Goal: Task Accomplishment & Management: Manage account settings

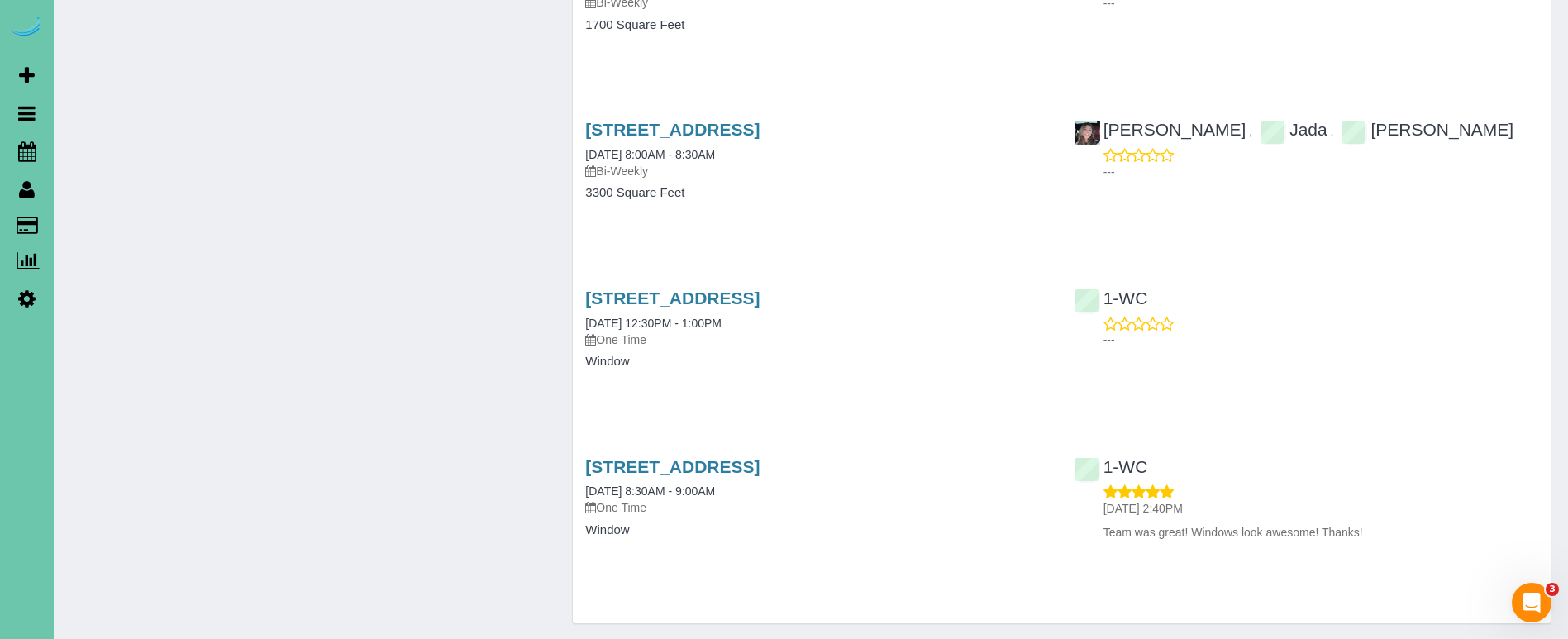
scroll to position [2925, 0]
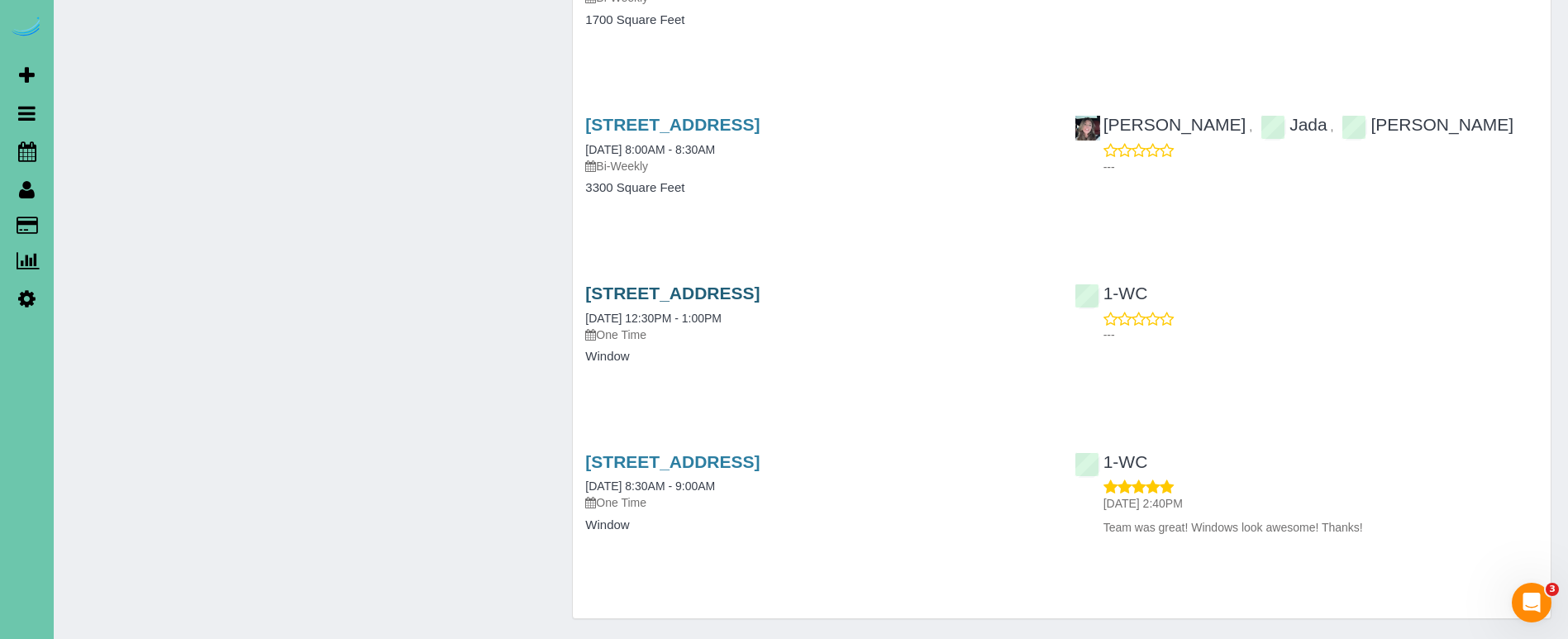
click at [621, 284] on link "21652 South 196th Street, Springfield, NE 68059" at bounding box center [673, 293] width 175 height 19
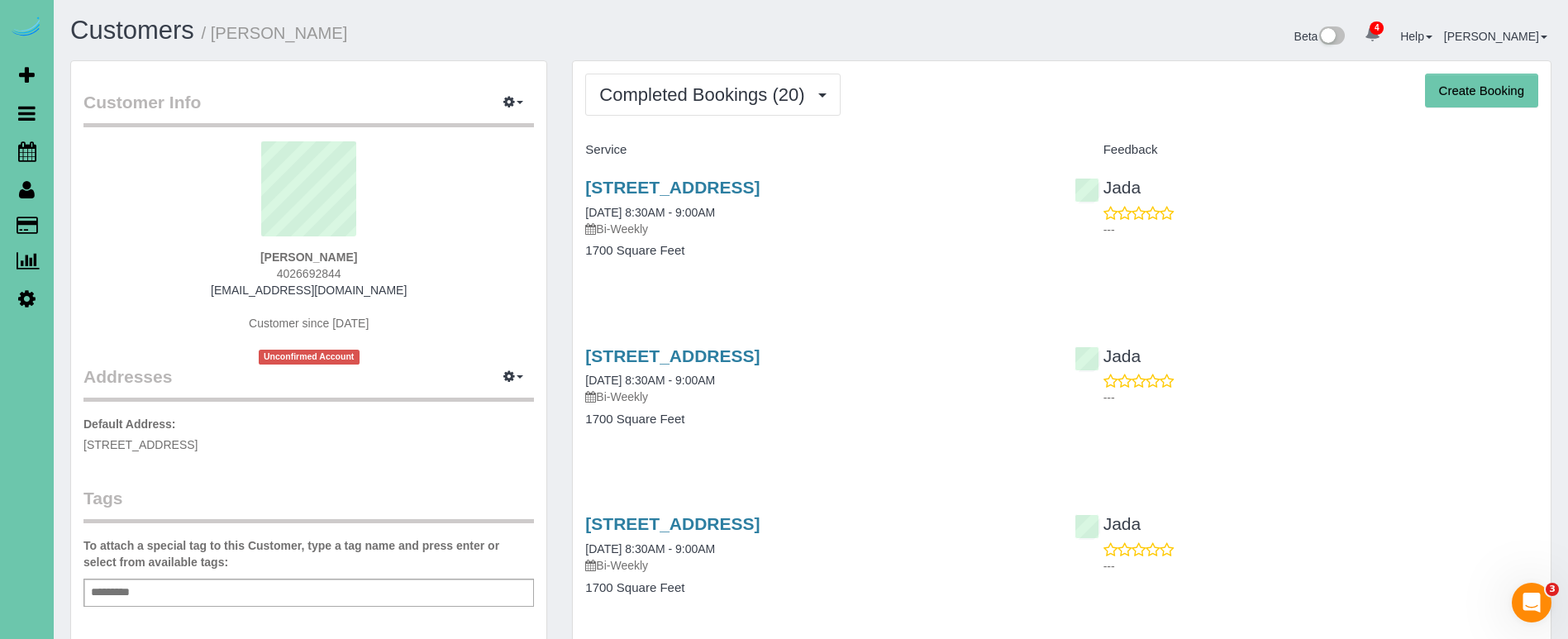
scroll to position [0, 0]
drag, startPoint x: 326, startPoint y: 444, endPoint x: 78, endPoint y: 436, distance: 248.1
click at [80, 436] on div "Customer Info Edit Contact Info Send Message Email Preferences Special Sales Ta…" at bounding box center [309, 534] width 475 height 944
copy span "21652 South 196th Street, Springfield, NE 68059"
click at [33, 151] on icon at bounding box center [27, 151] width 18 height 20
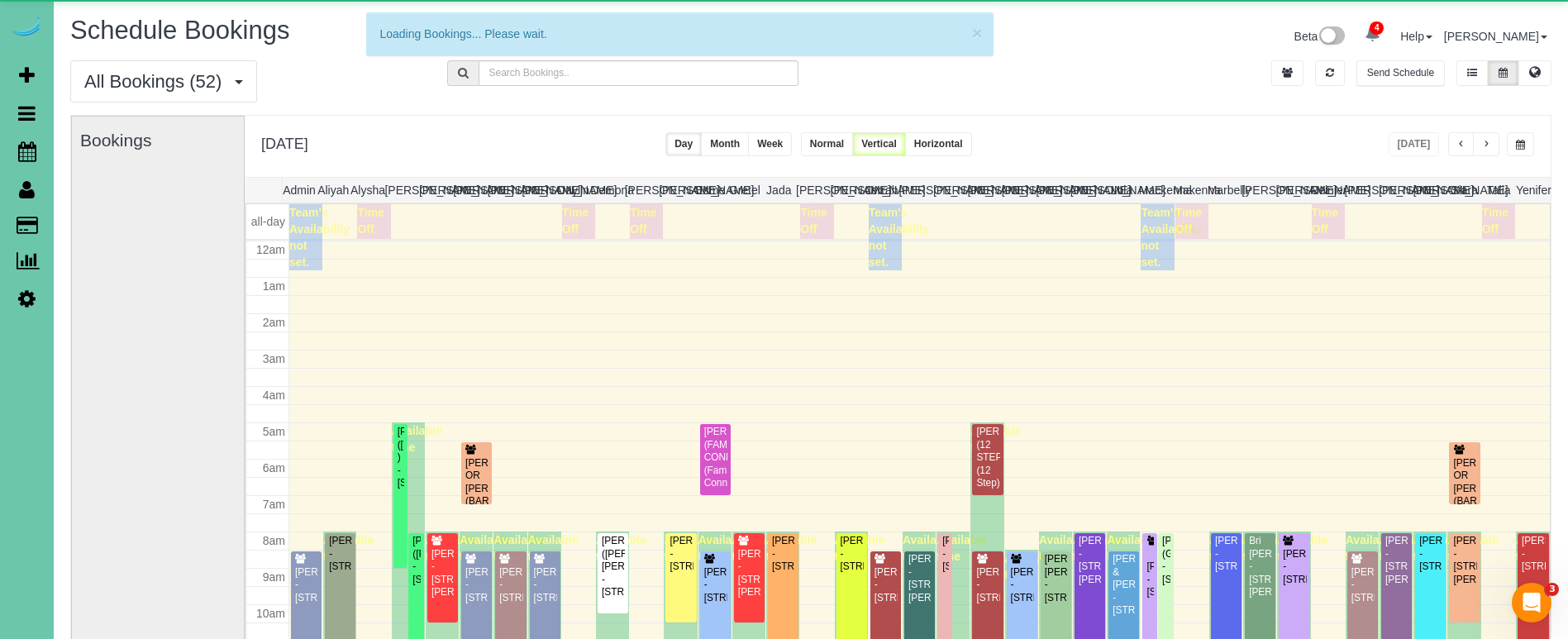
scroll to position [220, 0]
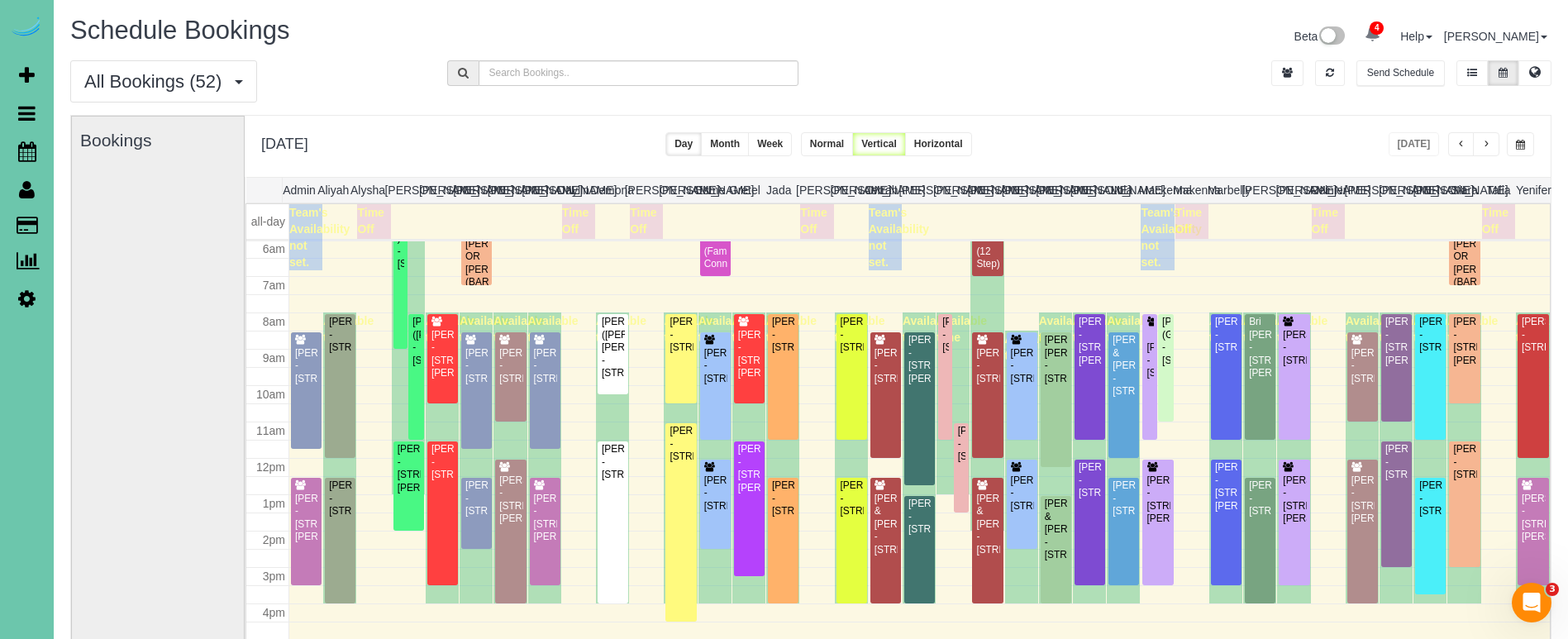
click at [1520, 145] on span "button" at bounding box center [1520, 145] width 9 height 10
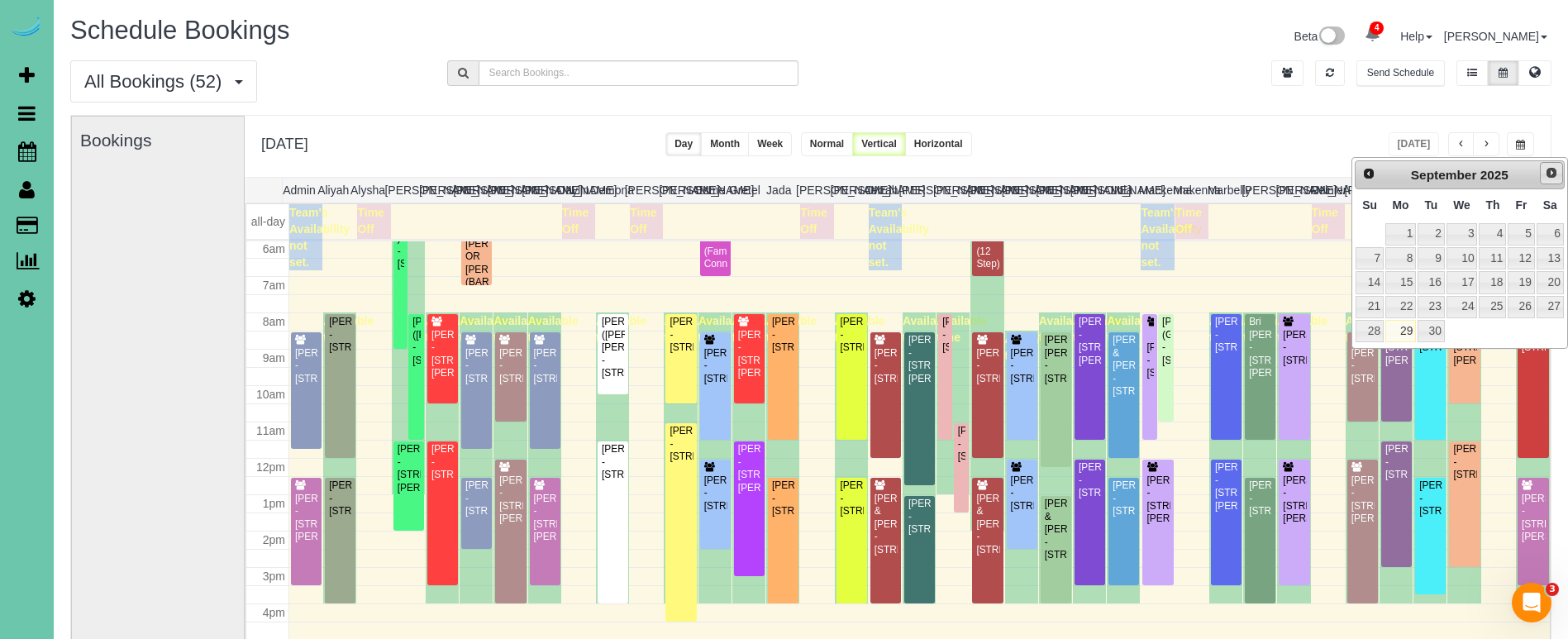
click at [1545, 179] on span "Next" at bounding box center [1551, 172] width 13 height 13
click at [1504, 238] on link "2" at bounding box center [1492, 234] width 28 height 22
type input "**********"
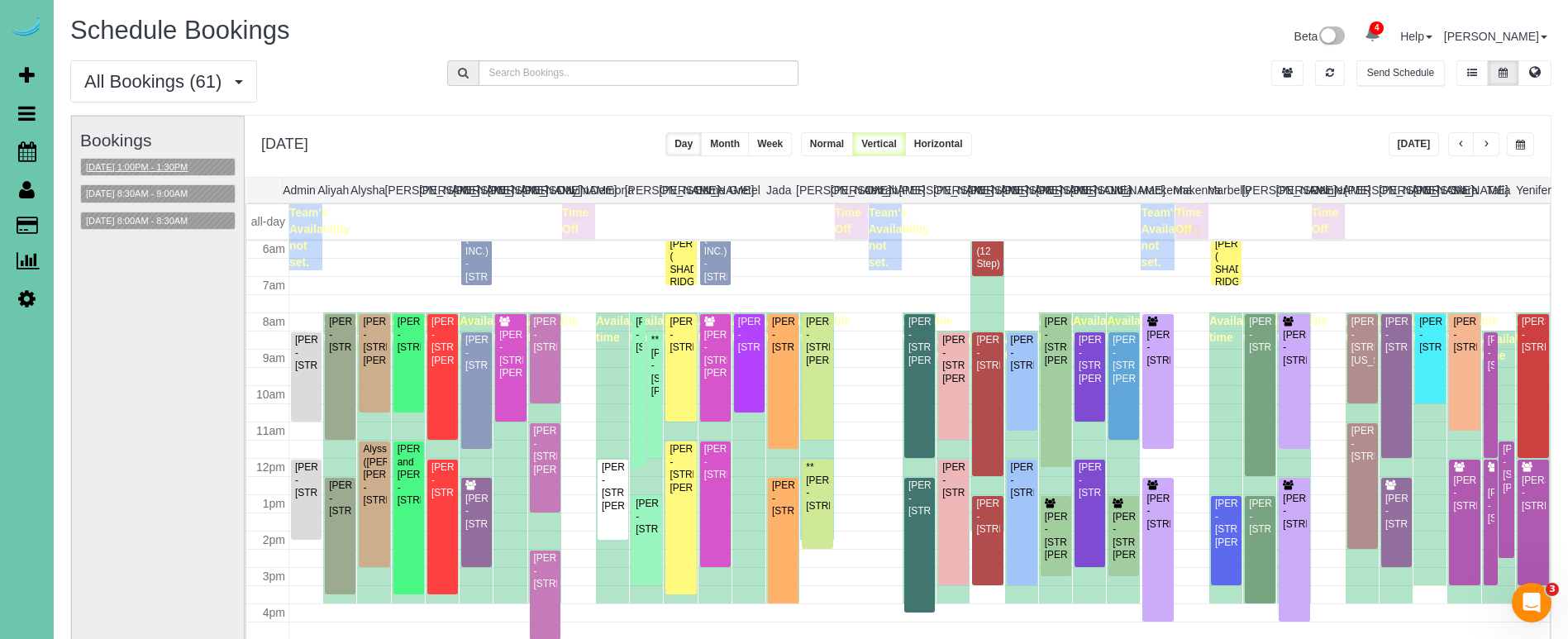
click at [166, 164] on button "[DATE] 1:00PM - 1:30PM" at bounding box center [136, 167] width 111 height 17
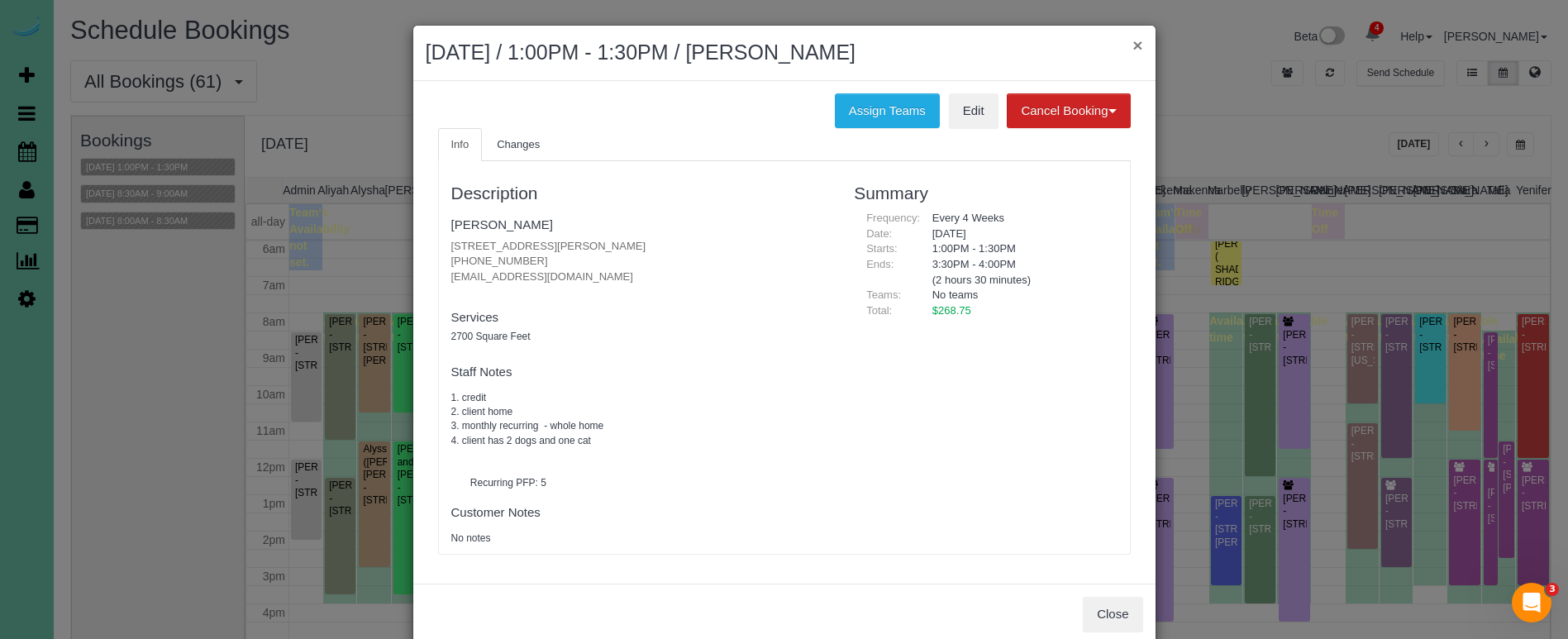
click at [1143, 47] on button "×" at bounding box center [1136, 45] width 10 height 17
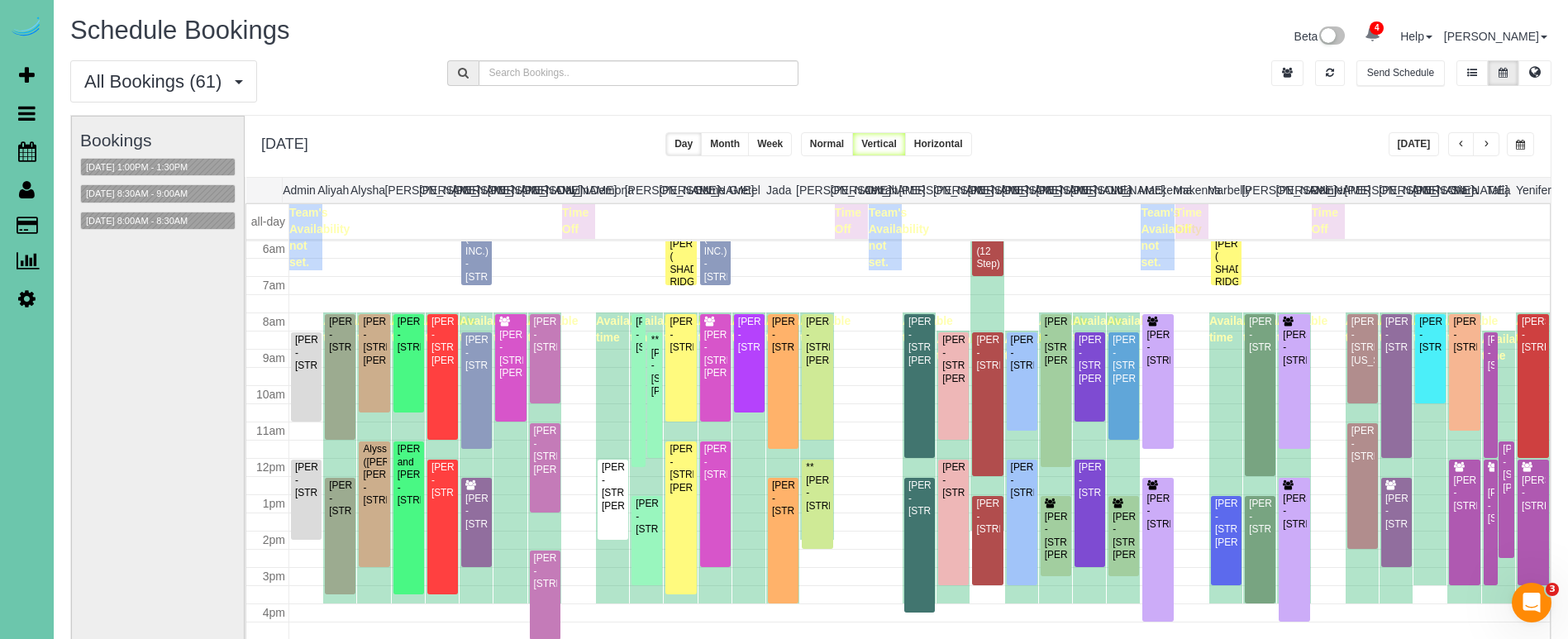
scroll to position [117, 0]
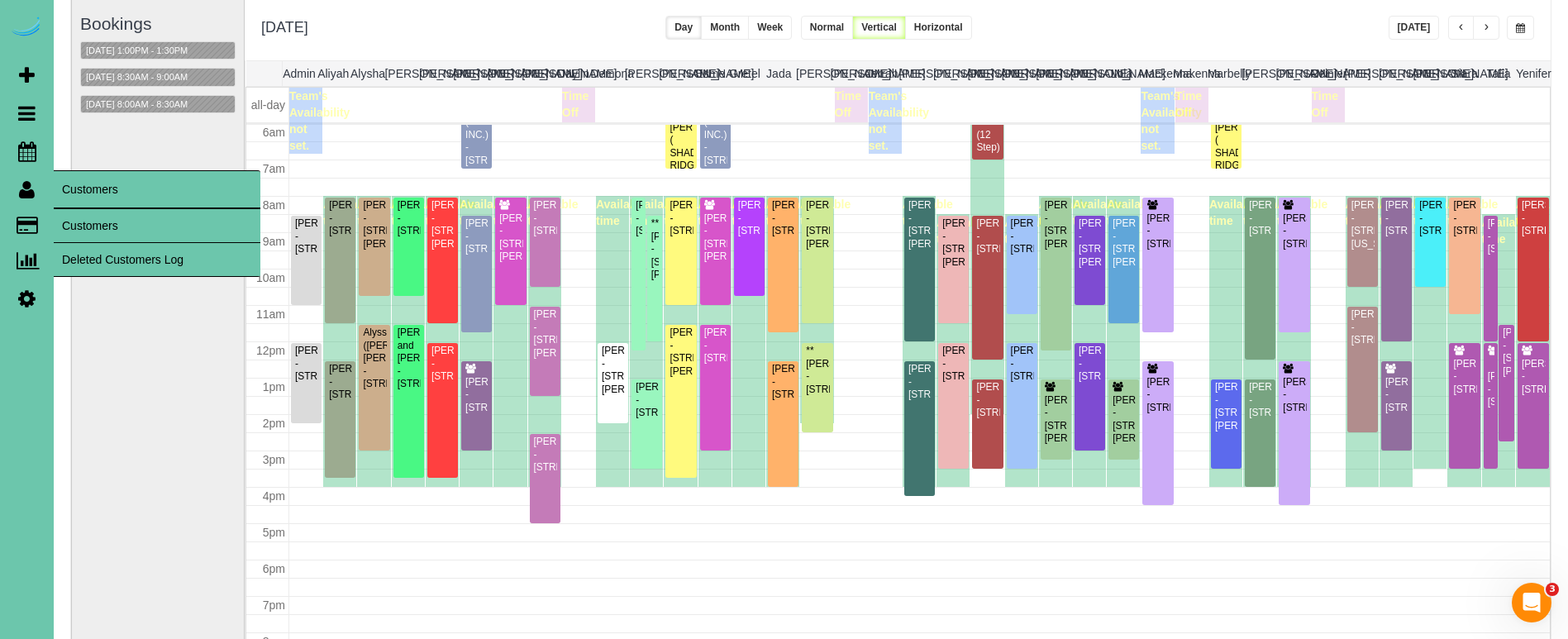
click at [92, 220] on link "Customers" at bounding box center [157, 225] width 207 height 33
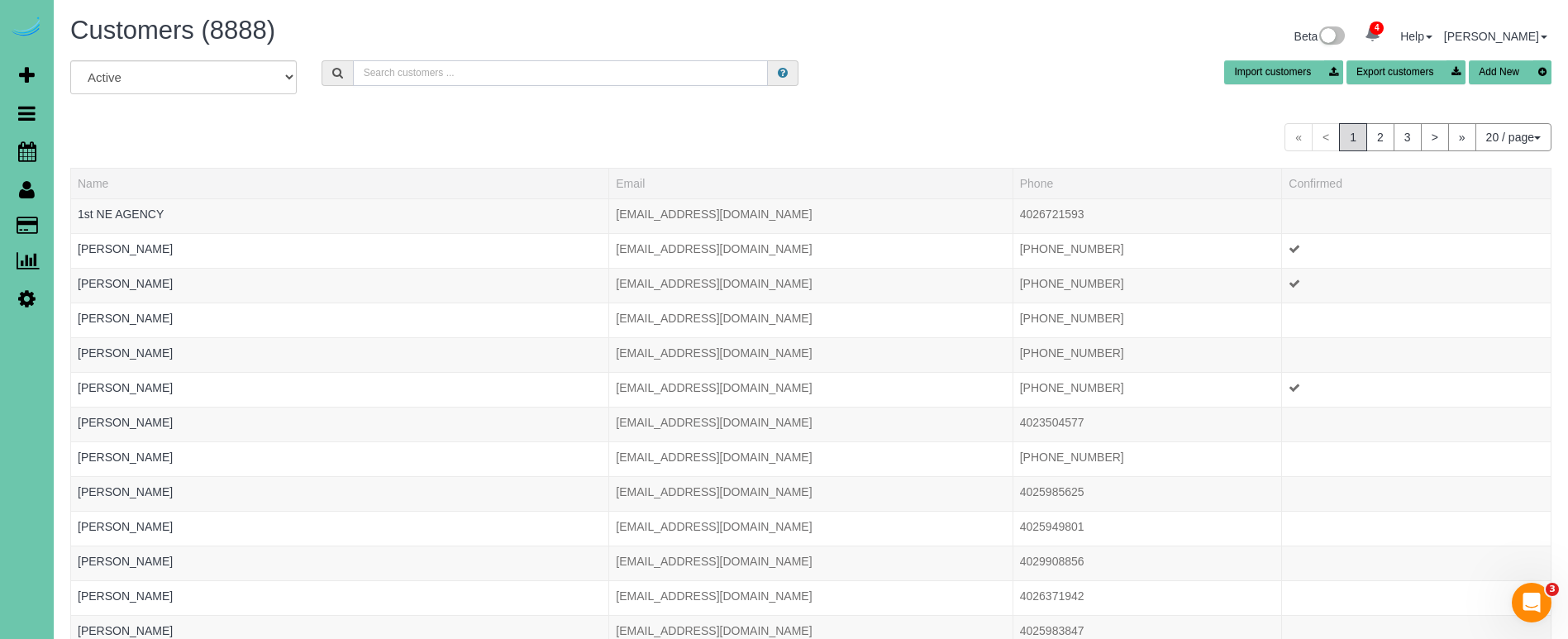
click at [474, 68] on input "text" at bounding box center [560, 73] width 415 height 26
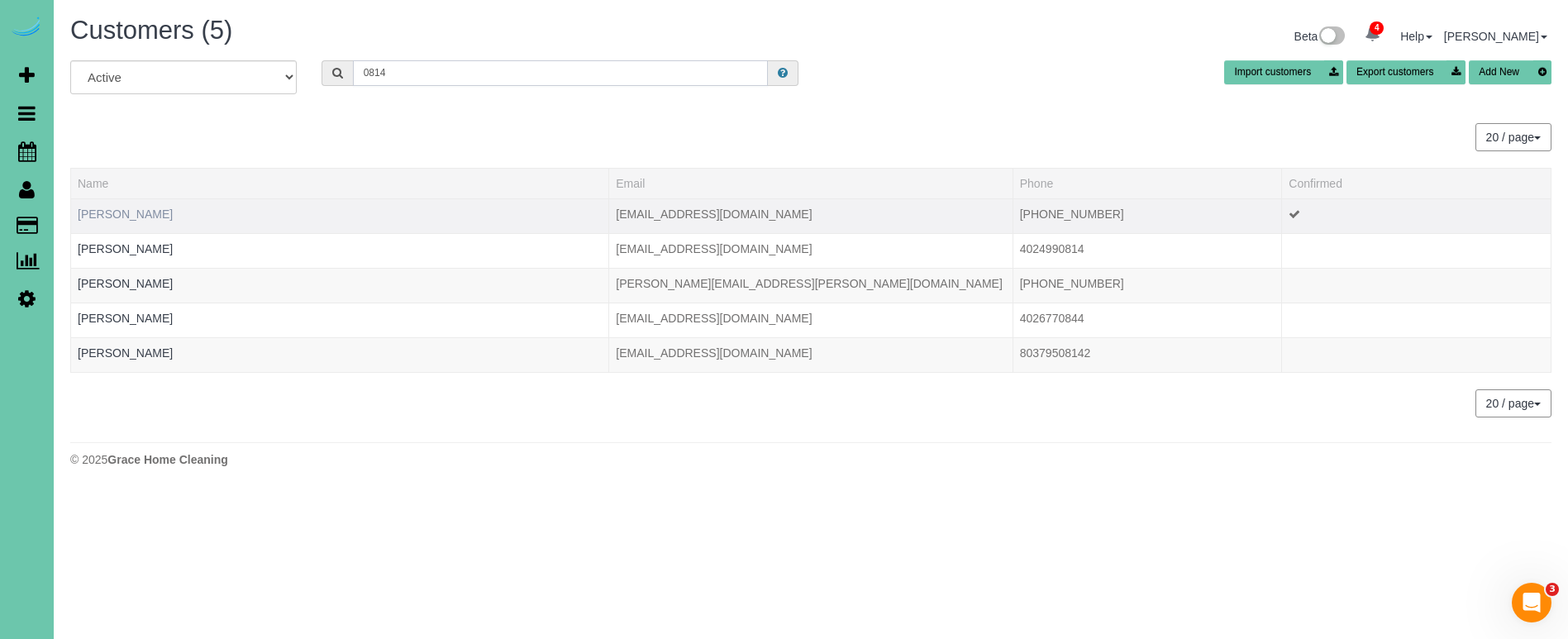
type input "0814"
click at [131, 216] on link "Cortney Hansen" at bounding box center [125, 214] width 95 height 13
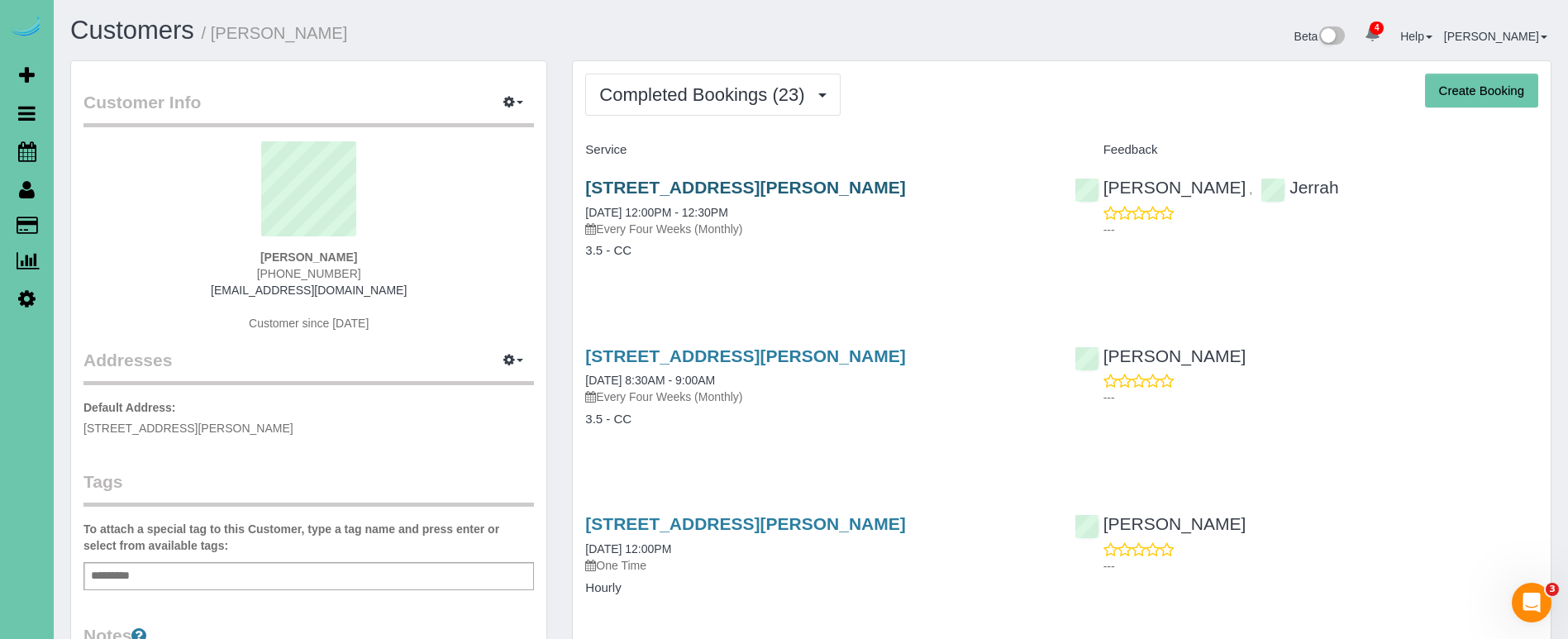
click at [776, 186] on link "4305 Poppleton Ave, Omaha, NE 68105" at bounding box center [745, 187] width 320 height 19
click at [1506, 30] on link "[PERSON_NAME]" at bounding box center [1496, 36] width 103 height 13
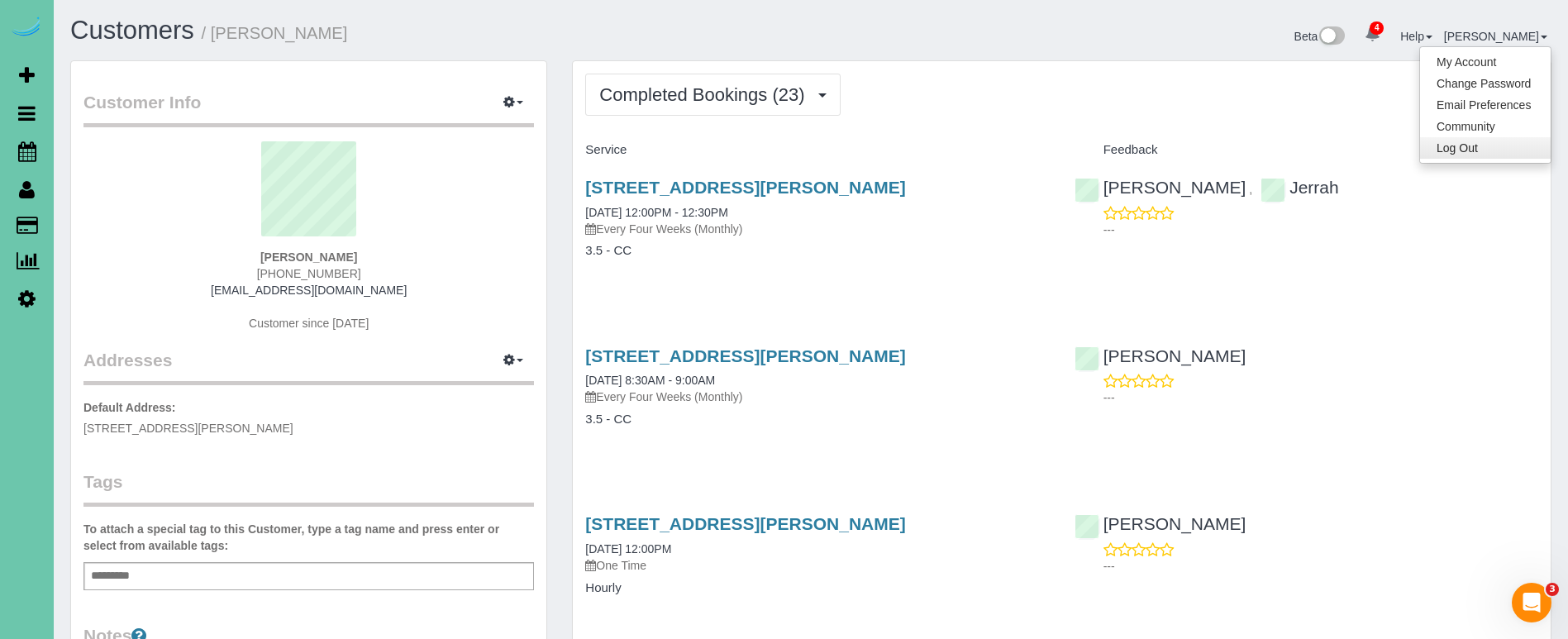
click at [1449, 155] on link "Log Out" at bounding box center [1485, 148] width 130 height 21
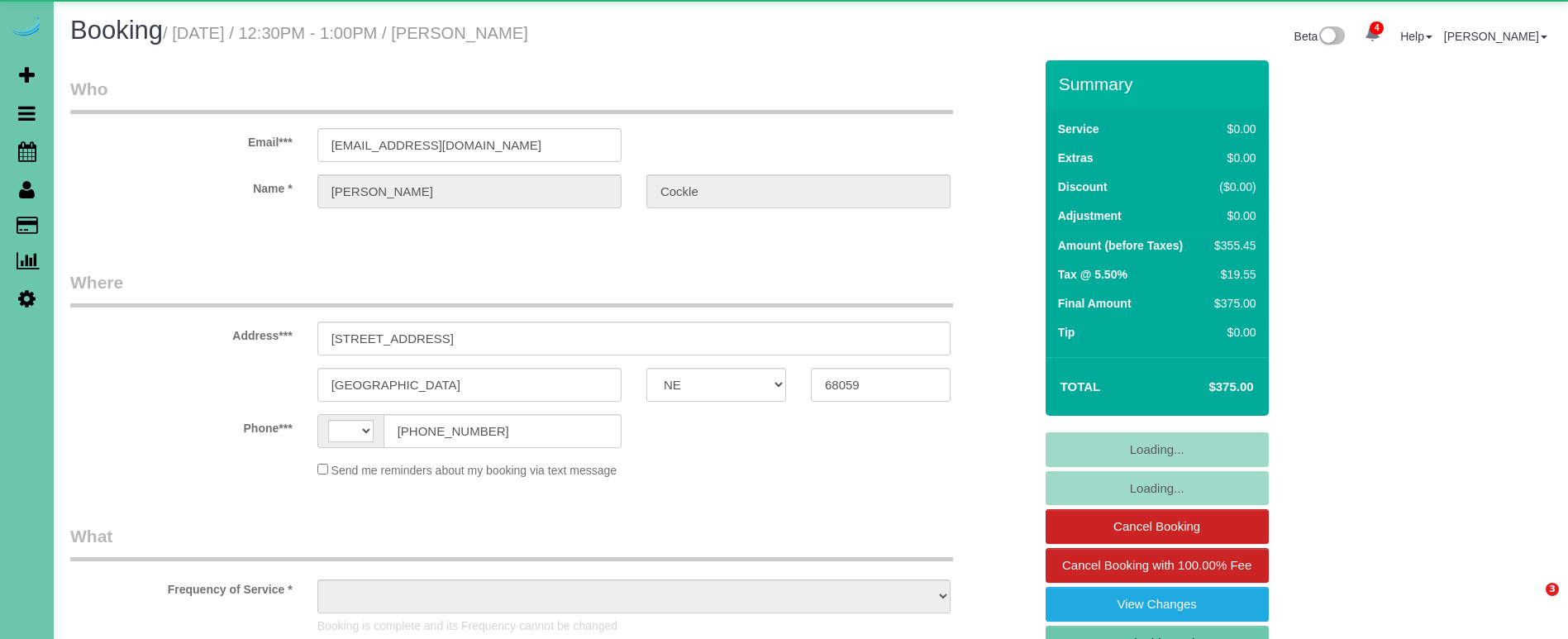
select select "NE"
select select "string:fspay"
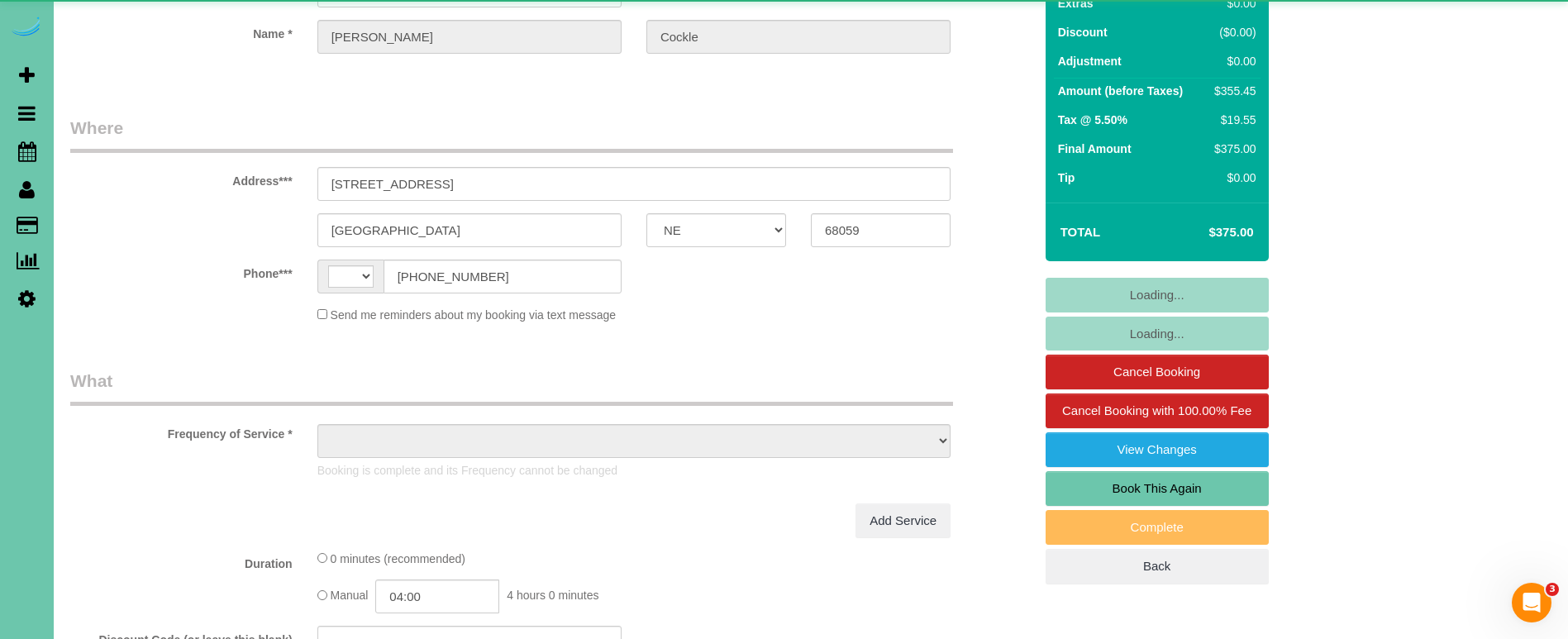
select select "string:[GEOGRAPHIC_DATA]"
select select "object:902"
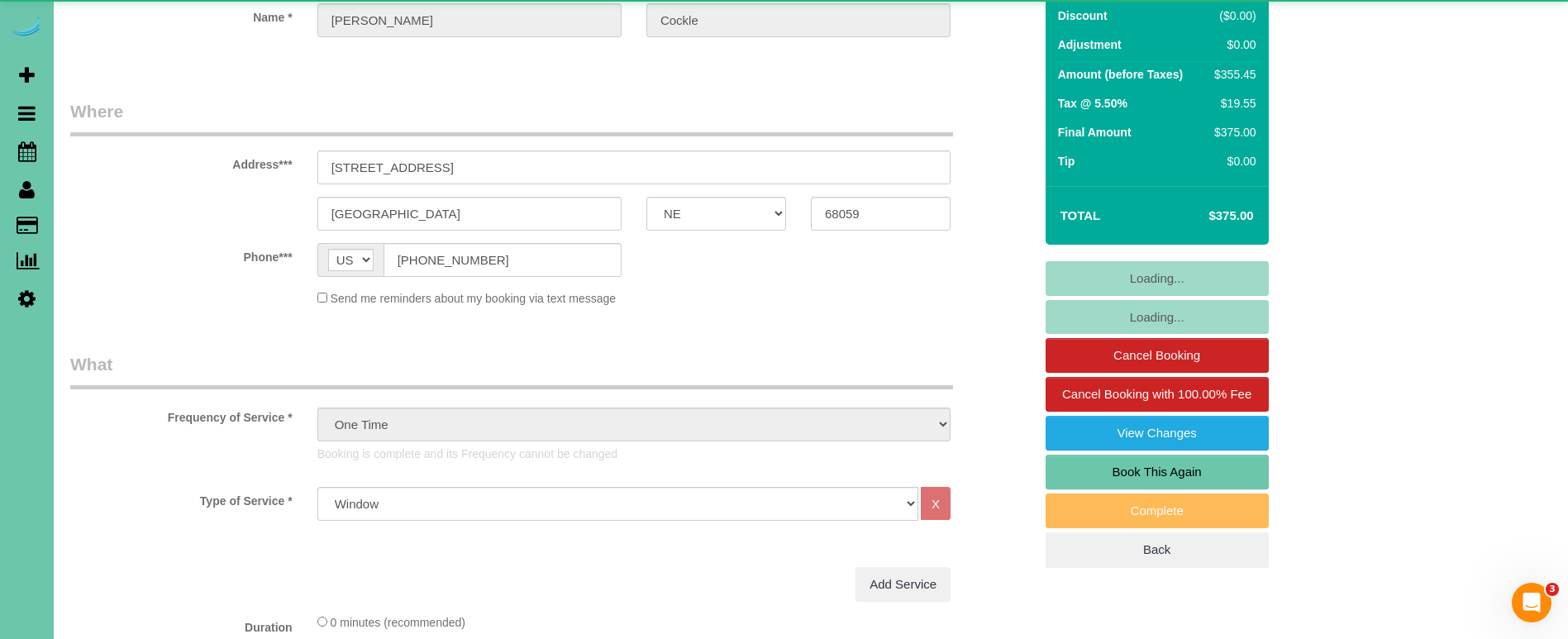
scroll to position [172, 0]
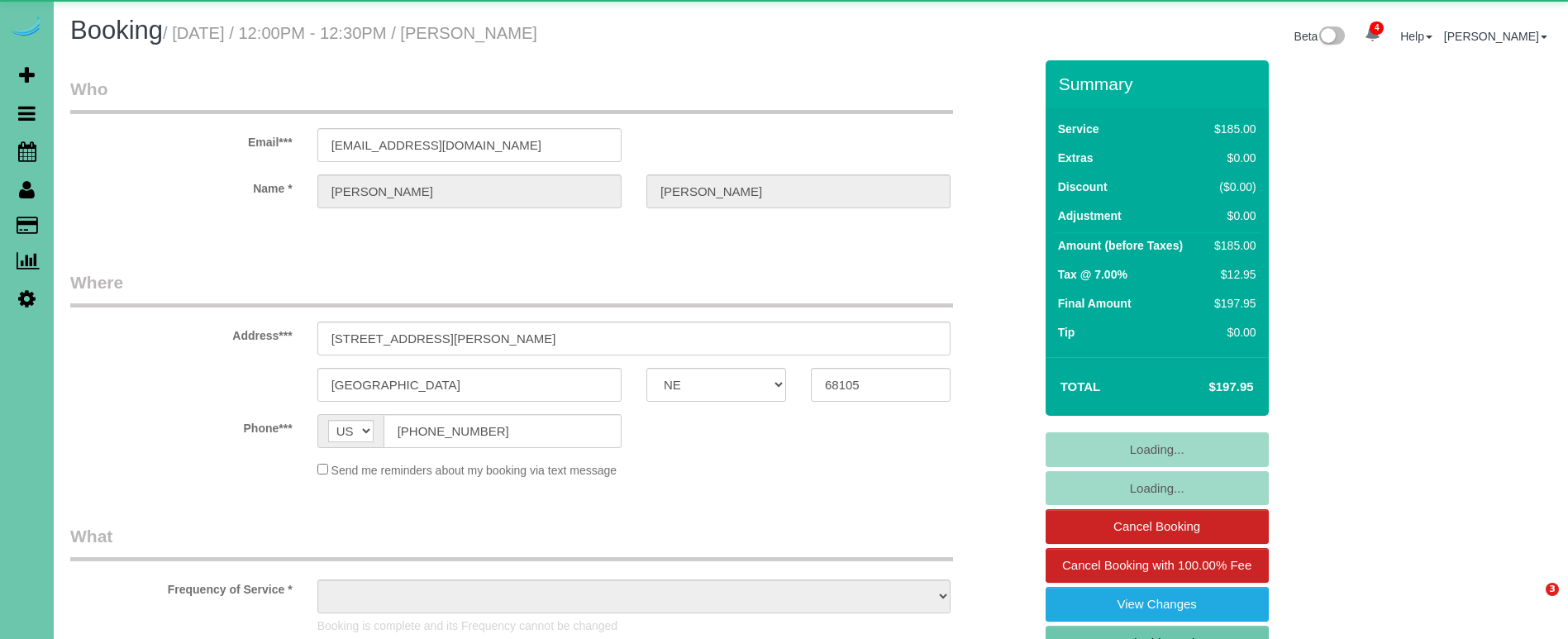
select select "NE"
select select "object:953"
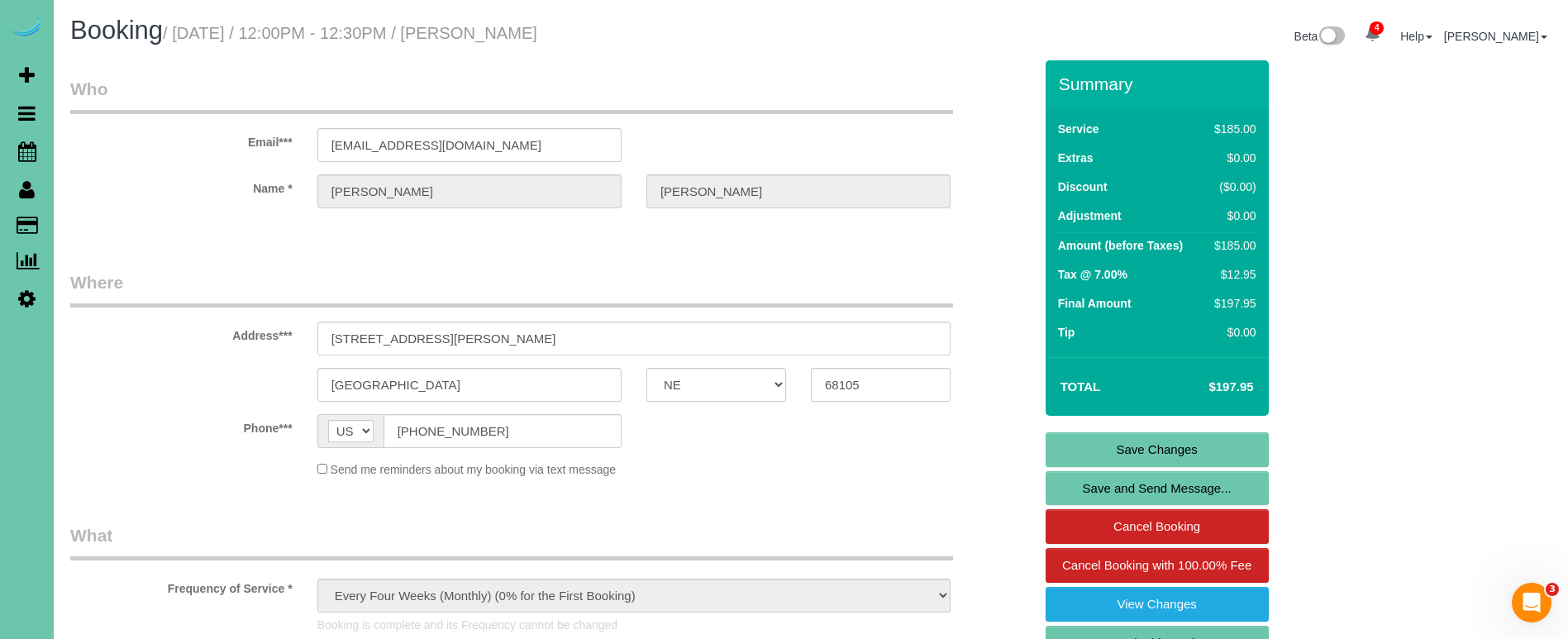
click at [1064, 447] on link "Save Changes" at bounding box center [1157, 450] width 223 height 35
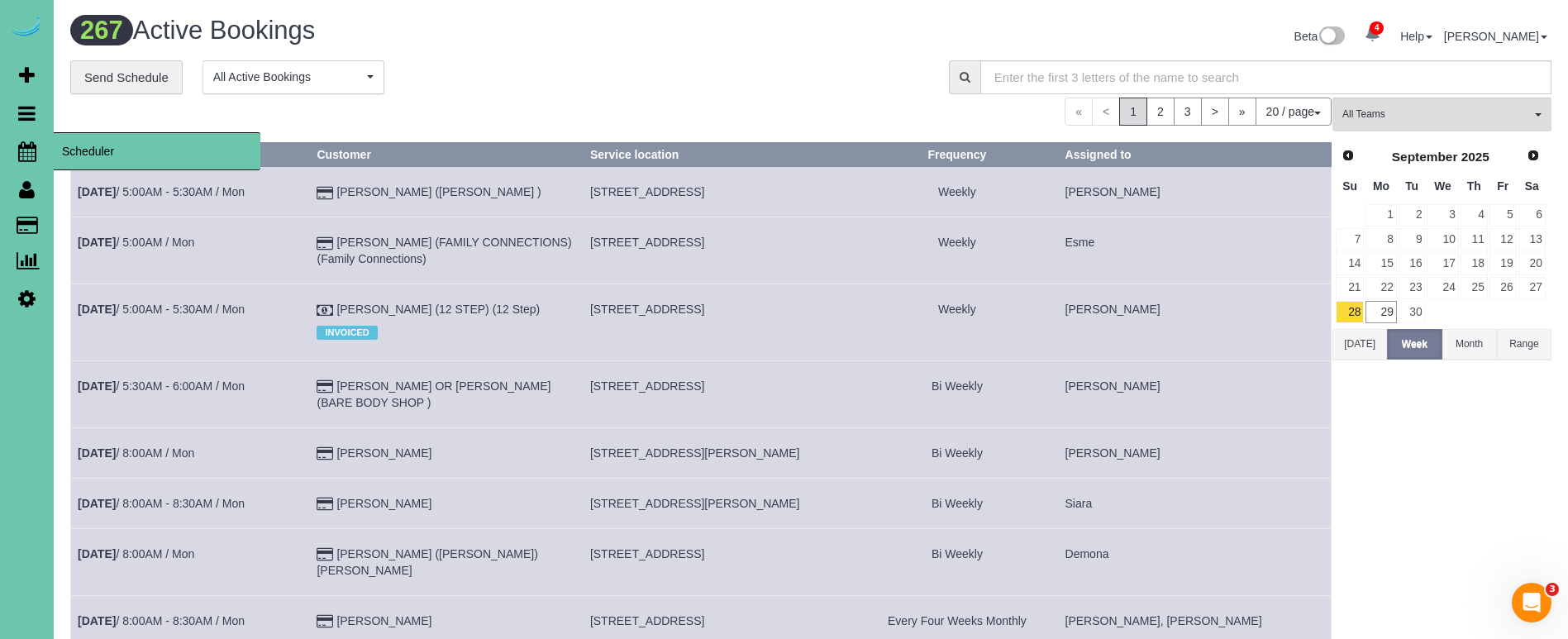
click at [29, 151] on icon at bounding box center [27, 151] width 18 height 20
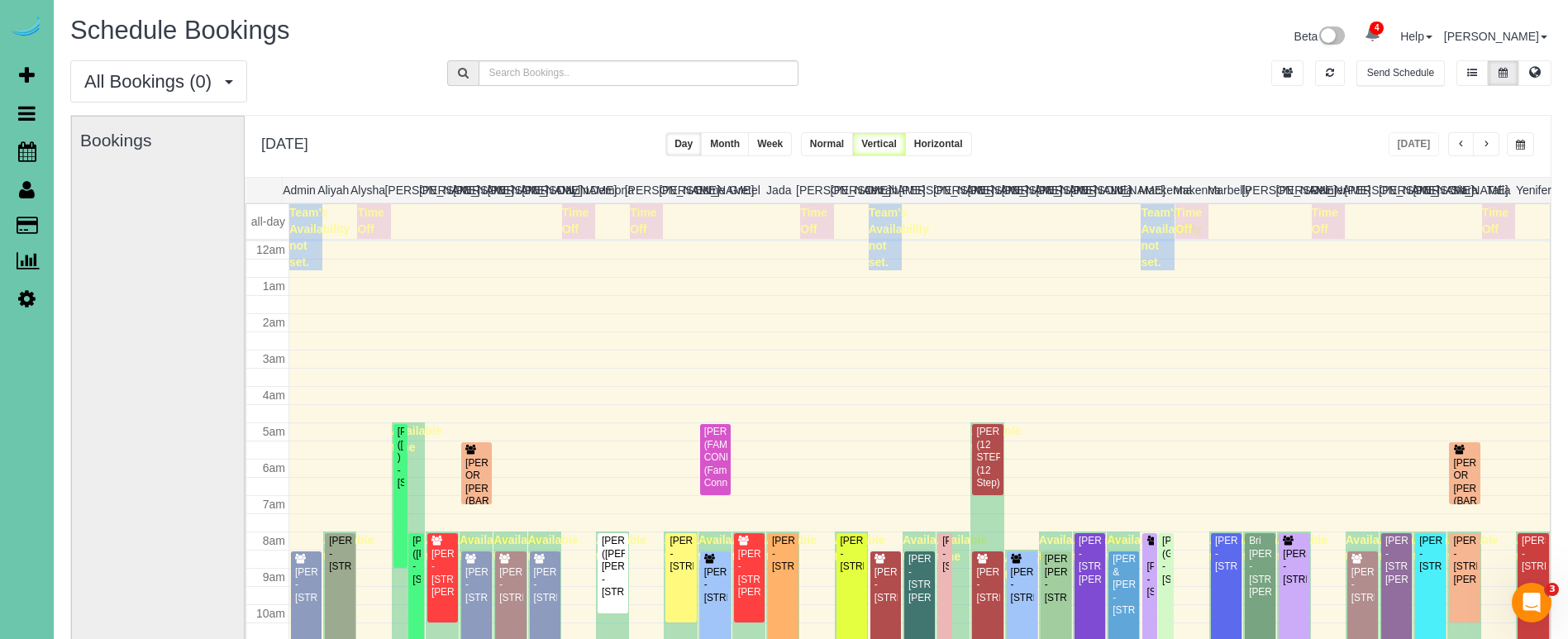
scroll to position [220, 0]
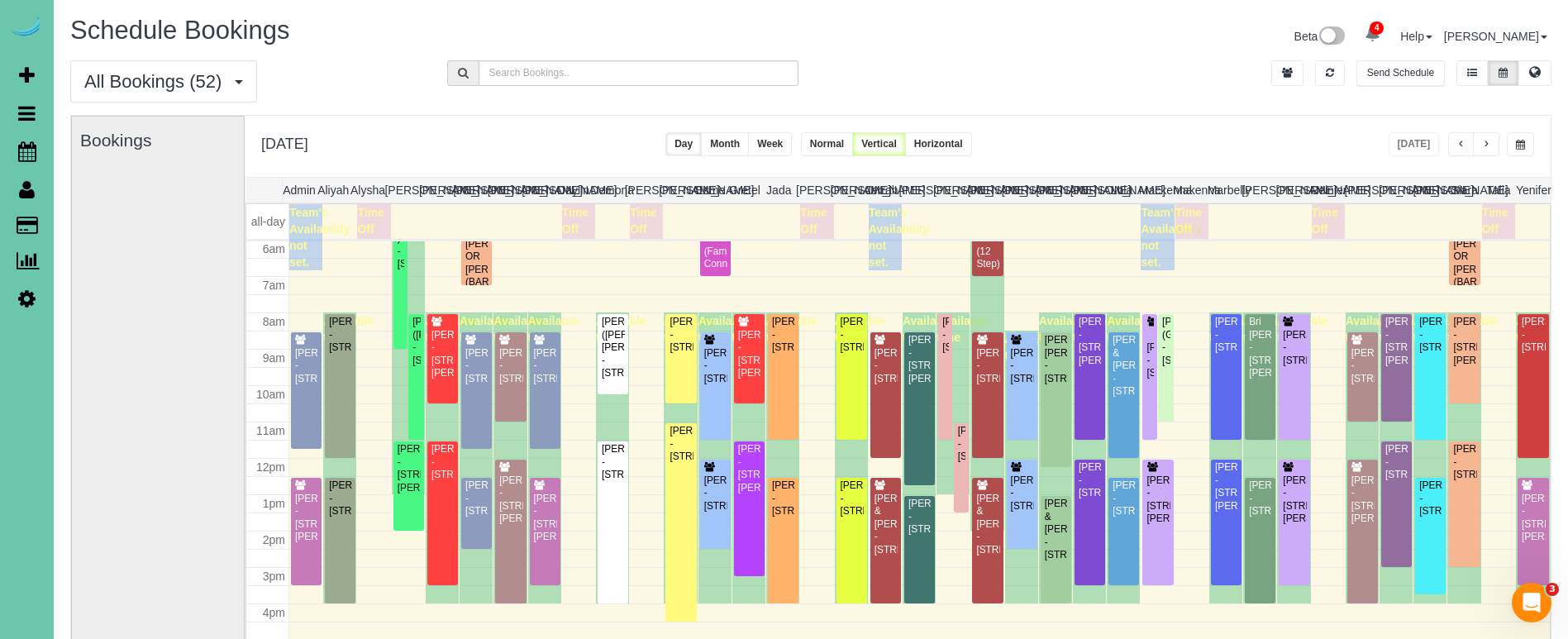
click at [28, 295] on icon at bounding box center [26, 298] width 17 height 20
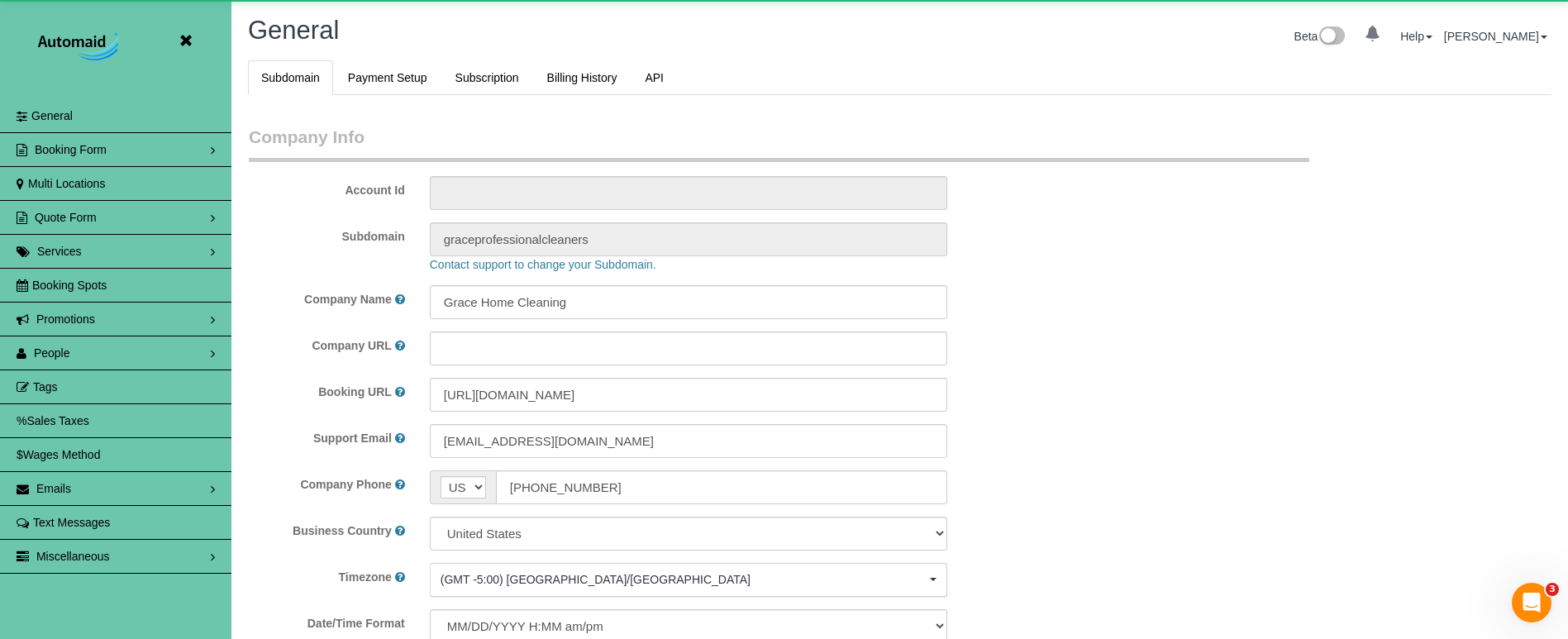
scroll to position [79194, 81075]
select select "5796"
click at [56, 353] on span "People" at bounding box center [52, 353] width 37 height 13
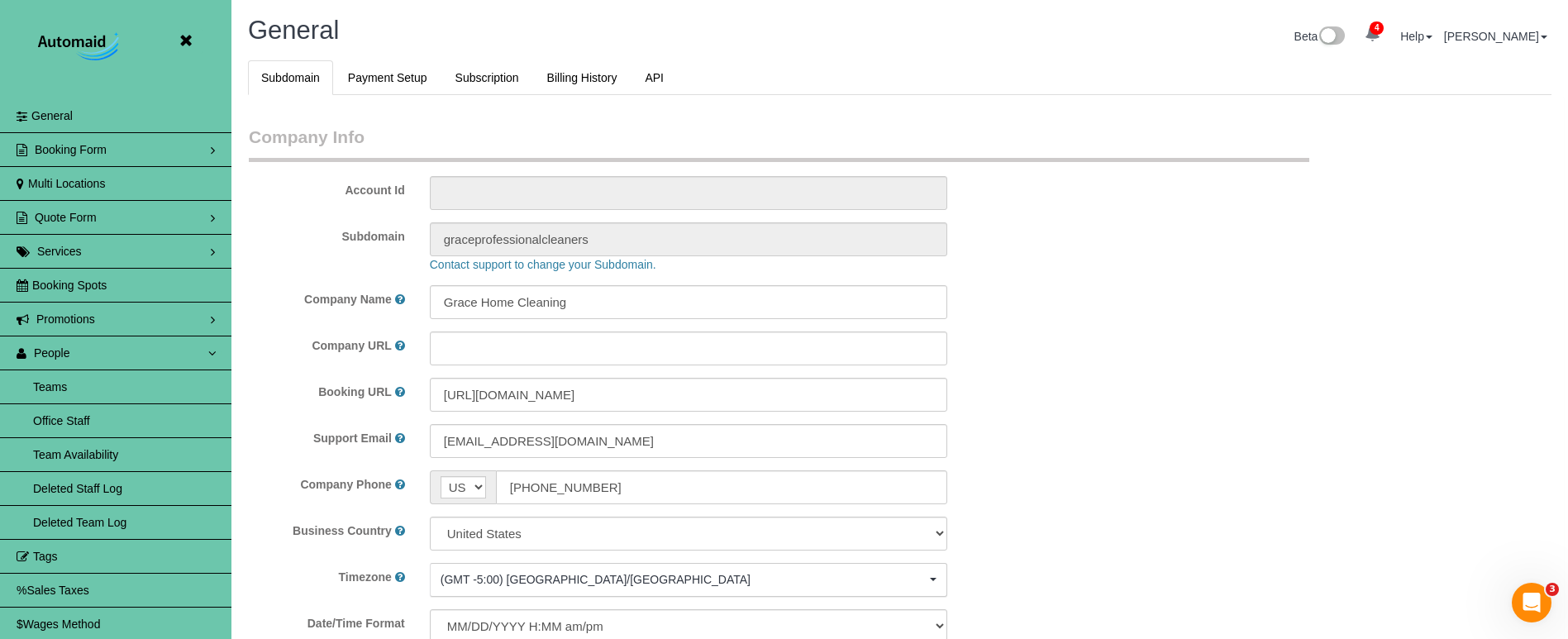
click at [85, 381] on link "Teams" at bounding box center [115, 386] width 231 height 33
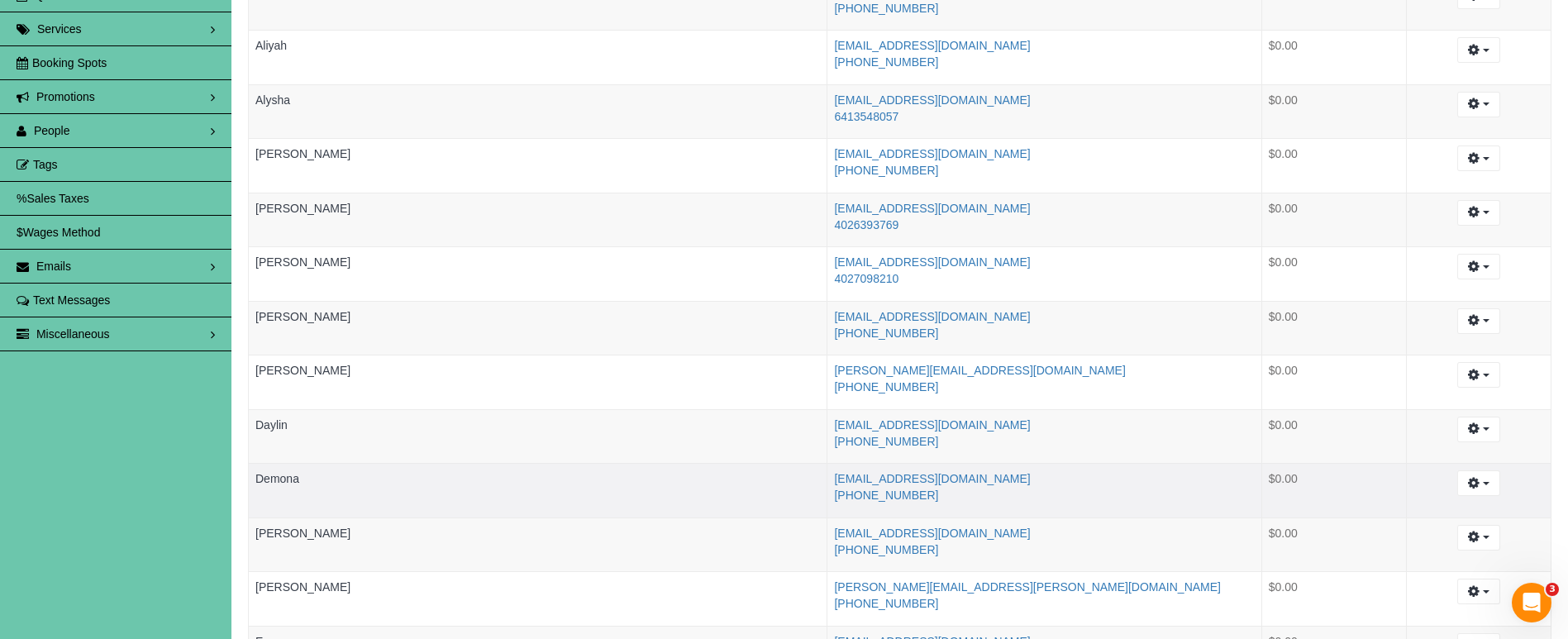
scroll to position [221, 0]
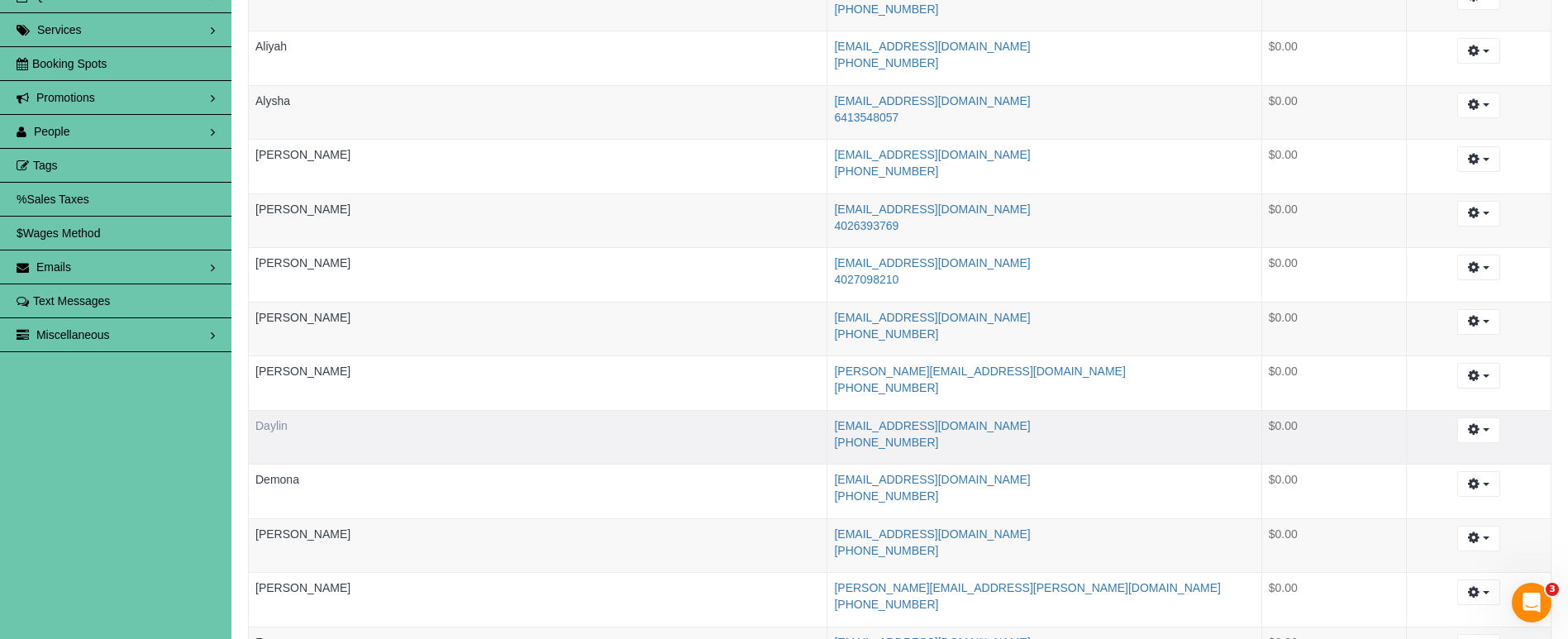
click at [270, 422] on link "Daylin" at bounding box center [271, 426] width 32 height 13
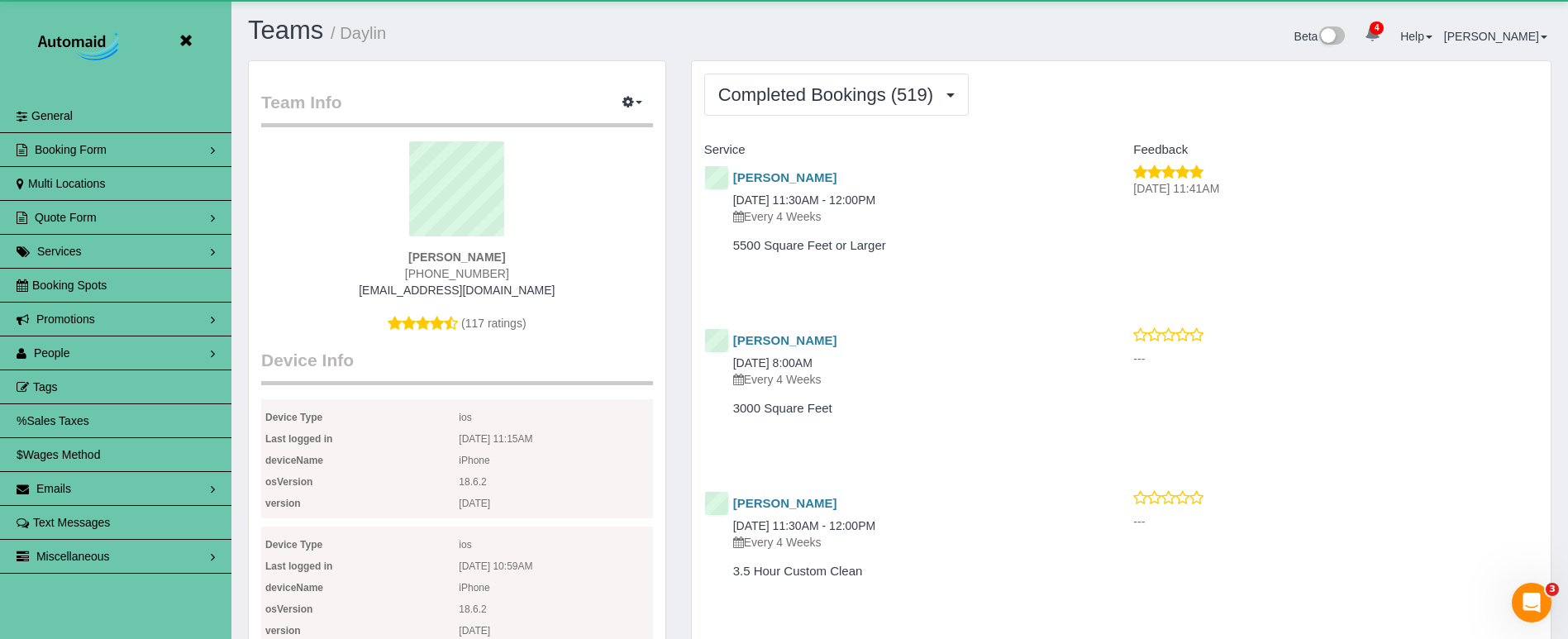
scroll to position [4374, 1568]
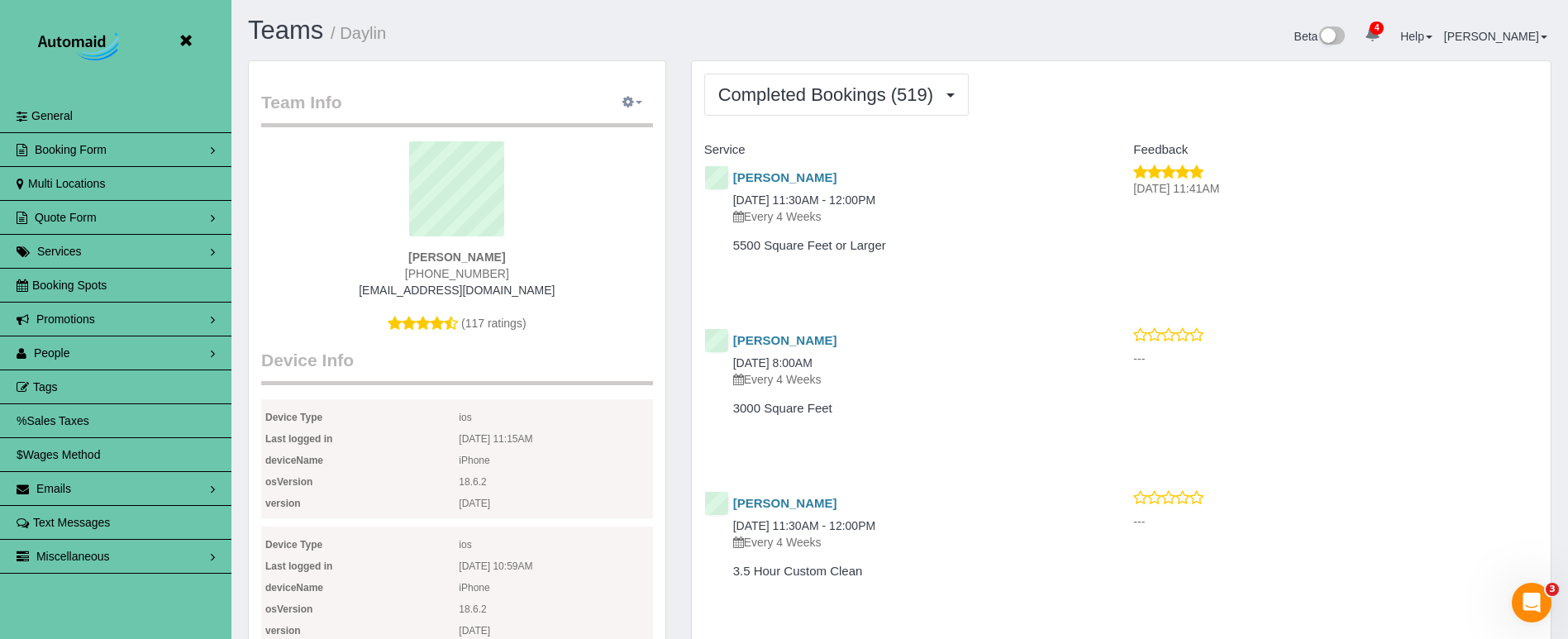
click at [625, 101] on icon "button" at bounding box center [628, 101] width 12 height 10
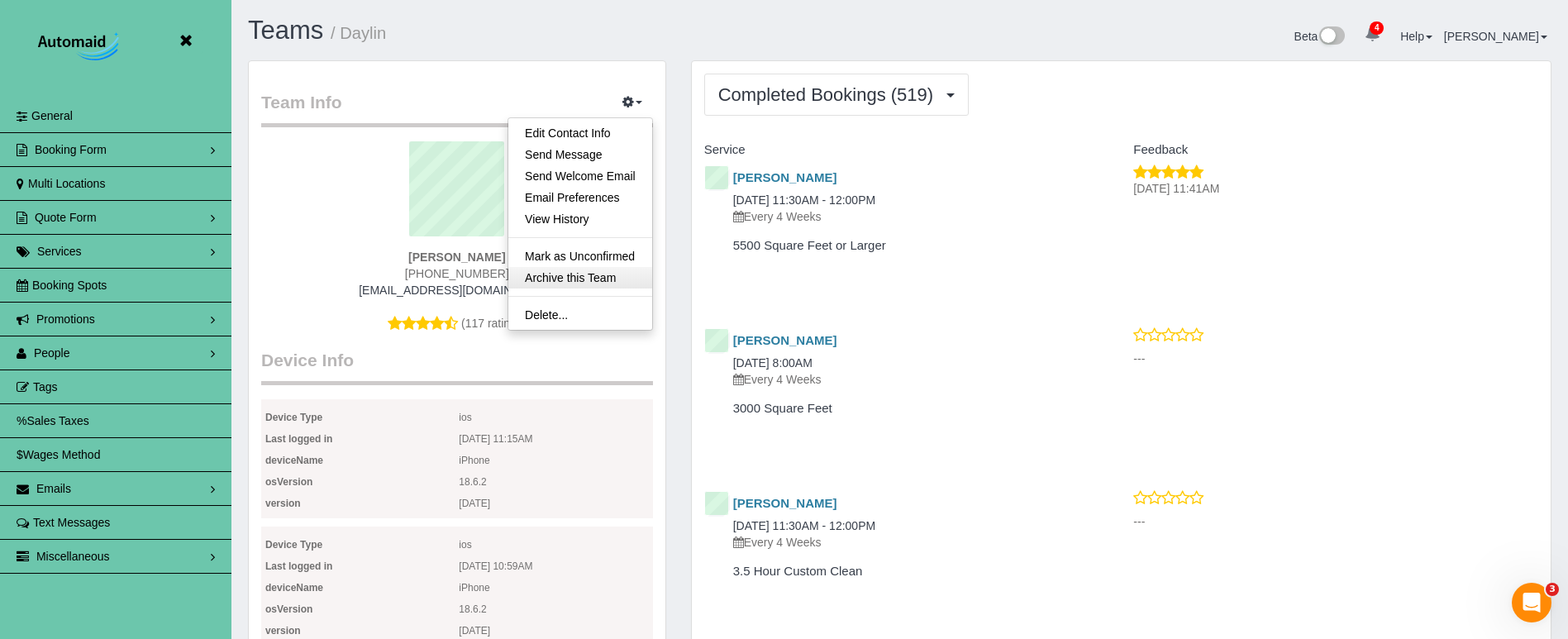
click at [576, 282] on link "Archive this Team" at bounding box center [580, 278] width 144 height 21
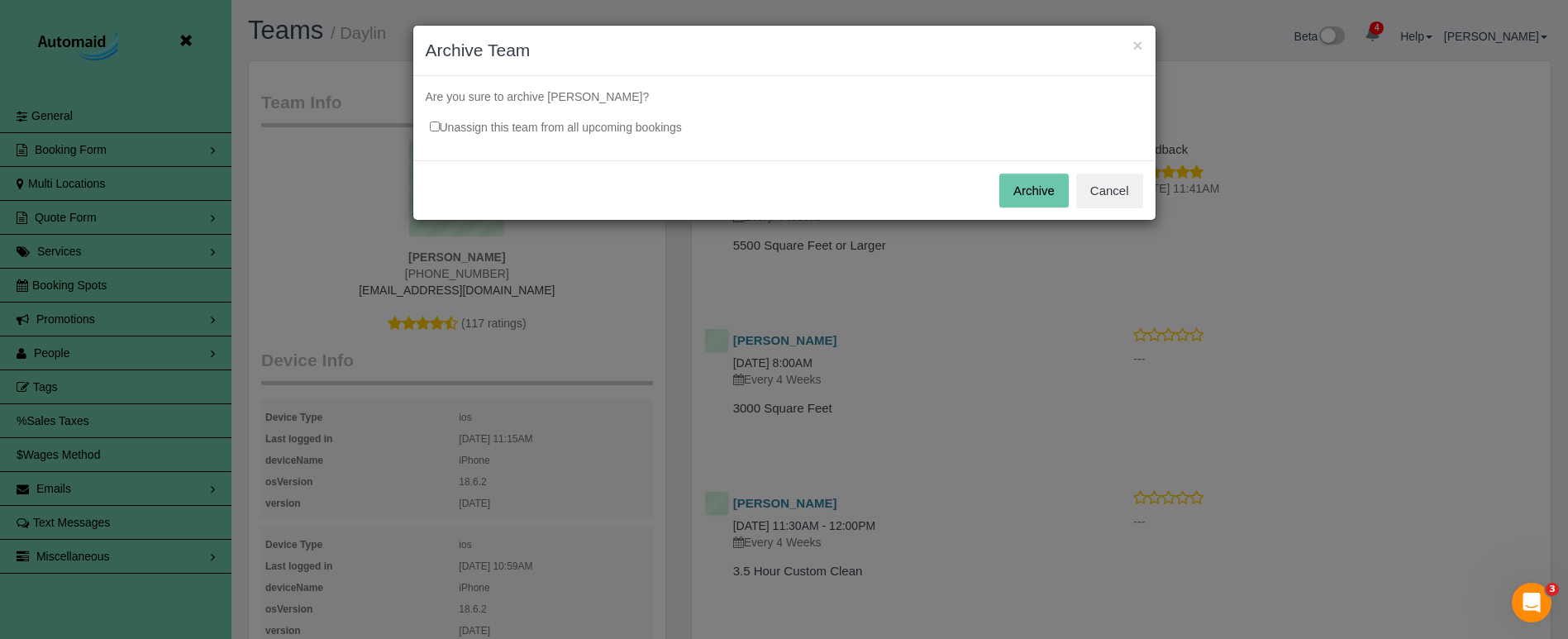
drag, startPoint x: 1053, startPoint y: 197, endPoint x: 1037, endPoint y: 196, distance: 16.0
click at [1053, 197] on button "Archive" at bounding box center [1034, 191] width 70 height 35
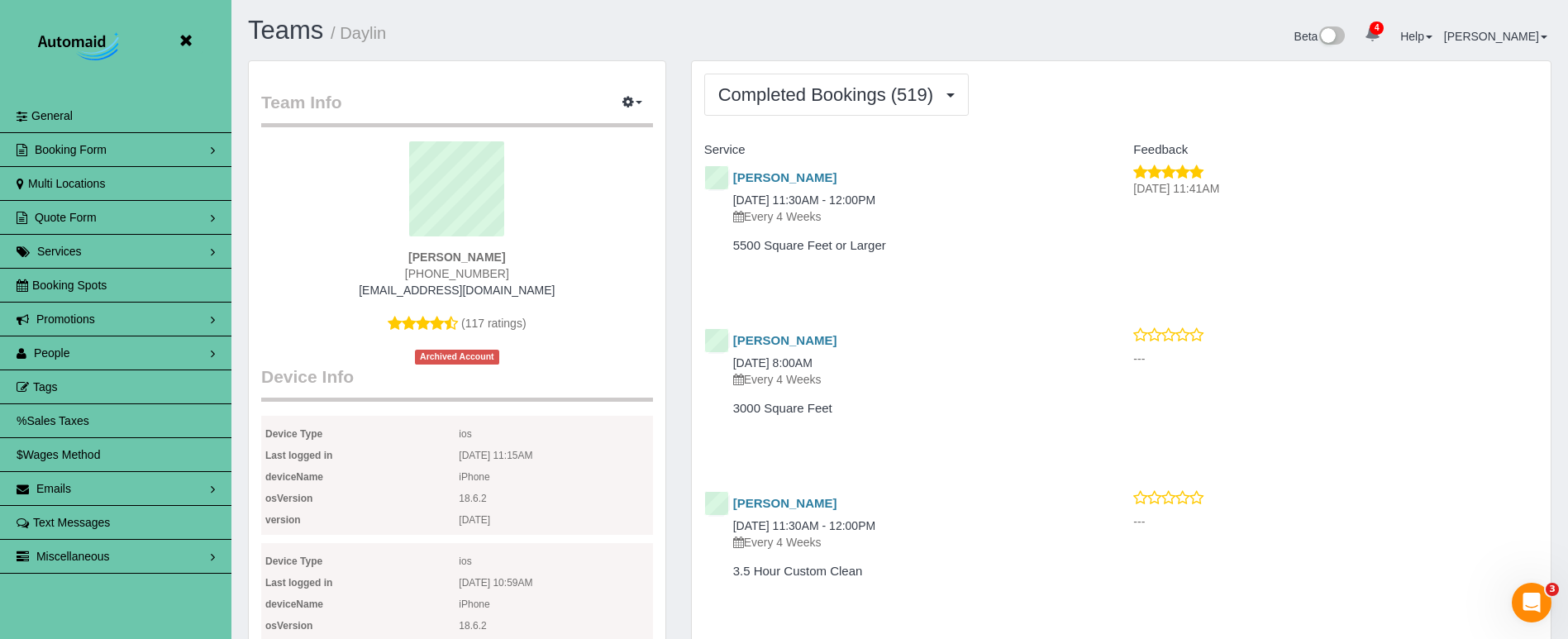
click at [183, 42] on icon at bounding box center [185, 40] width 21 height 21
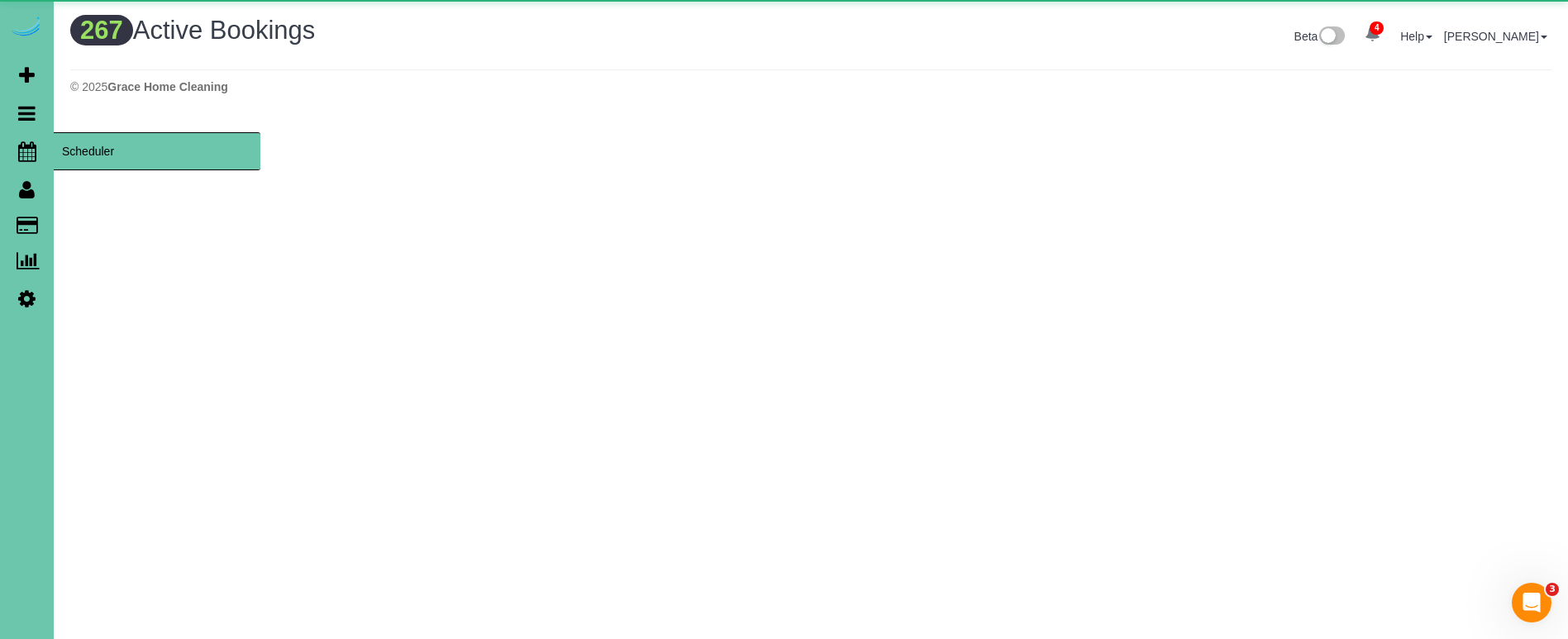
scroll to position [1362, 1568]
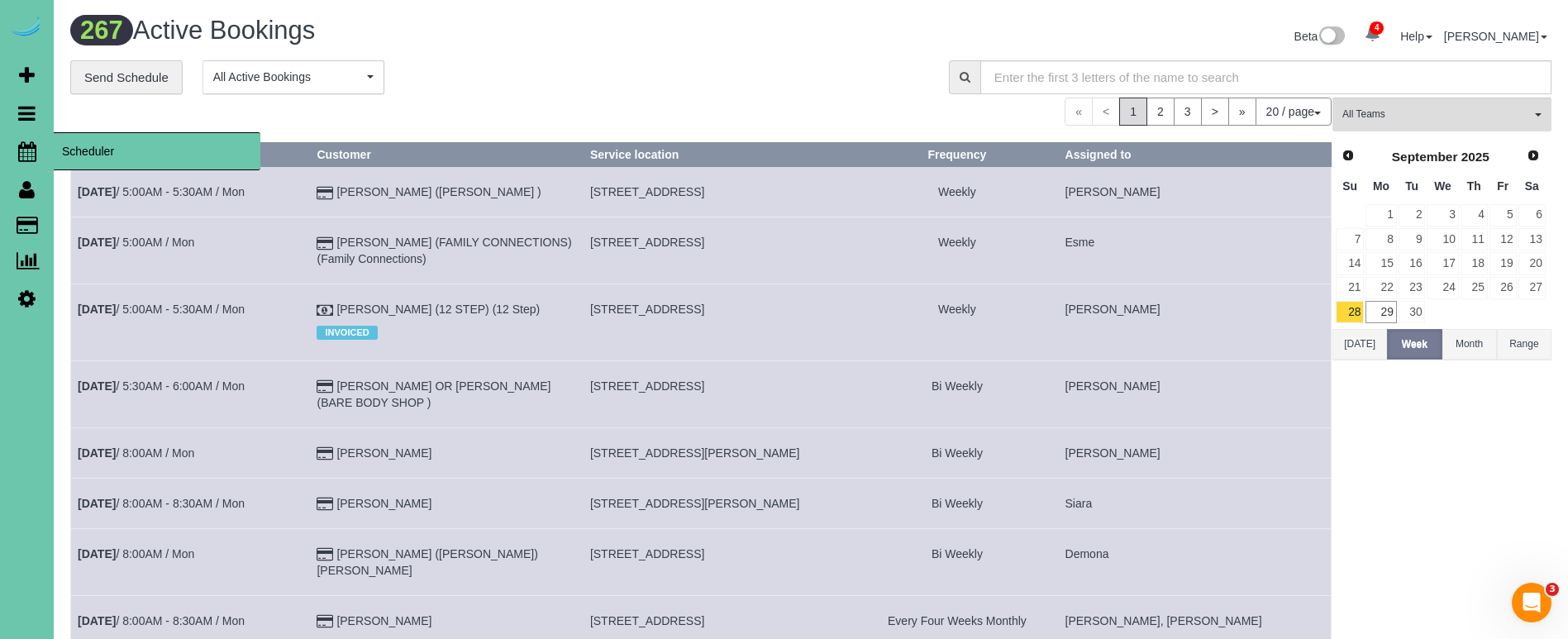
click at [26, 145] on icon at bounding box center [27, 151] width 18 height 20
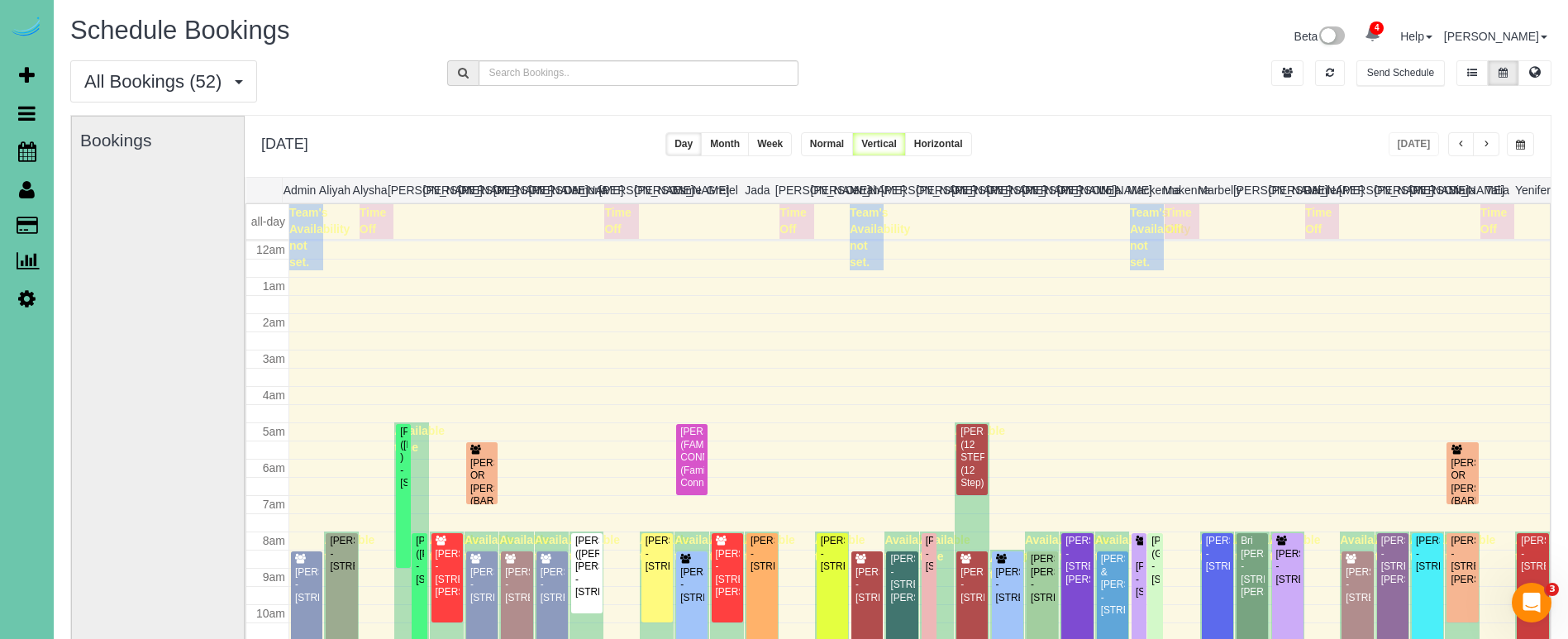
scroll to position [220, 0]
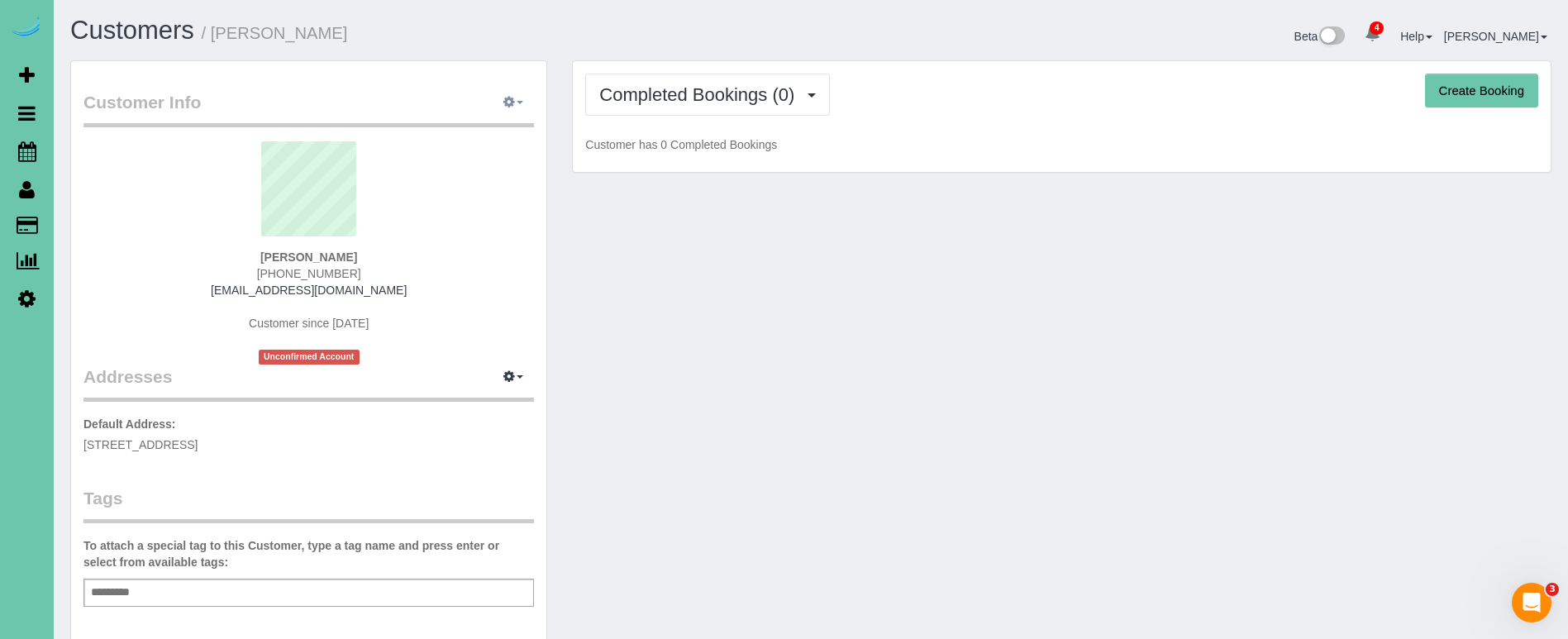
click at [511, 101] on icon "button" at bounding box center [508, 101] width 12 height 10
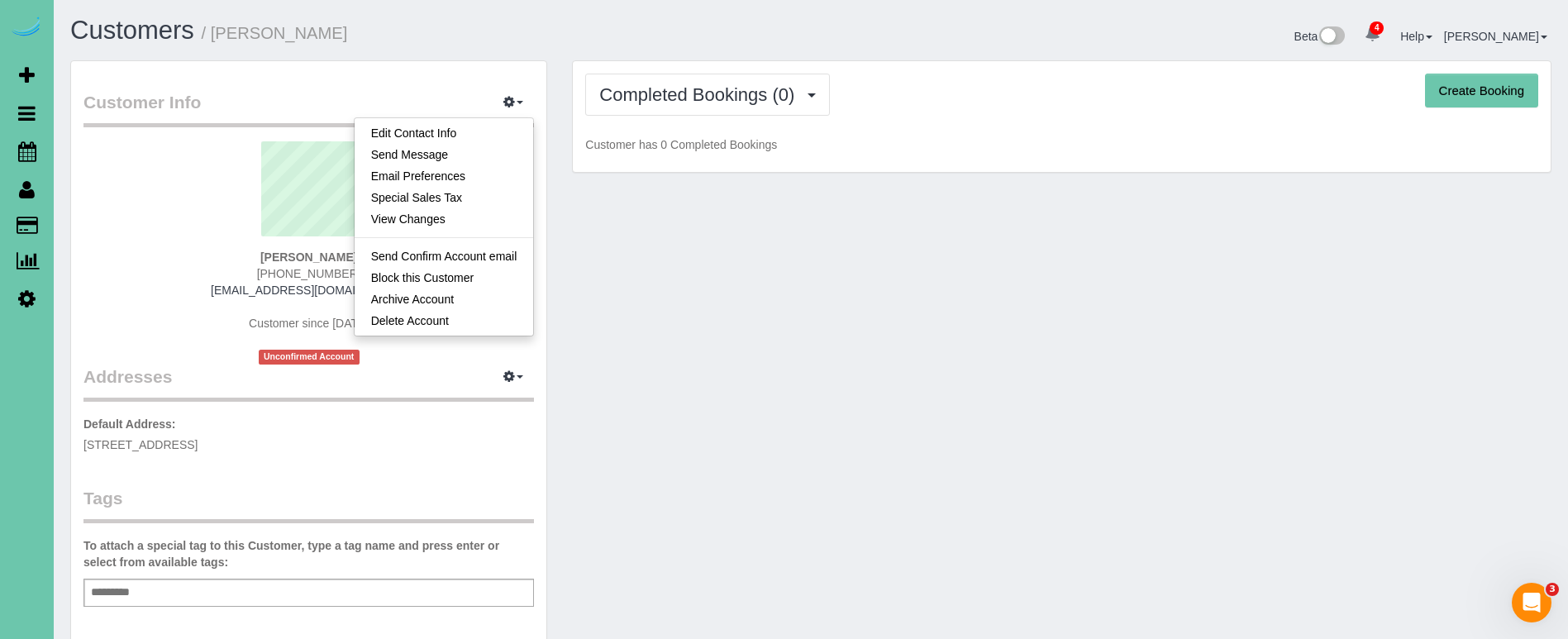
click at [467, 132] on link "Edit Contact Info" at bounding box center [443, 133] width 179 height 21
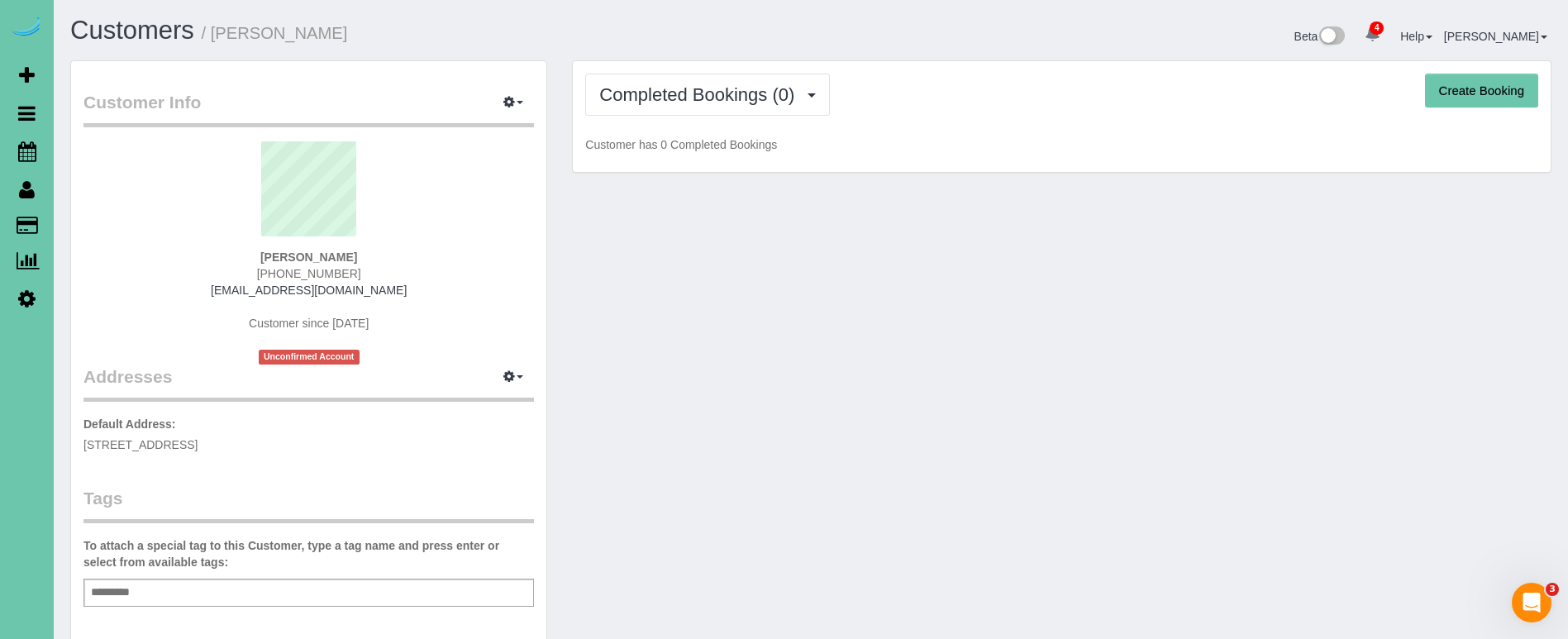
select select "NE"
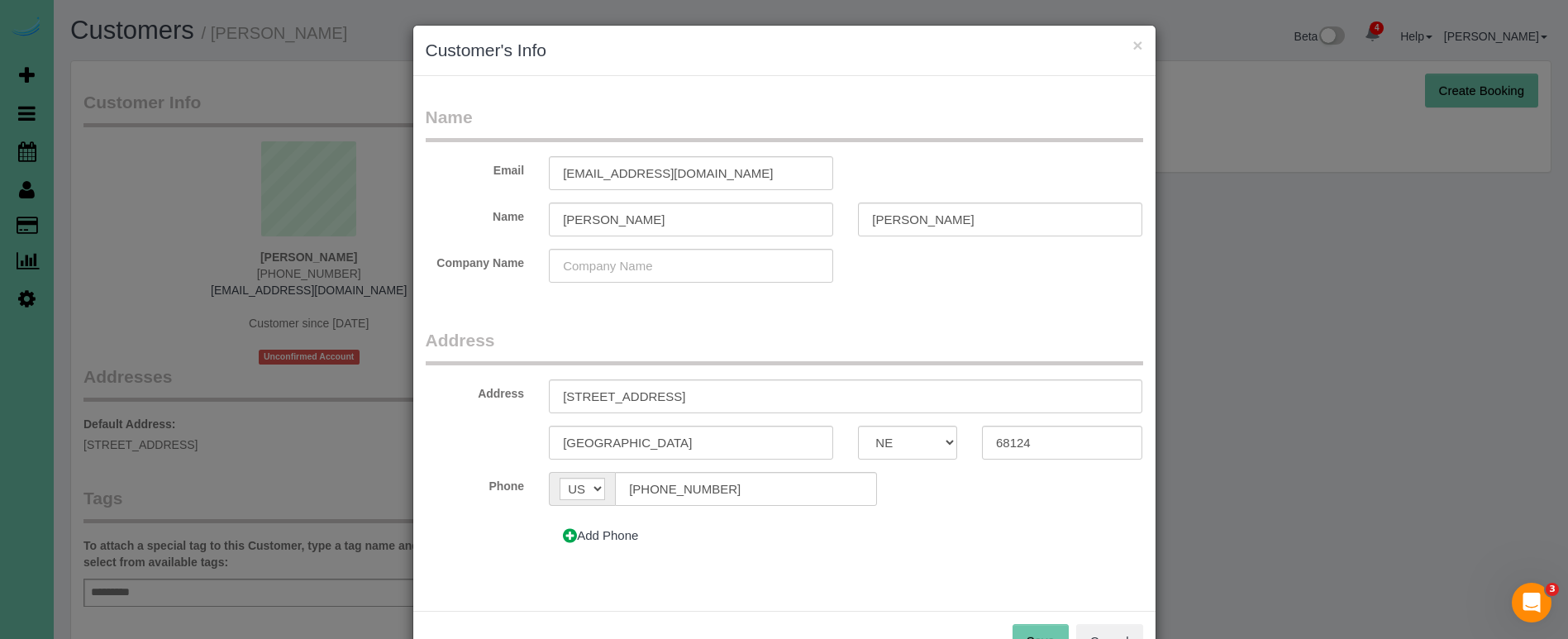
click at [1135, 46] on button "×" at bounding box center [1136, 45] width 10 height 17
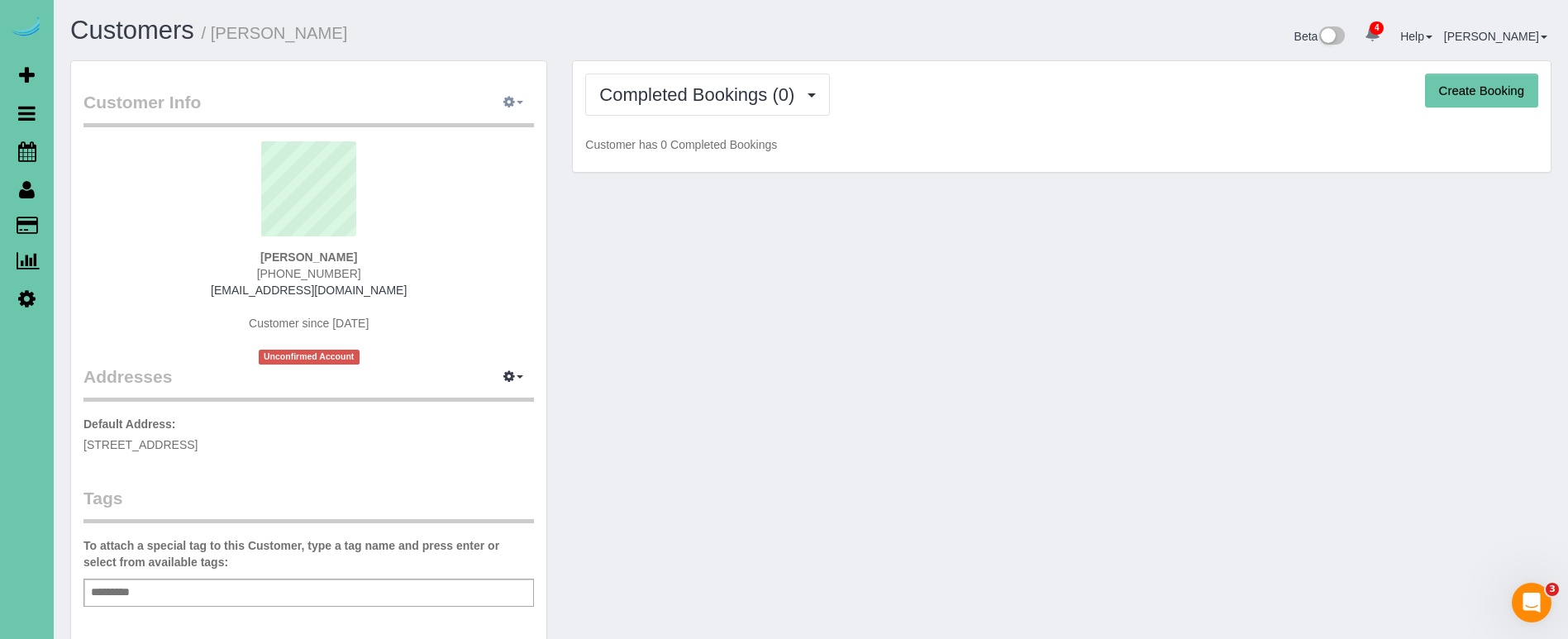
click at [515, 104] on icon "button" at bounding box center [508, 101] width 12 height 10
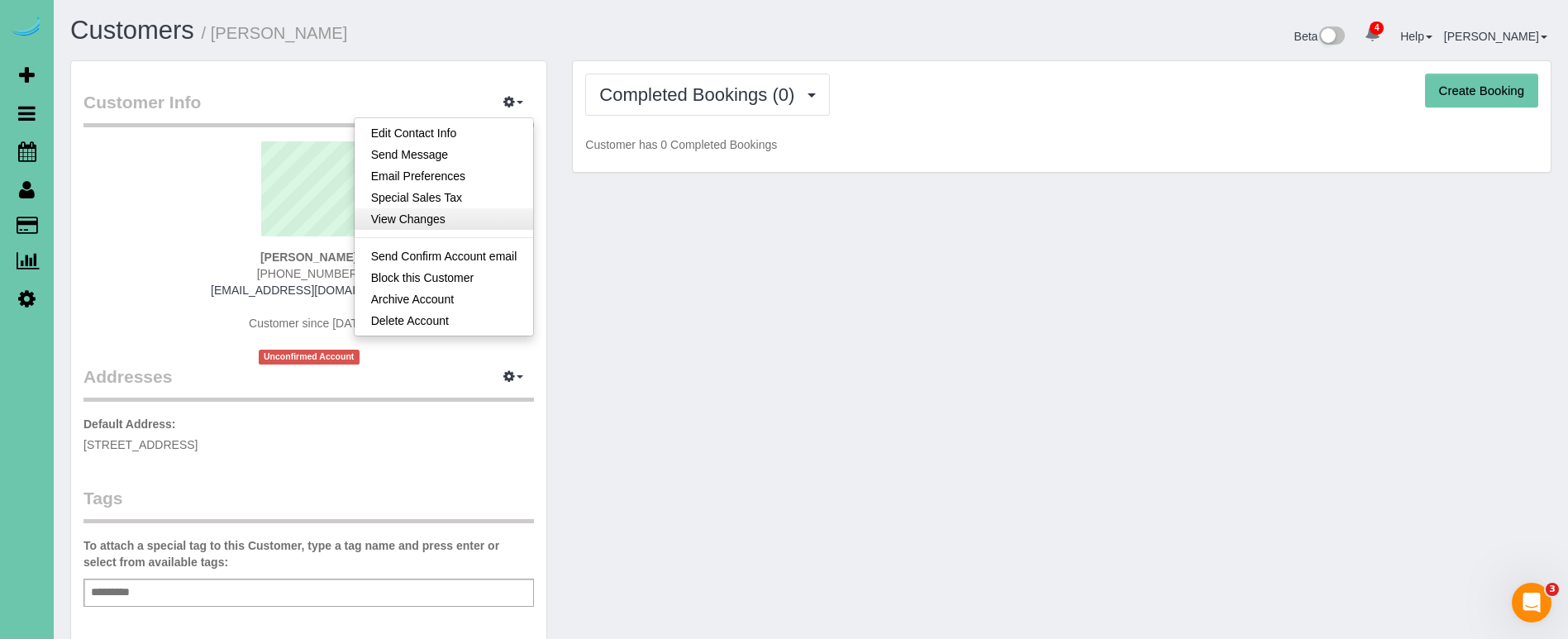
click at [436, 216] on link "View Changes" at bounding box center [443, 219] width 179 height 21
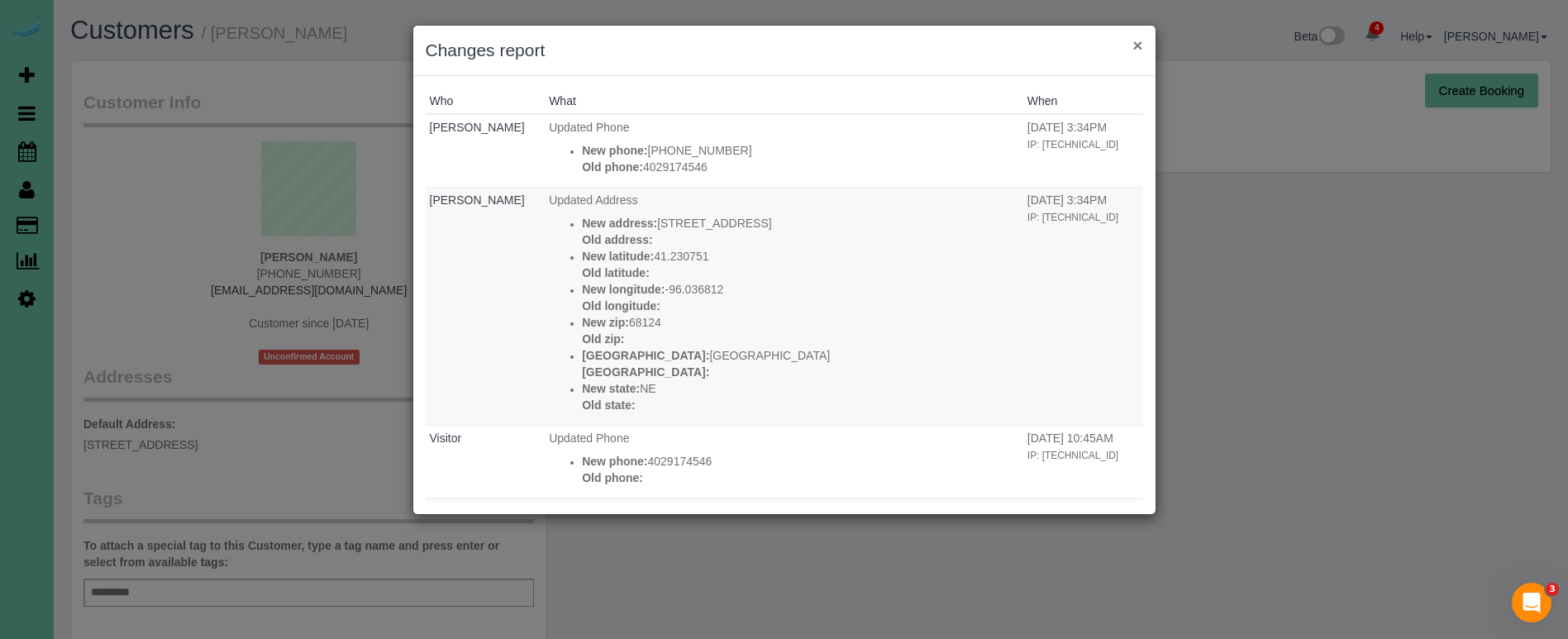
click at [1134, 46] on button "×" at bounding box center [1136, 45] width 10 height 17
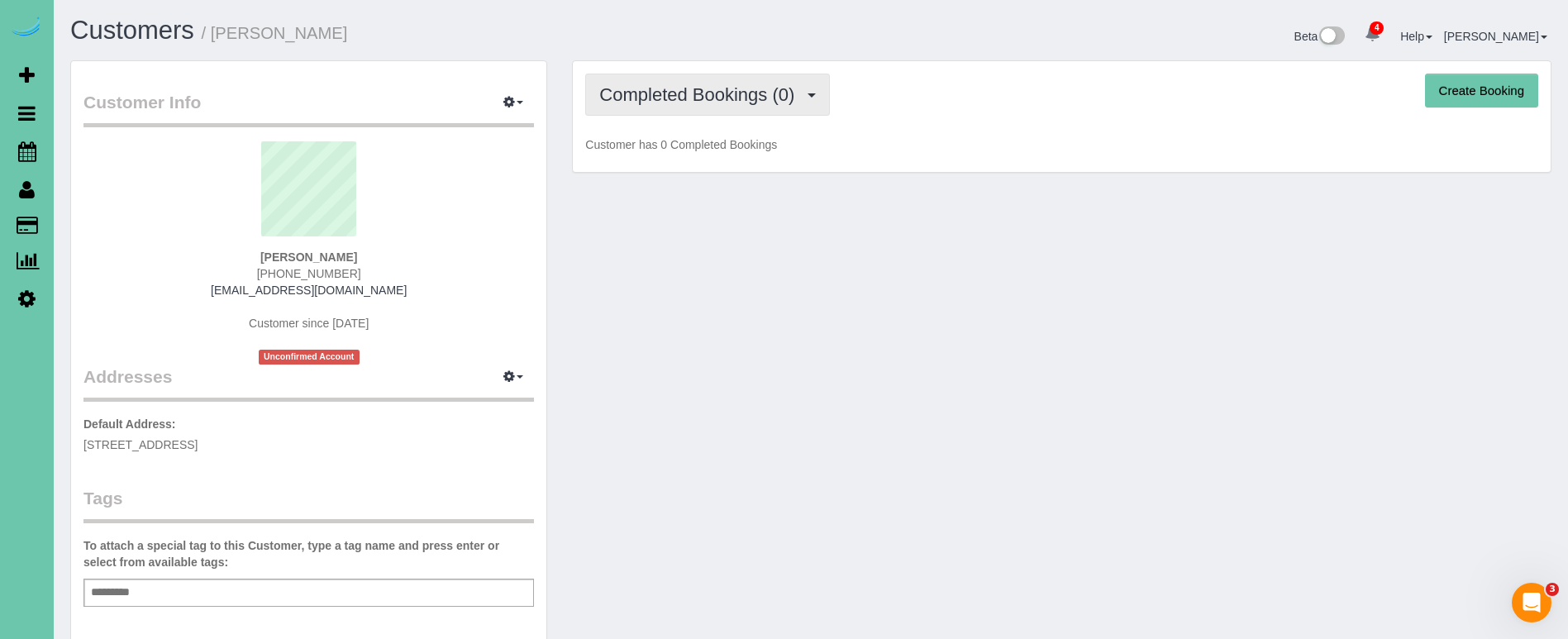
click at [695, 81] on button "Completed Bookings (0)" at bounding box center [707, 94] width 244 height 42
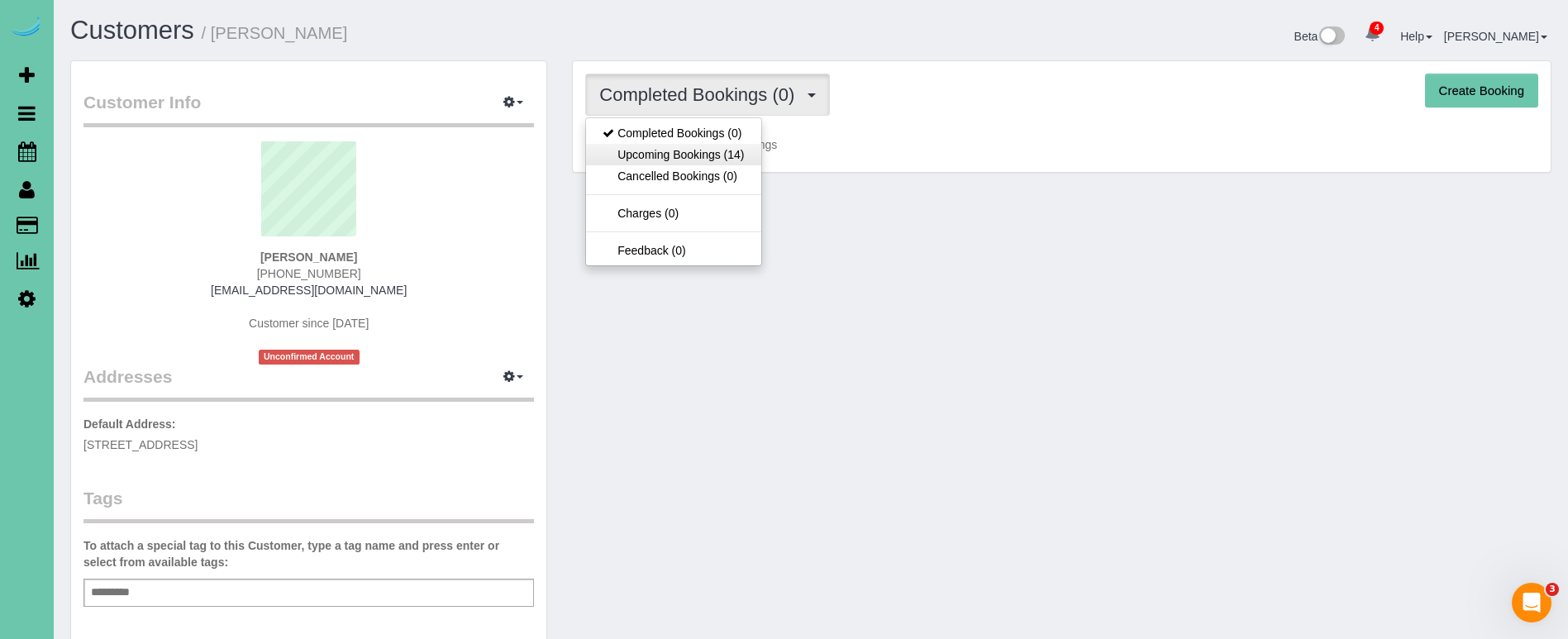
click at [684, 152] on link "Upcoming Bookings (14)" at bounding box center [673, 154] width 175 height 21
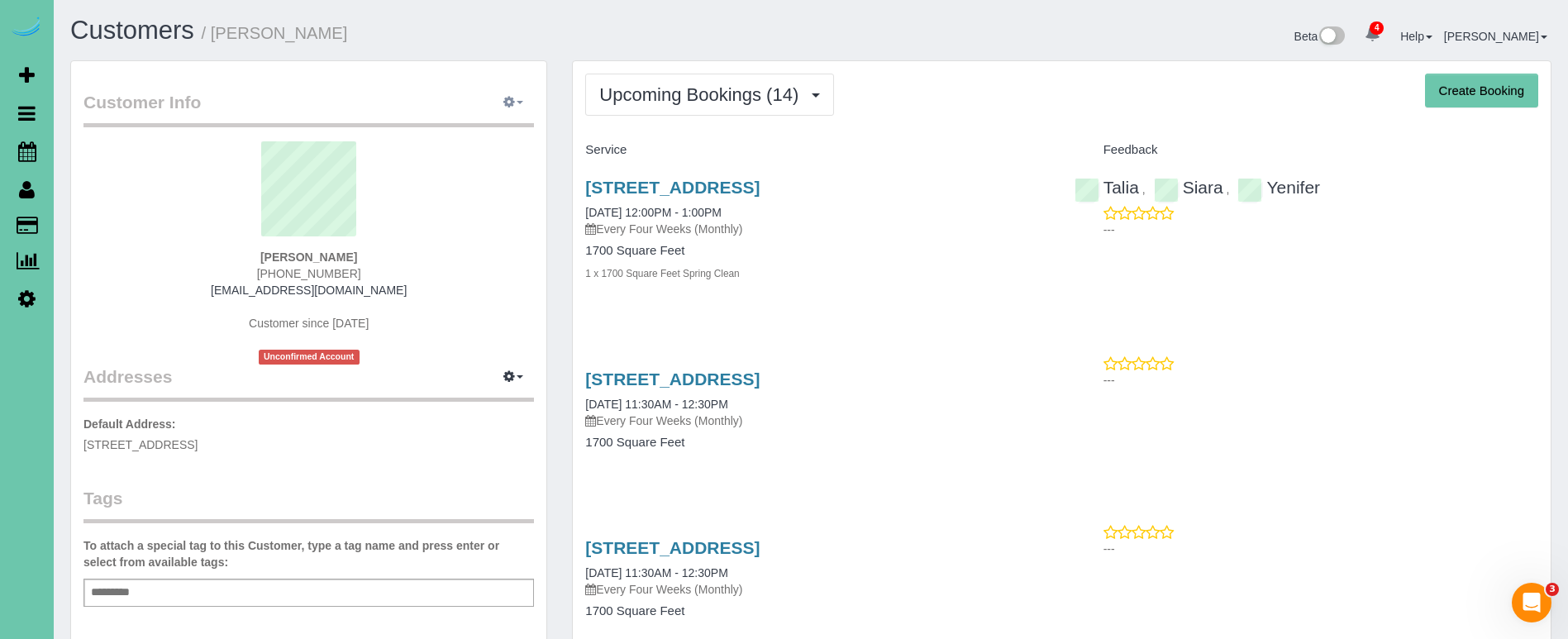
click at [522, 104] on span "button" at bounding box center [519, 103] width 6 height 4
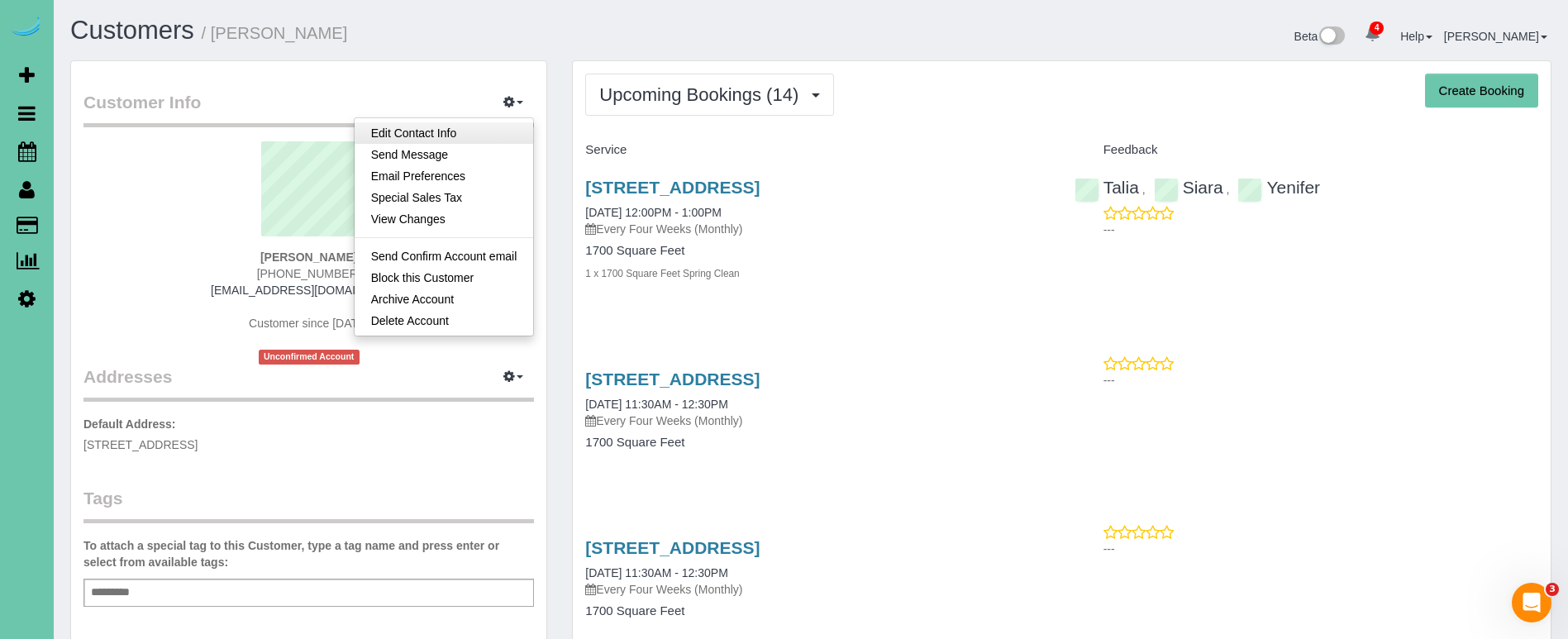
click at [506, 126] on link "Edit Contact Info" at bounding box center [443, 133] width 179 height 21
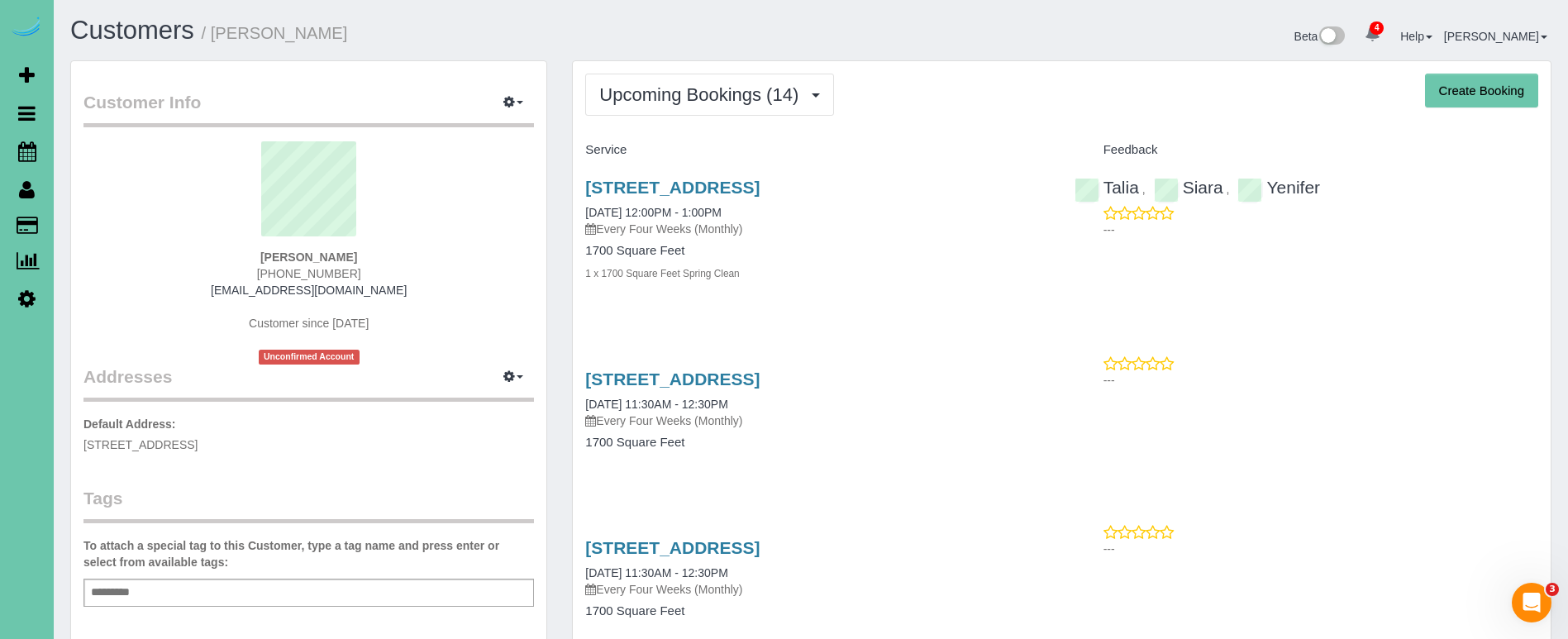
select select "NE"
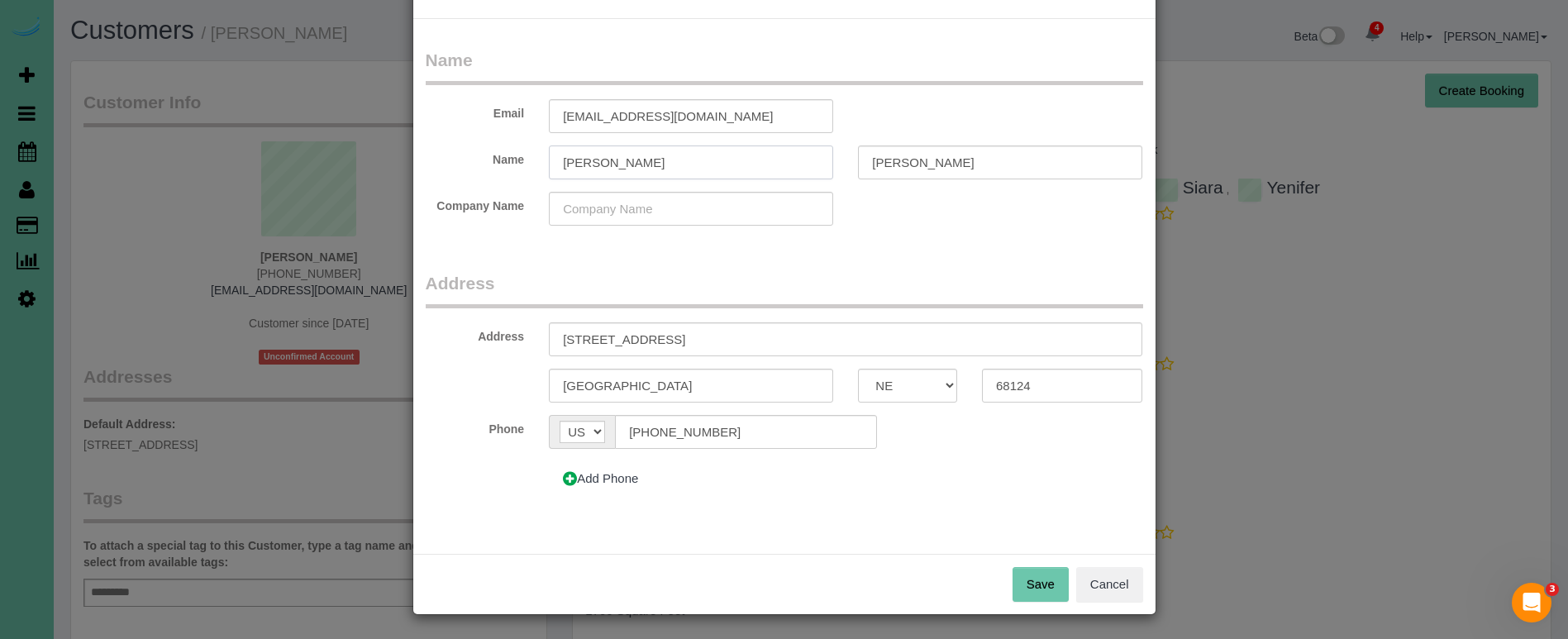
scroll to position [56, 0]
type input "Robb"
click at [1023, 583] on button "Save" at bounding box center [1040, 585] width 56 height 35
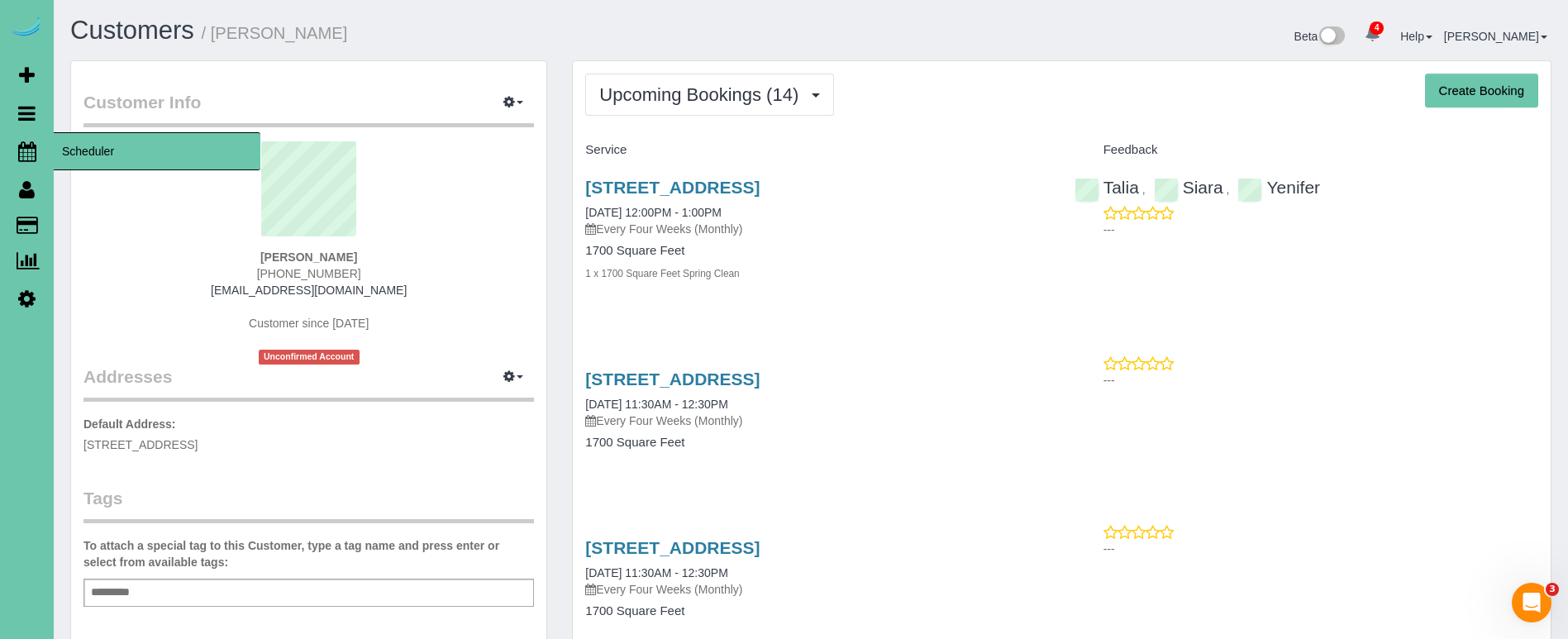
click at [29, 154] on icon at bounding box center [27, 151] width 18 height 20
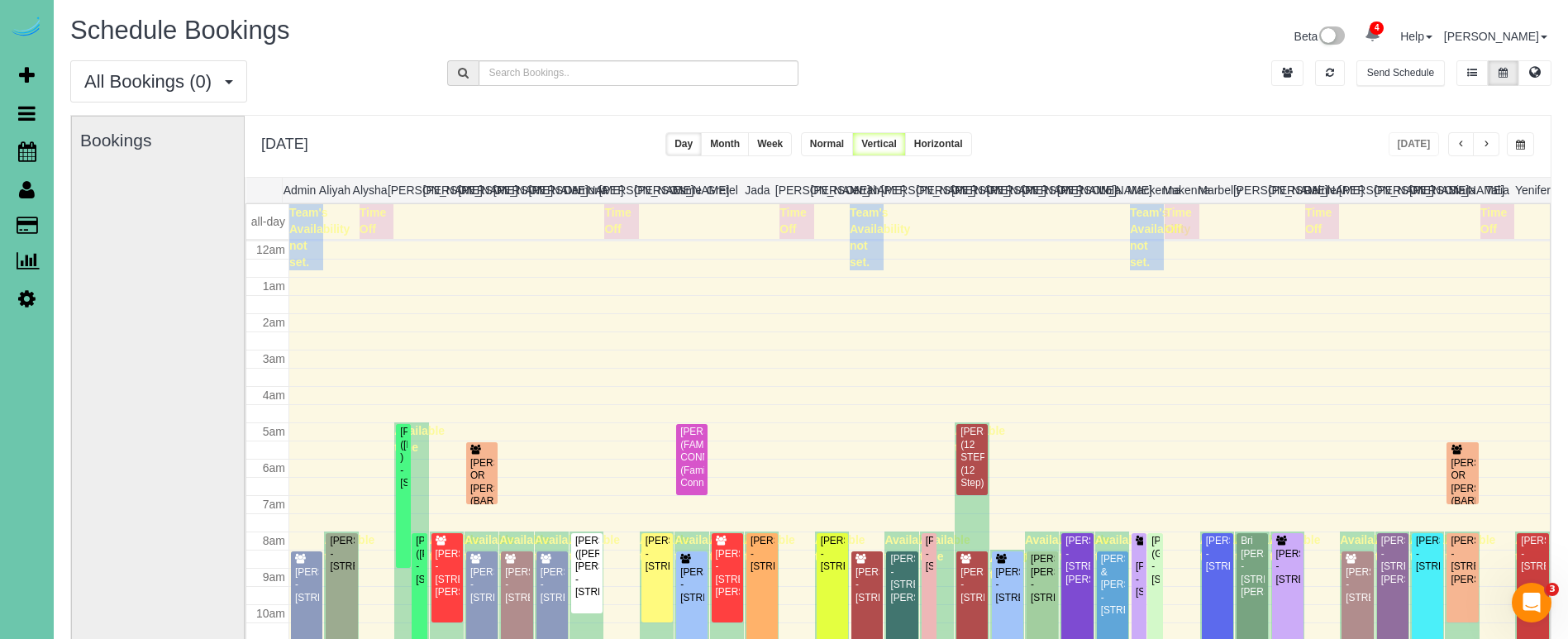
scroll to position [220, 0]
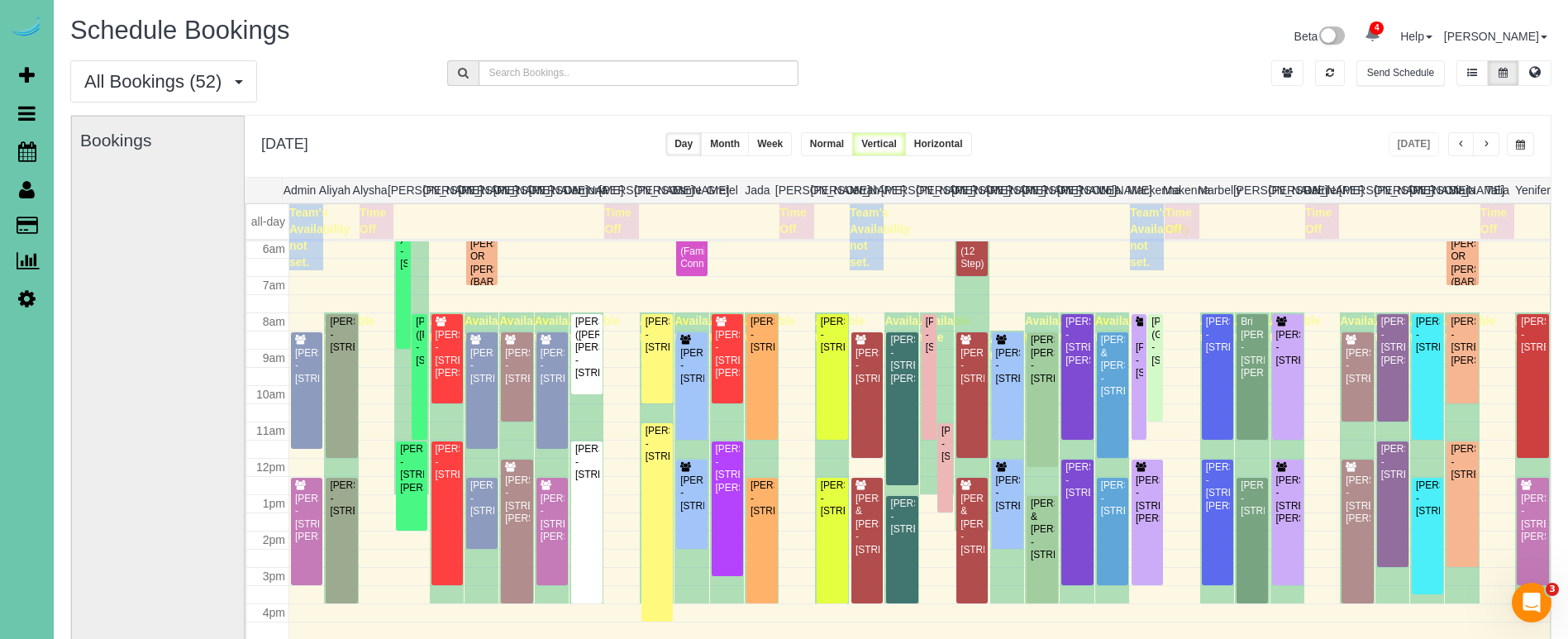
click at [1514, 145] on button "button" at bounding box center [1520, 144] width 28 height 24
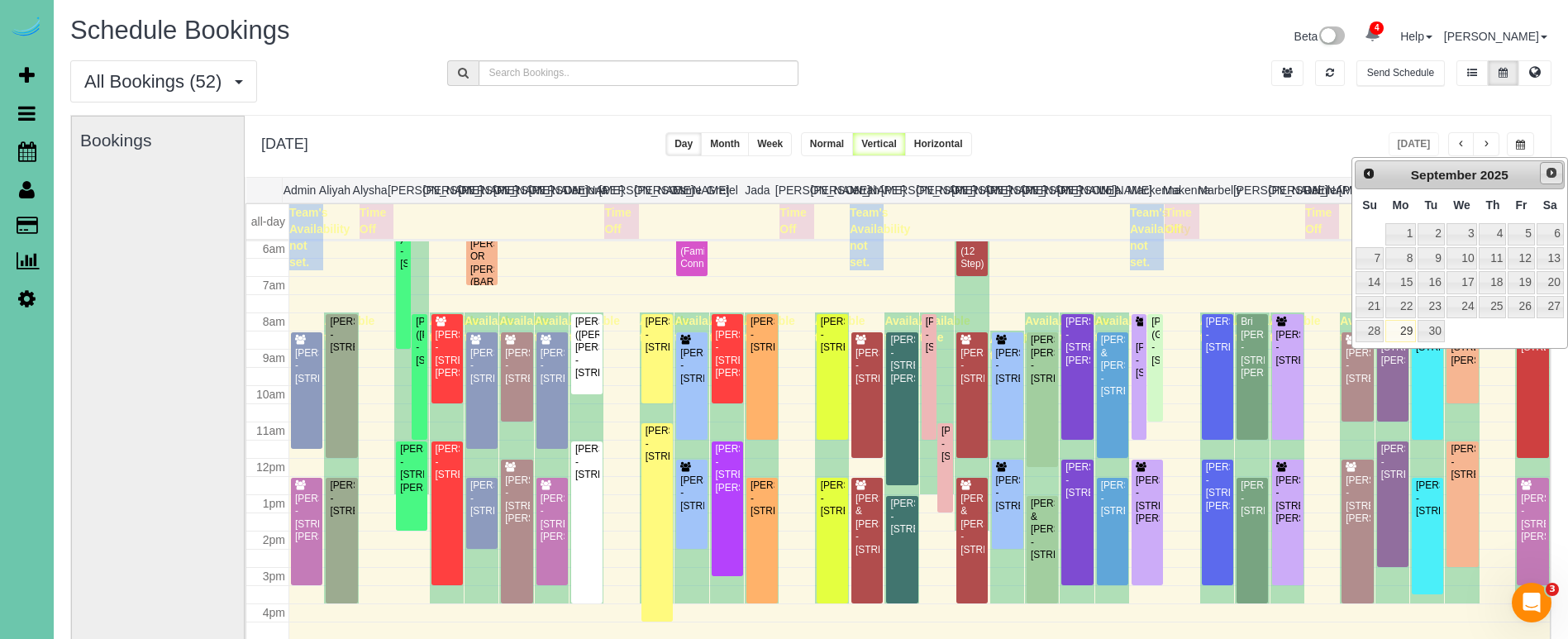
click at [1545, 173] on span "Next" at bounding box center [1551, 172] width 13 height 13
click at [1494, 228] on link "2" at bounding box center [1492, 234] width 28 height 22
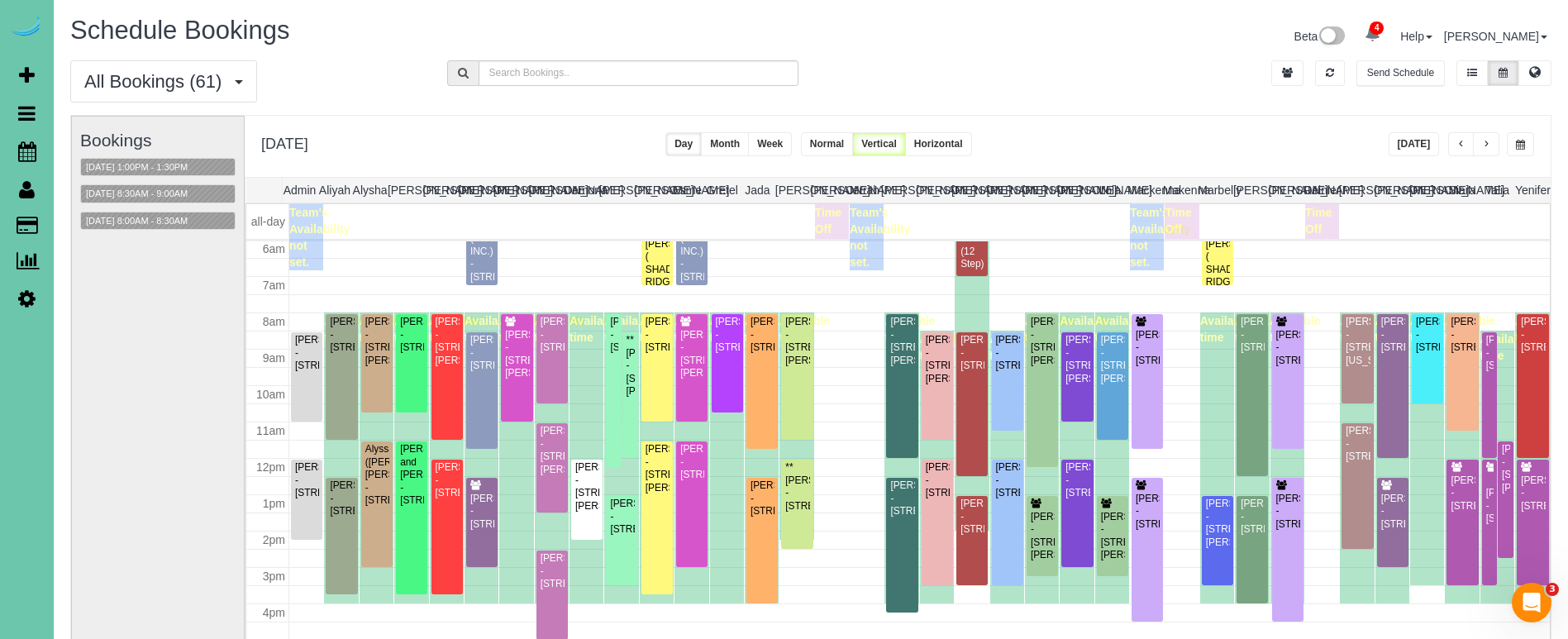
click at [792, 141] on button "Week" at bounding box center [770, 144] width 44 height 24
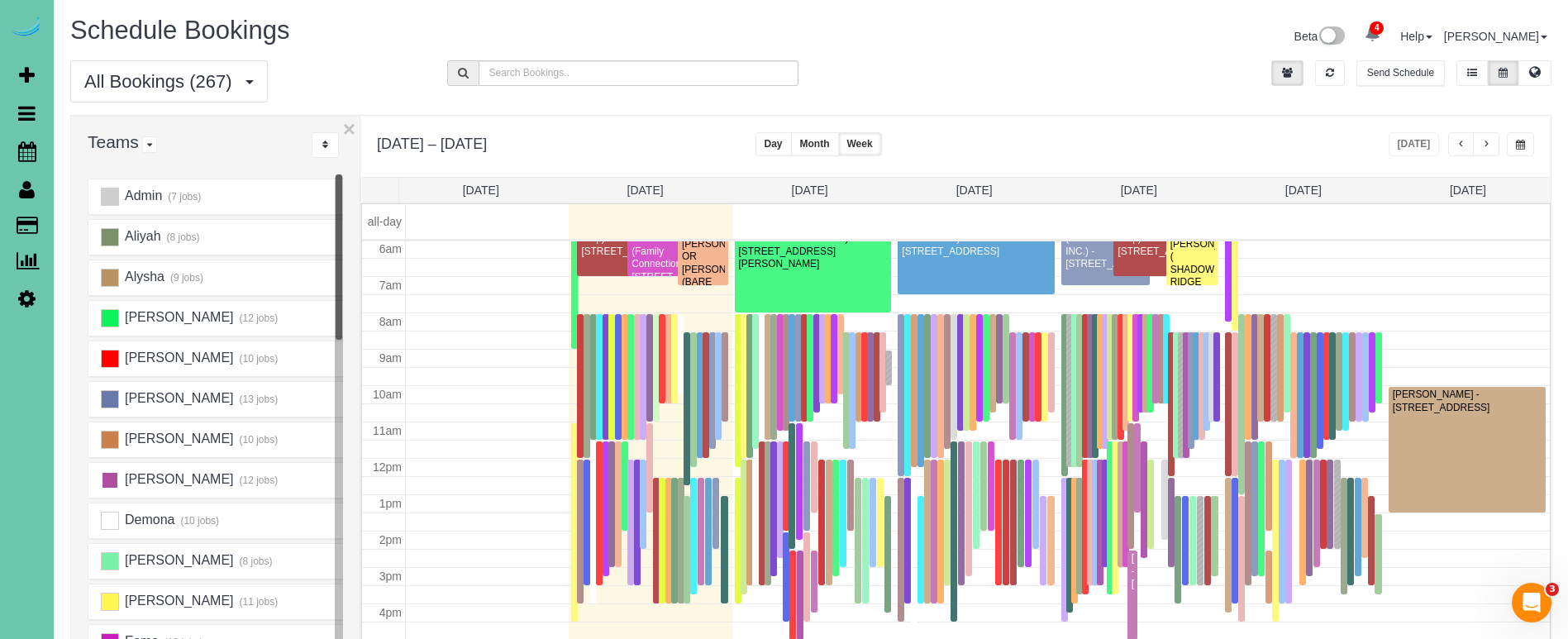
click at [112, 478] on ins at bounding box center [110, 480] width 18 height 18
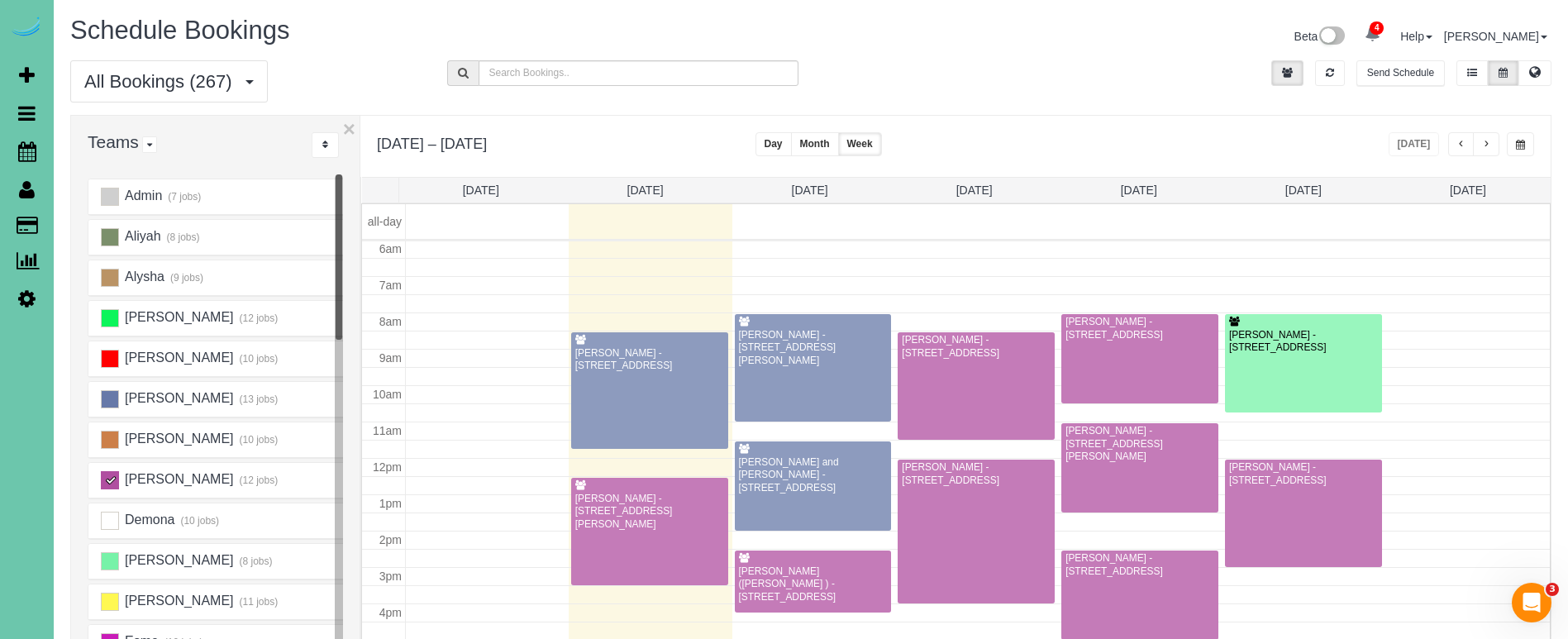
click at [1476, 142] on button "button" at bounding box center [1486, 144] width 27 height 24
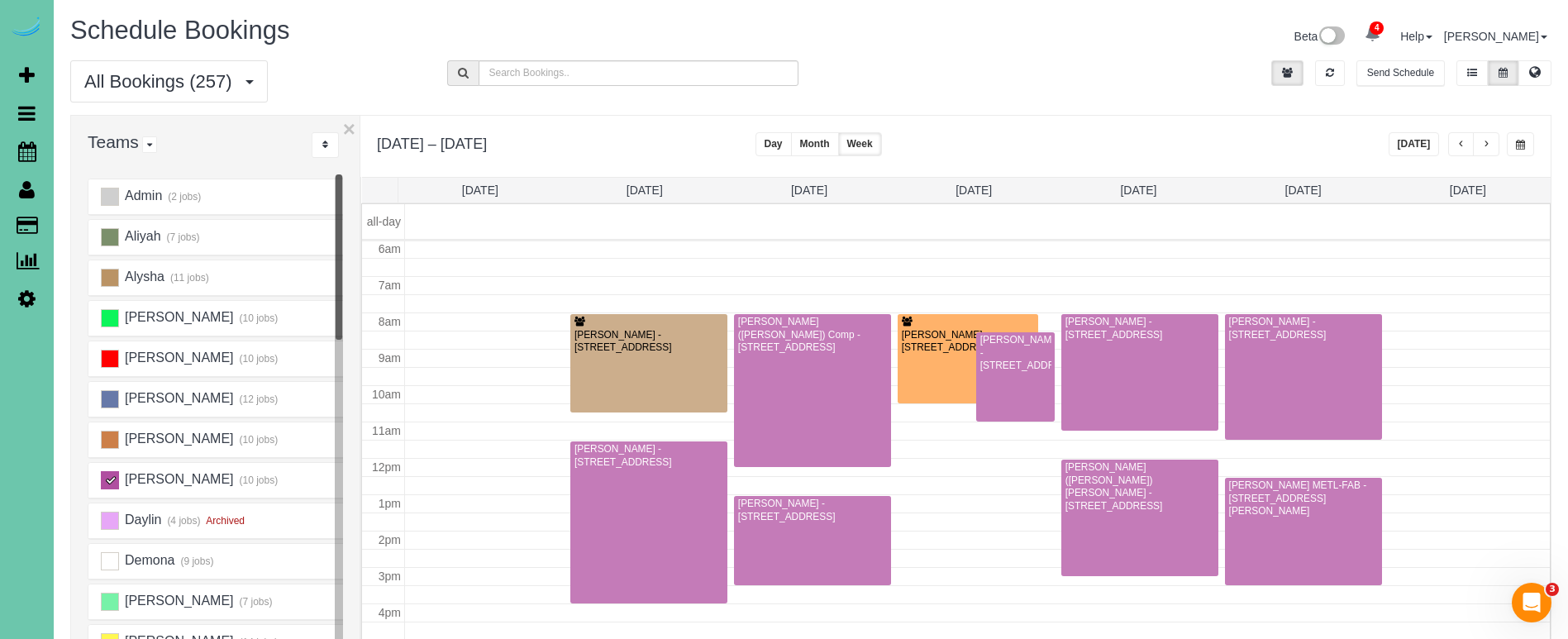
click at [1463, 143] on span "button" at bounding box center [1461, 145] width 8 height 10
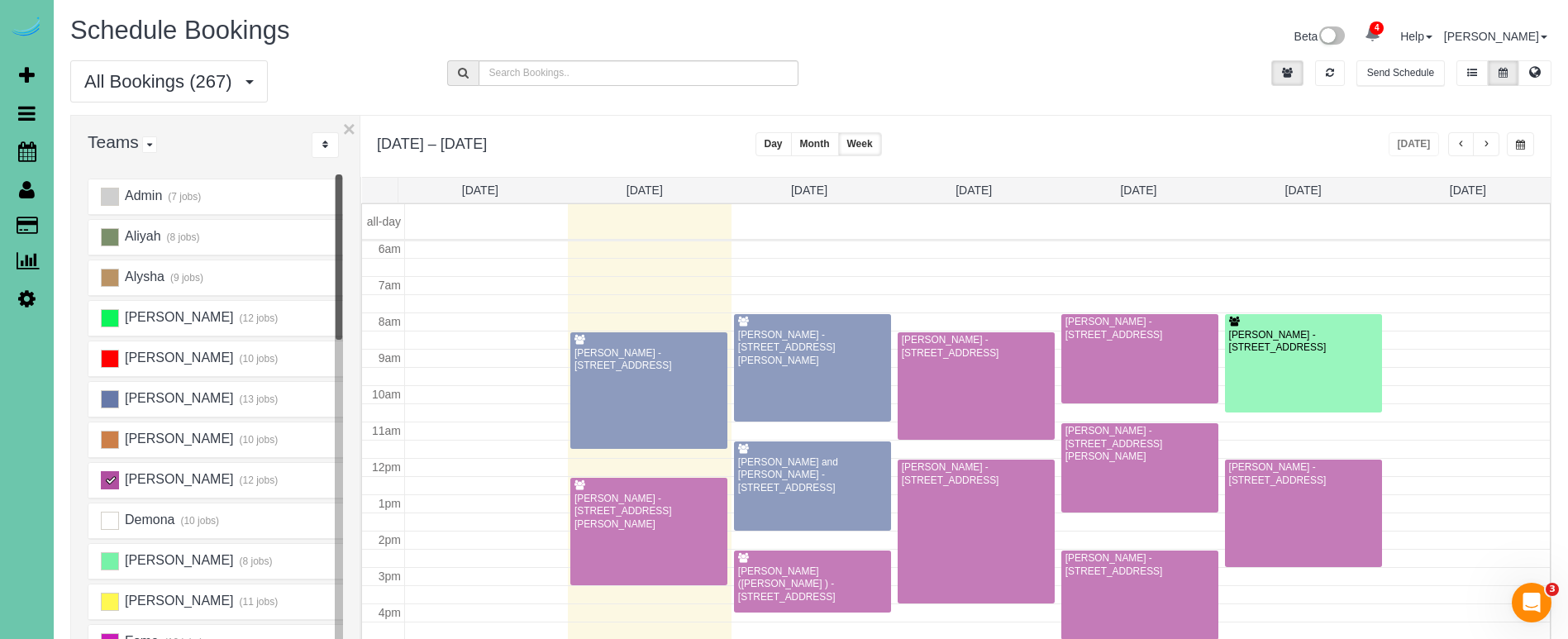
click at [1479, 143] on button "button" at bounding box center [1486, 144] width 27 height 24
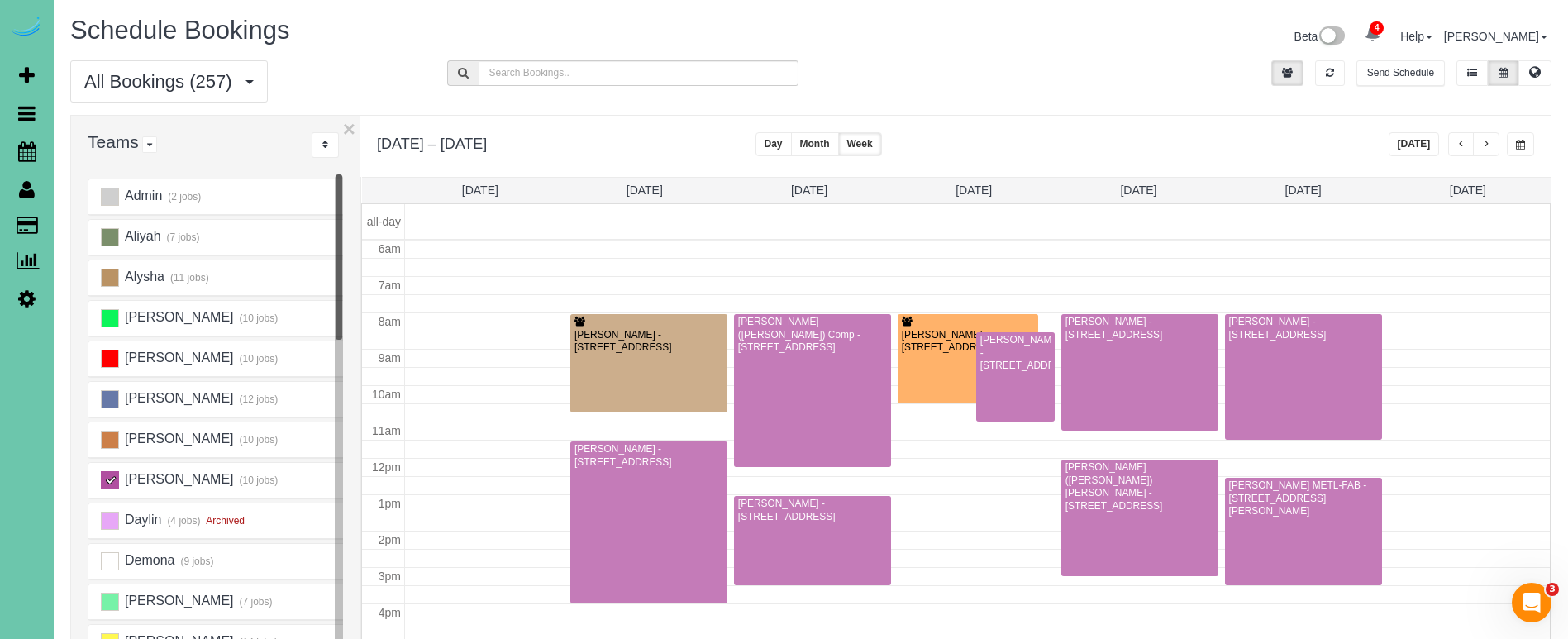
click at [1461, 148] on span "button" at bounding box center [1461, 145] width 8 height 10
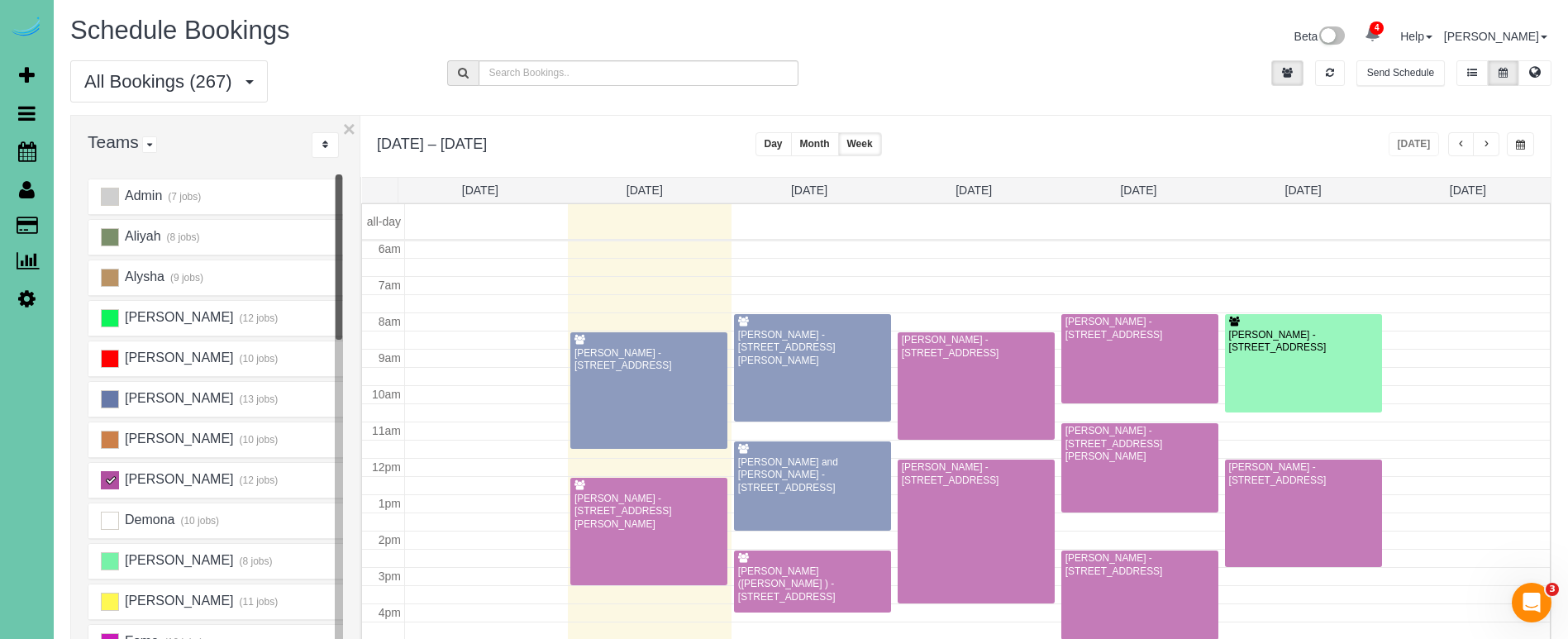
click at [1482, 147] on span "button" at bounding box center [1485, 145] width 8 height 10
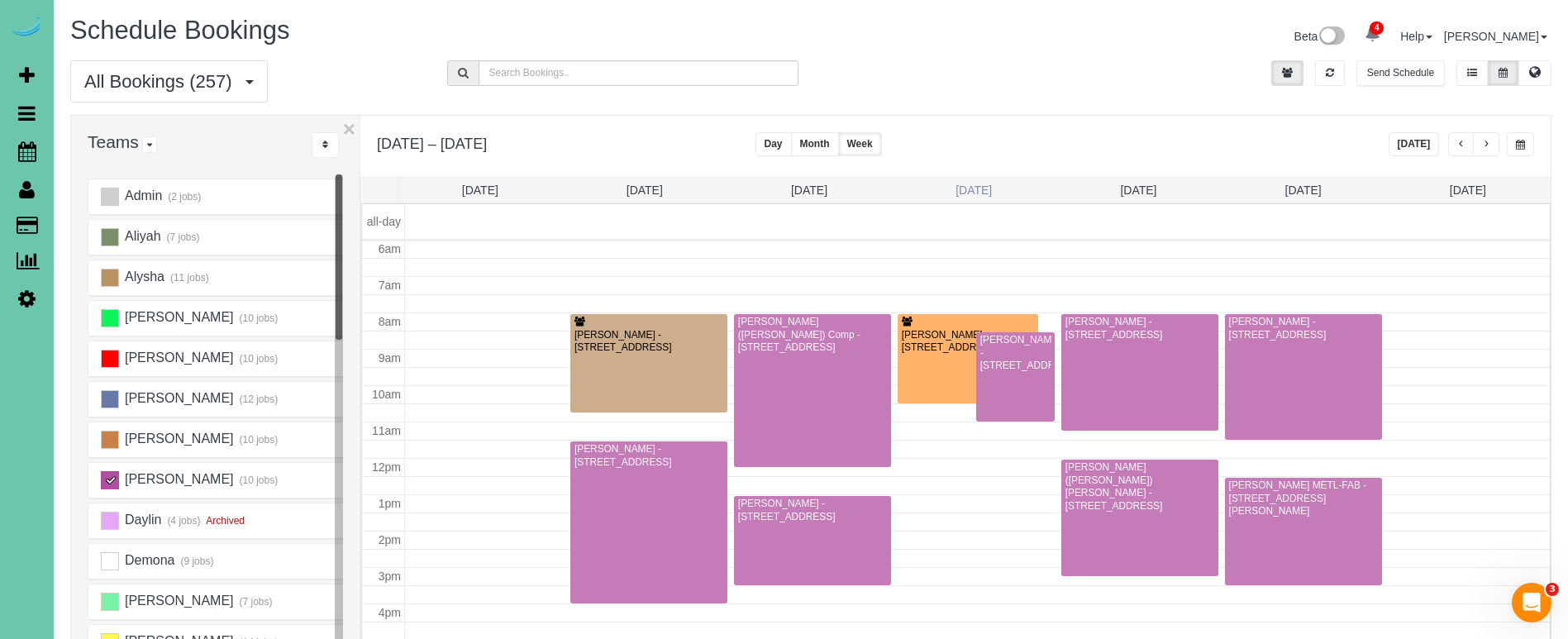
click at [970, 186] on link "Wed 10/8" at bounding box center [973, 190] width 37 height 13
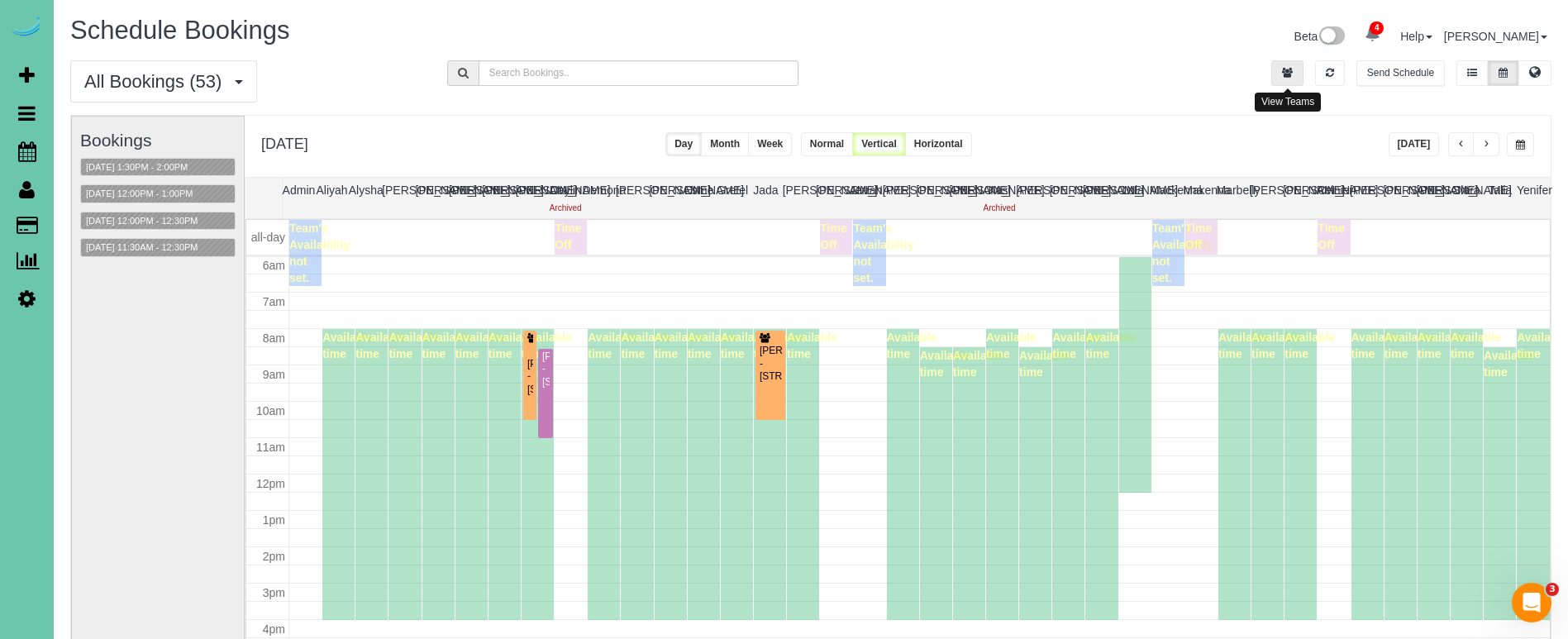
click at [1280, 78] on button "button" at bounding box center [1287, 73] width 32 height 26
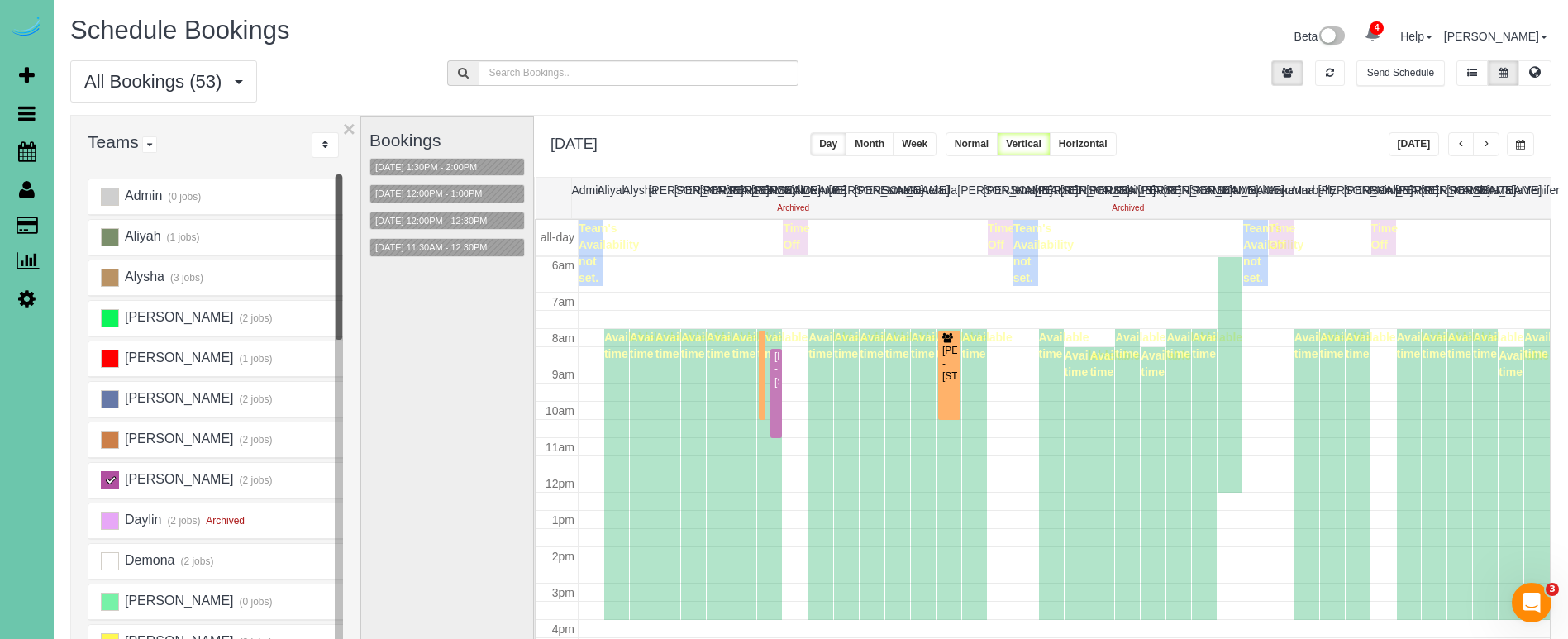
scroll to position [0, 0]
click at [109, 478] on ins at bounding box center [110, 480] width 18 height 18
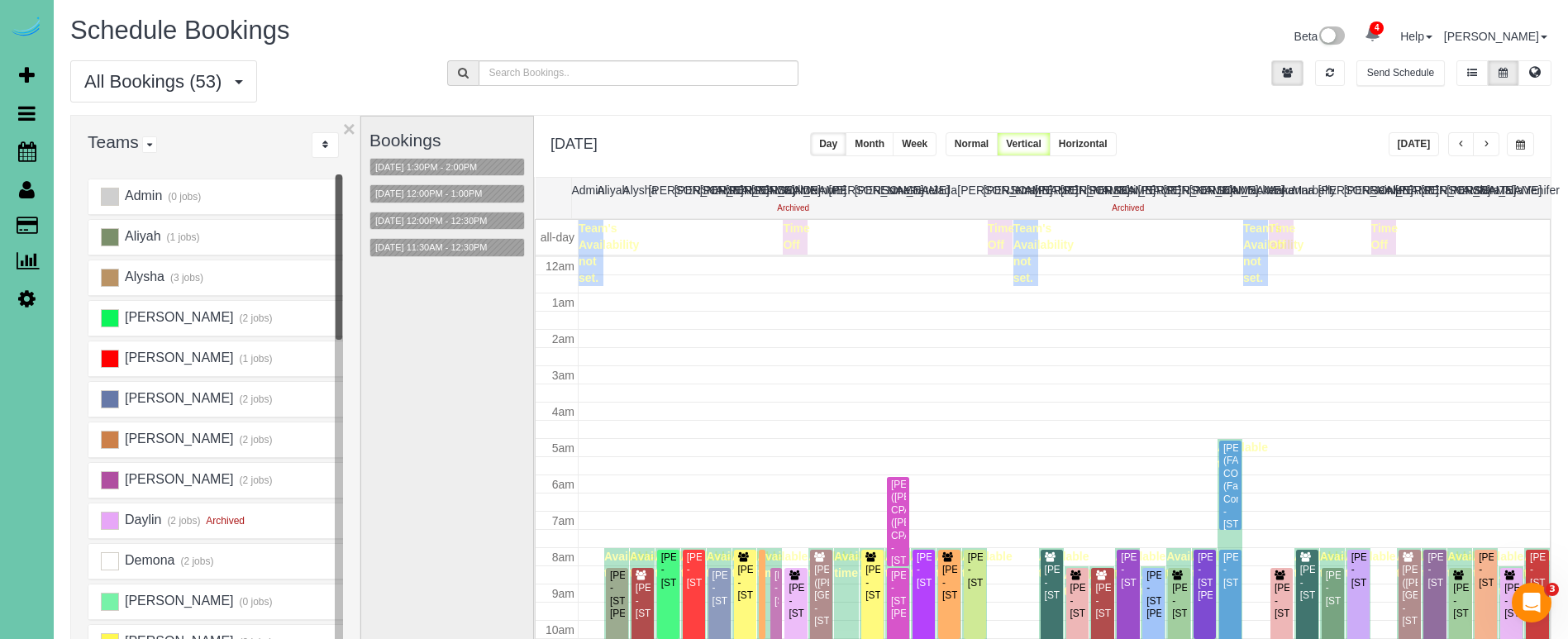
scroll to position [220, 0]
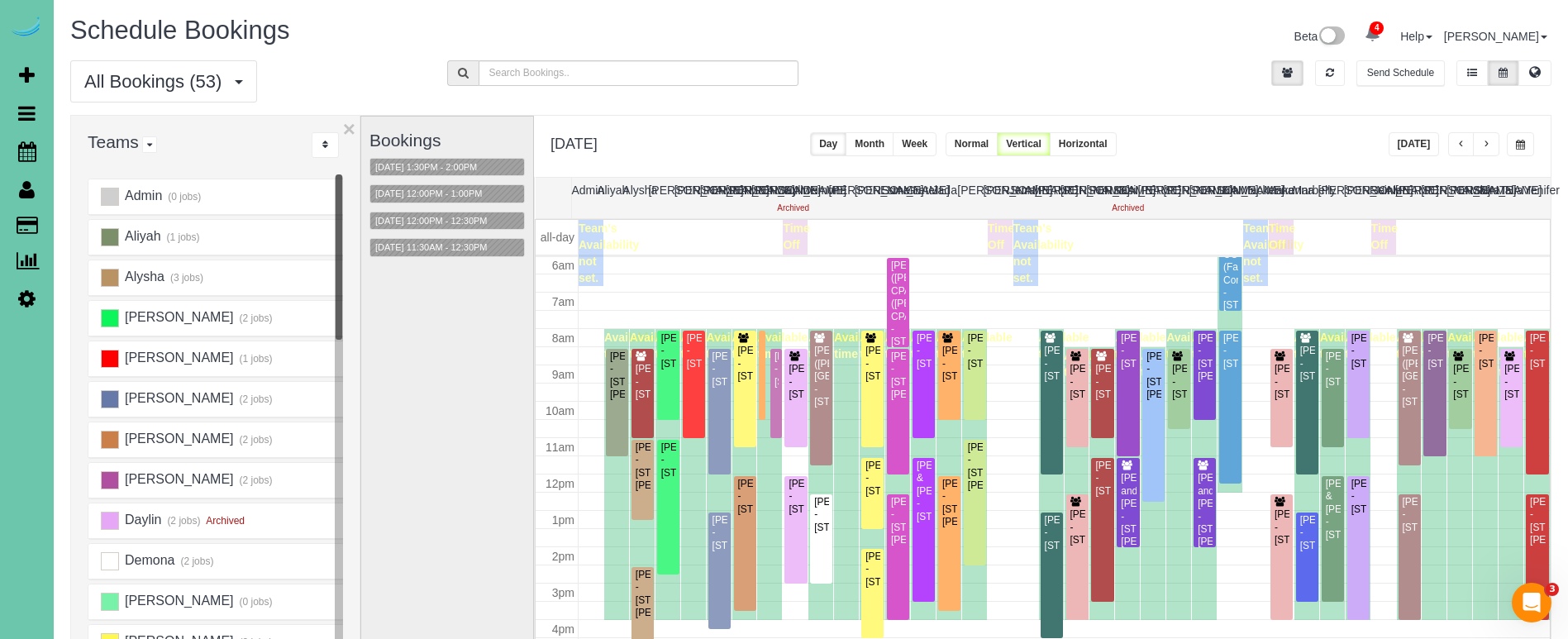
click at [1524, 150] on span "button" at bounding box center [1520, 145] width 9 height 10
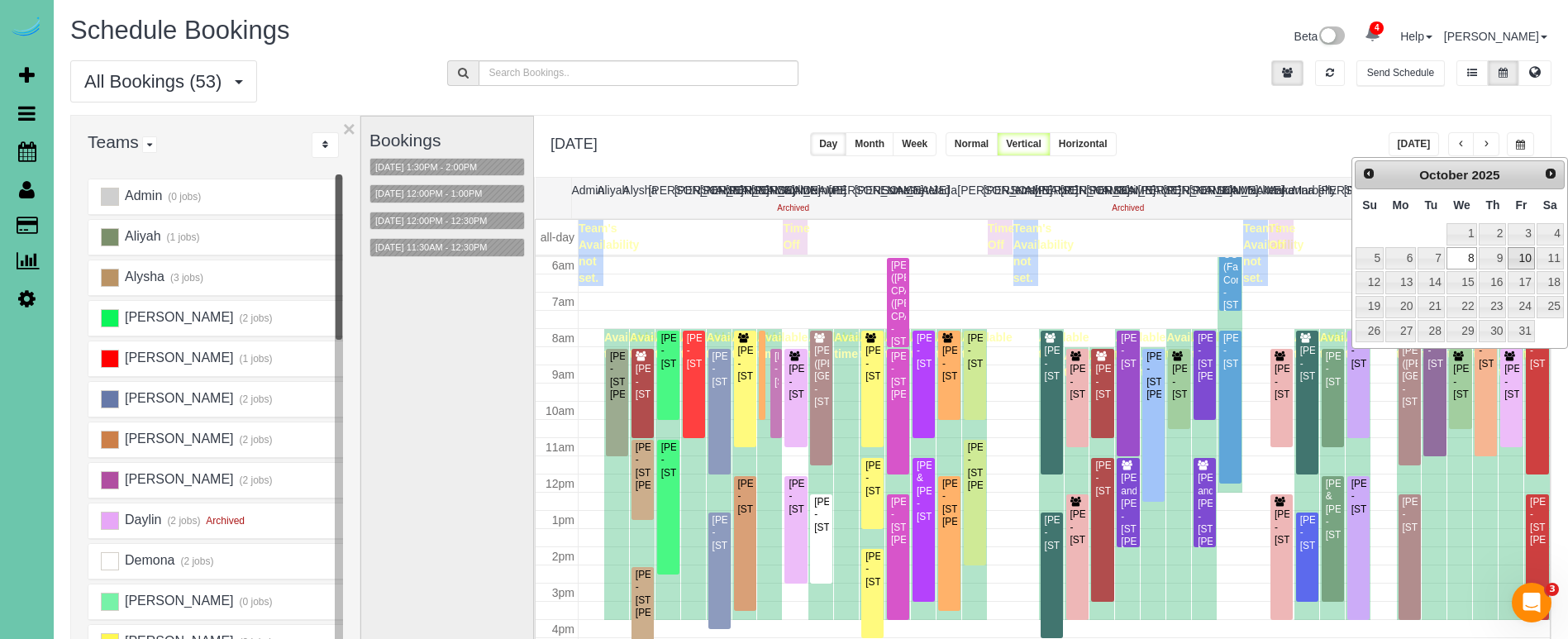
click at [1515, 264] on link "10" at bounding box center [1521, 258] width 27 height 22
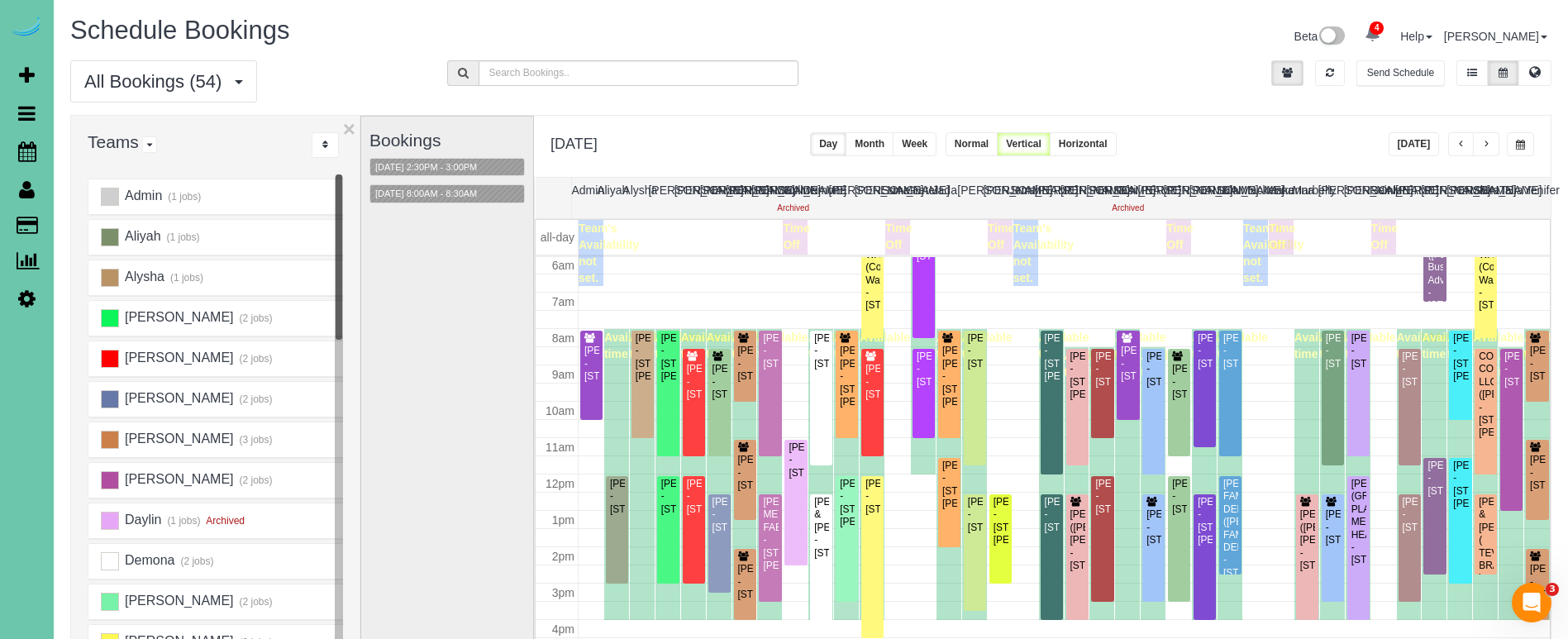
scroll to position [5, 0]
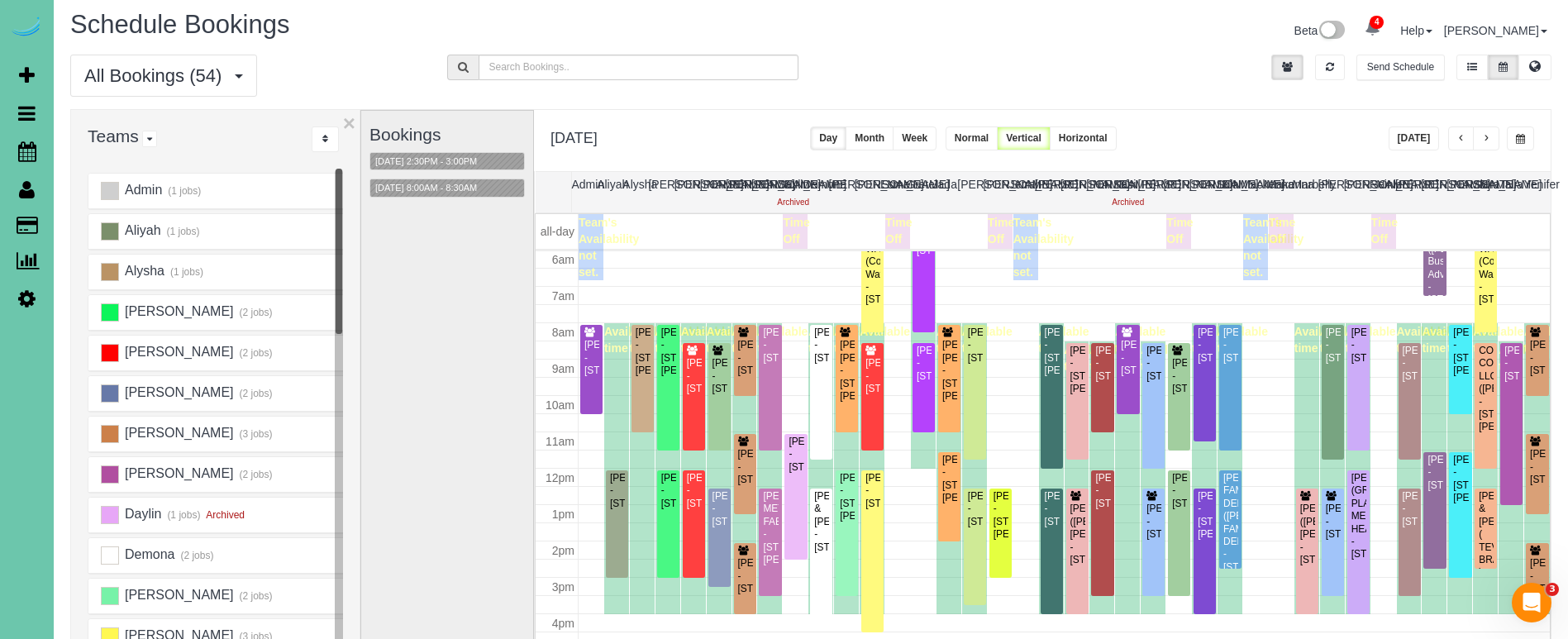
click at [1519, 141] on span "button" at bounding box center [1520, 138] width 9 height 10
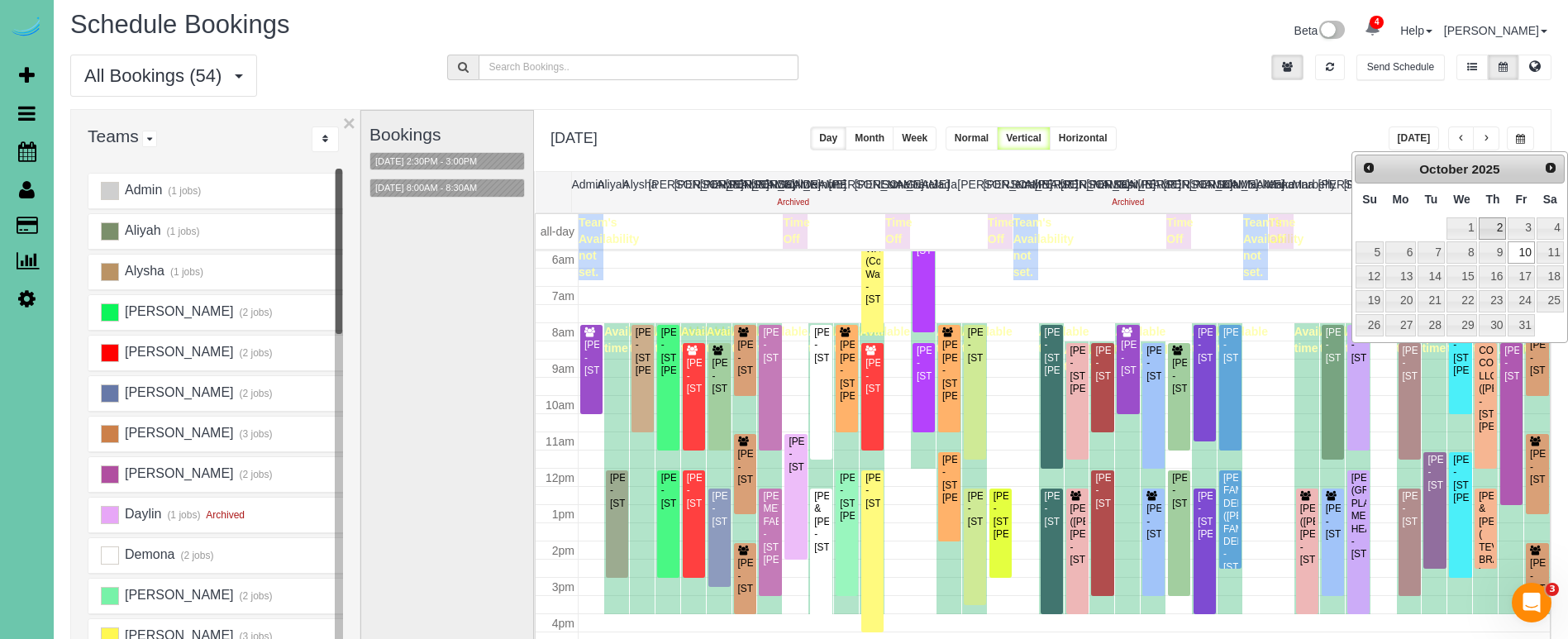
click at [1490, 229] on link "2" at bounding box center [1492, 228] width 28 height 22
type input "**********"
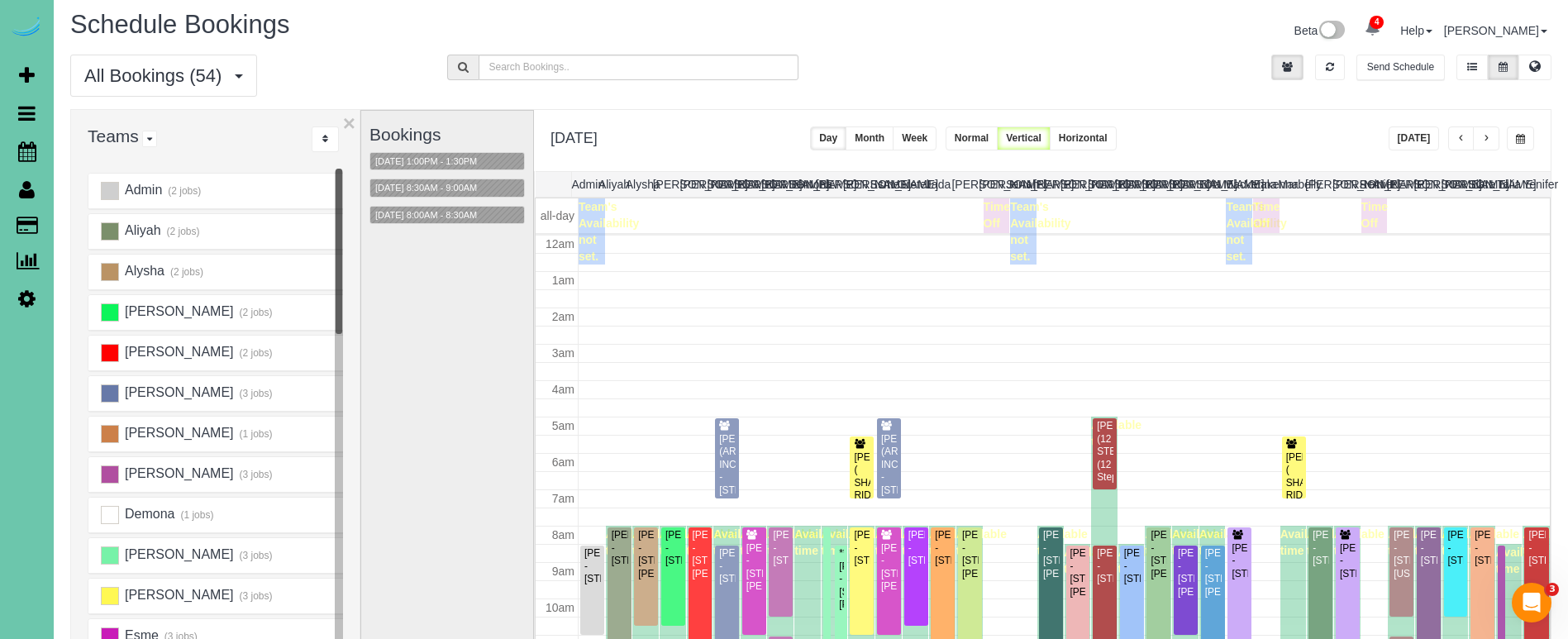
scroll to position [220, 0]
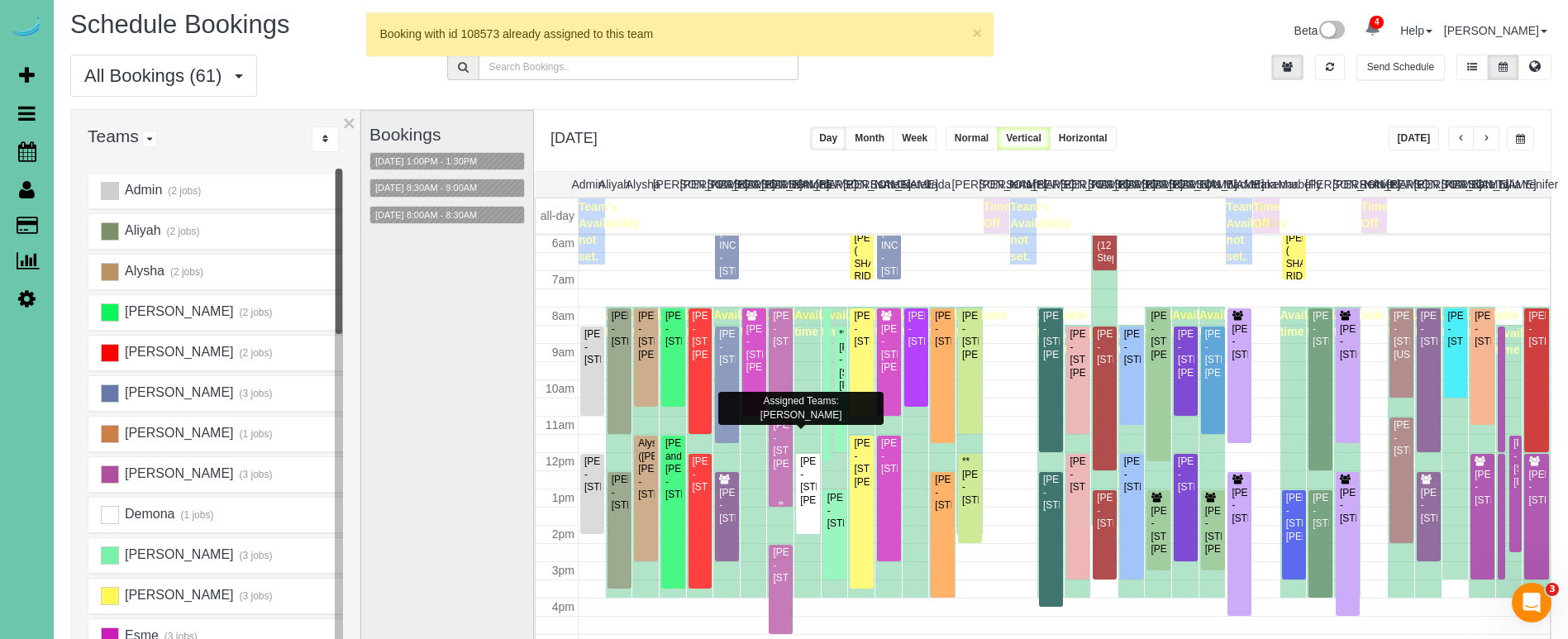
click at [784, 465] on div "Diana Blum - 7583 Polk St, Ralston, NE 68127" at bounding box center [780, 444] width 17 height 51
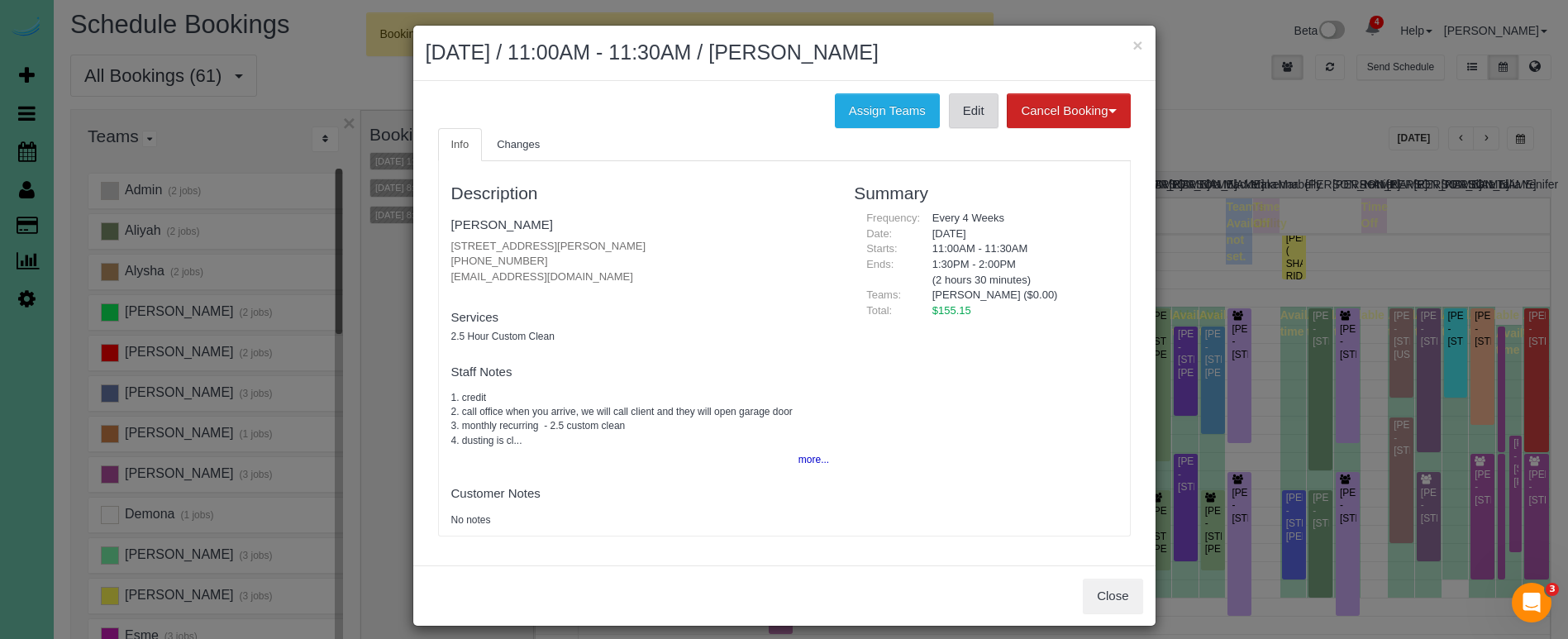
click at [960, 109] on link "Edit" at bounding box center [974, 111] width 50 height 35
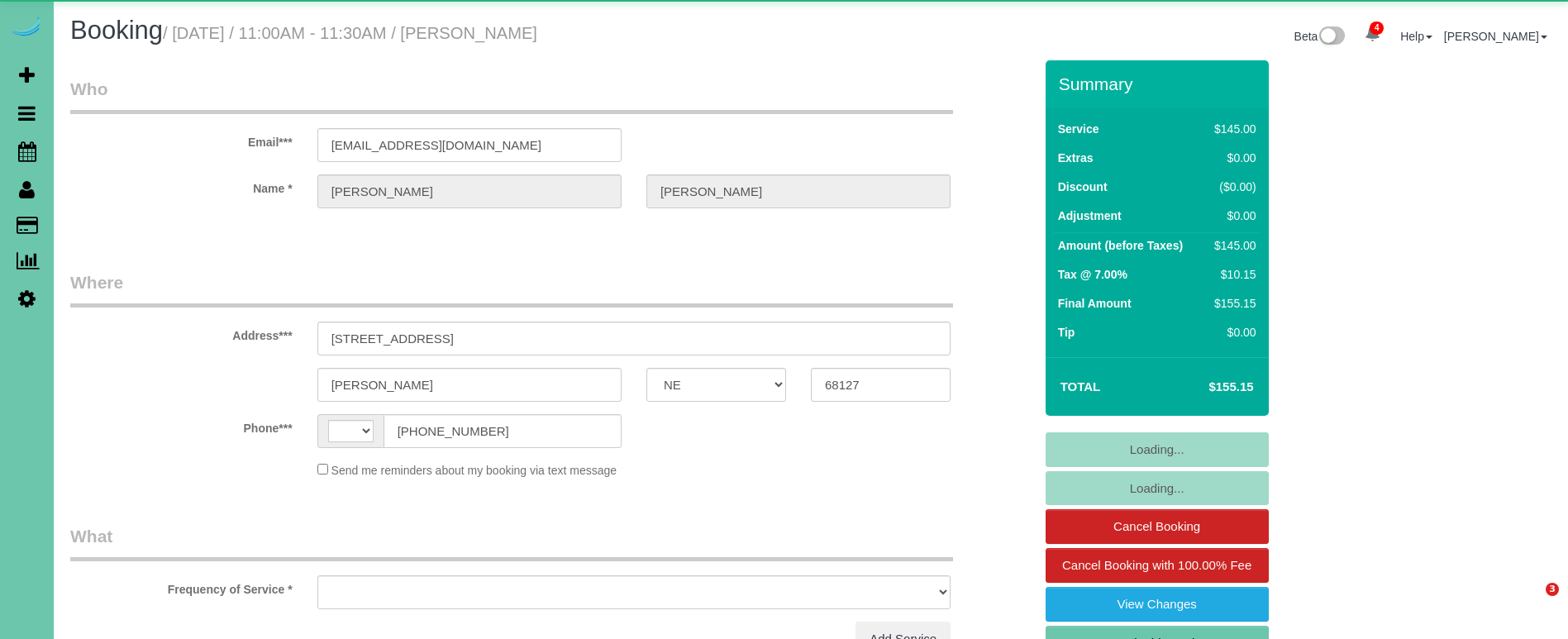
select select "NE"
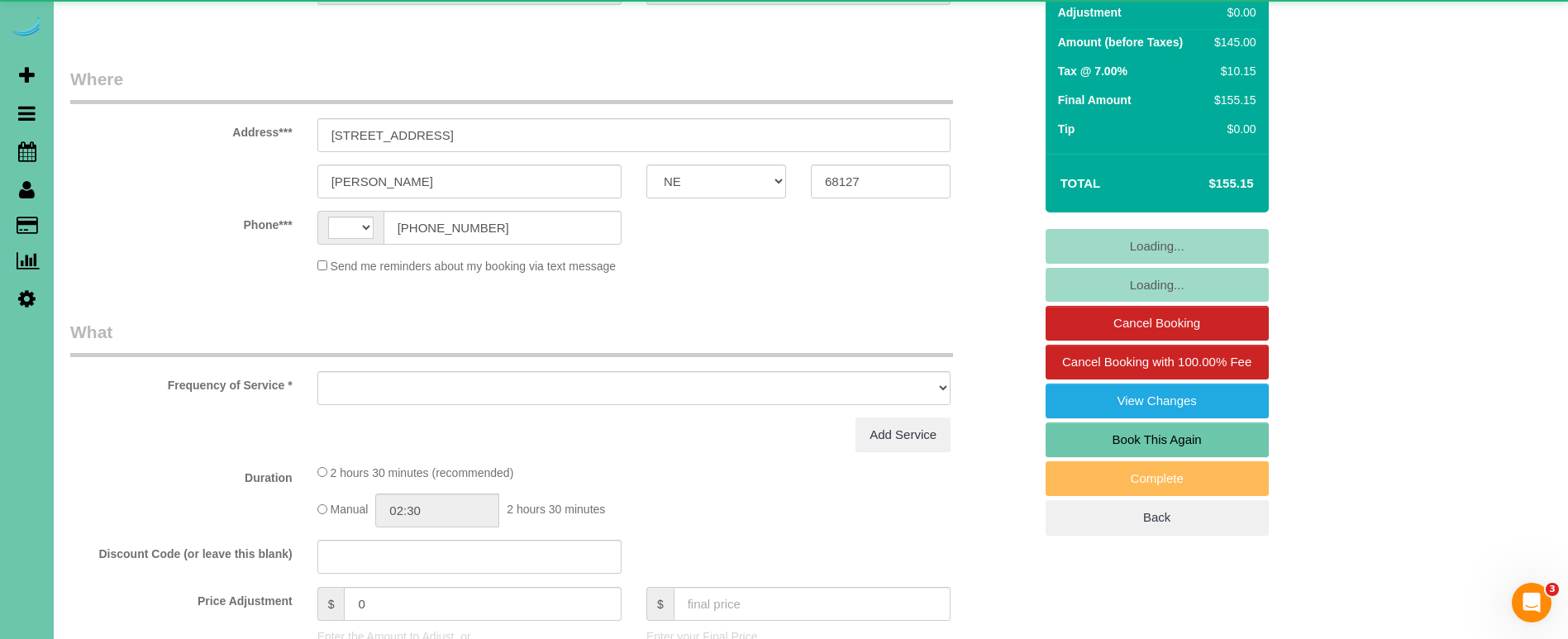
select select "string:[GEOGRAPHIC_DATA]"
select select "object:932"
select select "string:fspay-51a33ac0-9c7d-4190-953c-0268c4d63ea3"
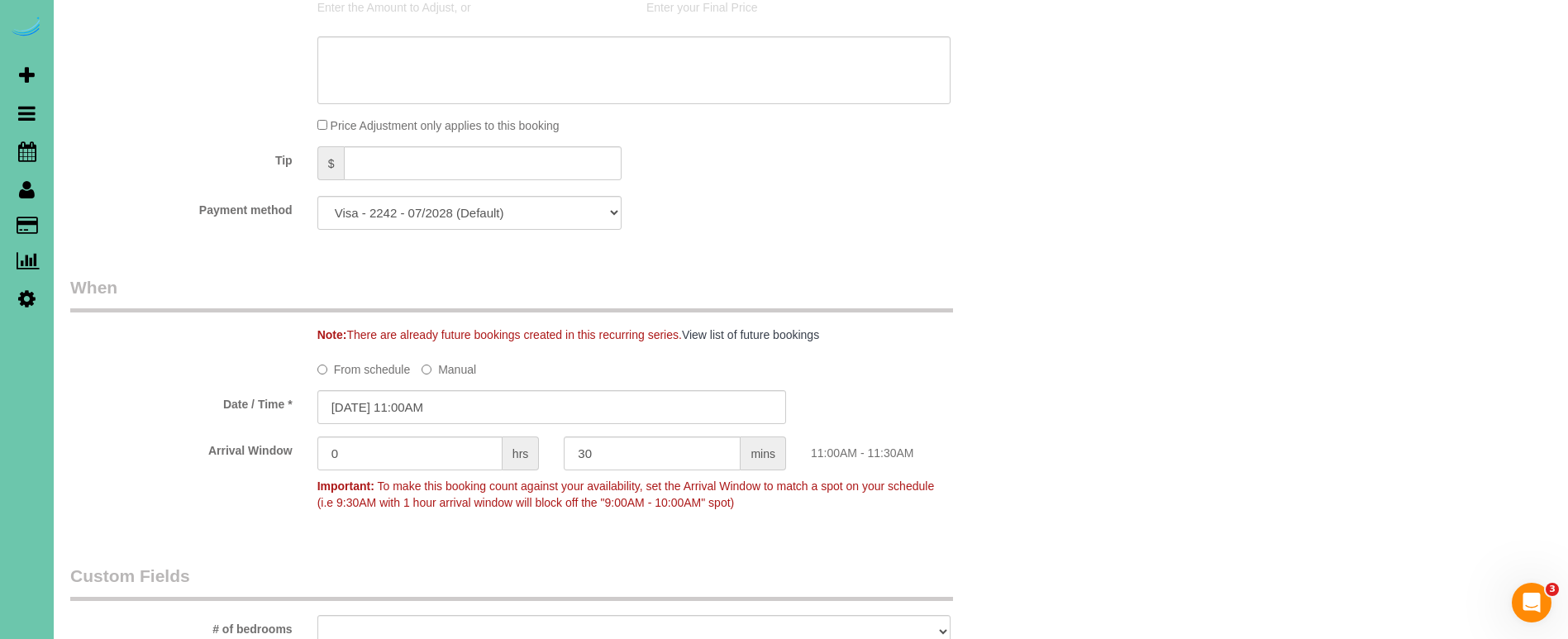
scroll to position [914, 0]
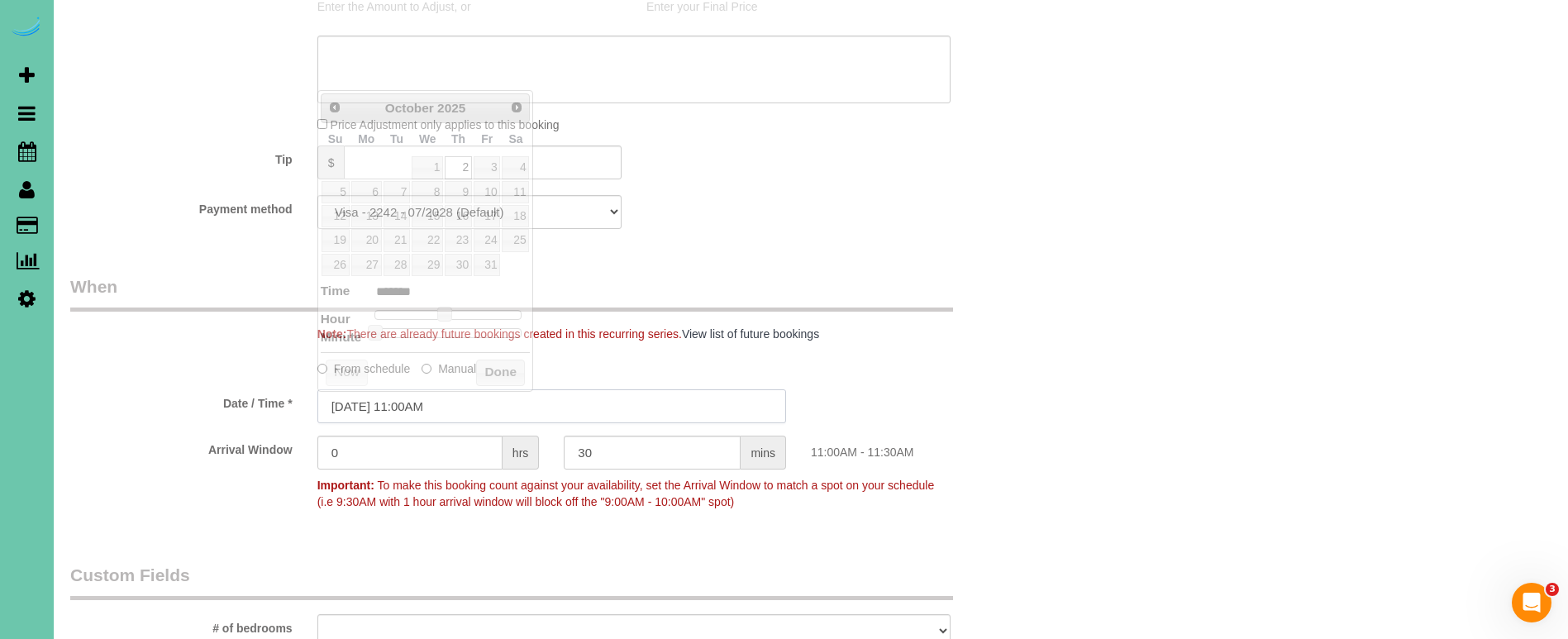
click at [408, 389] on input "10/02/2025 11:00AM" at bounding box center [551, 406] width 468 height 34
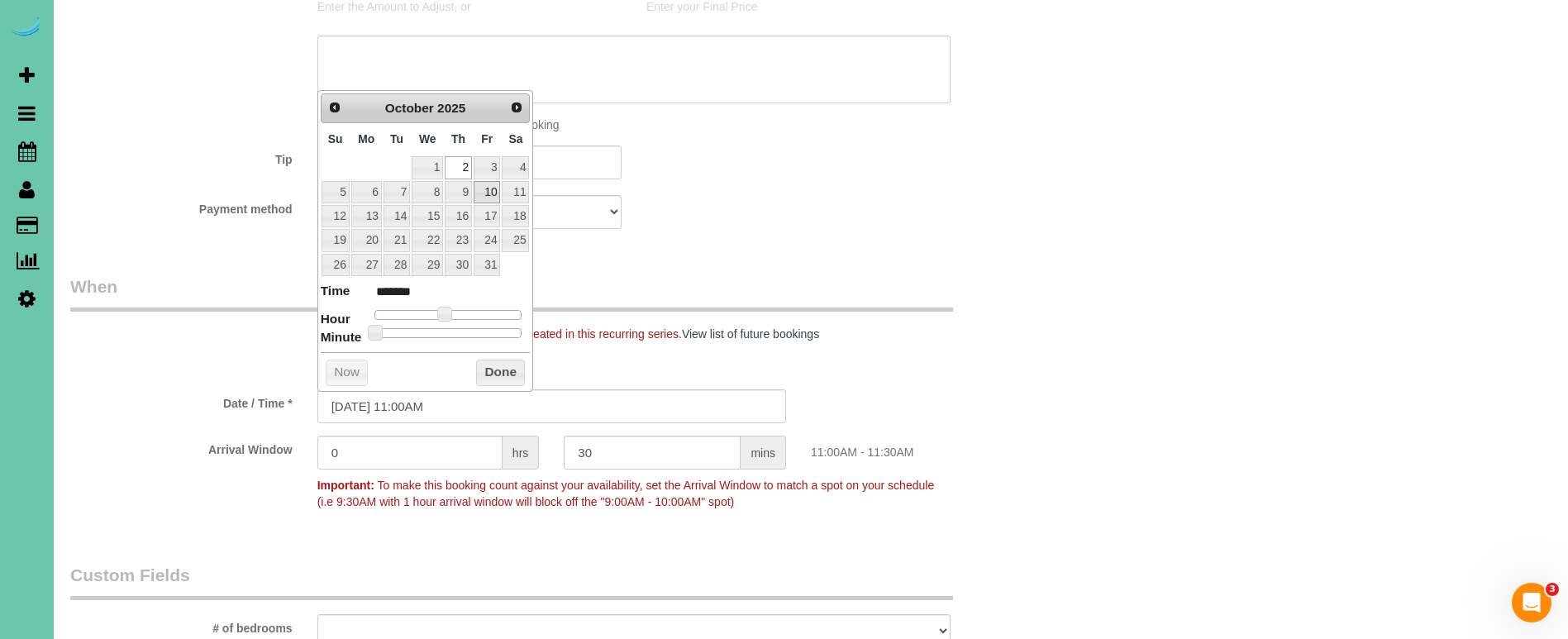
click at [493, 190] on link "10" at bounding box center [487, 192] width 27 height 22
type input "10/10/2025 12:00PM"
type input "*******"
click at [449, 307] on span at bounding box center [451, 314] width 15 height 15
click at [484, 365] on button "Done" at bounding box center [500, 373] width 49 height 27
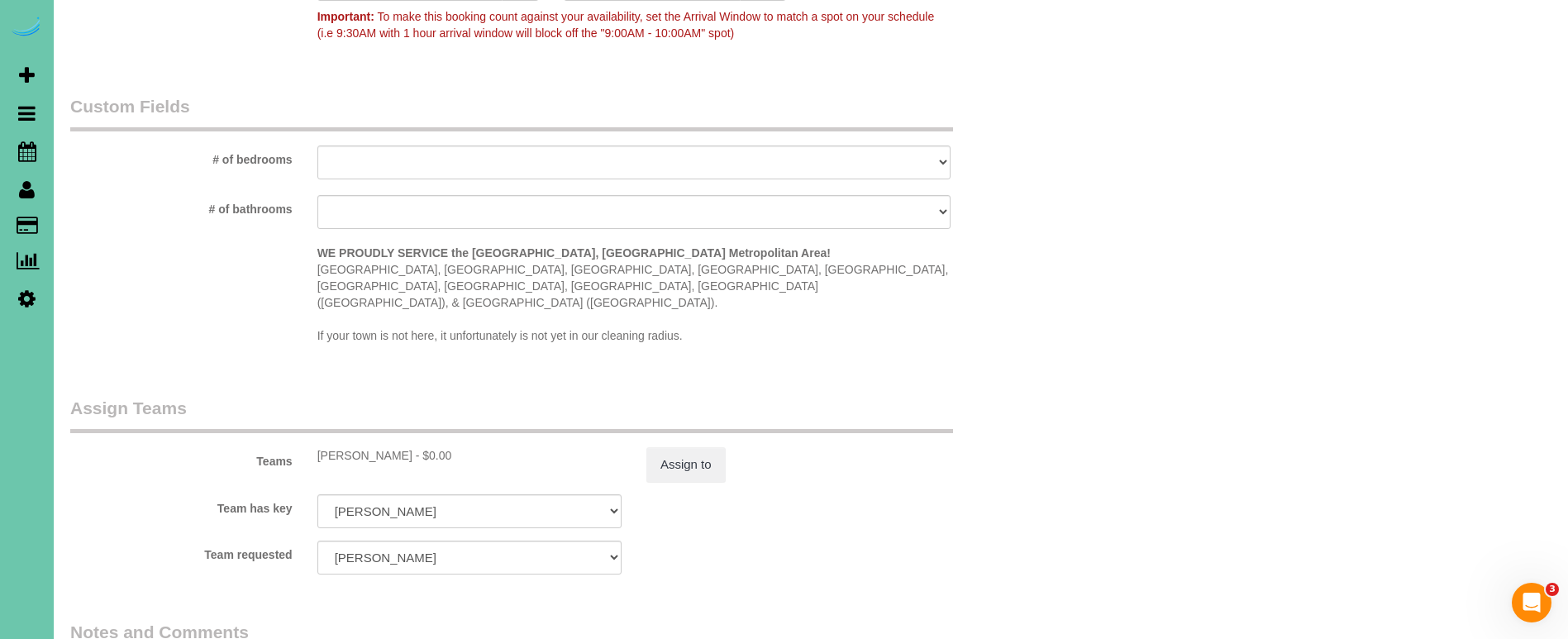
scroll to position [1392, 1]
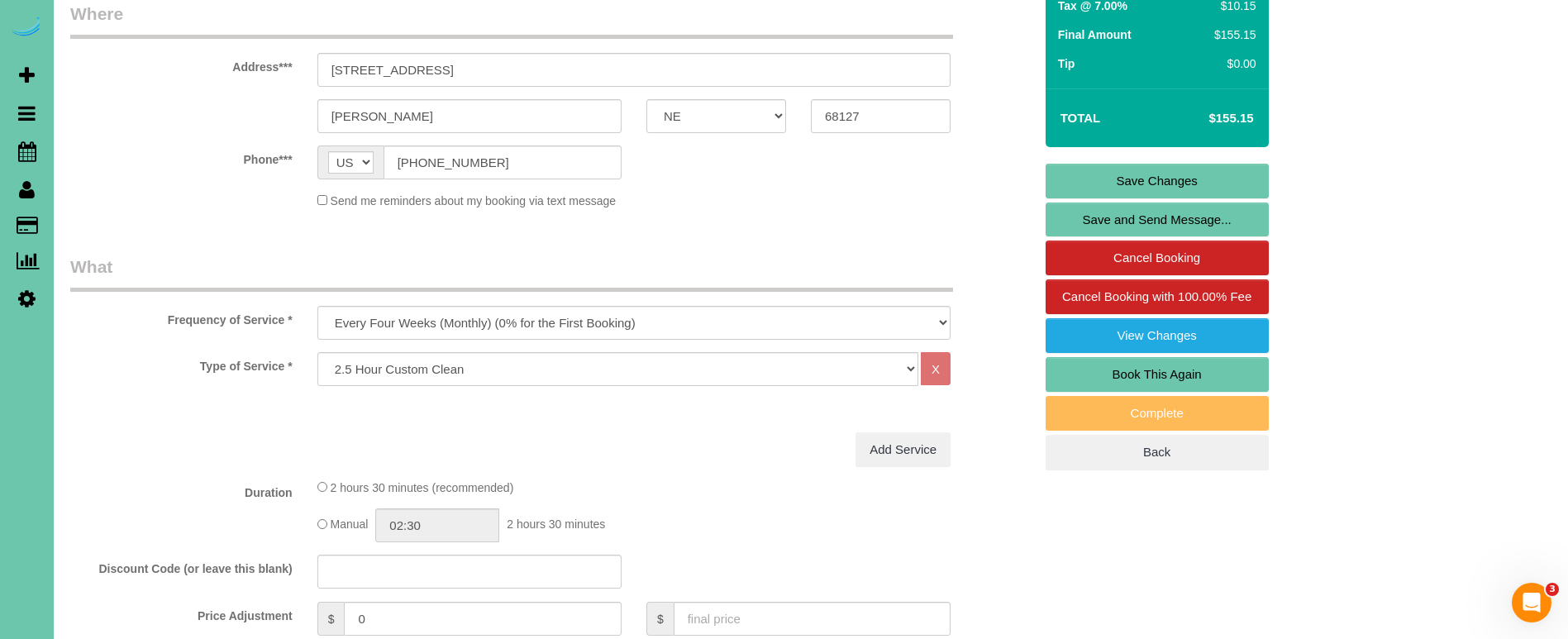
click at [1080, 179] on link "Save Changes" at bounding box center [1157, 180] width 223 height 35
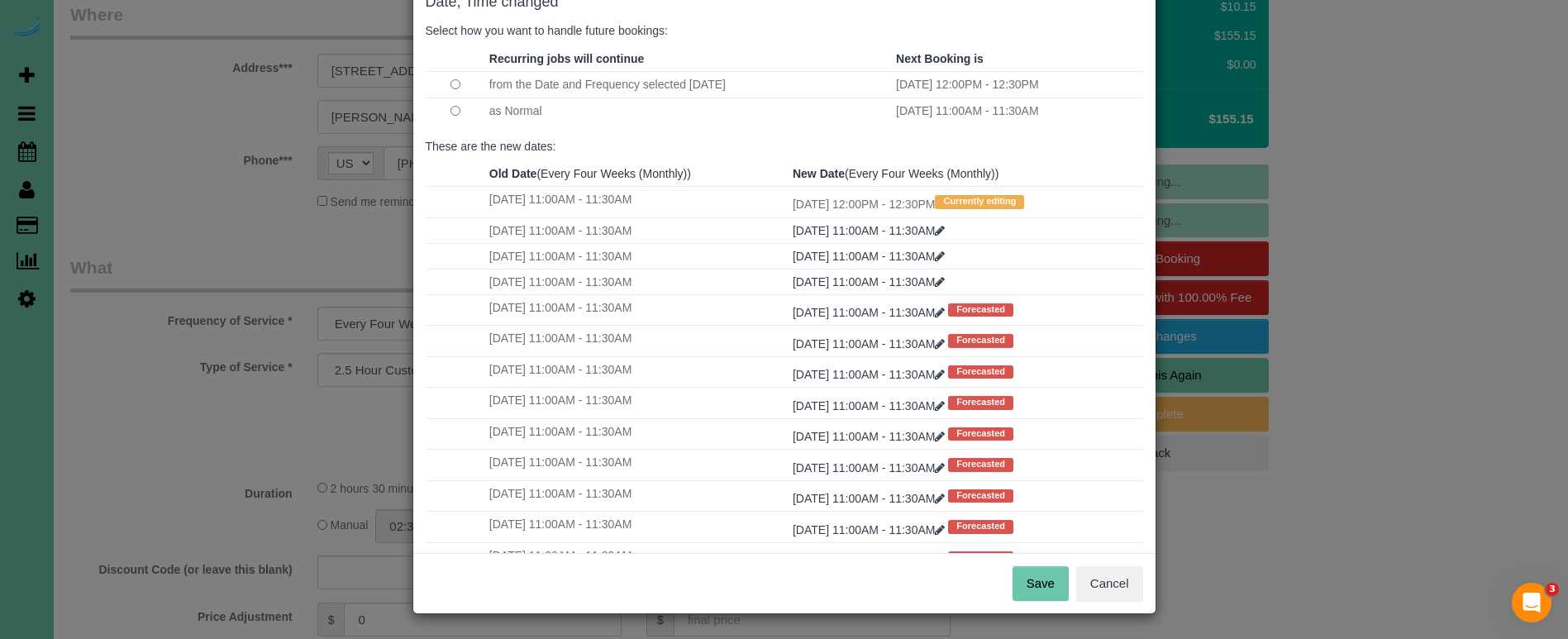
scroll to position [101, 0]
click at [1044, 583] on button "Save" at bounding box center [1040, 585] width 56 height 35
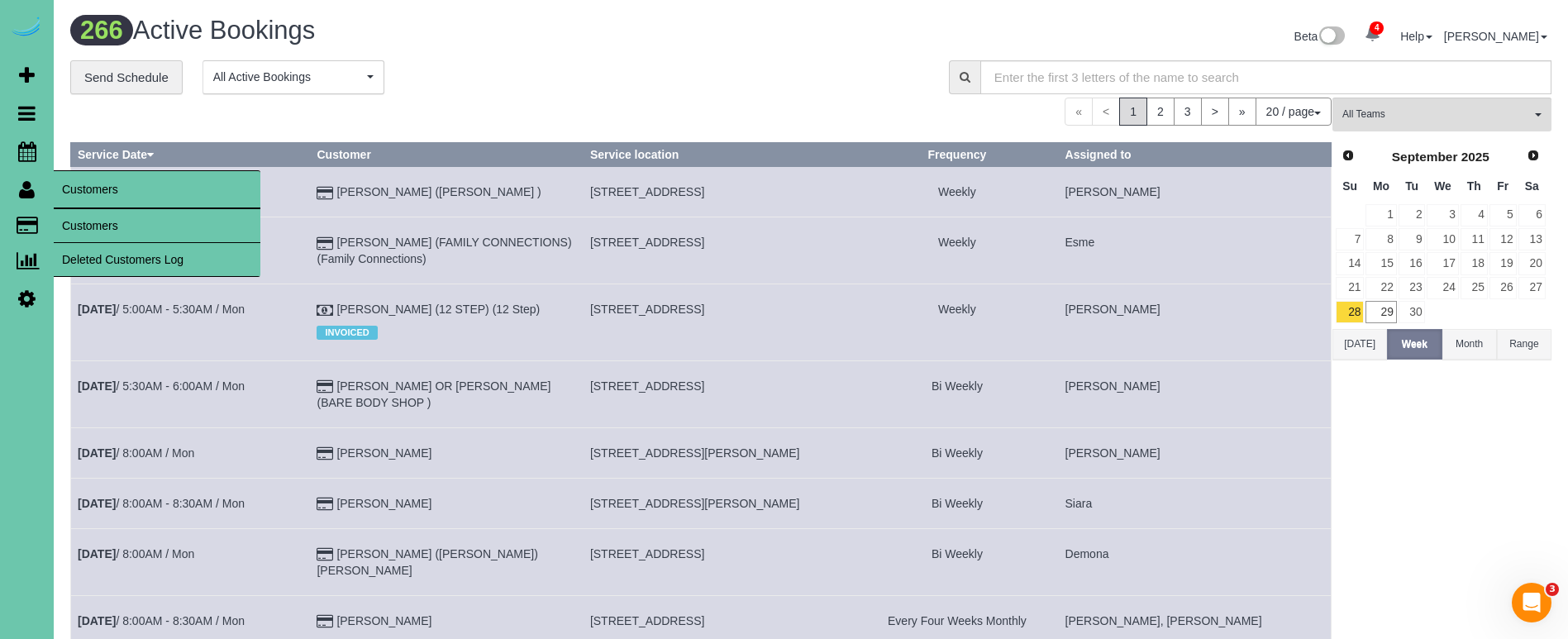
click at [81, 212] on link "Customers" at bounding box center [157, 225] width 207 height 33
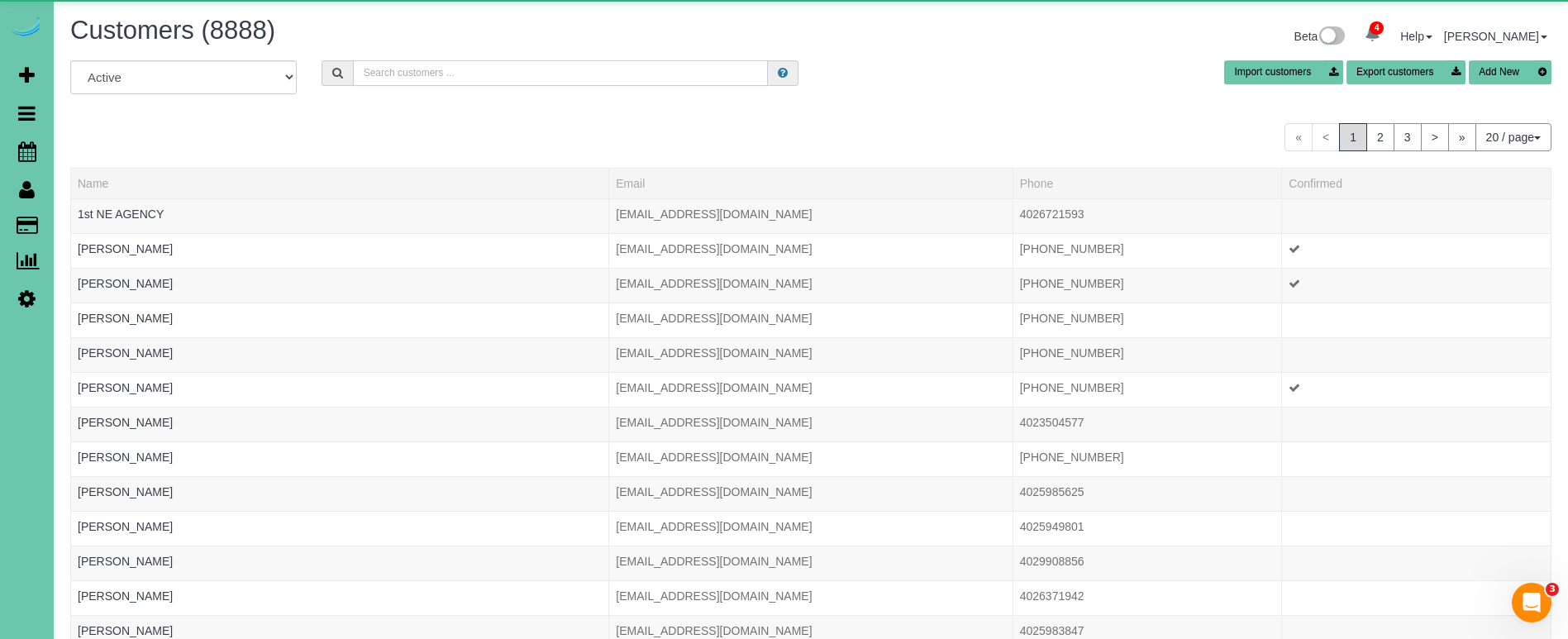
click at [422, 82] on input "text" at bounding box center [560, 73] width 415 height 26
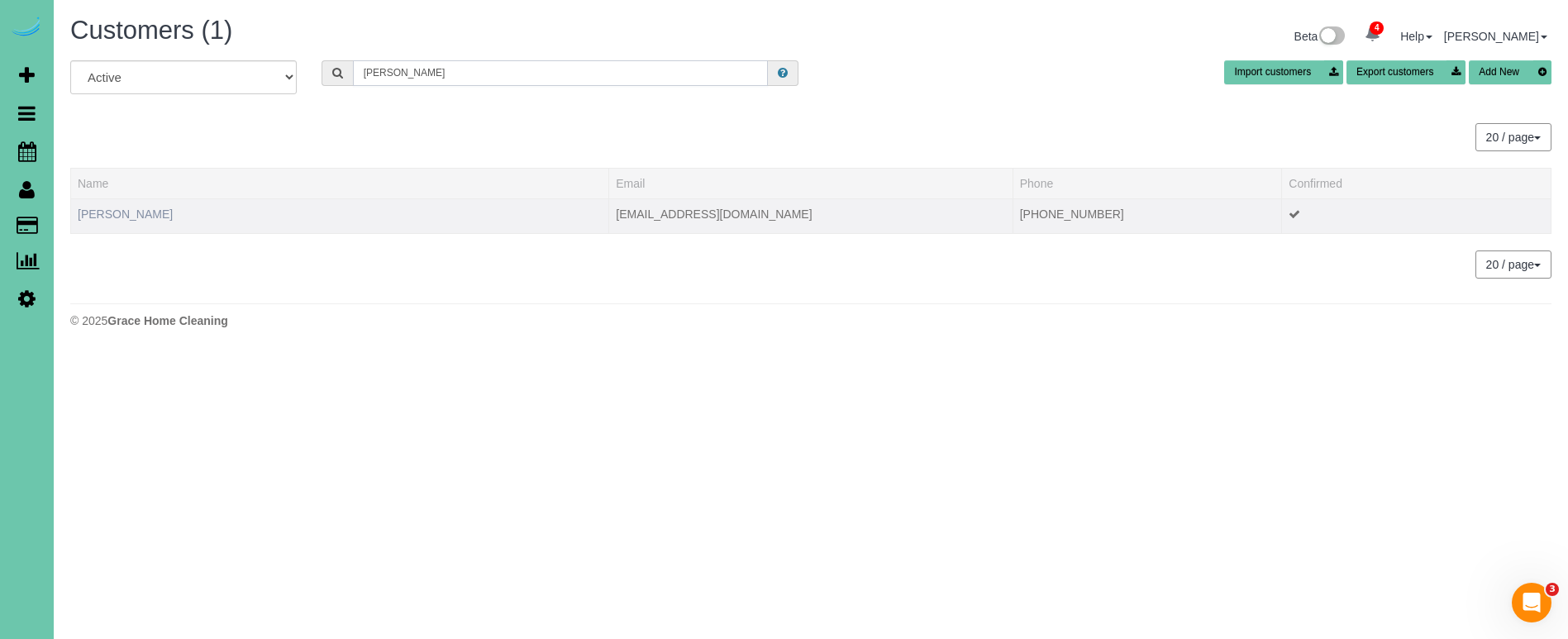
type input "Samuel c"
click at [96, 218] on link "Samuel Cohen" at bounding box center [125, 214] width 95 height 13
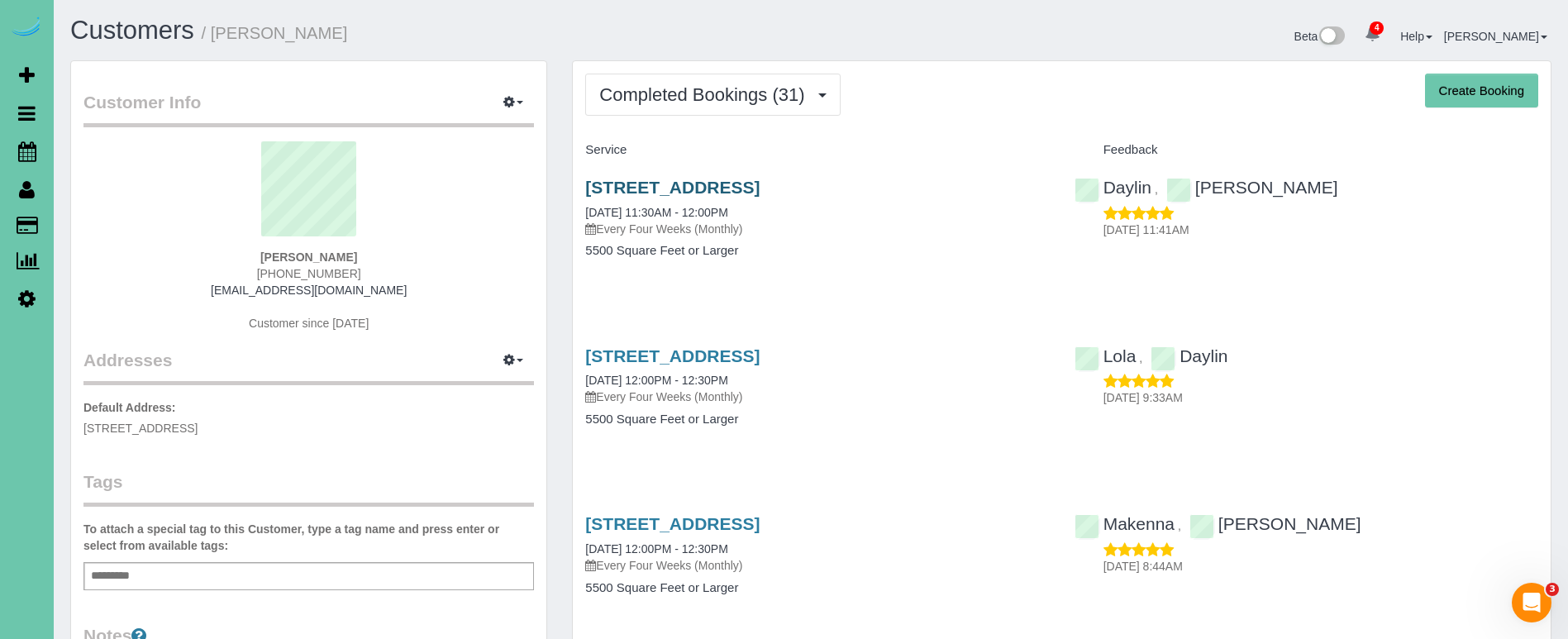
click at [760, 184] on link "2721 S 101 St, Omaha, NE 68124" at bounding box center [673, 187] width 175 height 19
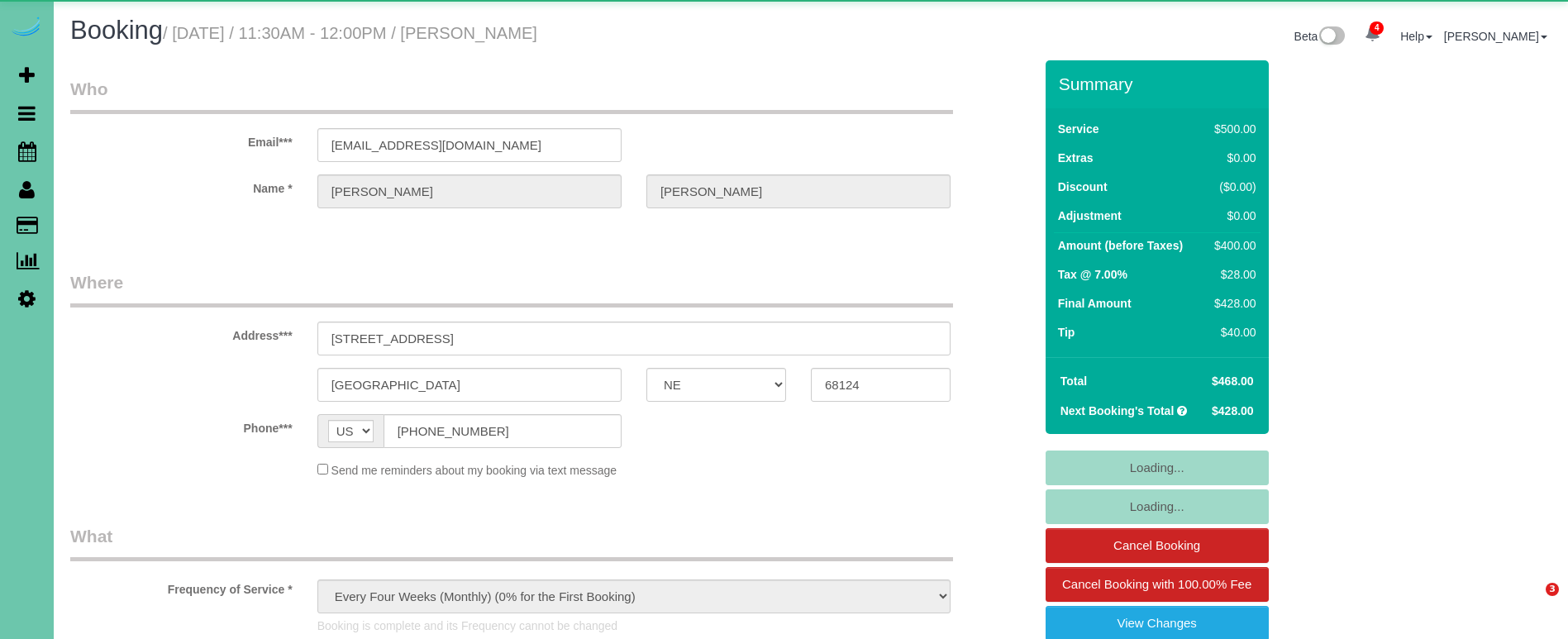
select select "NE"
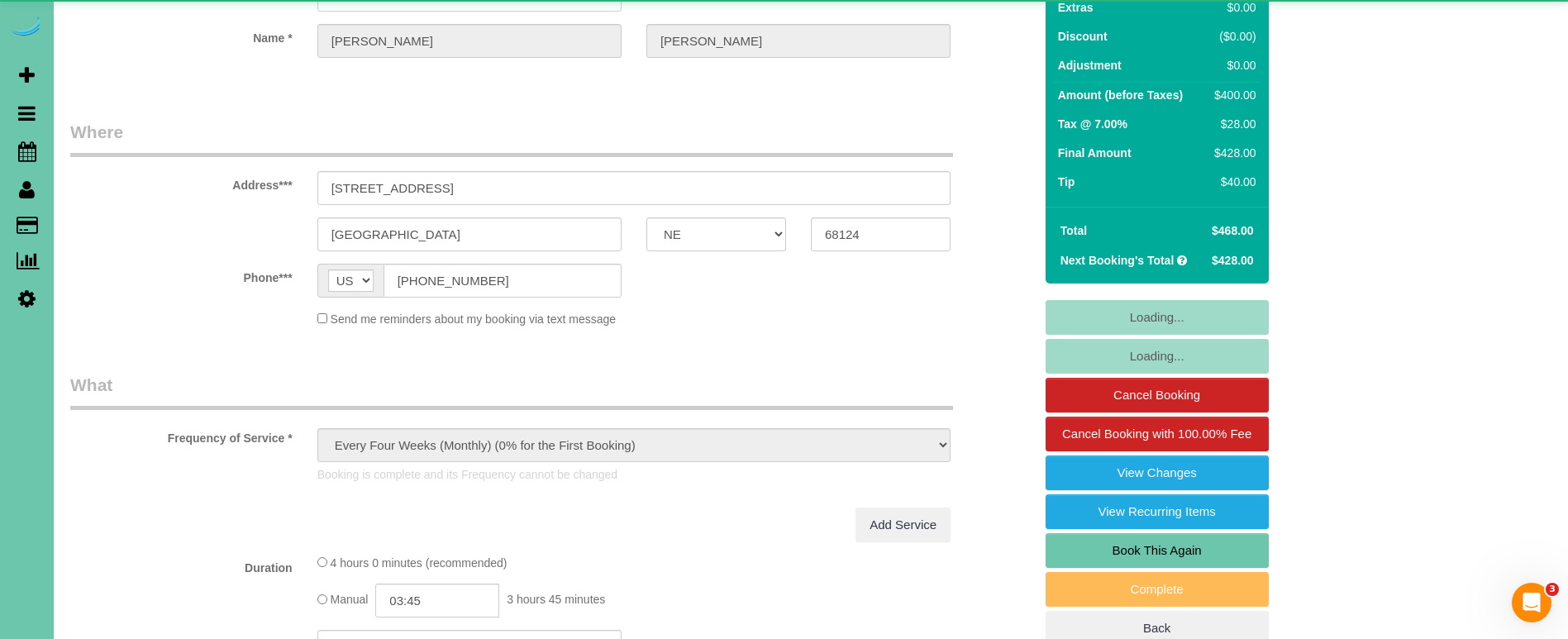
select select "object:720"
select select "number:38"
select select "number:43"
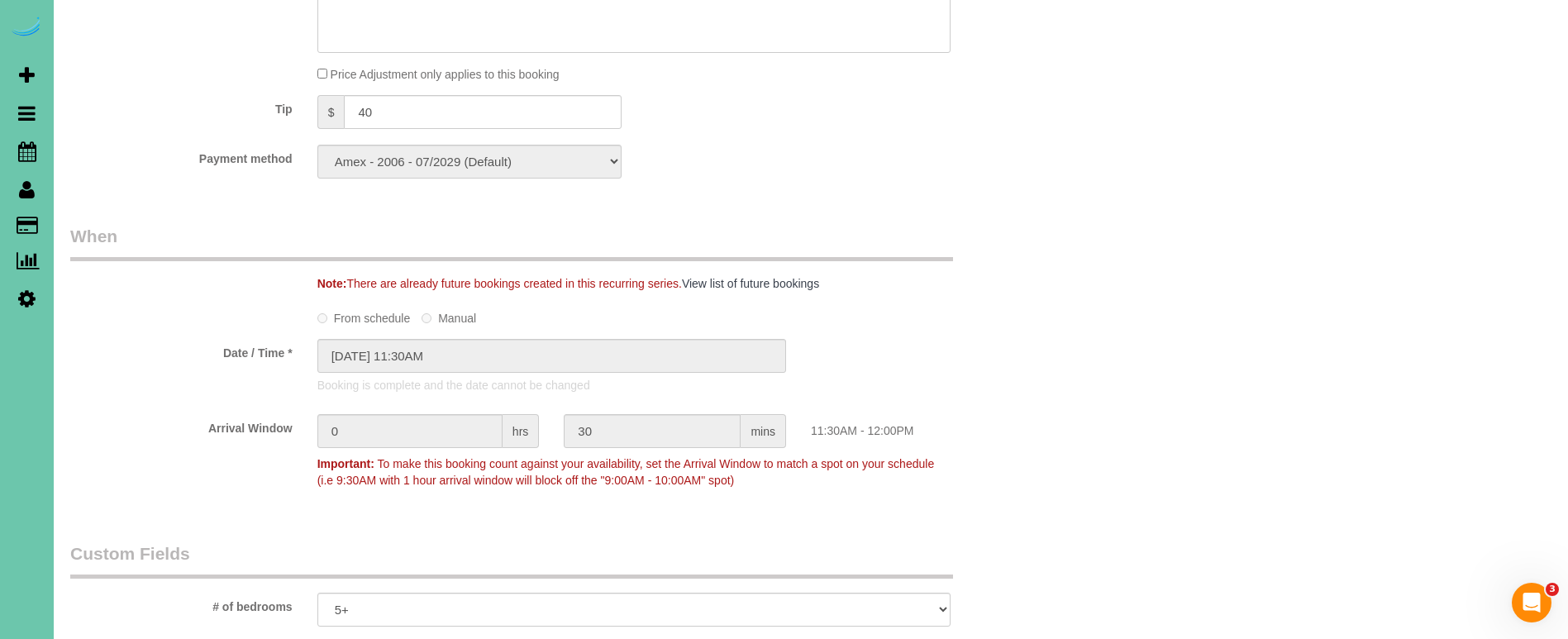
scroll to position [1071, 0]
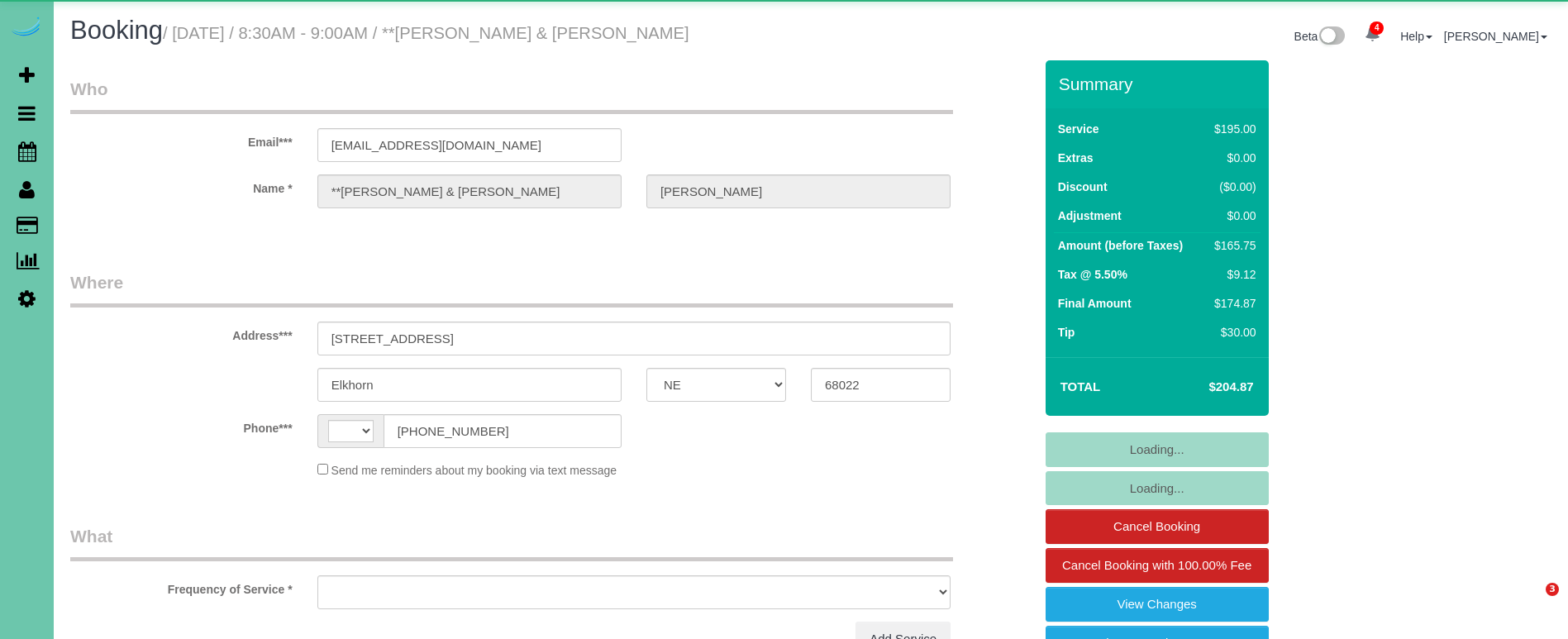
select select "NE"
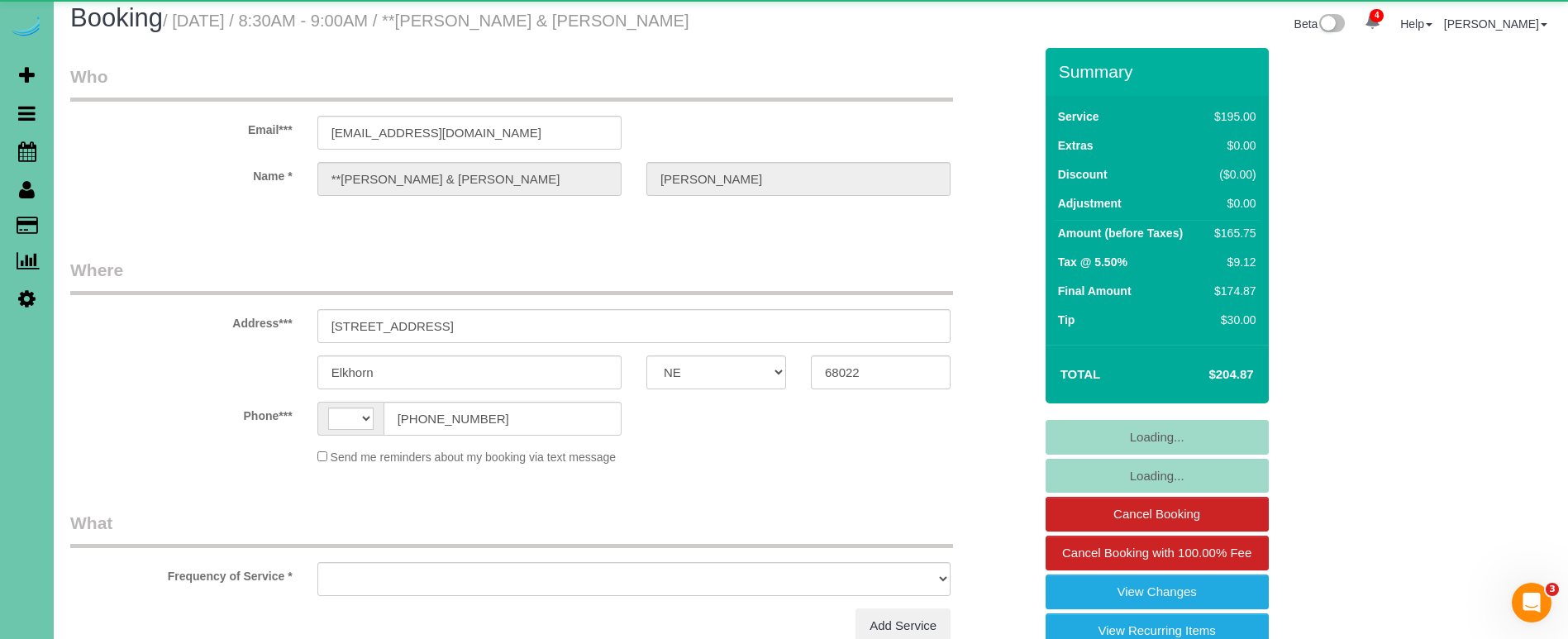
select select "string:[GEOGRAPHIC_DATA]"
select select "object:663"
select select "string:fspay-935adc49-f2fe-45ea-ba26-4416233554b0"
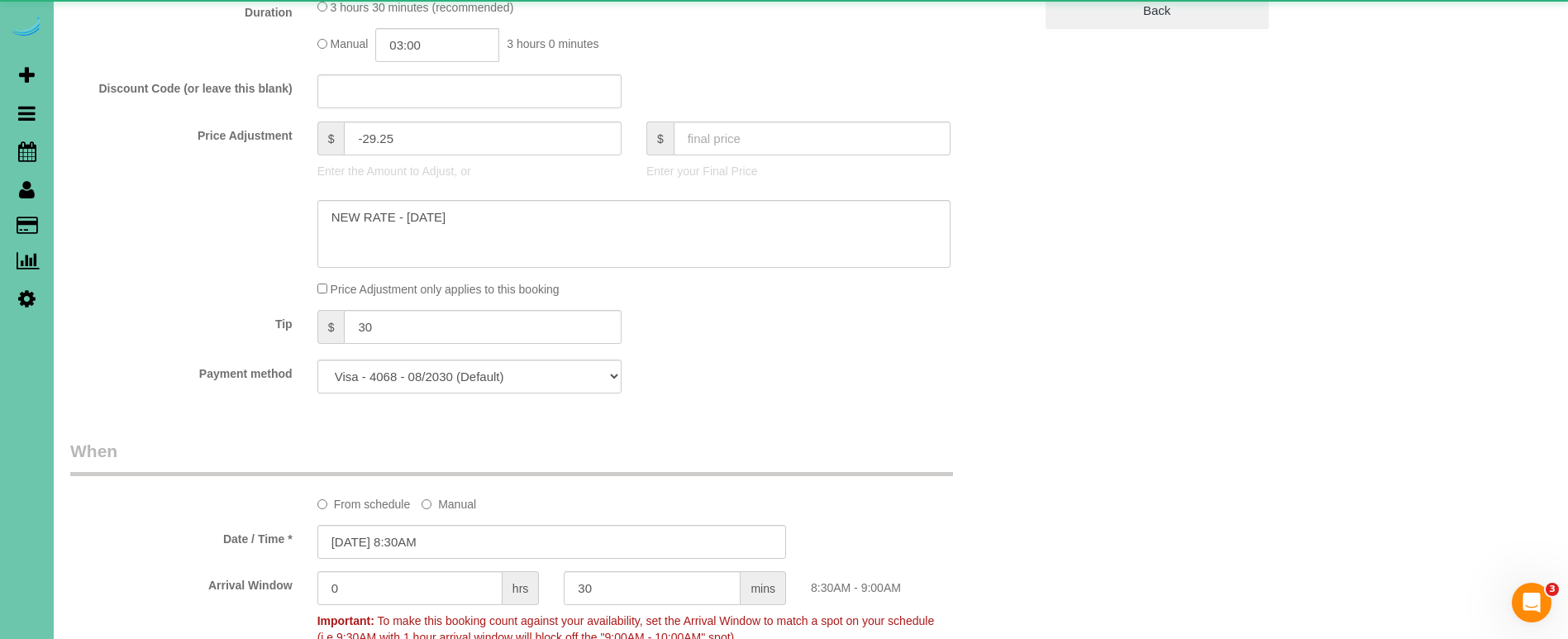
select select "object:940"
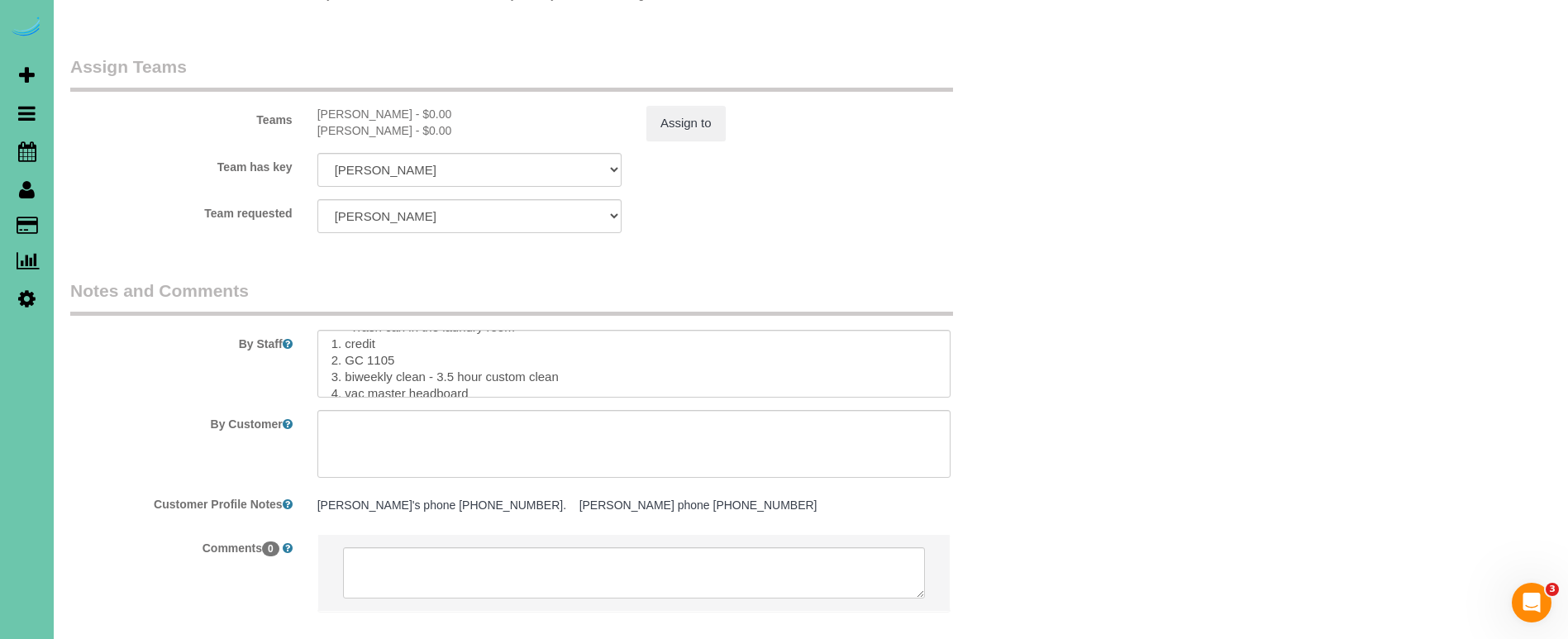
scroll to position [27, 0]
drag, startPoint x: 568, startPoint y: 332, endPoint x: 442, endPoint y: 325, distance: 126.2
click at [440, 330] on textarea at bounding box center [634, 364] width 633 height 68
drag, startPoint x: 335, startPoint y: 344, endPoint x: 390, endPoint y: 428, distance: 100.4
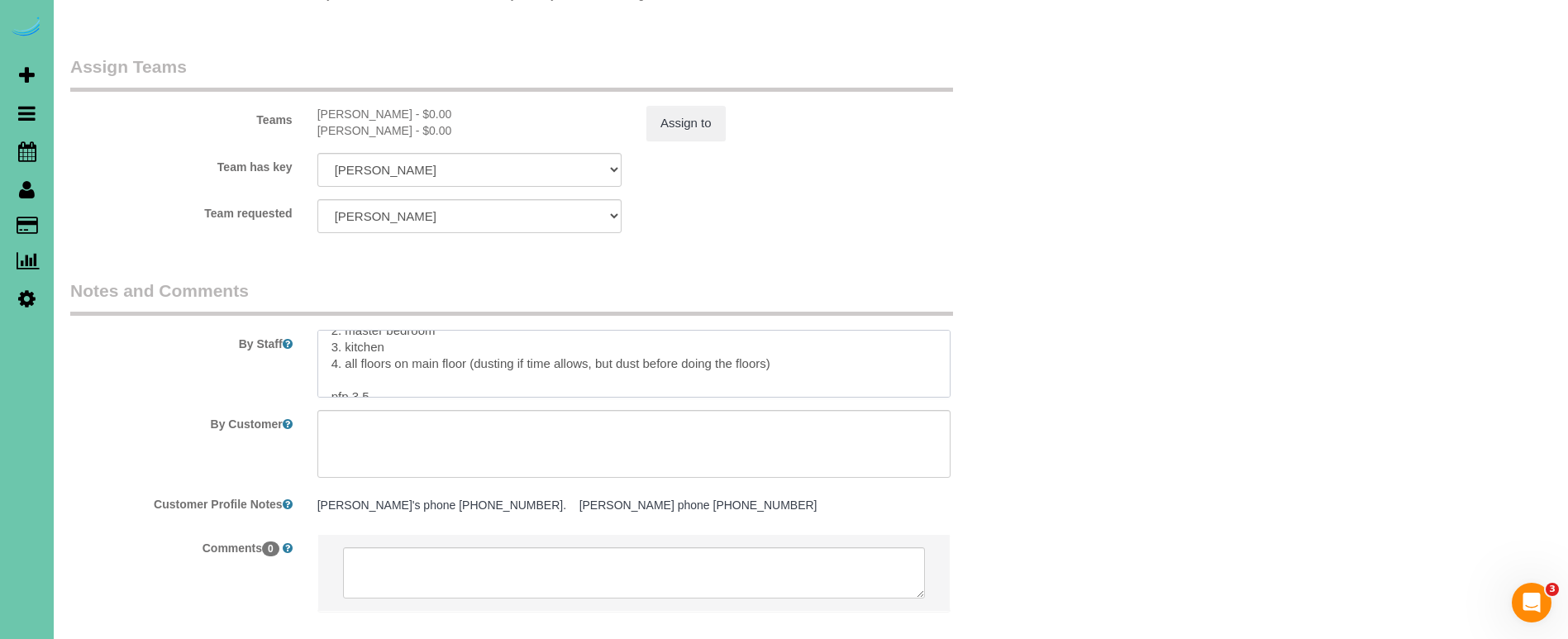
click at [390, 428] on sui-booking-comments "By Staff By Customer Customer Profile Notes Joy's phone 402-650-7826. Terry's p…" at bounding box center [551, 453] width 962 height 350
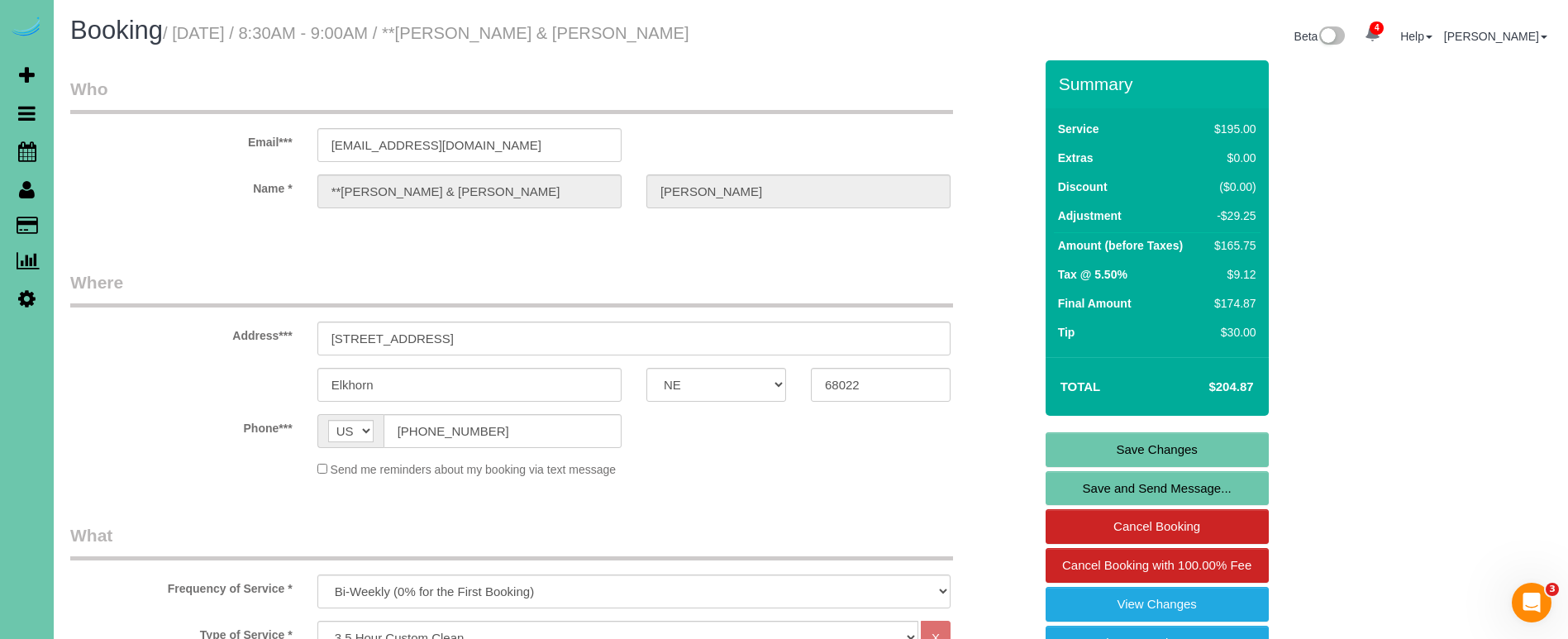
scroll to position [0, 0]
type textarea "****Trash can in the laundry room **** 1. credit 2. GC 1105 3. biweekly clean -…"
click at [1114, 448] on link "Save Changes" at bounding box center [1157, 450] width 223 height 35
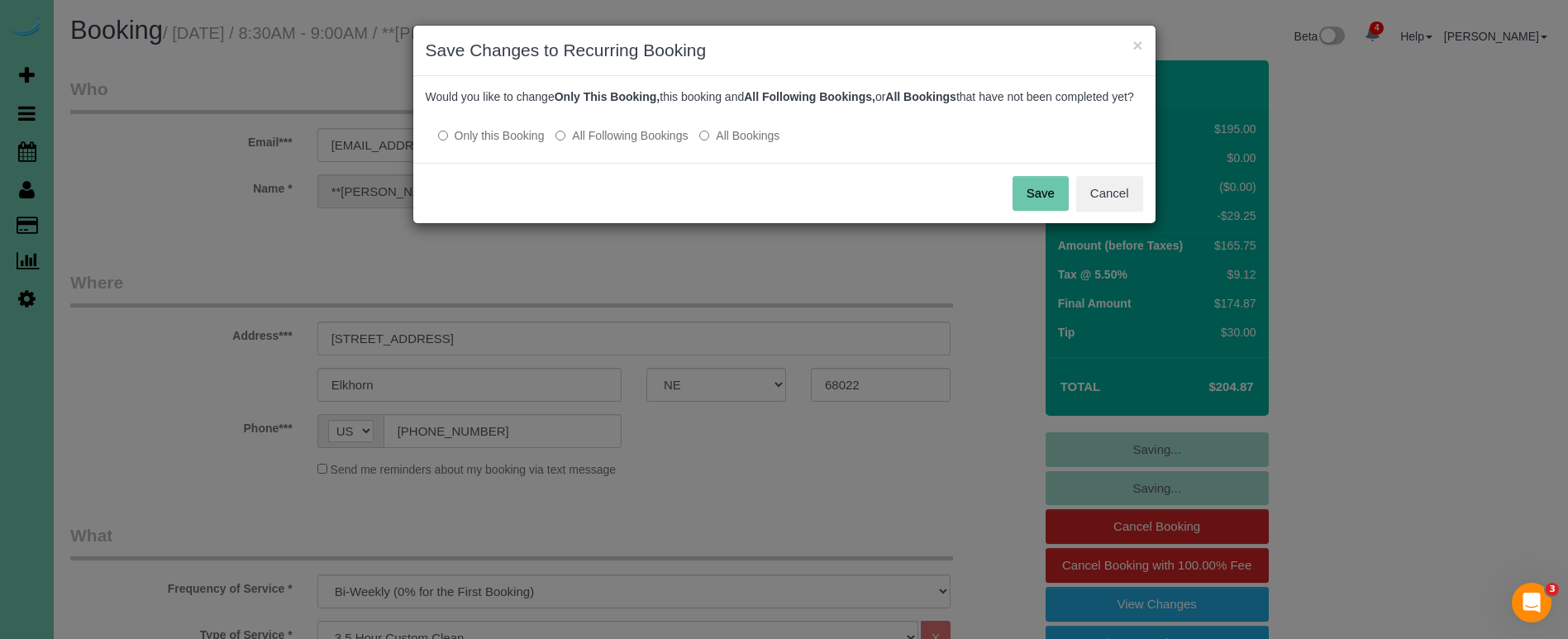
click at [1022, 211] on button "Save" at bounding box center [1040, 193] width 56 height 35
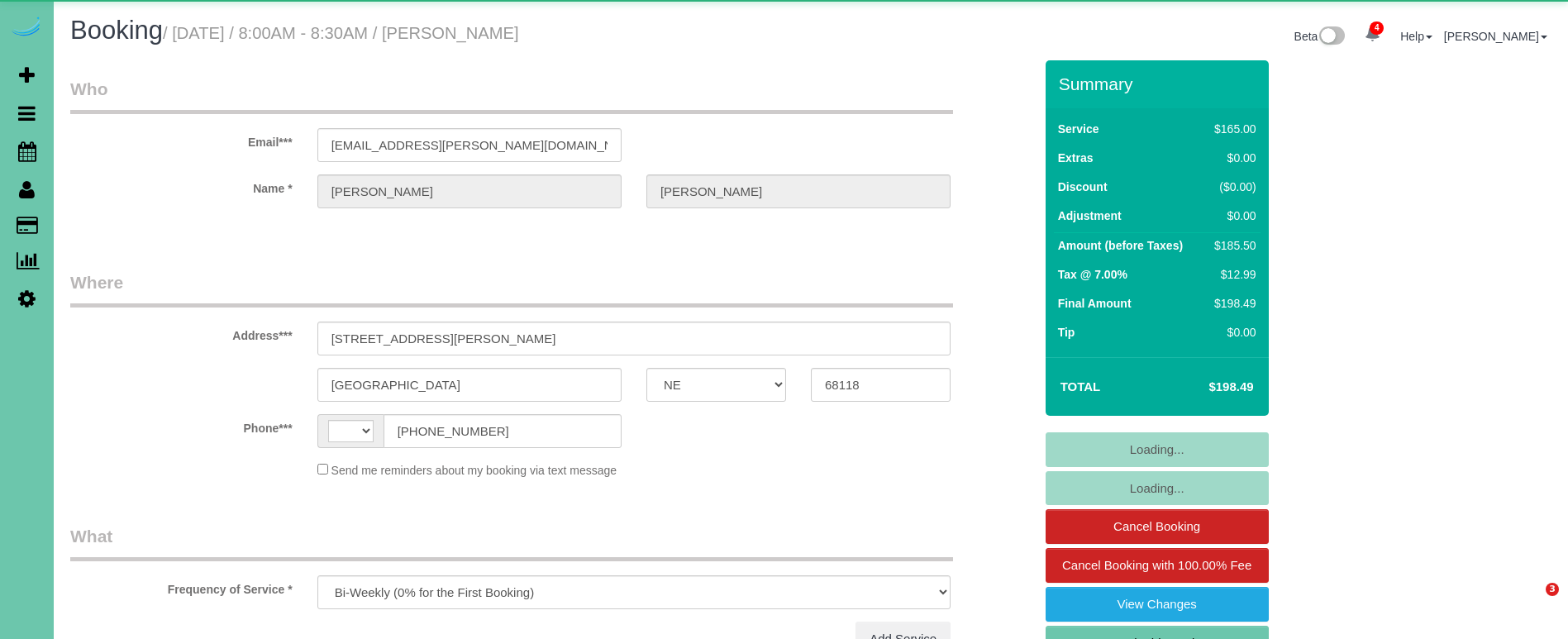
select select "NE"
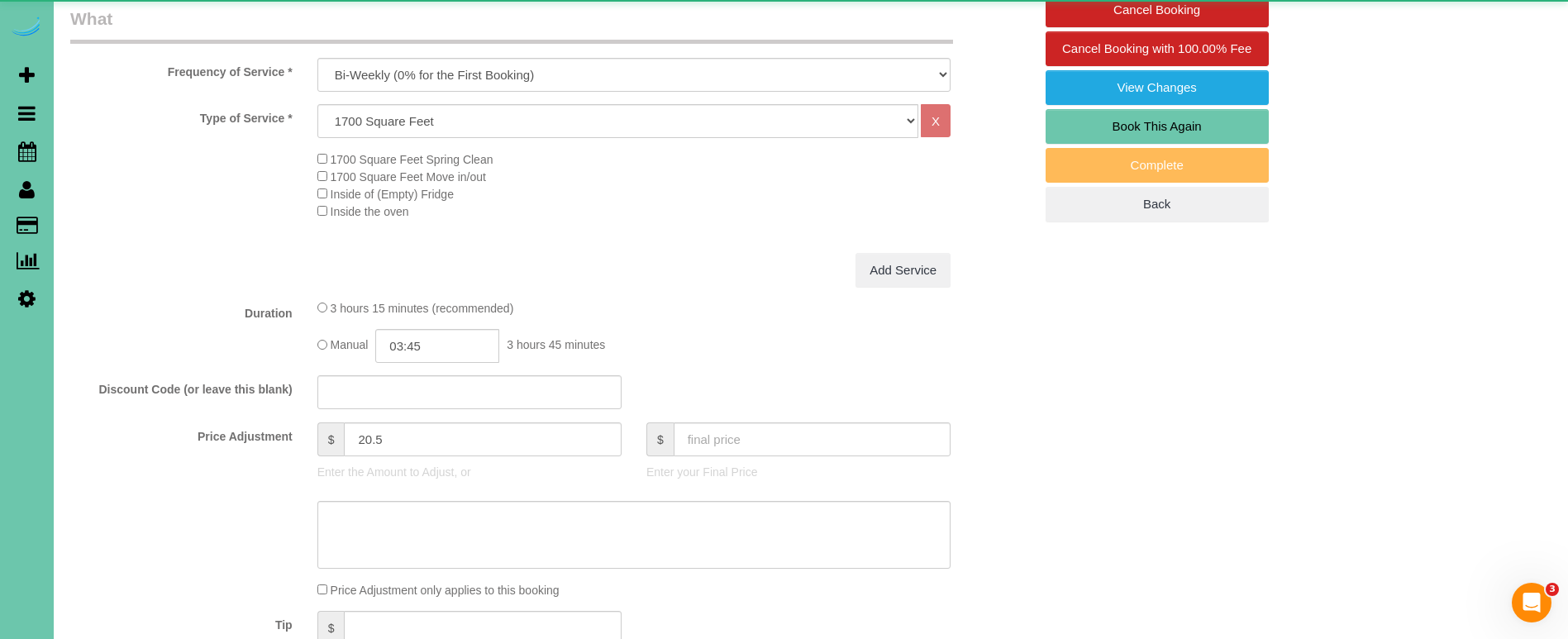
select select "string:[GEOGRAPHIC_DATA]"
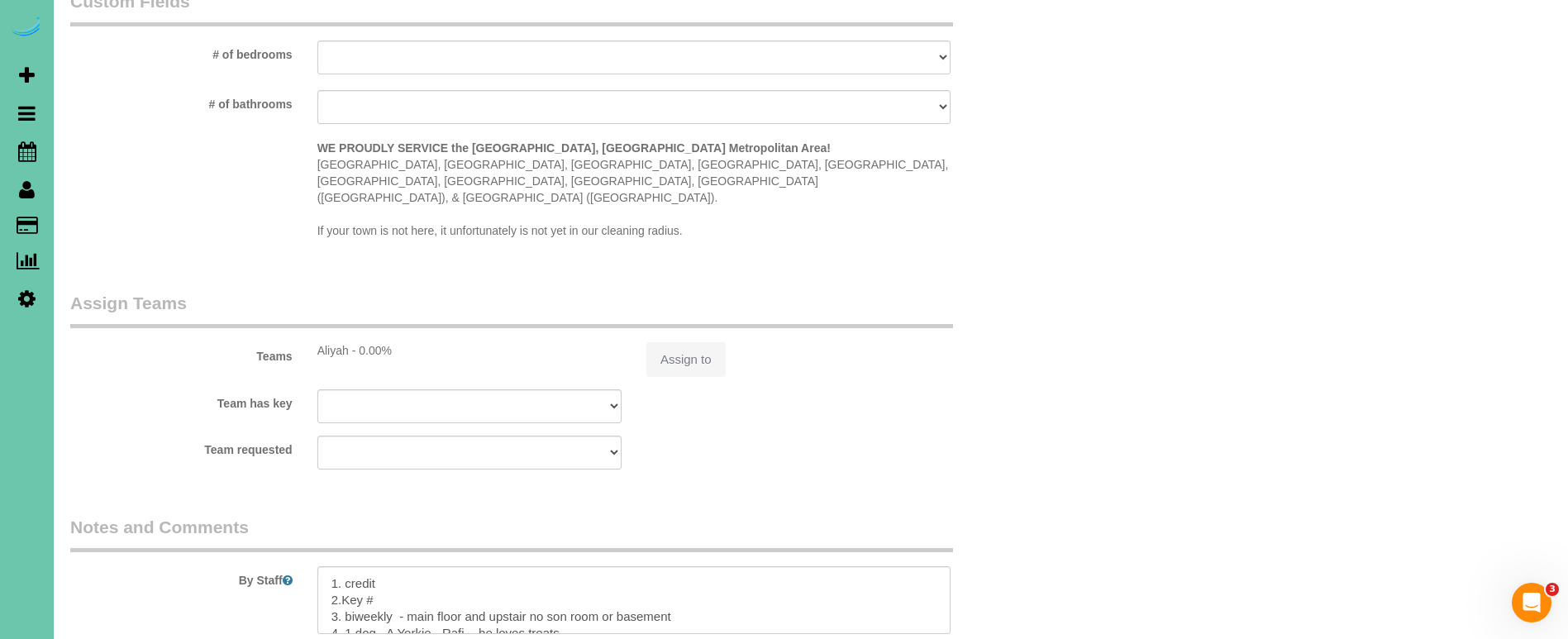
select select "object:781"
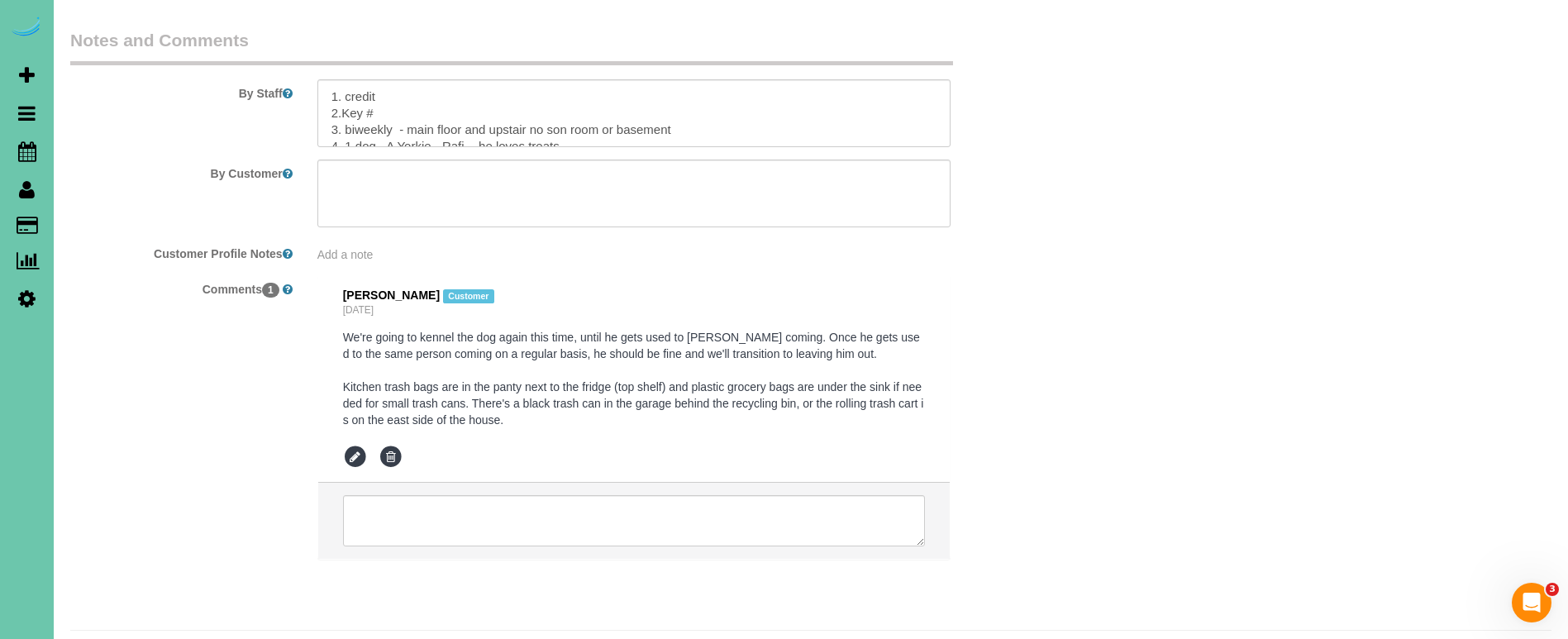
scroll to position [2043, 0]
click at [379, 80] on textarea at bounding box center [634, 114] width 633 height 68
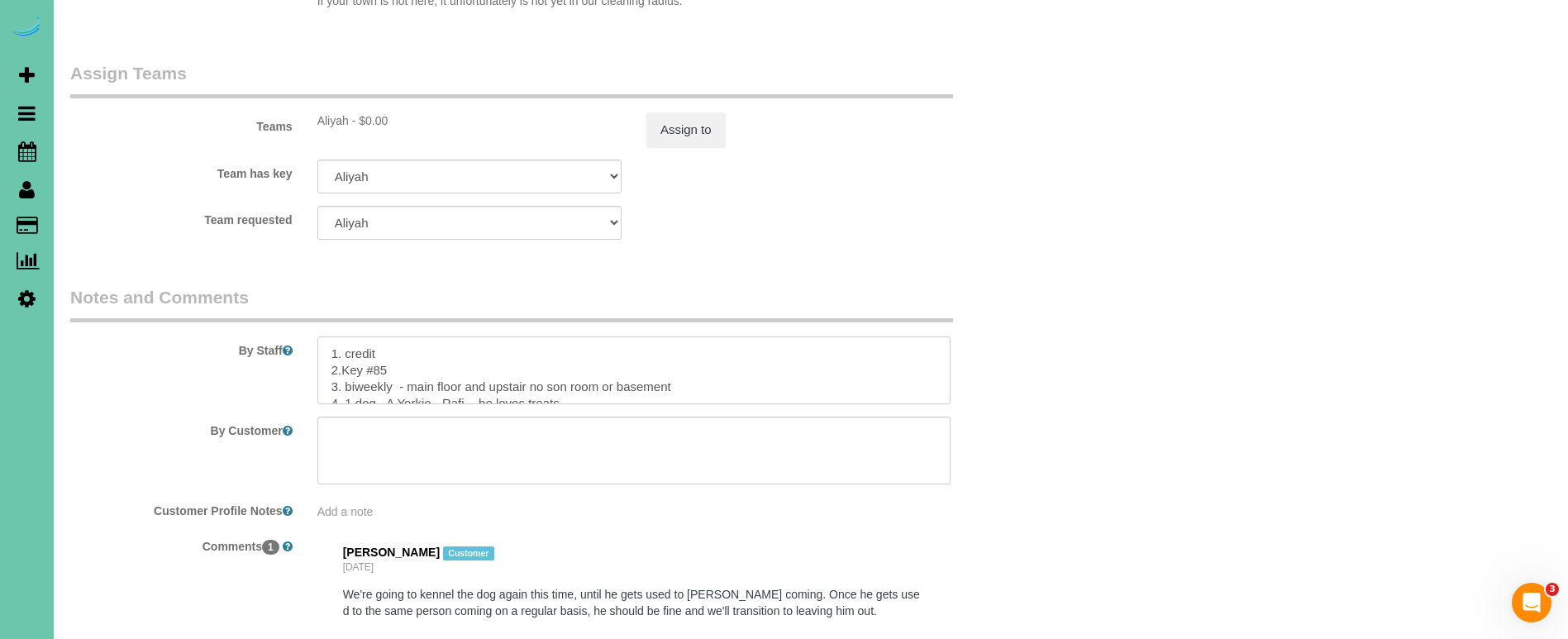
scroll to position [1787, 0]
click at [343, 336] on textarea at bounding box center [634, 369] width 633 height 68
type textarea "1. credit 2. Key #85 3. biweekly - main floor and upstair no son room or baseme…"
click at [684, 112] on button "Assign to" at bounding box center [686, 129] width 79 height 35
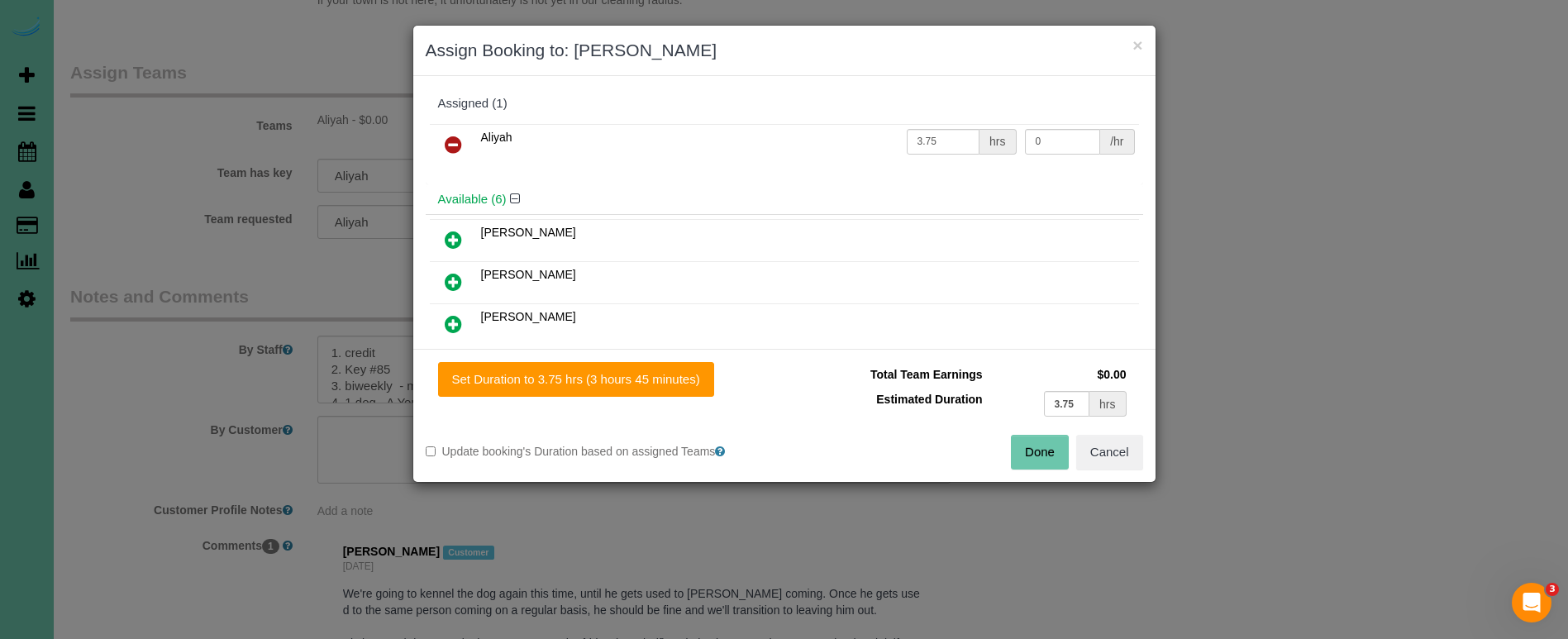
click at [443, 135] on link at bounding box center [453, 145] width 39 height 33
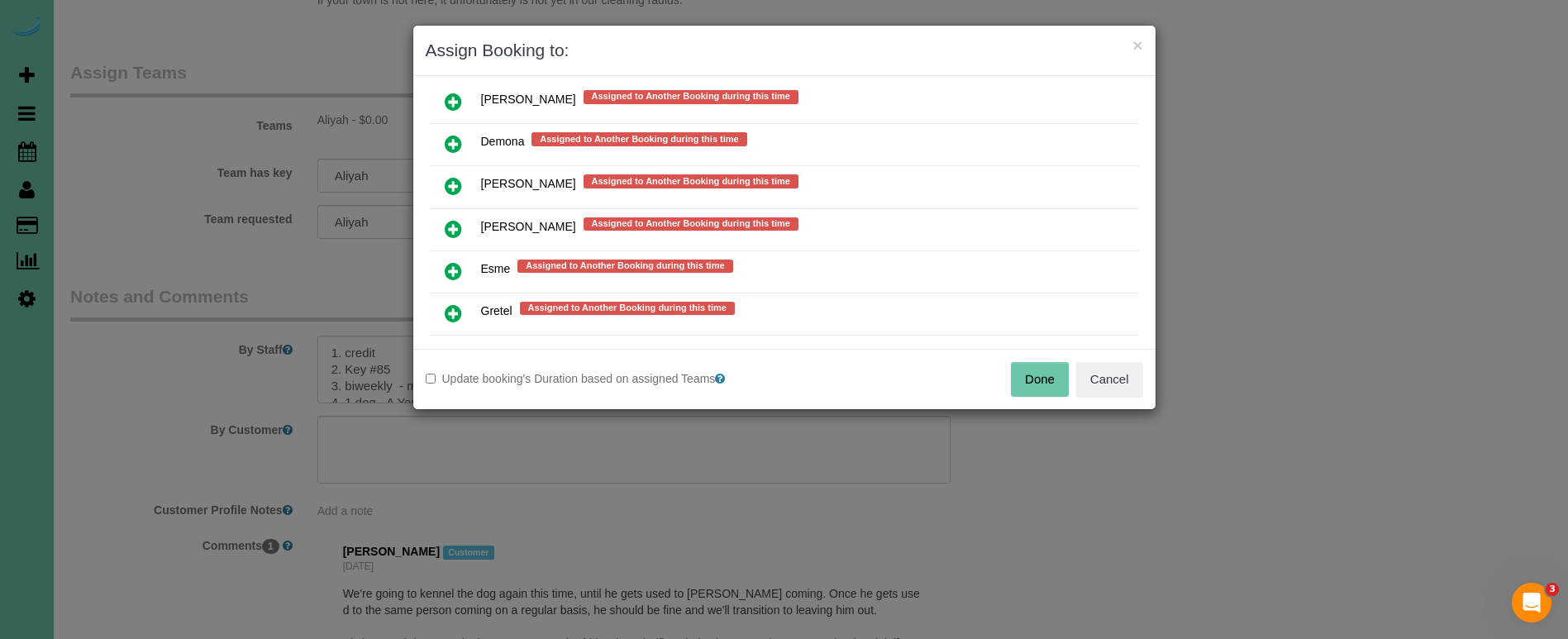
scroll to position [1008, 0]
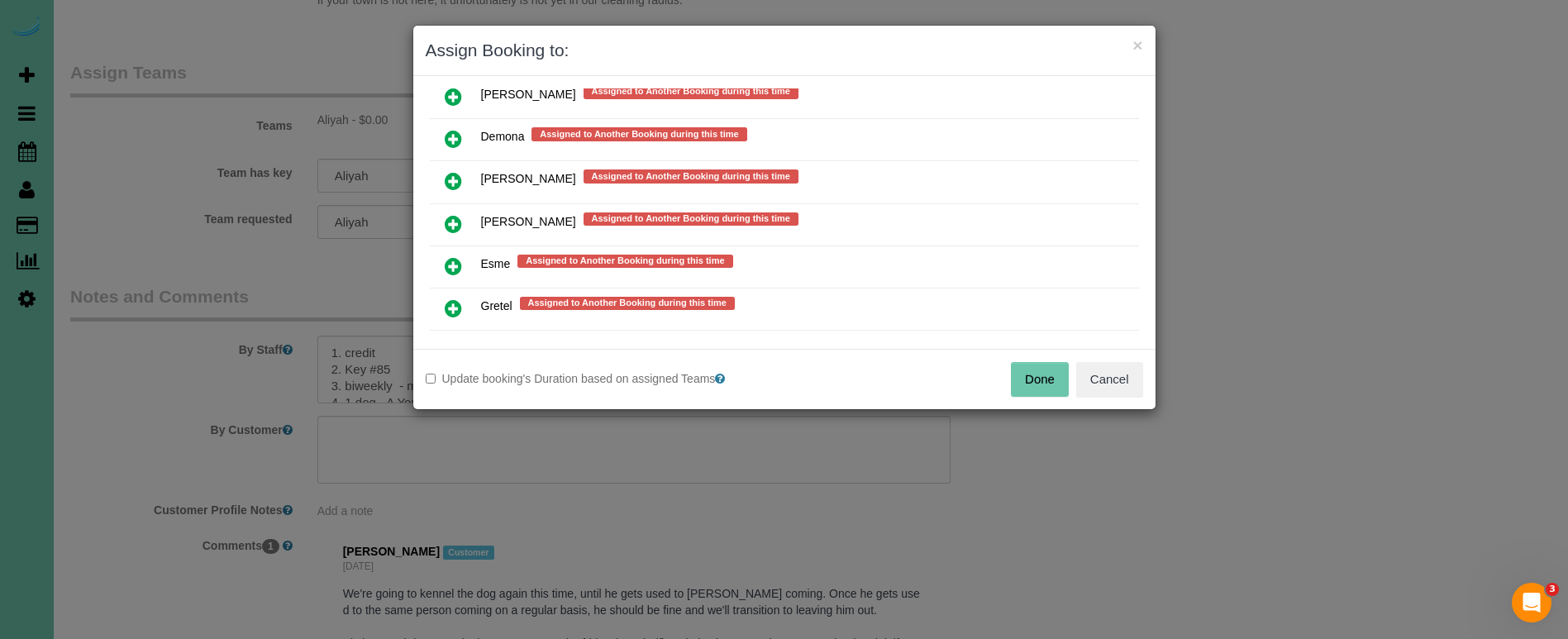
drag, startPoint x: 452, startPoint y: 173, endPoint x: 469, endPoint y: 235, distance: 64.3
click at [452, 174] on icon at bounding box center [452, 181] width 17 height 20
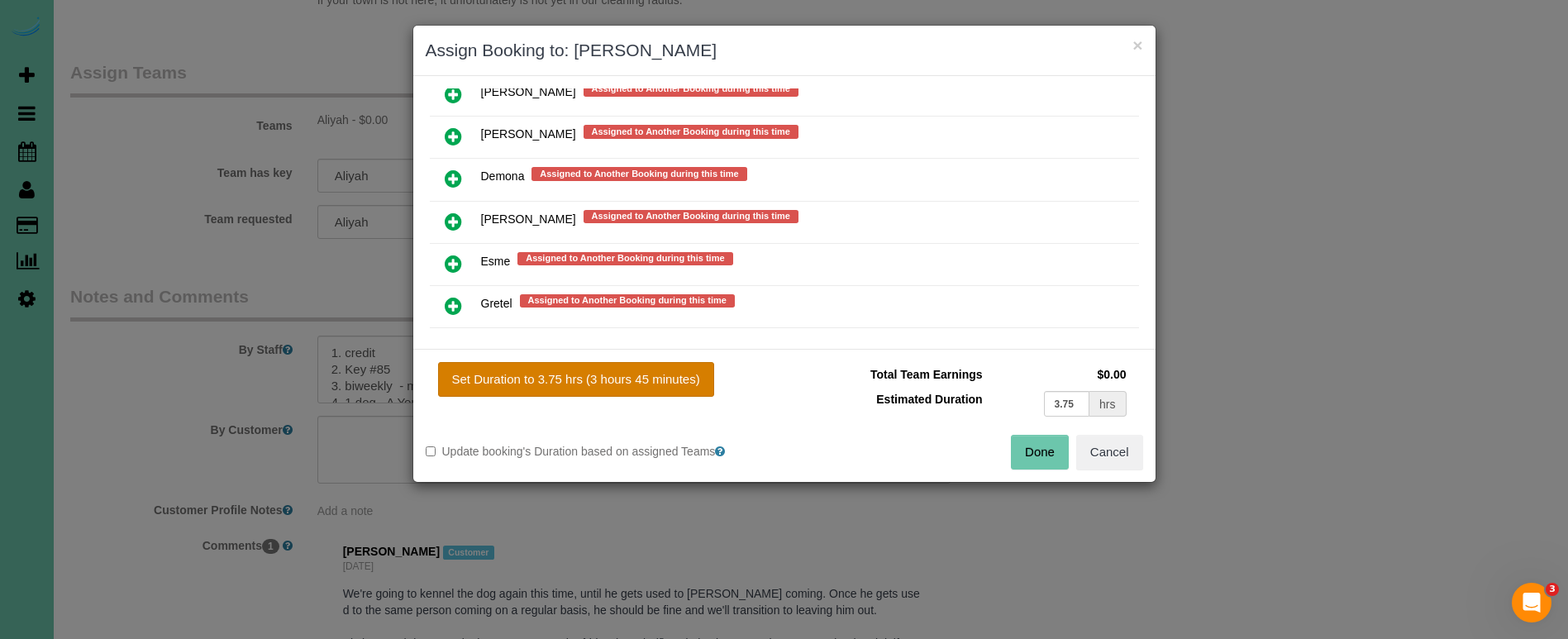
drag, startPoint x: 579, startPoint y: 379, endPoint x: 625, endPoint y: 391, distance: 47.5
click at [579, 379] on button "Set Duration to 3.75 hrs (3 hours 45 minutes)" at bounding box center [575, 379] width 276 height 35
type input "3.75"
click at [1044, 446] on button "Done" at bounding box center [1039, 452] width 58 height 35
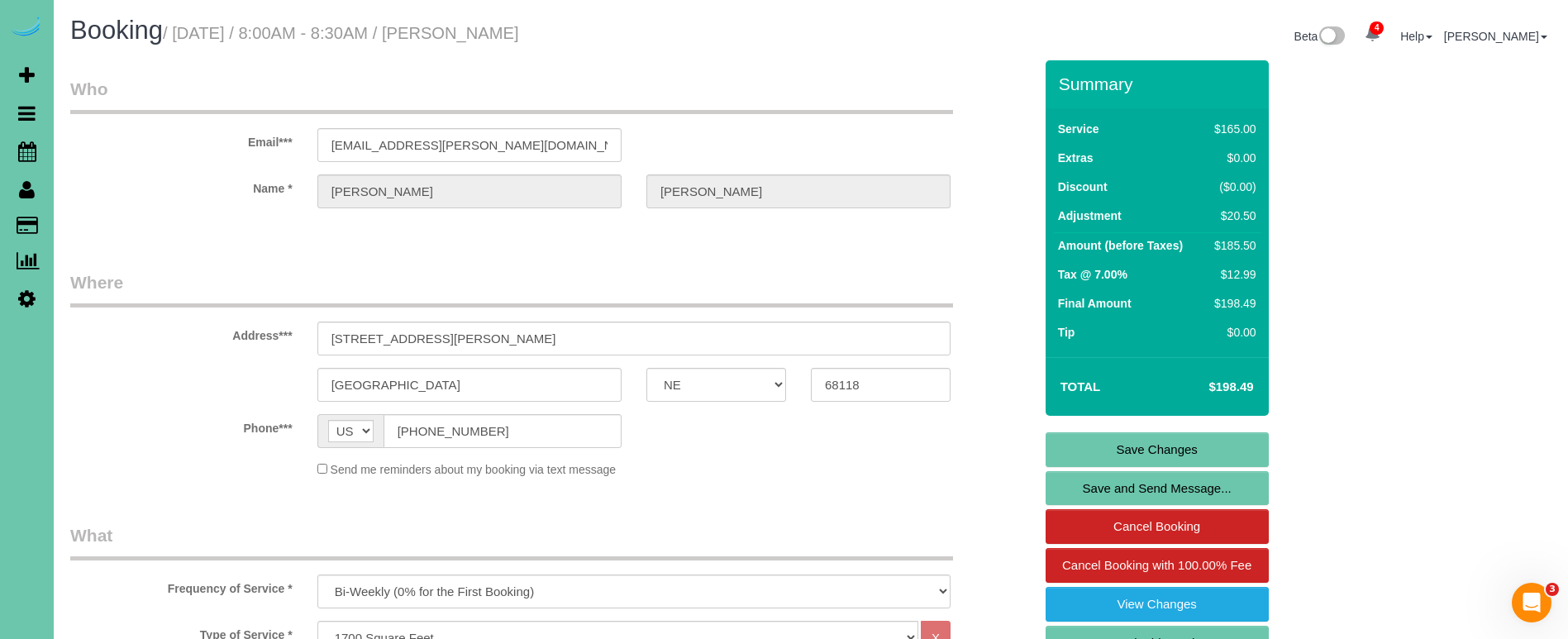
scroll to position [0, 0]
click at [1076, 446] on link "Save Changes" at bounding box center [1157, 450] width 223 height 35
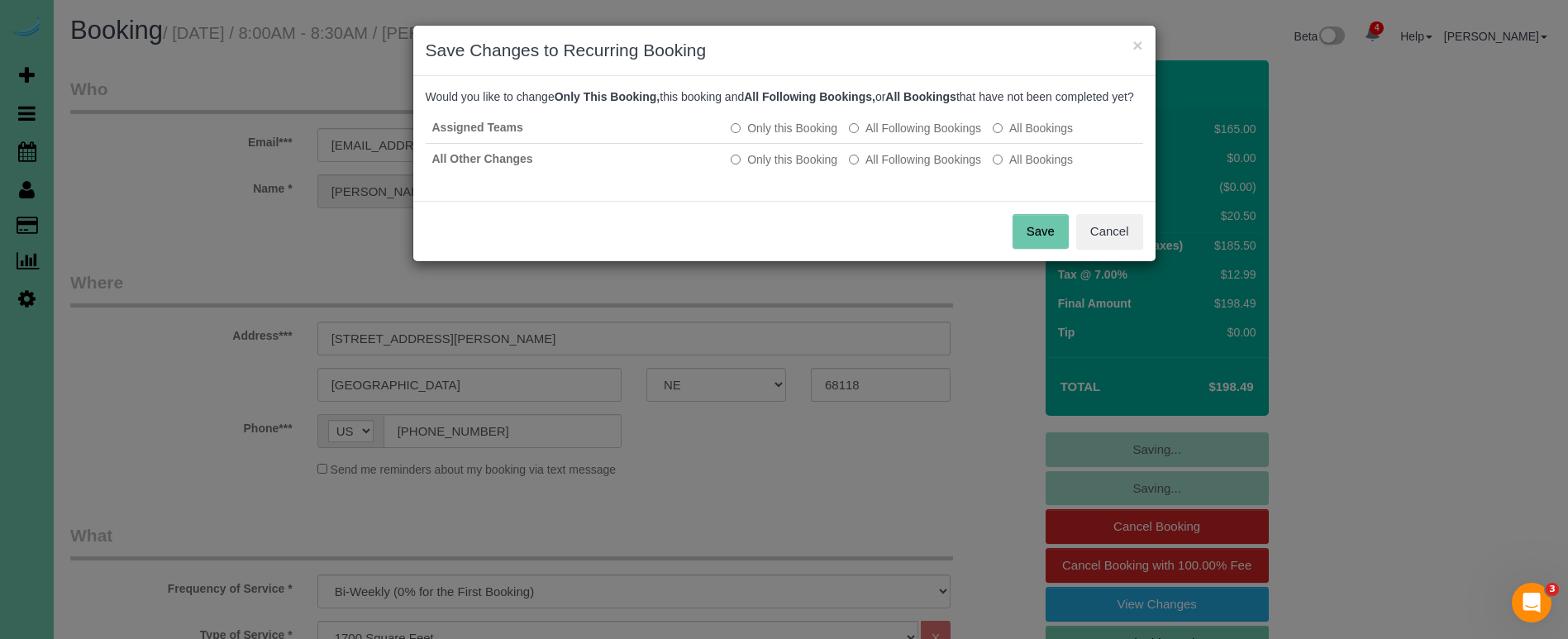
click at [1041, 243] on button "Save" at bounding box center [1040, 231] width 56 height 35
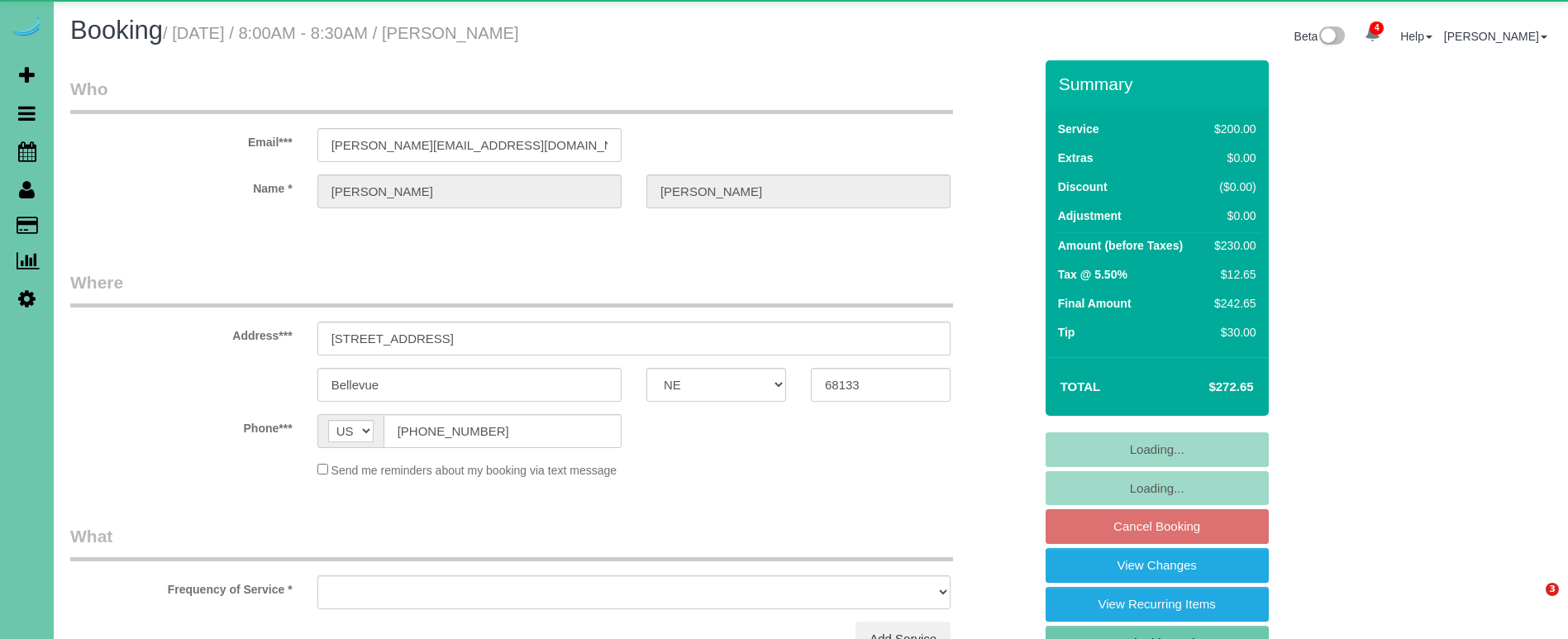
select select "NE"
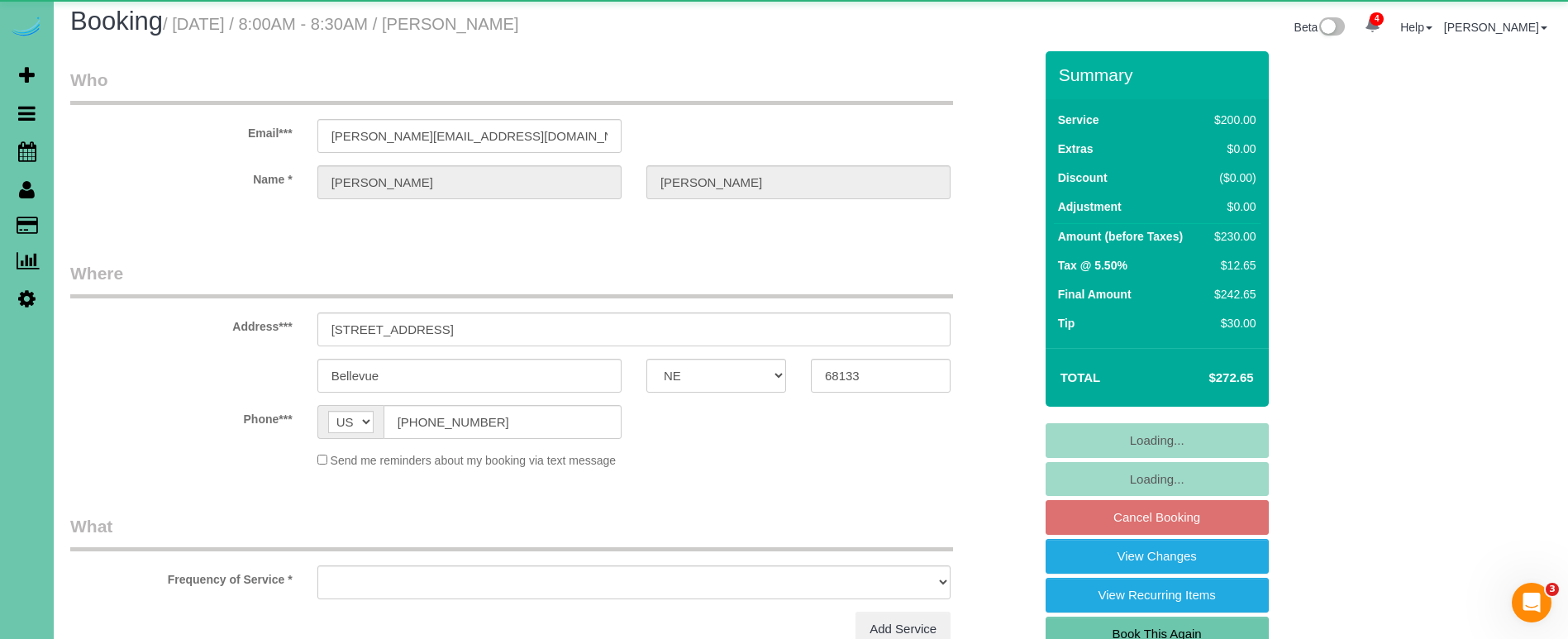
select select "object:659"
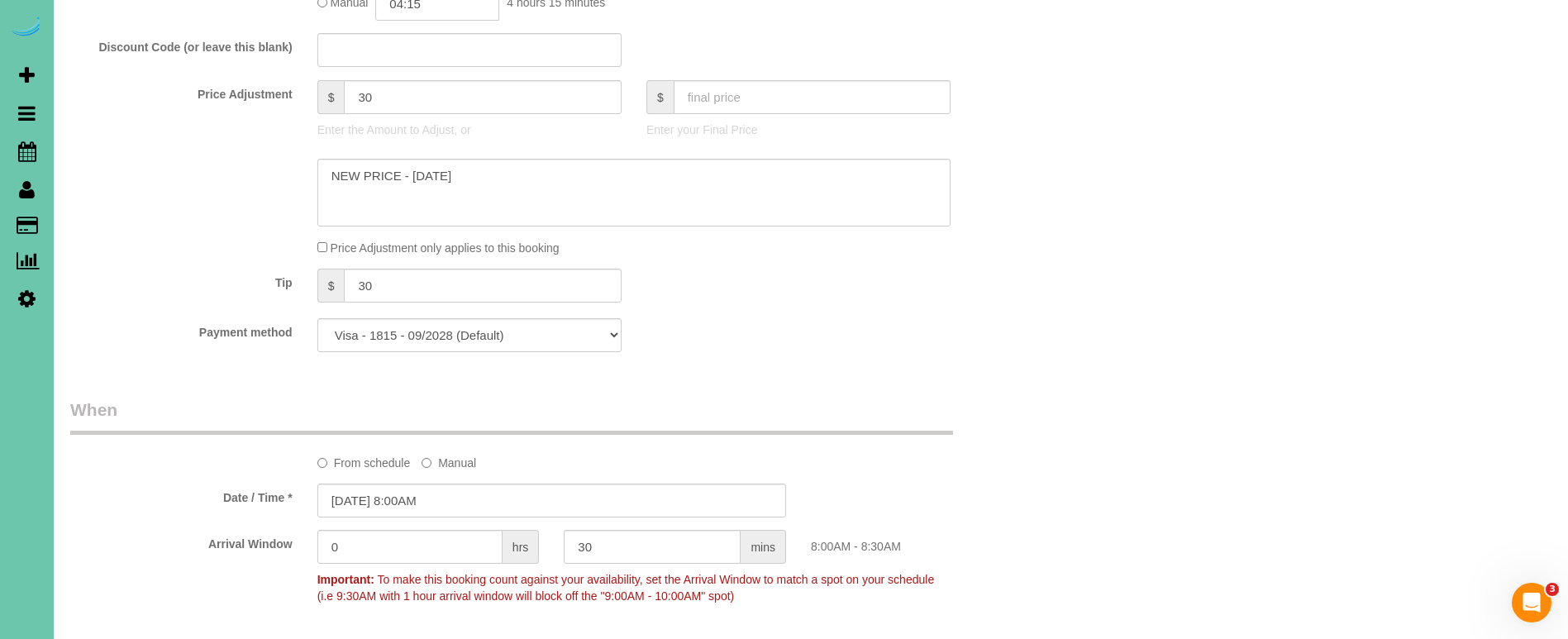
scroll to position [975, 0]
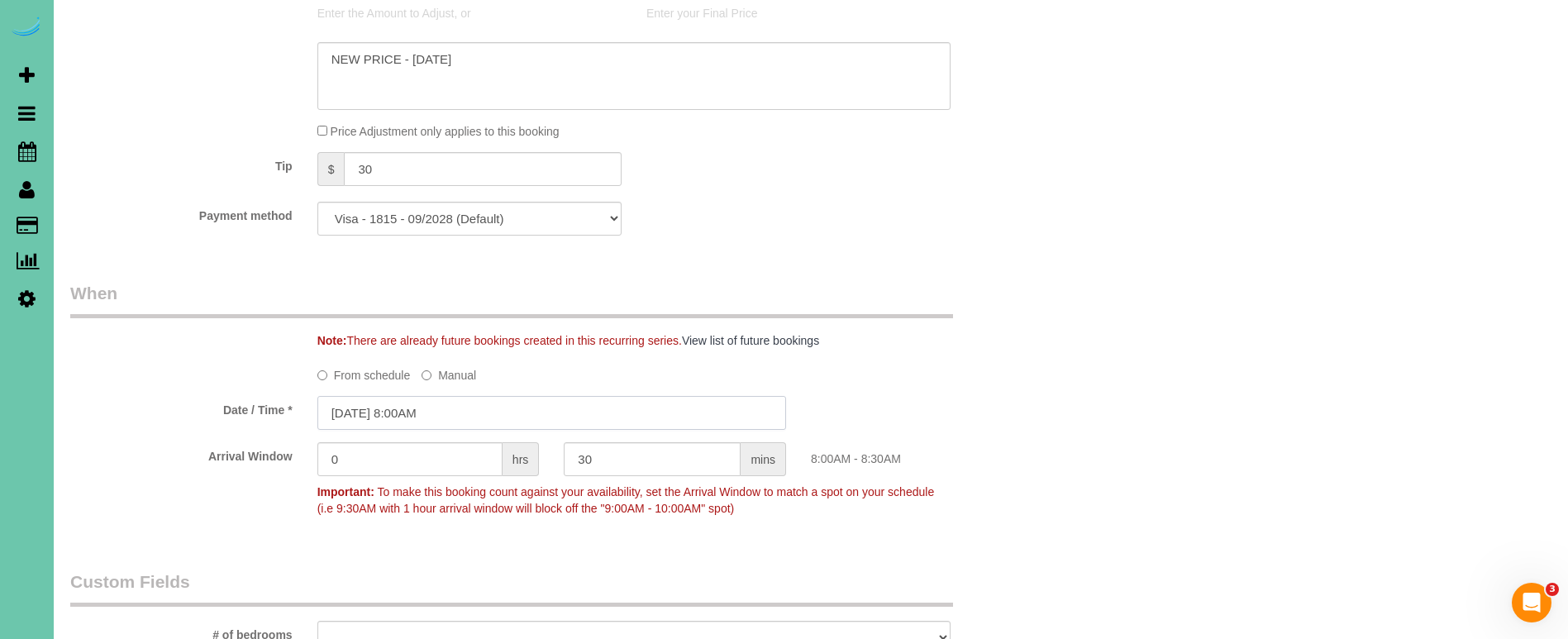
click at [453, 405] on input "[DATE] 8:00AM" at bounding box center [551, 413] width 468 height 34
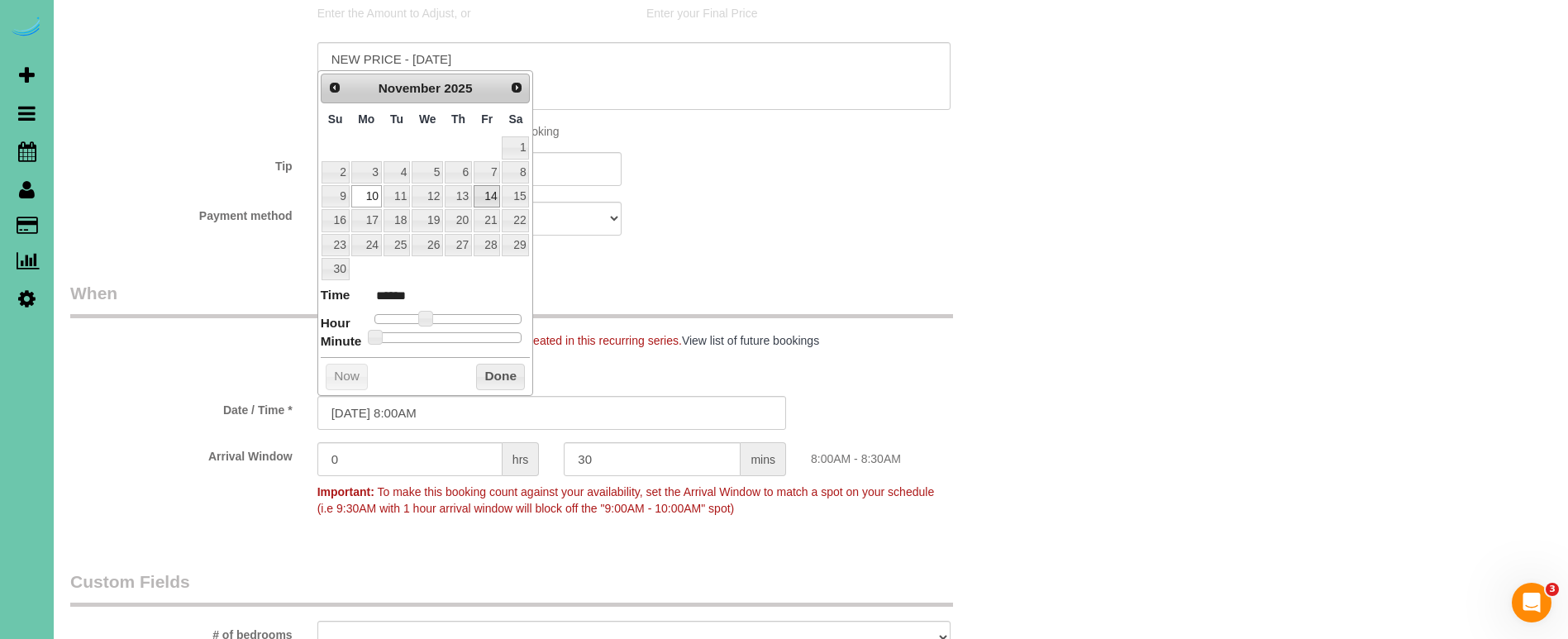
click at [481, 194] on link "14" at bounding box center [487, 196] width 27 height 22
type input "[DATE] 9:00AM"
type input "******"
type input "[DATE] 10:00AM"
type input "*******"
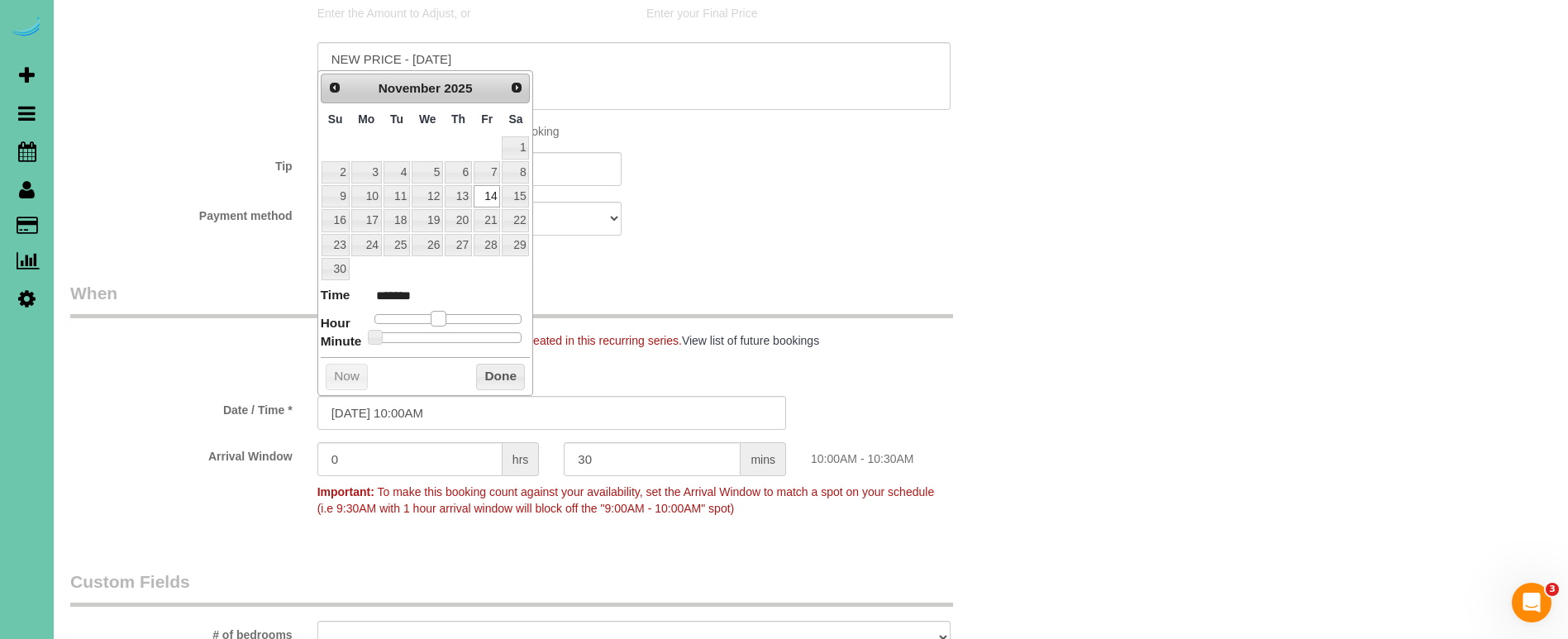
type input "[DATE] 11:00AM"
type input "*******"
drag, startPoint x: 428, startPoint y: 317, endPoint x: 446, endPoint y: 318, distance: 18.0
click at [448, 317] on span at bounding box center [444, 318] width 15 height 15
click at [422, 408] on input "[DATE] 11:00AM" at bounding box center [551, 413] width 468 height 34
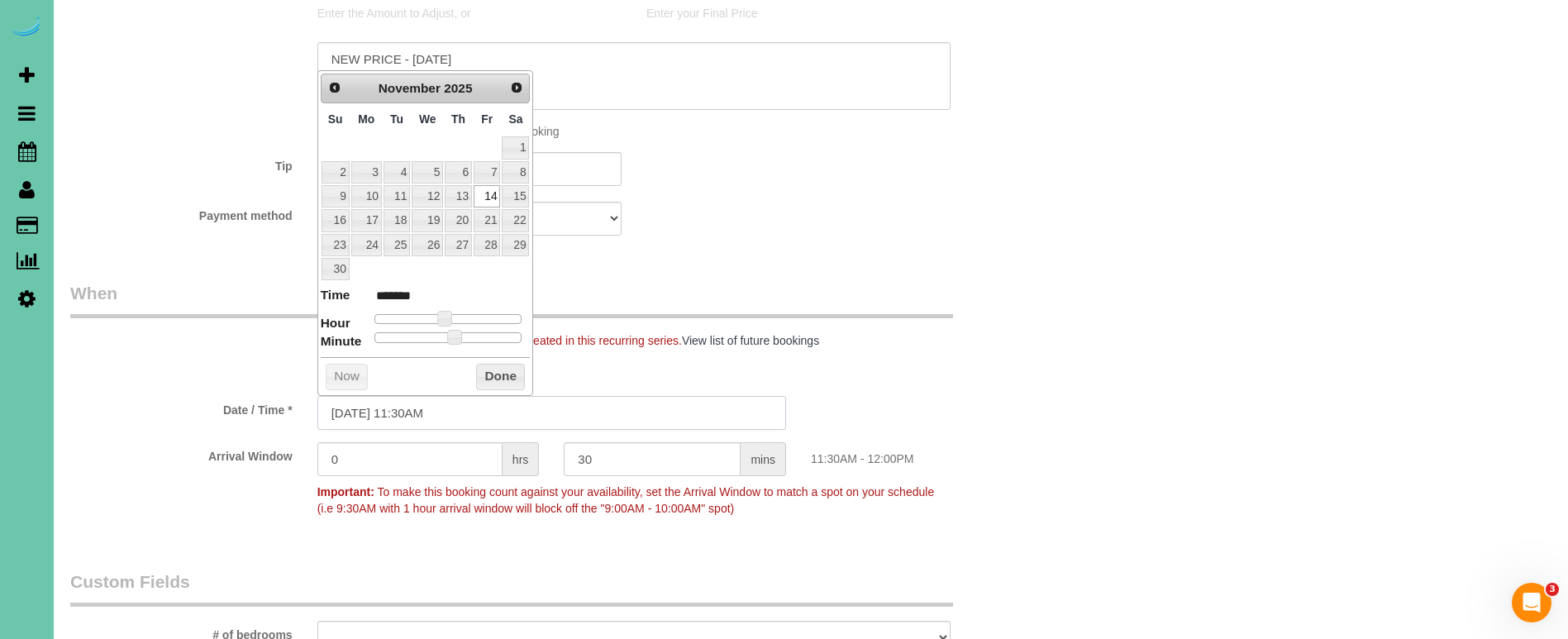
type input "[DATE] 11:30AM"
click at [865, 281] on legend "When" at bounding box center [512, 300] width 883 height 37
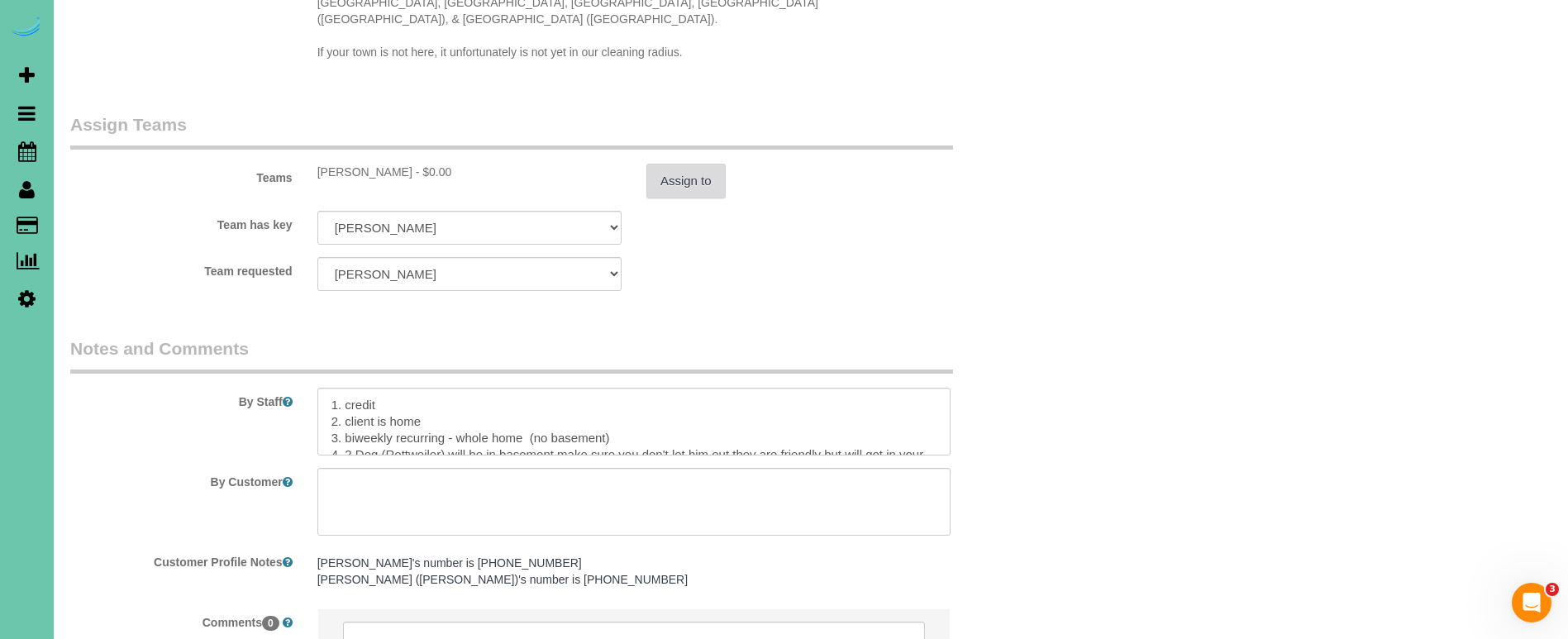
click at [695, 163] on button "Assign to" at bounding box center [686, 180] width 79 height 35
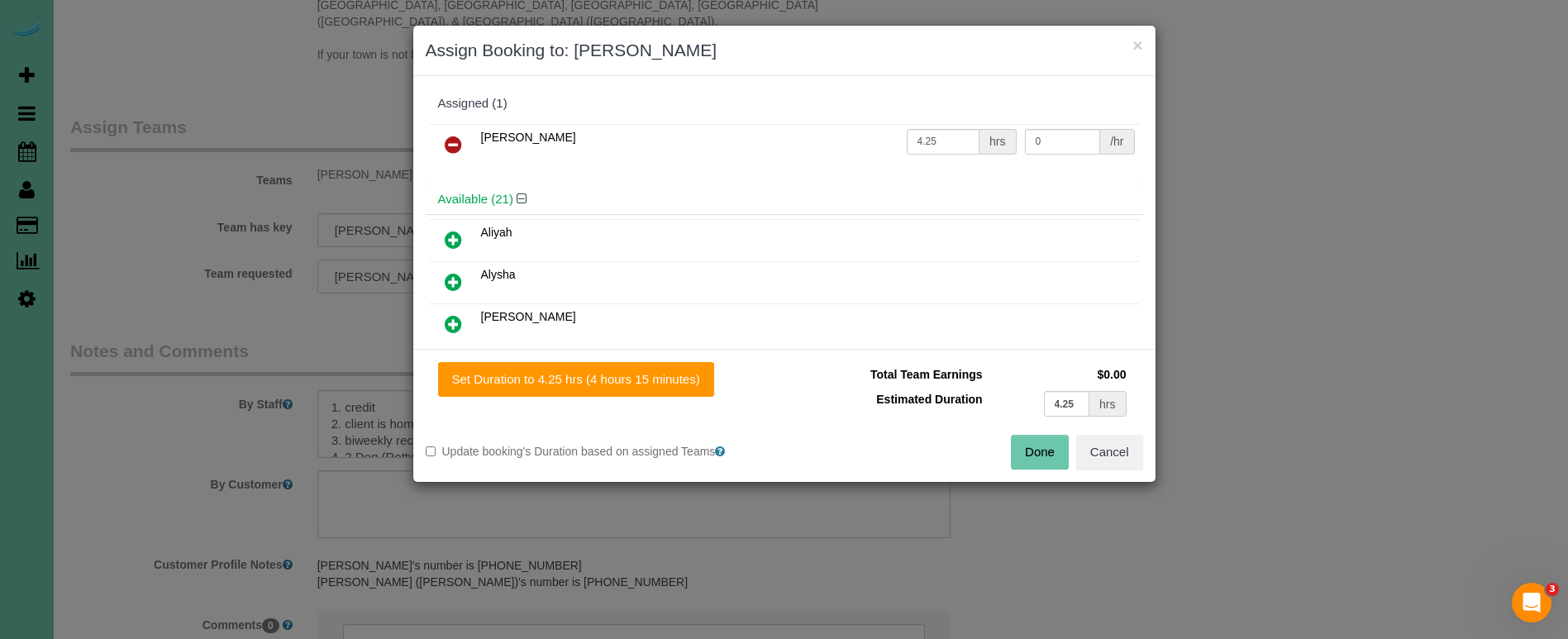
drag, startPoint x: 450, startPoint y: 141, endPoint x: 455, endPoint y: 162, distance: 21.6
click at [450, 141] on icon at bounding box center [452, 145] width 17 height 20
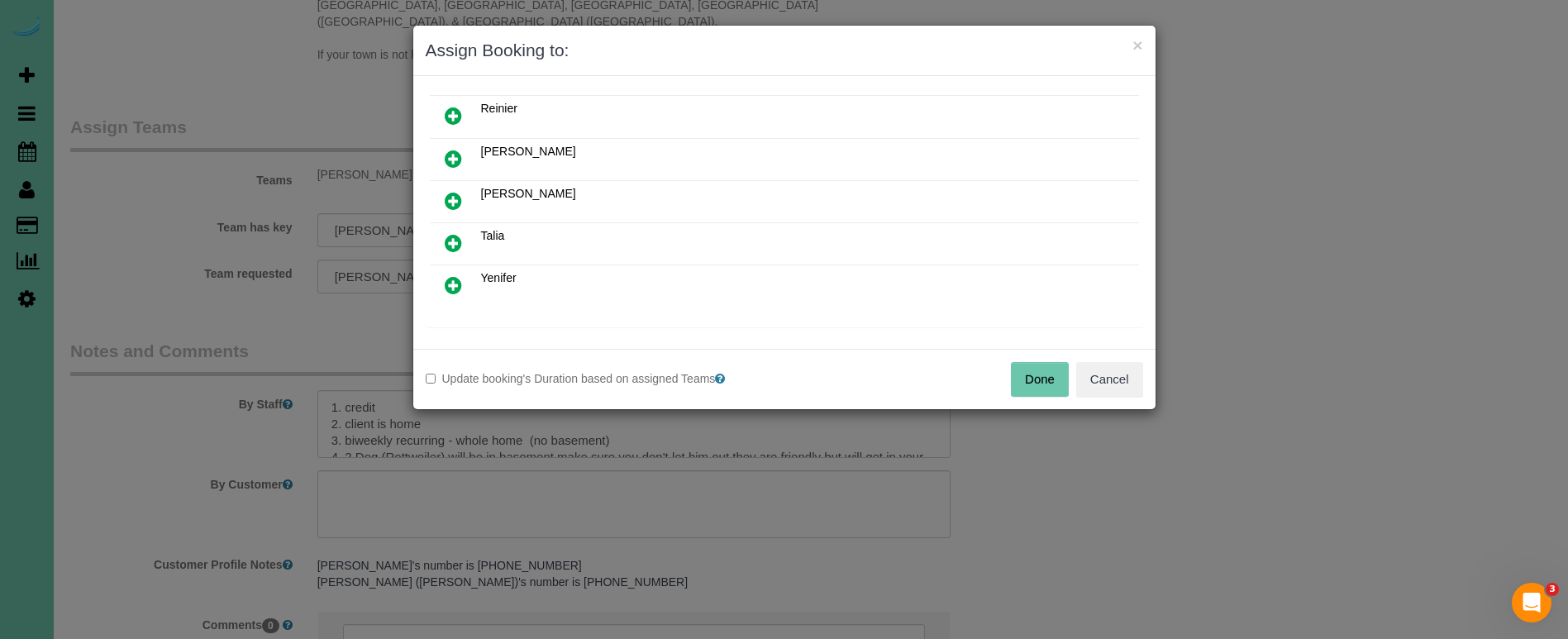
scroll to position [805, 0]
click at [444, 275] on icon at bounding box center [452, 283] width 17 height 20
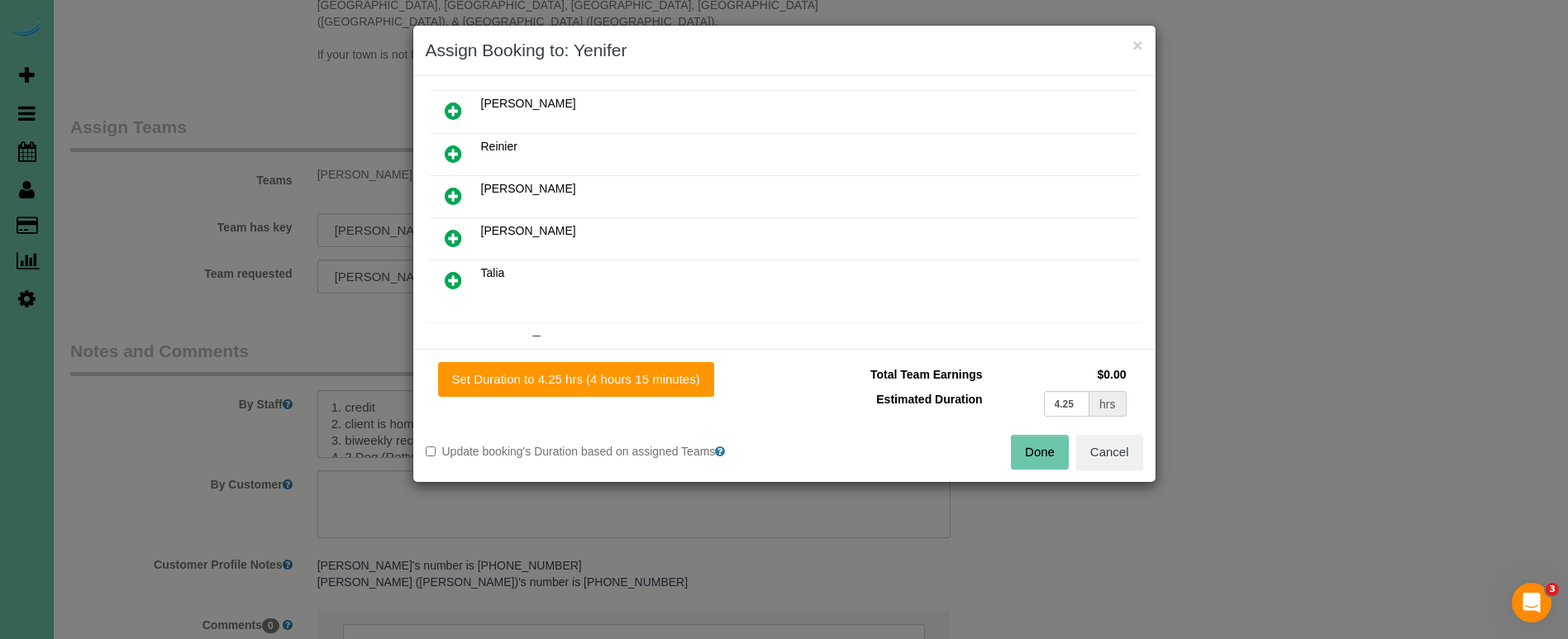
drag, startPoint x: 554, startPoint y: 375, endPoint x: 838, endPoint y: 418, distance: 287.2
click at [558, 376] on button "Set Duration to 4.25 hrs (4 hours 15 minutes)" at bounding box center [575, 379] width 276 height 35
type input "4.25"
click at [1042, 454] on button "Done" at bounding box center [1039, 452] width 58 height 35
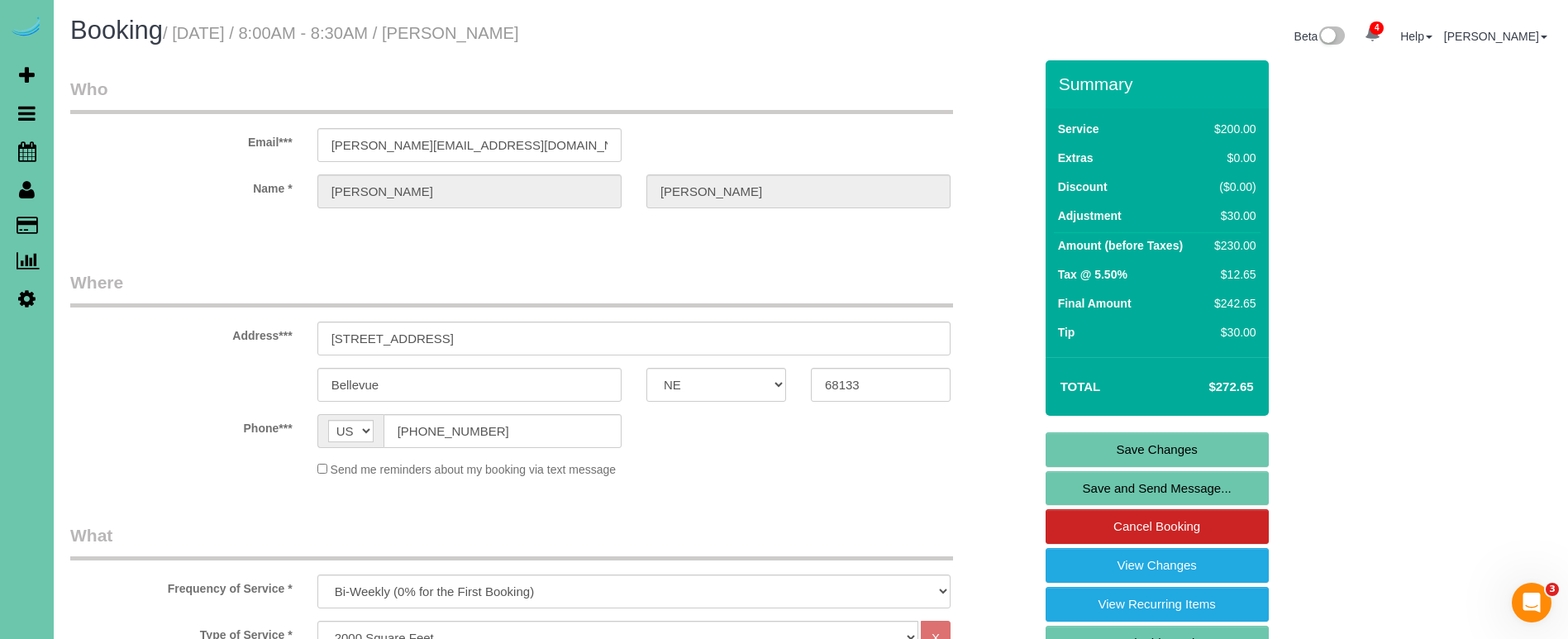
scroll to position [0, 0]
click at [1086, 453] on link "Save Changes" at bounding box center [1157, 450] width 223 height 35
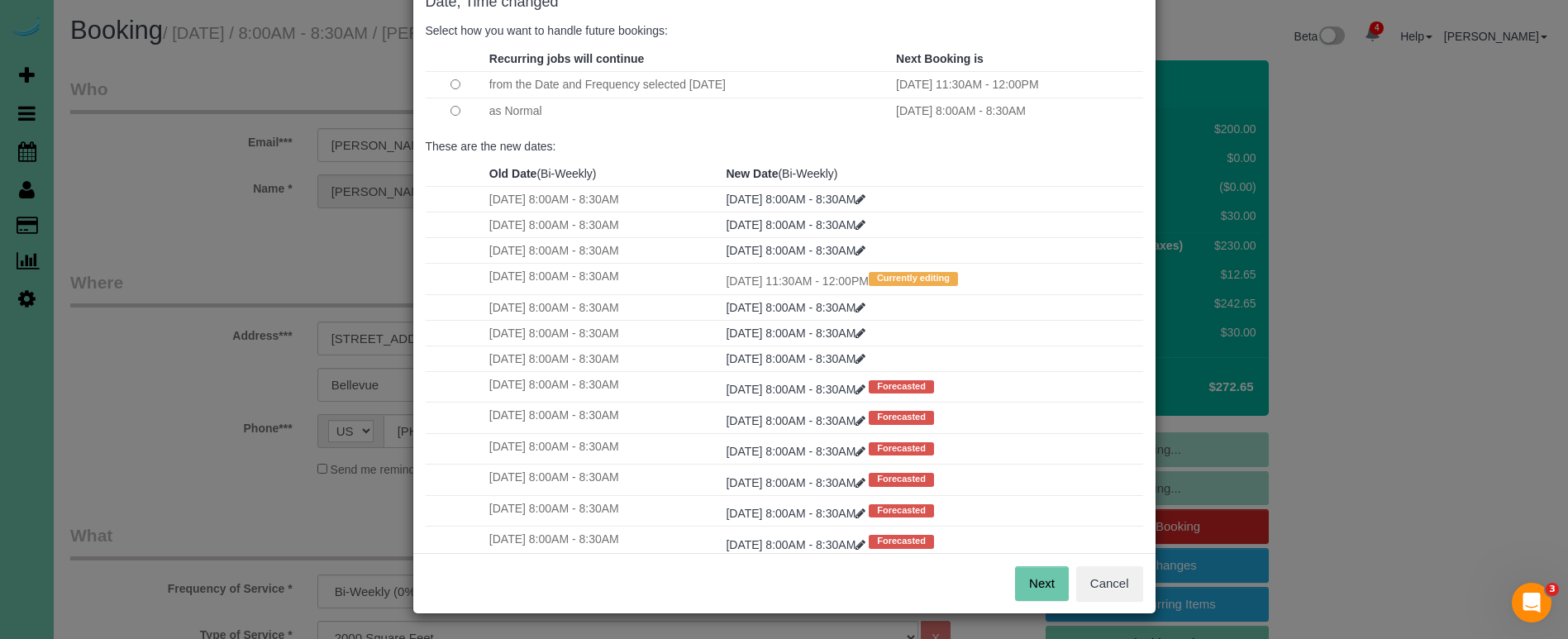
scroll to position [101, 0]
drag, startPoint x: 1029, startPoint y: 585, endPoint x: 1002, endPoint y: 560, distance: 36.8
click at [1029, 585] on button "Next" at bounding box center [1042, 585] width 54 height 35
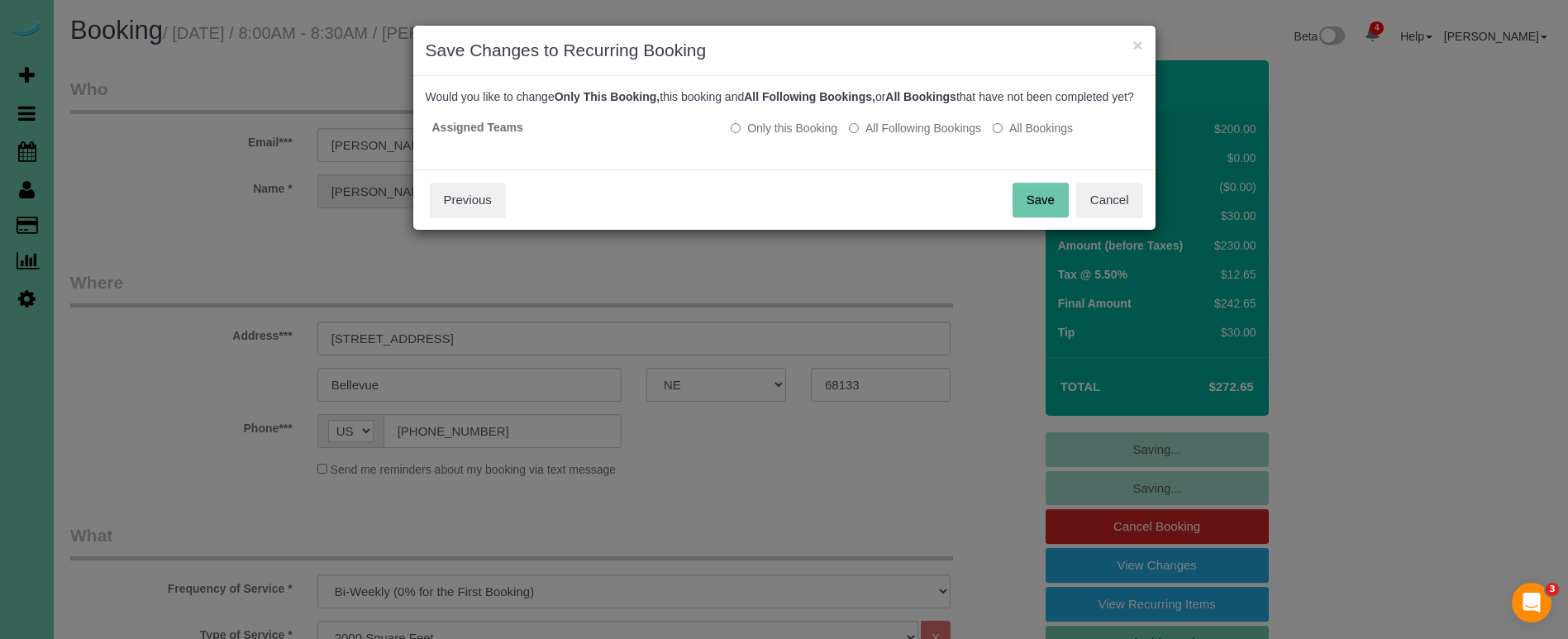
click at [1065, 218] on button "Save" at bounding box center [1040, 200] width 56 height 35
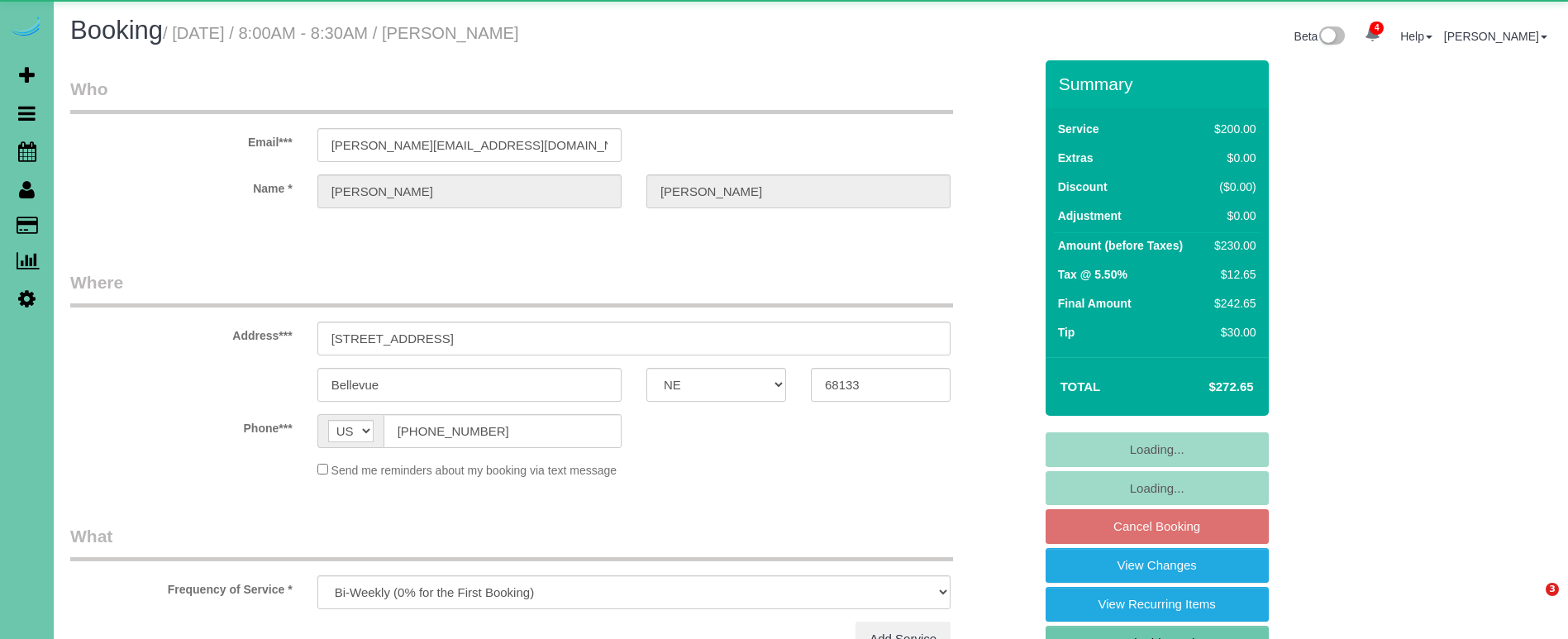
select select "NE"
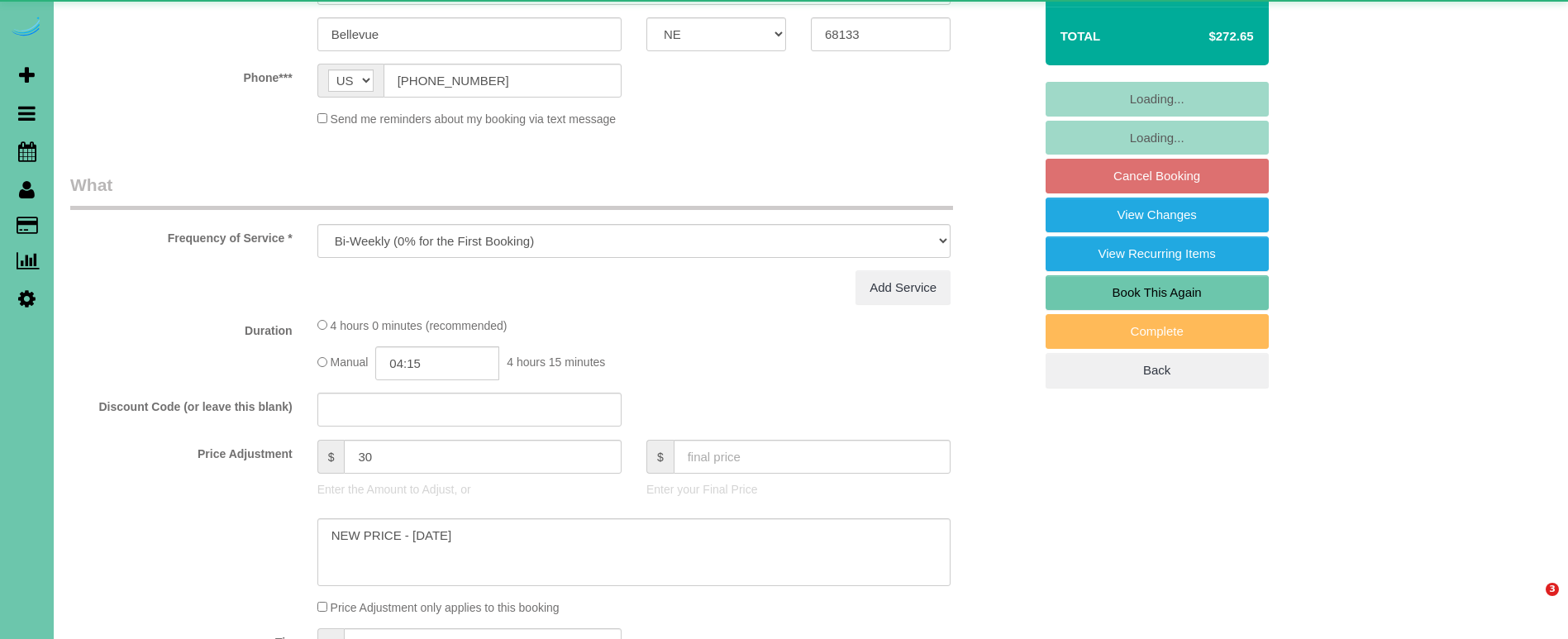
select select "object:688"
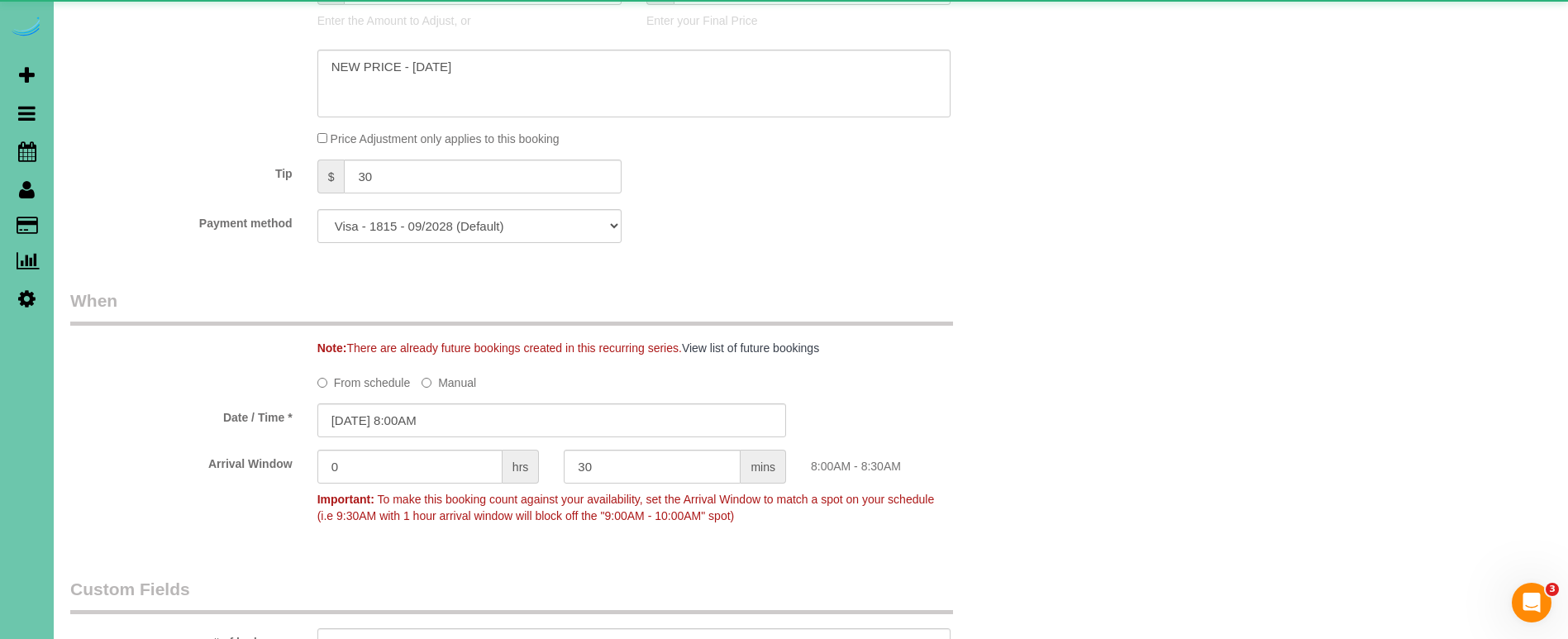
scroll to position [975, 0]
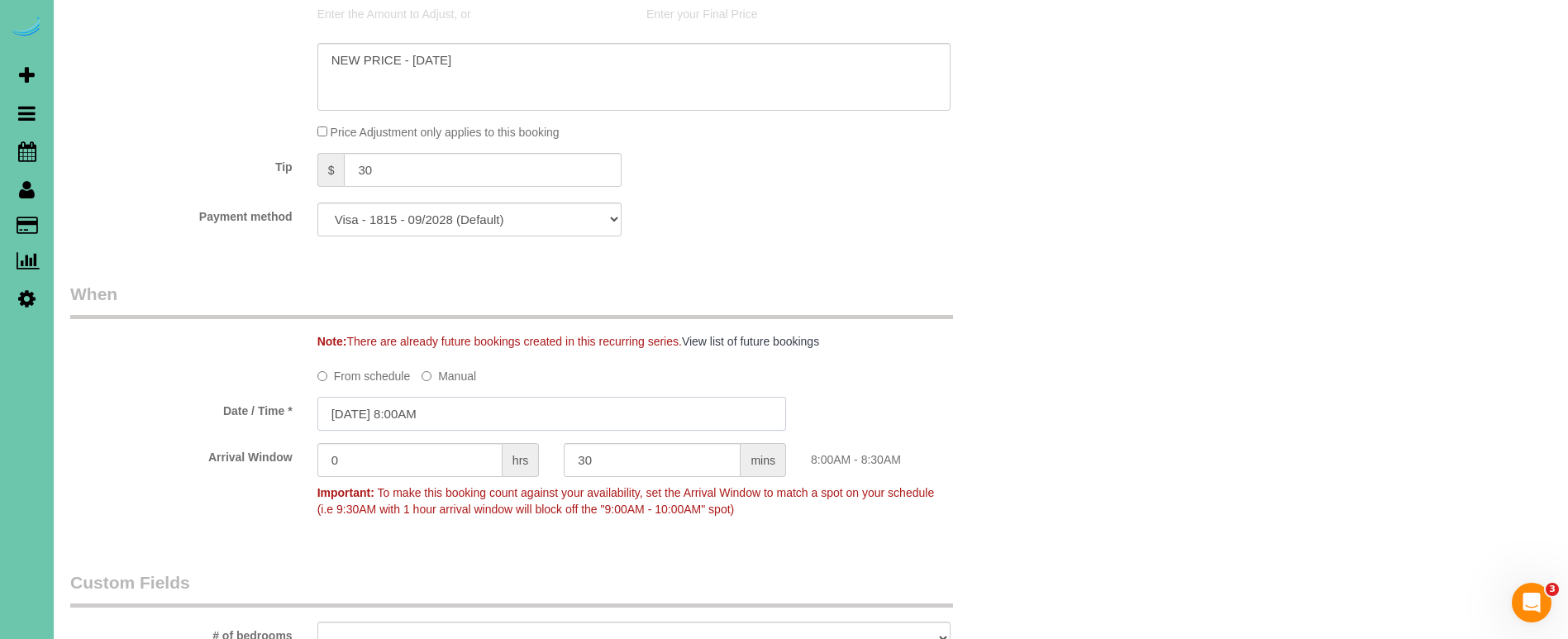
click at [424, 415] on input "[DATE] 8:00AM" at bounding box center [551, 414] width 468 height 34
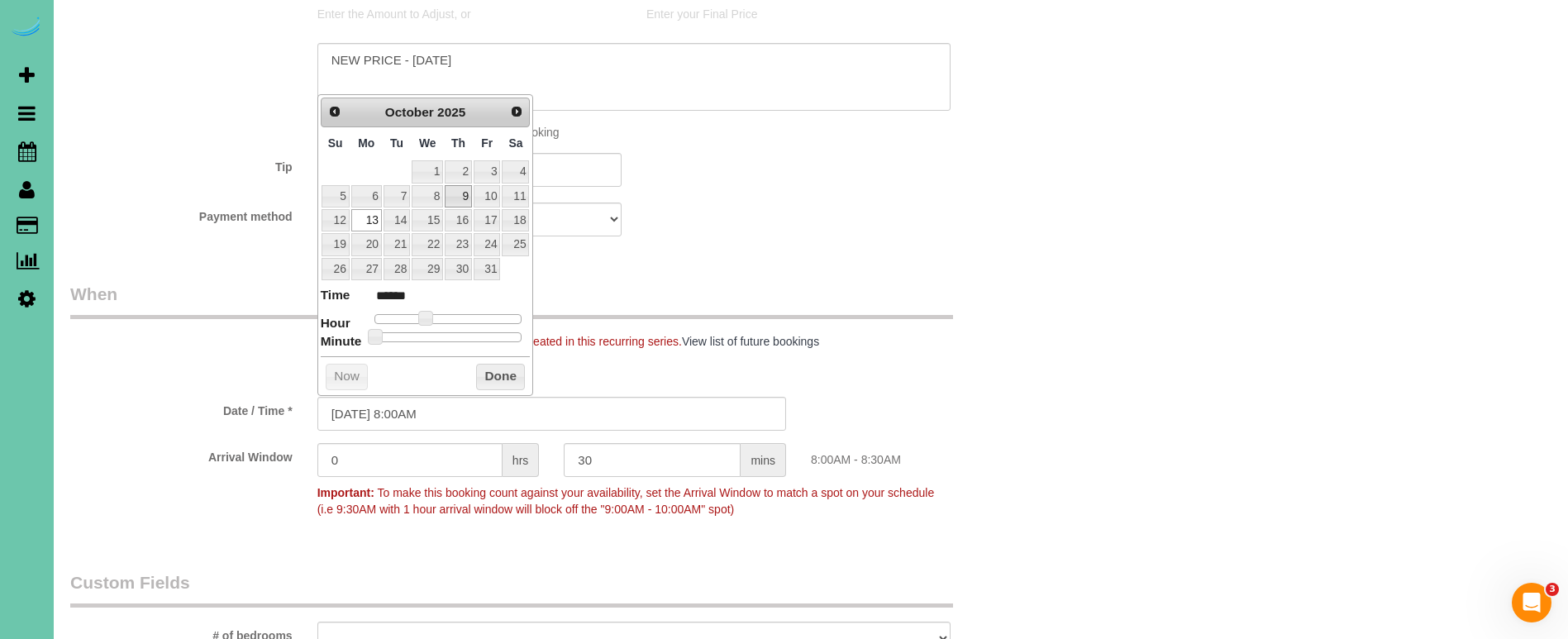
click at [459, 195] on link "9" at bounding box center [458, 196] width 28 height 22
type input "[DATE] 8:00AM"
click at [494, 371] on button "Done" at bounding box center [500, 378] width 49 height 27
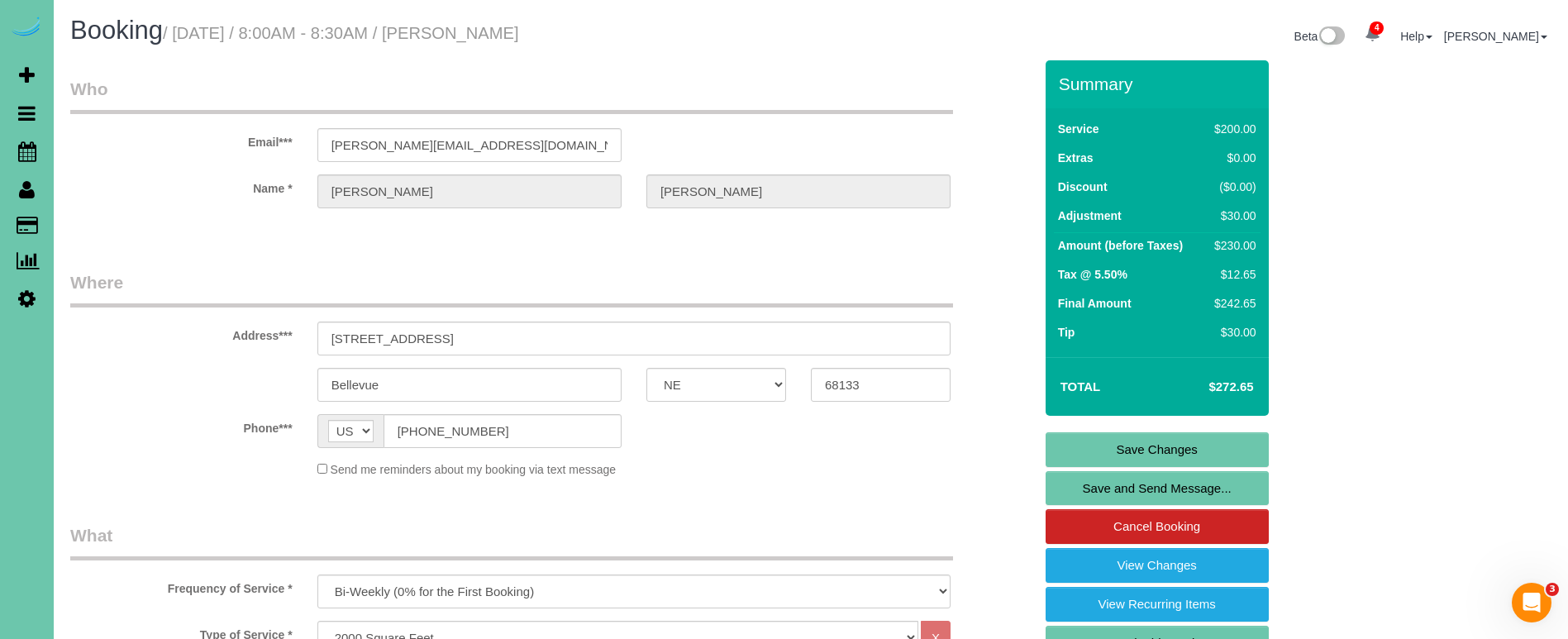
scroll to position [0, 0]
click at [1097, 452] on link "Save Changes" at bounding box center [1157, 450] width 223 height 35
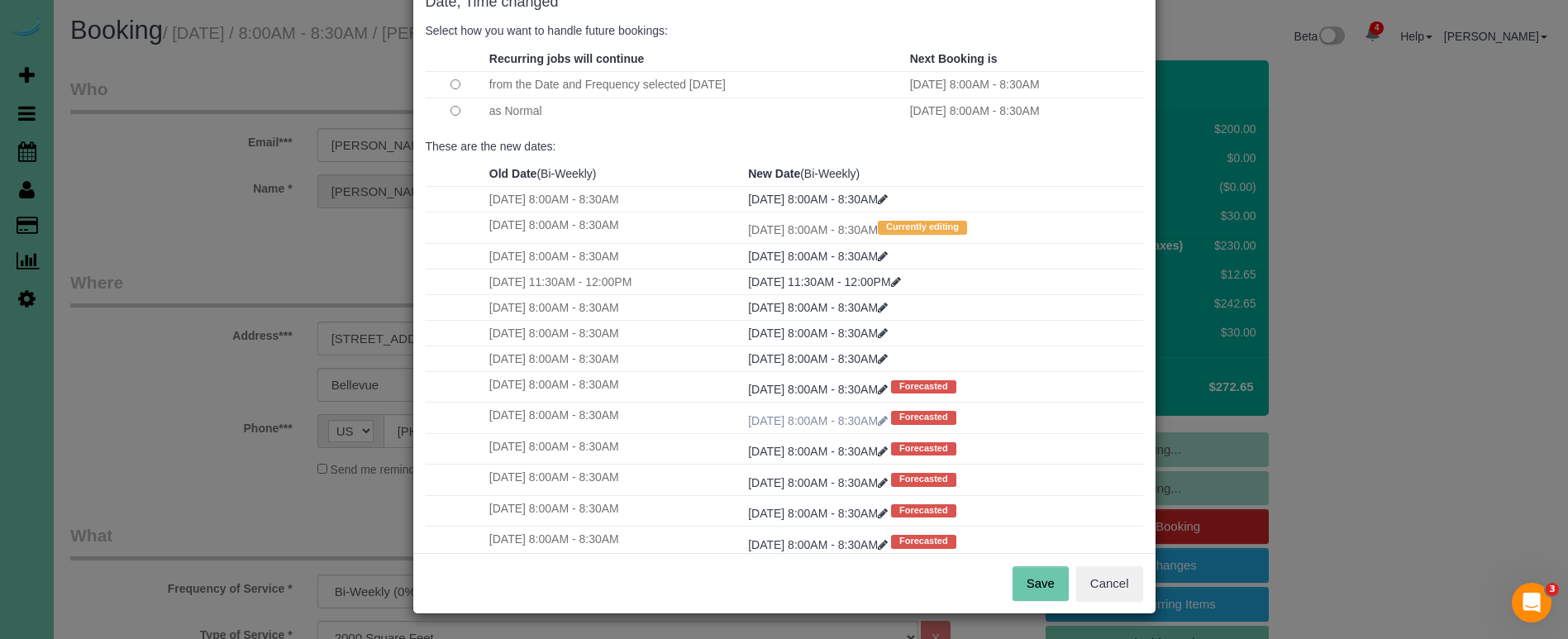
scroll to position [101, 0]
click at [1040, 587] on button "Save" at bounding box center [1040, 585] width 56 height 35
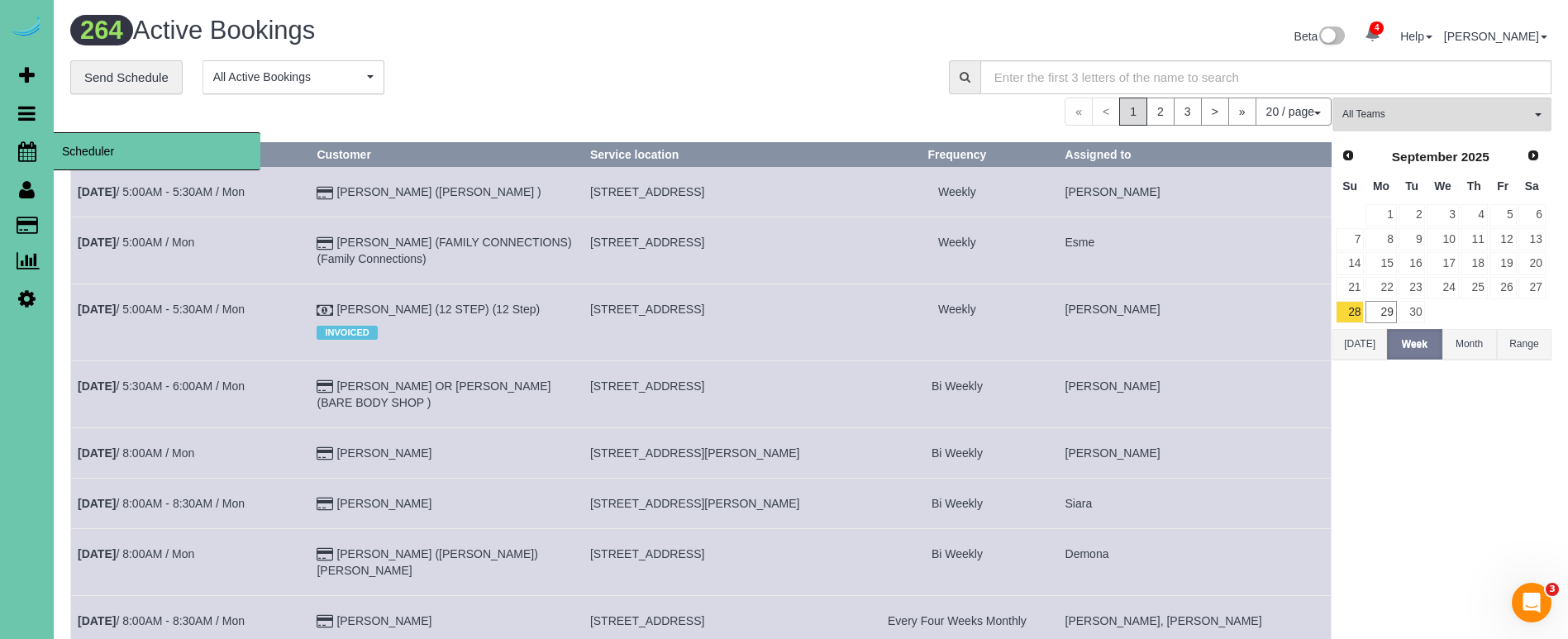
click at [33, 154] on icon at bounding box center [27, 151] width 18 height 20
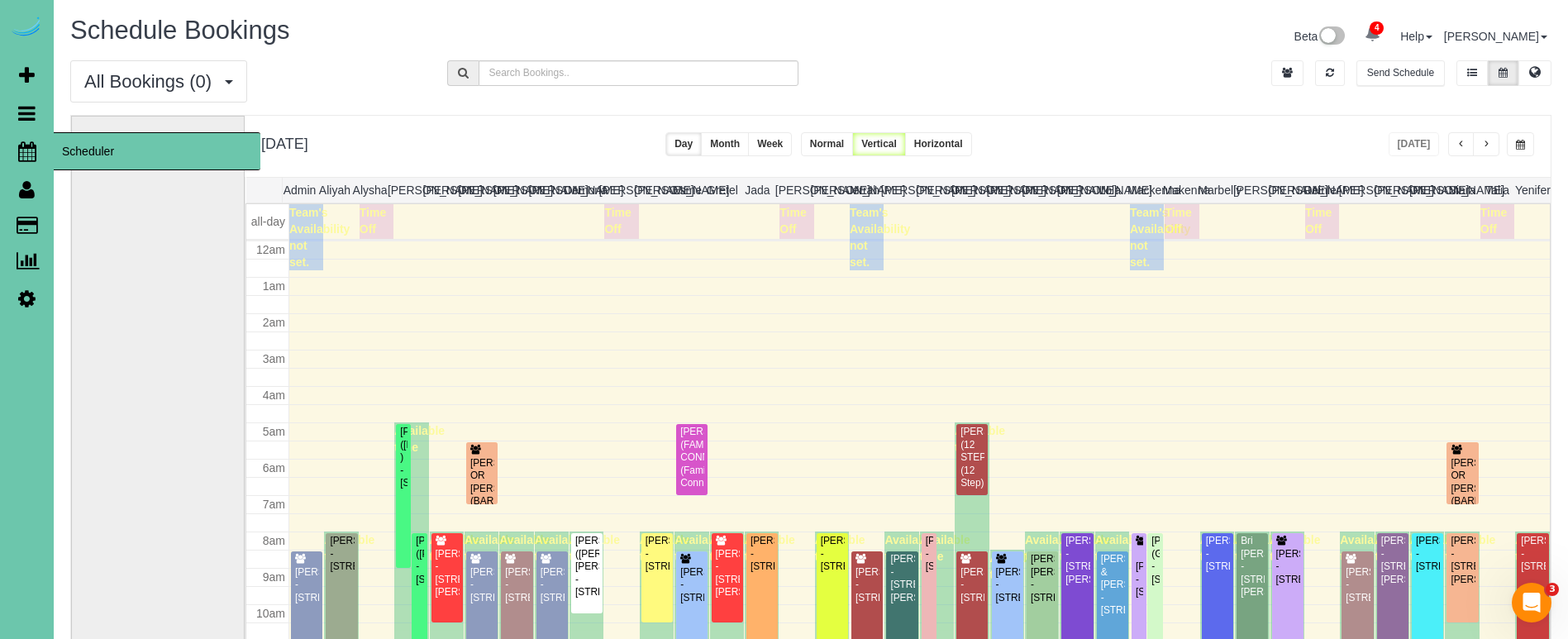
scroll to position [220, 0]
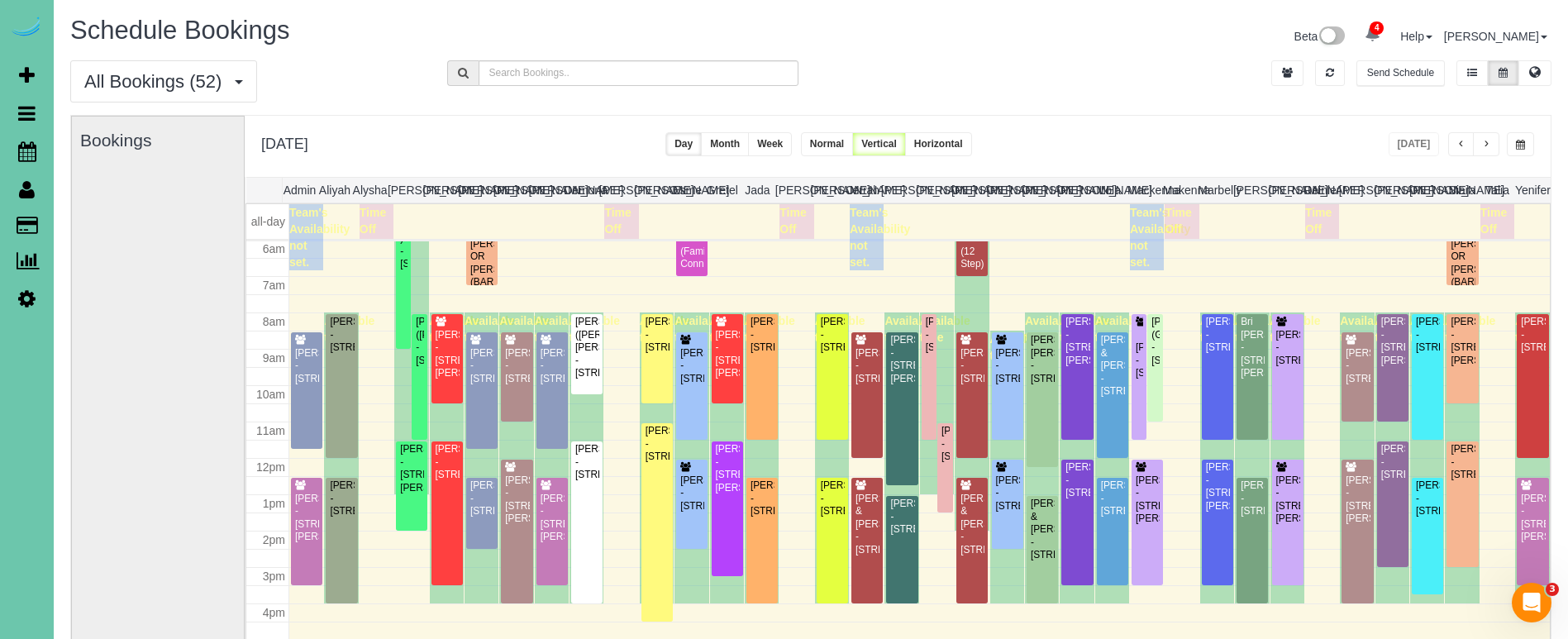
click at [1510, 144] on button "button" at bounding box center [1520, 144] width 28 height 24
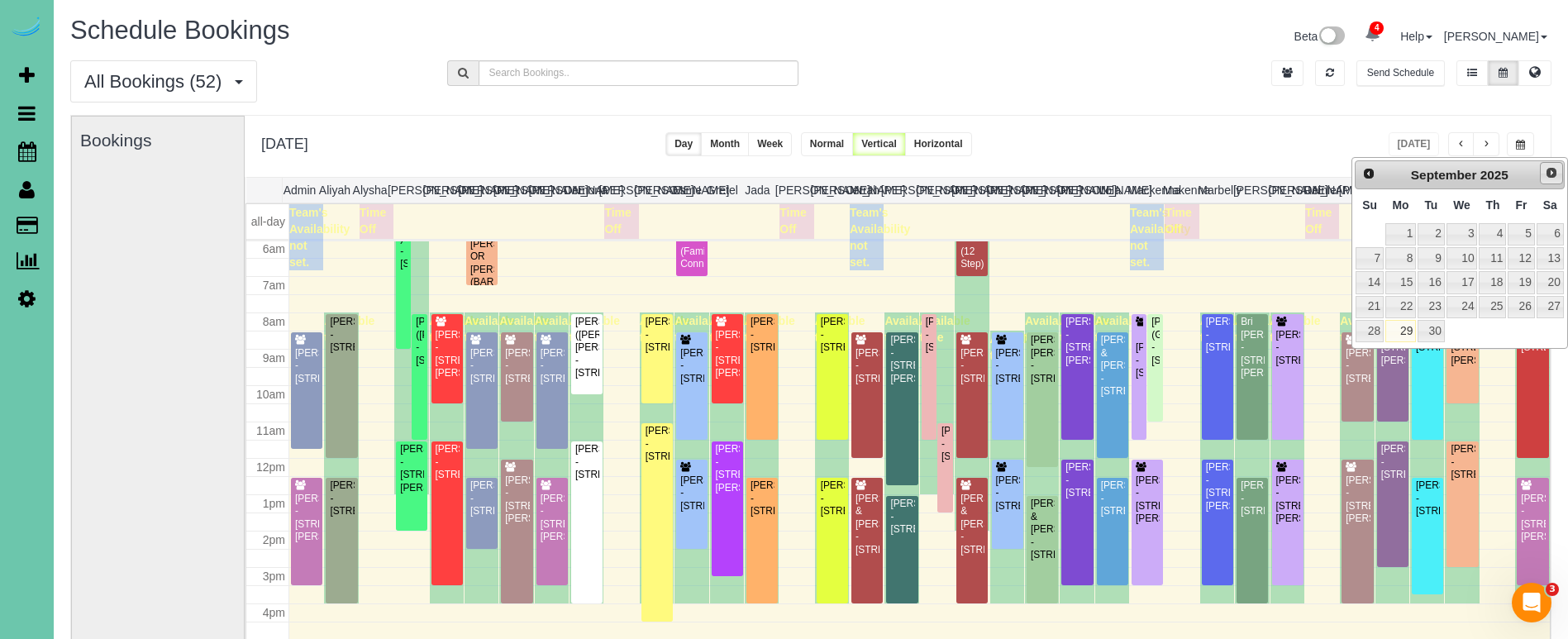
click at [1551, 169] on span "Next" at bounding box center [1551, 172] width 13 height 13
click at [1496, 236] on link "2" at bounding box center [1492, 234] width 28 height 22
type input "**********"
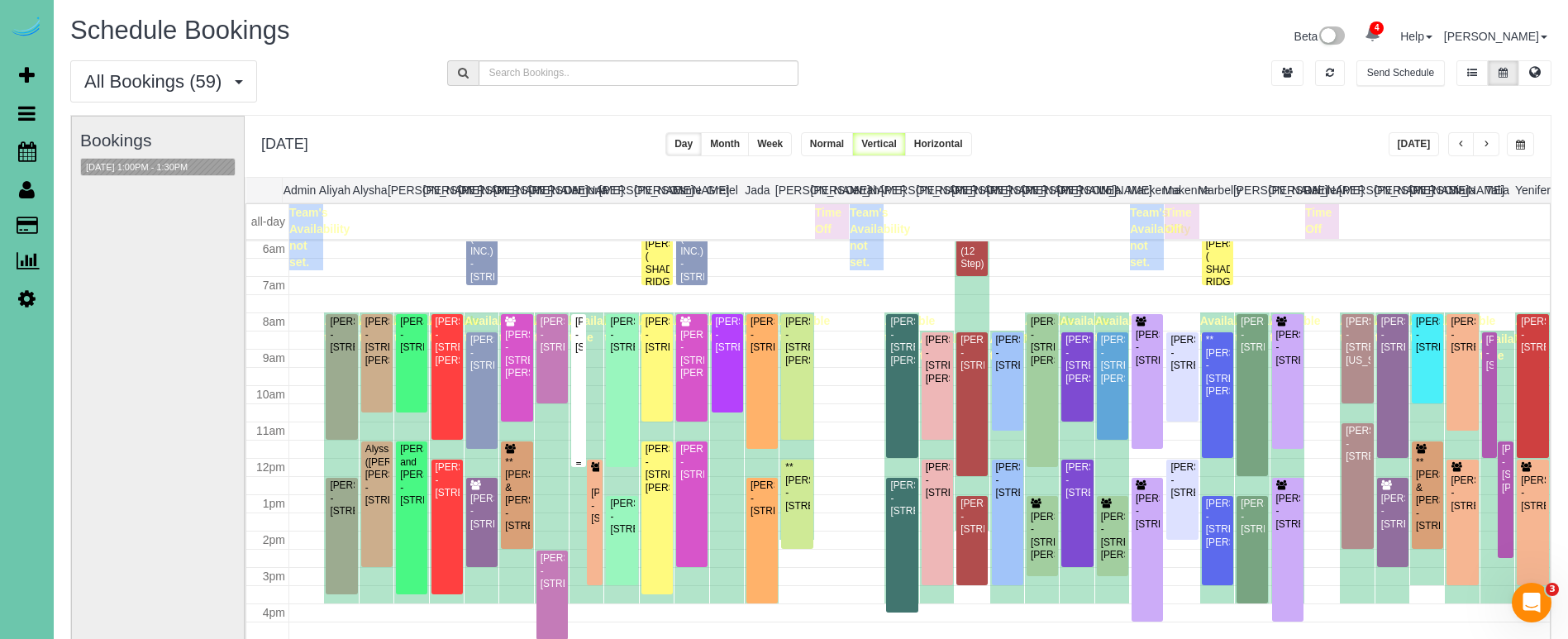
click at [573, 367] on div at bounding box center [578, 390] width 15 height 153
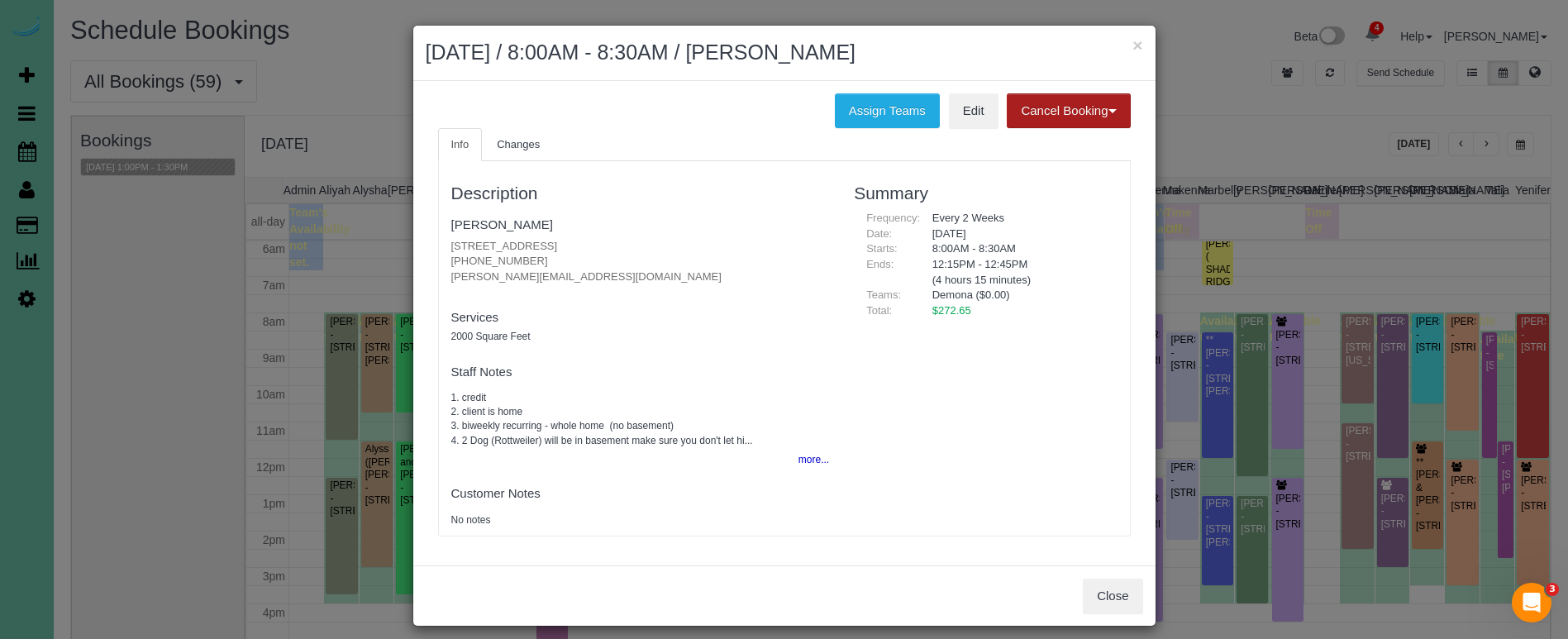
click at [1041, 115] on button "Cancel Booking" at bounding box center [1069, 111] width 123 height 35
click at [1021, 148] on link "Without Fee" at bounding box center [1072, 145] width 130 height 21
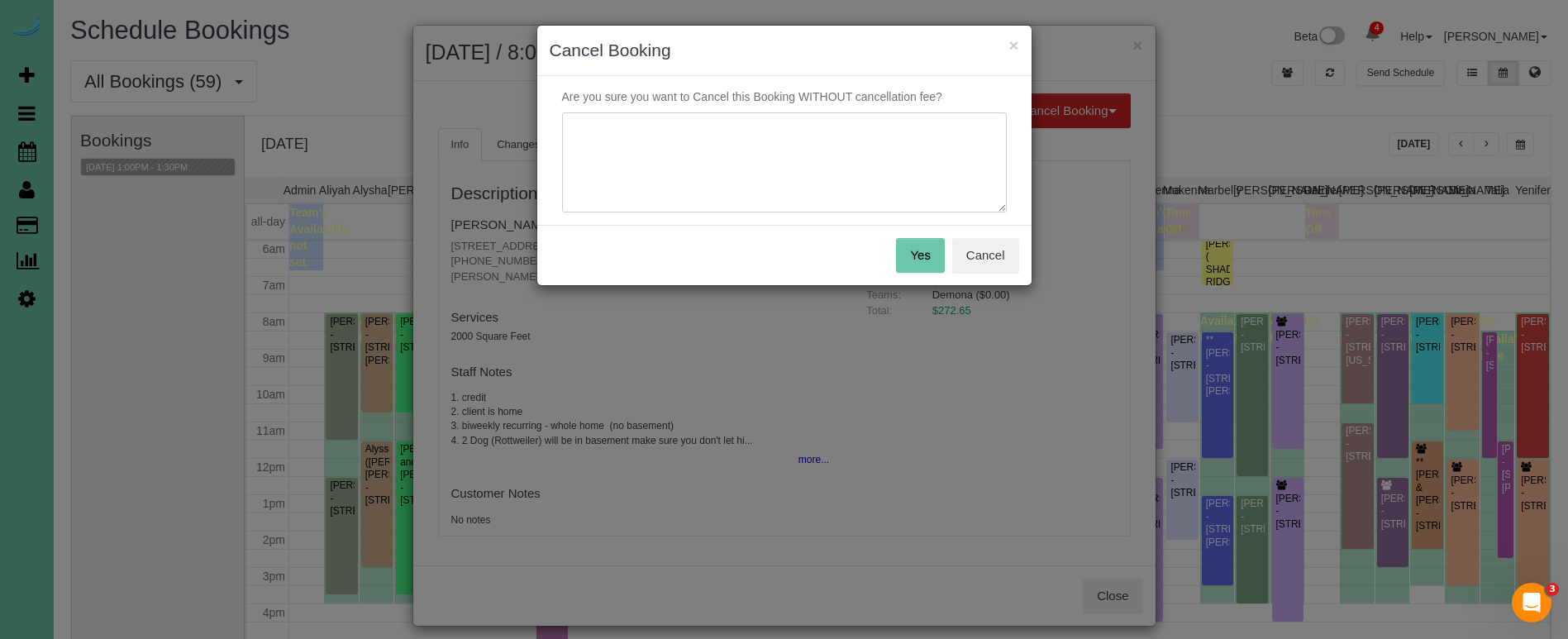
click at [917, 160] on textarea at bounding box center [784, 162] width 444 height 101
type textarea "skipped"
click at [930, 248] on button "Yes" at bounding box center [920, 255] width 48 height 35
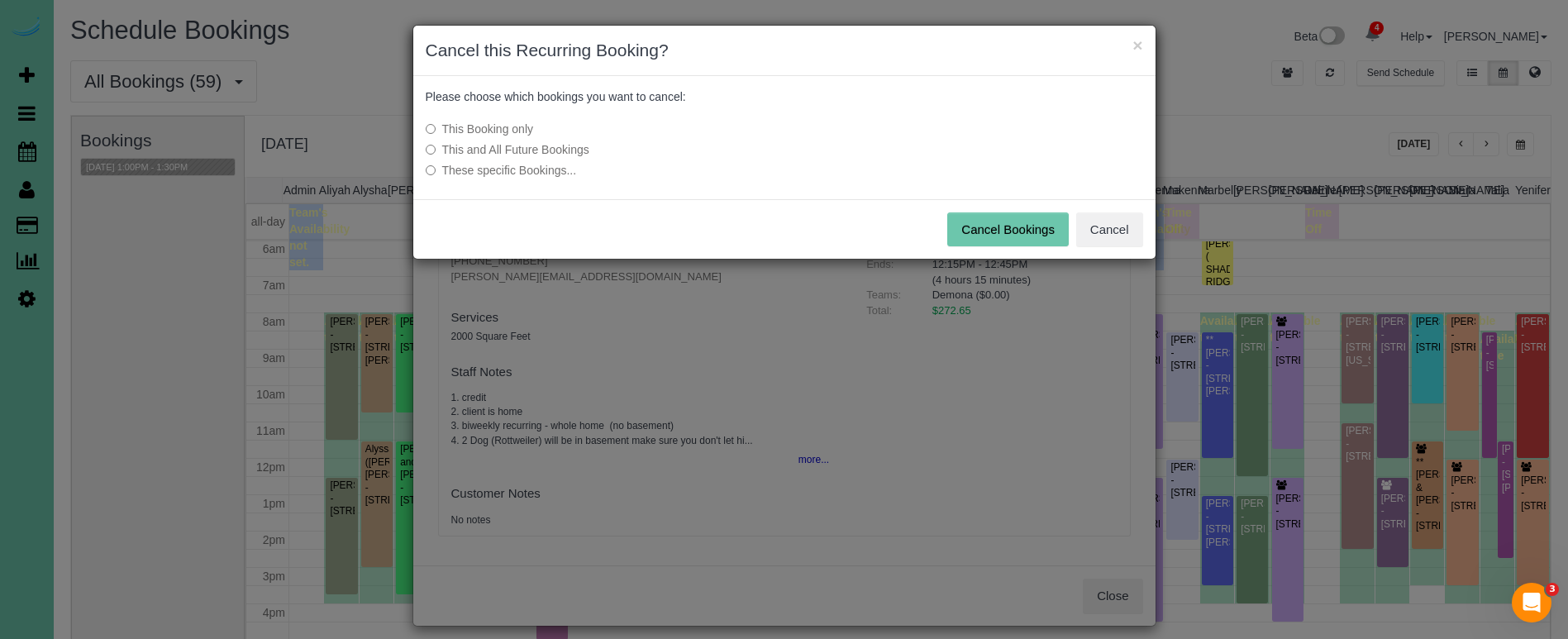
click at [987, 230] on button "Cancel Bookings" at bounding box center [1008, 229] width 121 height 35
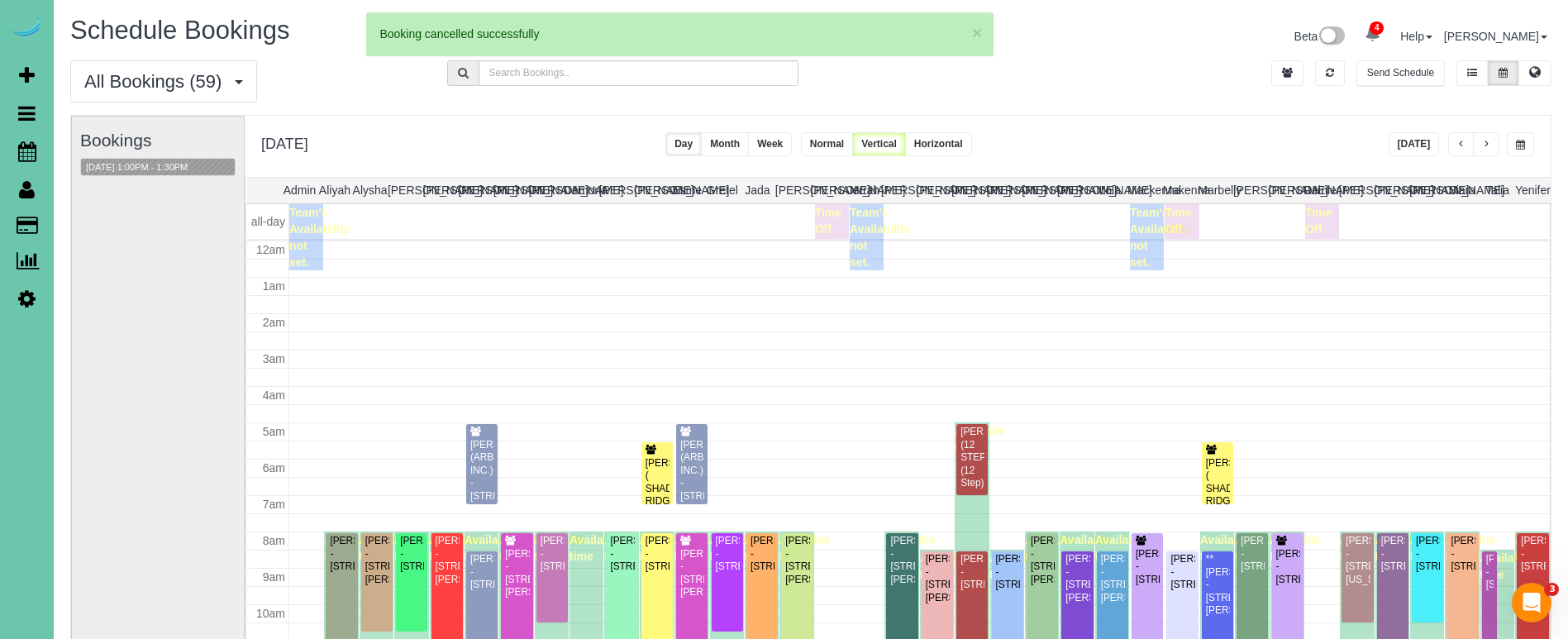
drag, startPoint x: 1531, startPoint y: 144, endPoint x: 1517, endPoint y: 143, distance: 14.0
click at [1531, 144] on button "button" at bounding box center [1520, 144] width 28 height 24
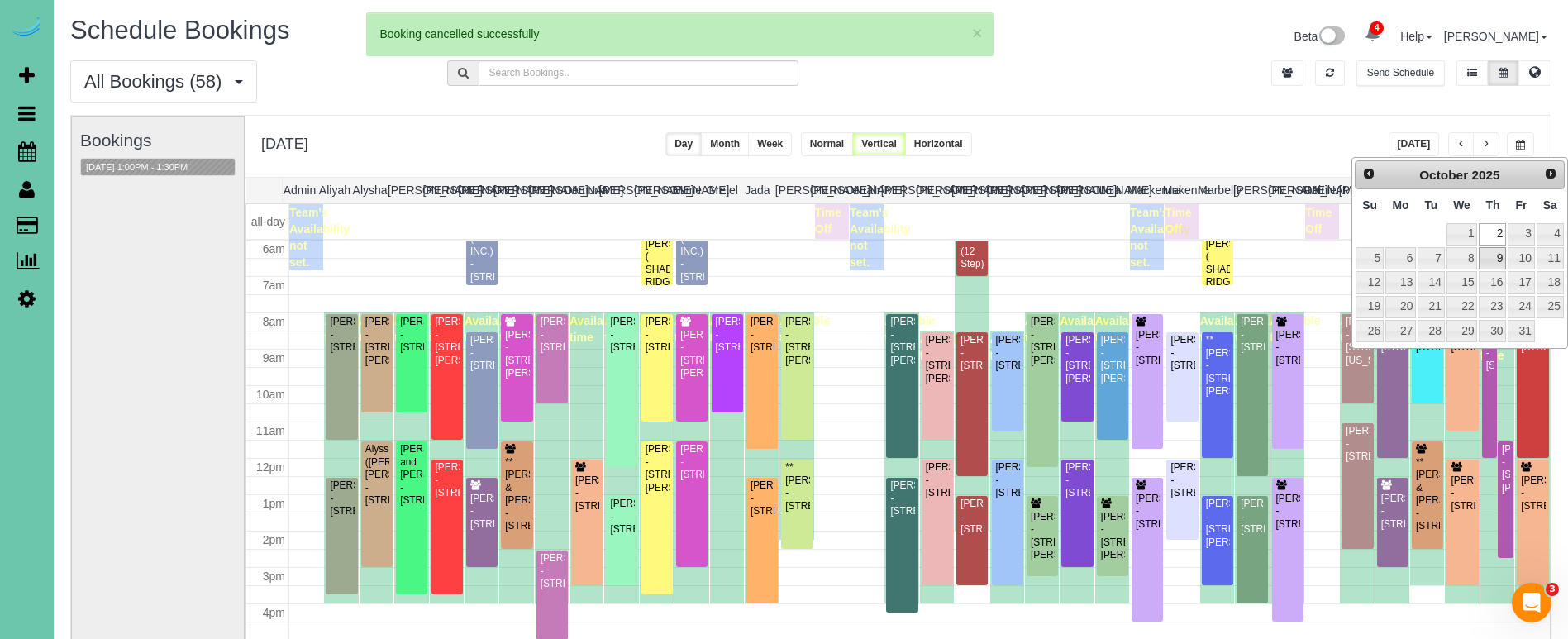
click at [1496, 263] on link "9" at bounding box center [1492, 258] width 28 height 22
type input "**********"
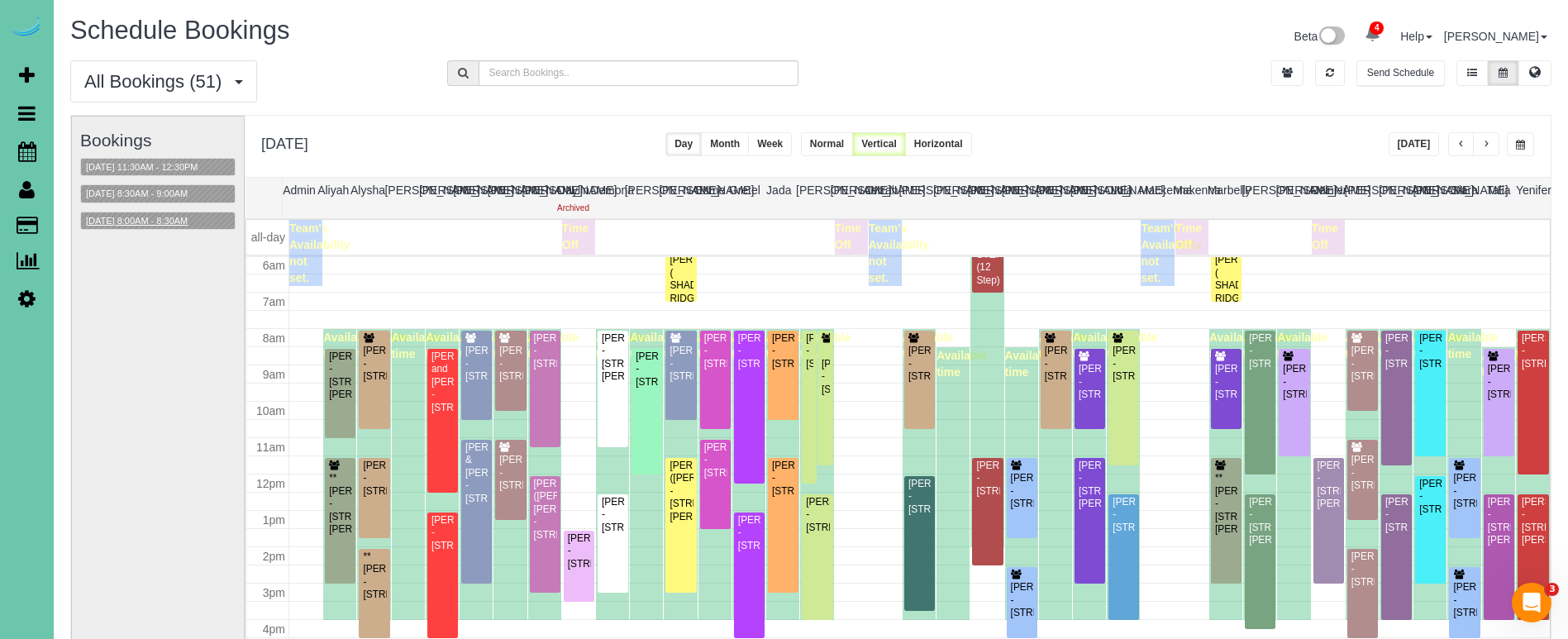
click at [125, 219] on button "10/09/2025 8:00AM - 8:30AM" at bounding box center [136, 220] width 111 height 17
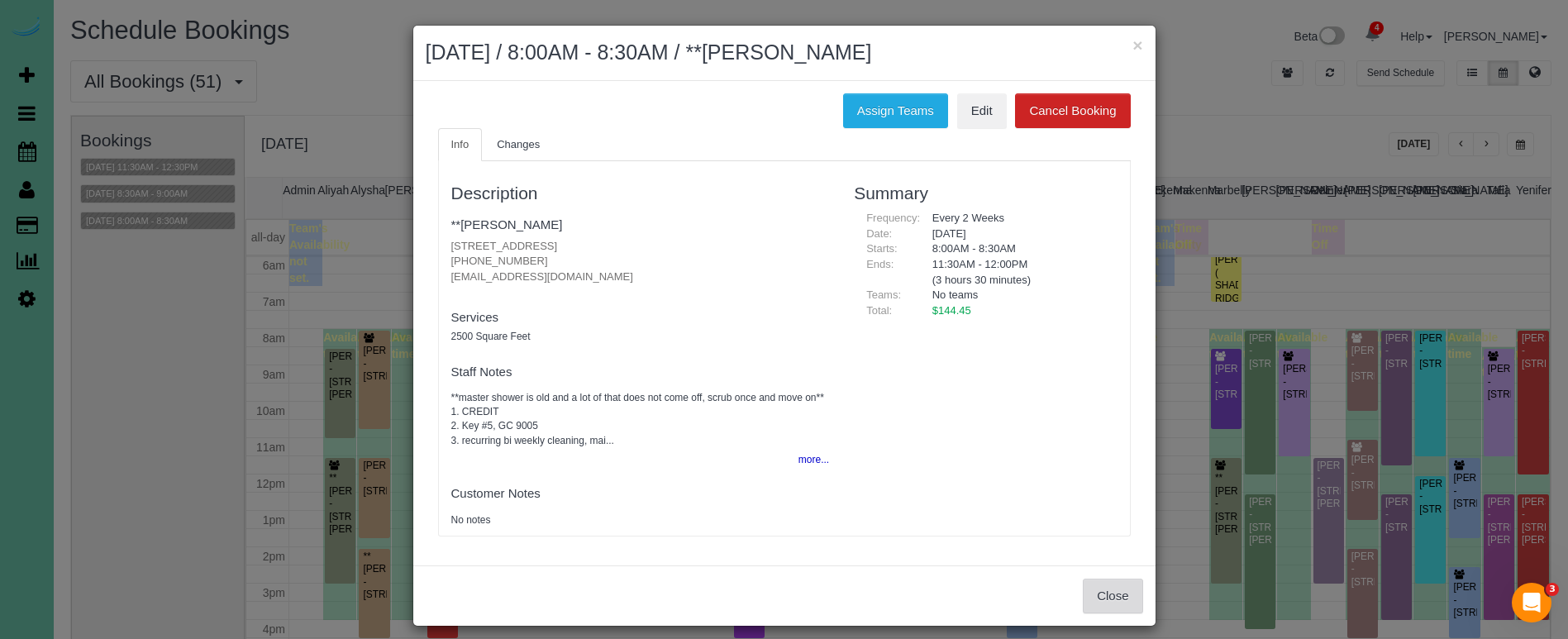
click at [1108, 590] on button "Close" at bounding box center [1112, 596] width 60 height 35
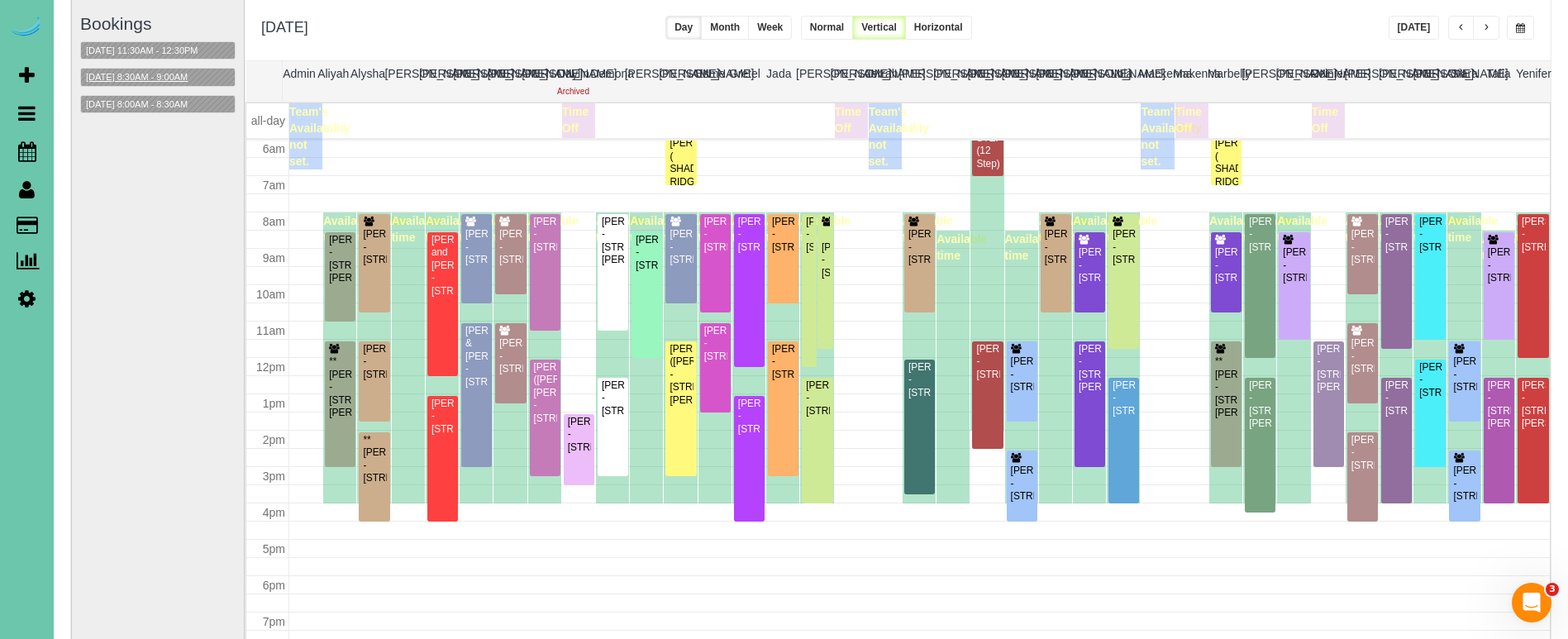
click at [140, 78] on button "10/09/2025 8:30AM - 9:00AM" at bounding box center [136, 77] width 111 height 17
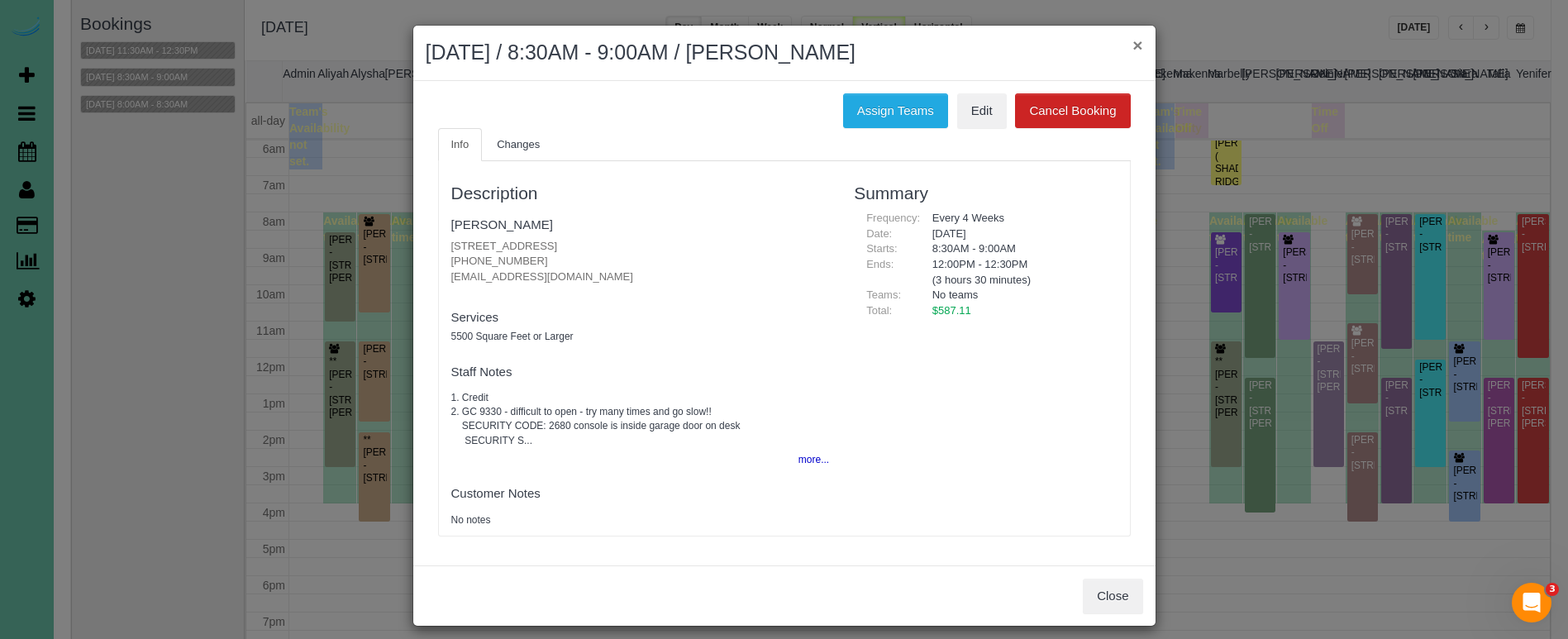
click at [1135, 44] on button "×" at bounding box center [1136, 45] width 10 height 17
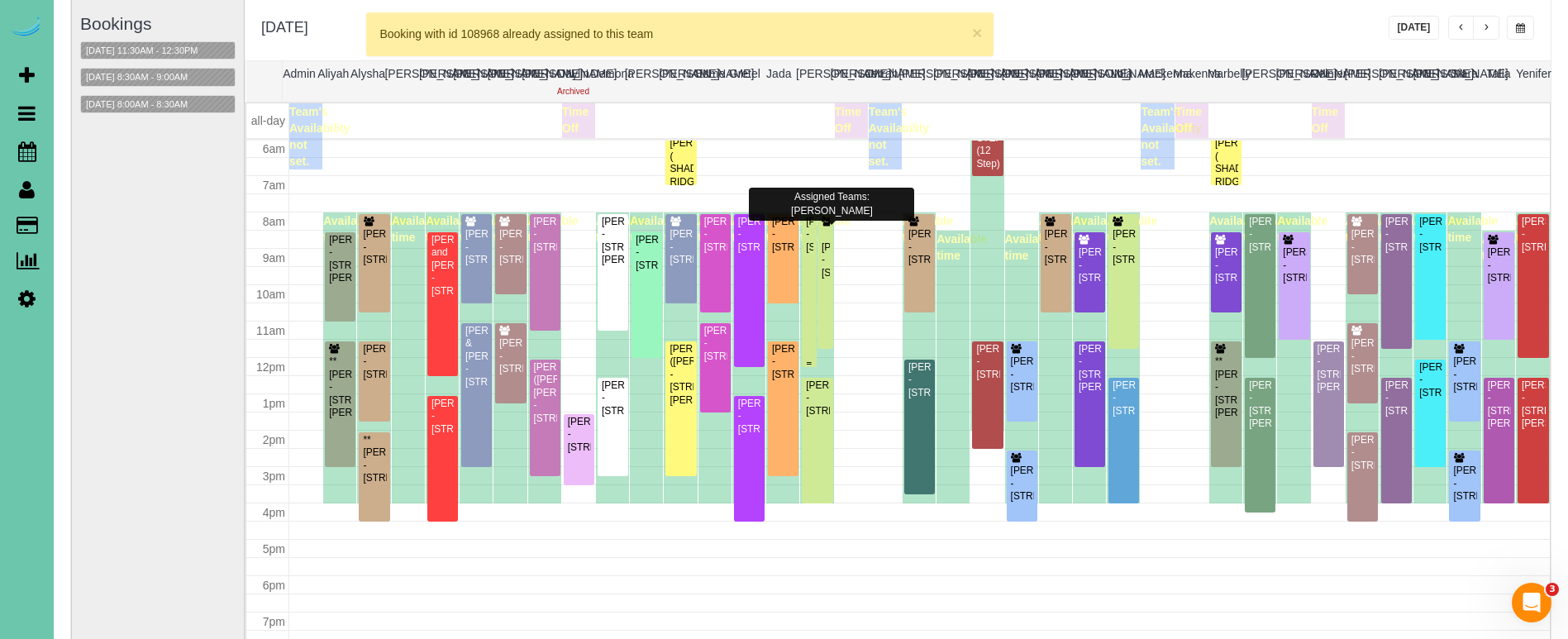
click at [808, 225] on div "Brianna Busboom - 4902 Birchwood Drive, Bellevue, NE 68133" at bounding box center [808, 235] width 7 height 38
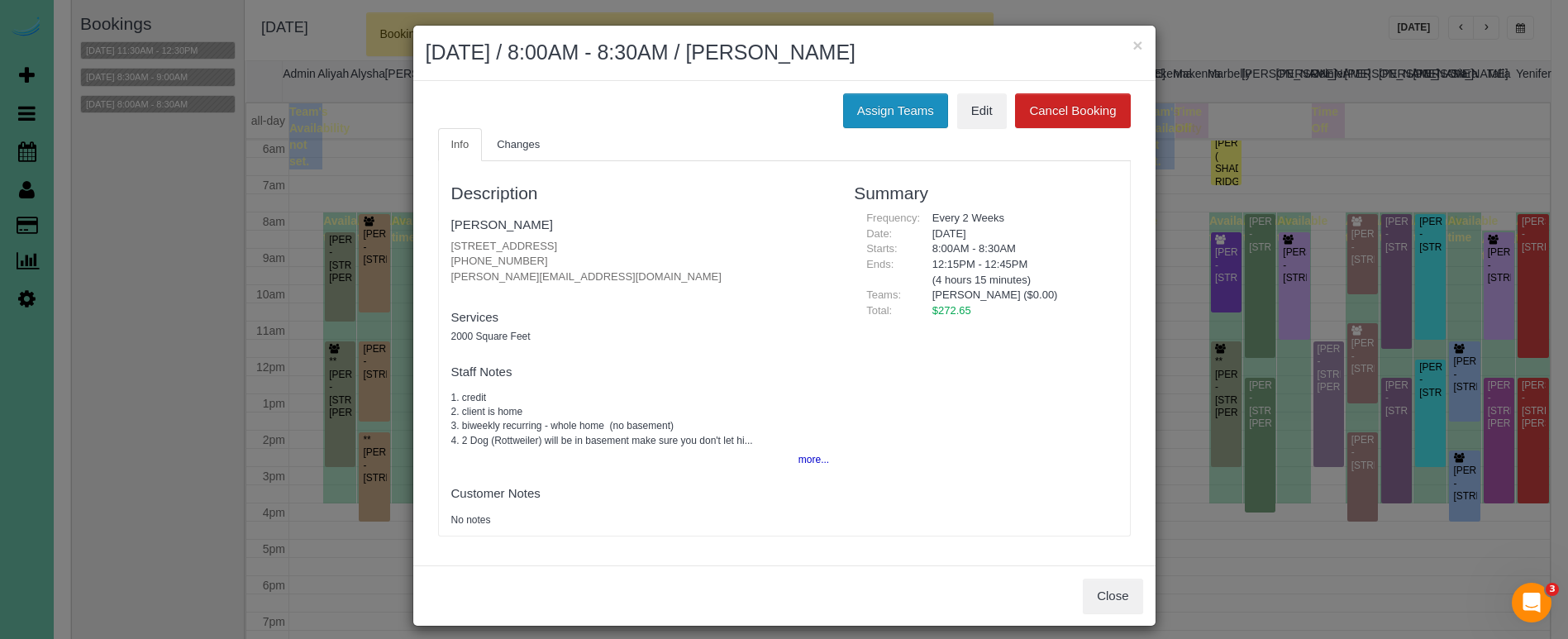
click at [898, 106] on button "Assign Teams" at bounding box center [895, 111] width 105 height 35
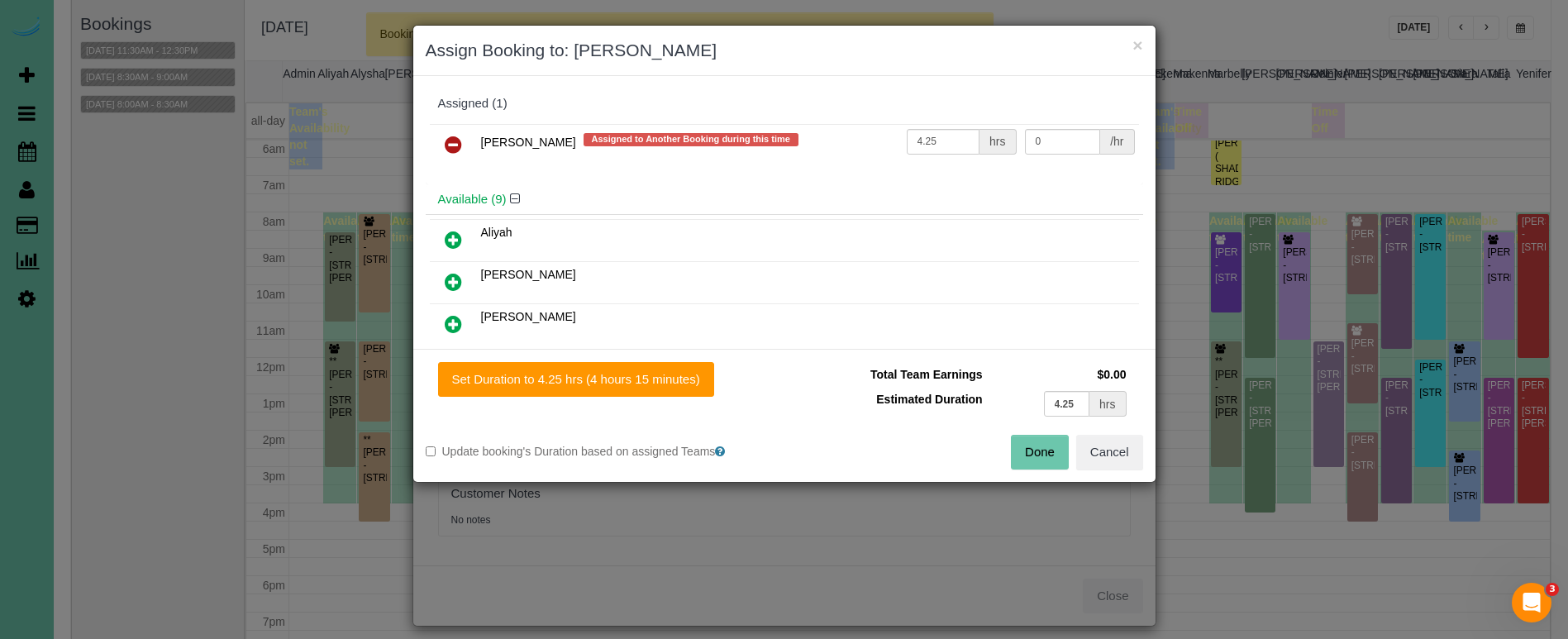
click at [458, 146] on icon at bounding box center [452, 145] width 17 height 20
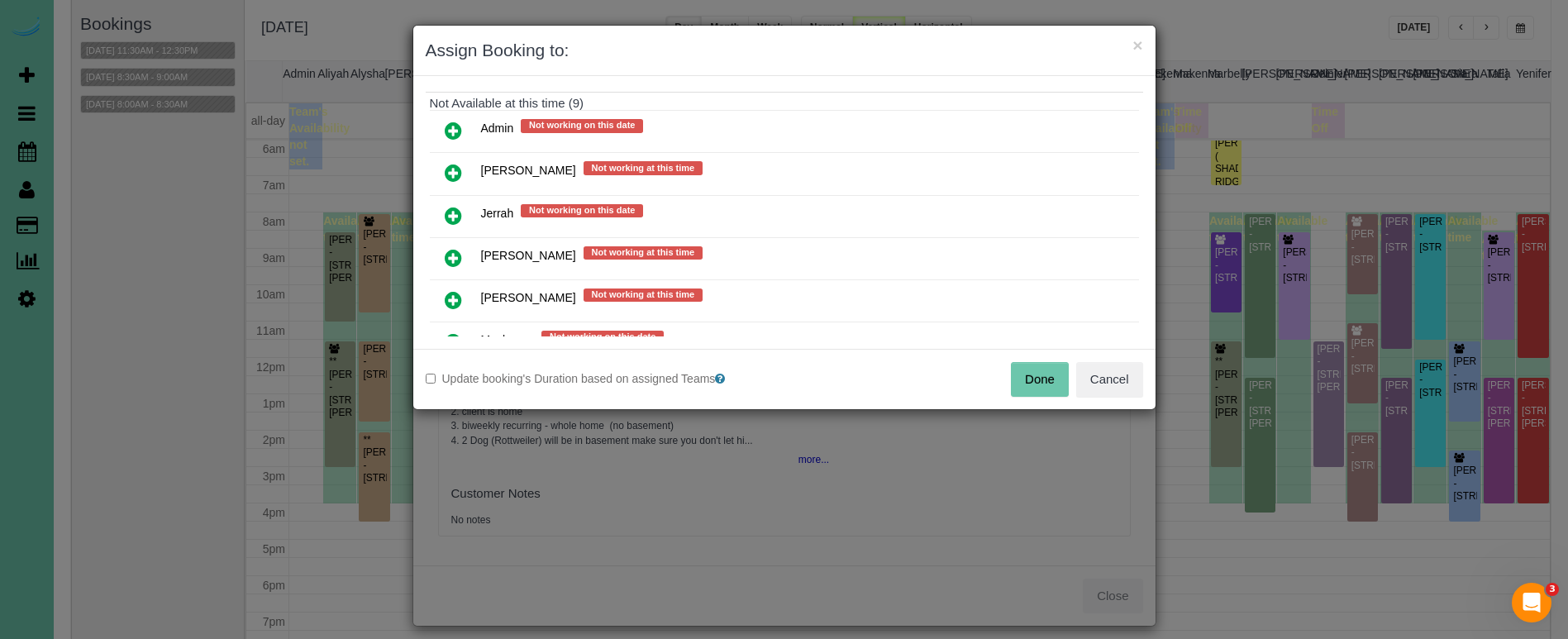
scroll to position [546, 0]
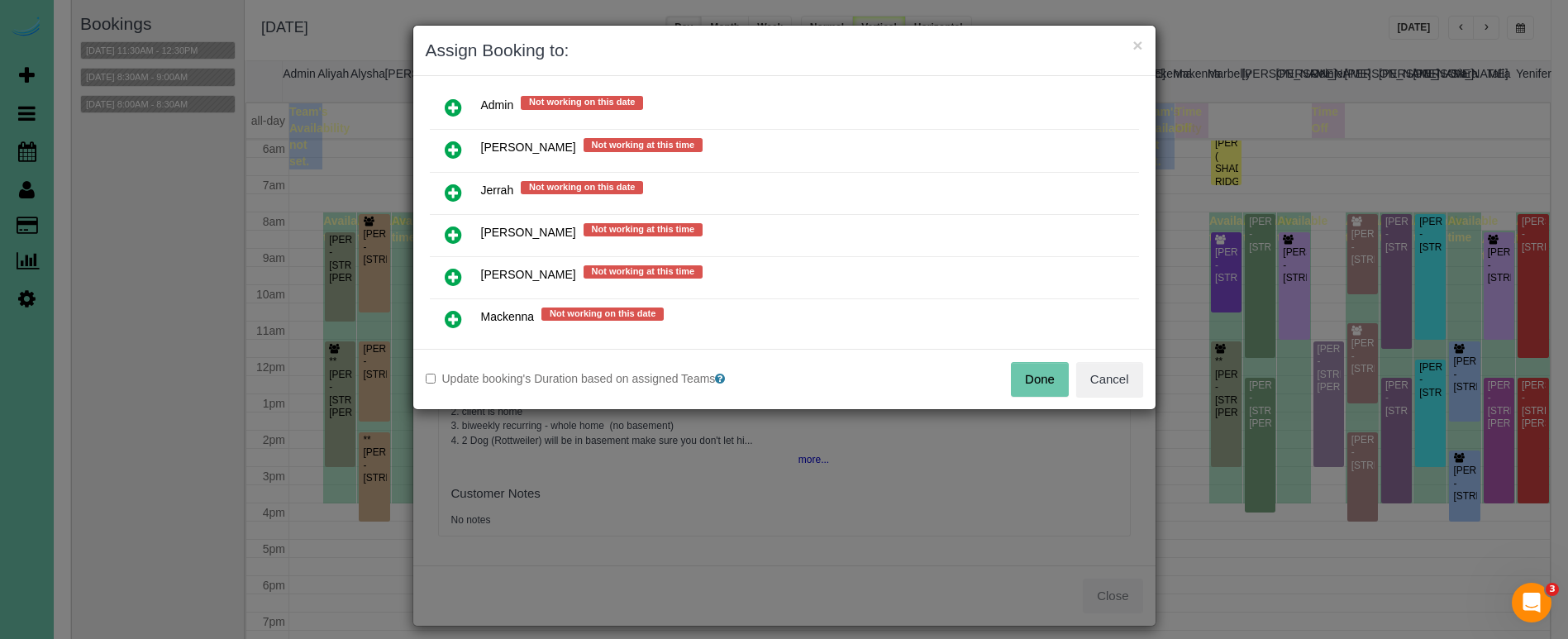
drag, startPoint x: 452, startPoint y: 229, endPoint x: 457, endPoint y: 244, distance: 15.8
click at [452, 229] on icon at bounding box center [452, 235] width 17 height 20
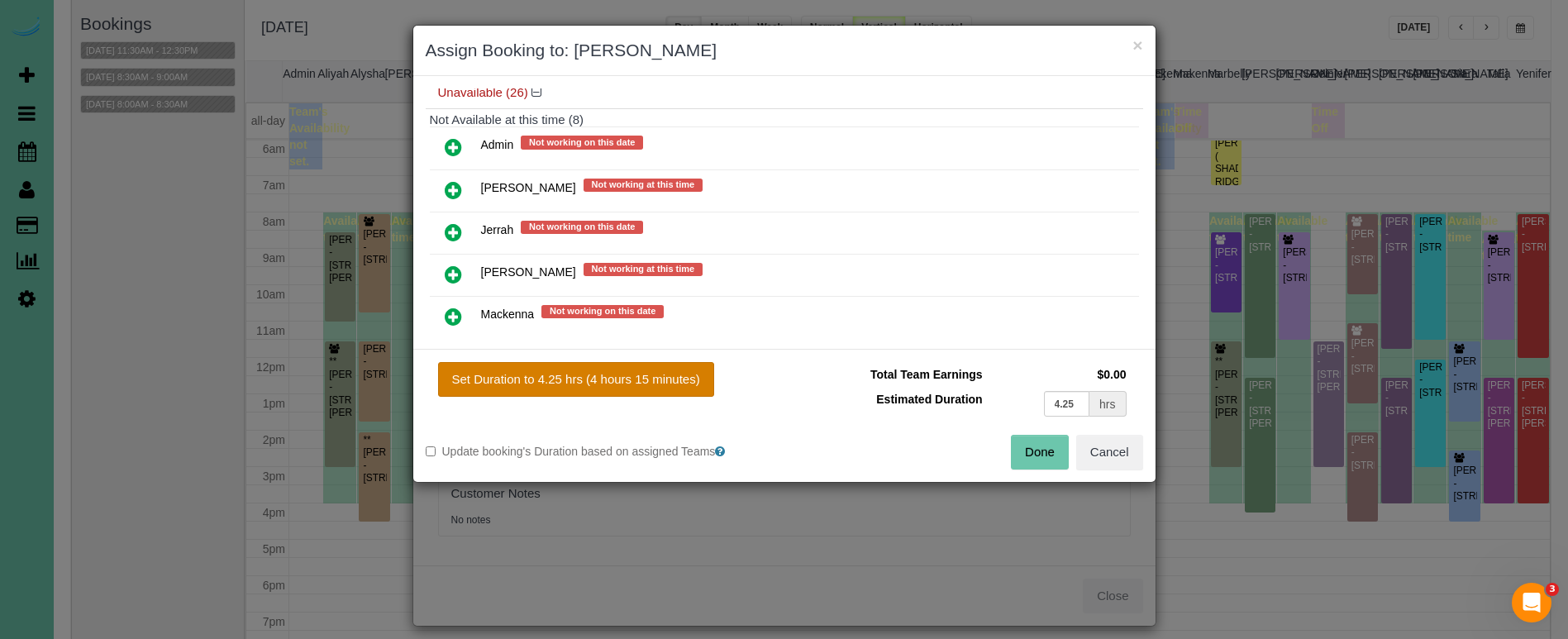
click at [585, 381] on button "Set Duration to 4.25 hrs (4 hours 15 minutes)" at bounding box center [575, 379] width 276 height 35
type input "4.25"
click at [1036, 452] on button "Done" at bounding box center [1039, 452] width 58 height 35
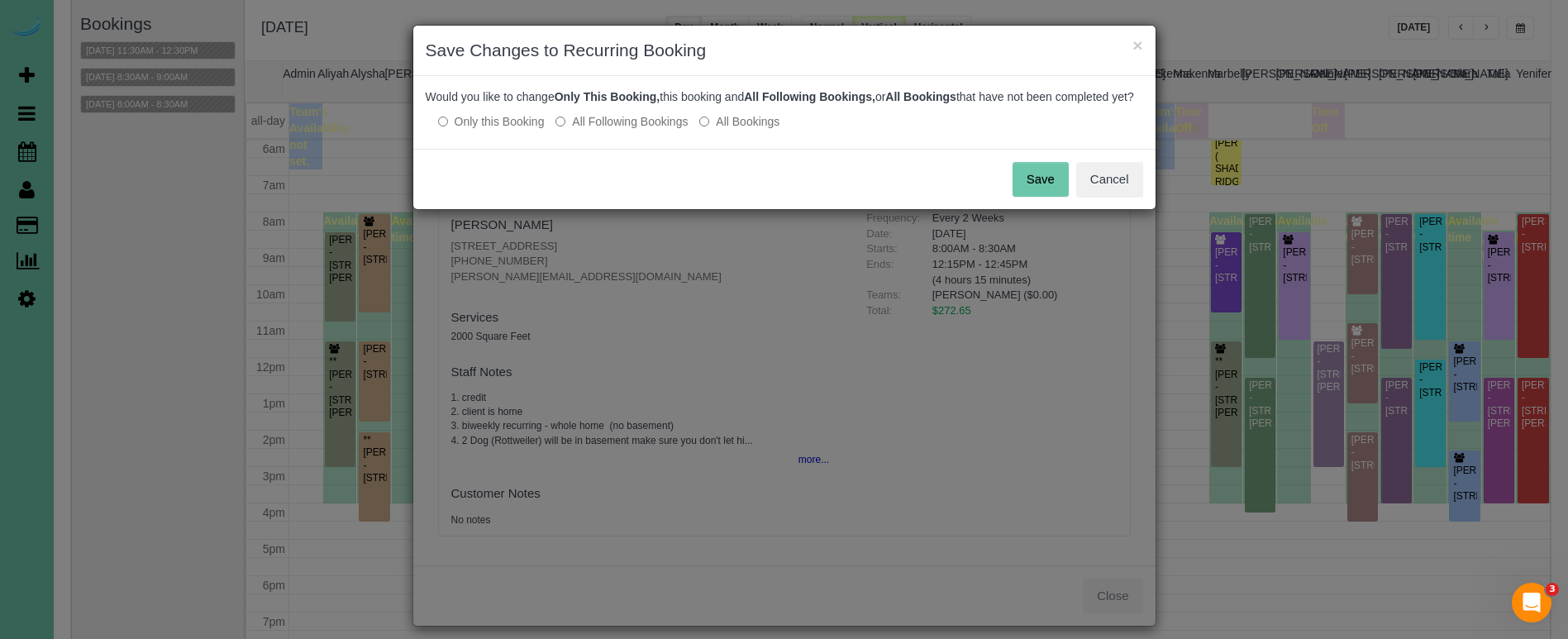
click at [1022, 185] on button "Save" at bounding box center [1040, 179] width 56 height 35
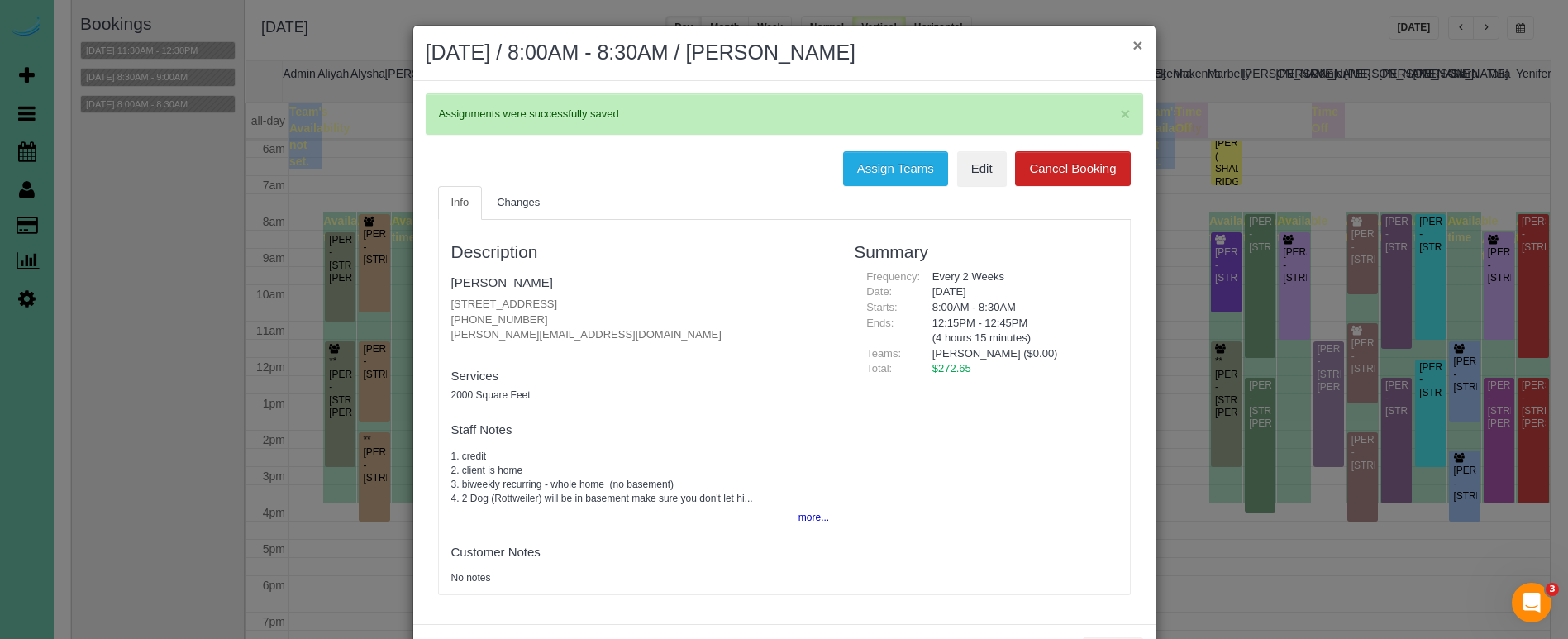
click at [1137, 44] on button "×" at bounding box center [1136, 45] width 10 height 17
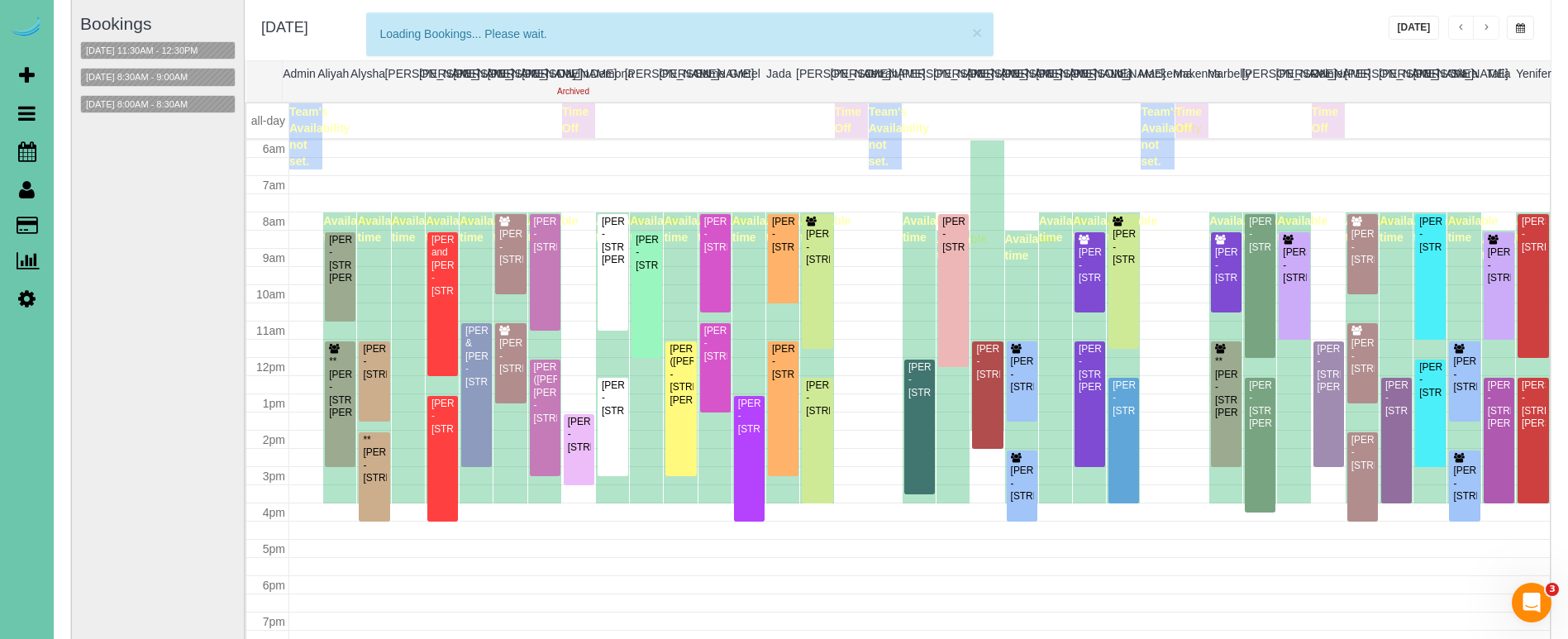
scroll to position [220, 0]
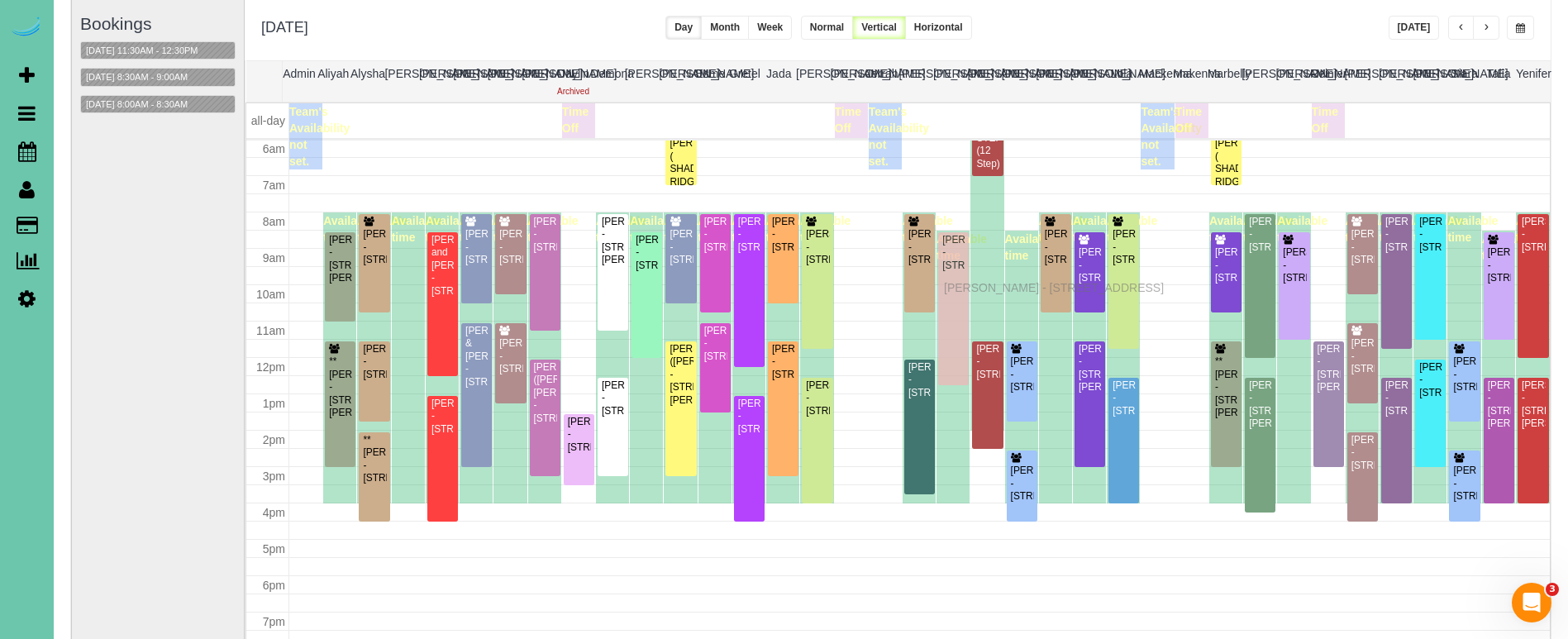
drag, startPoint x: 952, startPoint y: 267, endPoint x: 948, endPoint y: 286, distance: 19.4
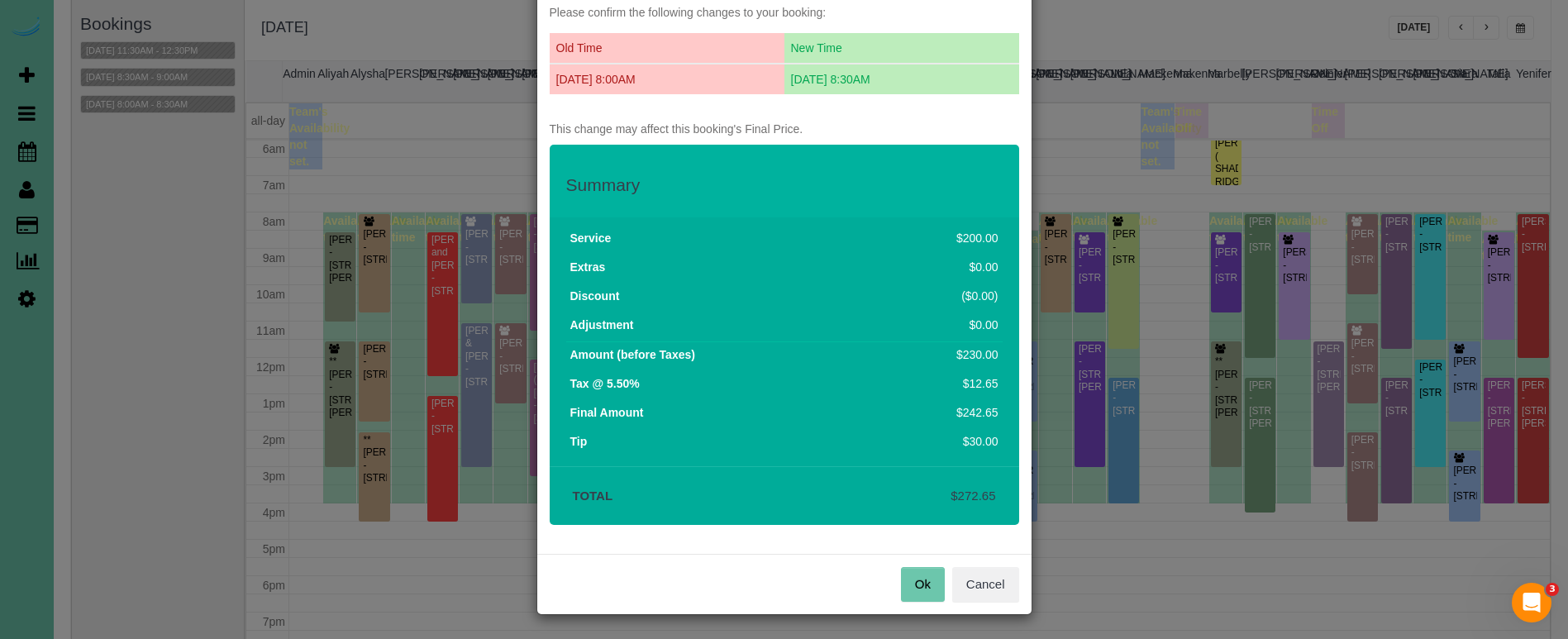
scroll to position [84, 0]
click at [909, 582] on button "Ok" at bounding box center [922, 585] width 44 height 35
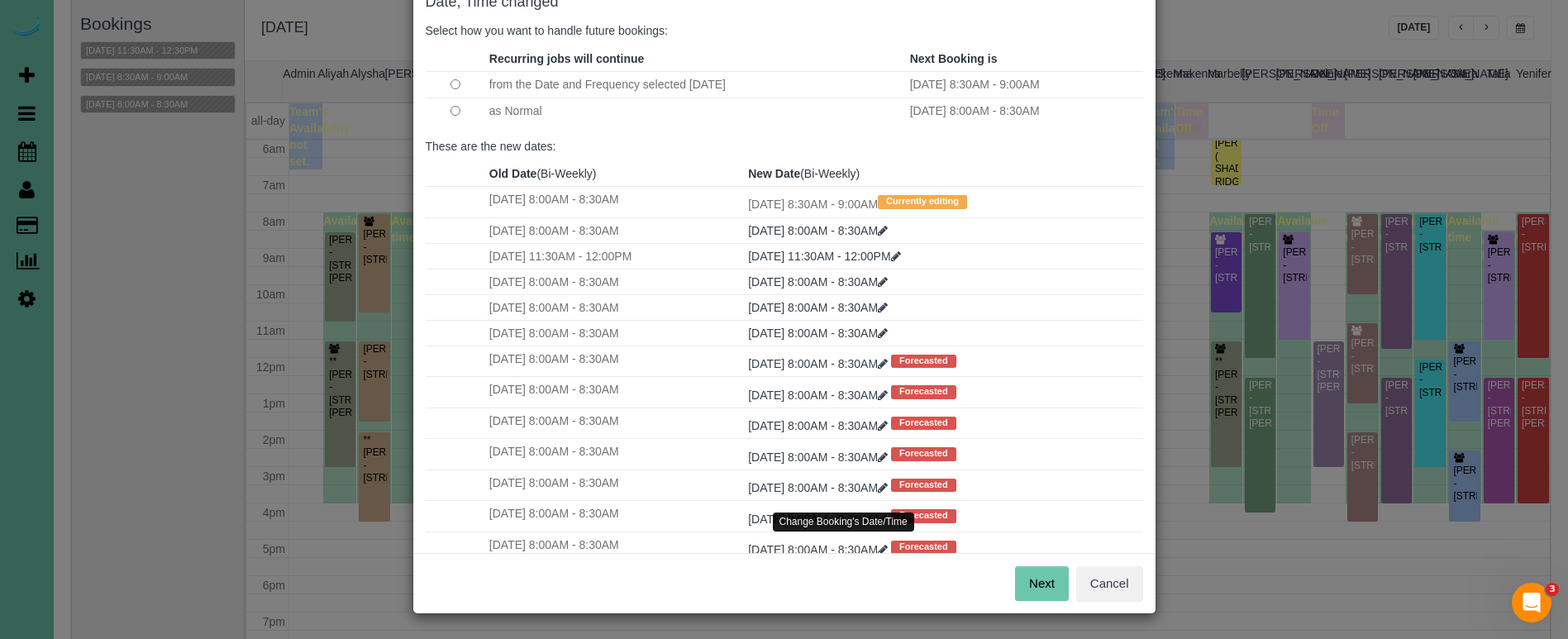
scroll to position [101, 0]
click at [1042, 577] on button "Next" at bounding box center [1042, 585] width 54 height 35
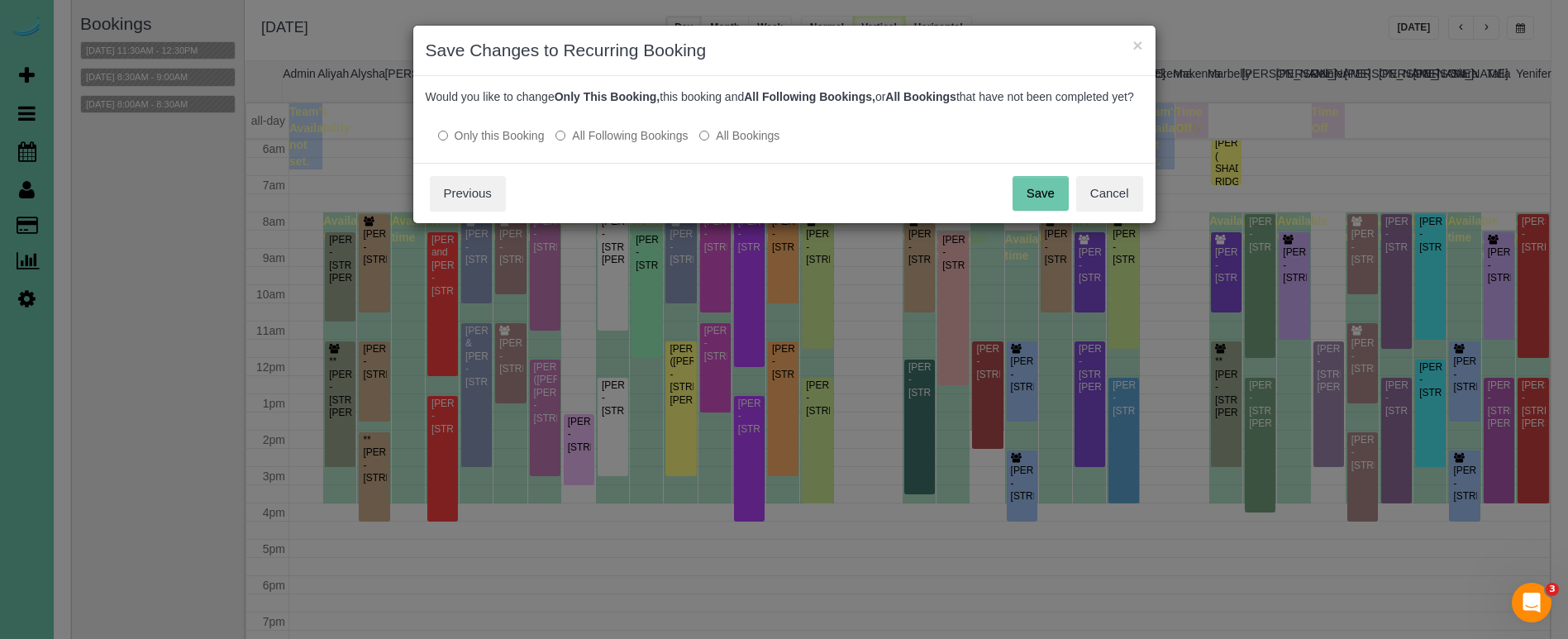
click at [1035, 211] on button "Save" at bounding box center [1040, 193] width 56 height 35
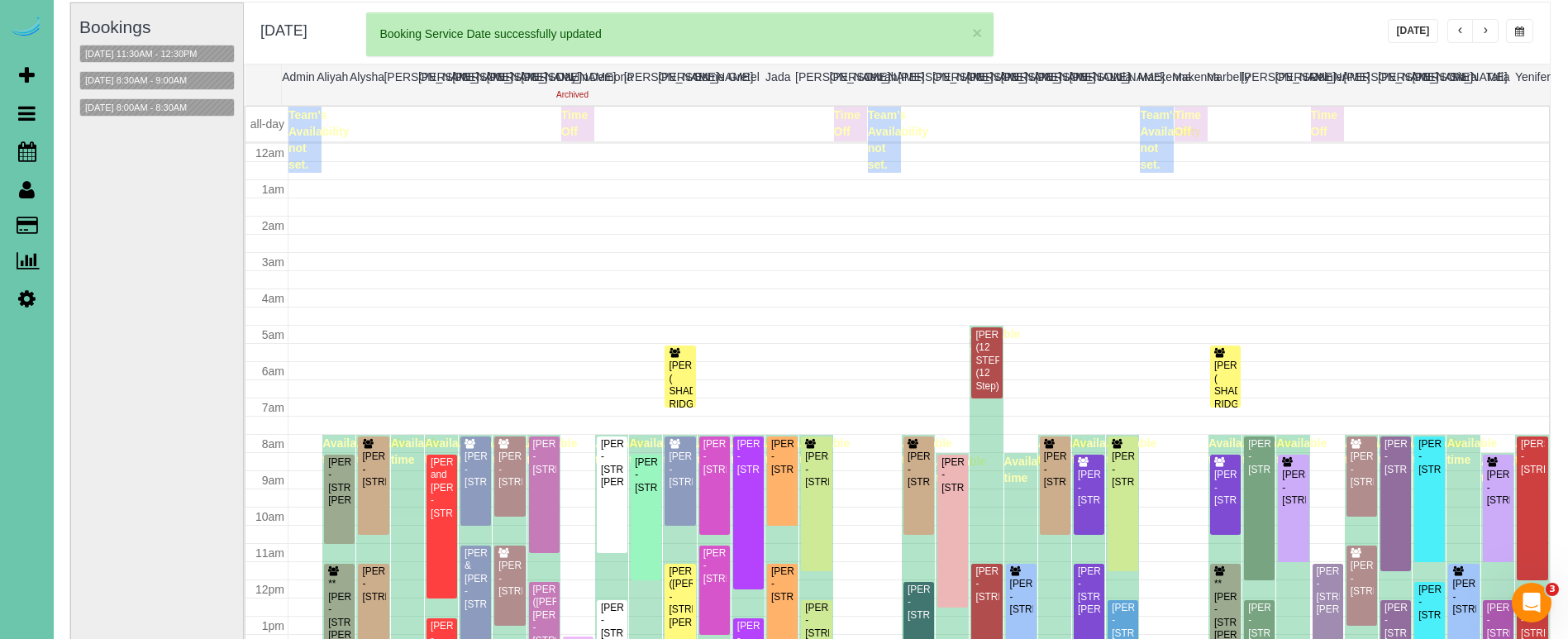
scroll to position [220, 0]
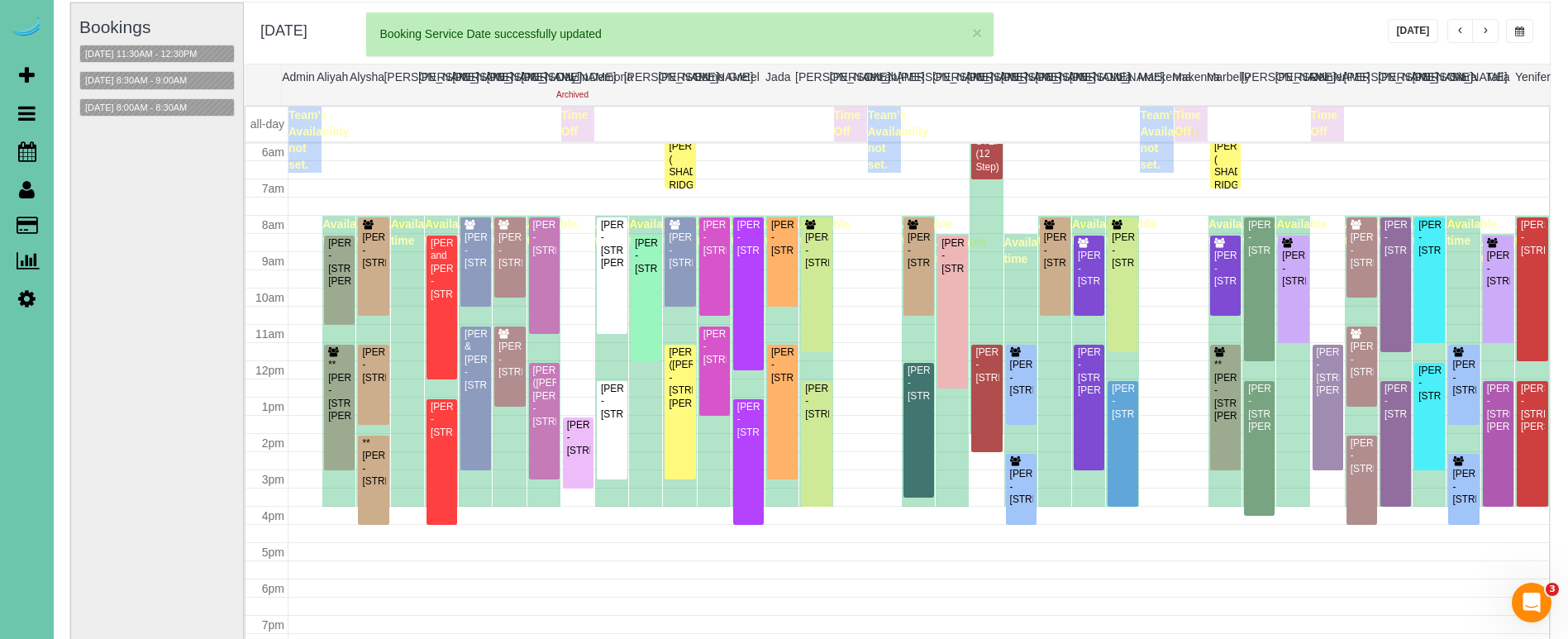
click at [1517, 29] on span "button" at bounding box center [1519, 31] width 9 height 10
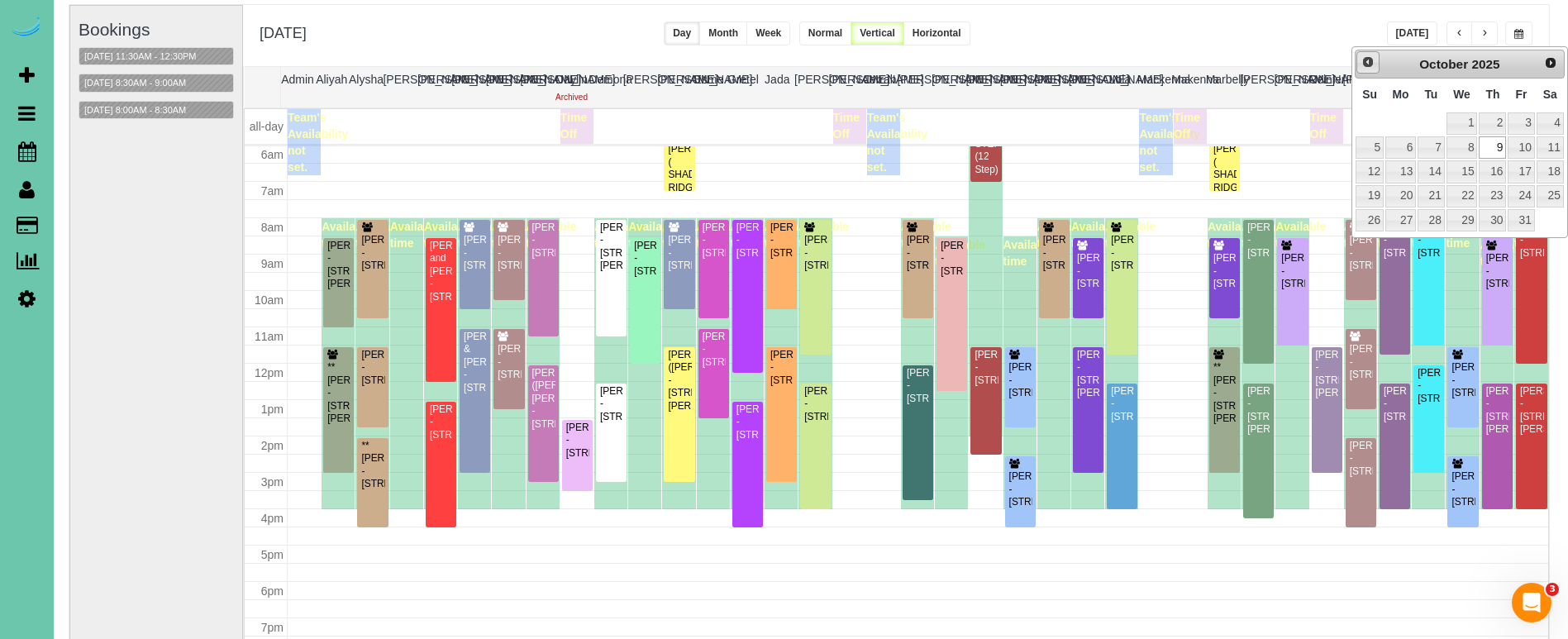
click at [1367, 62] on span "Prev" at bounding box center [1367, 62] width 13 height 13
click at [1550, 63] on span "Next" at bounding box center [1551, 62] width 13 height 13
click at [1498, 121] on link "2" at bounding box center [1492, 123] width 28 height 22
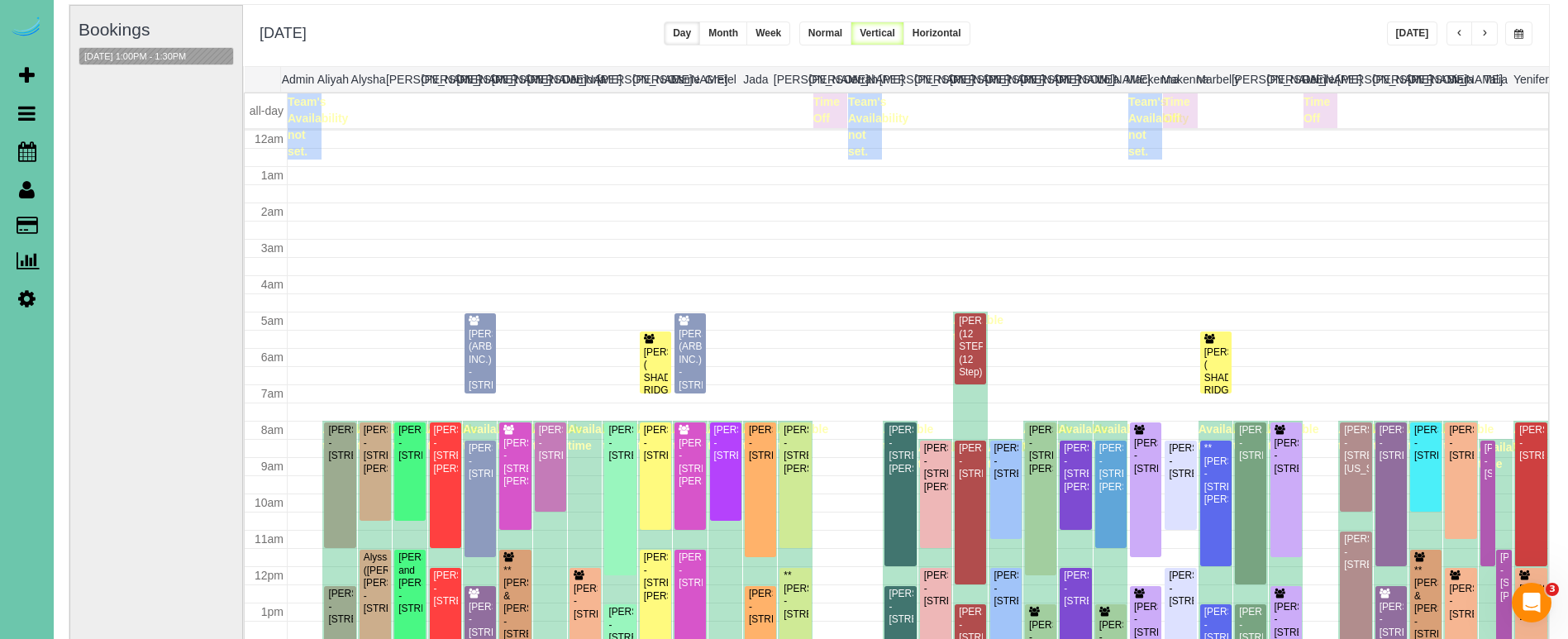
scroll to position [220, 0]
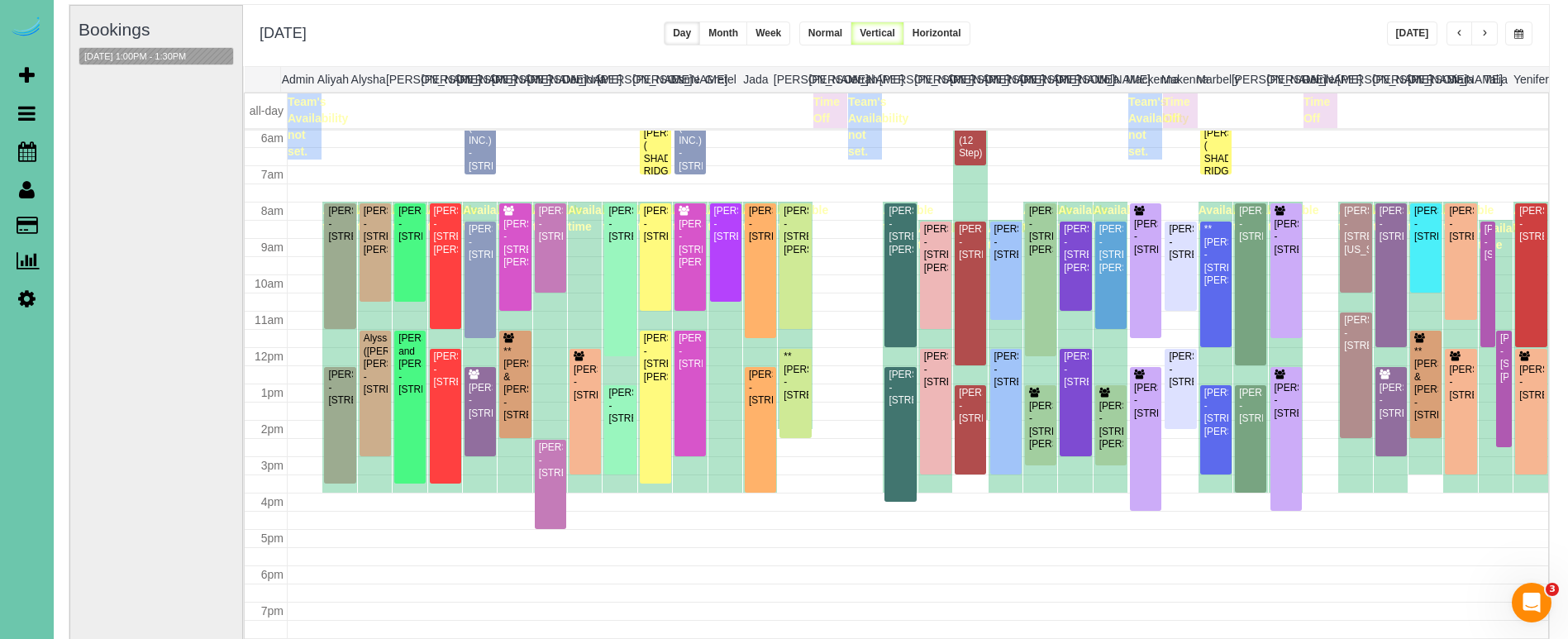
click at [1517, 29] on span "button" at bounding box center [1518, 33] width 9 height 10
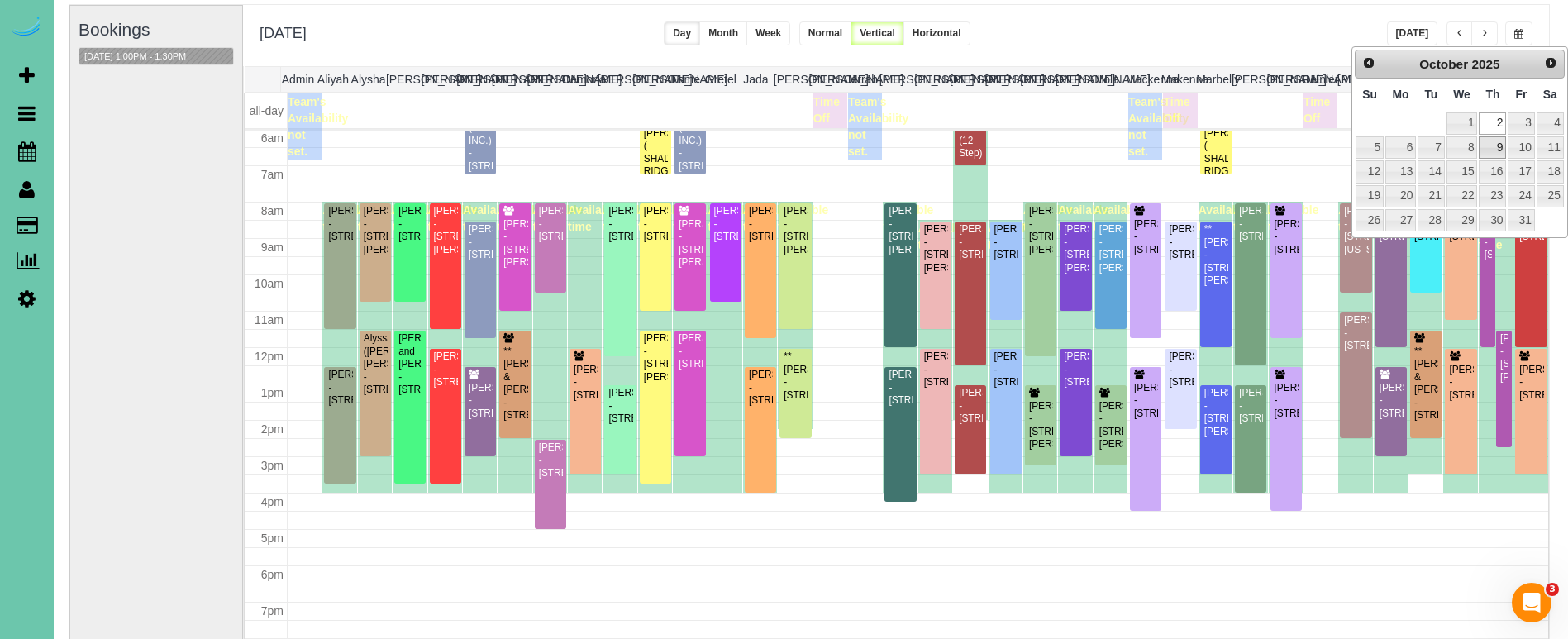
click at [1491, 142] on link "9" at bounding box center [1492, 147] width 28 height 22
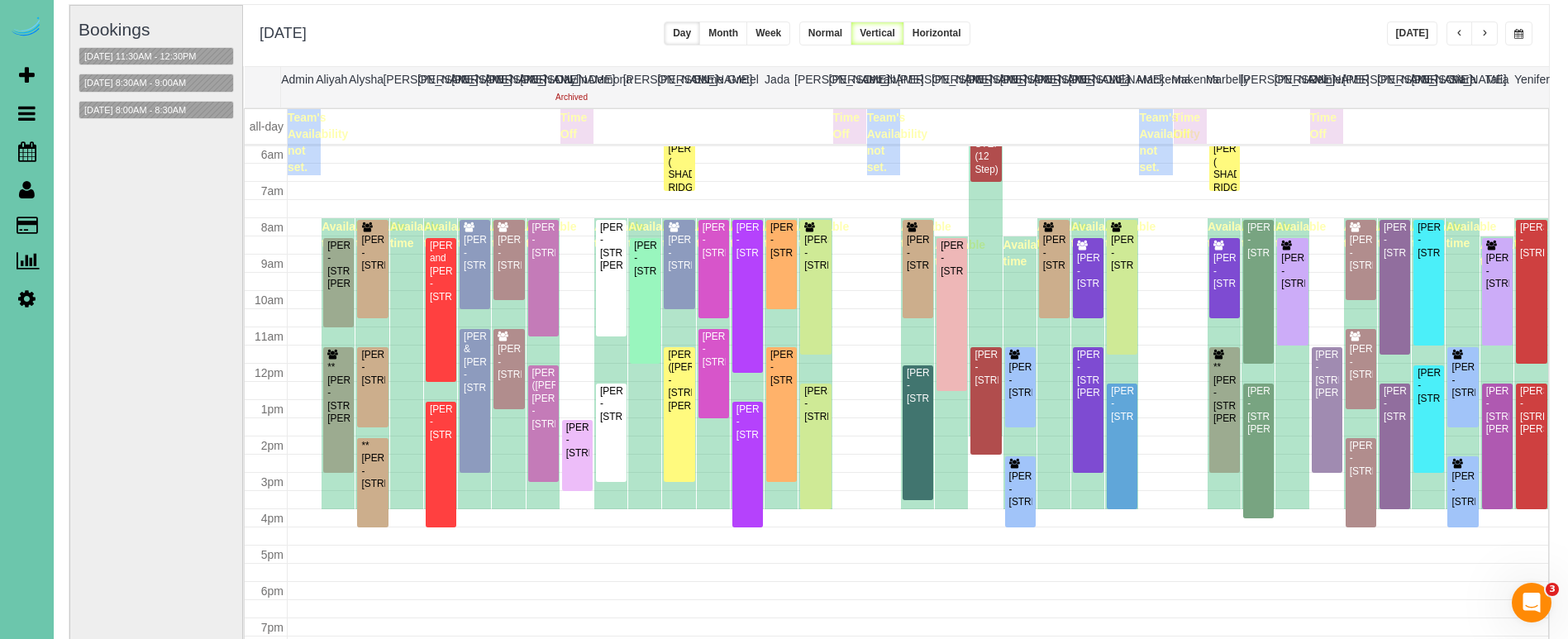
click at [1516, 36] on span "button" at bounding box center [1518, 33] width 9 height 10
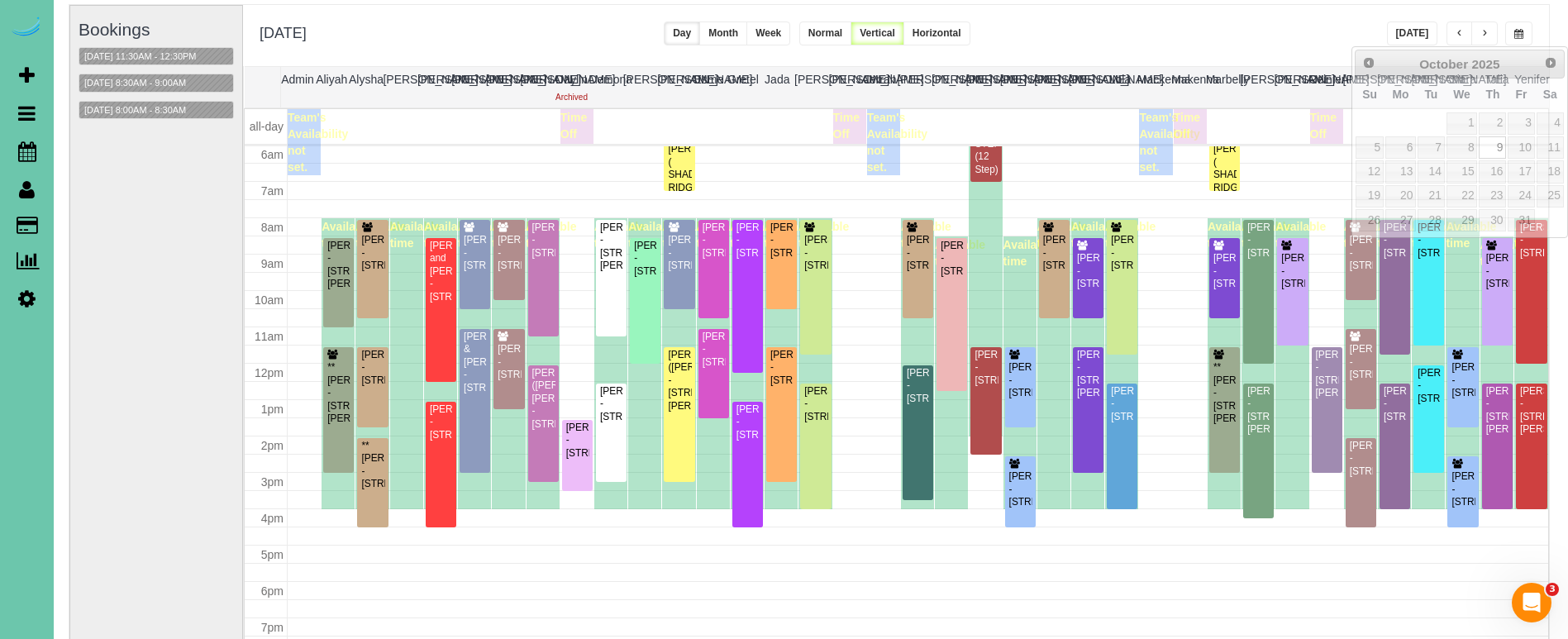
scroll to position [105, 2]
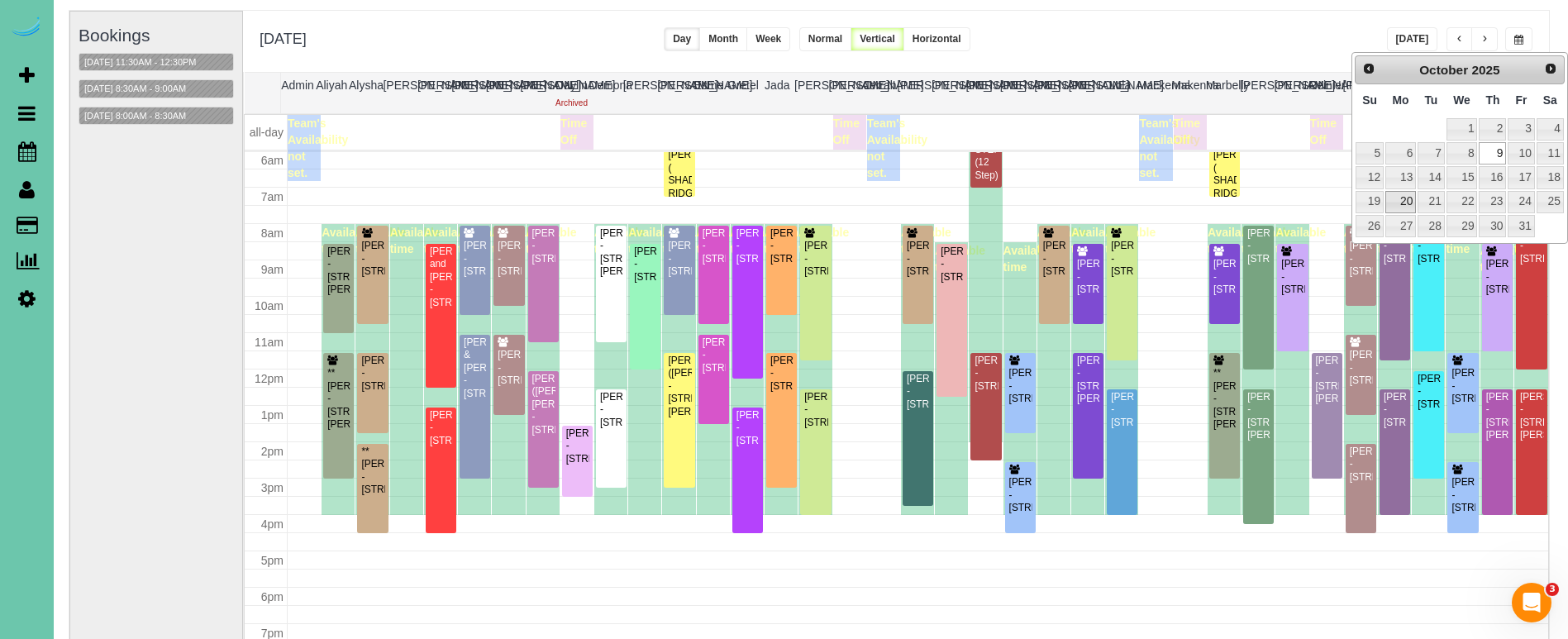
click at [1399, 197] on link "20" at bounding box center [1400, 202] width 30 height 22
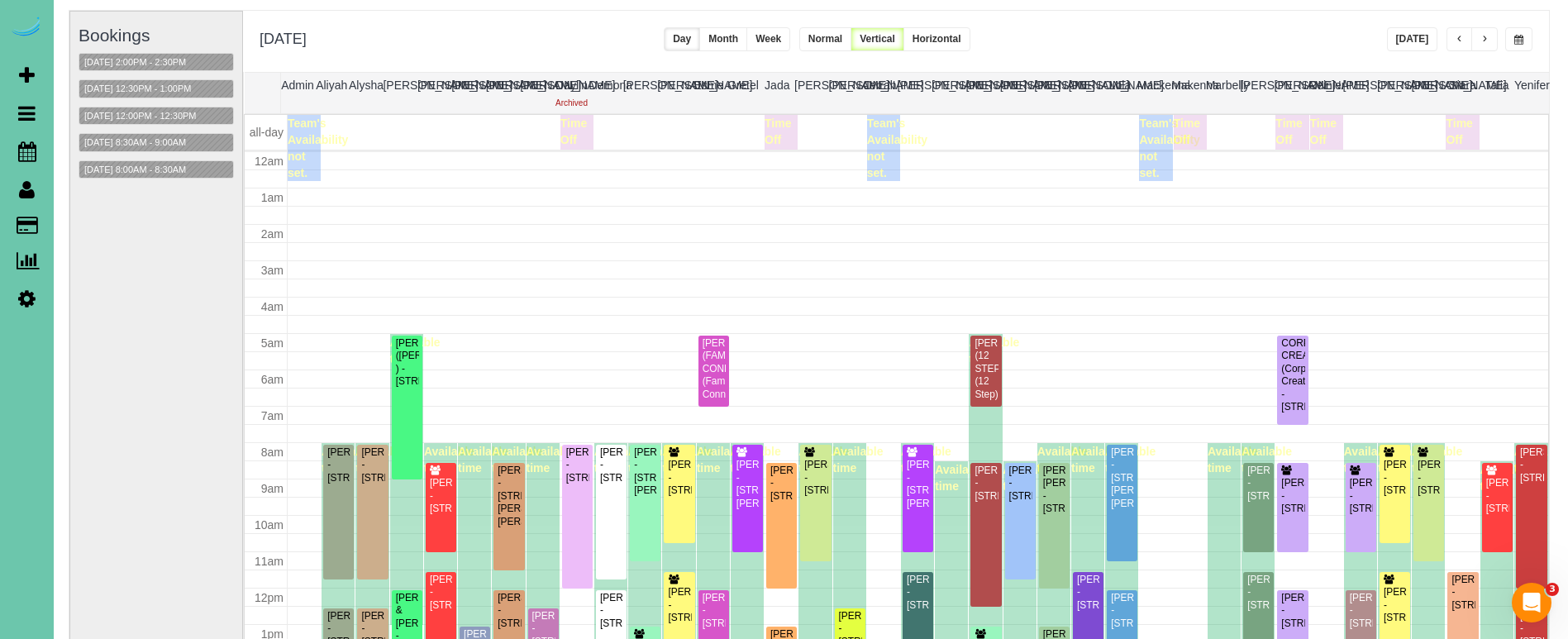
scroll to position [220, 0]
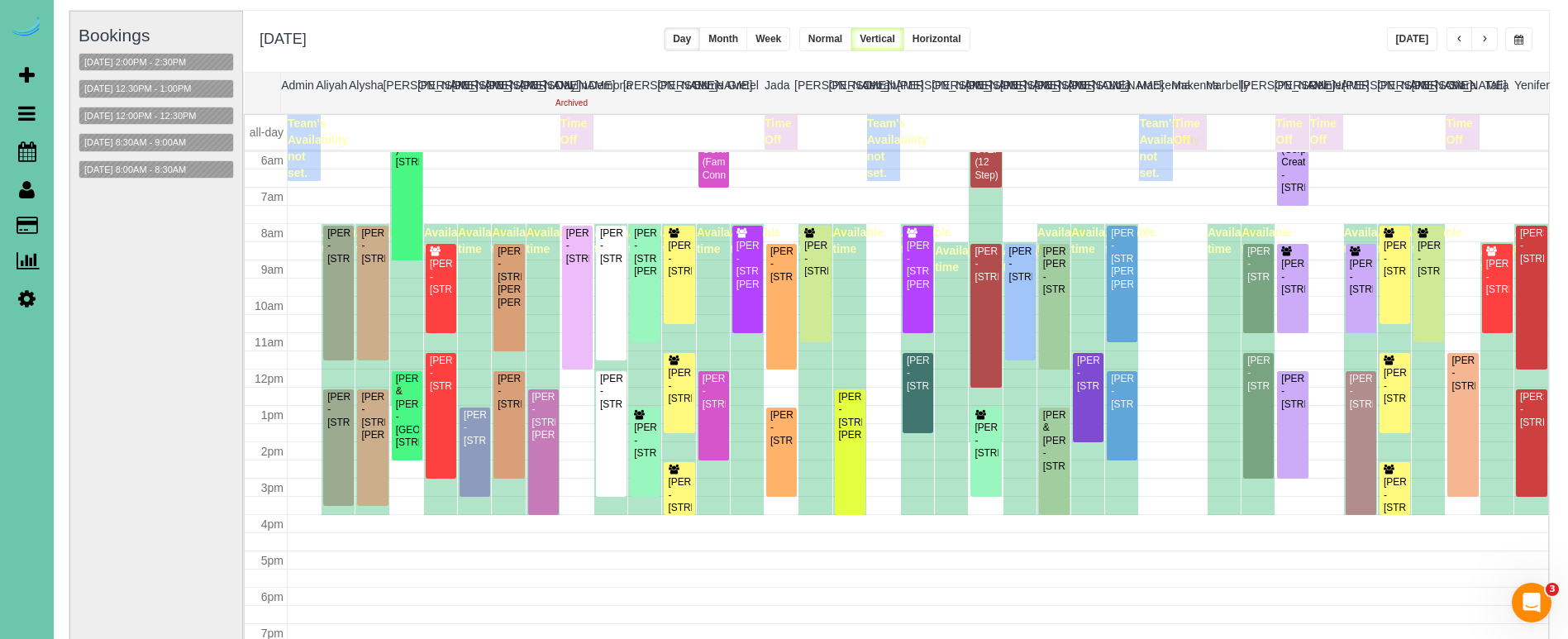
click at [1514, 29] on button "button" at bounding box center [1518, 39] width 28 height 24
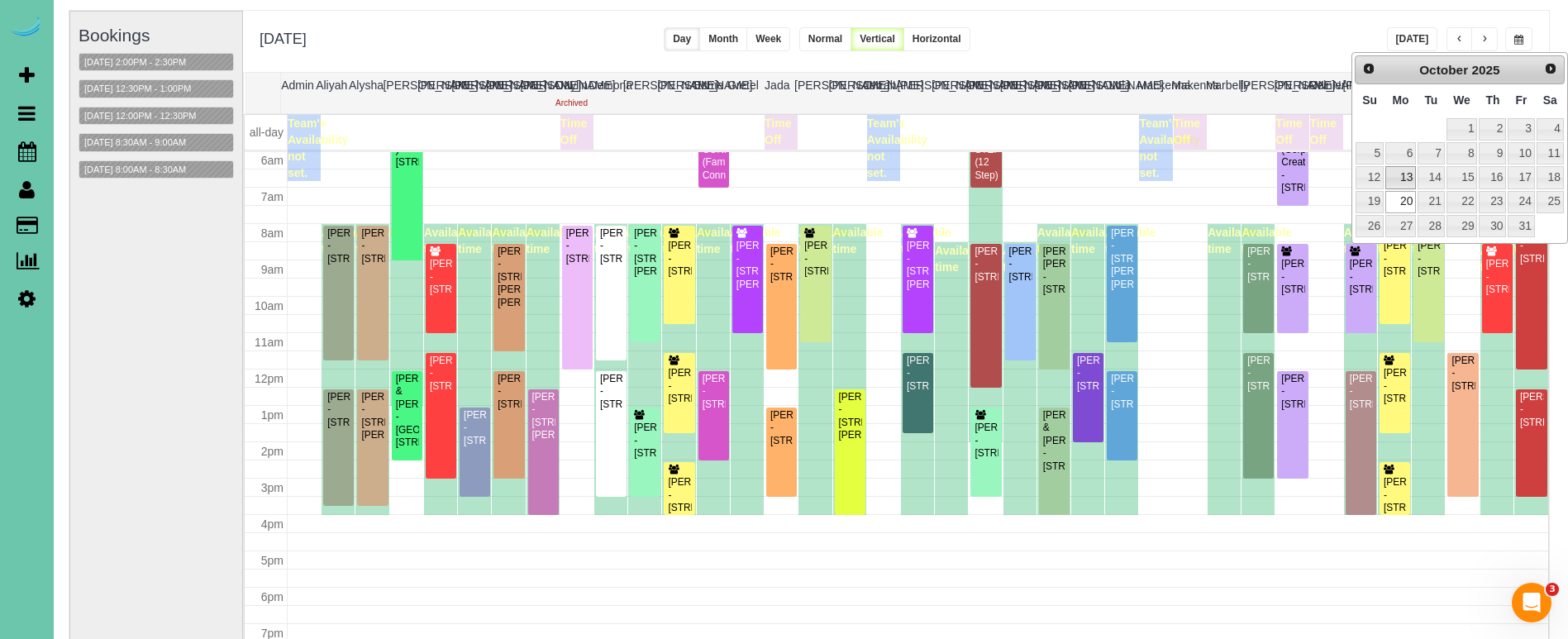
click at [1399, 174] on link "13" at bounding box center [1400, 177] width 30 height 22
type input "**********"
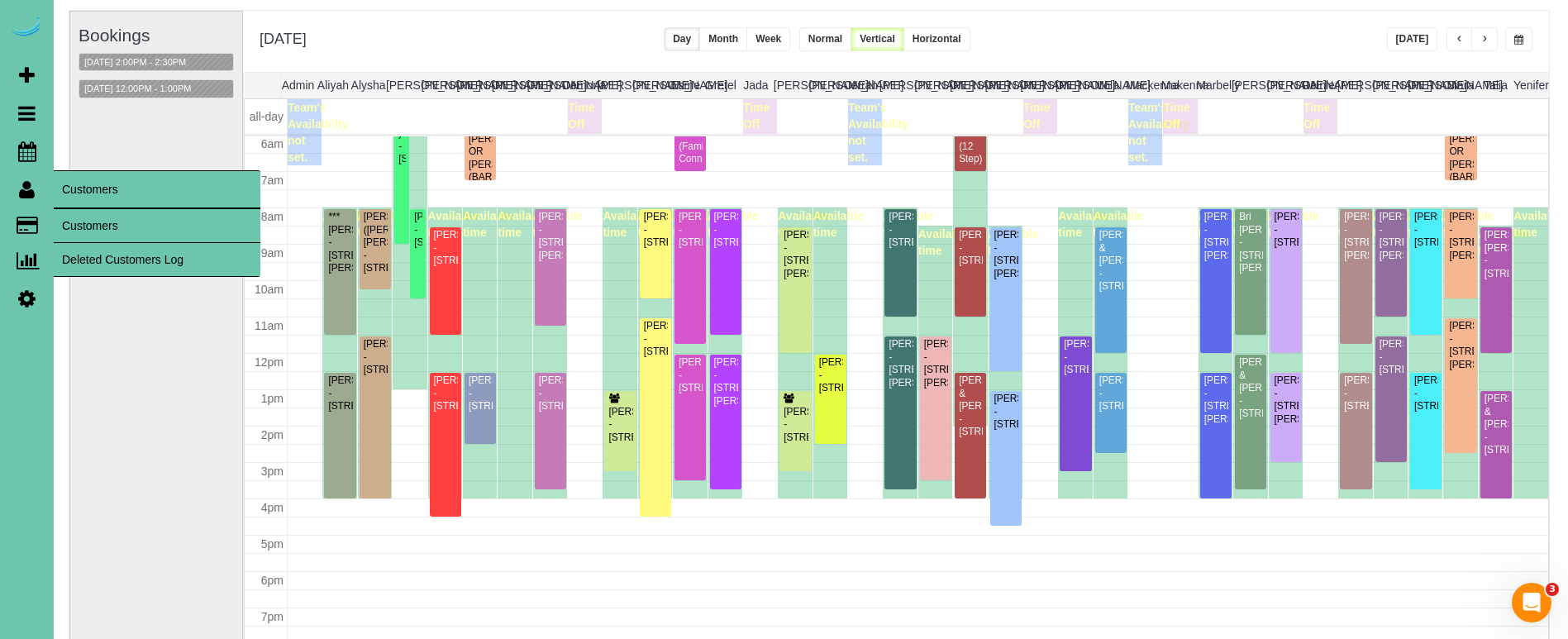
drag, startPoint x: 112, startPoint y: 225, endPoint x: 121, endPoint y: 223, distance: 9.2
click at [112, 225] on link "Customers" at bounding box center [157, 225] width 207 height 33
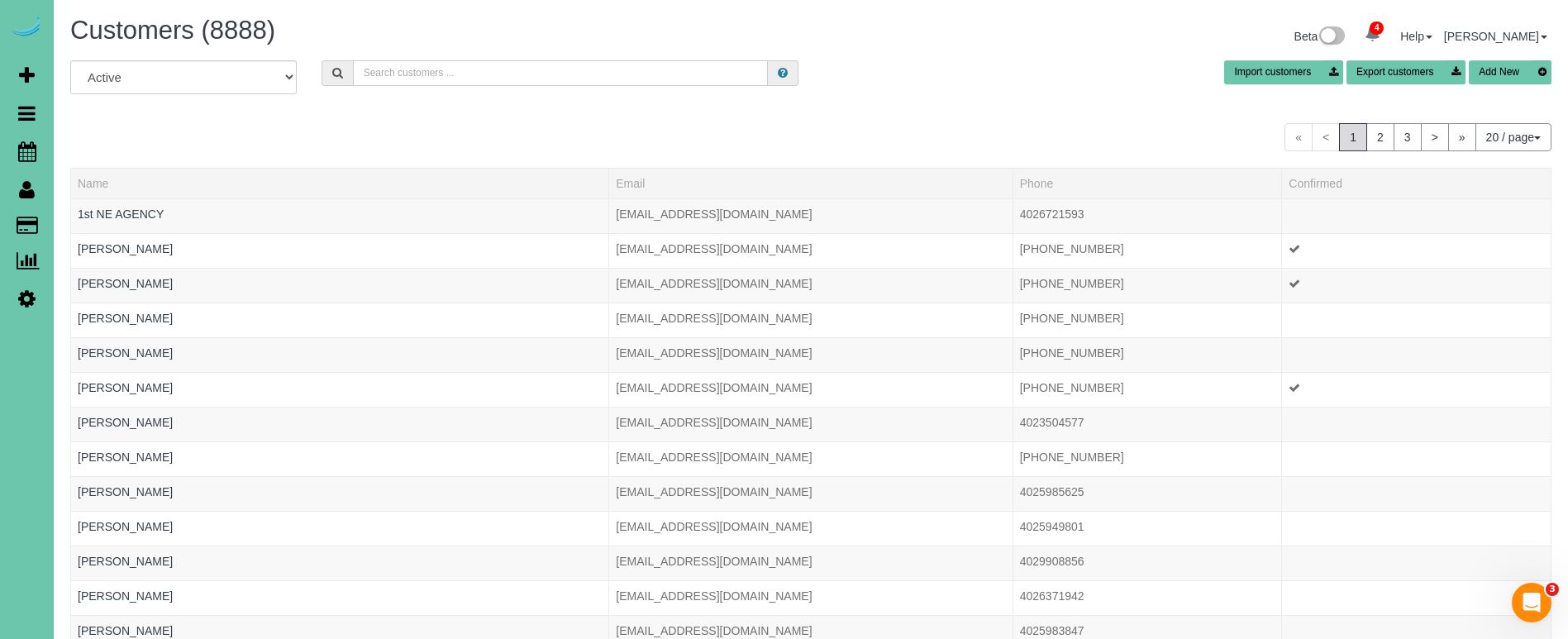
click at [417, 76] on input "text" at bounding box center [560, 73] width 415 height 26
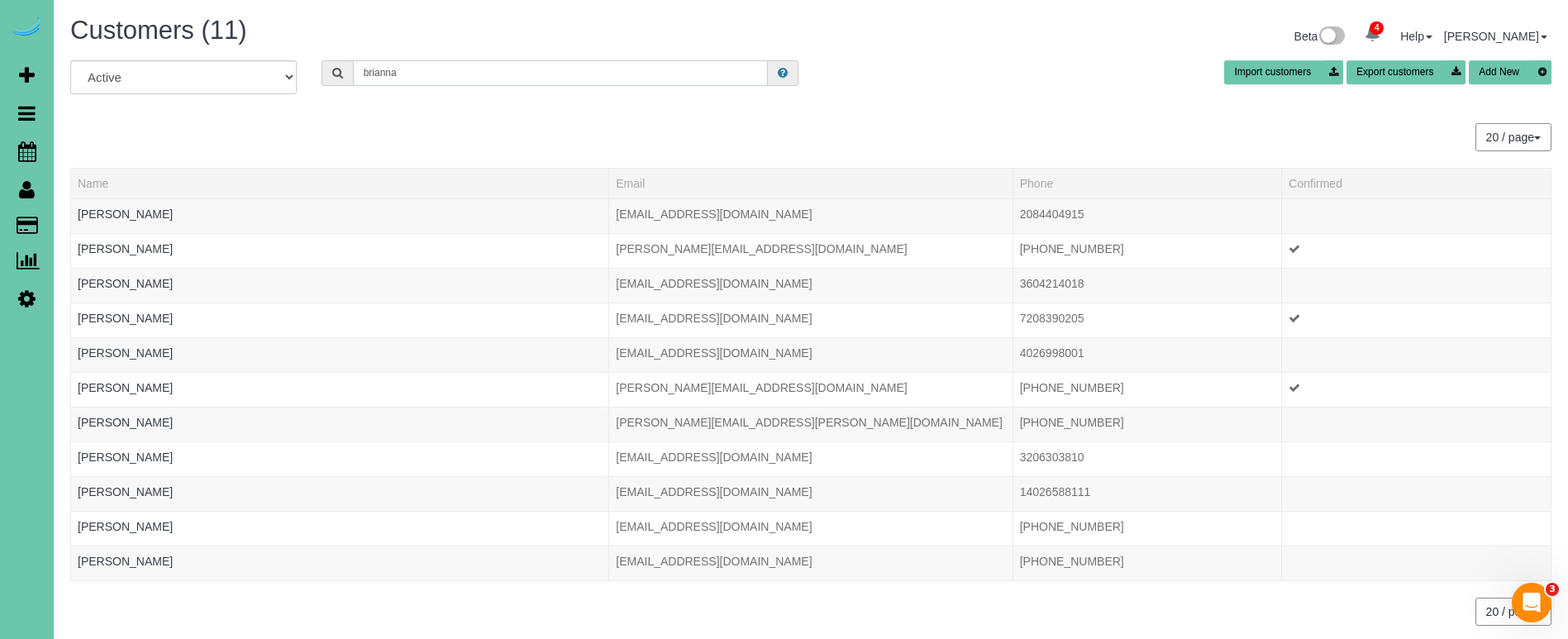
type input "Brianna"
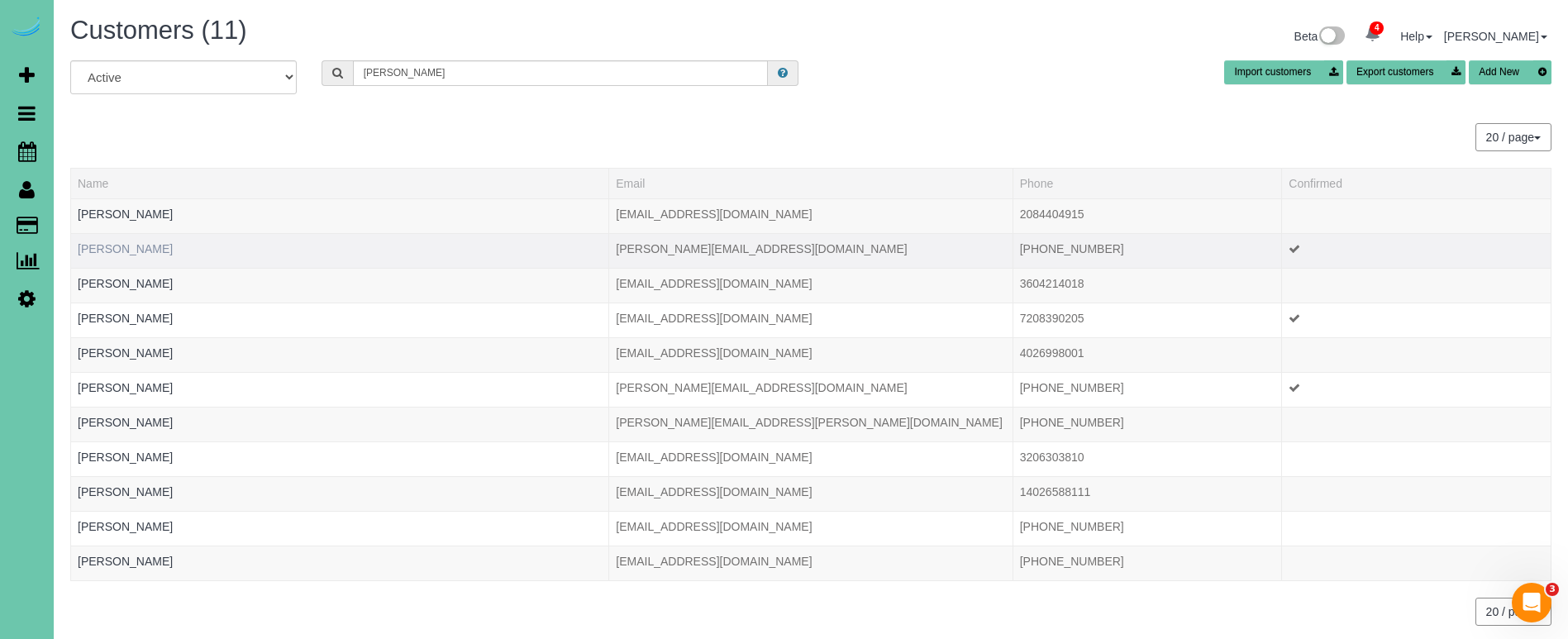
drag, startPoint x: 351, startPoint y: 118, endPoint x: 159, endPoint y: 245, distance: 230.2
click at [159, 245] on link "Brianna Busboom" at bounding box center [125, 248] width 95 height 13
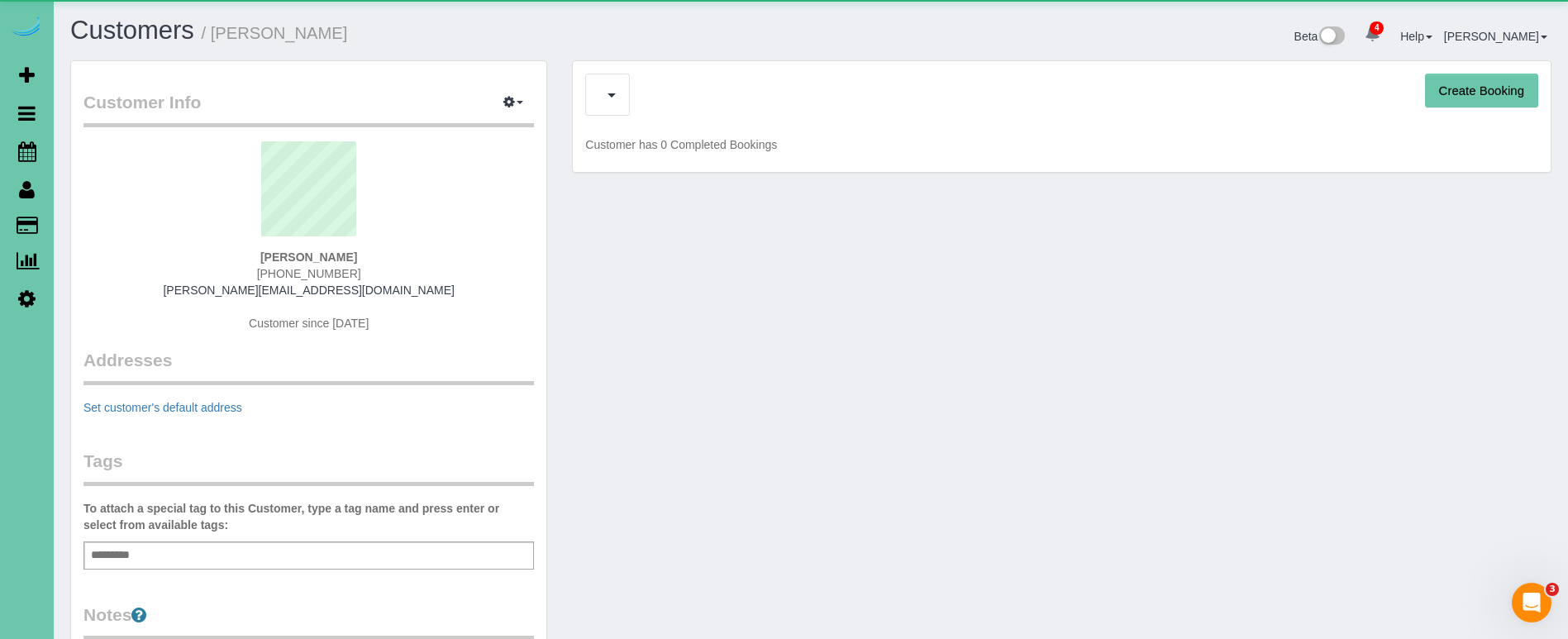
click at [157, 246] on sui-profile-pic at bounding box center [308, 195] width 425 height 107
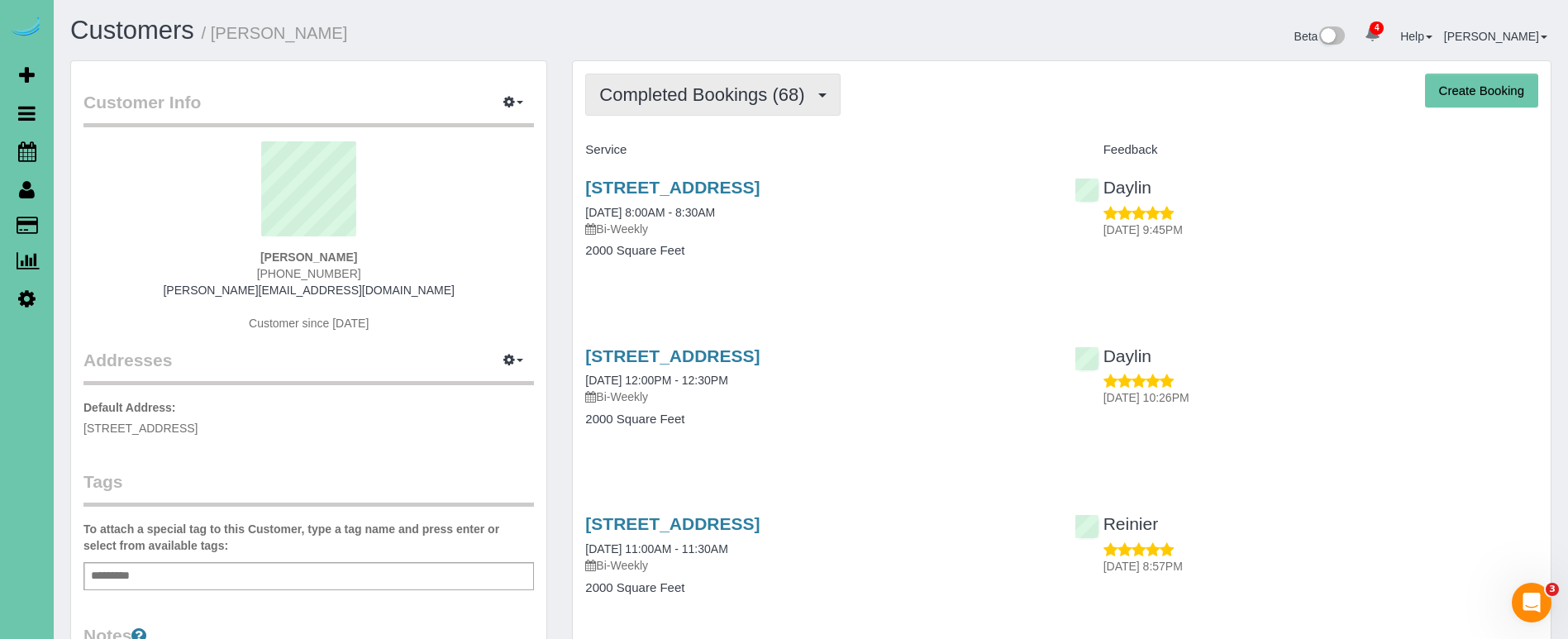
drag, startPoint x: 771, startPoint y: 122, endPoint x: 784, endPoint y: 107, distance: 19.8
click at [788, 94] on span "Completed Bookings (68)" at bounding box center [706, 95] width 213 height 21
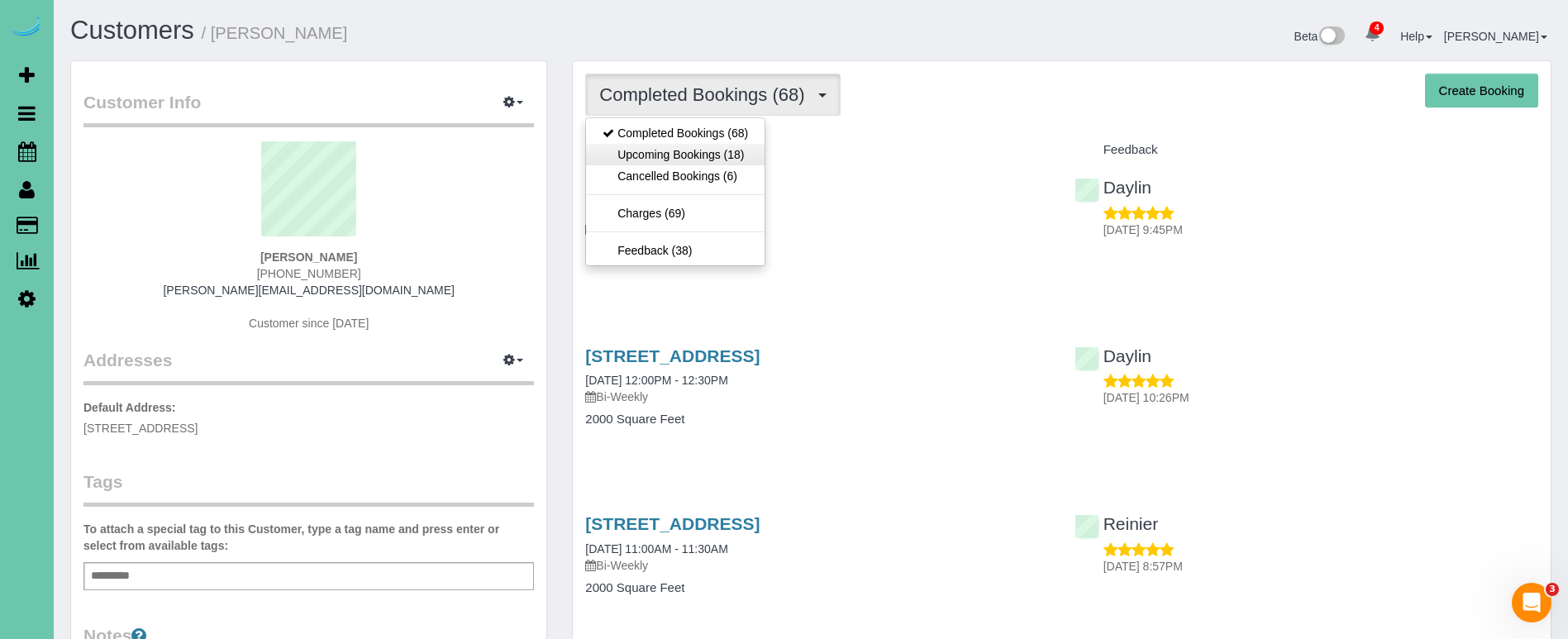
click at [757, 154] on link "Upcoming Bookings (18)" at bounding box center [675, 154] width 178 height 21
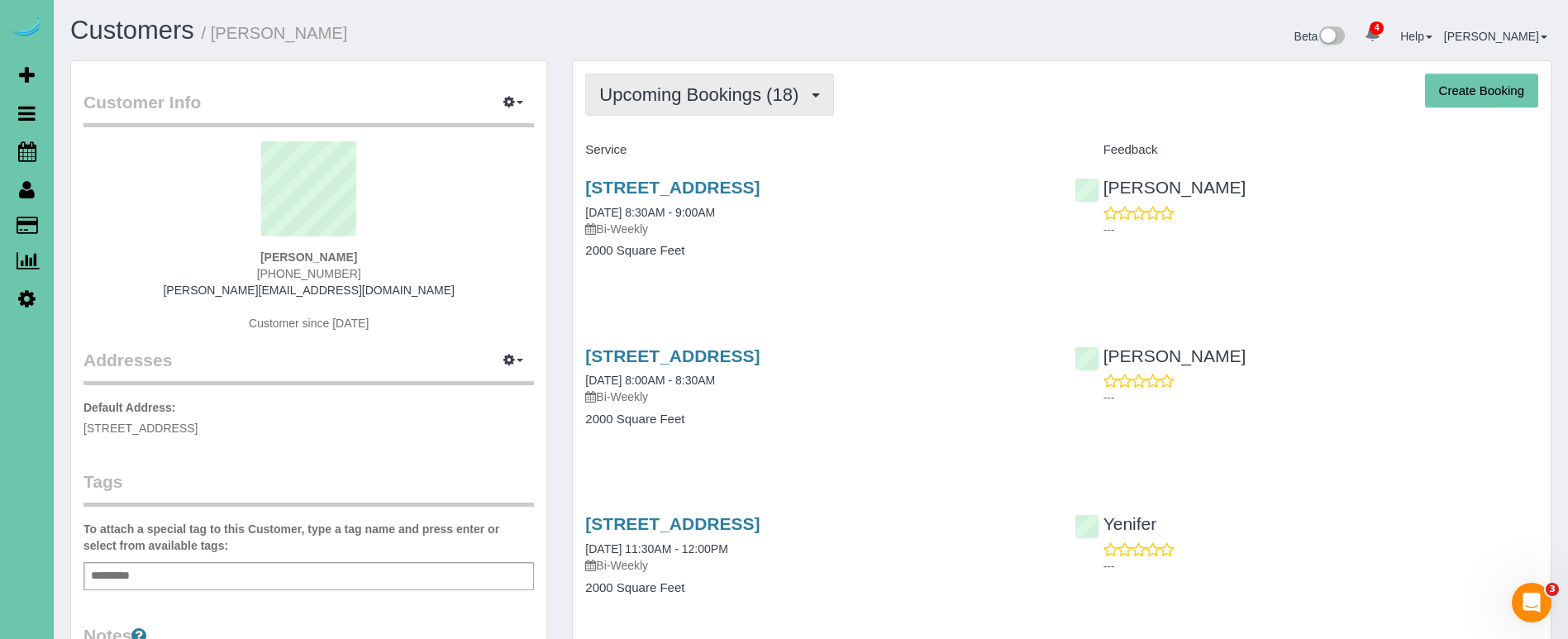
click at [751, 104] on span "Upcoming Bookings (18)" at bounding box center [703, 95] width 208 height 21
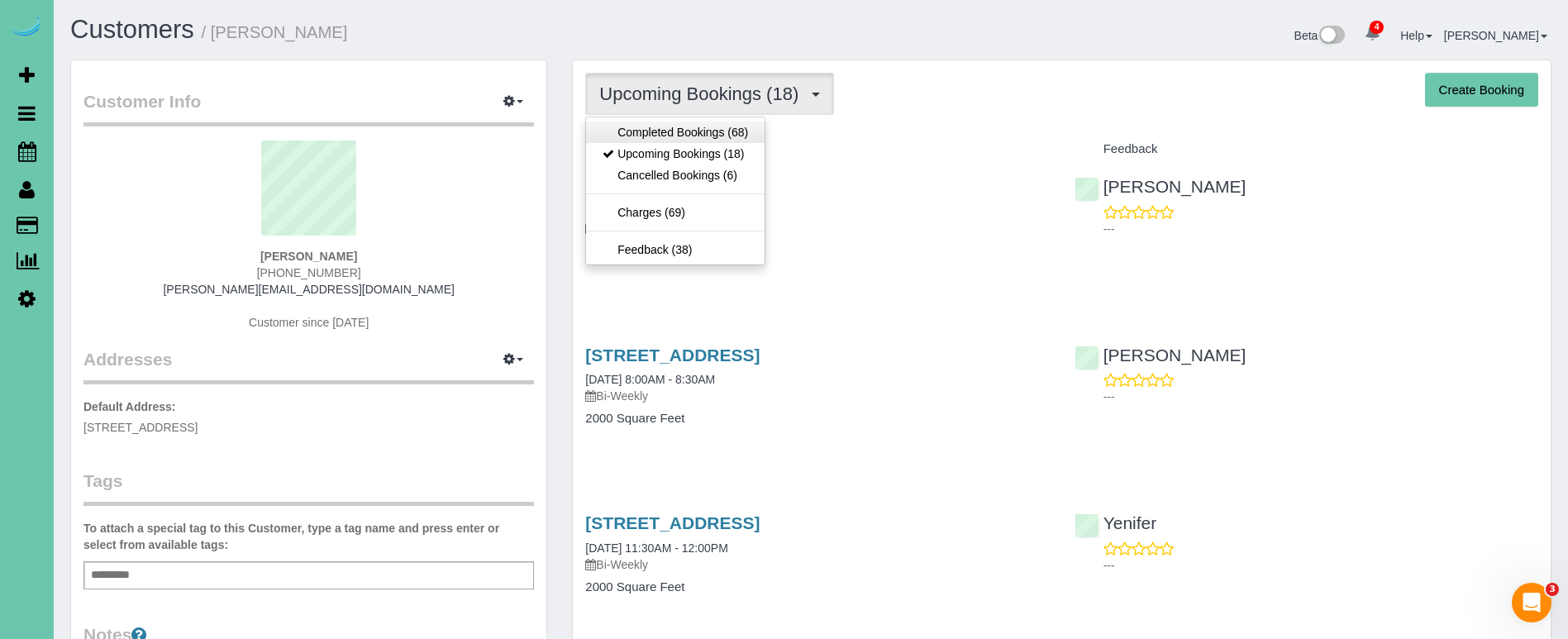
scroll to position [2, 0]
drag, startPoint x: 730, startPoint y: 128, endPoint x: 744, endPoint y: 129, distance: 14.0
click at [731, 128] on link "Completed Bookings (68)" at bounding box center [675, 131] width 178 height 21
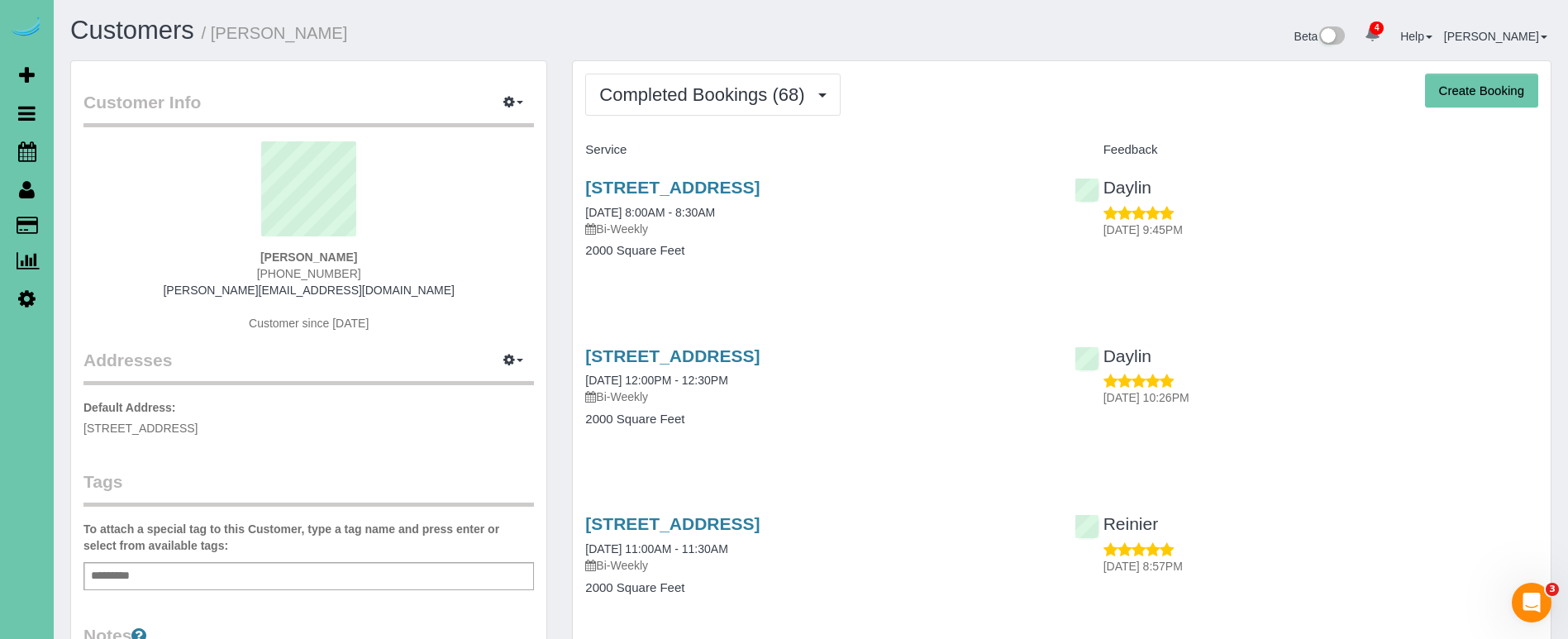
scroll to position [0, 0]
click at [686, 96] on span "Completed Bookings (68)" at bounding box center [706, 95] width 213 height 21
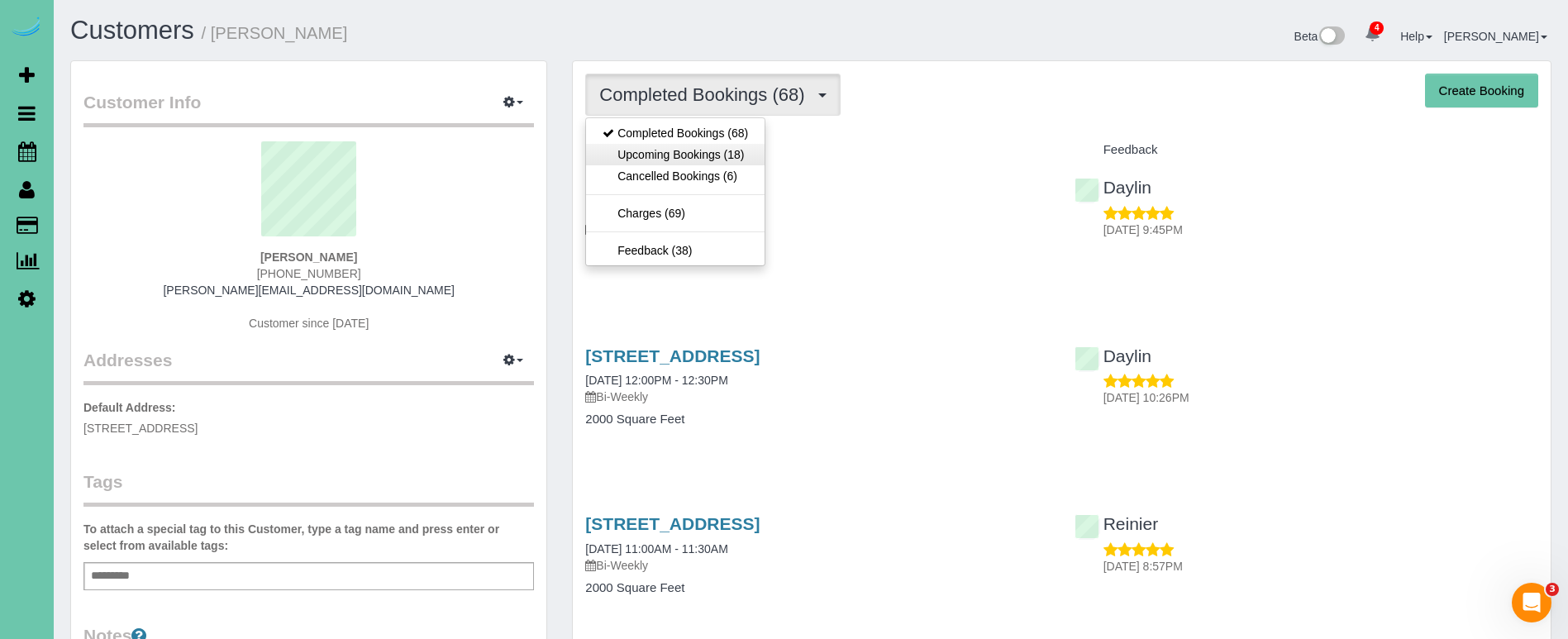
click at [742, 154] on link "Upcoming Bookings (18)" at bounding box center [675, 154] width 178 height 21
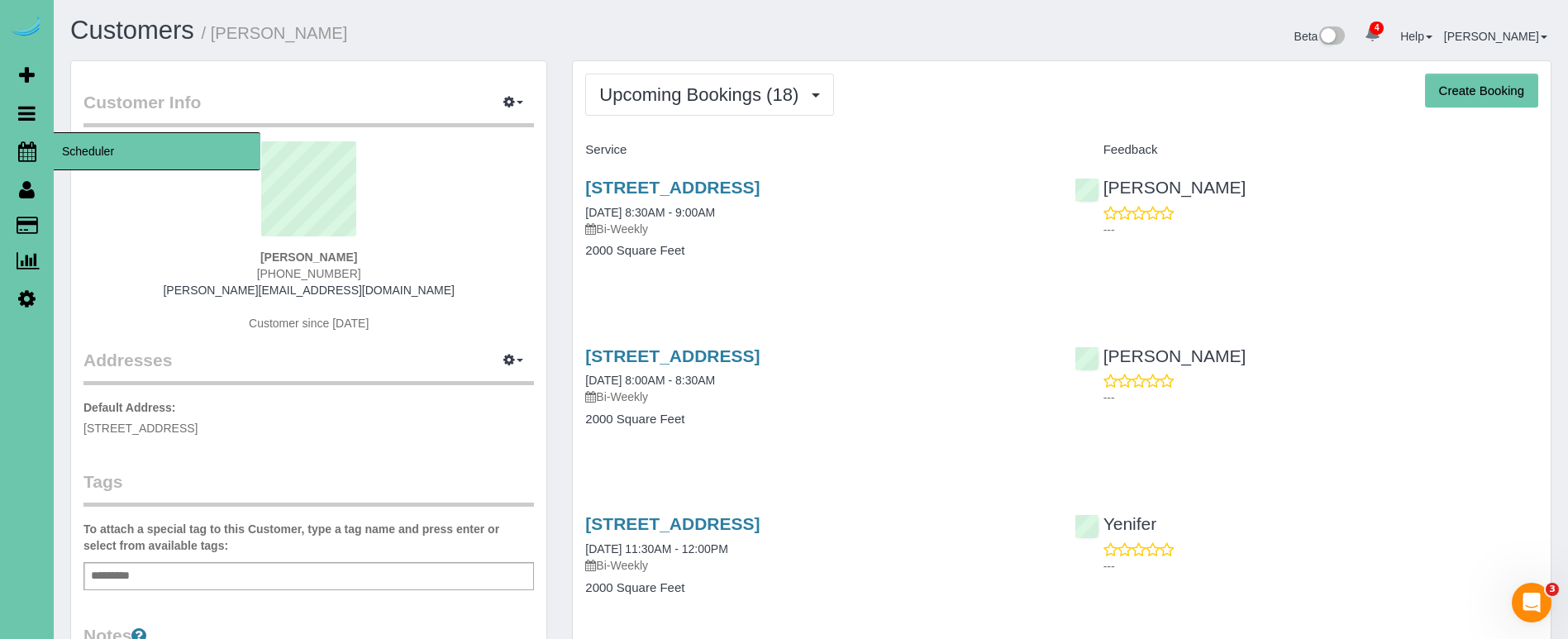
click at [29, 145] on icon at bounding box center [27, 151] width 18 height 20
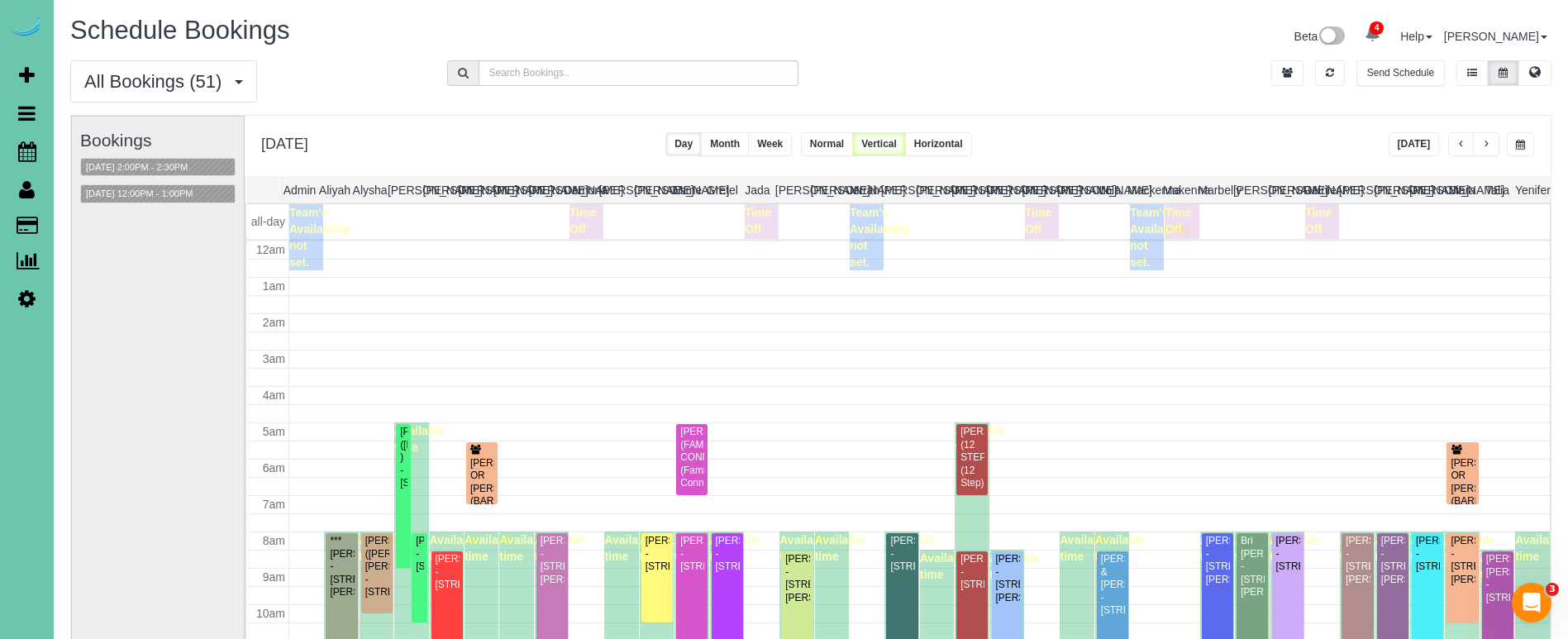
scroll to position [220, 0]
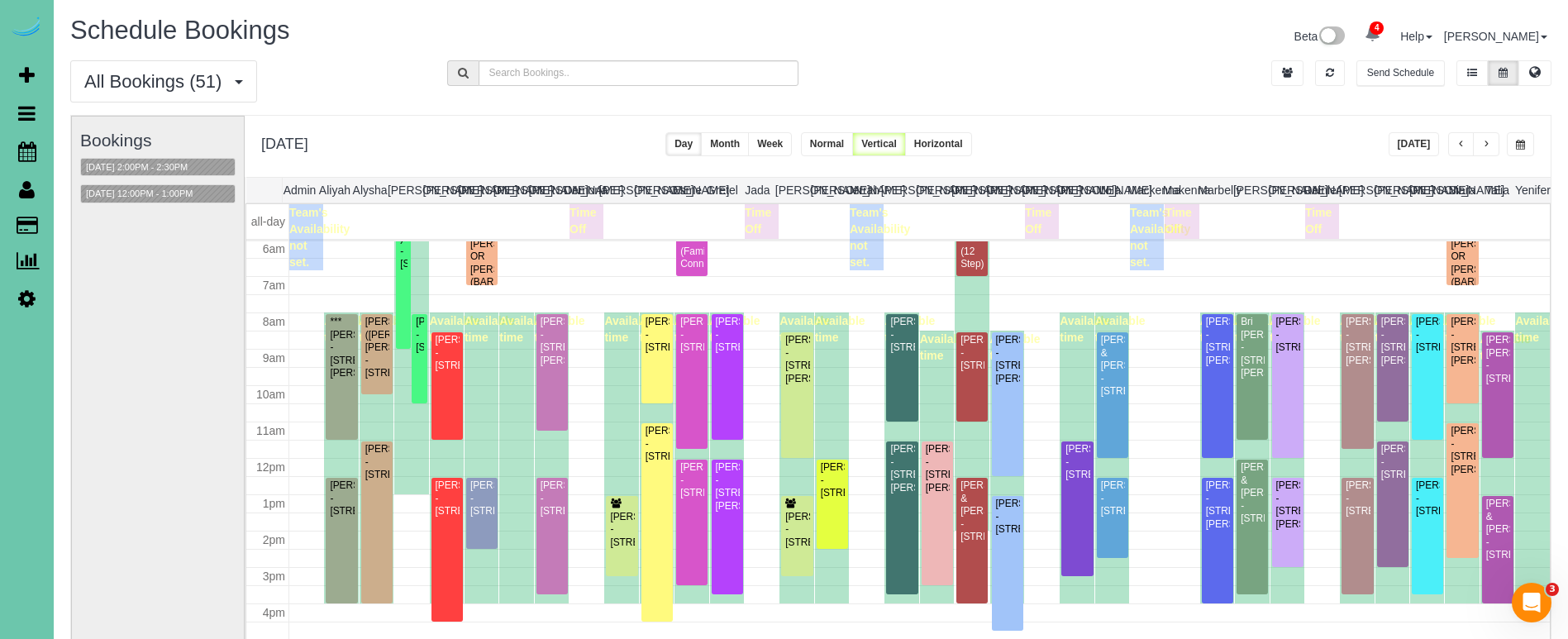
click at [1400, 139] on button "Today" at bounding box center [1414, 144] width 51 height 24
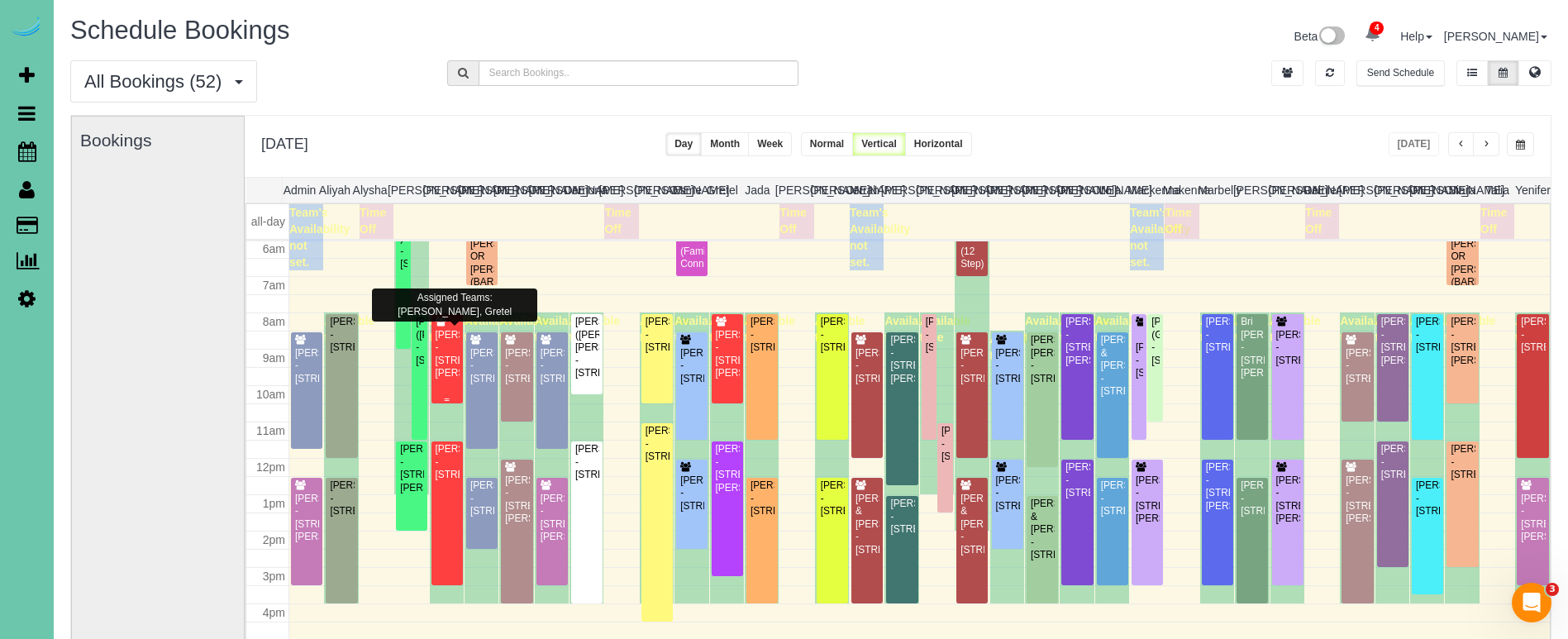
click at [451, 351] on div "Alyx Olney - 11523 Gertrude Ct #204, La Vista, NE 68128" at bounding box center [447, 354] width 25 height 51
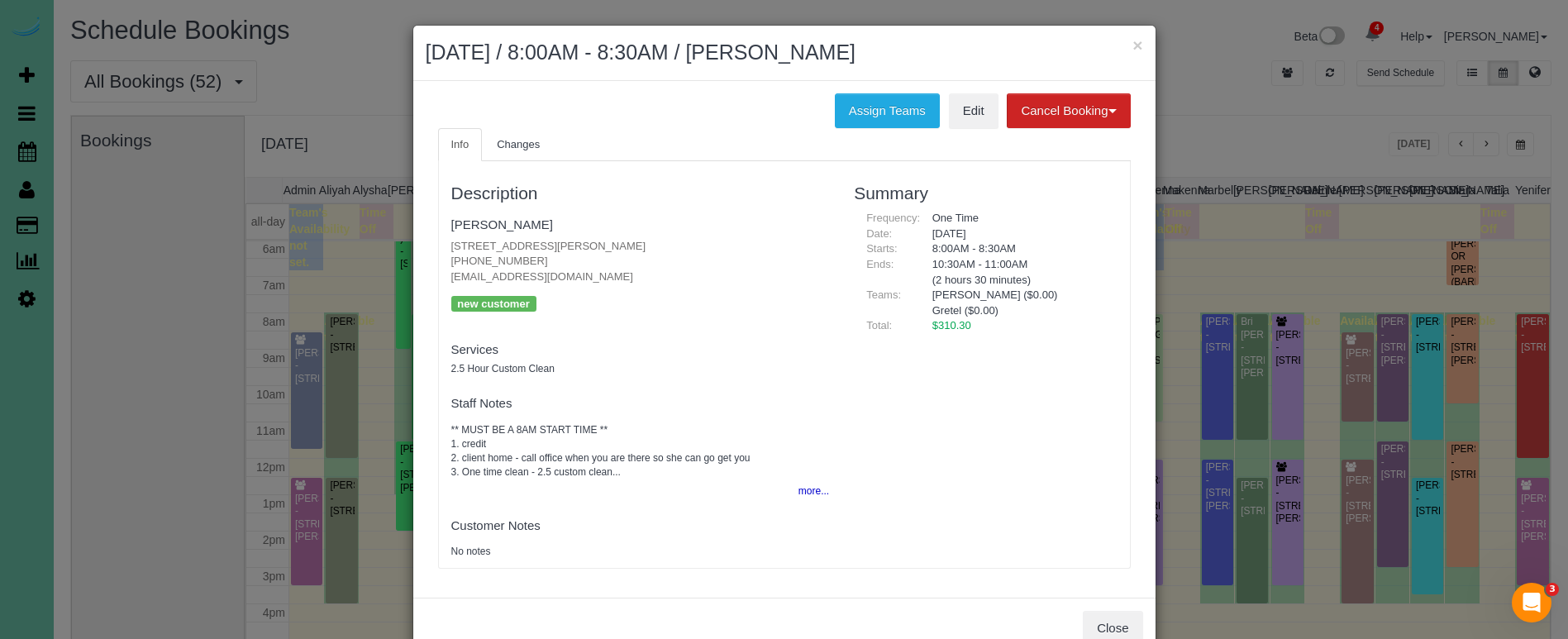
click at [709, 269] on p "11523 Gertrude Ct #204, La Vista, NE 68128 (402) 718-2754 alyxolney@gmail.com" at bounding box center [640, 262] width 378 height 46
click at [1130, 46] on h2 "September 29, 2025 / 8:00AM - 8:30AM / Alyx Olney" at bounding box center [784, 53] width 717 height 29
click at [1138, 43] on button "×" at bounding box center [1136, 45] width 10 height 17
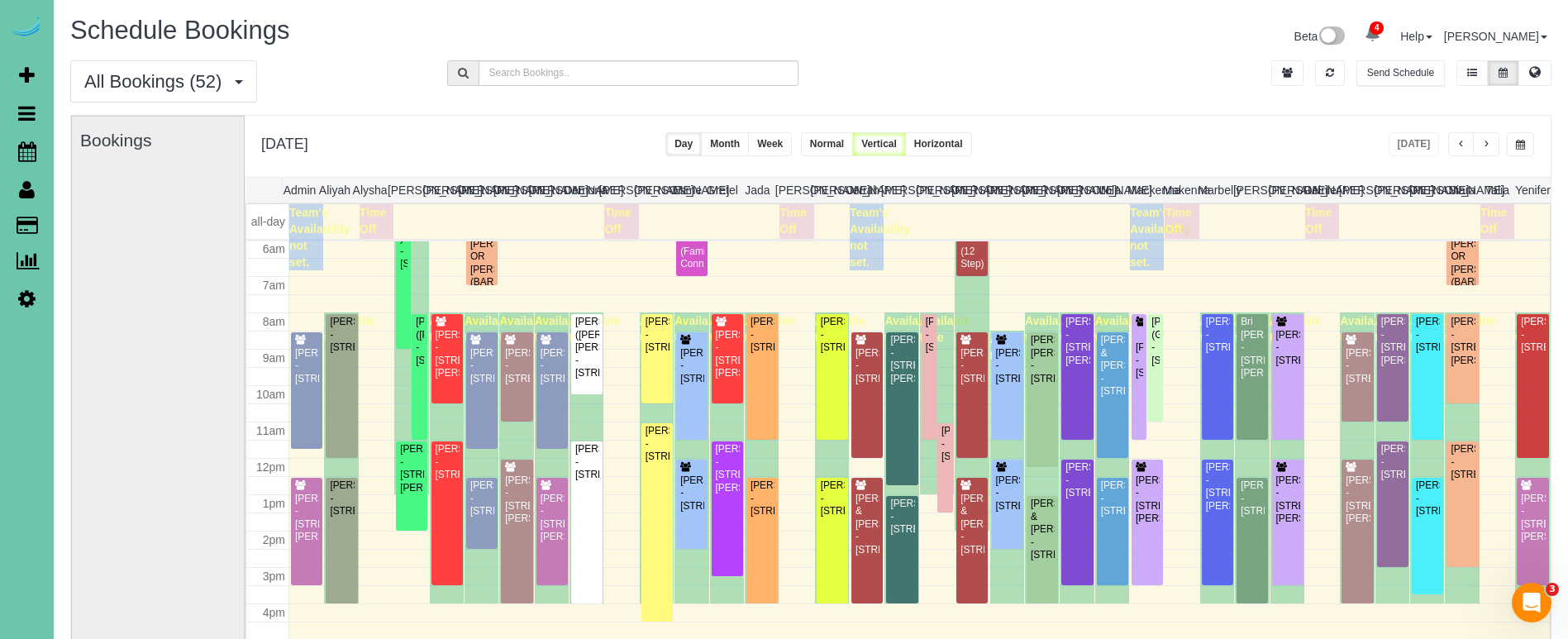
click at [1084, 57] on div "Beta 4 Your Notifications You have 0 alerts × You have 3 to charge for 09/26/20…" at bounding box center [1187, 38] width 753 height 44
click at [1383, 29] on span "4" at bounding box center [1376, 28] width 14 height 13
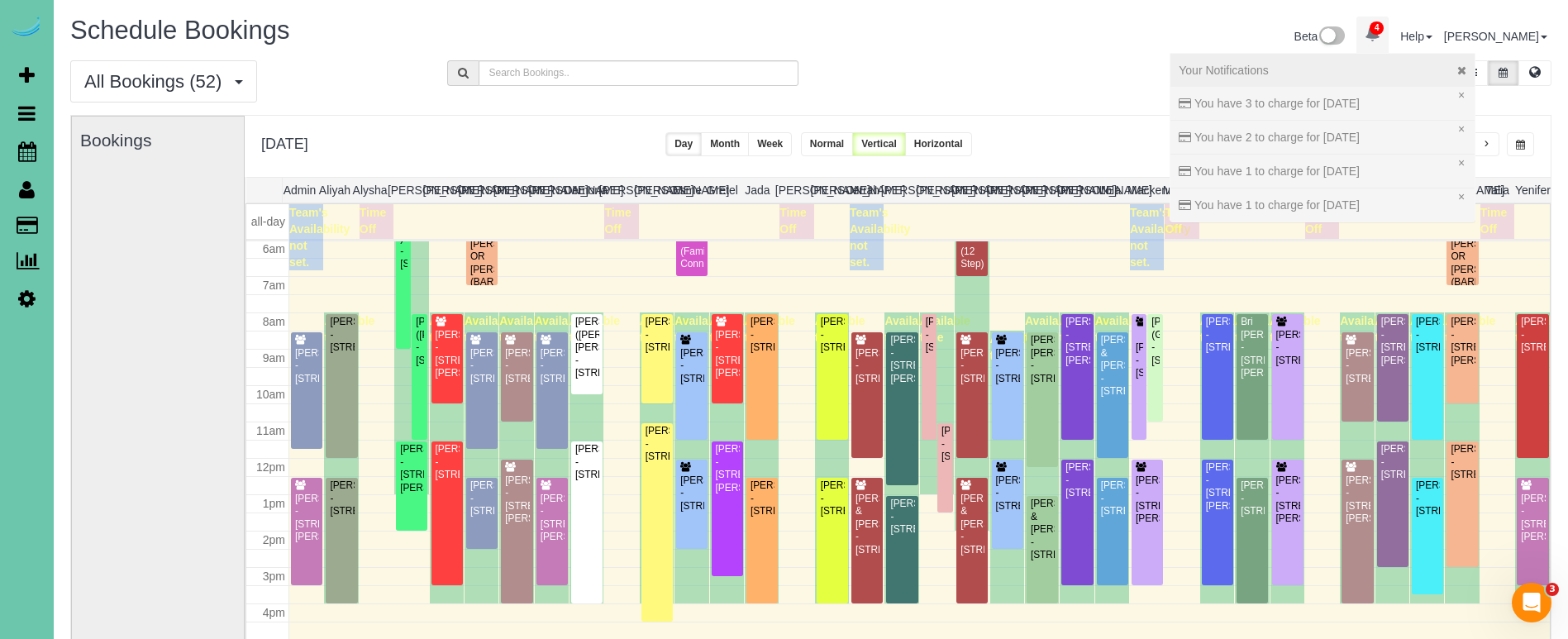
click at [1466, 68] on icon at bounding box center [1462, 70] width 9 height 12
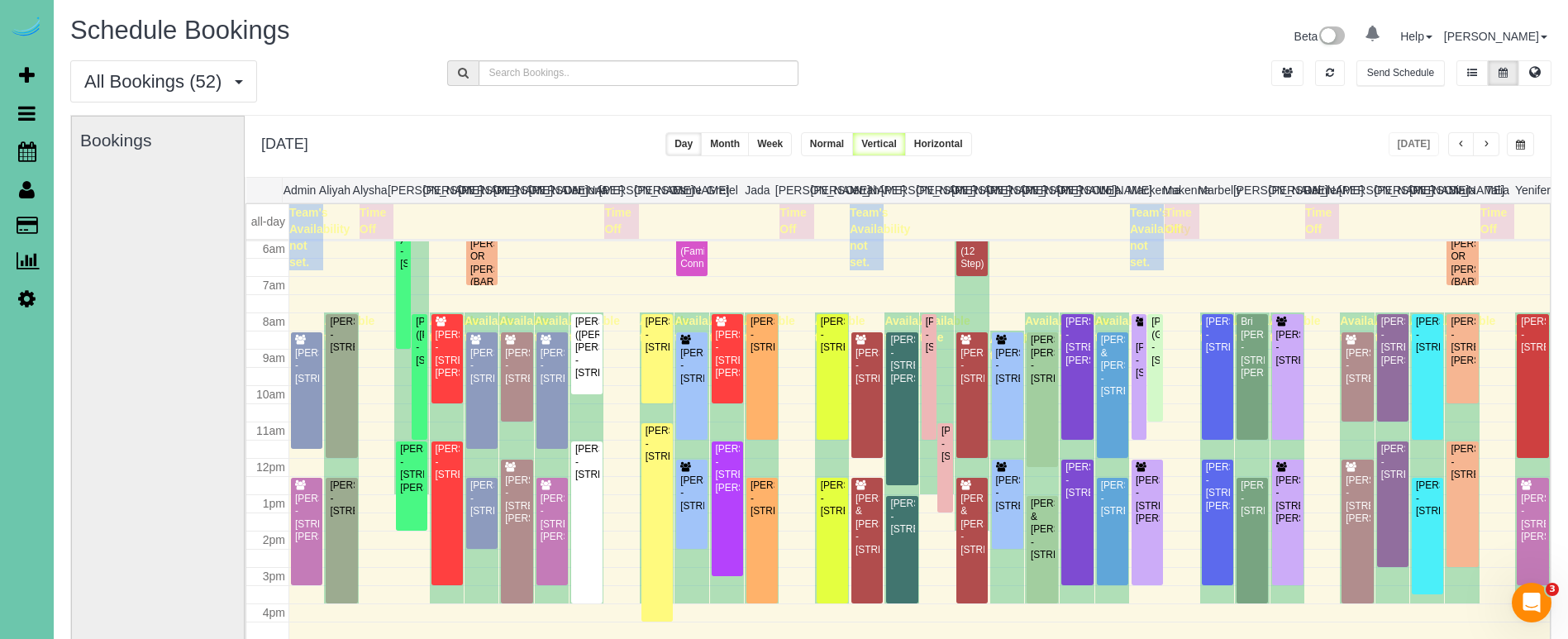
click at [1128, 120] on div "Monday, Sep 29, 2025 Today Day Month Week Normal Vertical Horizontal" at bounding box center [897, 146] width 1306 height 62
click at [1282, 367] on div "Tanin Arkfeld - 617 South 93rd Avenue, Omaha, NE 68114" at bounding box center [1288, 348] width 25 height 38
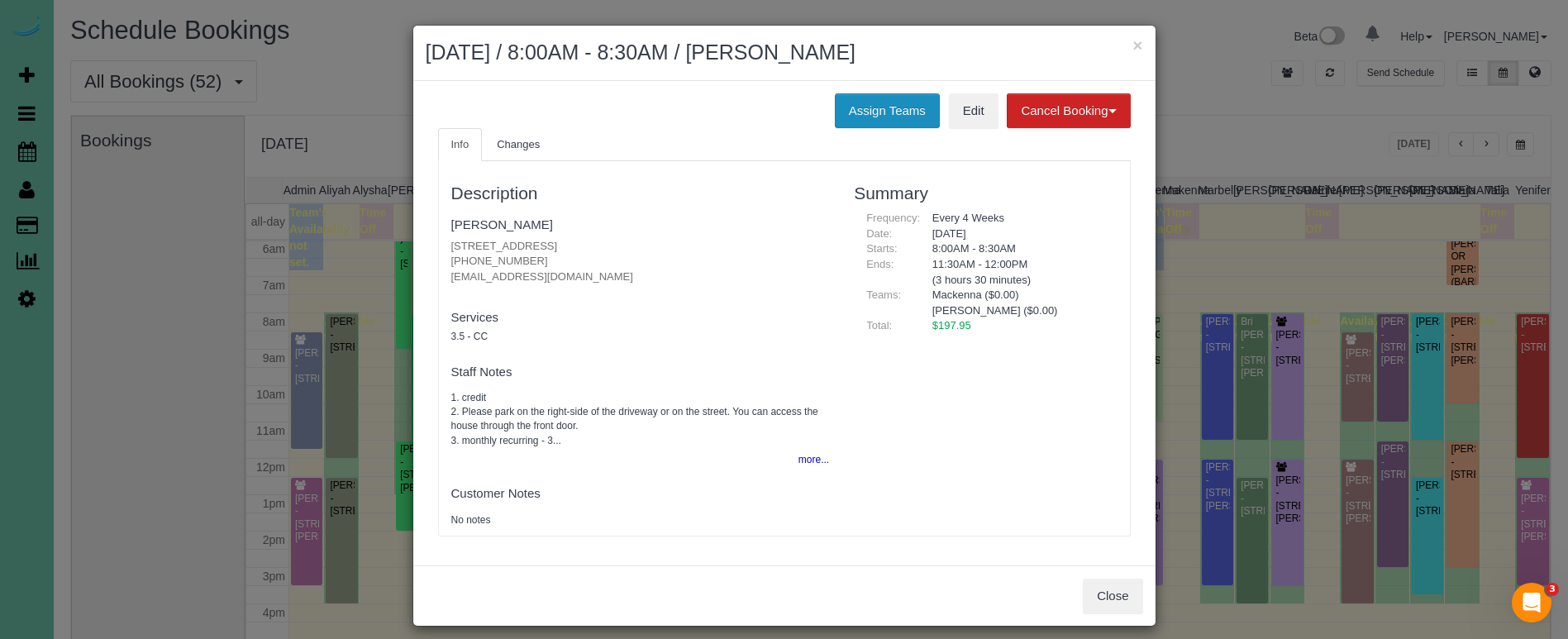
drag, startPoint x: 870, startPoint y: 107, endPoint x: 858, endPoint y: 107, distance: 12.0
click at [869, 107] on button "Assign Teams" at bounding box center [887, 111] width 105 height 35
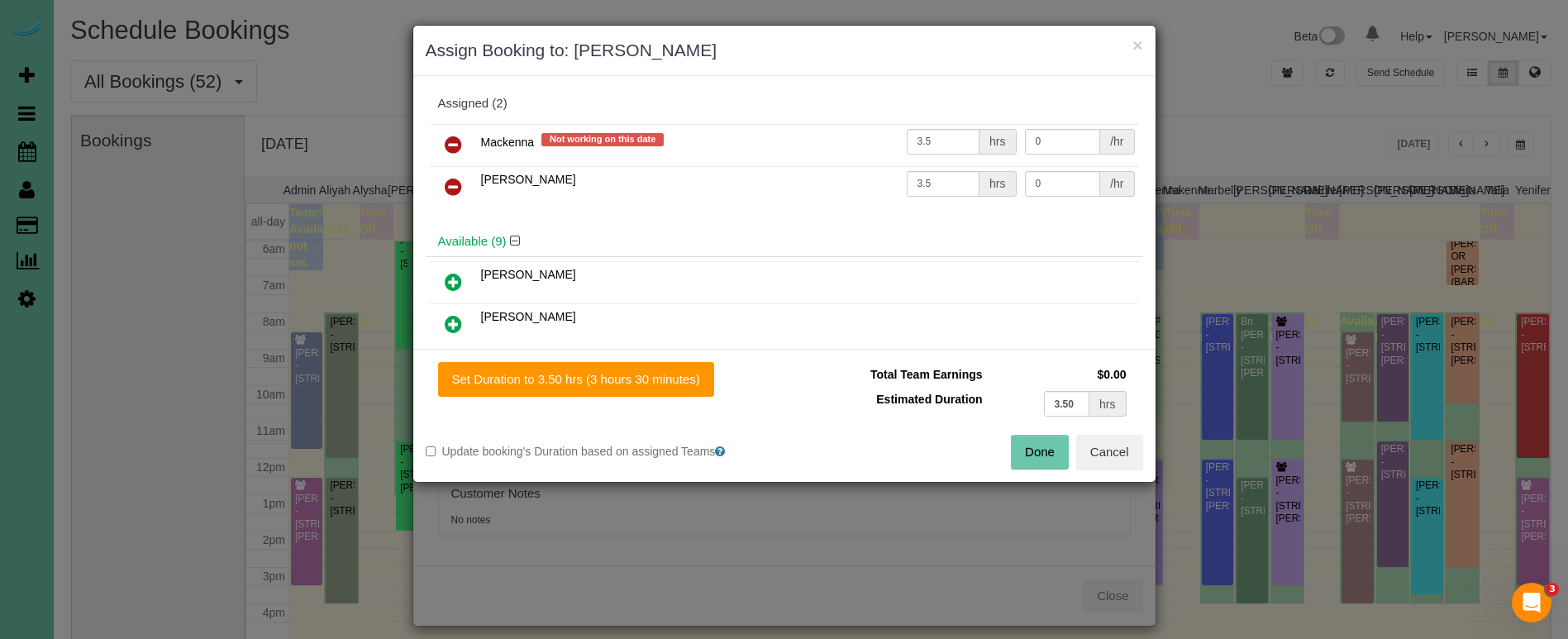
drag, startPoint x: 446, startPoint y: 141, endPoint x: 466, endPoint y: 146, distance: 20.6
click at [449, 141] on icon at bounding box center [452, 145] width 17 height 20
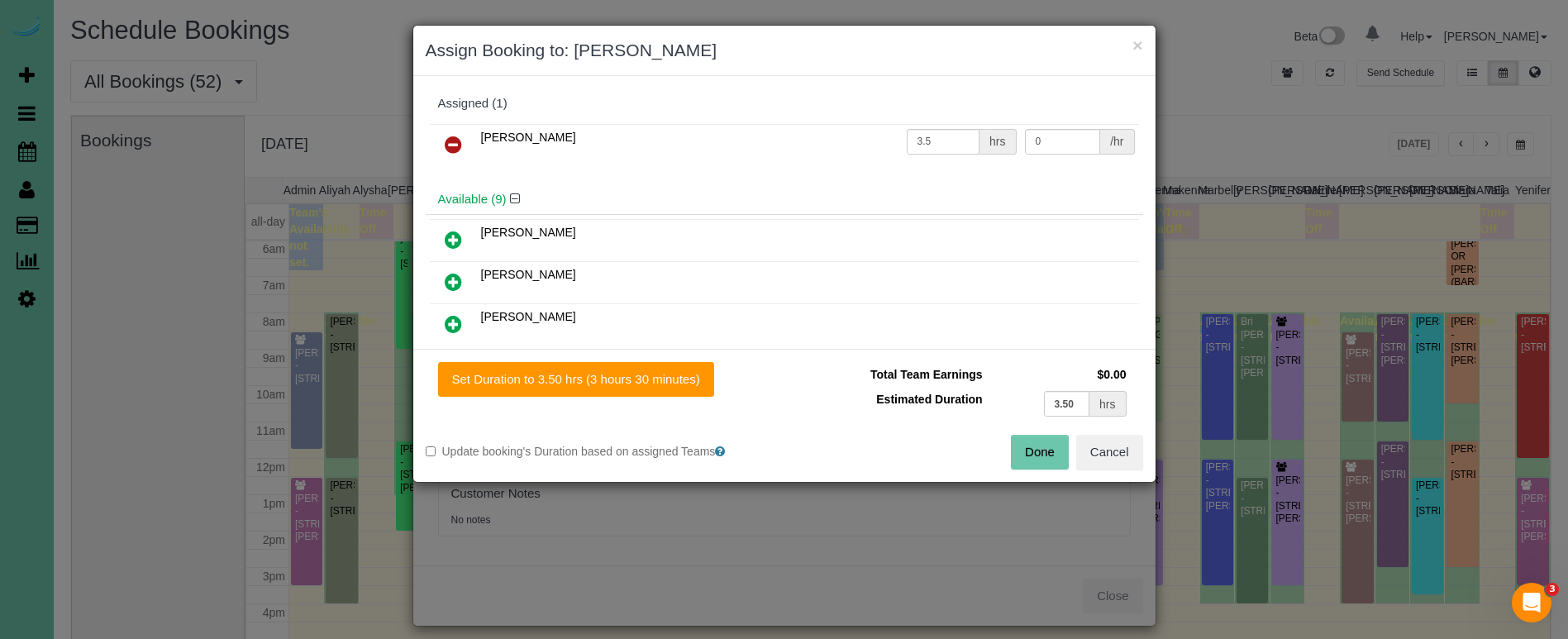
drag, startPoint x: 1036, startPoint y: 447, endPoint x: 945, endPoint y: 328, distance: 149.8
click at [1035, 447] on button "Done" at bounding box center [1039, 452] width 58 height 35
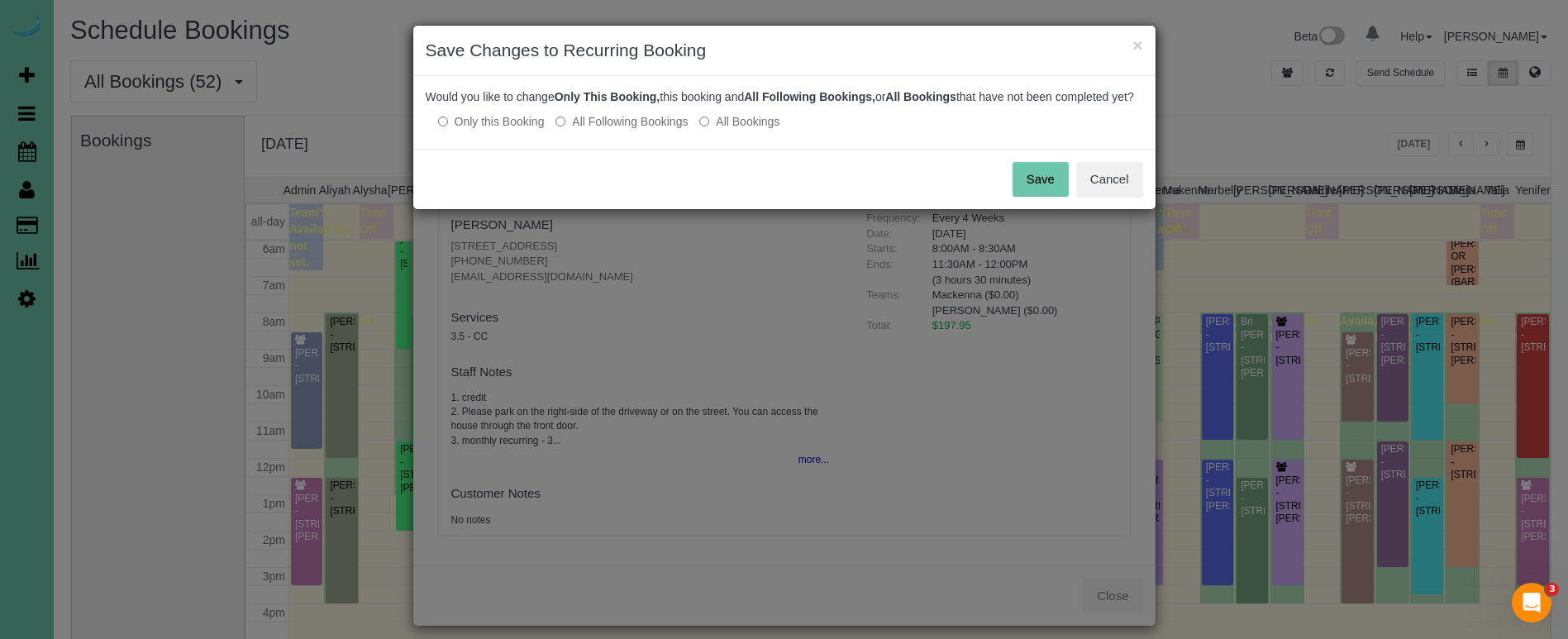
click at [1052, 189] on button "Save" at bounding box center [1040, 179] width 56 height 35
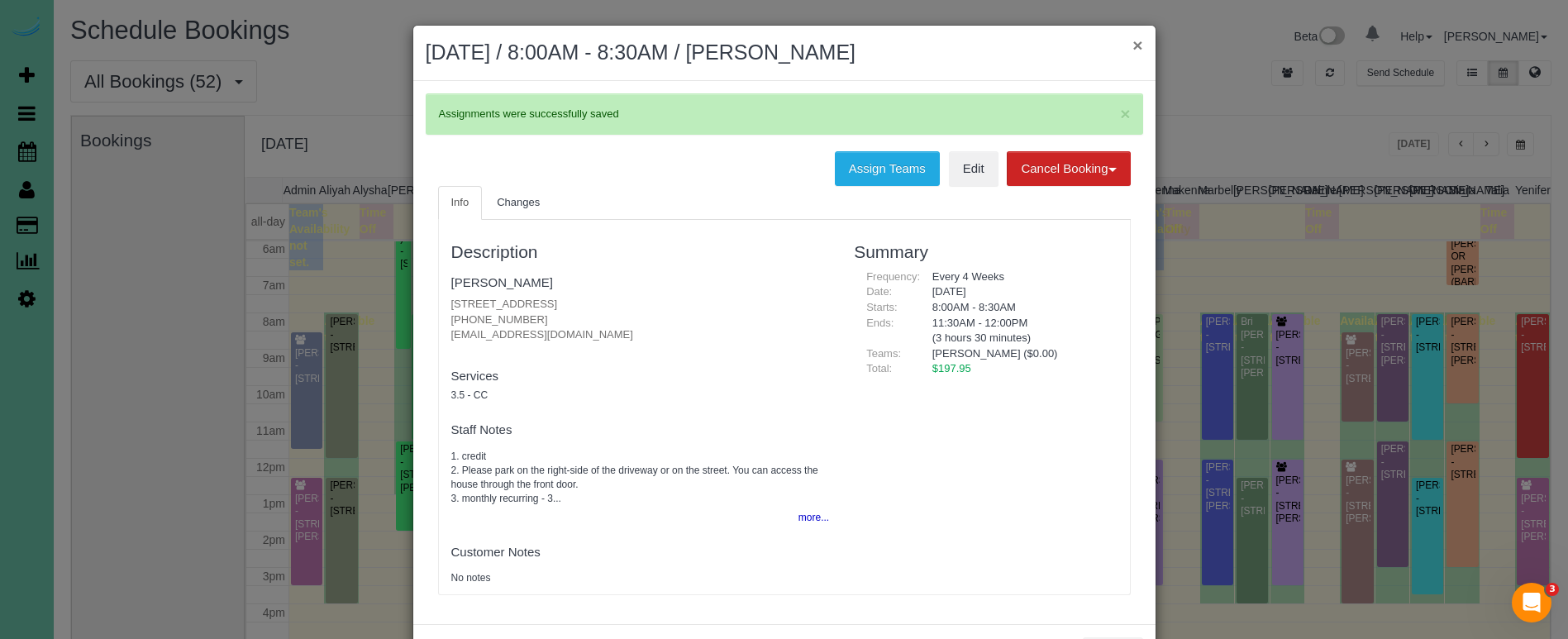
click at [1136, 42] on button "×" at bounding box center [1136, 45] width 10 height 17
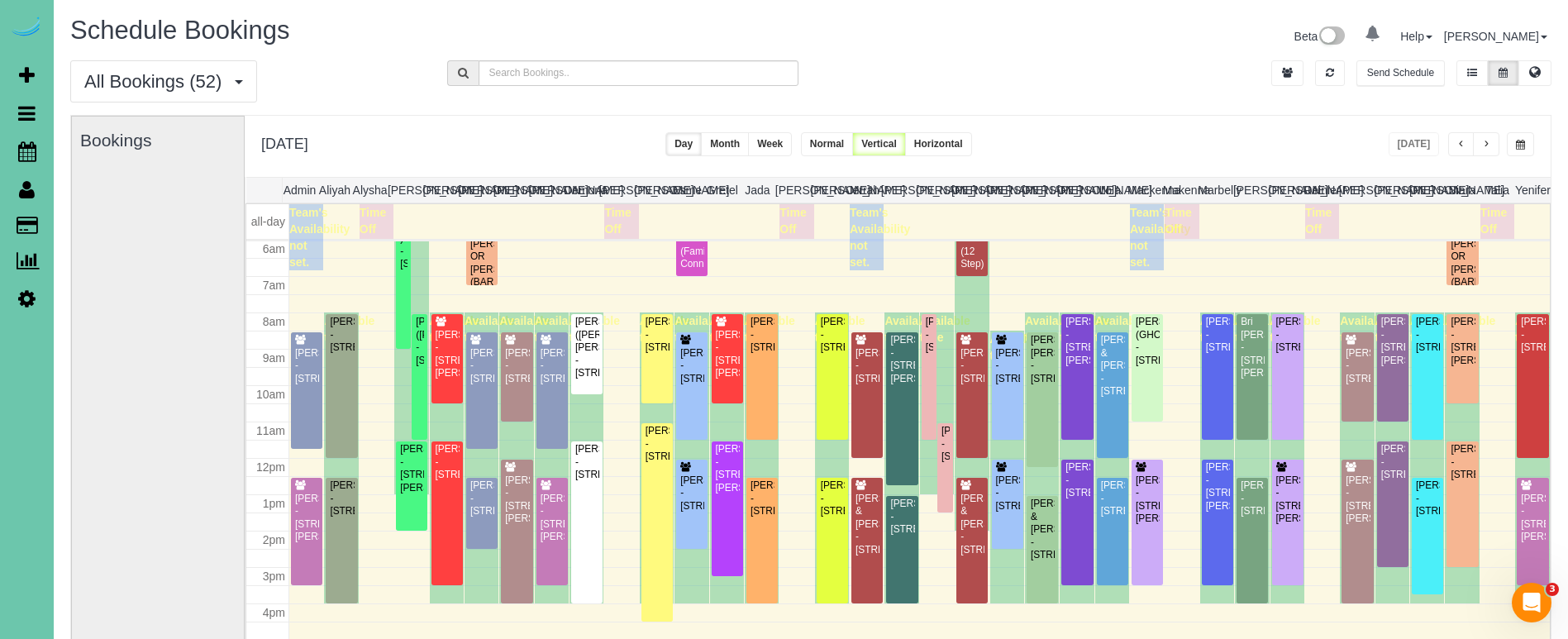
click at [1484, 141] on span "button" at bounding box center [1485, 145] width 8 height 10
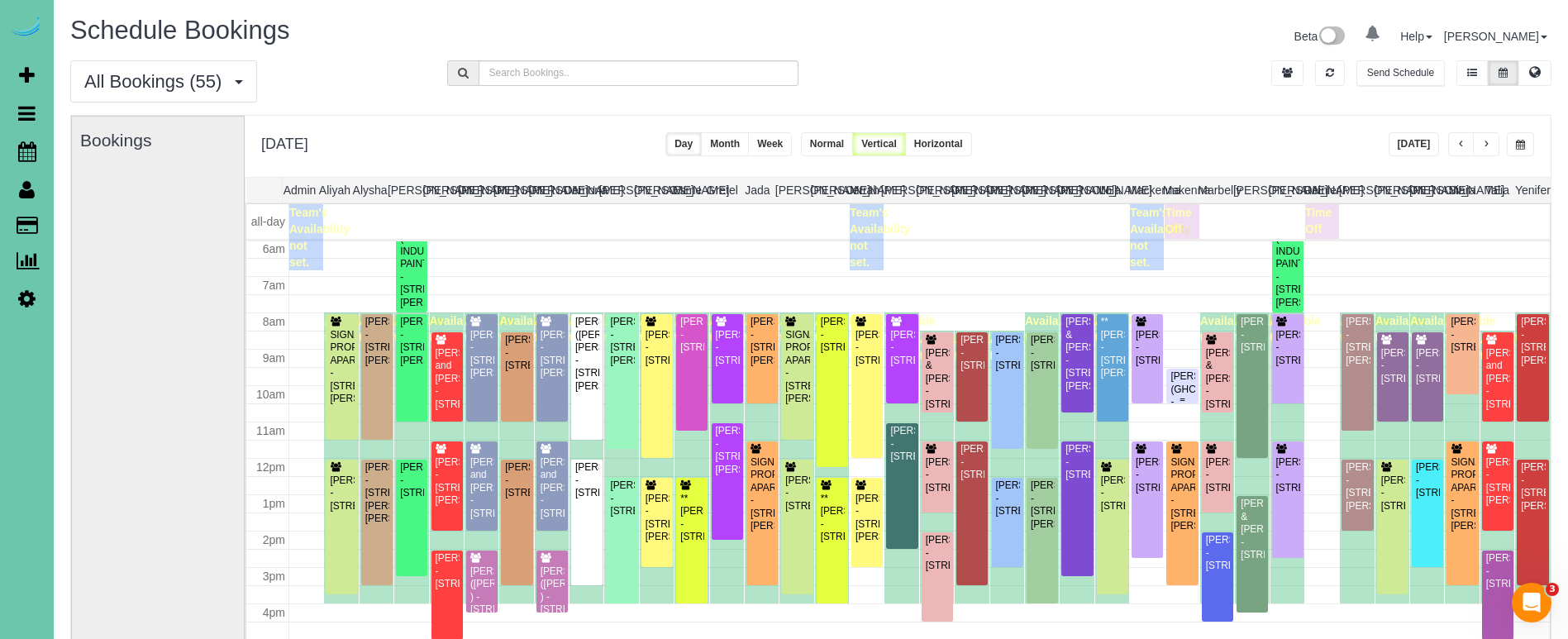
click at [1182, 378] on div "KEVIN SMITH (GHC) - 5064 S 107th Street, Omaha, NE 68127" at bounding box center [1182, 395] width 25 height 51
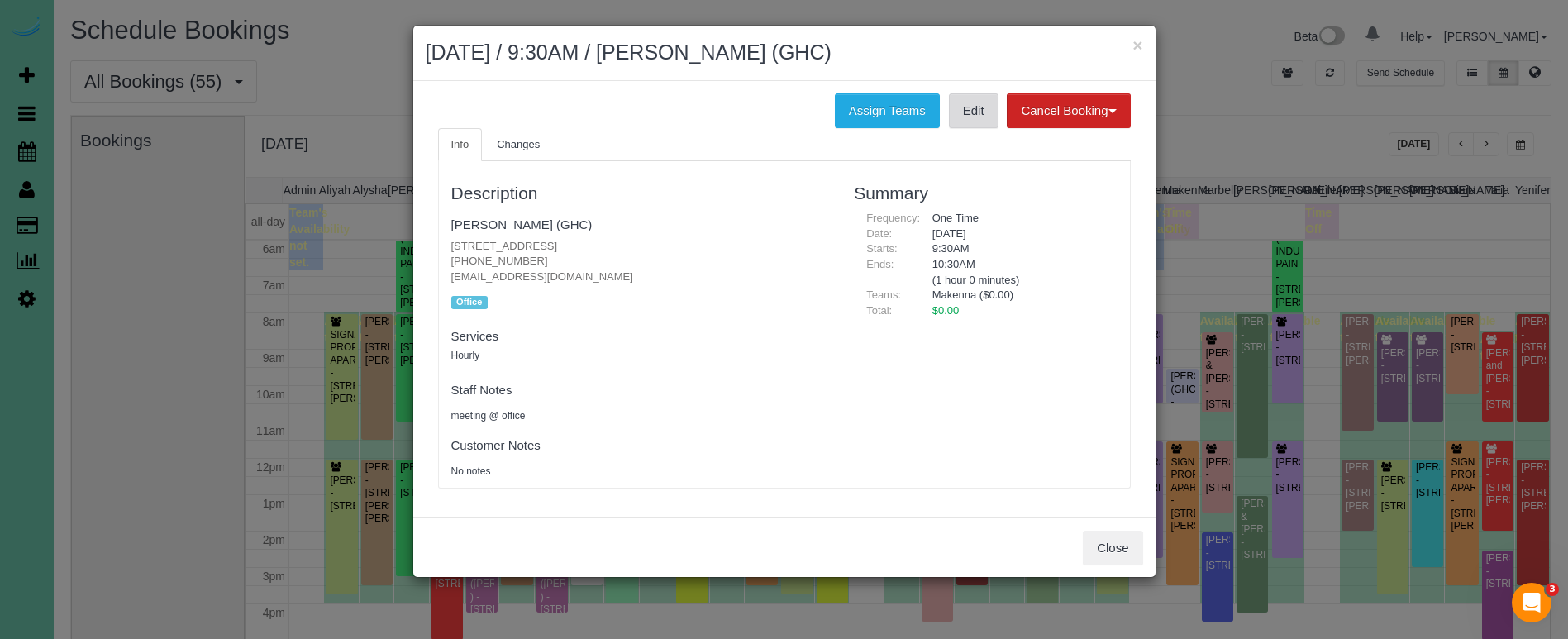
click at [979, 107] on link "Edit" at bounding box center [974, 111] width 50 height 35
click at [1136, 50] on button "×" at bounding box center [1136, 45] width 10 height 17
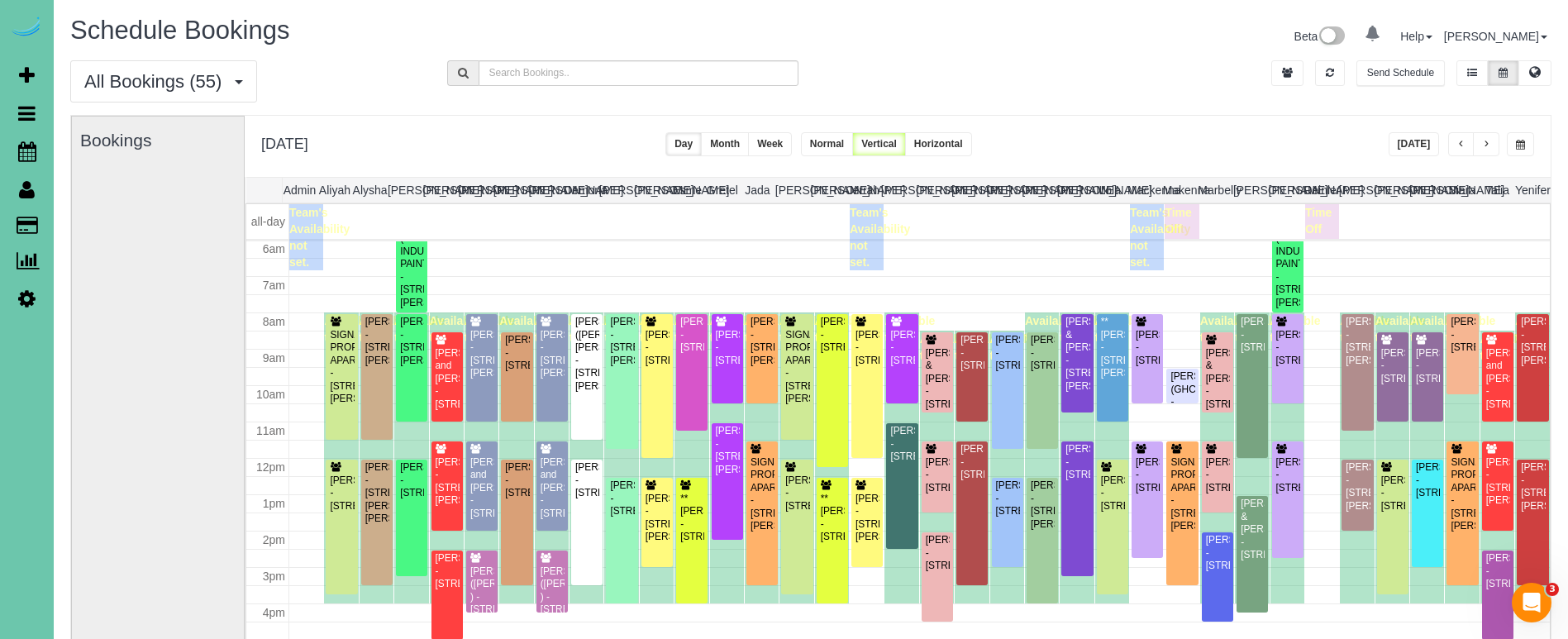
click at [1482, 144] on span "button" at bounding box center [1485, 145] width 8 height 10
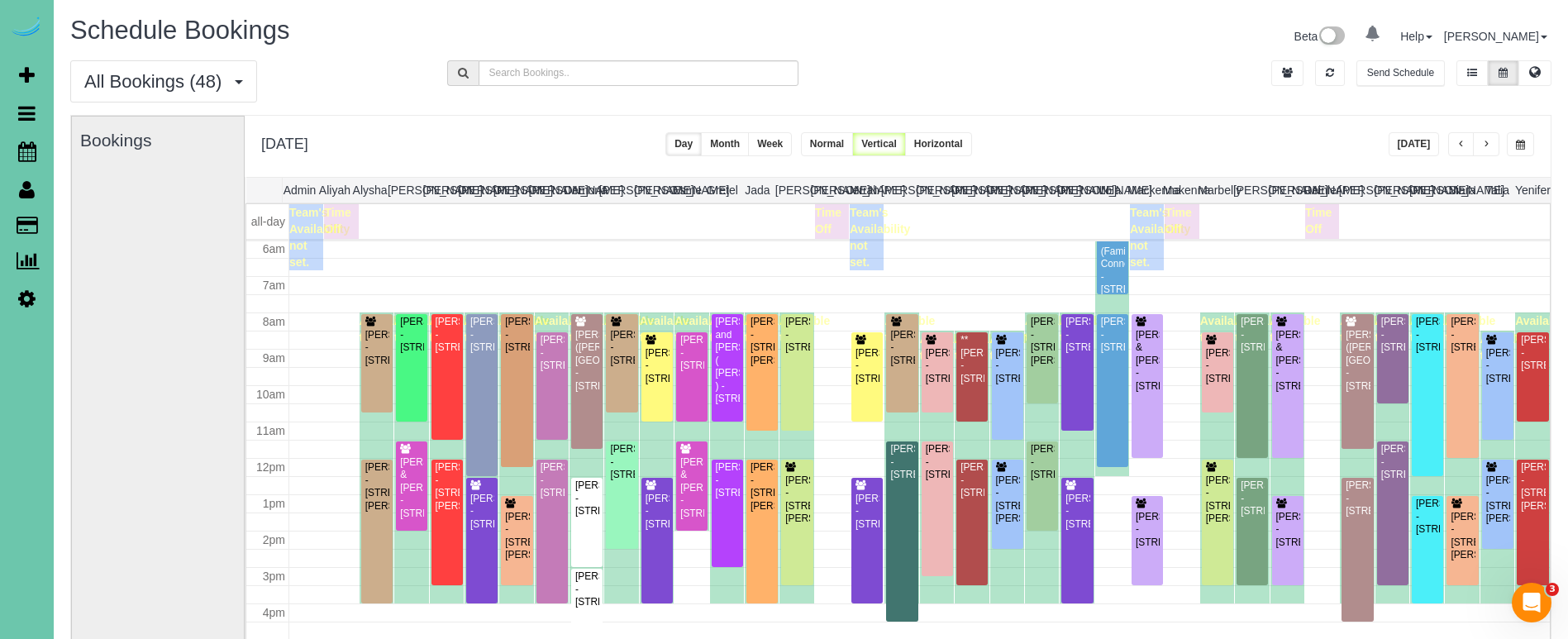
click at [1480, 146] on button "button" at bounding box center [1486, 144] width 27 height 24
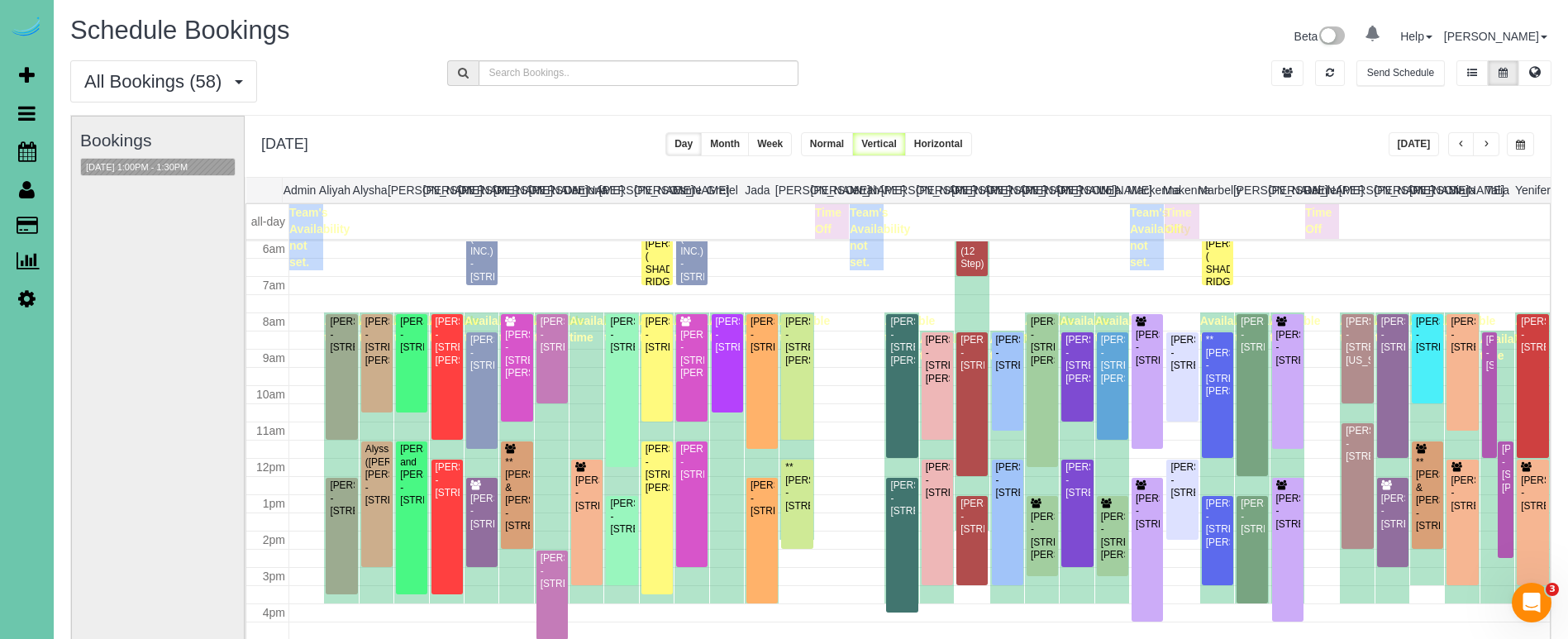
click at [129, 176] on div "Bookings 10/02/2025 1:00PM - 1:30PM" at bounding box center [158, 446] width 155 height 660
click at [1527, 142] on button "button" at bounding box center [1520, 144] width 28 height 24
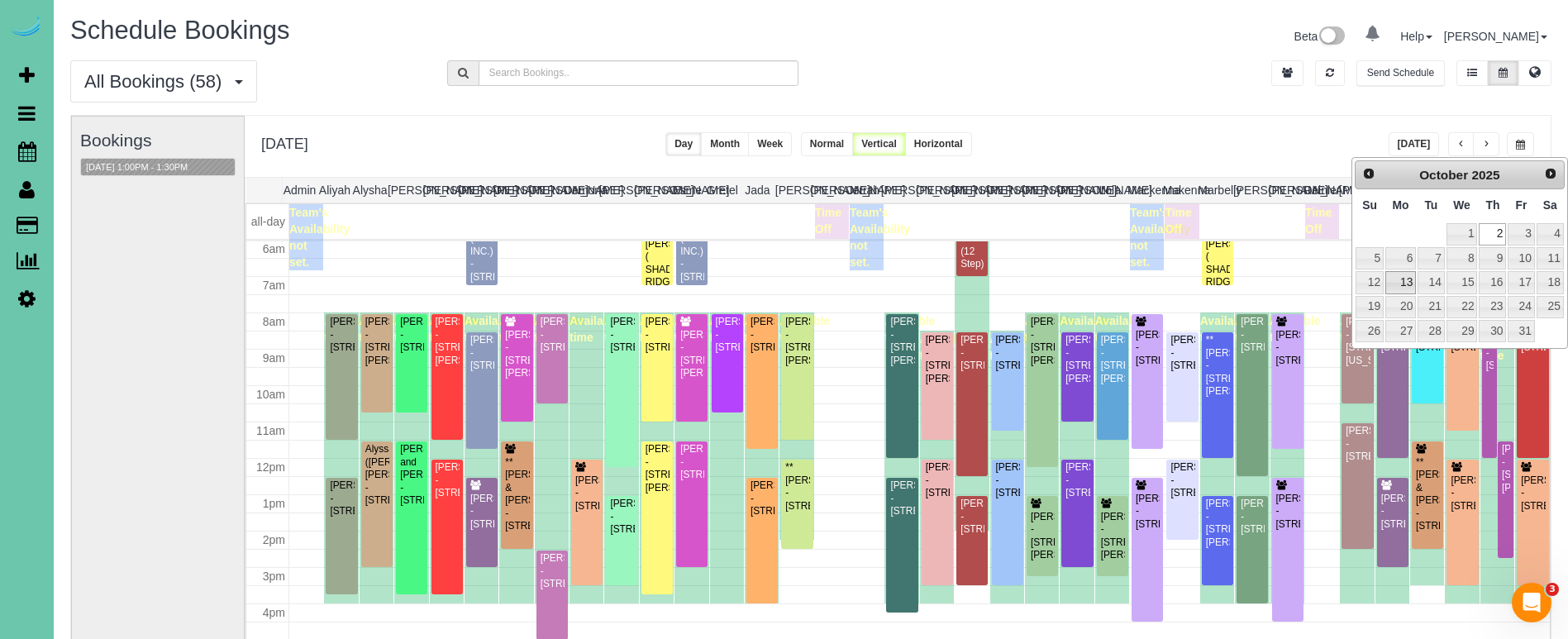
scroll to position [1, 0]
click at [1391, 284] on link "13" at bounding box center [1400, 281] width 30 height 22
type input "**********"
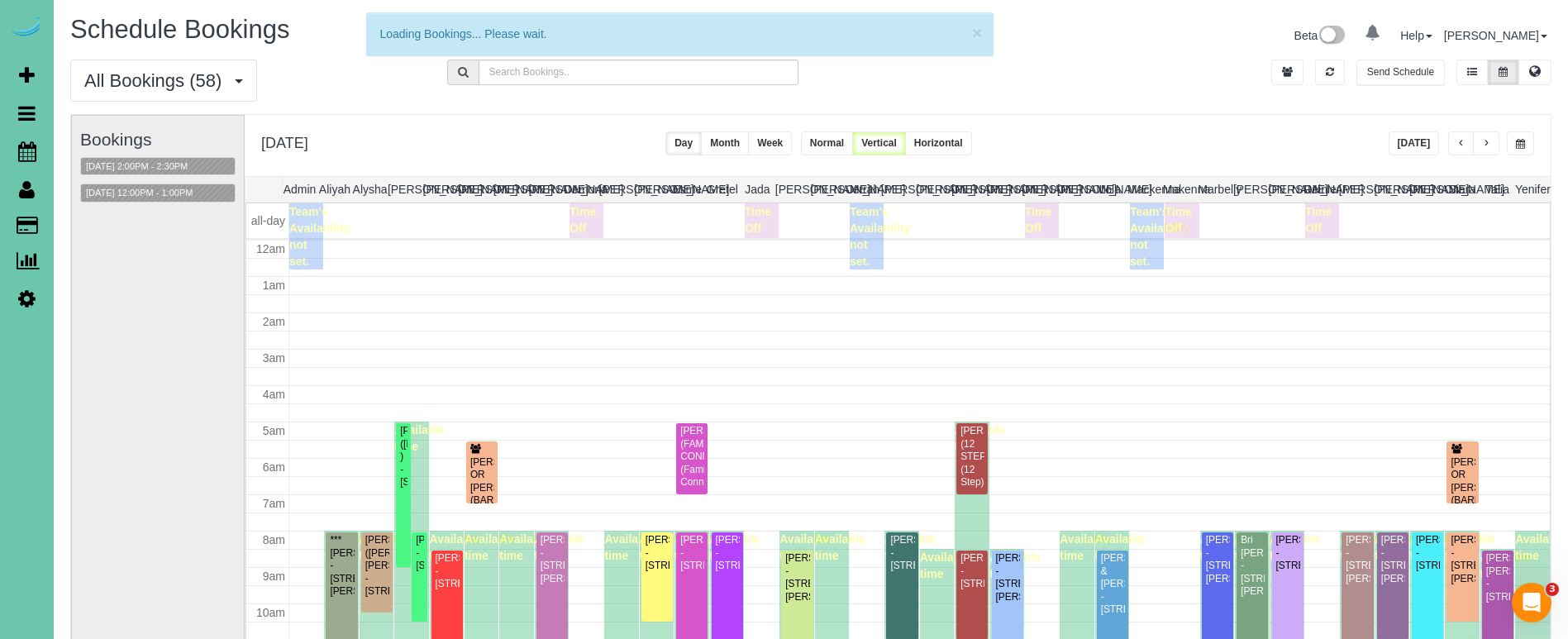
scroll to position [220, 0]
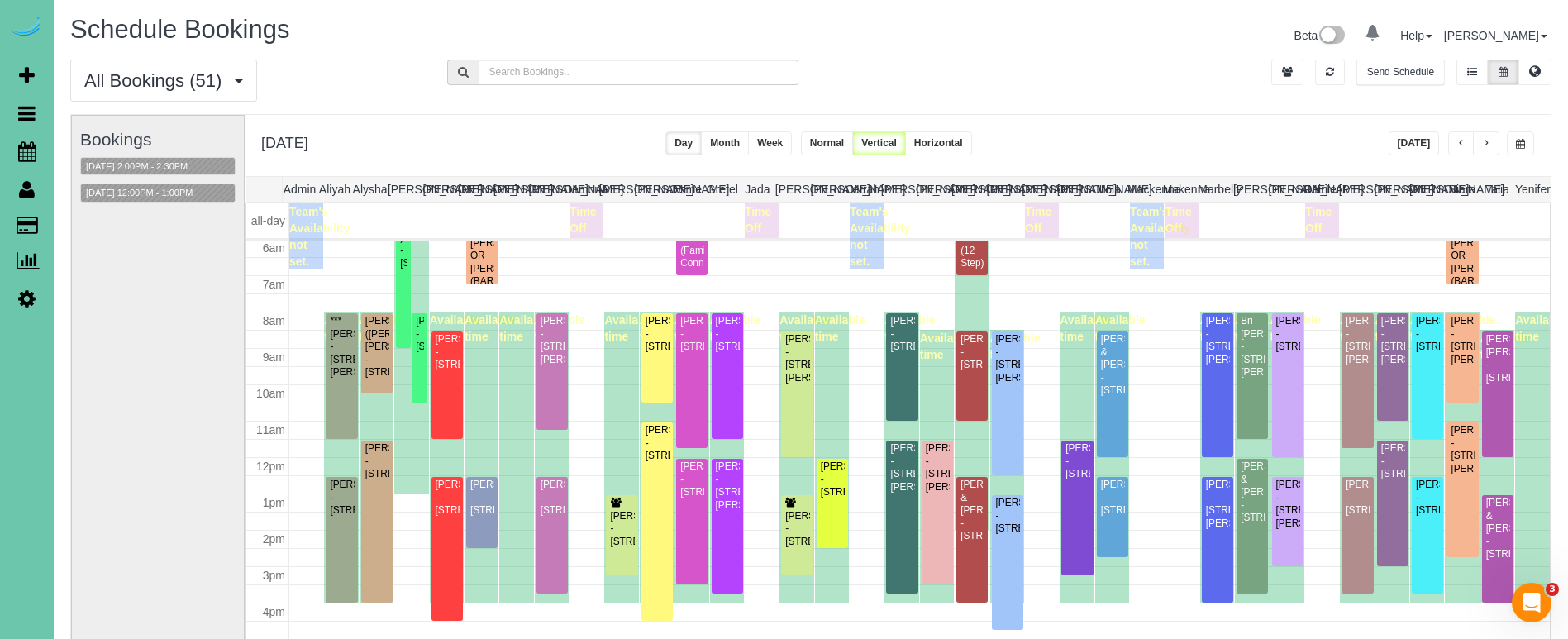
click at [1424, 138] on button "Today" at bounding box center [1414, 143] width 51 height 24
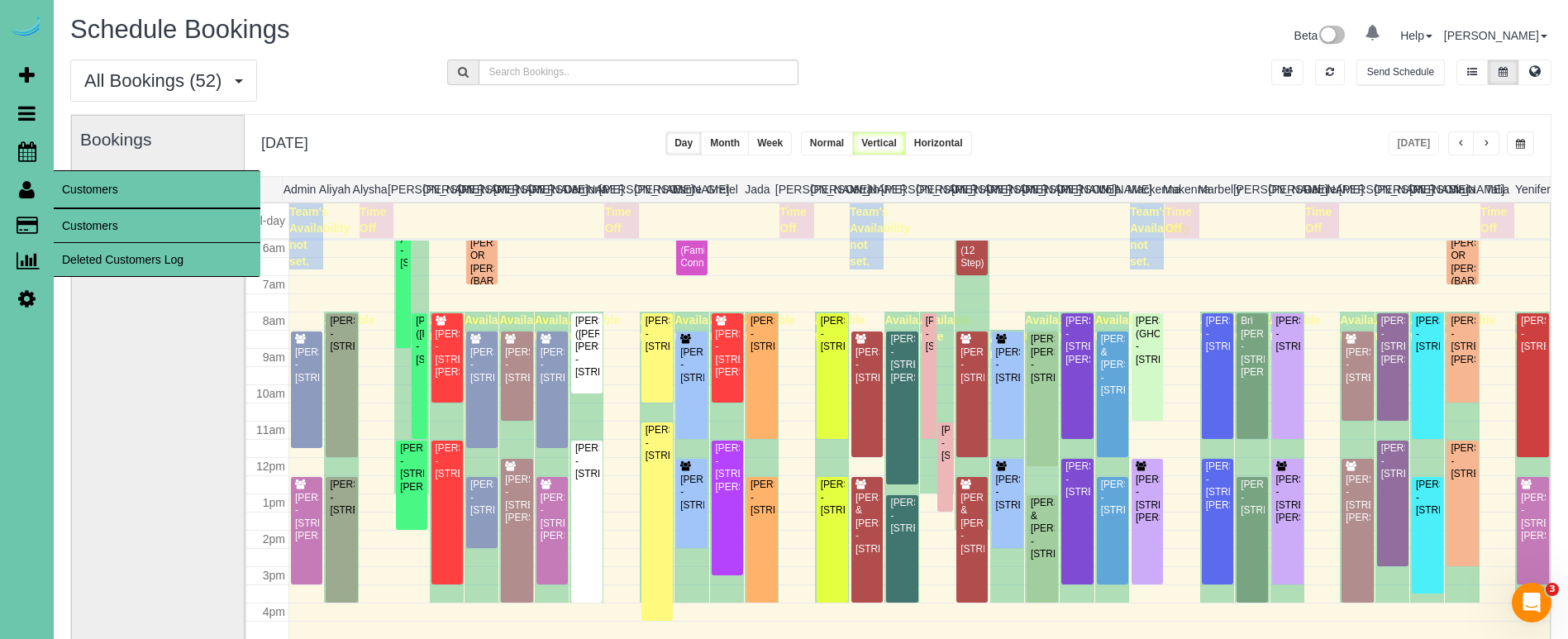
click at [69, 213] on link "Customers" at bounding box center [157, 225] width 207 height 33
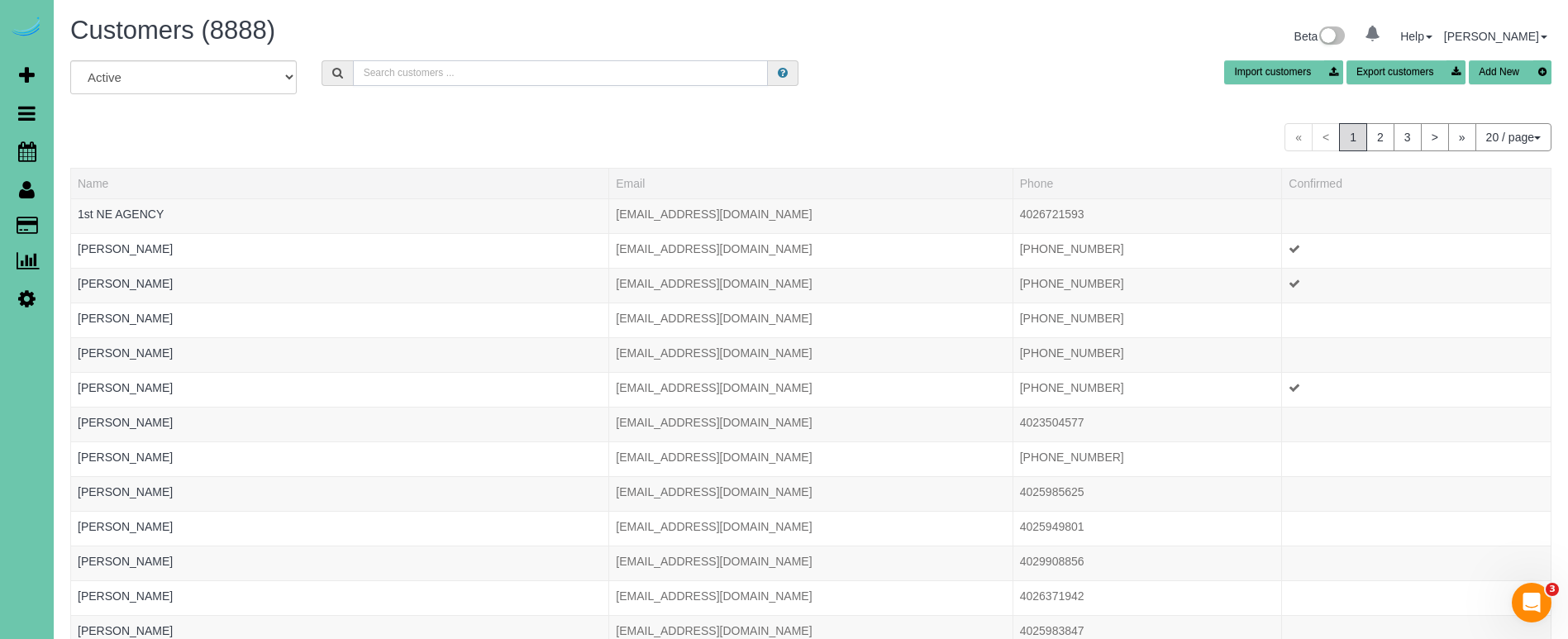
click at [432, 66] on input "text" at bounding box center [560, 73] width 415 height 26
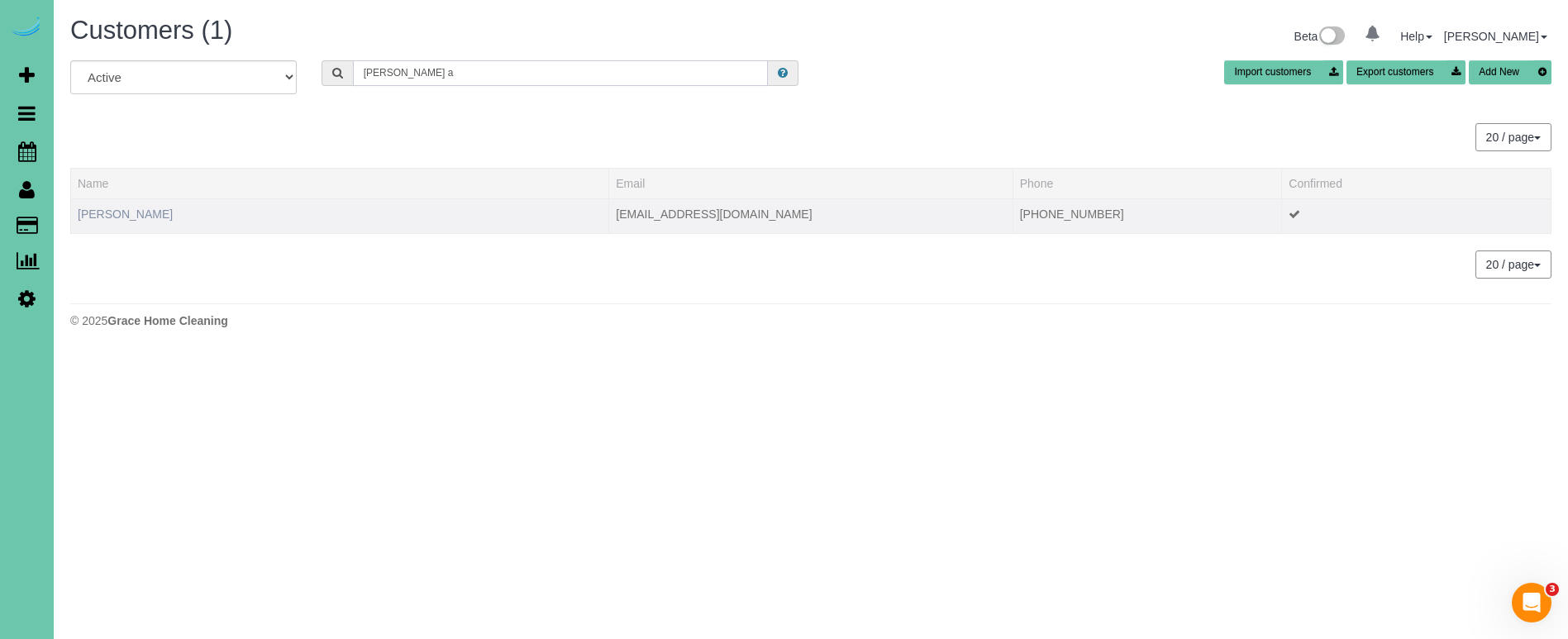
type input "sherri a"
click at [92, 215] on link "Sherri Aslam" at bounding box center [125, 214] width 95 height 13
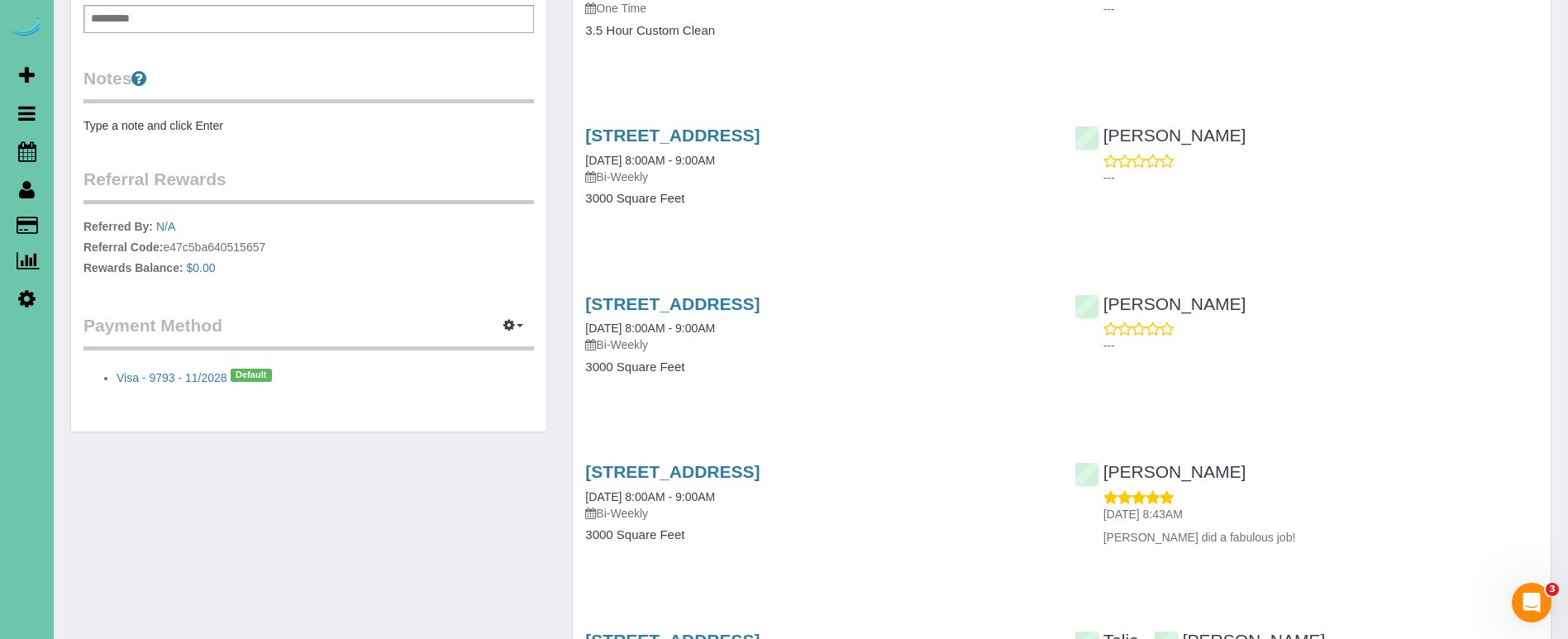
scroll to position [563, 0]
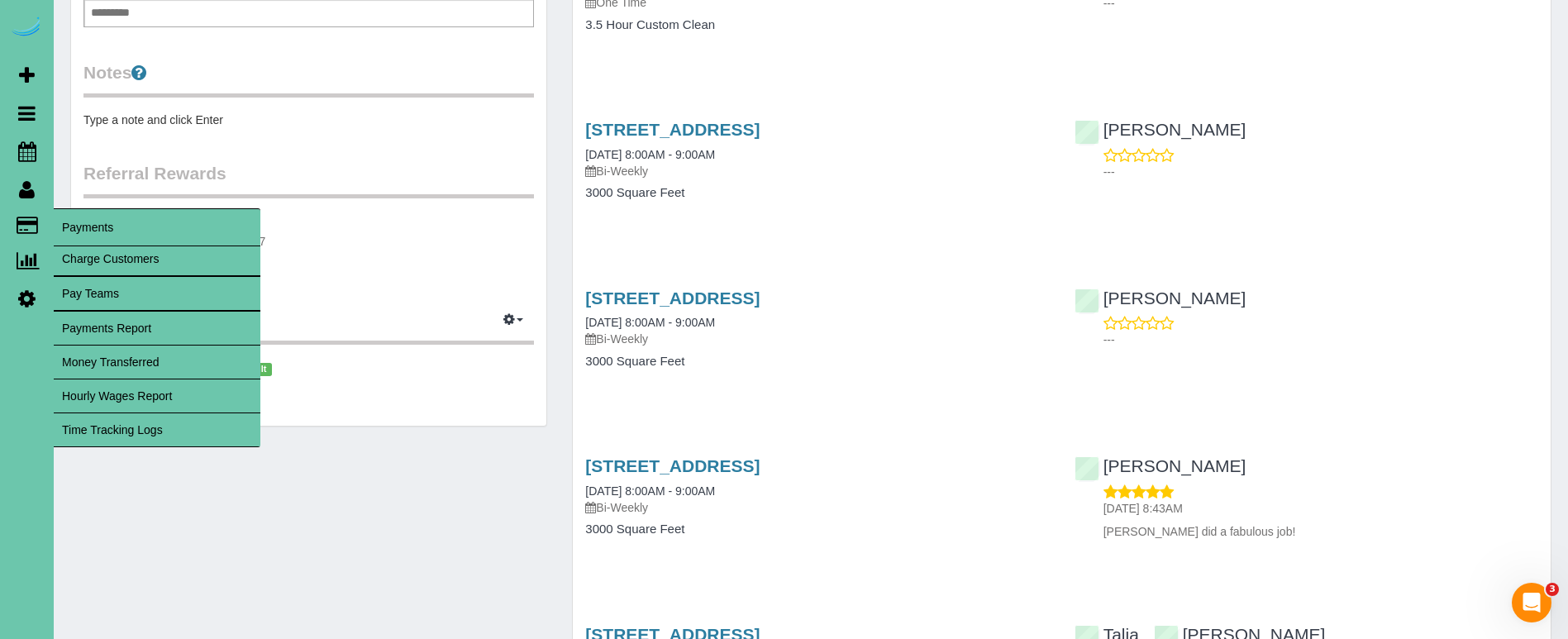
drag, startPoint x: 127, startPoint y: 436, endPoint x: 108, endPoint y: 430, distance: 19.9
click at [127, 436] on link "Time Tracking Logs" at bounding box center [157, 429] width 207 height 33
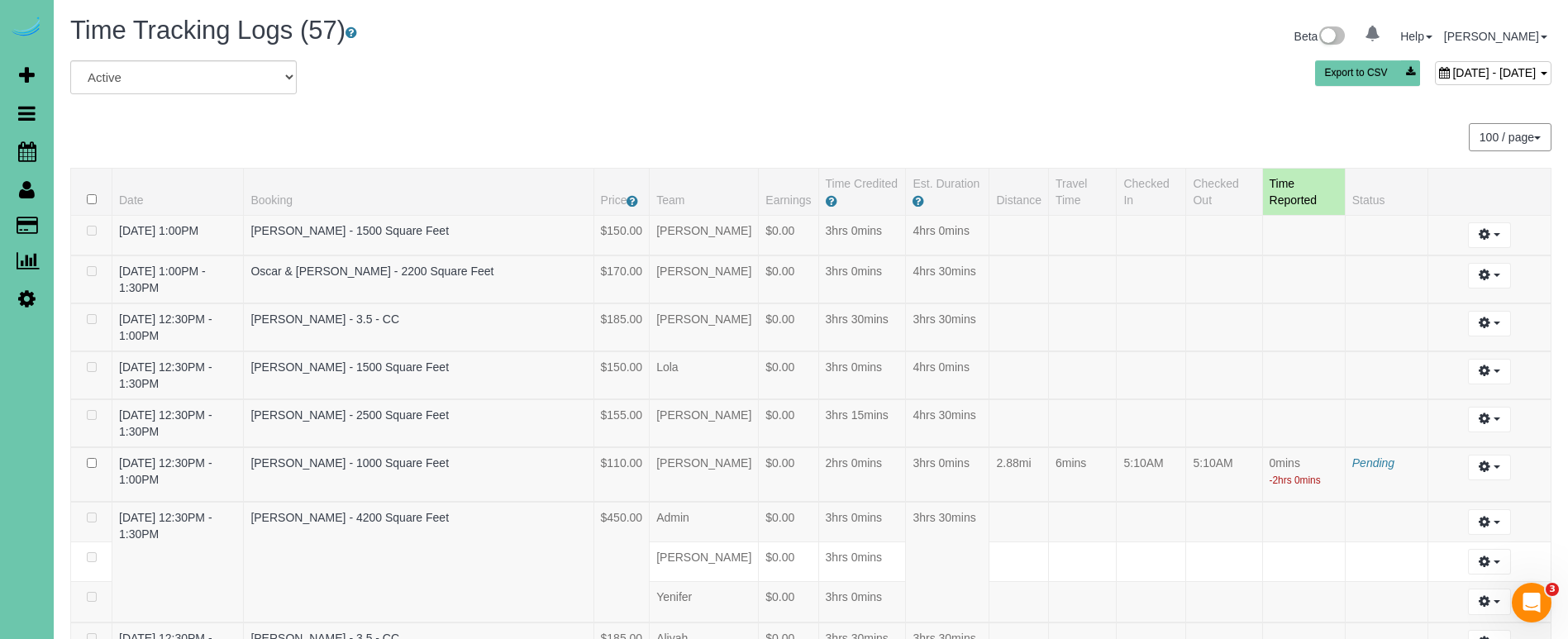
click at [1452, 68] on span "September 29, 2025 - September 29, 2025" at bounding box center [1494, 72] width 84 height 13
type input "**********"
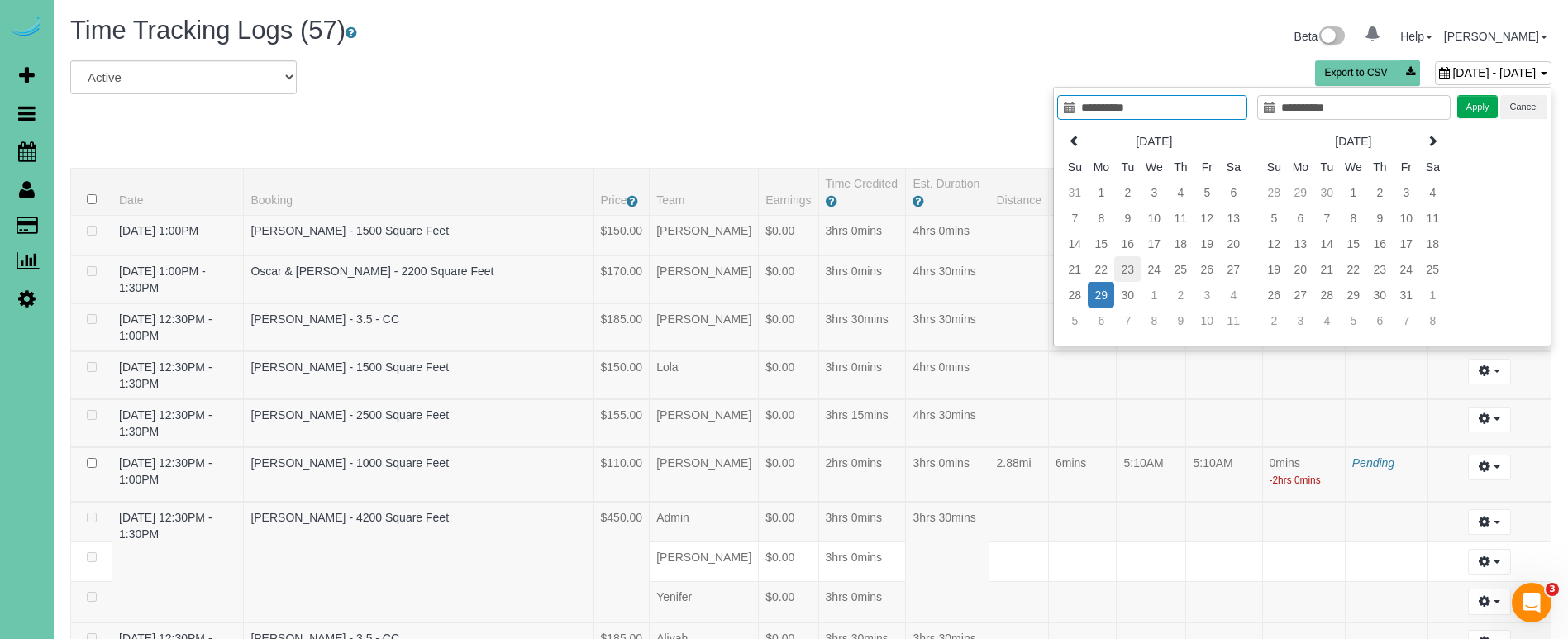
type input "**********"
click at [1126, 253] on td "16" at bounding box center [1127, 244] width 27 height 26
type input "**********"
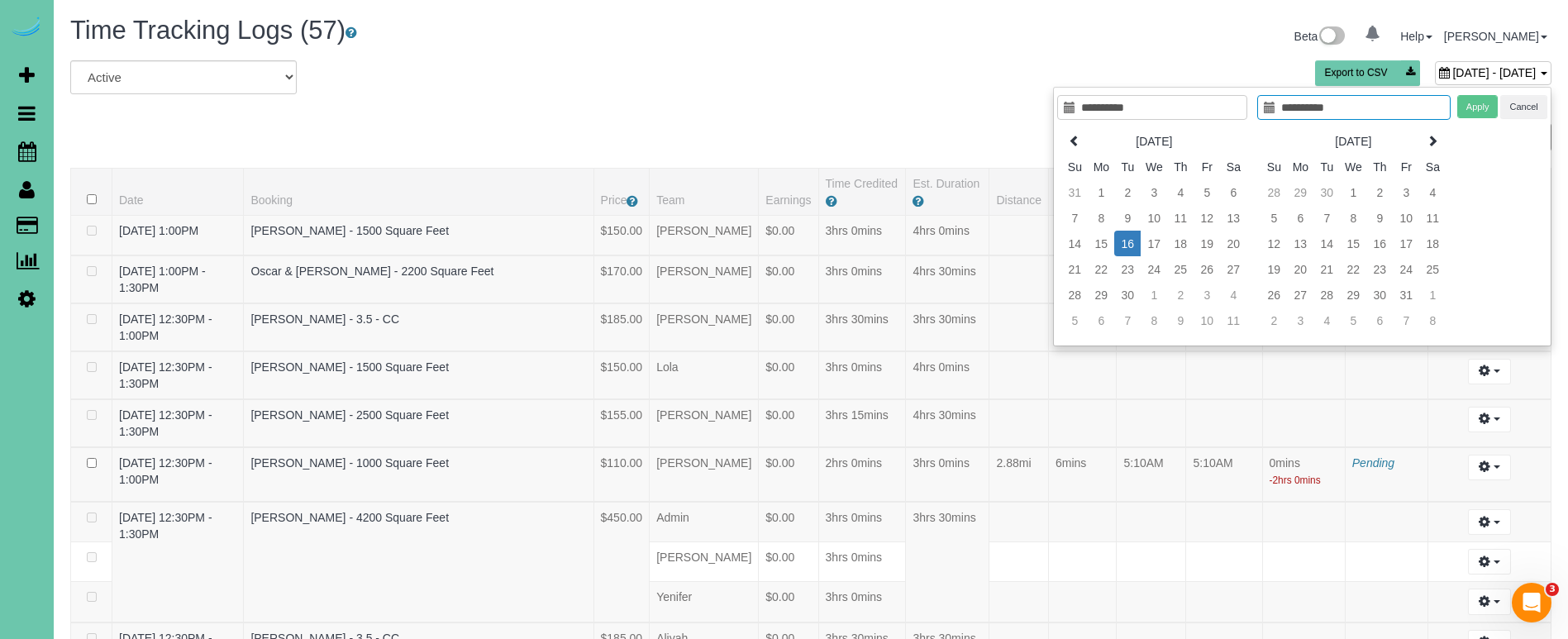
click at [1126, 253] on td "16" at bounding box center [1127, 244] width 27 height 26
click at [1488, 115] on button "Apply" at bounding box center [1478, 107] width 41 height 24
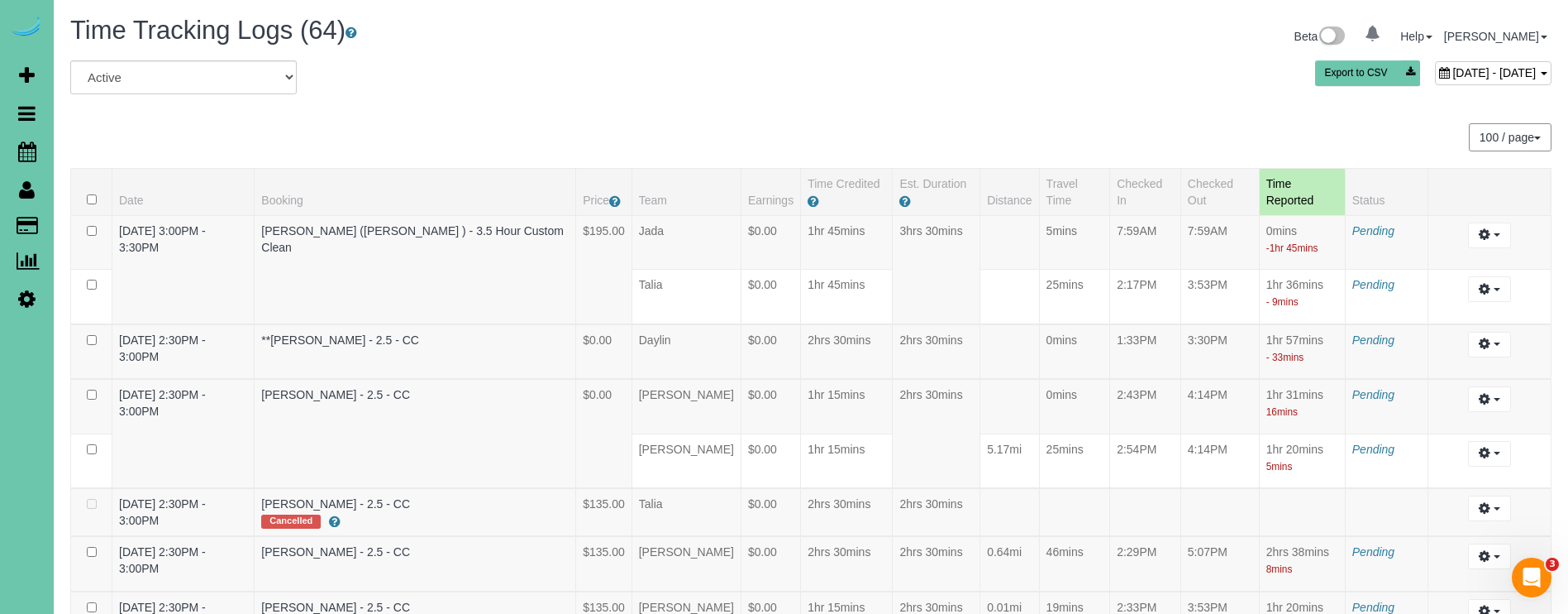
click at [1435, 62] on div "September 16, 2025 - September 16, 2025" at bounding box center [1493, 73] width 117 height 24
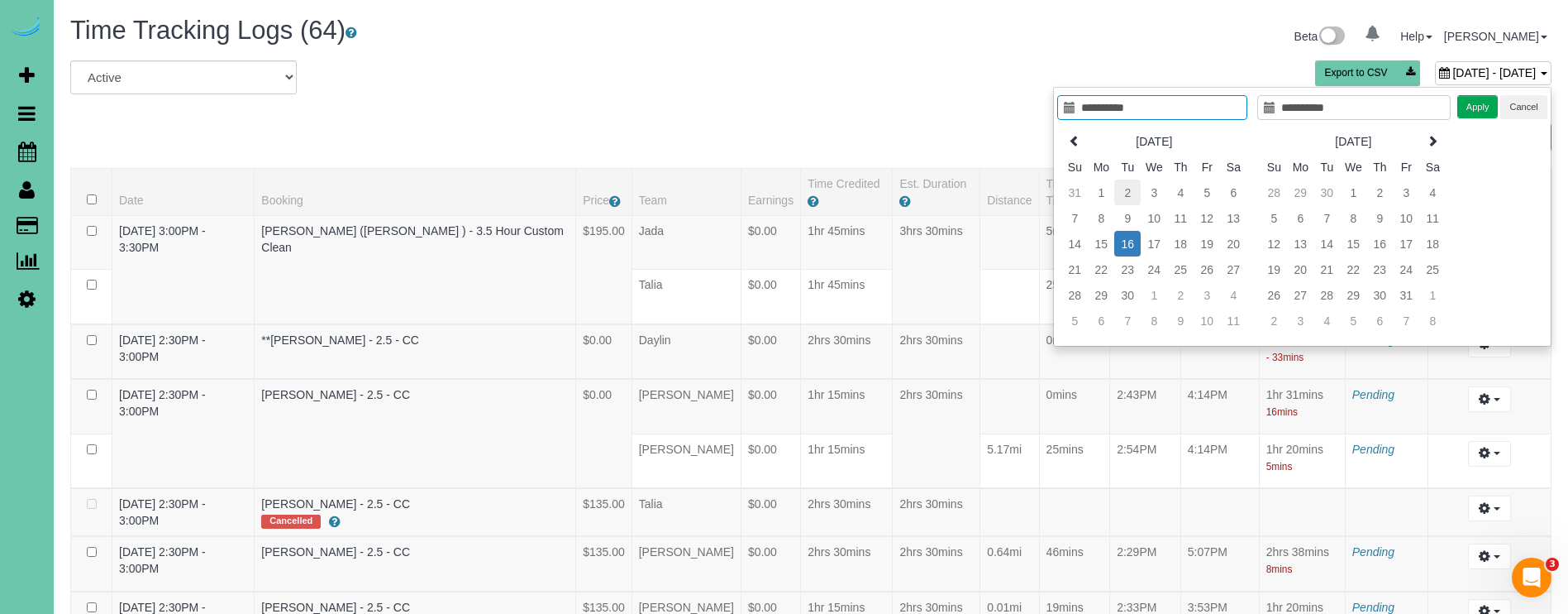
type input "**********"
click at [1122, 184] on td "2" at bounding box center [1127, 192] width 27 height 26
type input "**********"
click at [1122, 184] on td "2" at bounding box center [1127, 192] width 27 height 26
click at [1469, 104] on button "Apply" at bounding box center [1478, 107] width 41 height 24
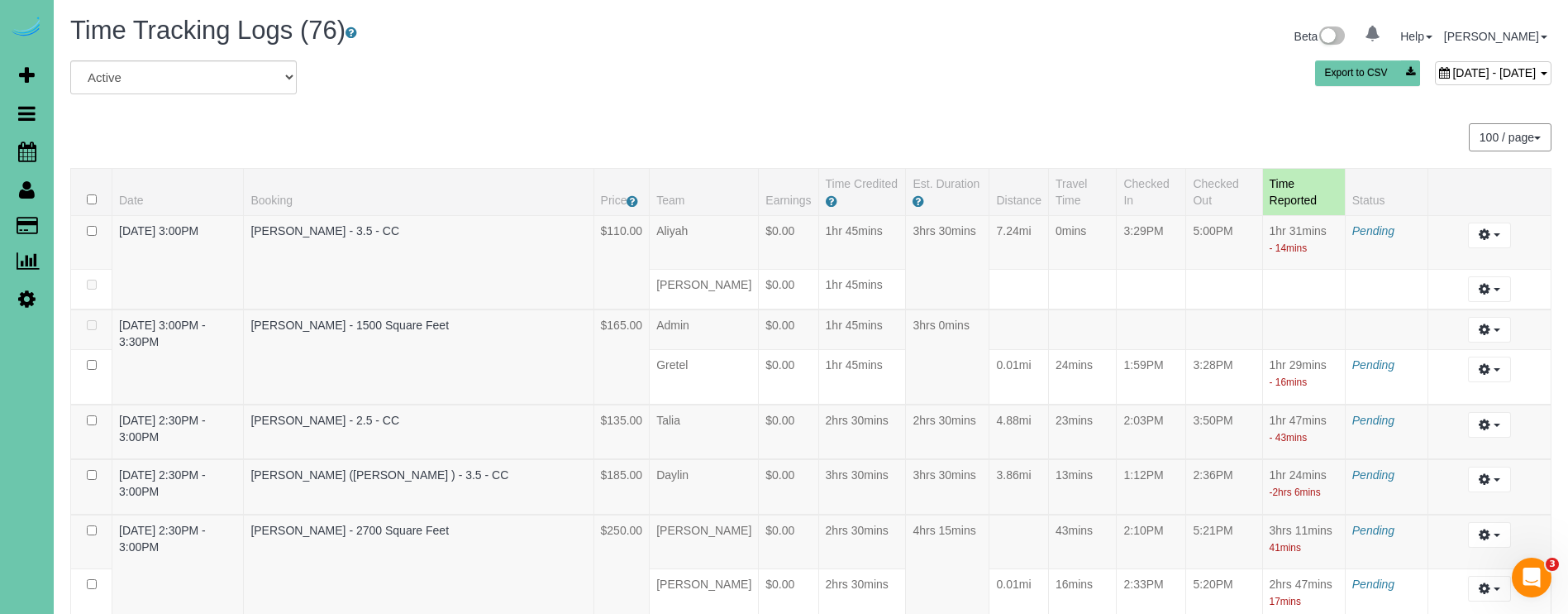
click at [1439, 71] on icon at bounding box center [1444, 72] width 11 height 12
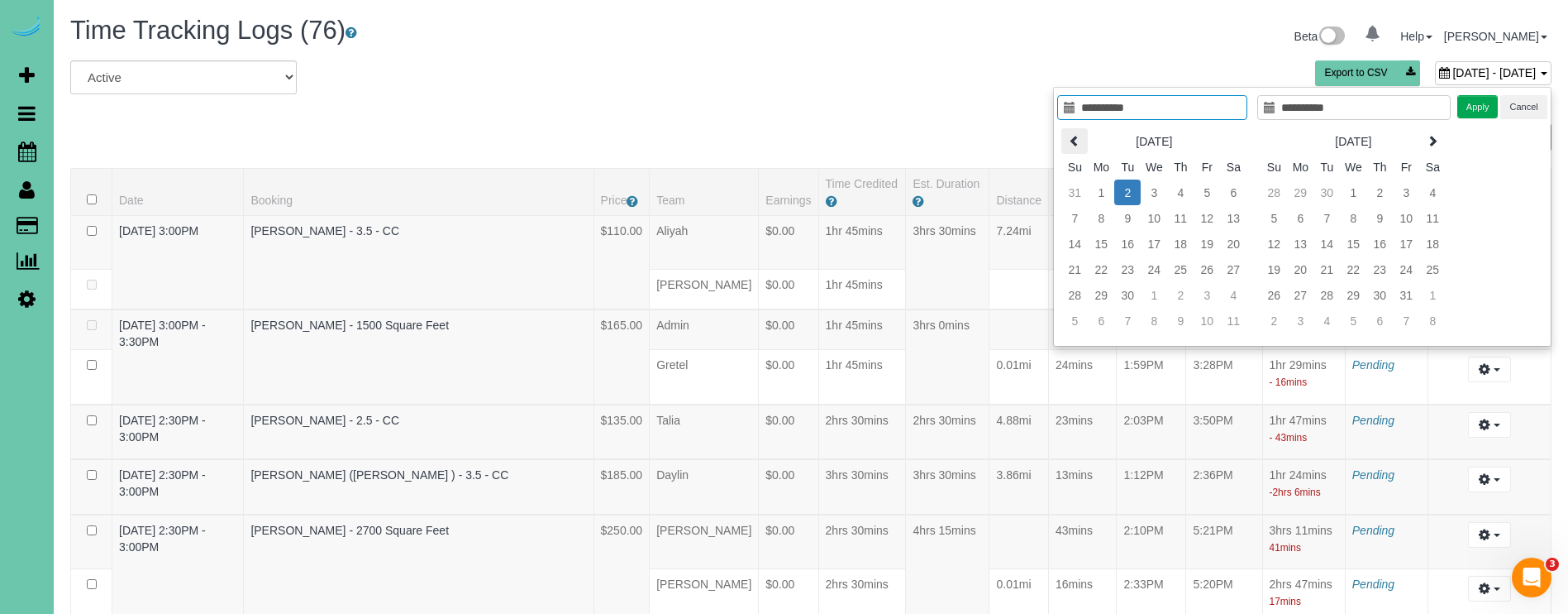
click at [1073, 146] on icon at bounding box center [1074, 140] width 12 height 12
type input "**********"
click at [1121, 266] on td "19" at bounding box center [1127, 269] width 27 height 26
type input "**********"
click at [1121, 266] on td "19" at bounding box center [1127, 269] width 27 height 26
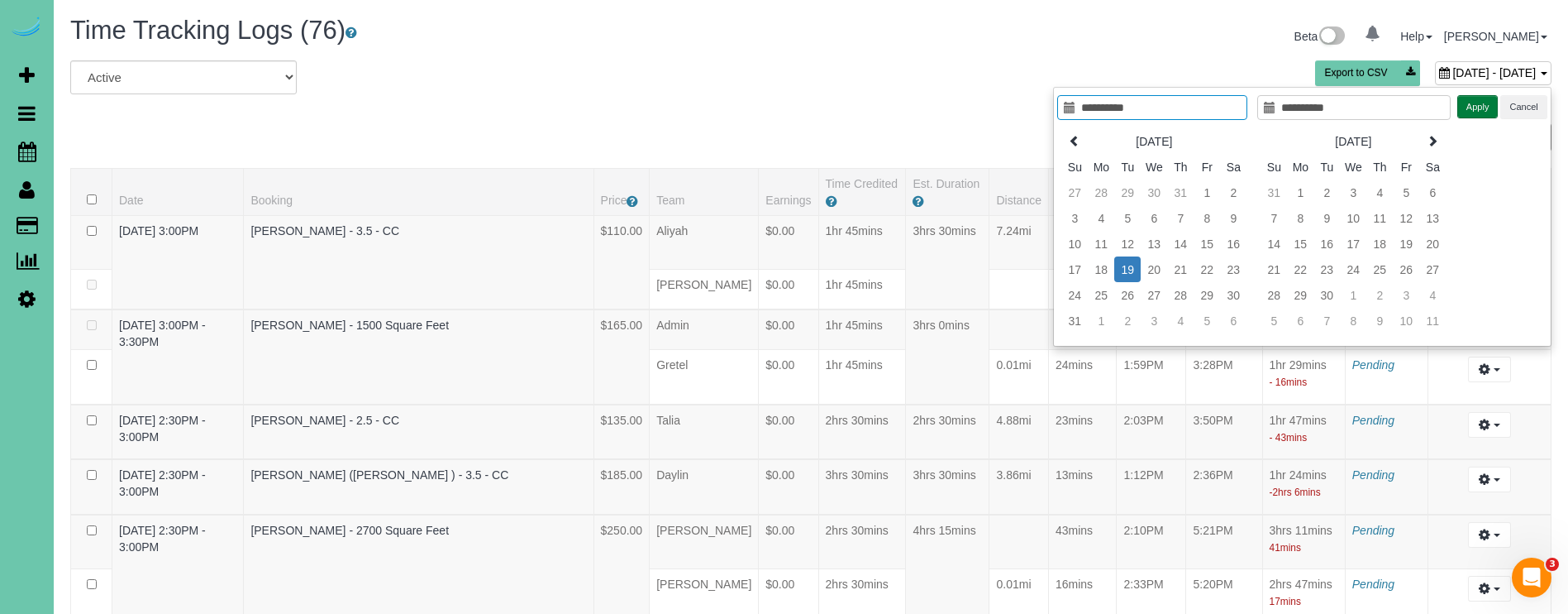
click at [1480, 110] on button "Apply" at bounding box center [1478, 107] width 41 height 24
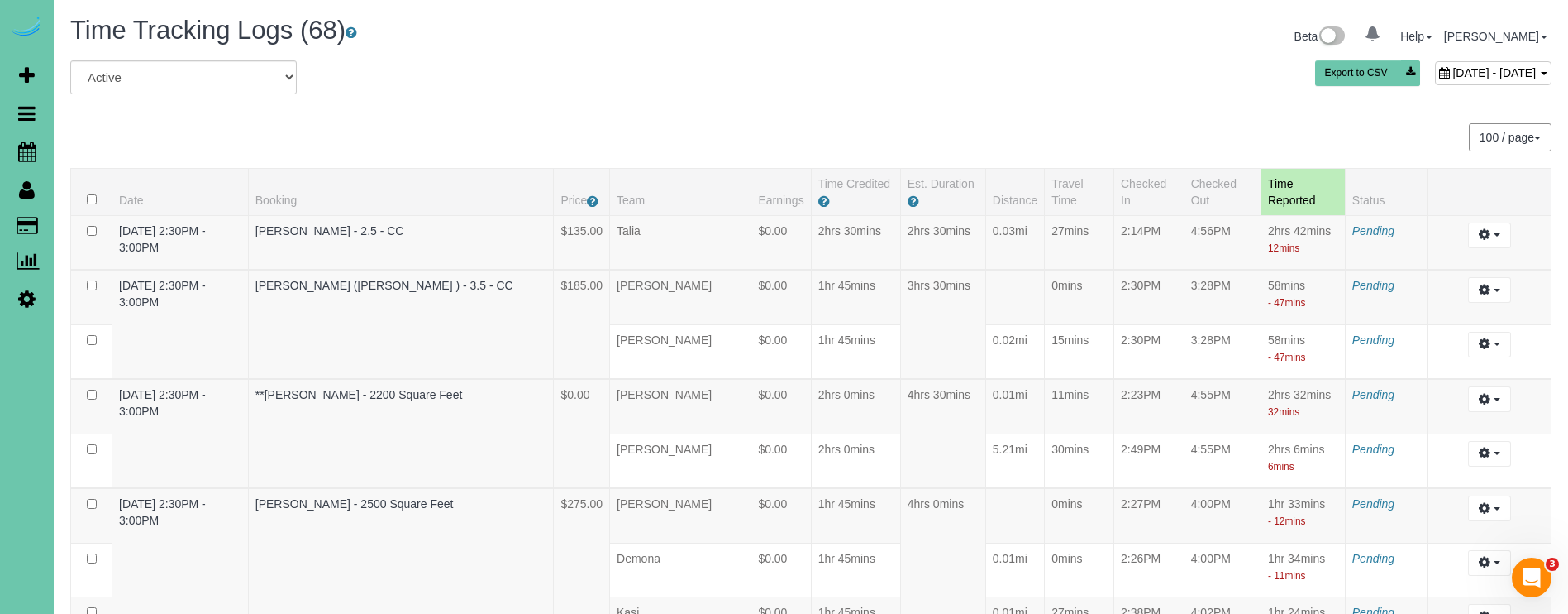
click at [1452, 67] on span "August 19, 2025 - August 19, 2025" at bounding box center [1494, 72] width 84 height 13
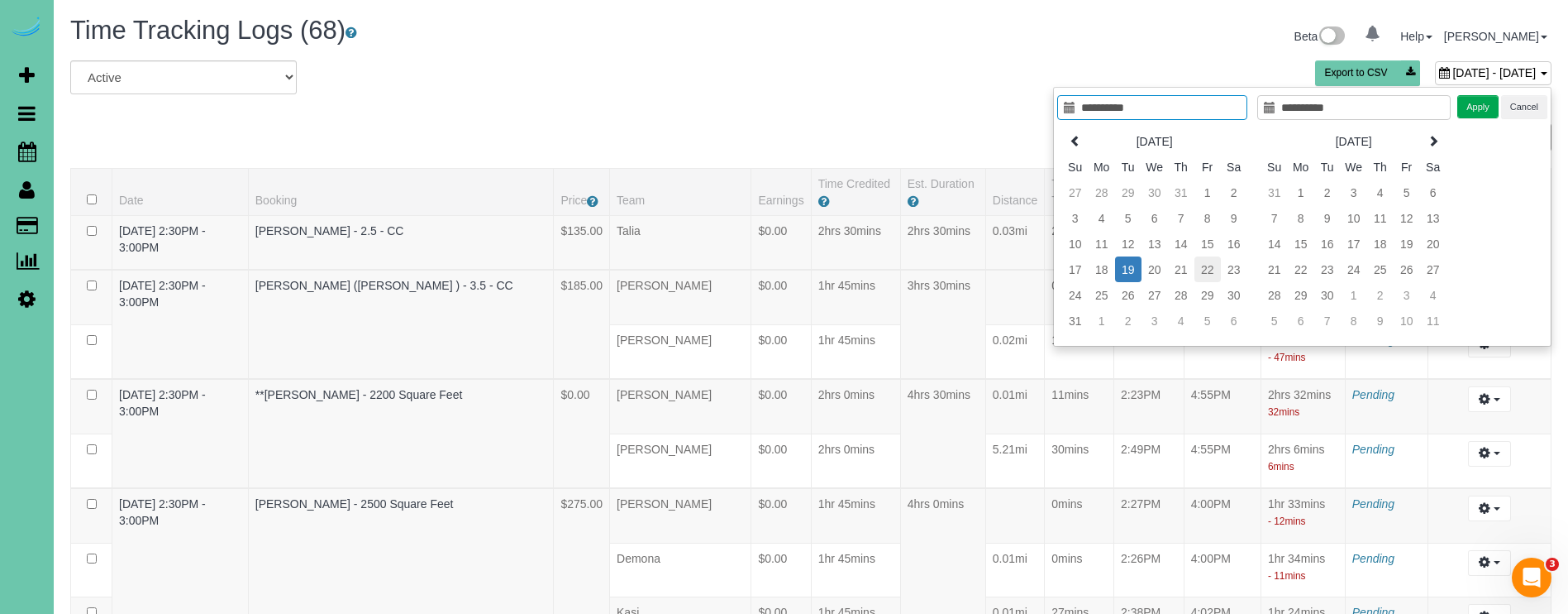
type input "**********"
click at [1209, 271] on td "22" at bounding box center [1208, 269] width 27 height 26
type input "**********"
click at [1209, 271] on td "22" at bounding box center [1208, 269] width 27 height 26
drag, startPoint x: 1468, startPoint y: 107, endPoint x: 1401, endPoint y: 92, distance: 68.7
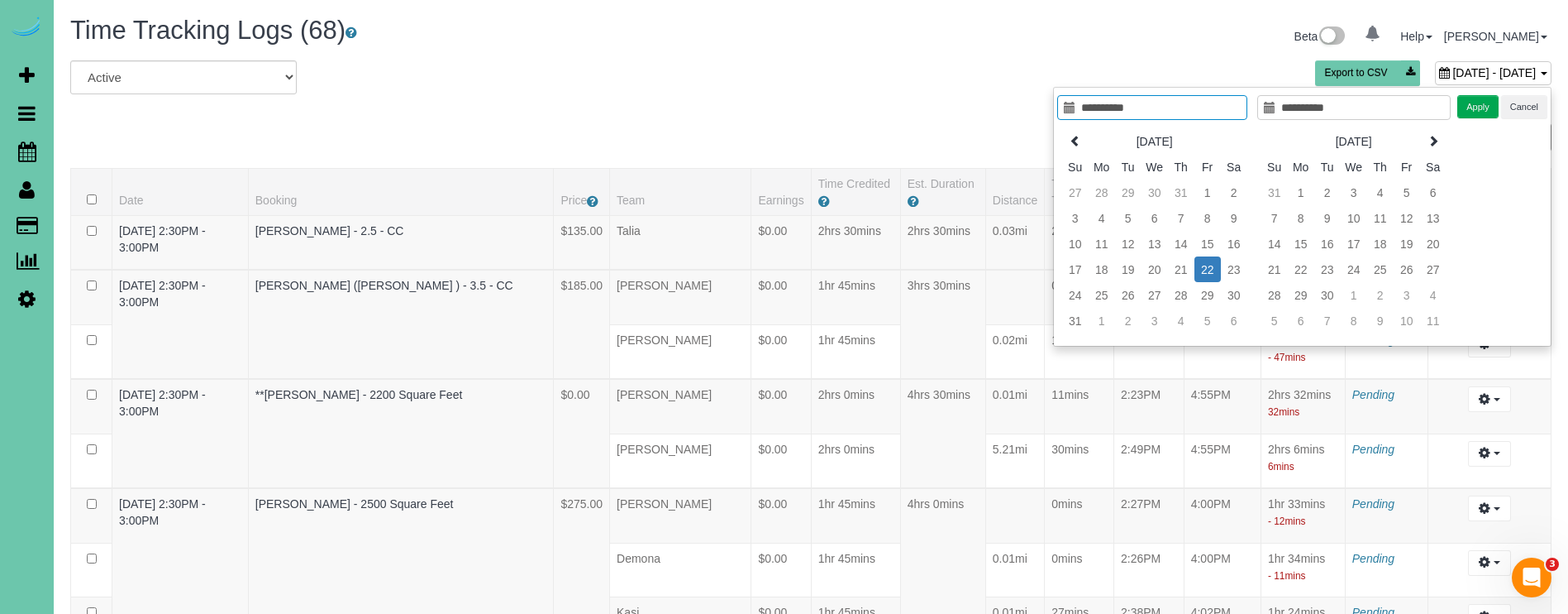
click at [1468, 107] on button "Apply" at bounding box center [1478, 107] width 41 height 24
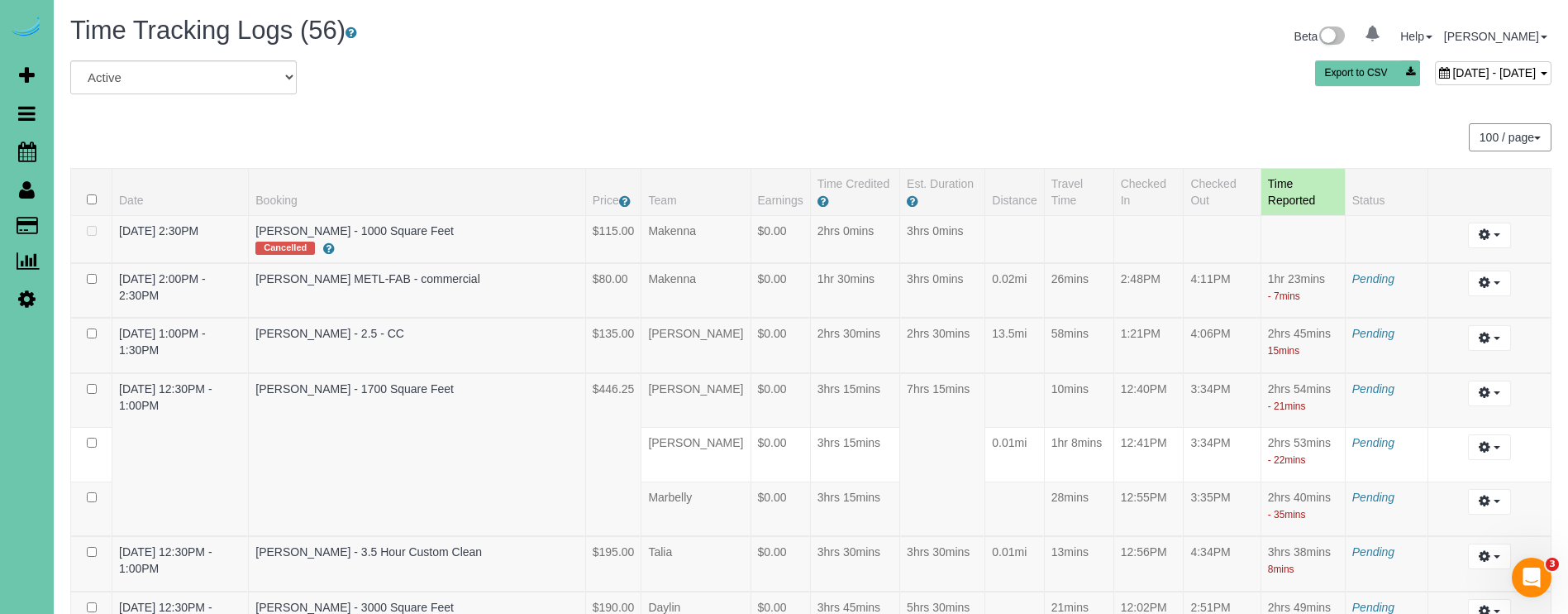
click at [961, 84] on div "August 22, 2025 - August 22, 2025 Export to CSV" at bounding box center [1061, 77] width 1004 height 33
click at [1470, 78] on span "August 22, 2025 - August 22, 2025" at bounding box center [1494, 72] width 84 height 13
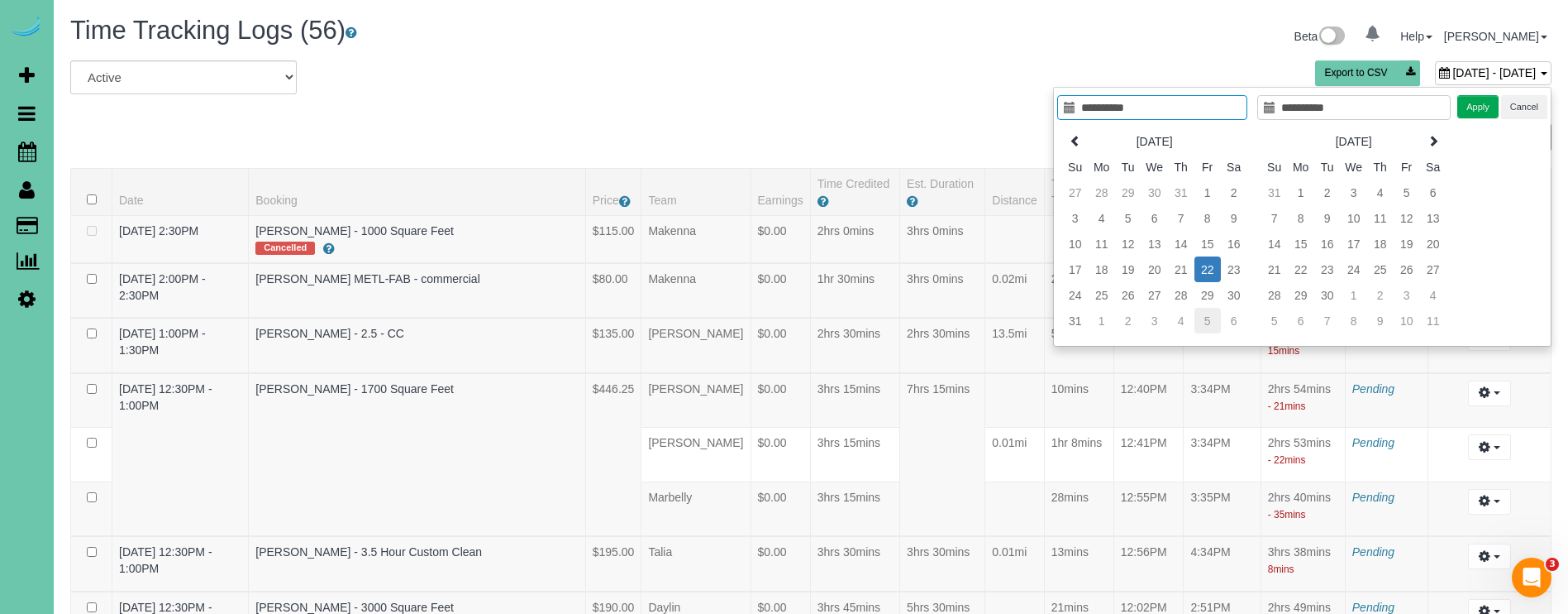
type input "**********"
click at [1209, 316] on td "5" at bounding box center [1208, 320] width 27 height 26
type input "**********"
click at [1127, 215] on td "5" at bounding box center [1128, 218] width 27 height 26
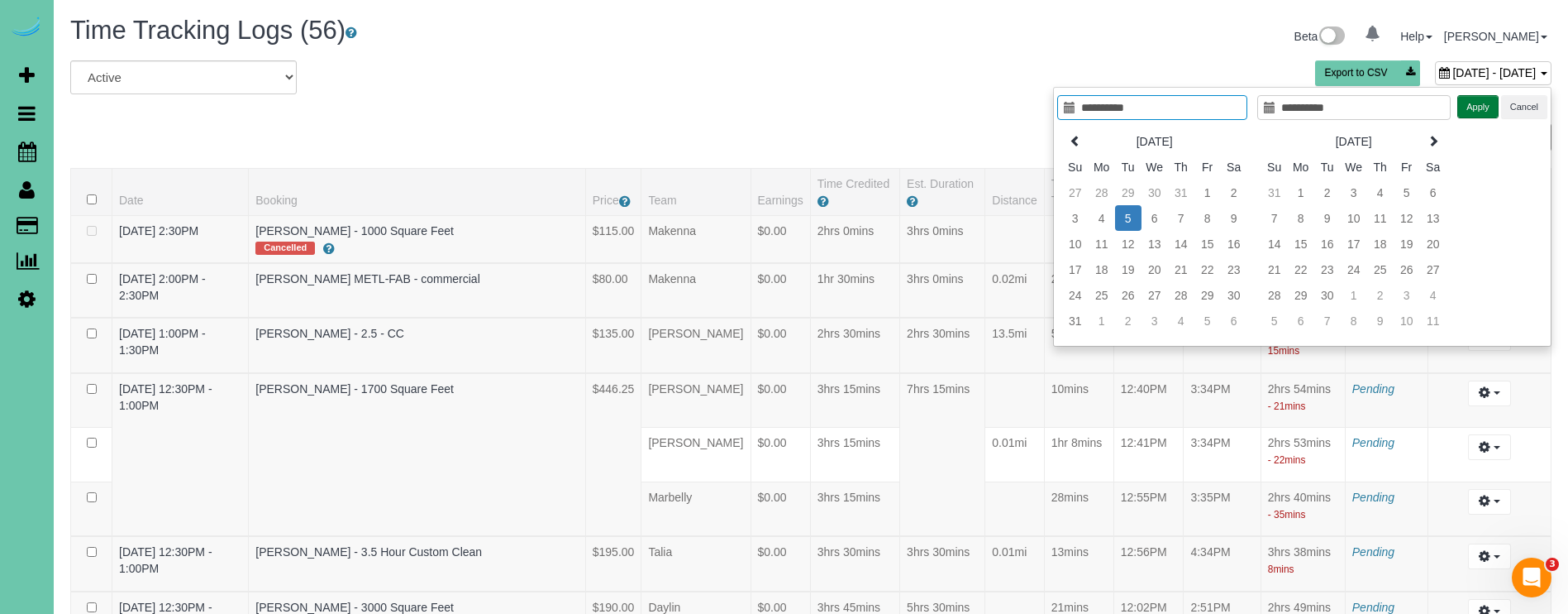
click at [1471, 108] on button "Apply" at bounding box center [1478, 107] width 41 height 24
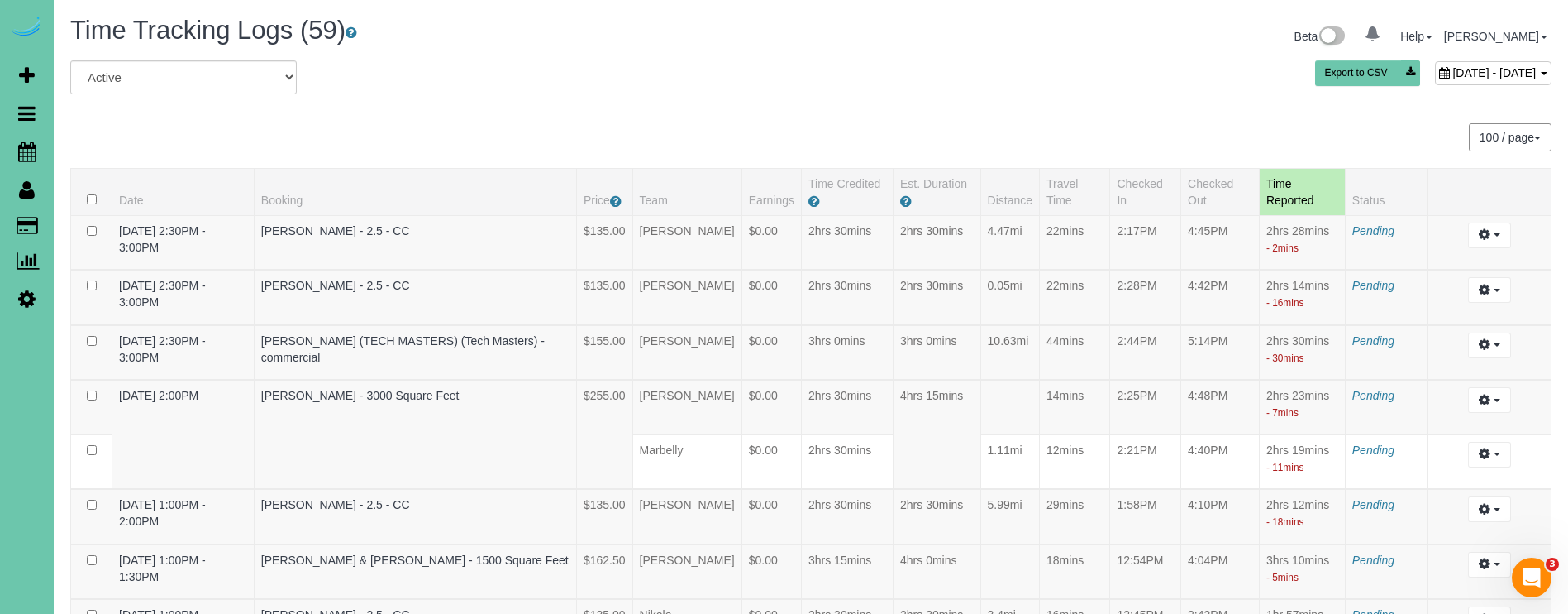
scroll to position [3546, 0]
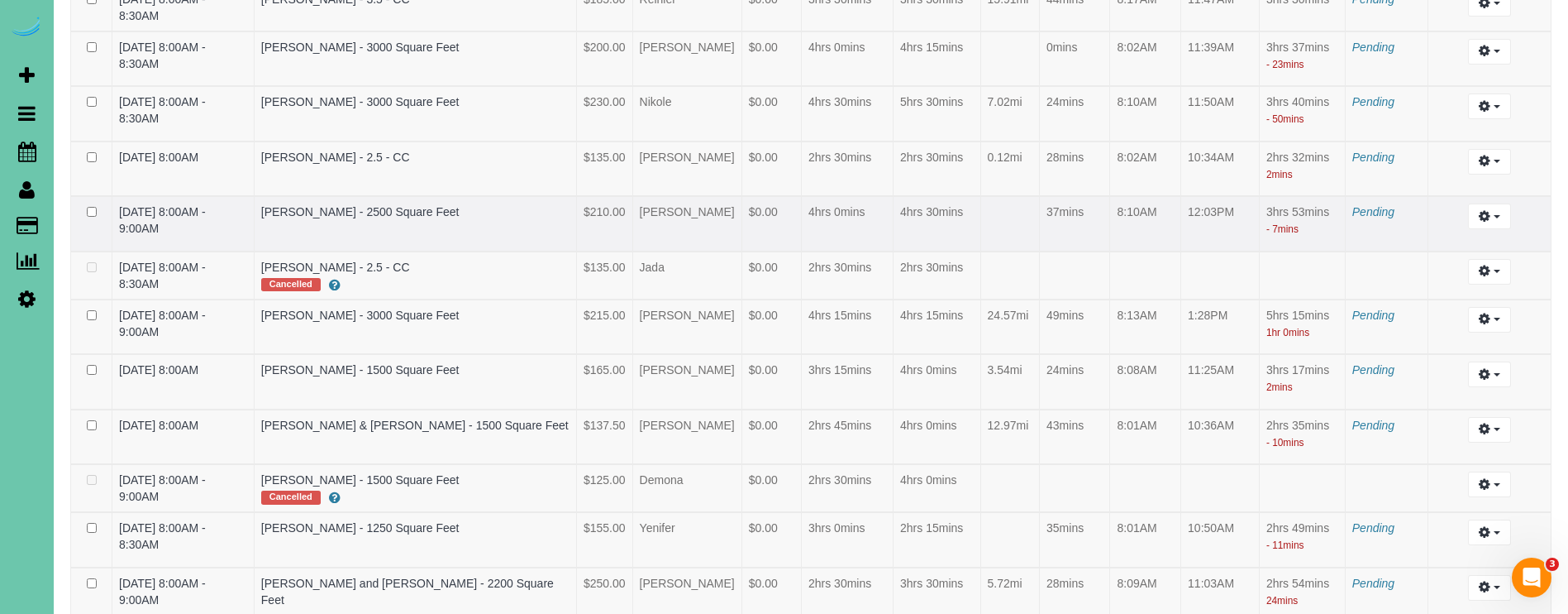
click at [1030, 203] on td at bounding box center [1010, 224] width 59 height 55
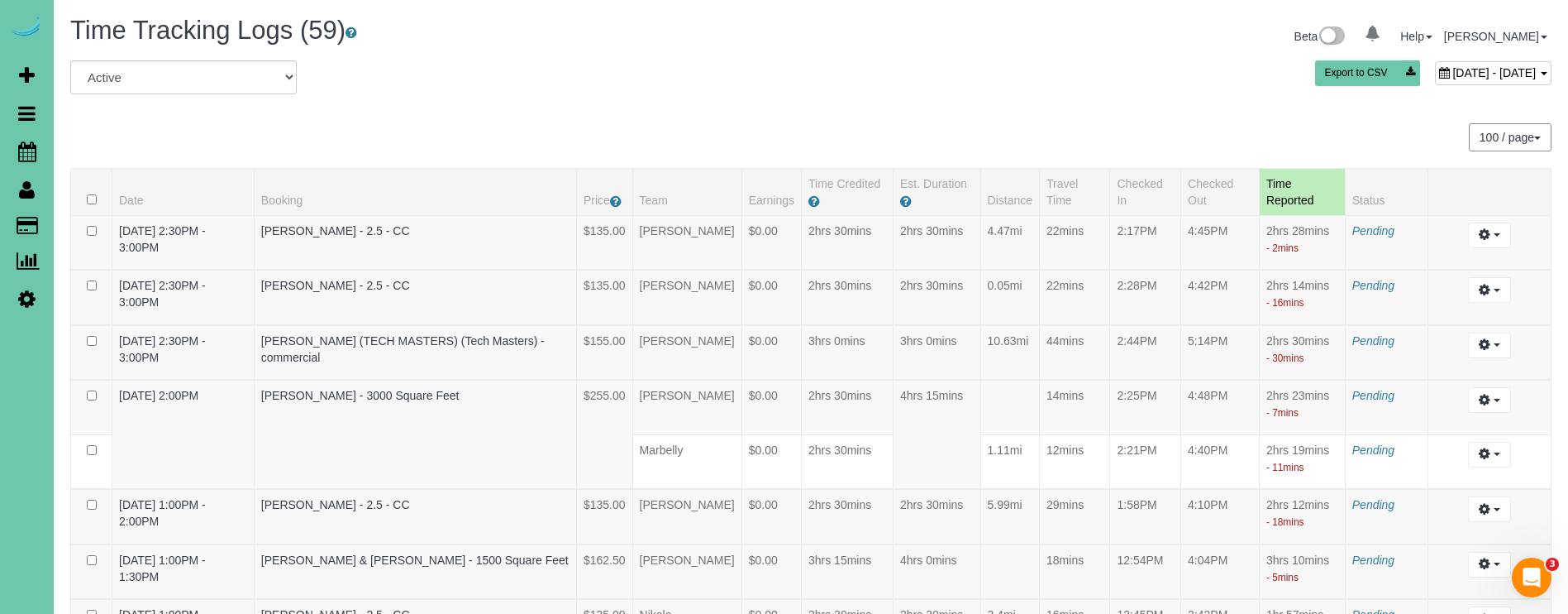
scroll to position [0, 0]
click at [1452, 78] on span "August 05, 2025 - August 05, 2025" at bounding box center [1494, 72] width 84 height 13
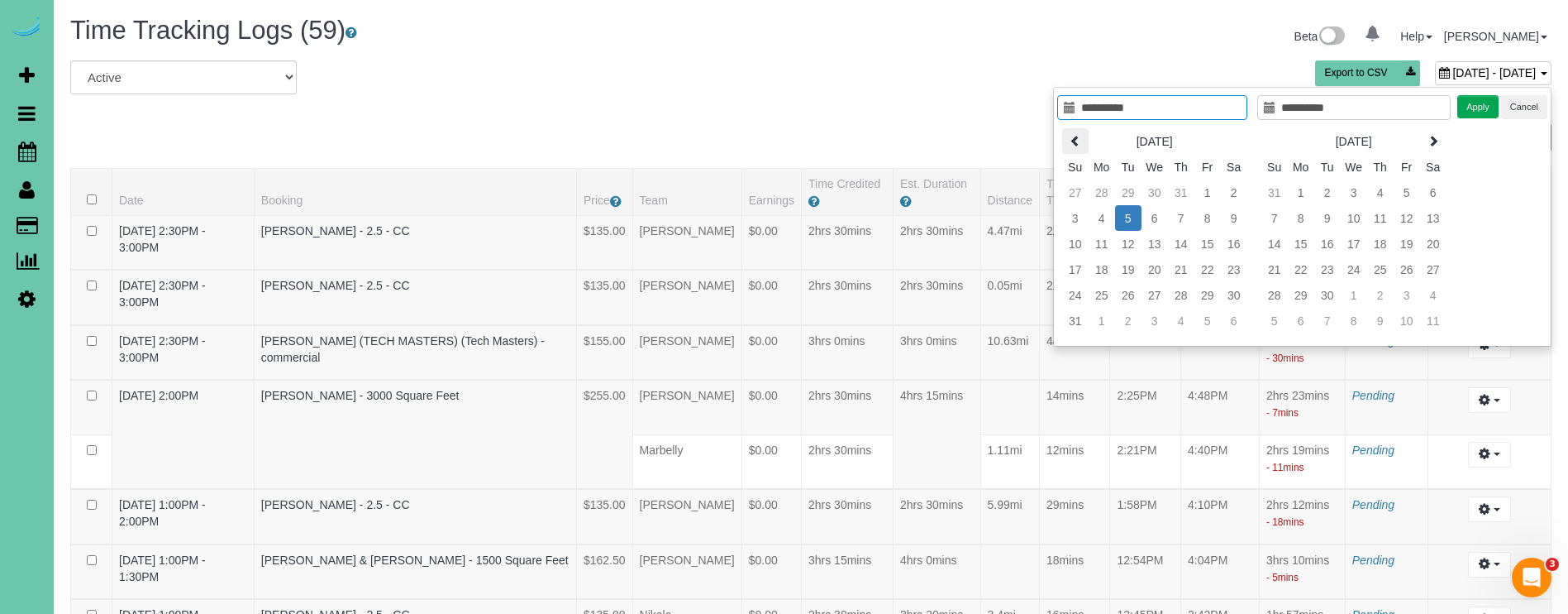
click at [1063, 133] on th at bounding box center [1076, 141] width 27 height 26
type input "**********"
click at [1119, 276] on td "22" at bounding box center [1128, 269] width 27 height 26
type input "**********"
click at [1119, 276] on td "22" at bounding box center [1128, 269] width 27 height 26
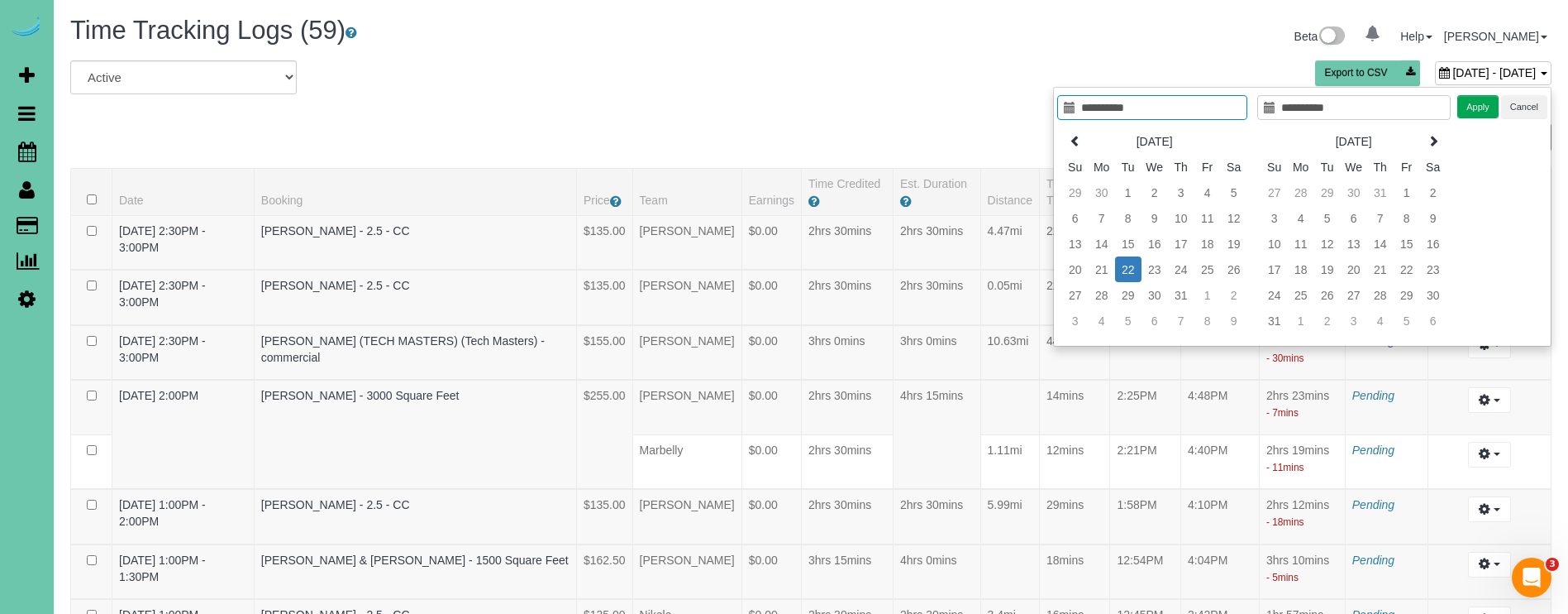
type input "**********"
click at [1487, 102] on button "Apply" at bounding box center [1478, 107] width 41 height 24
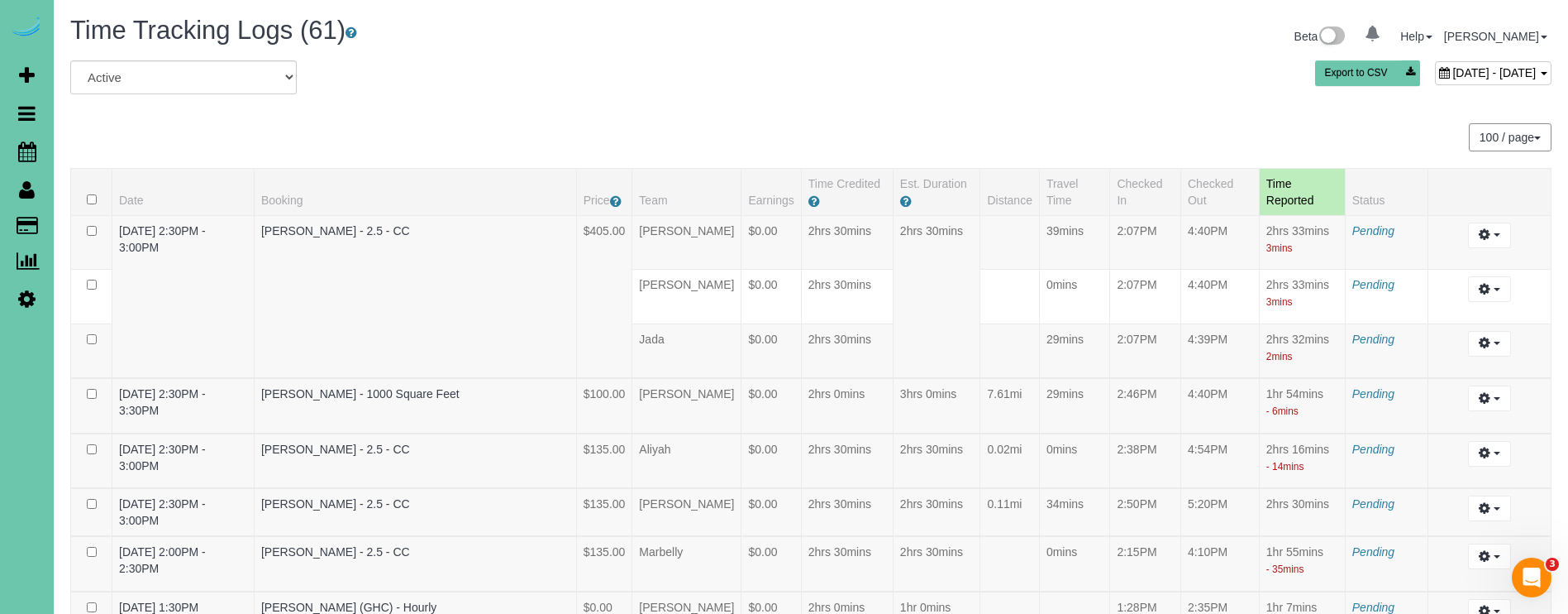
scroll to position [2825, 0]
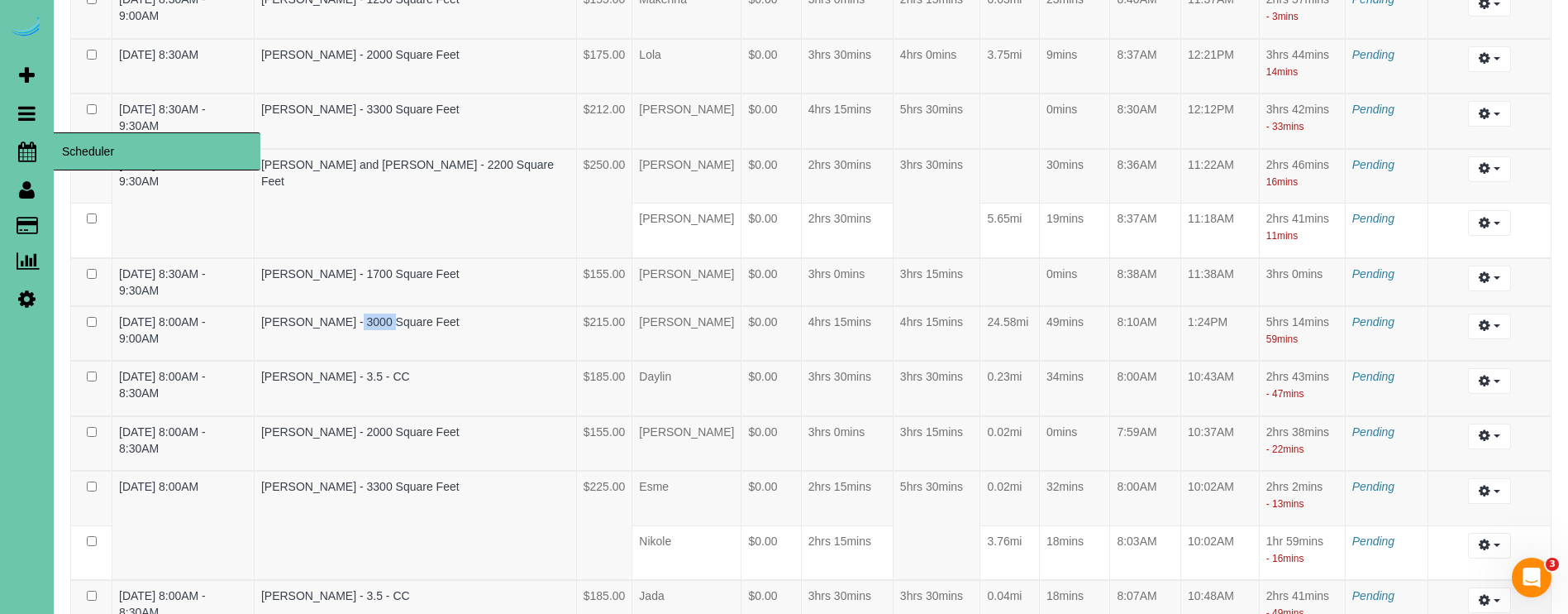
click at [26, 145] on icon at bounding box center [27, 151] width 18 height 20
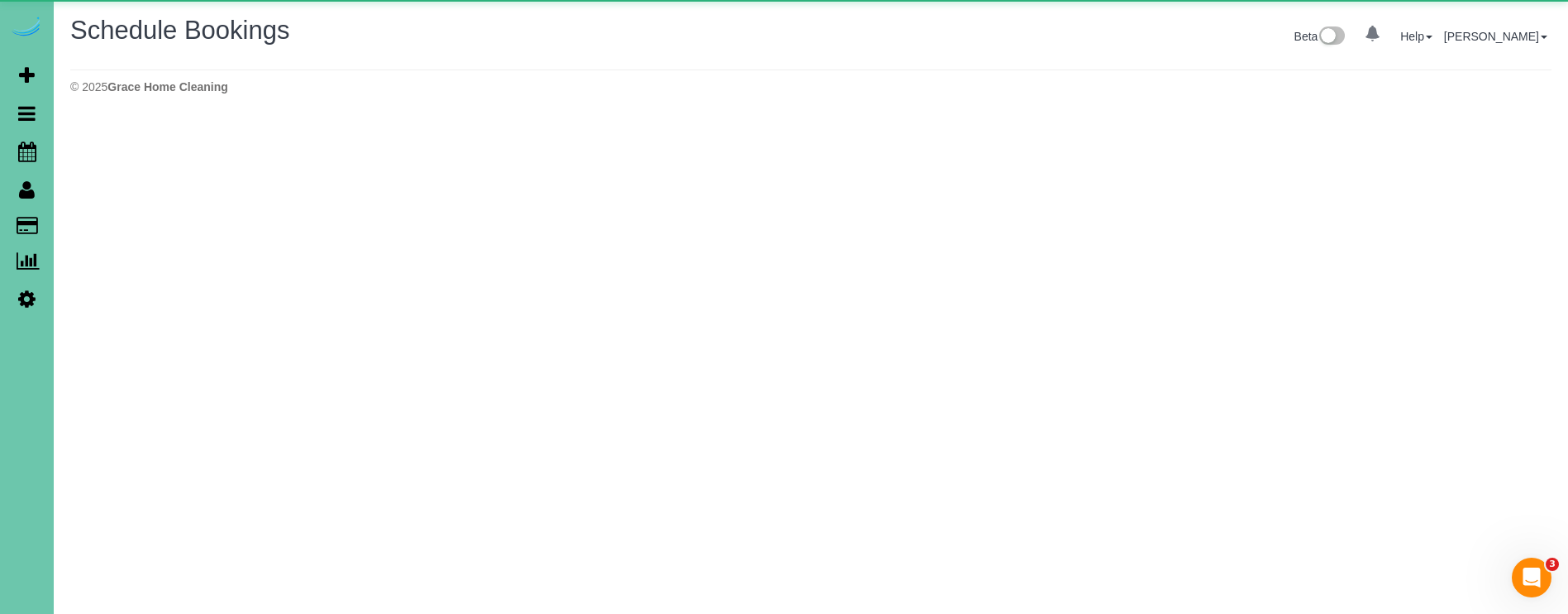
click at [88, 151] on body "0 Beta Your Notifications You have 0 alerts Add Booking Bookings Active Booking…" at bounding box center [784, 307] width 1568 height 614
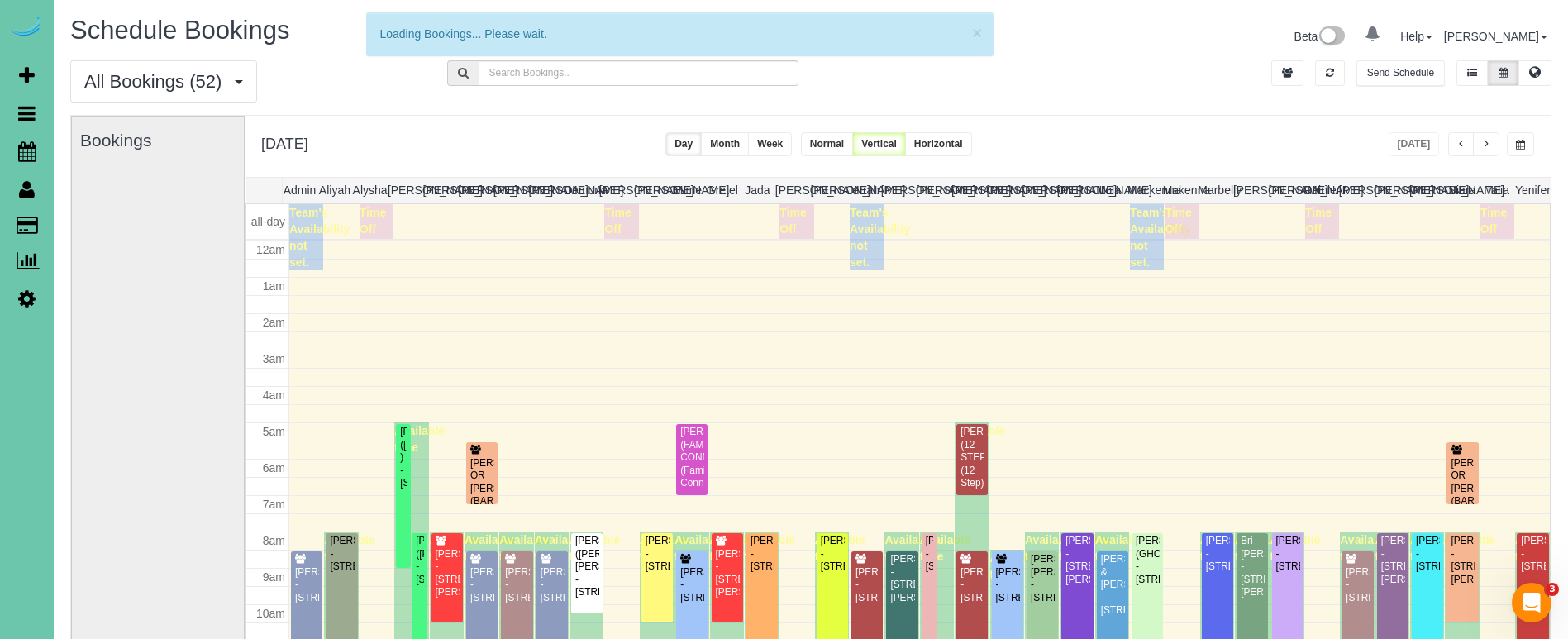
scroll to position [220, 0]
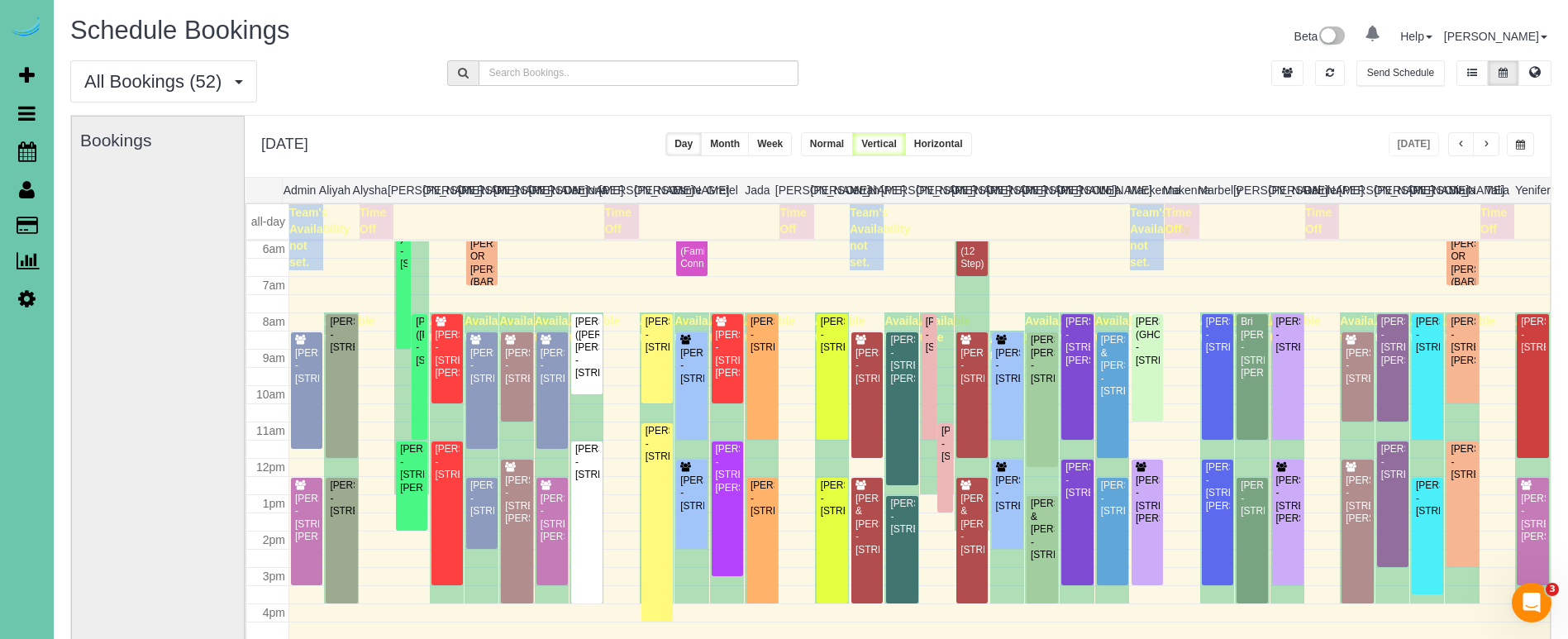
click at [1488, 138] on button "button" at bounding box center [1486, 144] width 27 height 24
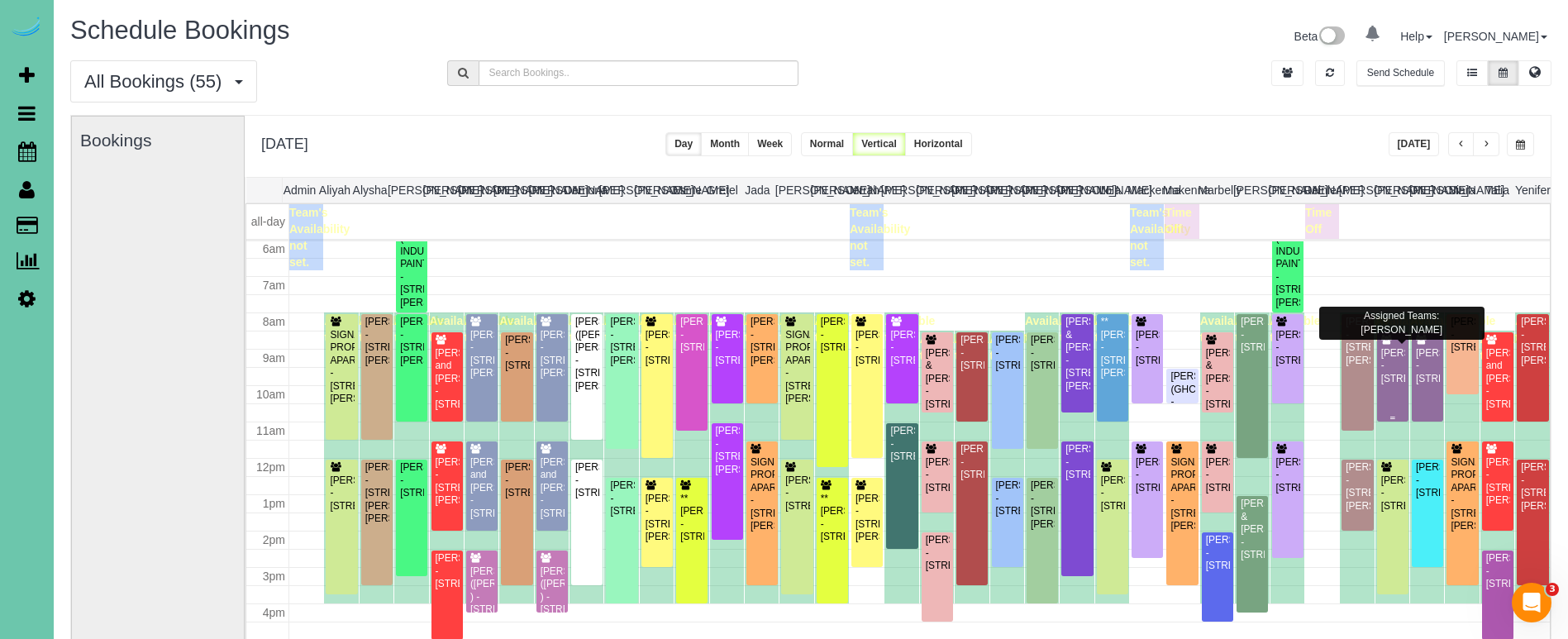
click at [1402, 359] on div "Sherri Aslam - 18407 Lake St, Elkhorn, NE 68022" at bounding box center [1392, 366] width 25 height 38
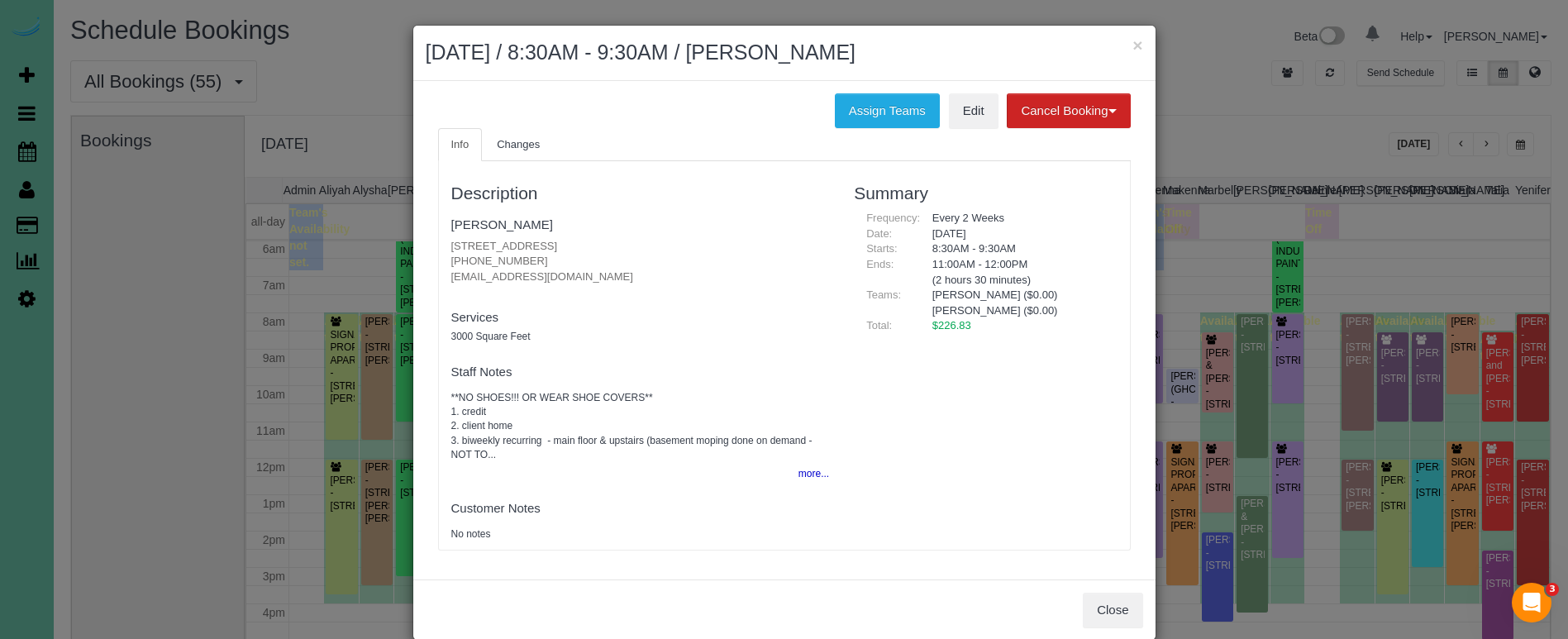
click at [805, 261] on p "18407 Lake St, Elkhorn, NE 68022 (443) 240-2013 scheherzade91@gmail.com" at bounding box center [640, 262] width 378 height 46
click at [1096, 607] on button "Close" at bounding box center [1112, 610] width 60 height 35
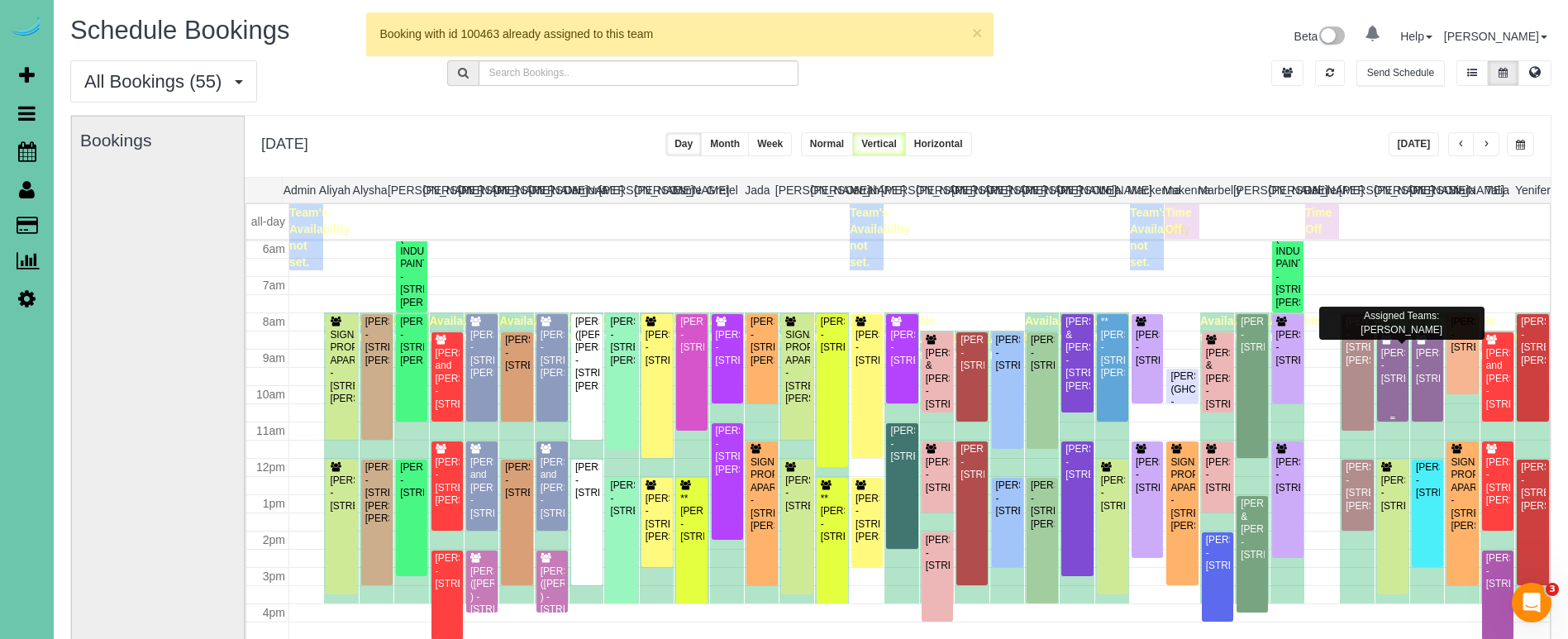
click at [1392, 386] on div "Sherri Aslam - 18407 Lake St, Elkhorn, NE 68022" at bounding box center [1392, 366] width 25 height 38
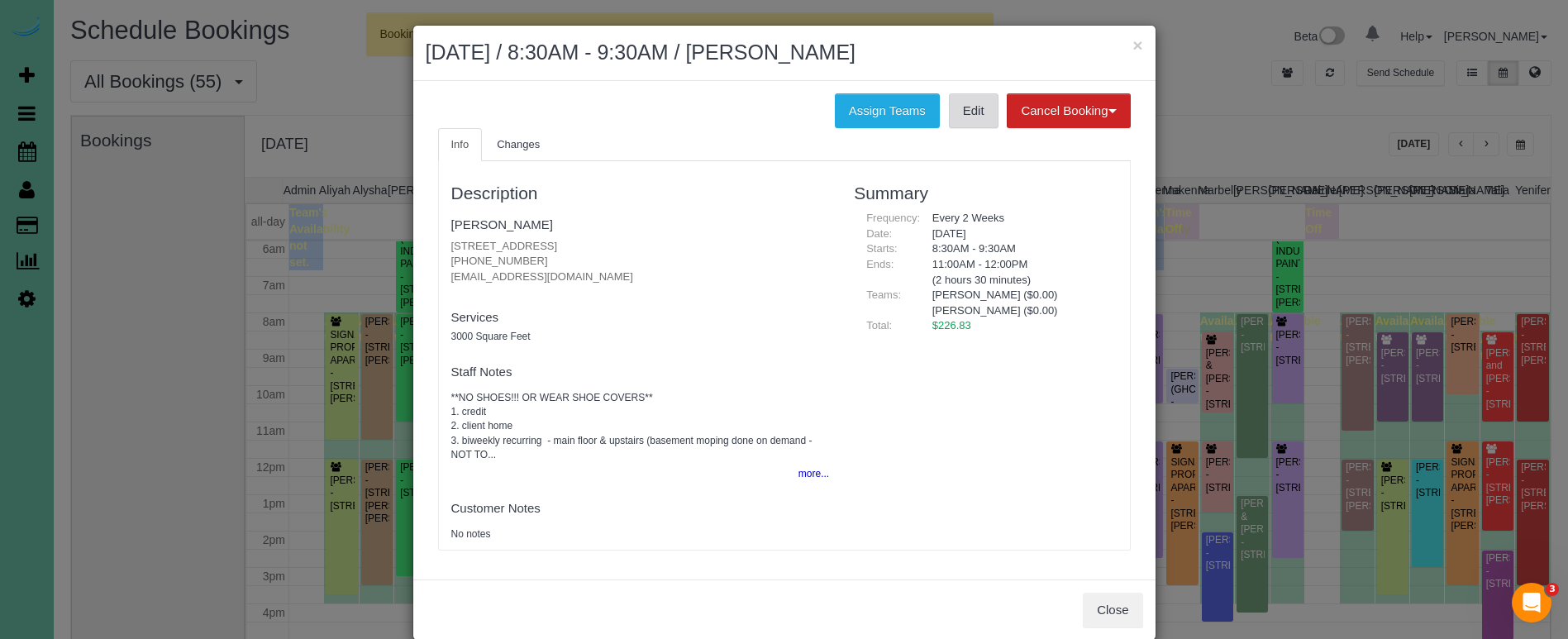
click at [959, 116] on link "Edit" at bounding box center [974, 111] width 50 height 35
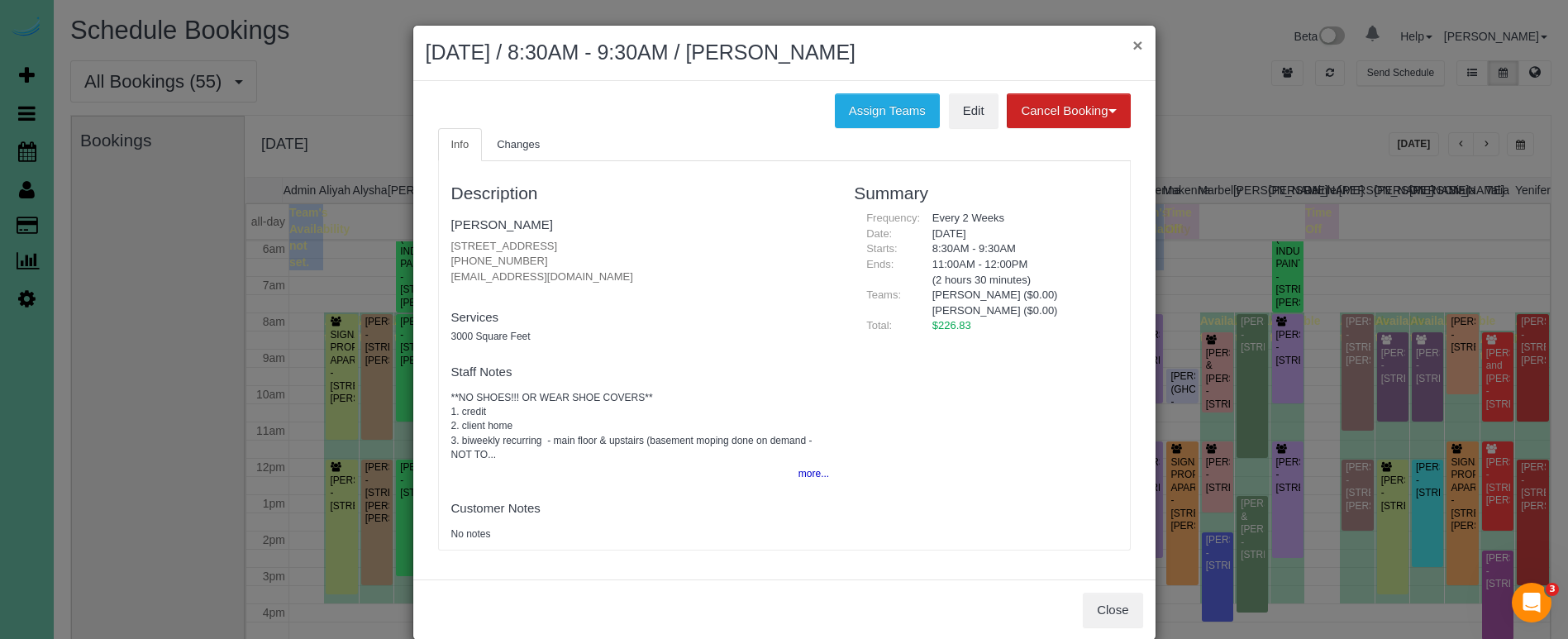
scroll to position [1, 0]
click at [1134, 46] on button "×" at bounding box center [1136, 44] width 10 height 17
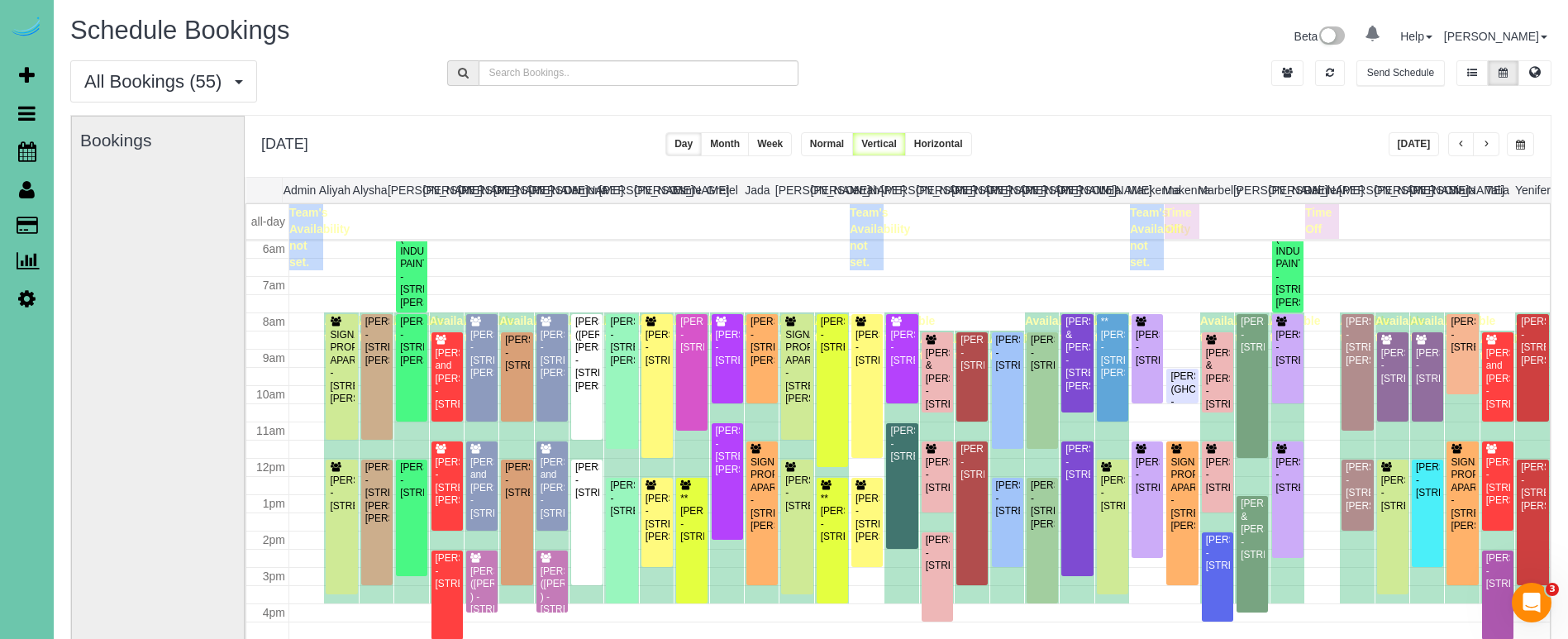
click at [1514, 150] on button "button" at bounding box center [1520, 144] width 28 height 24
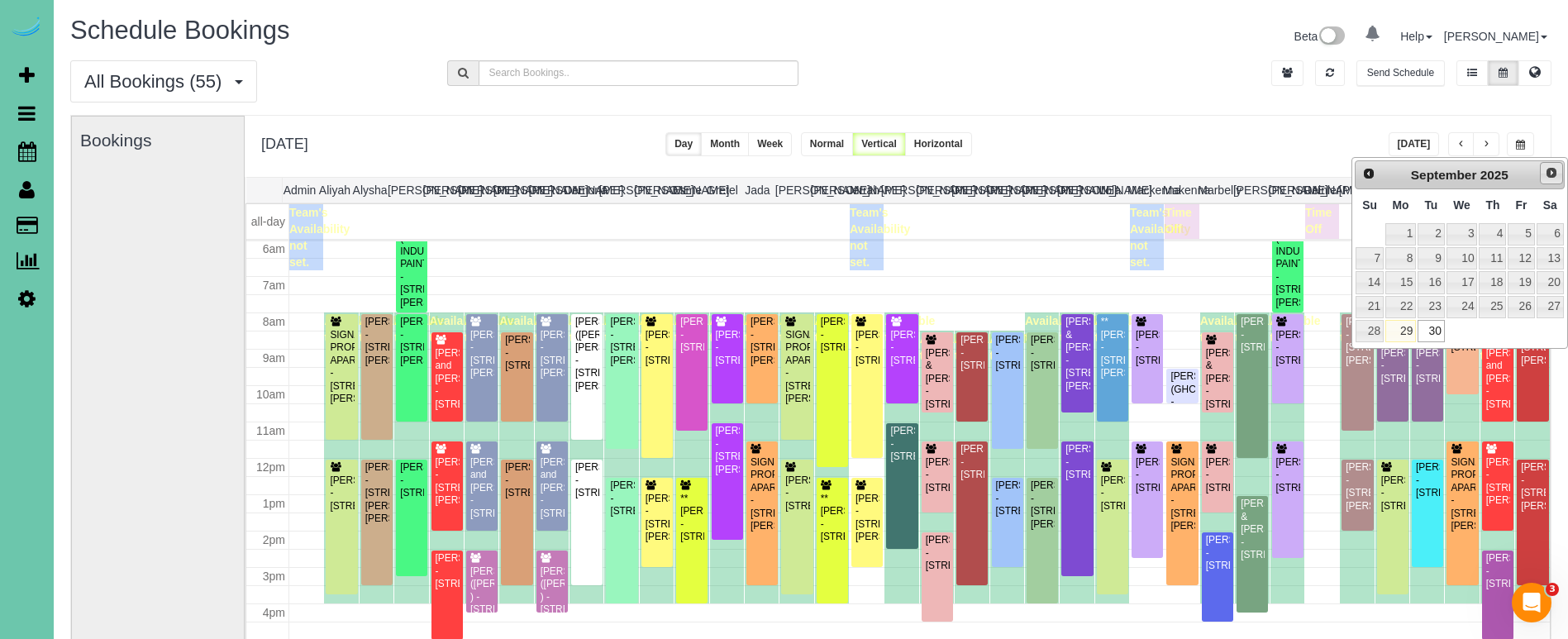
click at [1547, 174] on span "Next" at bounding box center [1551, 172] width 13 height 13
click at [1430, 281] on link "14" at bounding box center [1431, 282] width 27 height 22
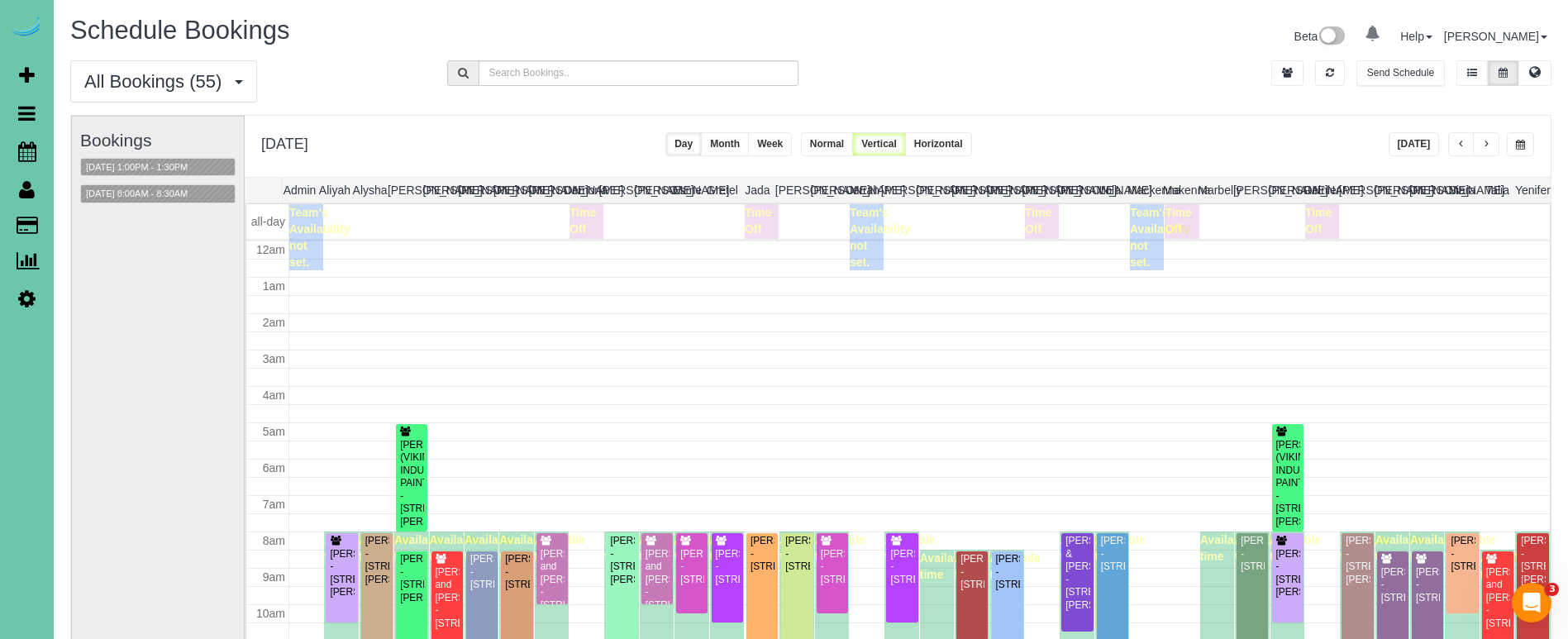
scroll to position [220, 0]
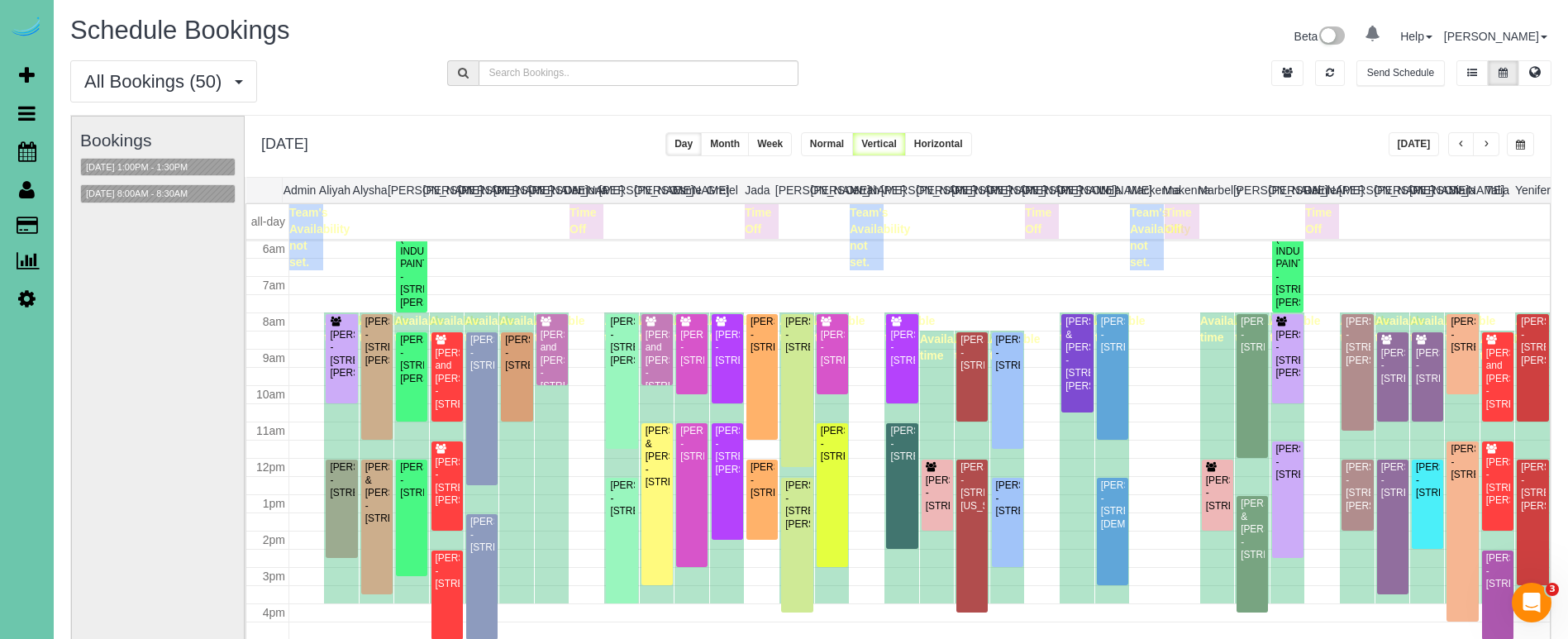
click at [1523, 147] on span "button" at bounding box center [1520, 145] width 9 height 10
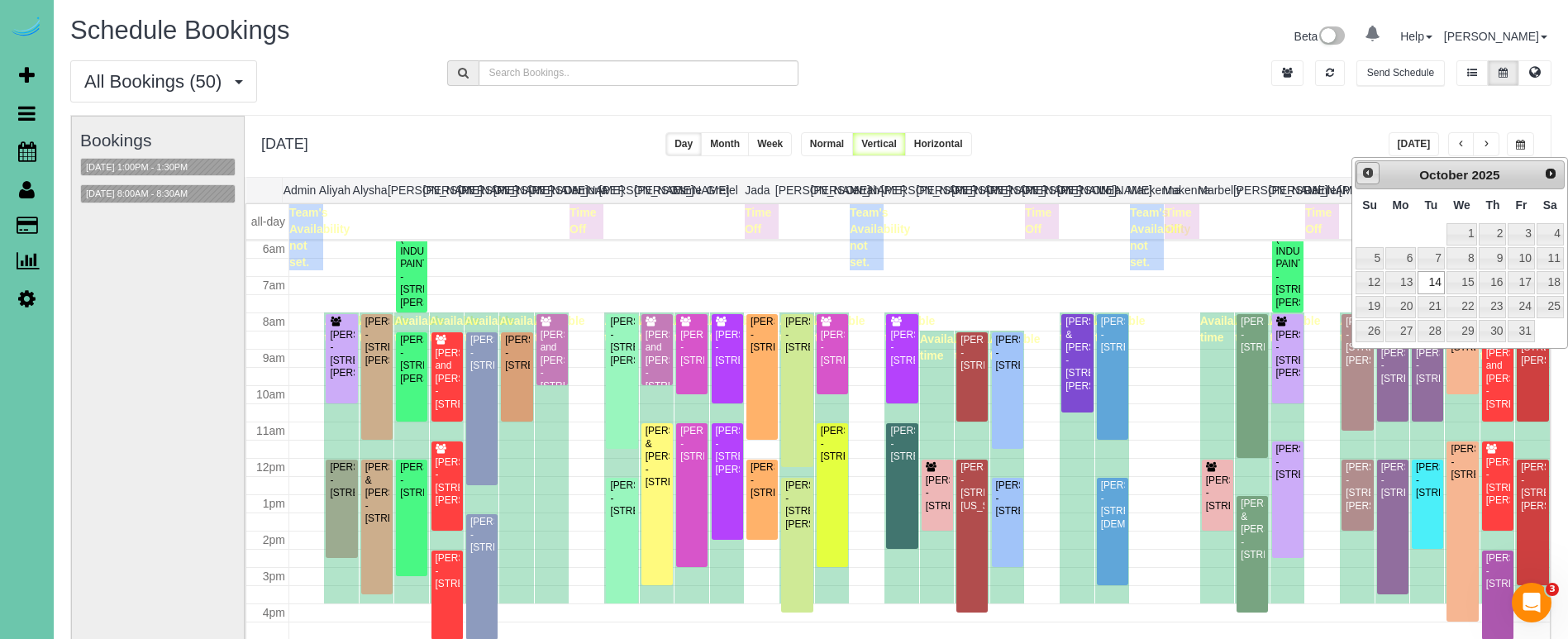
click at [1364, 176] on span "Prev" at bounding box center [1367, 172] width 13 height 13
click at [1432, 328] on link "30" at bounding box center [1431, 331] width 27 height 22
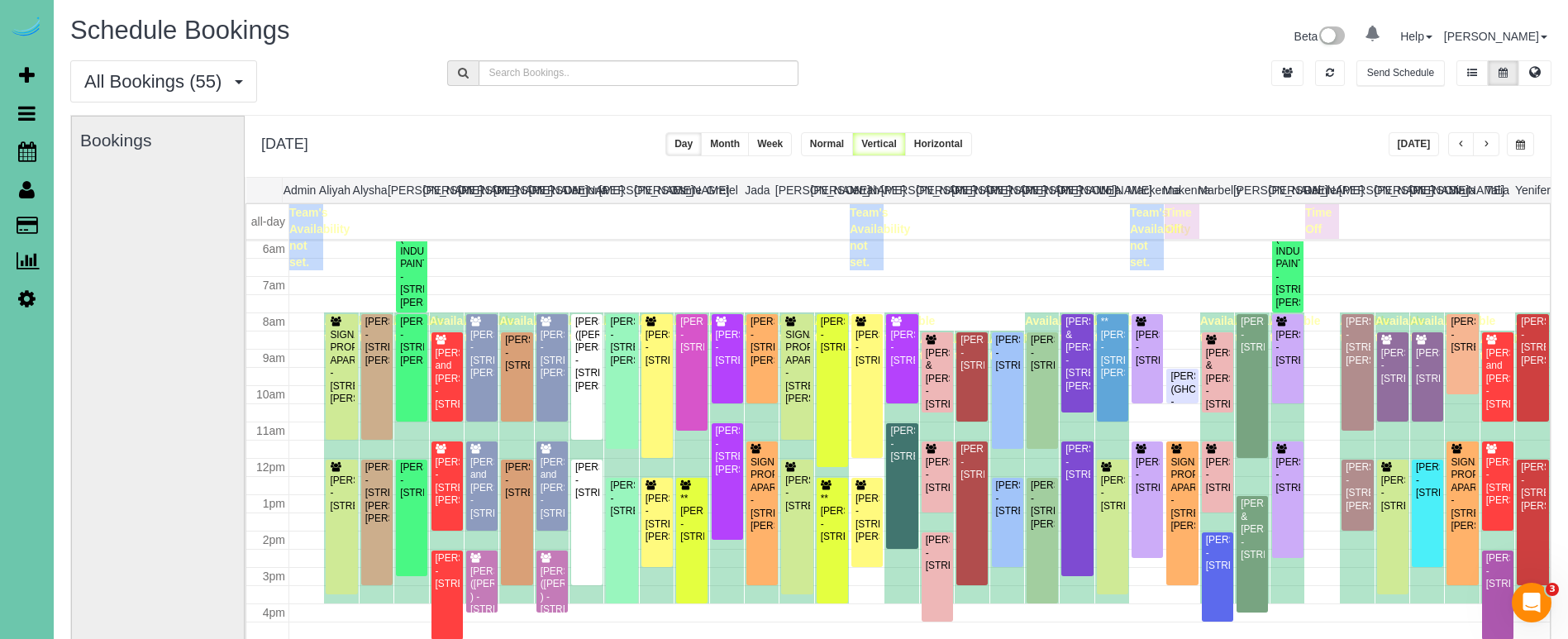
click at [1528, 143] on button "button" at bounding box center [1520, 144] width 28 height 24
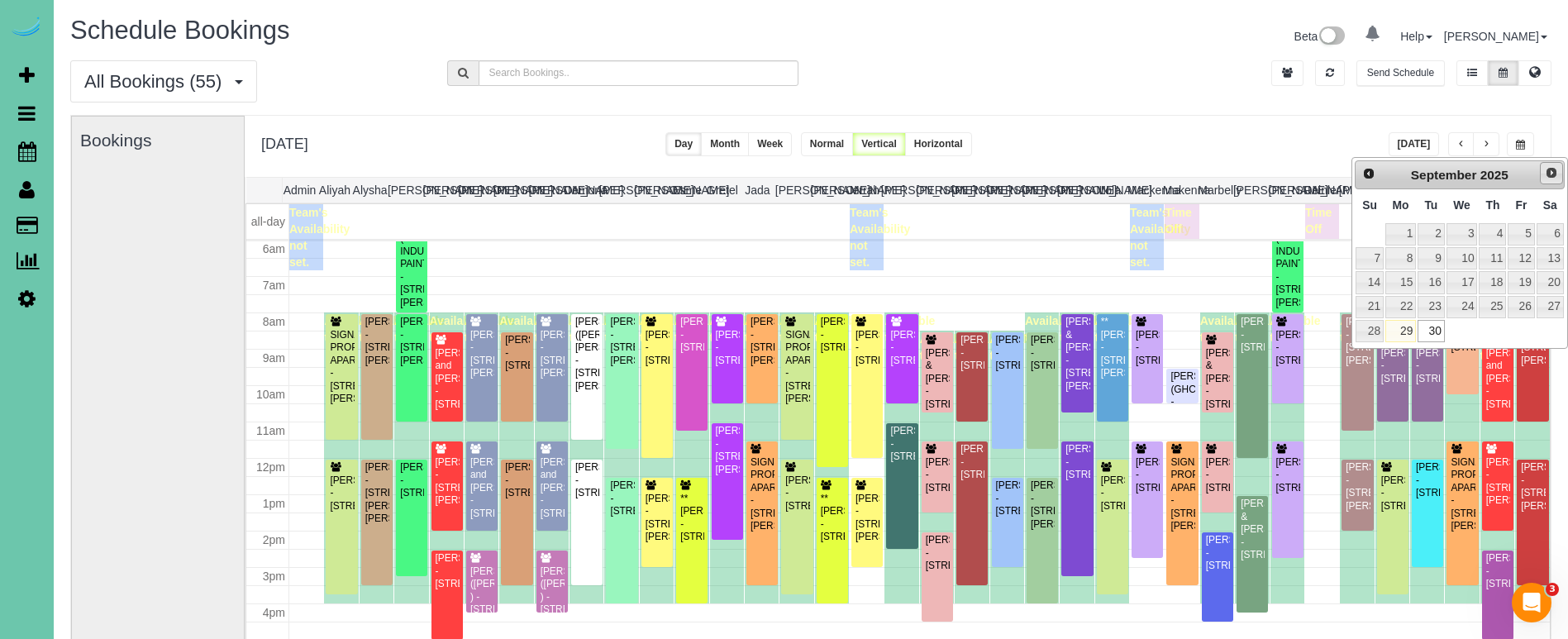
click at [1550, 169] on span "Next" at bounding box center [1551, 172] width 13 height 13
click at [1427, 278] on link "14" at bounding box center [1431, 282] width 27 height 22
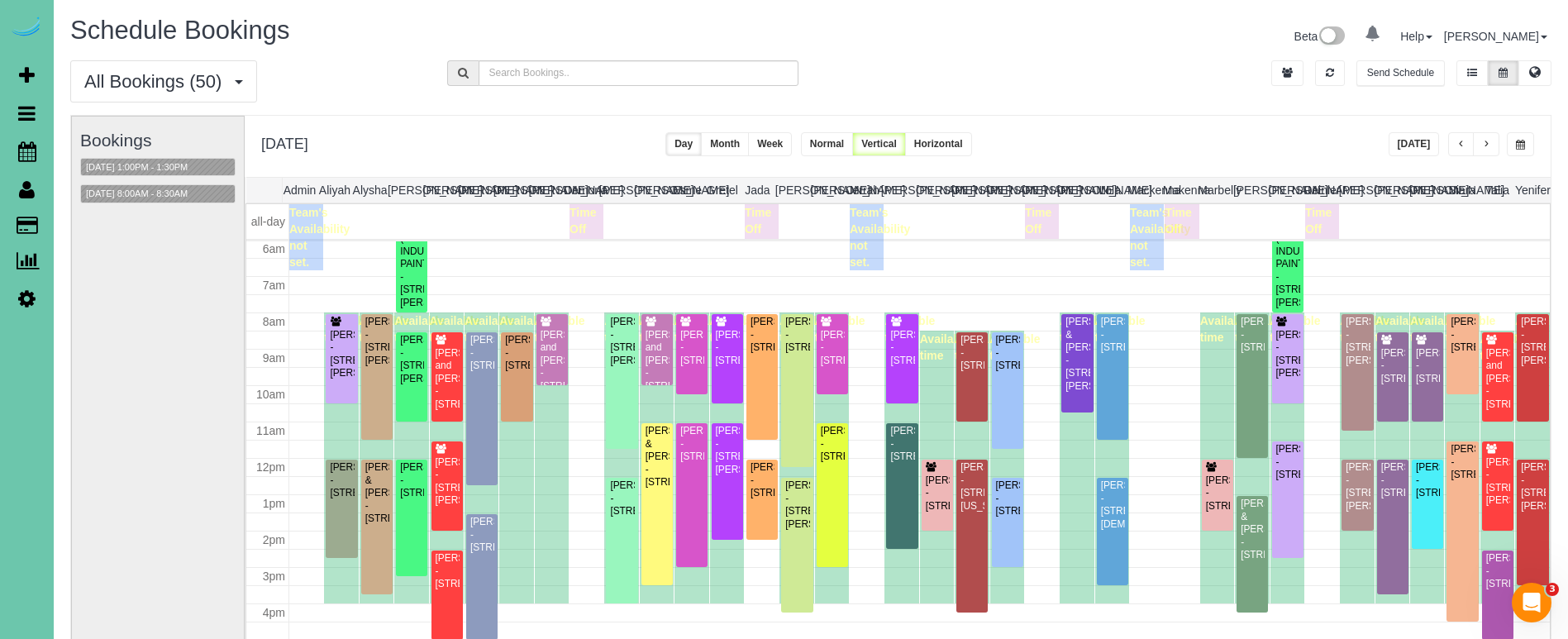
click at [1527, 151] on button "button" at bounding box center [1520, 144] width 28 height 24
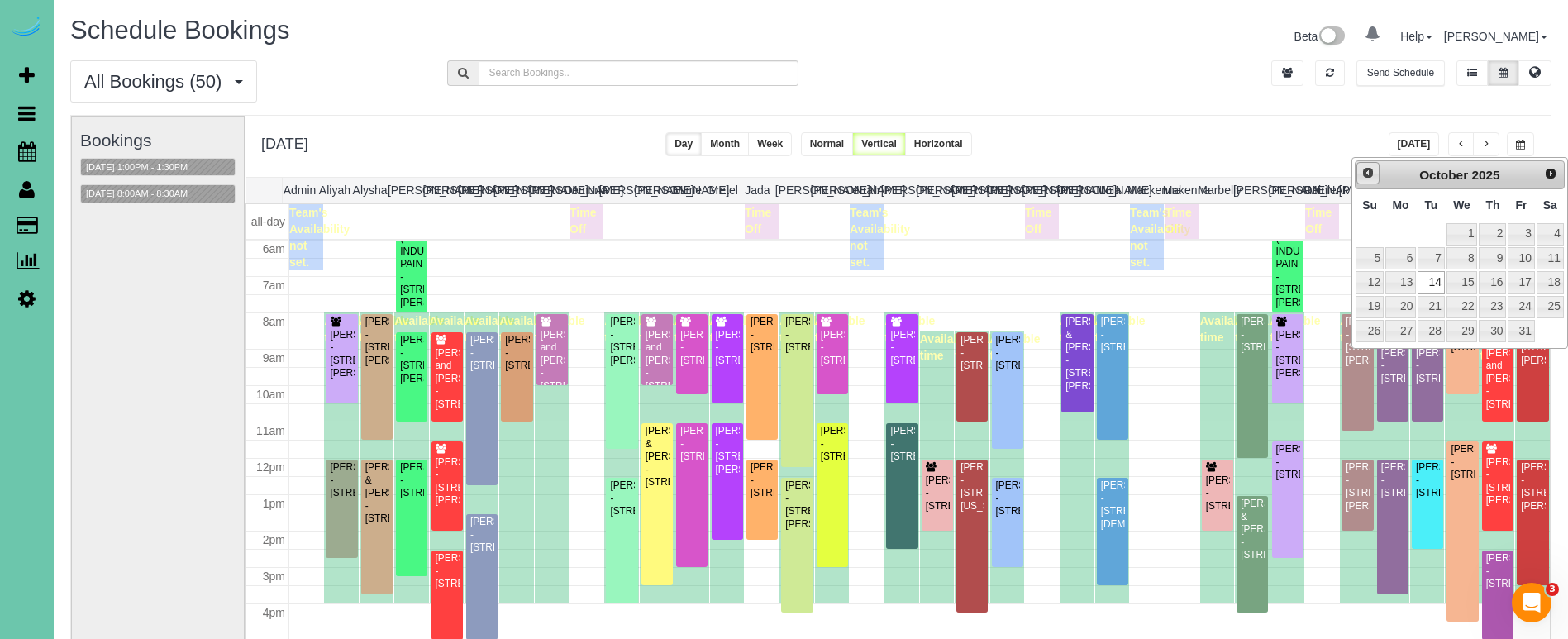
click at [1364, 184] on link "Prev" at bounding box center [1367, 174] width 23 height 23
click at [1432, 324] on link "30" at bounding box center [1431, 331] width 27 height 22
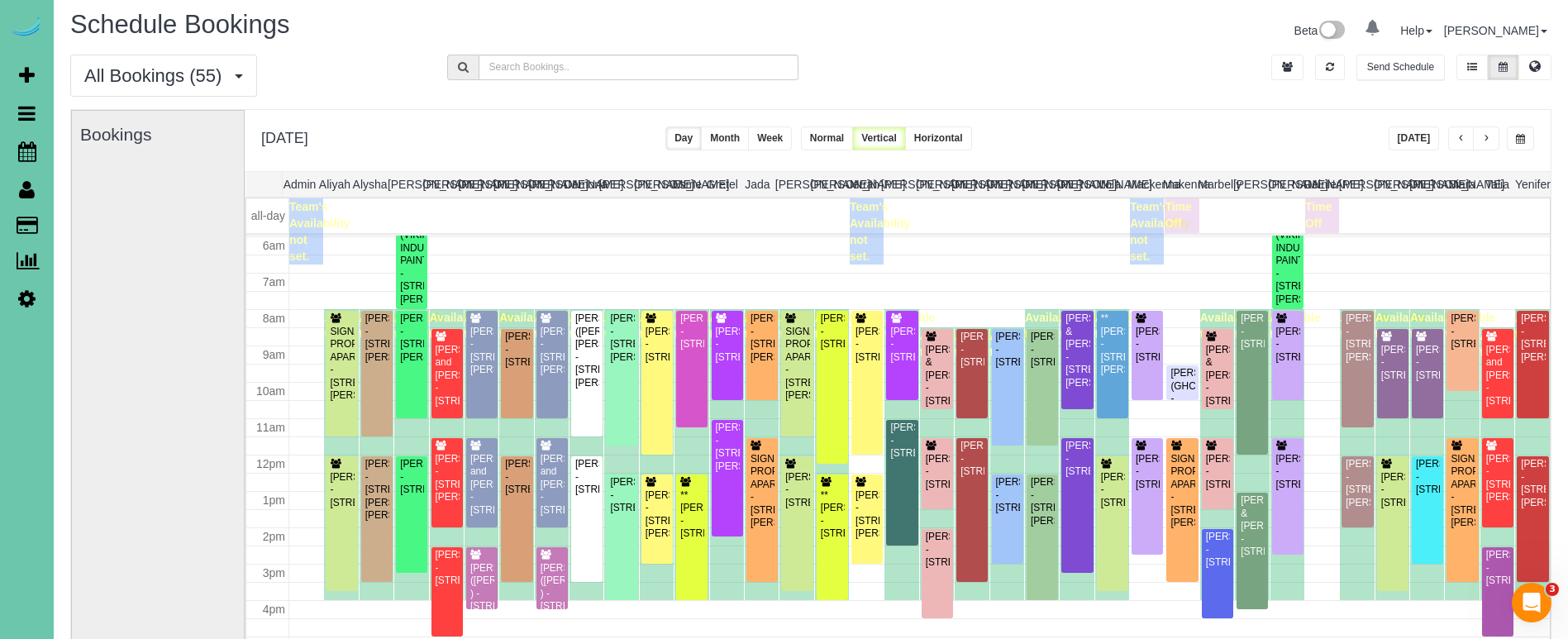
scroll to position [12, 0]
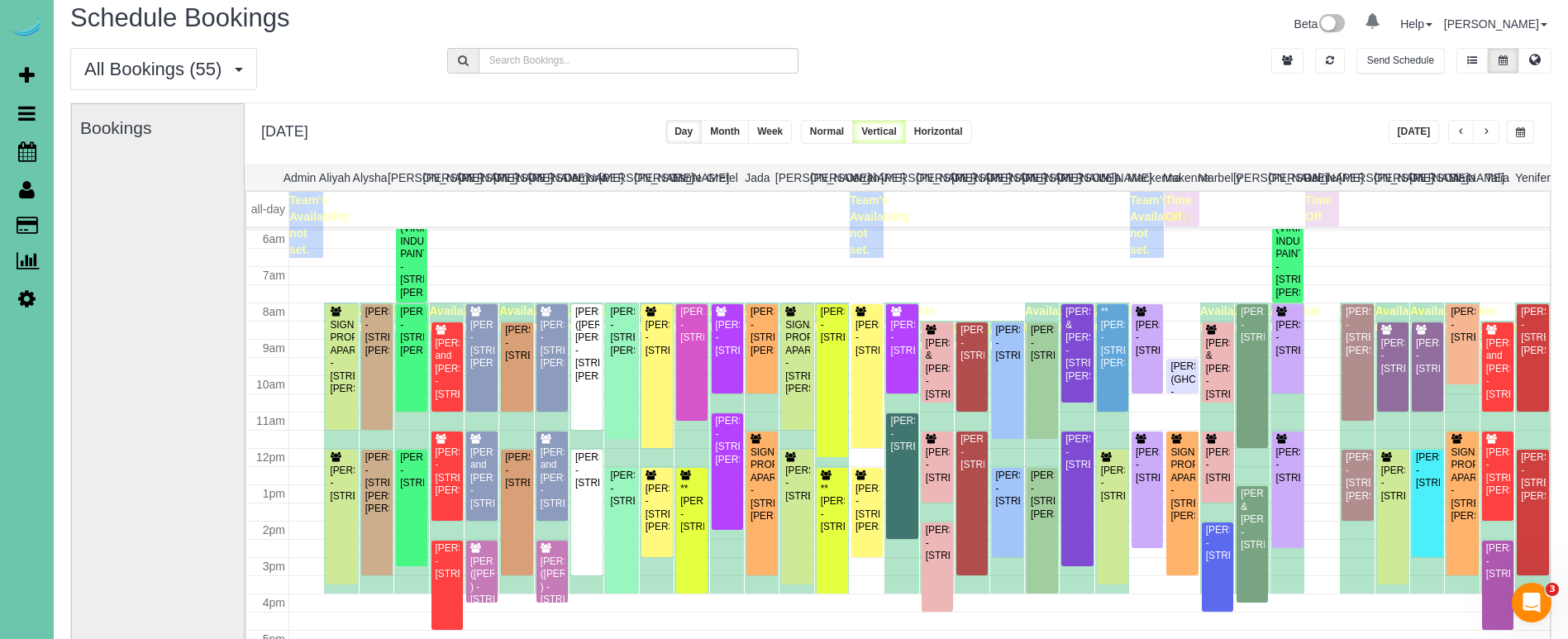
click at [1527, 129] on button "button" at bounding box center [1520, 131] width 28 height 24
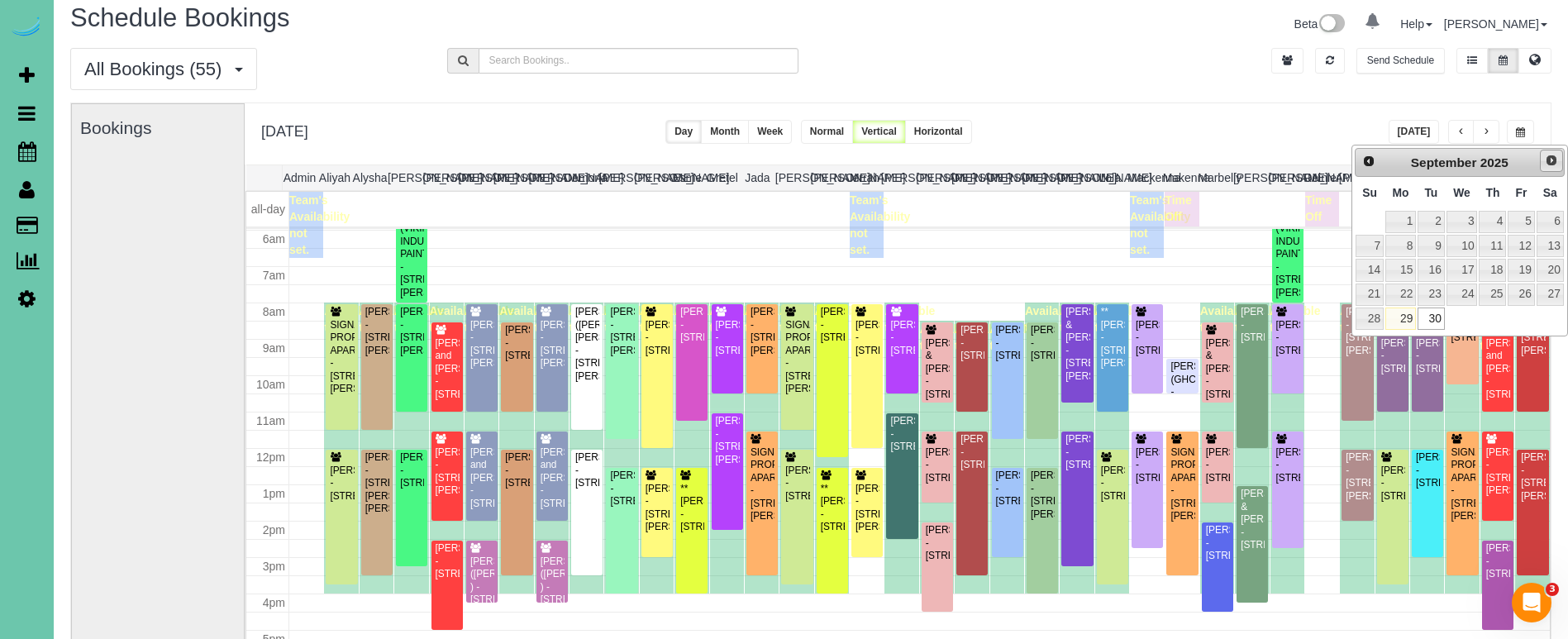
click at [1543, 164] on link "Next" at bounding box center [1551, 162] width 23 height 23
click at [1430, 270] on link "14" at bounding box center [1431, 270] width 27 height 22
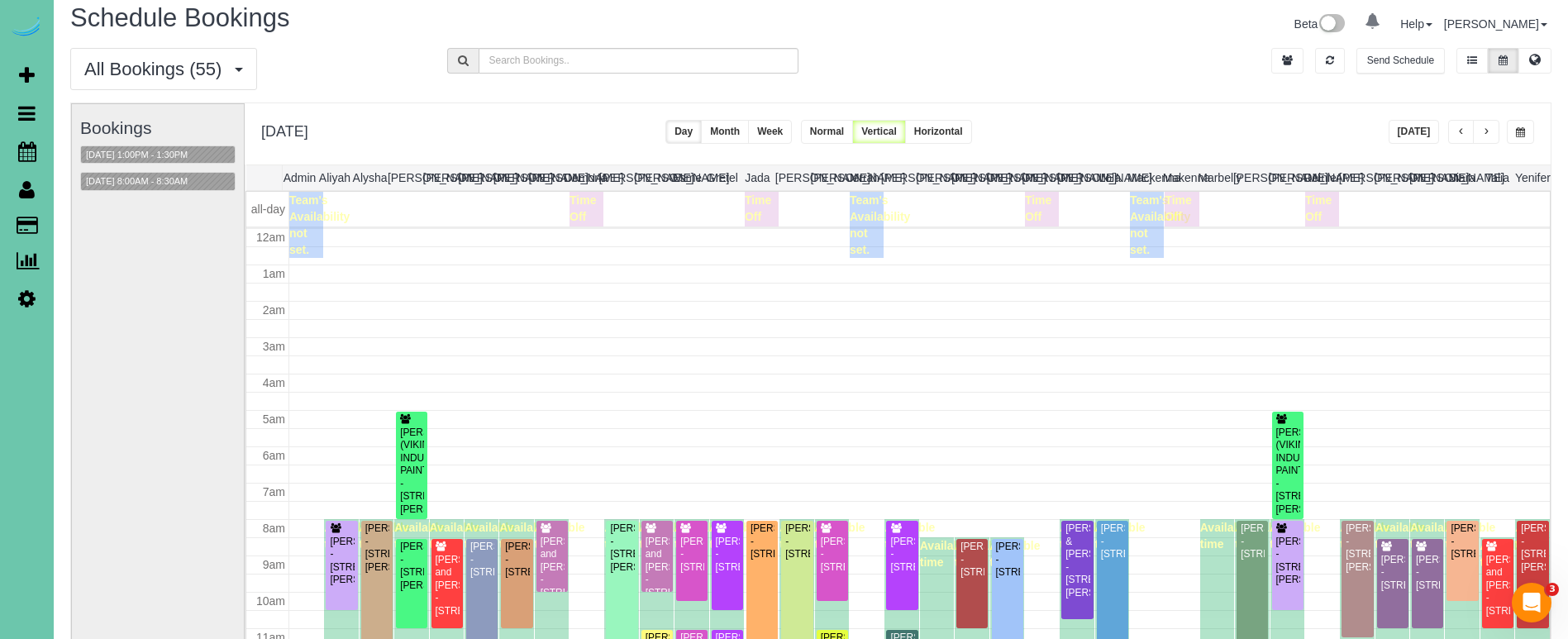
scroll to position [220, 0]
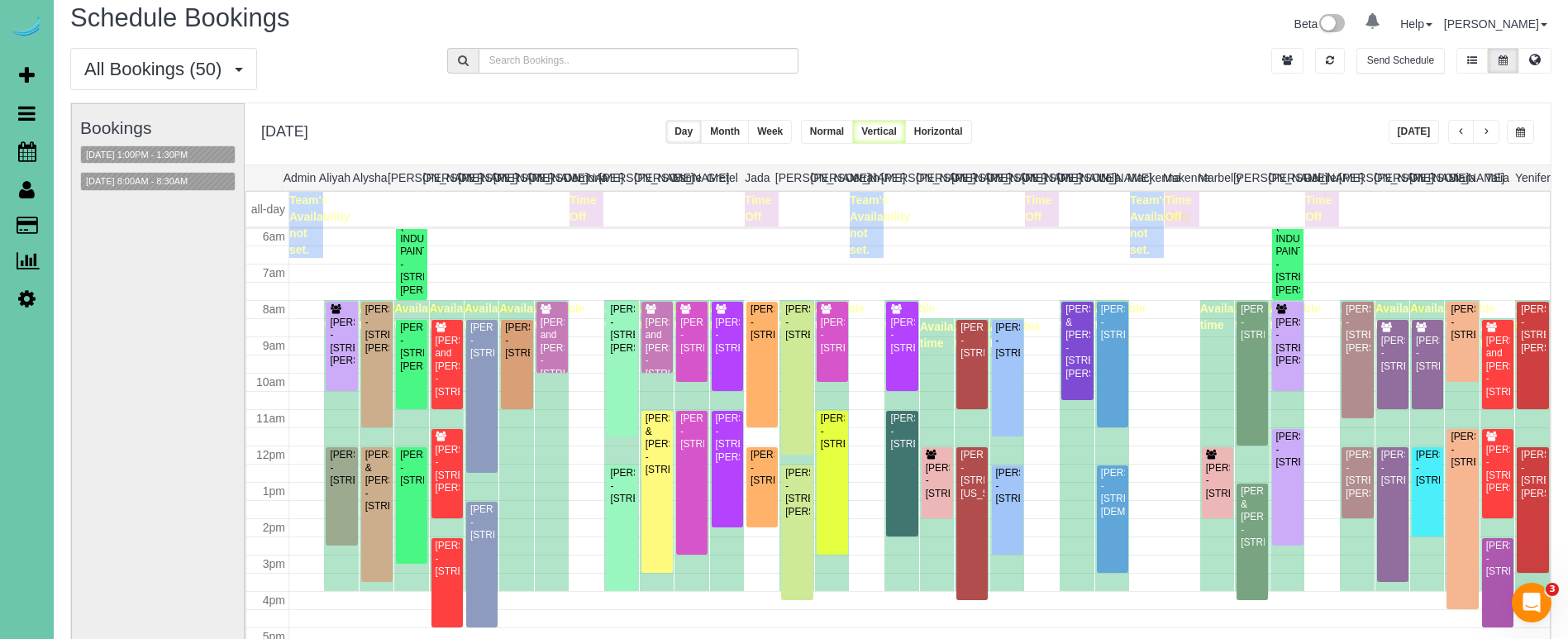
click at [1516, 130] on span "button" at bounding box center [1520, 132] width 9 height 10
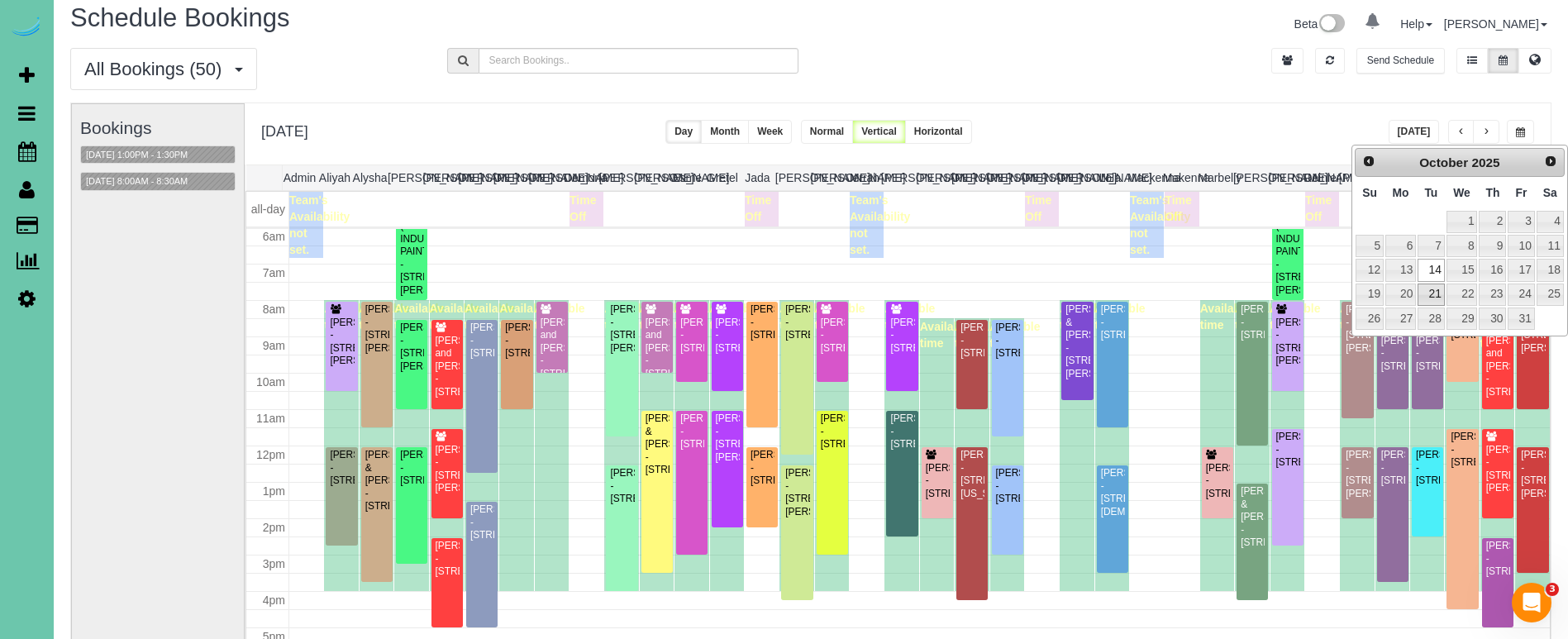
click at [1428, 286] on link "21" at bounding box center [1431, 295] width 27 height 22
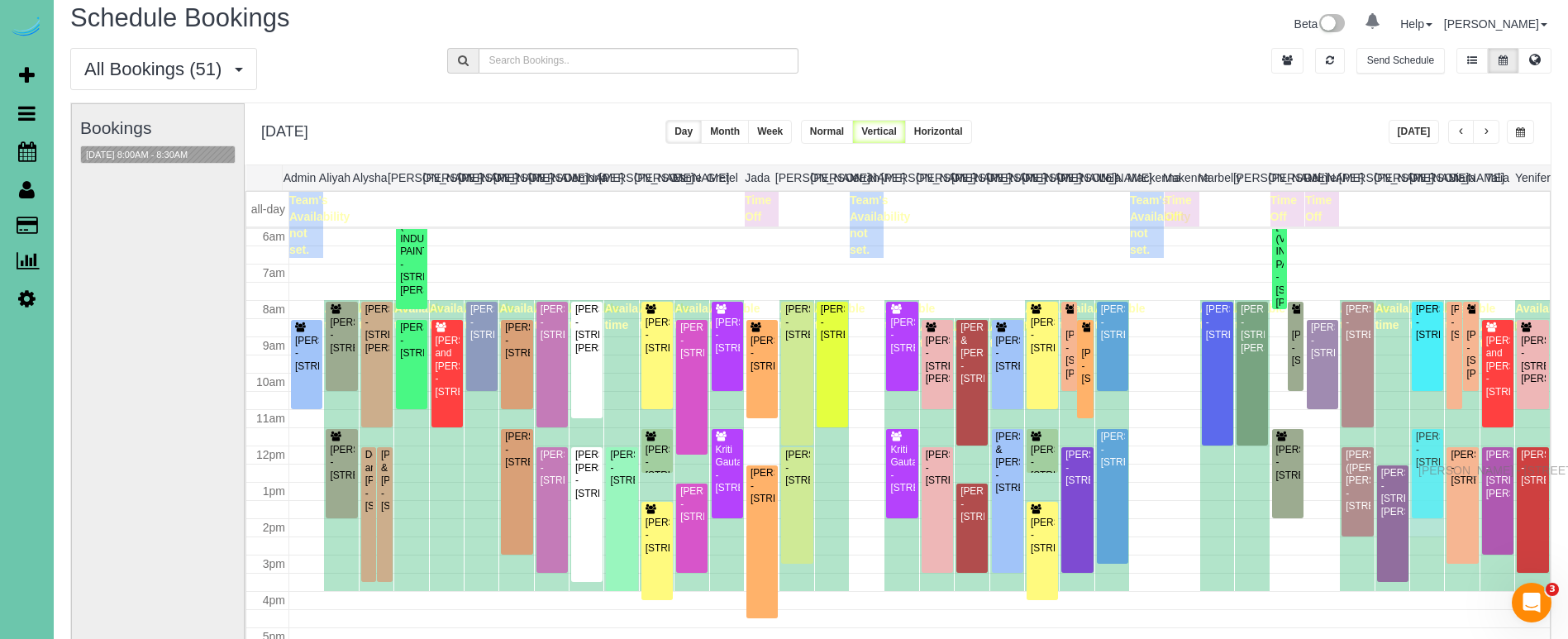
drag, startPoint x: 1422, startPoint y: 490, endPoint x: 1423, endPoint y: 468, distance: 22.0
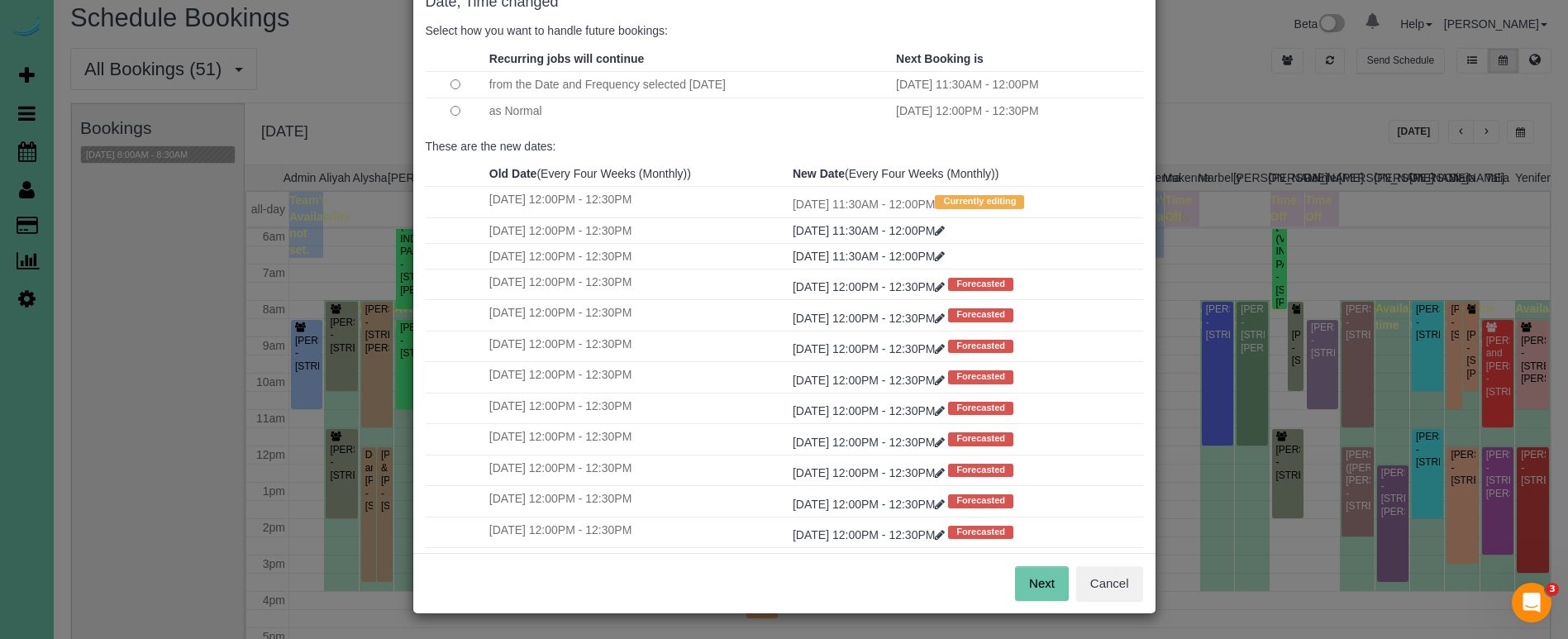
scroll to position [101, 0]
click at [1054, 576] on button "Next" at bounding box center [1042, 585] width 54 height 35
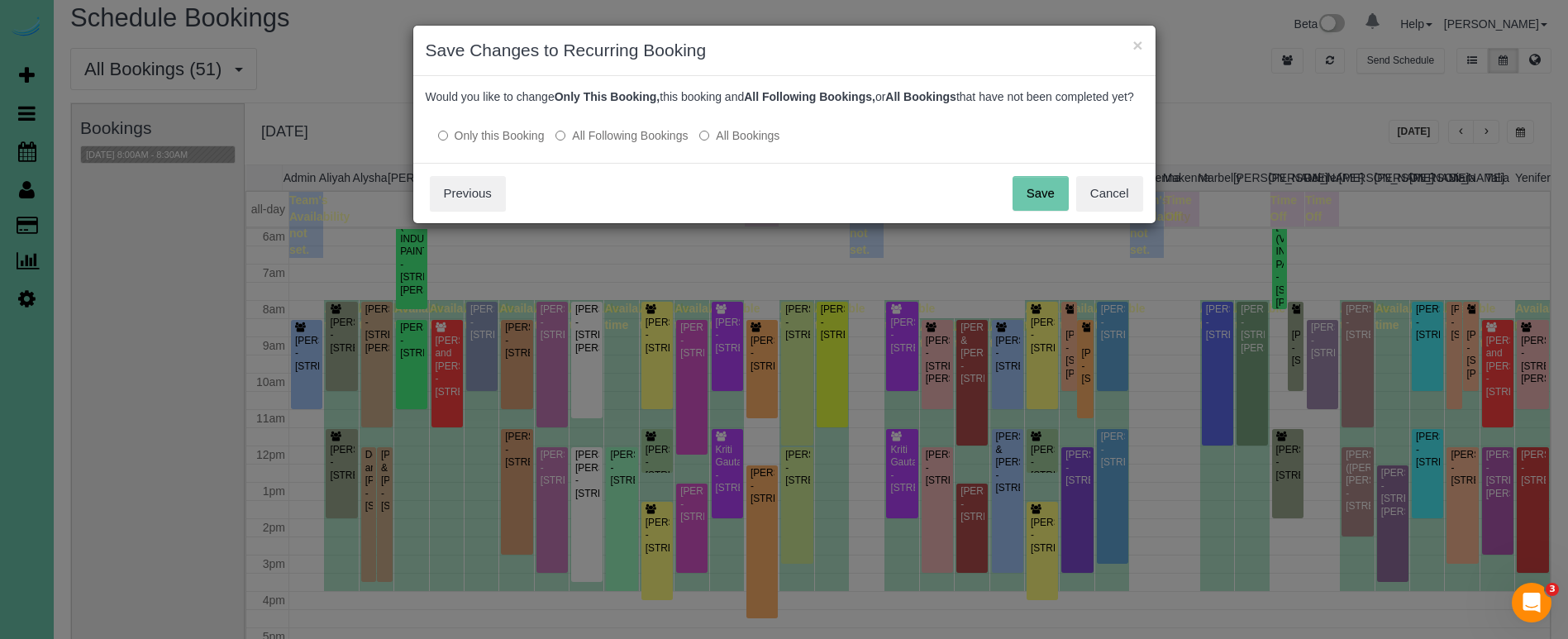
scroll to position [0, 0]
click at [587, 144] on label "All Following Bookings" at bounding box center [622, 136] width 132 height 17
click at [1037, 211] on button "Save" at bounding box center [1040, 193] width 56 height 35
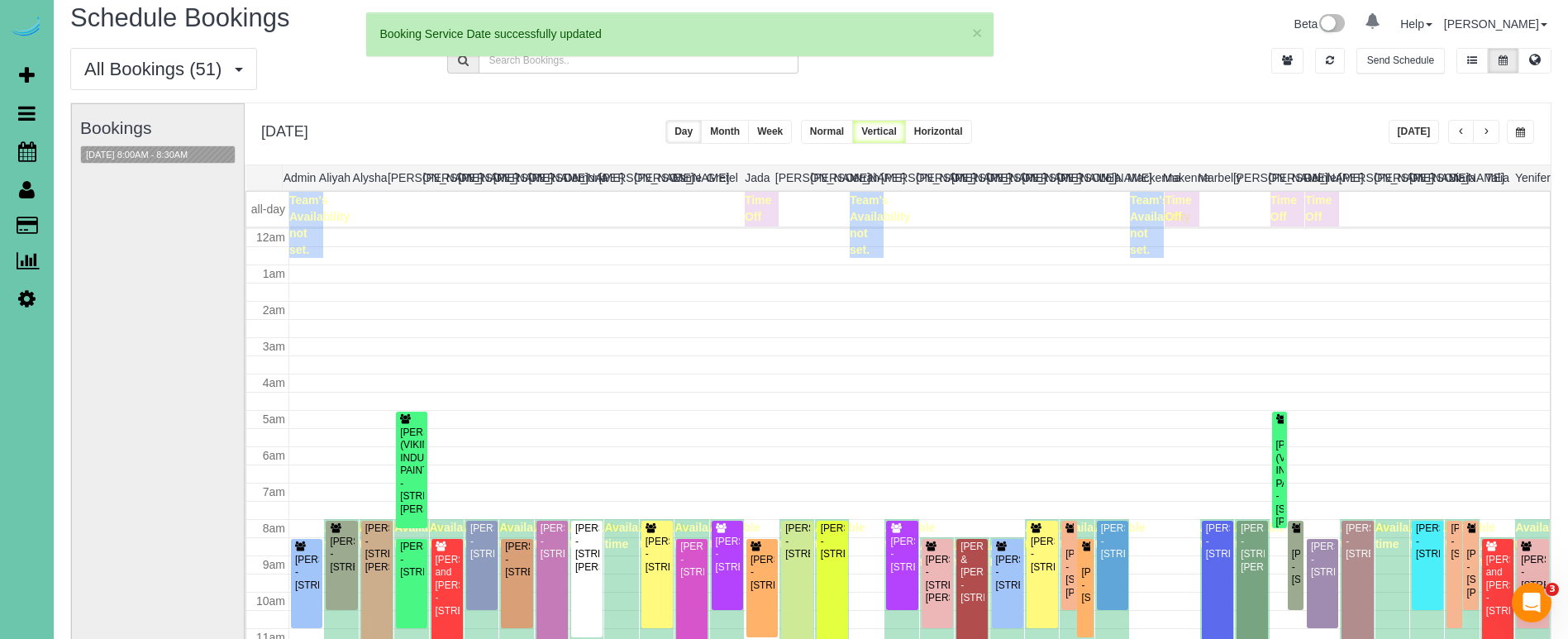
scroll to position [218, 0]
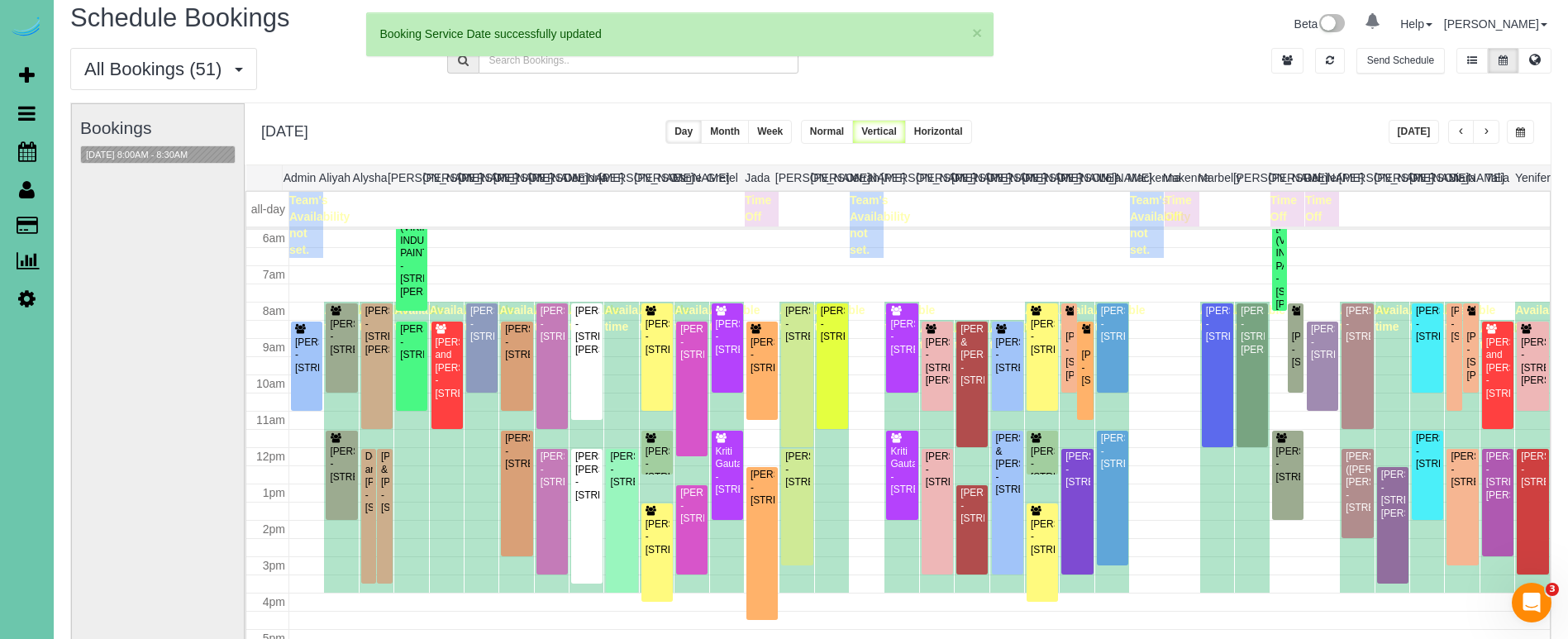
click at [1512, 141] on button "button" at bounding box center [1520, 131] width 28 height 24
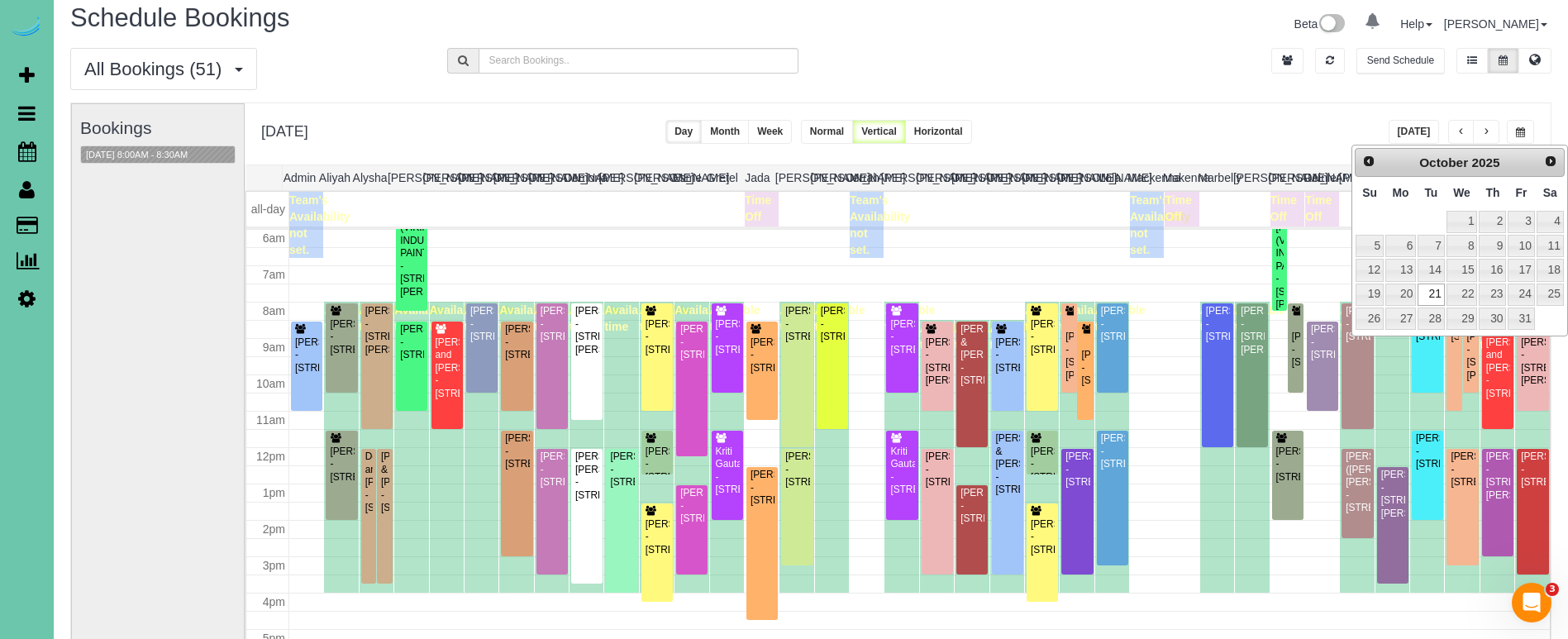
click at [1355, 163] on div "Prev Next October 2025" at bounding box center [1459, 162] width 210 height 29
click at [1362, 163] on span "Prev" at bounding box center [1367, 160] width 13 height 13
click at [1429, 317] on link "30" at bounding box center [1431, 319] width 27 height 22
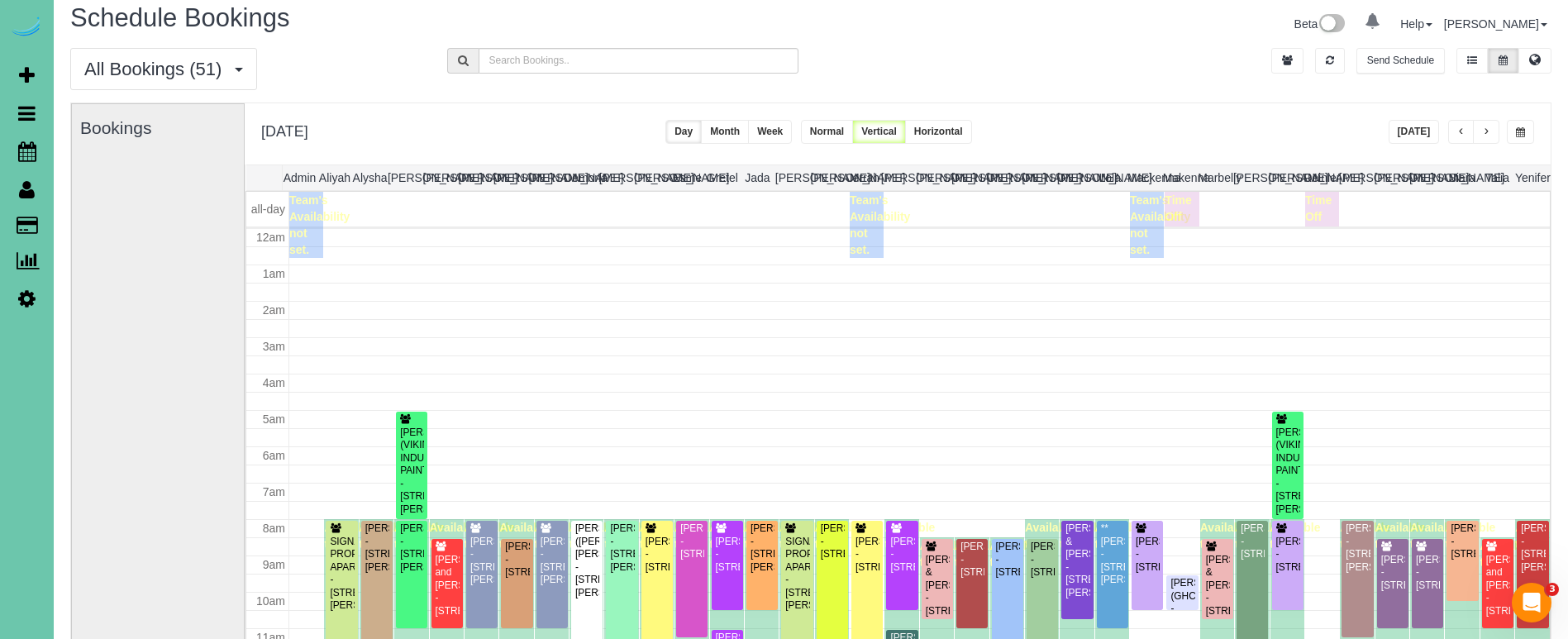
scroll to position [220, 0]
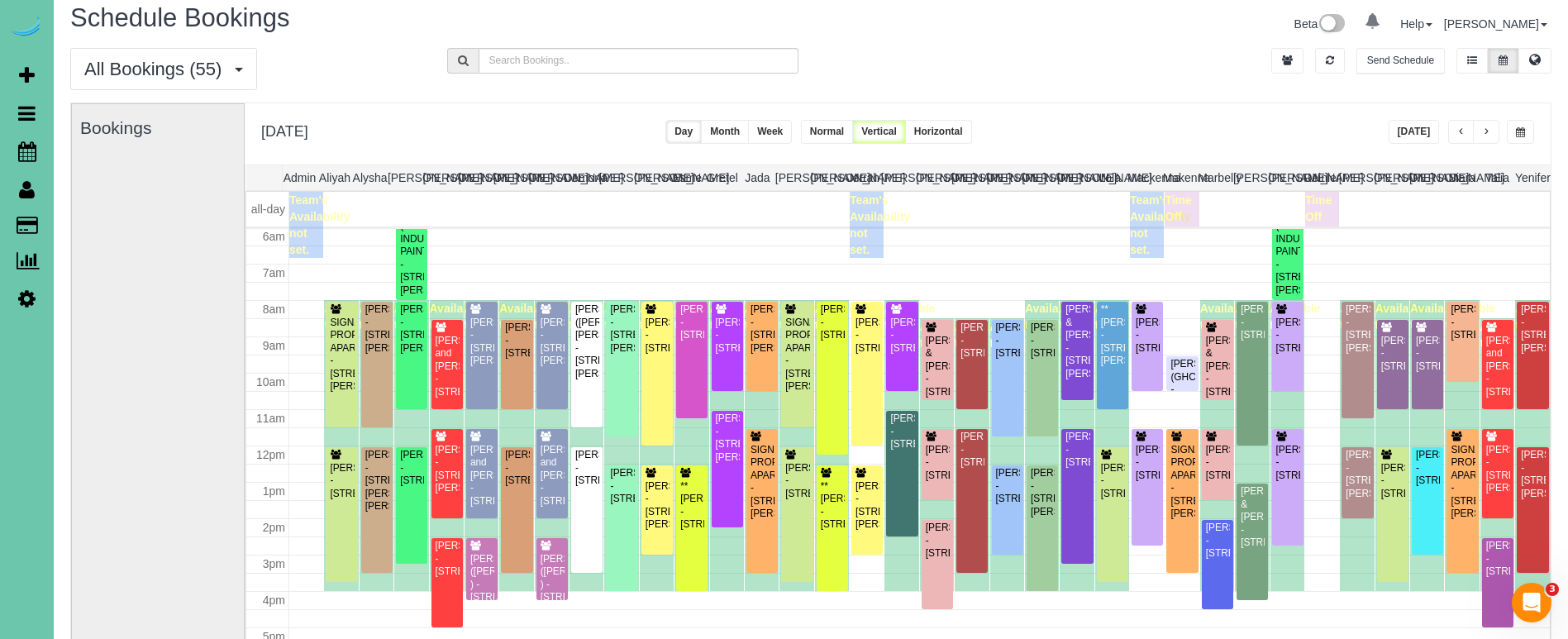
click at [1481, 129] on button "button" at bounding box center [1486, 131] width 27 height 24
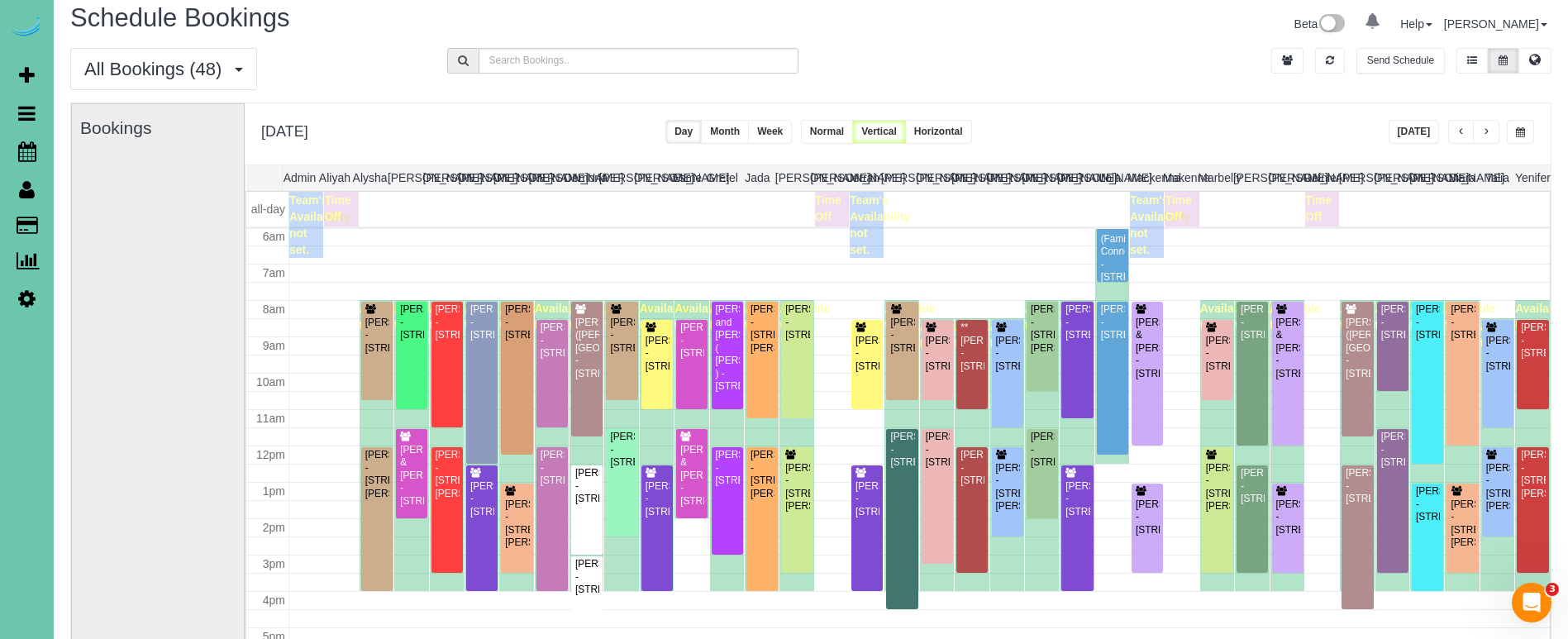
click at [1481, 129] on button "button" at bounding box center [1486, 131] width 27 height 24
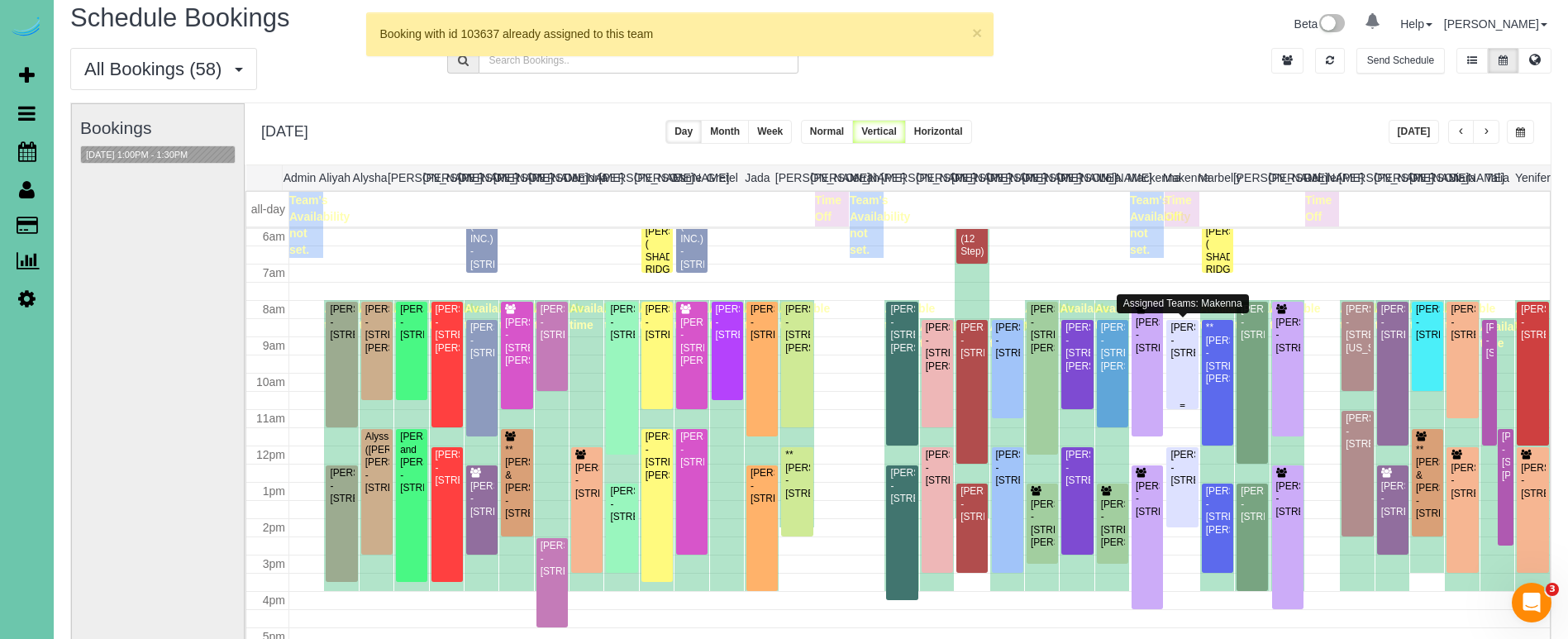
click at [1187, 360] on div "Steve Zimmerman - 9828 Louis Drive, Omaha, NE 68114" at bounding box center [1182, 340] width 25 height 38
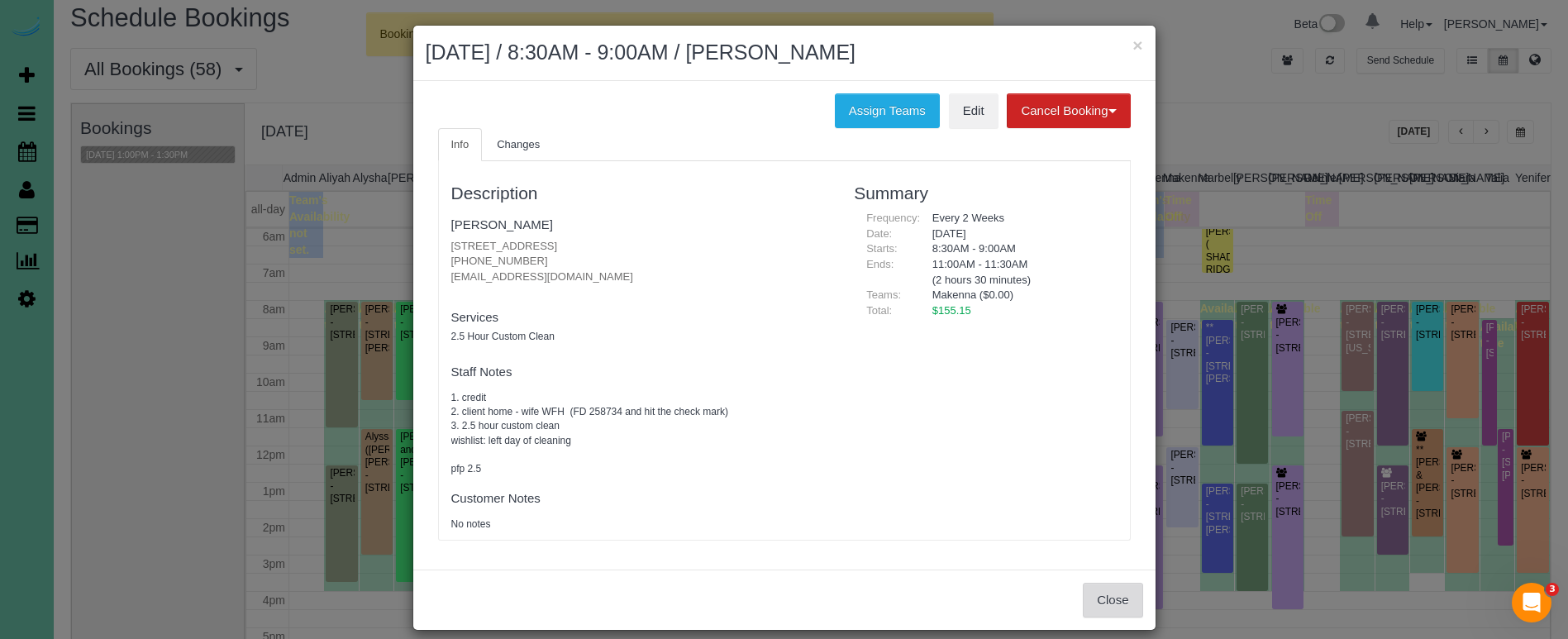
click at [1102, 593] on button "Close" at bounding box center [1112, 600] width 60 height 35
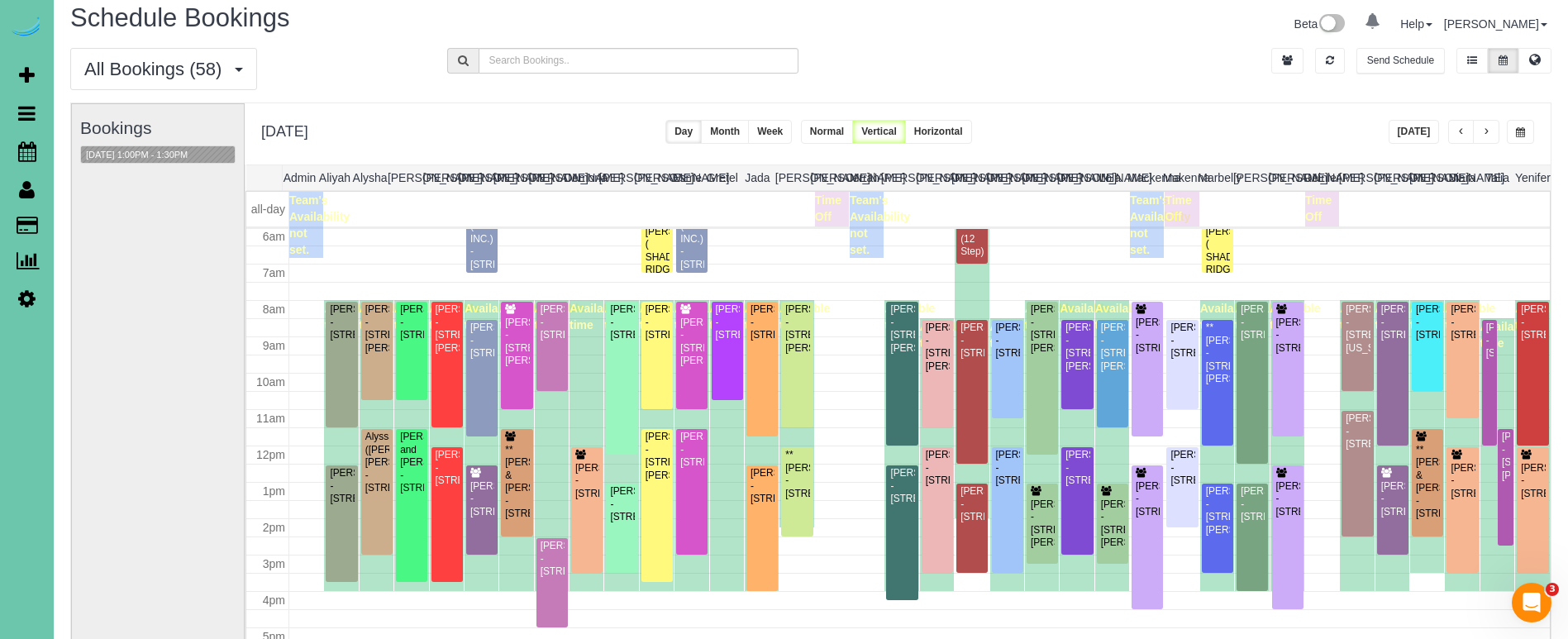
click at [1481, 134] on button "button" at bounding box center [1486, 131] width 27 height 24
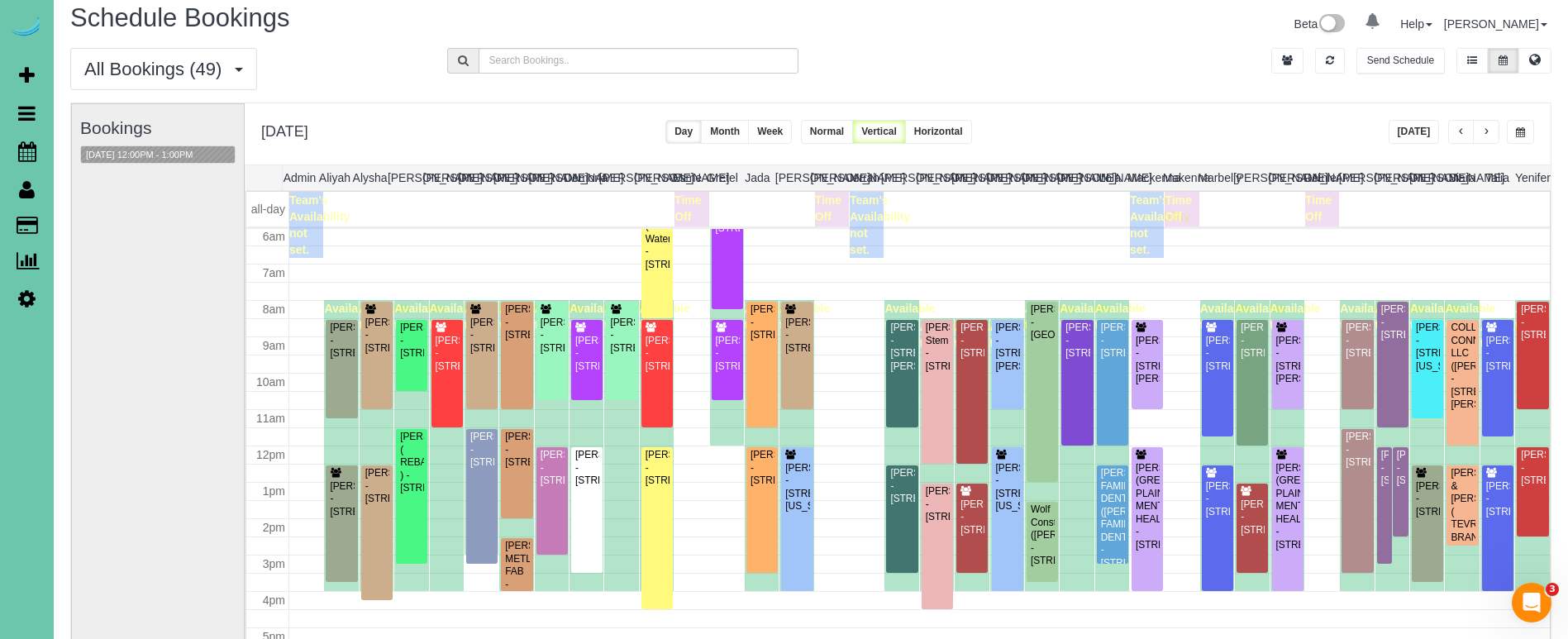
click at [1403, 133] on button "Today" at bounding box center [1414, 131] width 51 height 24
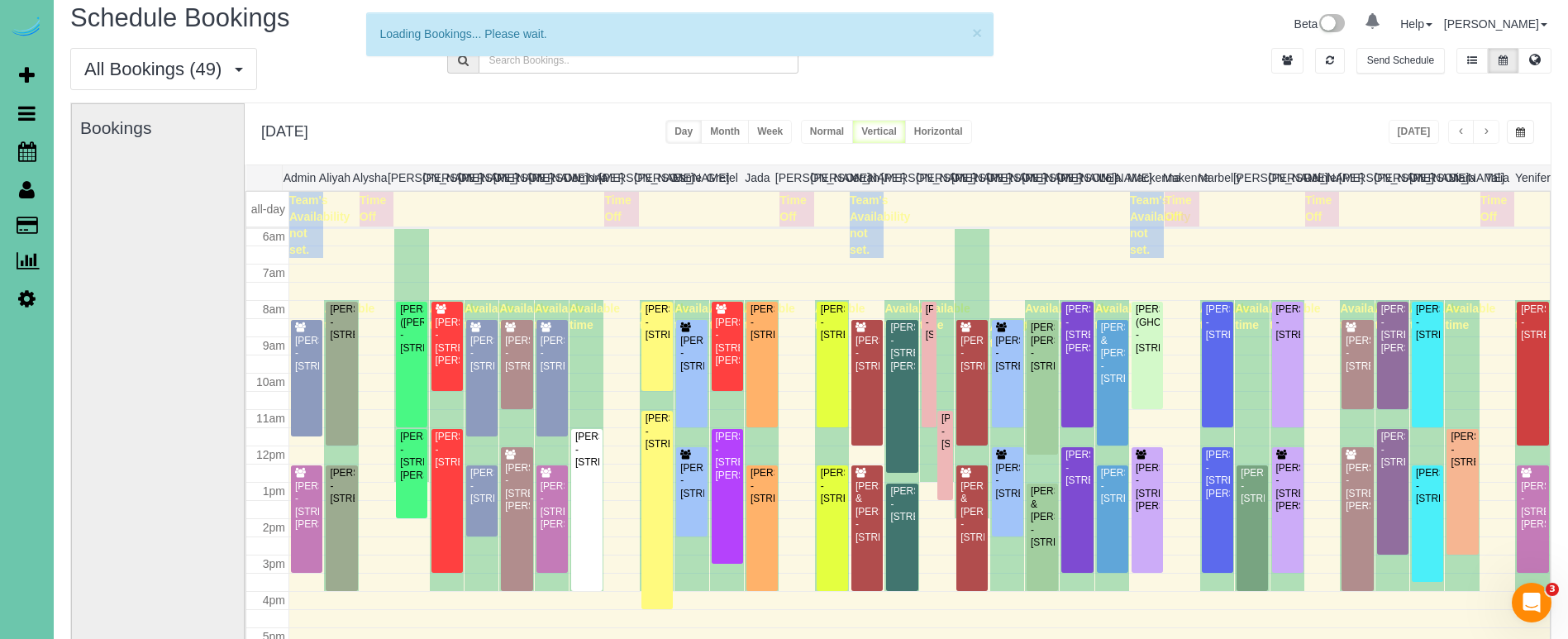
click at [1486, 131] on span "button" at bounding box center [1485, 132] width 8 height 10
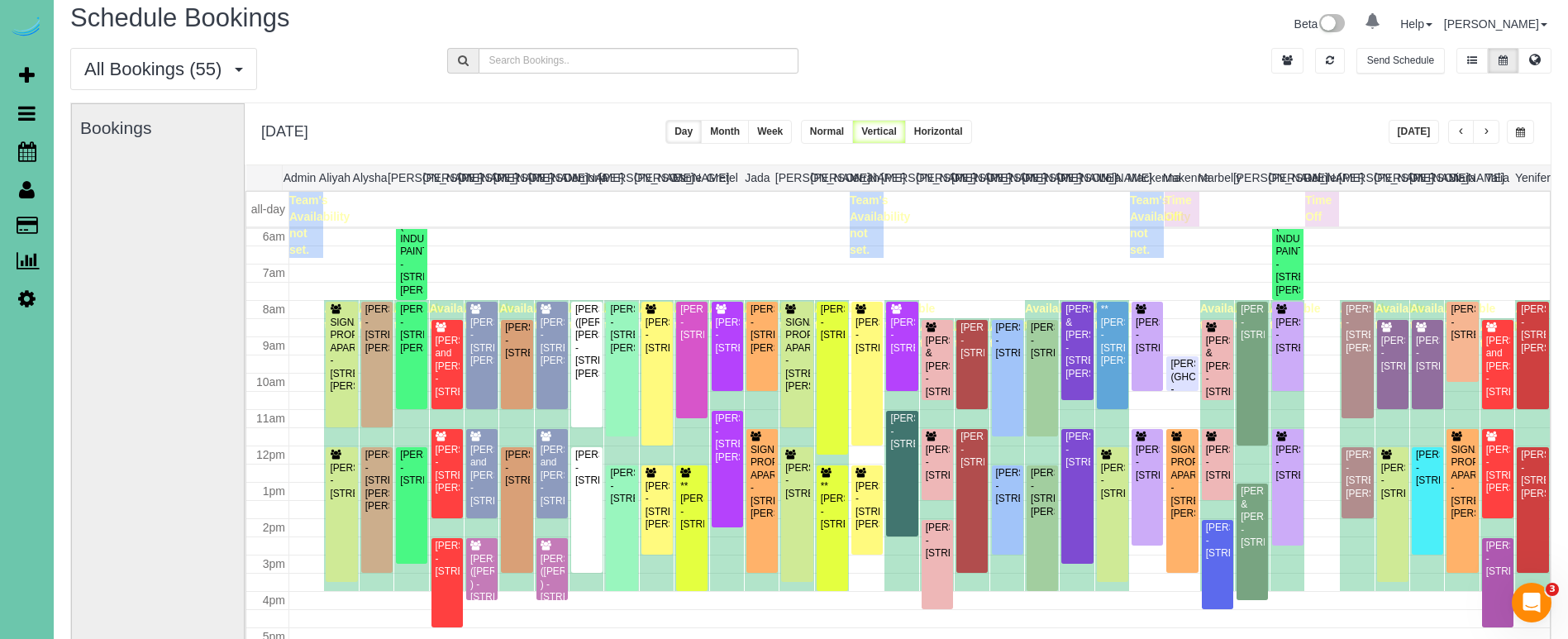
click at [1515, 132] on span "button" at bounding box center [1520, 132] width 9 height 10
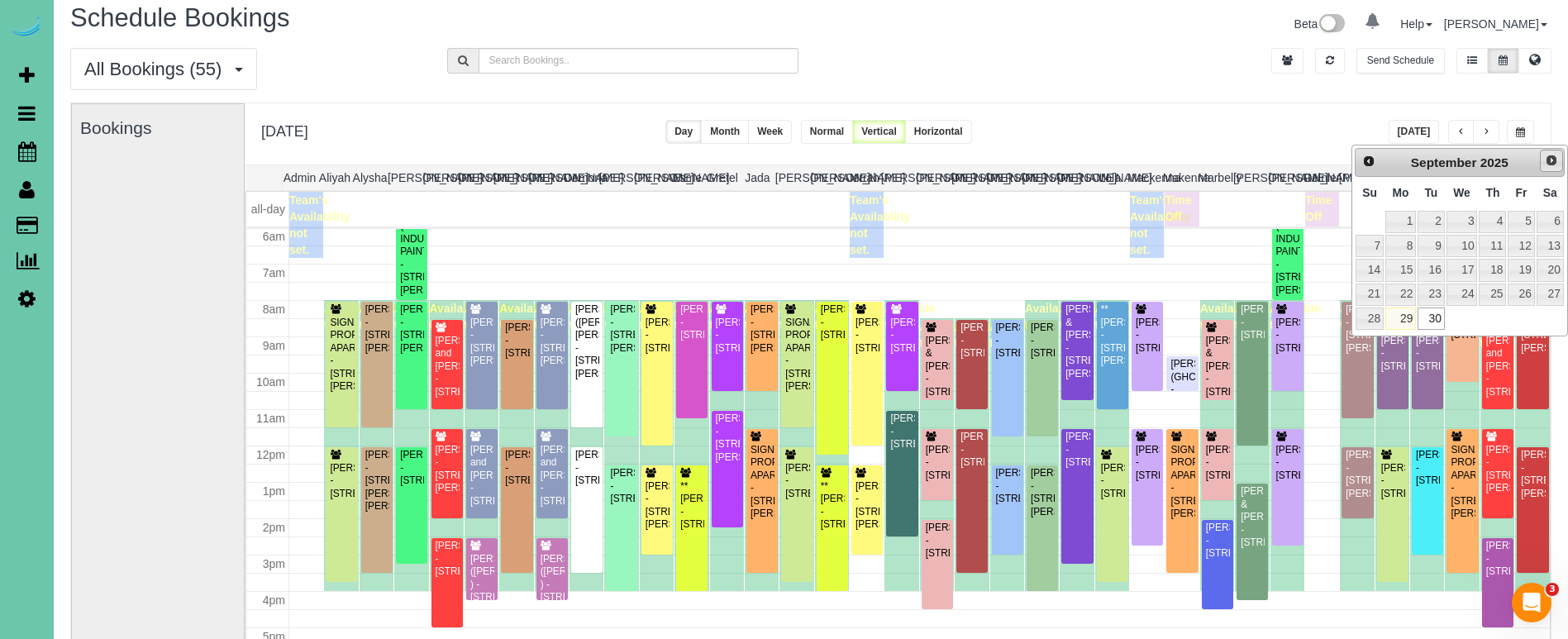
click at [1551, 157] on span "Next" at bounding box center [1551, 160] width 13 height 13
click at [1468, 224] on link "1" at bounding box center [1461, 221] width 31 height 22
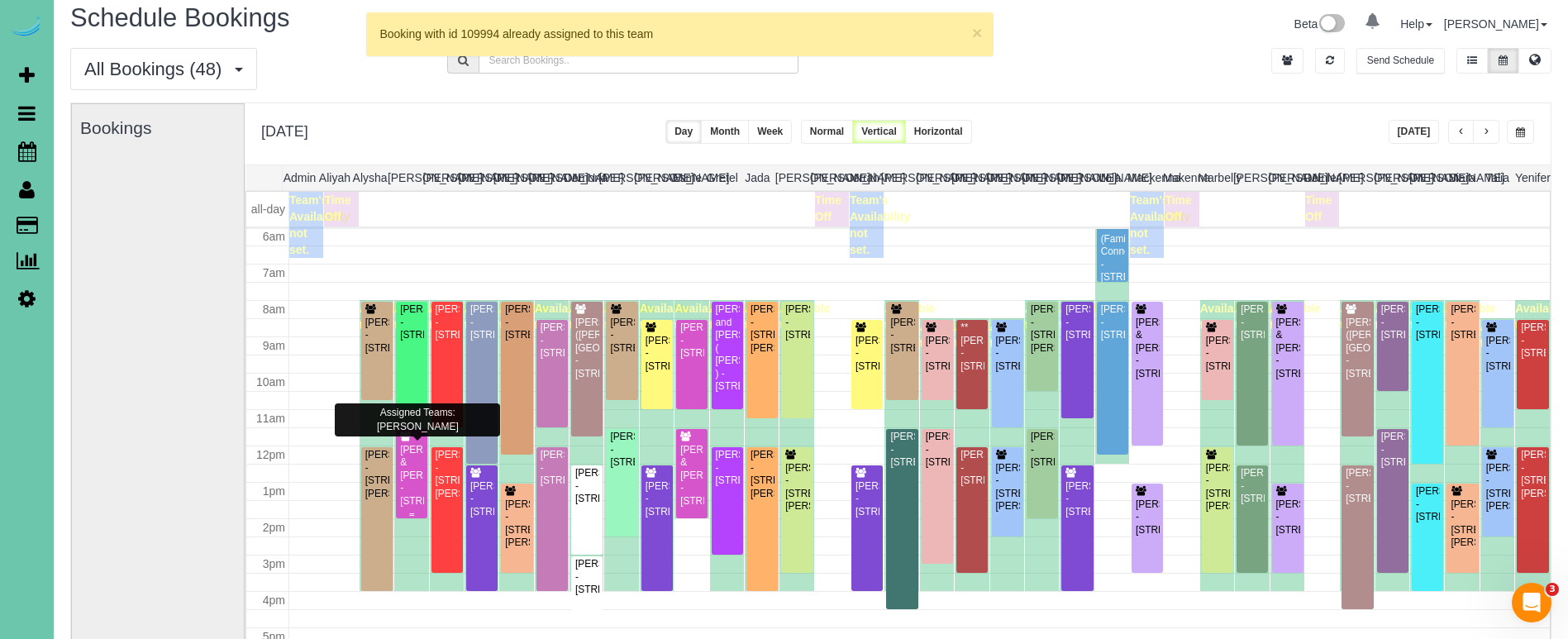
click at [416, 460] on div "Tim & Amy Himes - 1722 S 107th Street, Omaha, NE 68124" at bounding box center [412, 476] width 25 height 63
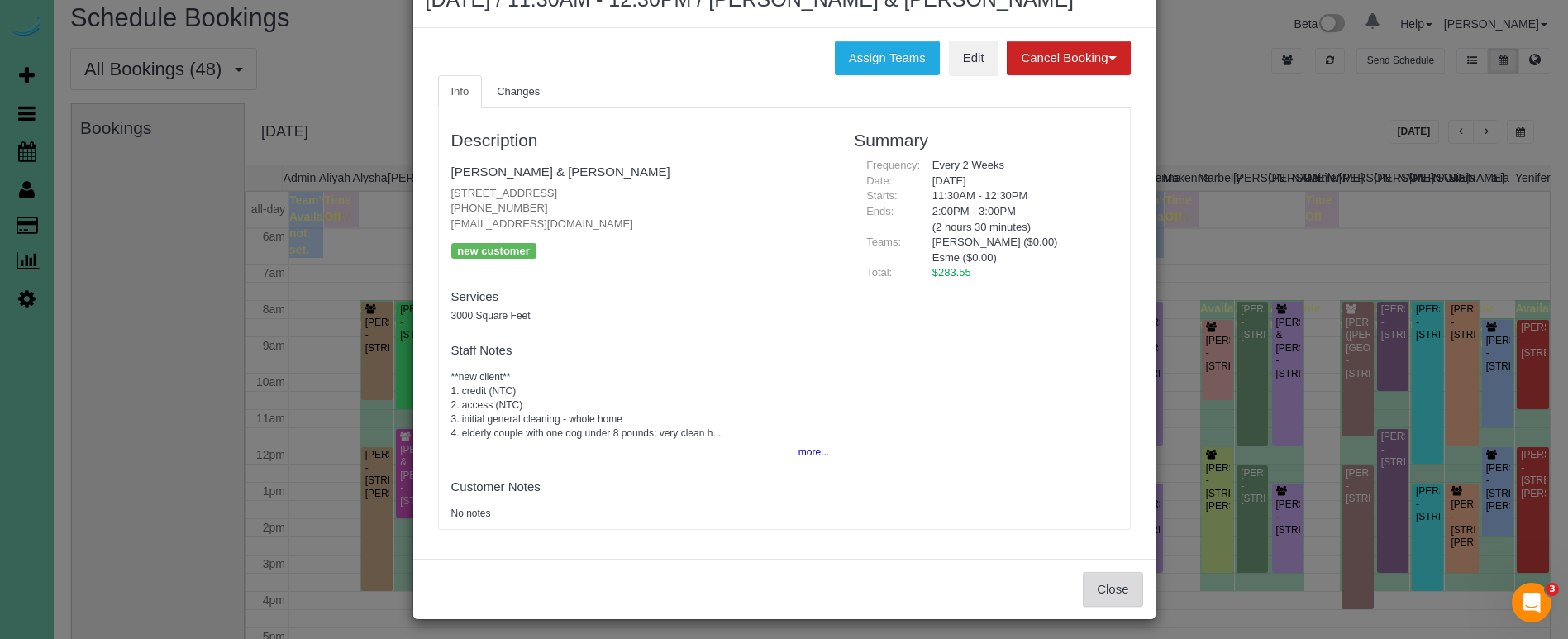
scroll to position [51, 0]
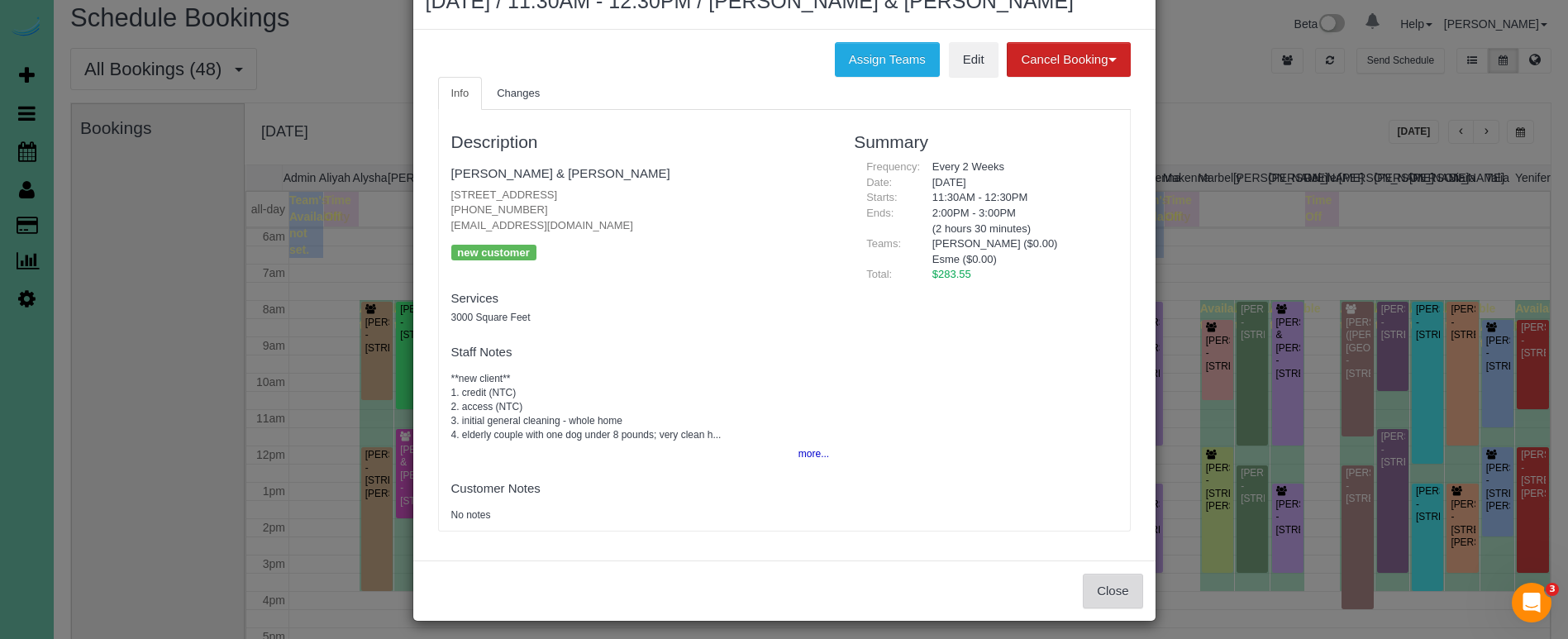
click at [1107, 587] on button "Close" at bounding box center [1112, 591] width 60 height 35
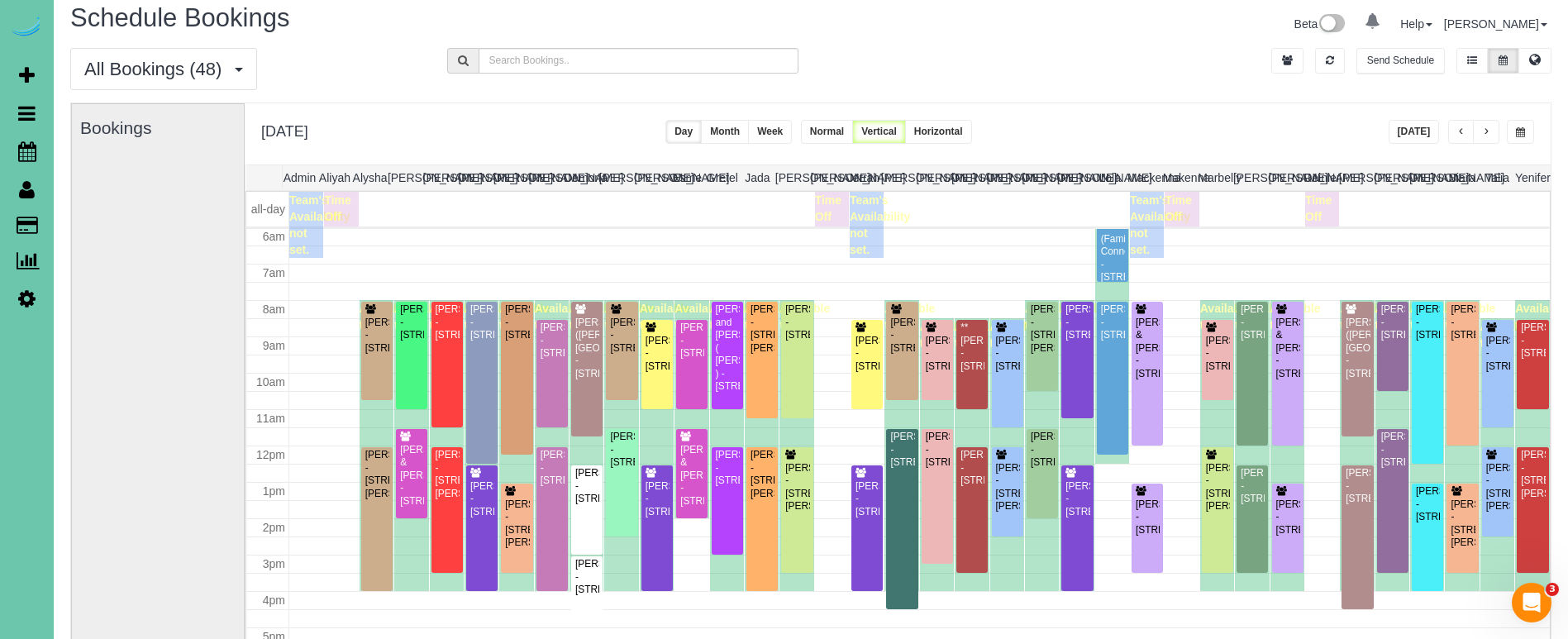
click at [1500, 127] on div "**********" at bounding box center [1462, 131] width 146 height 24
click at [1481, 132] on span "button" at bounding box center [1485, 132] width 8 height 10
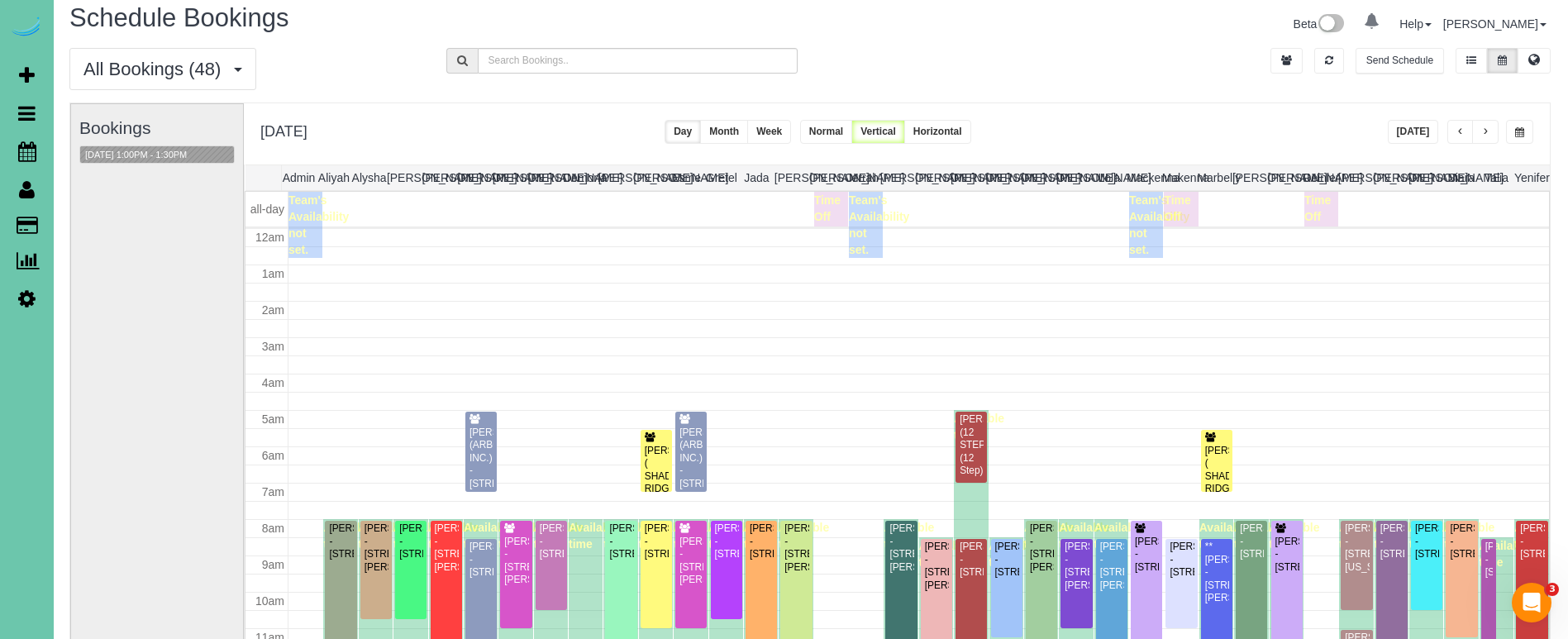
scroll to position [220, 0]
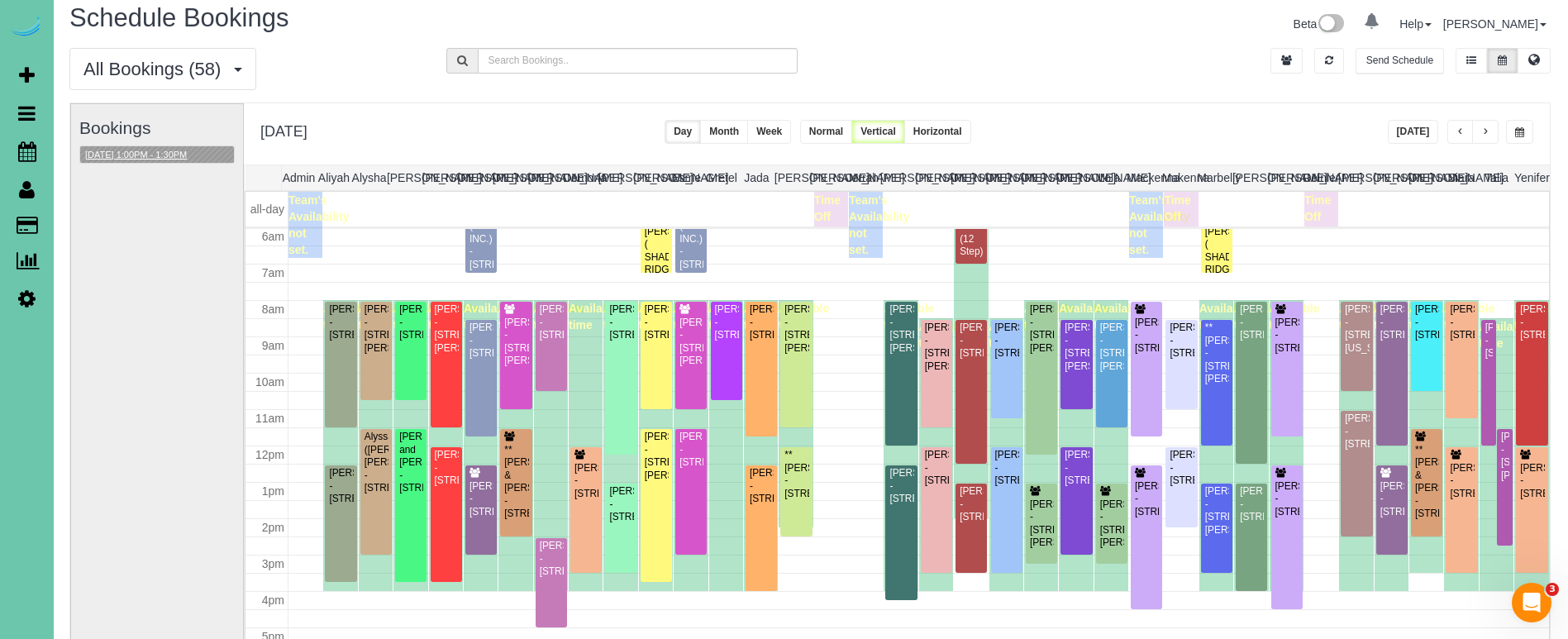
click at [160, 153] on button "10/02/2025 1:00PM - 1:30PM" at bounding box center [136, 154] width 111 height 17
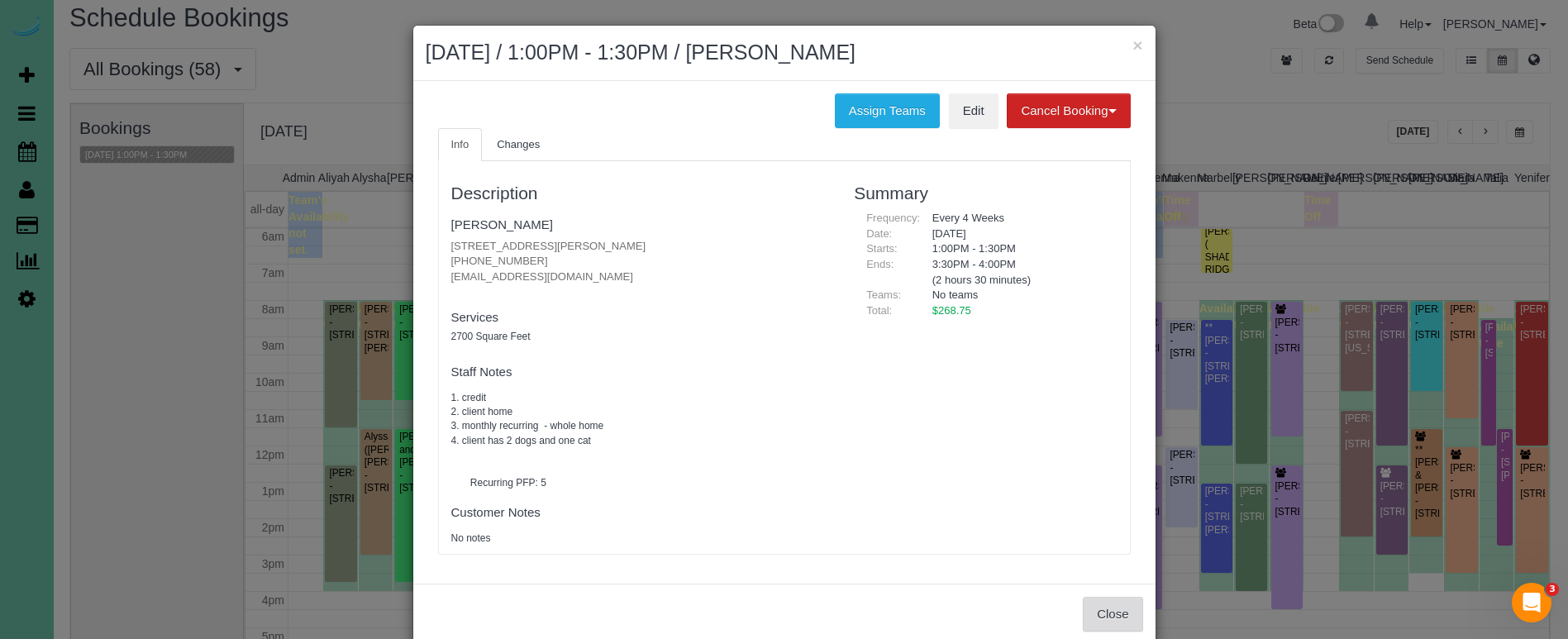
click at [1109, 597] on button "Close" at bounding box center [1112, 614] width 60 height 35
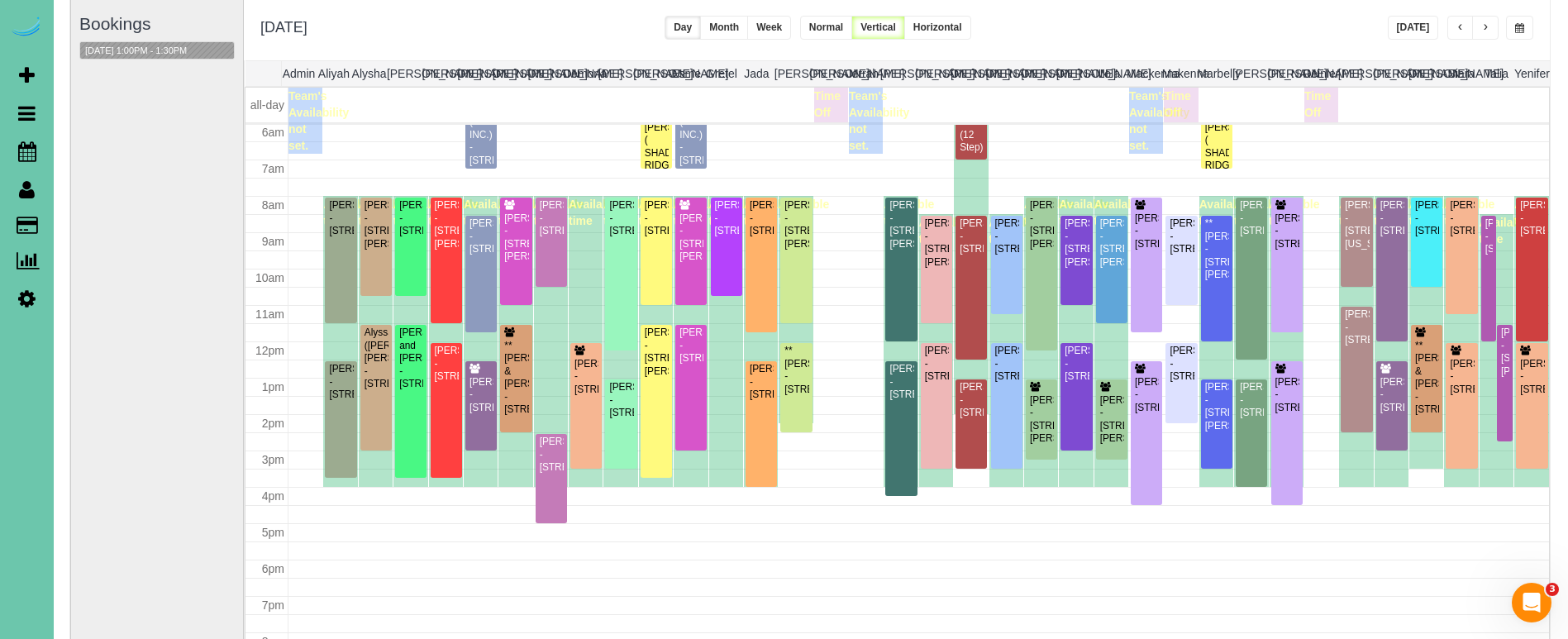
scroll to position [116, 1]
click at [1514, 28] on span "button" at bounding box center [1519, 29] width 9 height 10
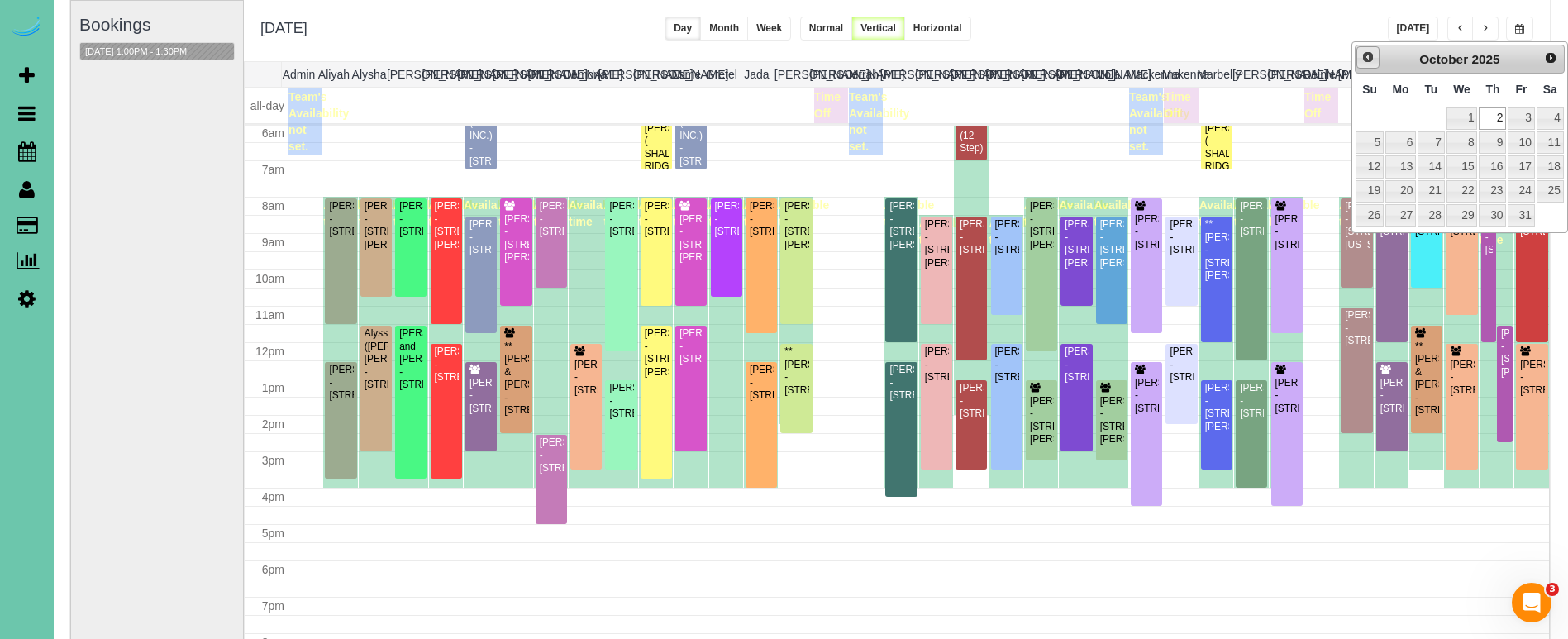
click at [1369, 51] on span "Prev" at bounding box center [1367, 57] width 13 height 13
click at [1423, 215] on link "30" at bounding box center [1431, 215] width 27 height 22
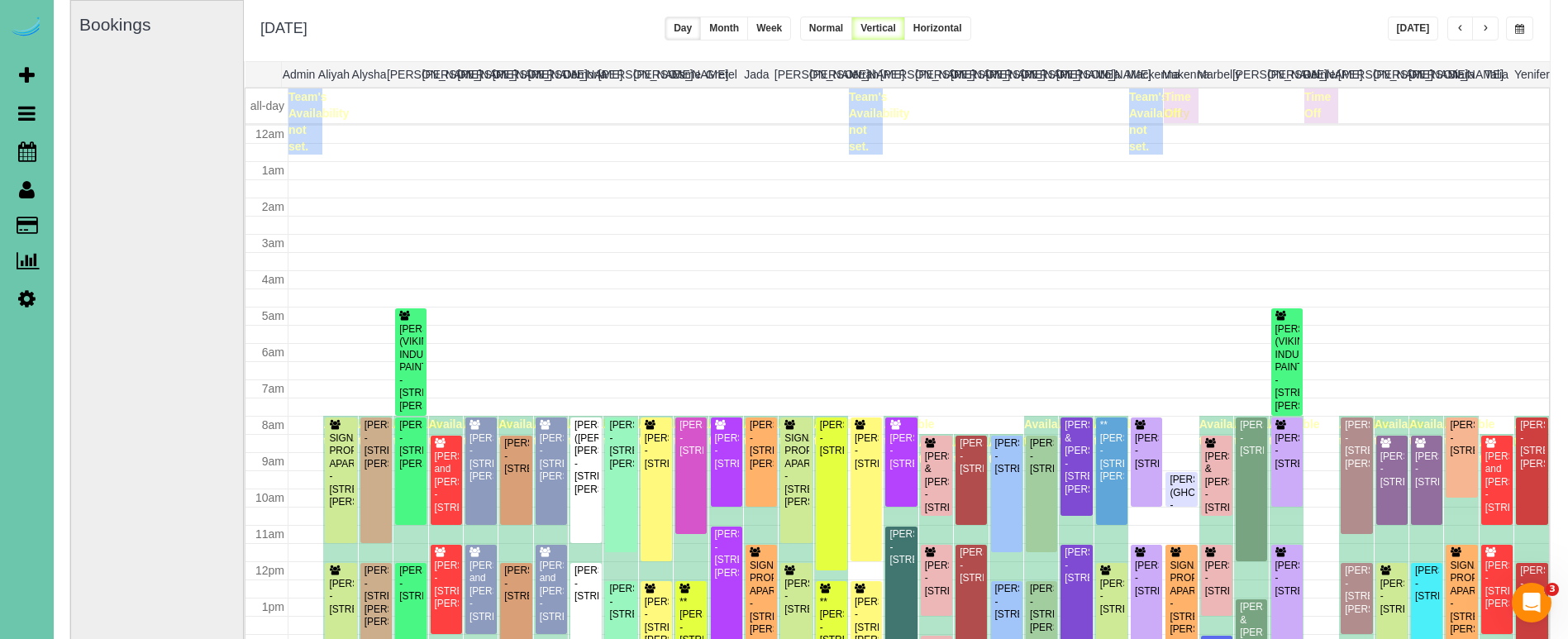
scroll to position [220, 0]
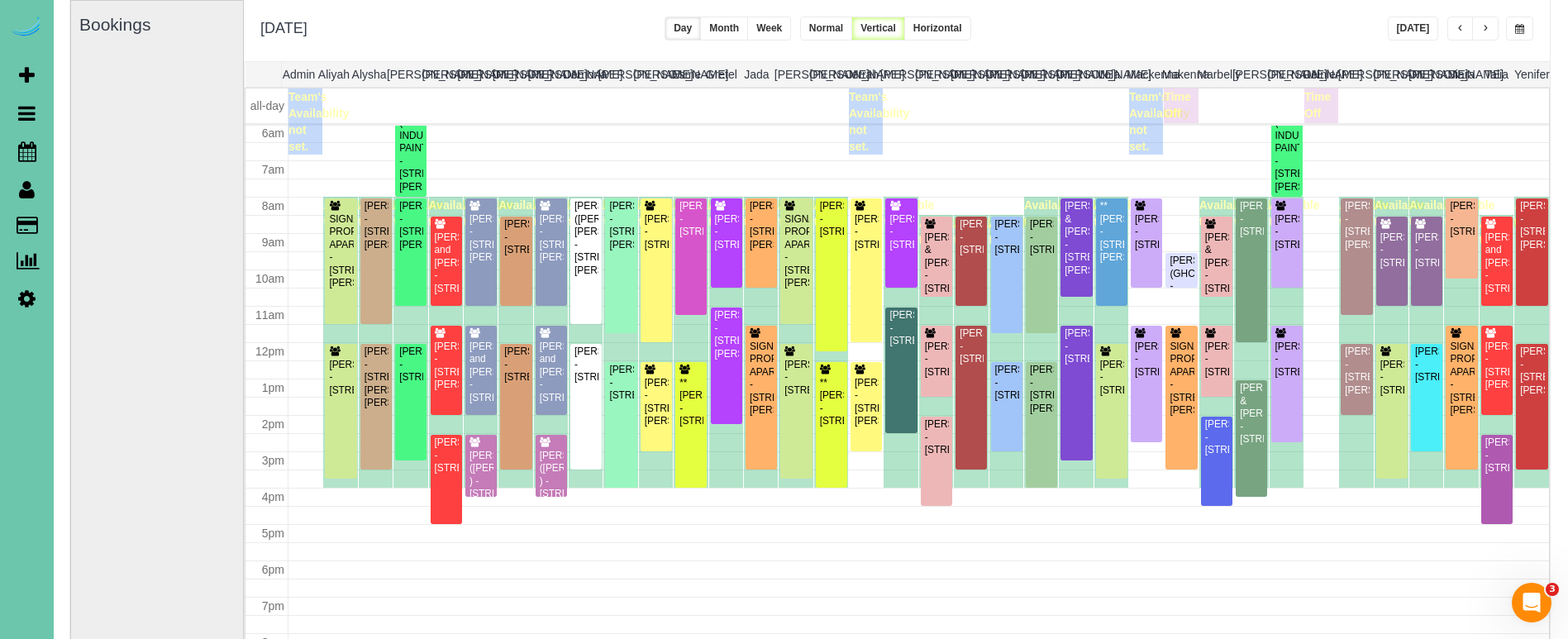
drag, startPoint x: 1516, startPoint y: 21, endPoint x: 1497, endPoint y: 32, distance: 22.0
click at [1514, 21] on button "button" at bounding box center [1519, 29] width 28 height 24
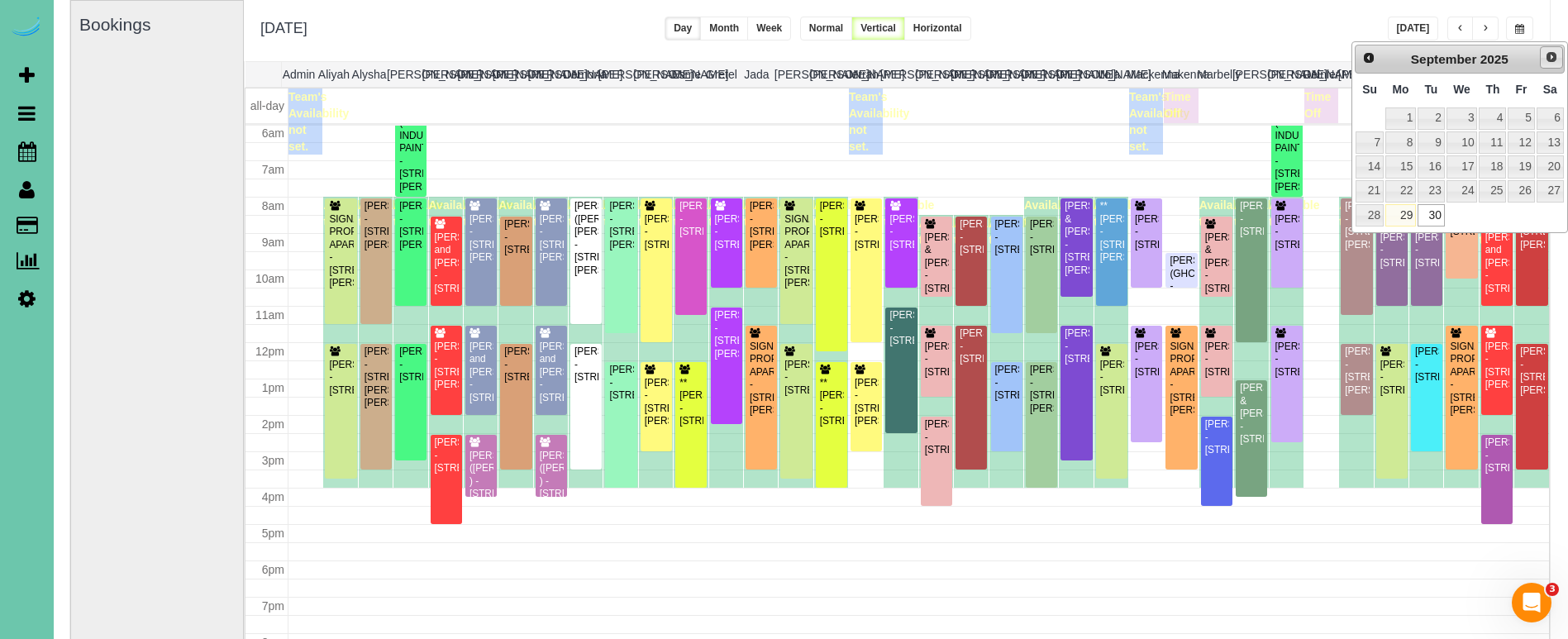
click at [1553, 54] on span "Next" at bounding box center [1551, 57] width 13 height 13
click at [1486, 124] on link "2" at bounding box center [1492, 118] width 28 height 22
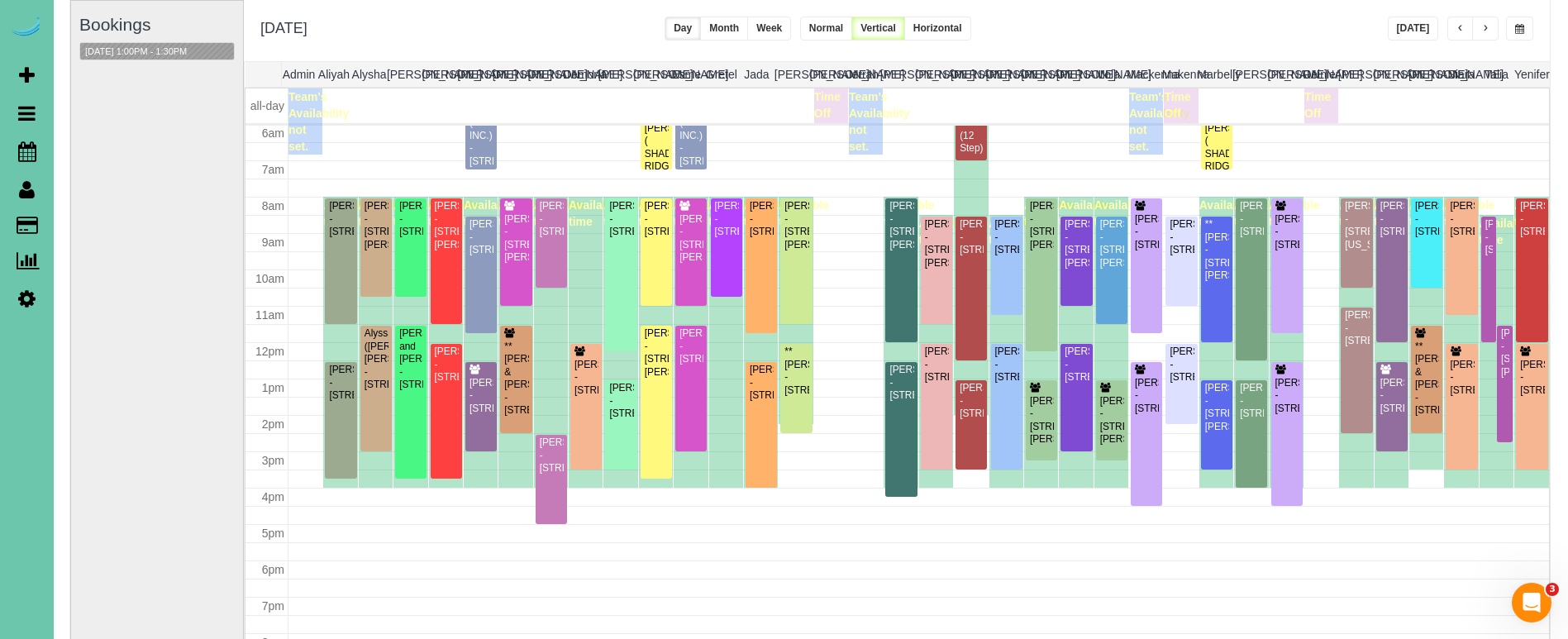
click at [1485, 27] on span "button" at bounding box center [1484, 29] width 8 height 10
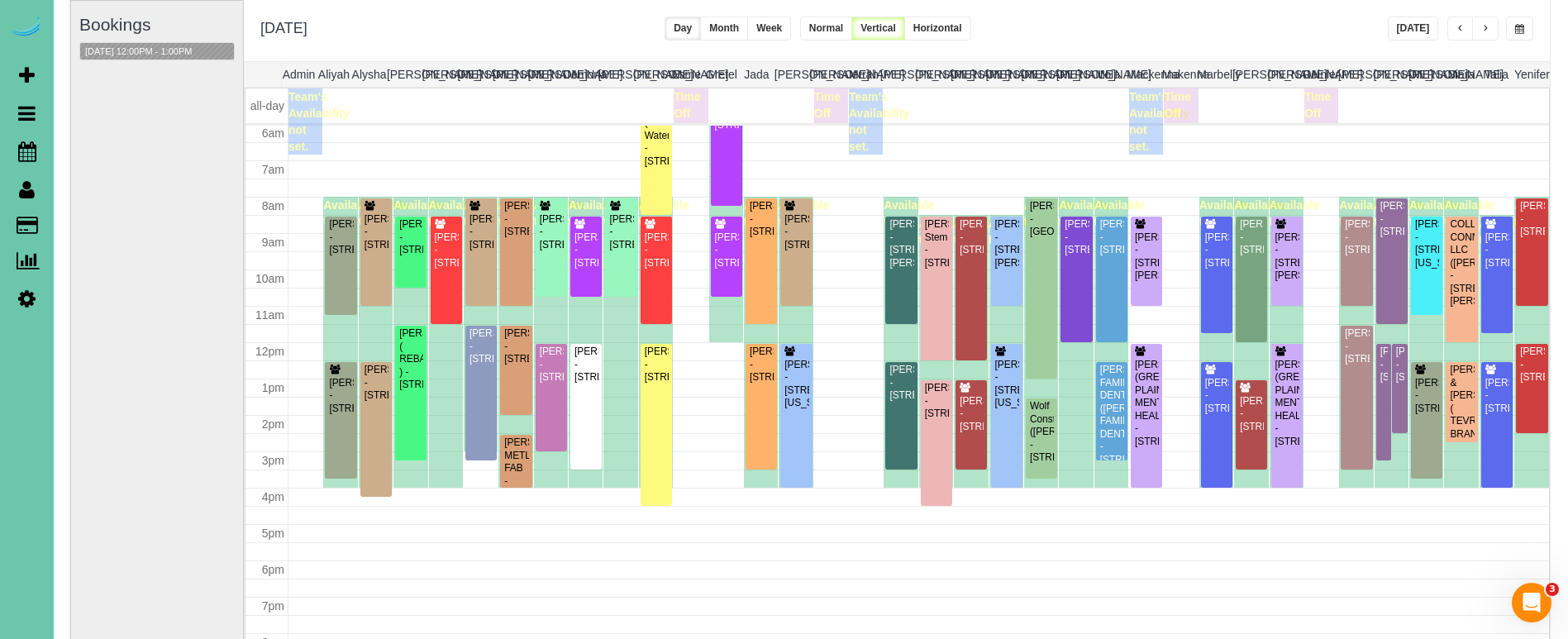
click at [1516, 23] on button "button" at bounding box center [1519, 29] width 28 height 24
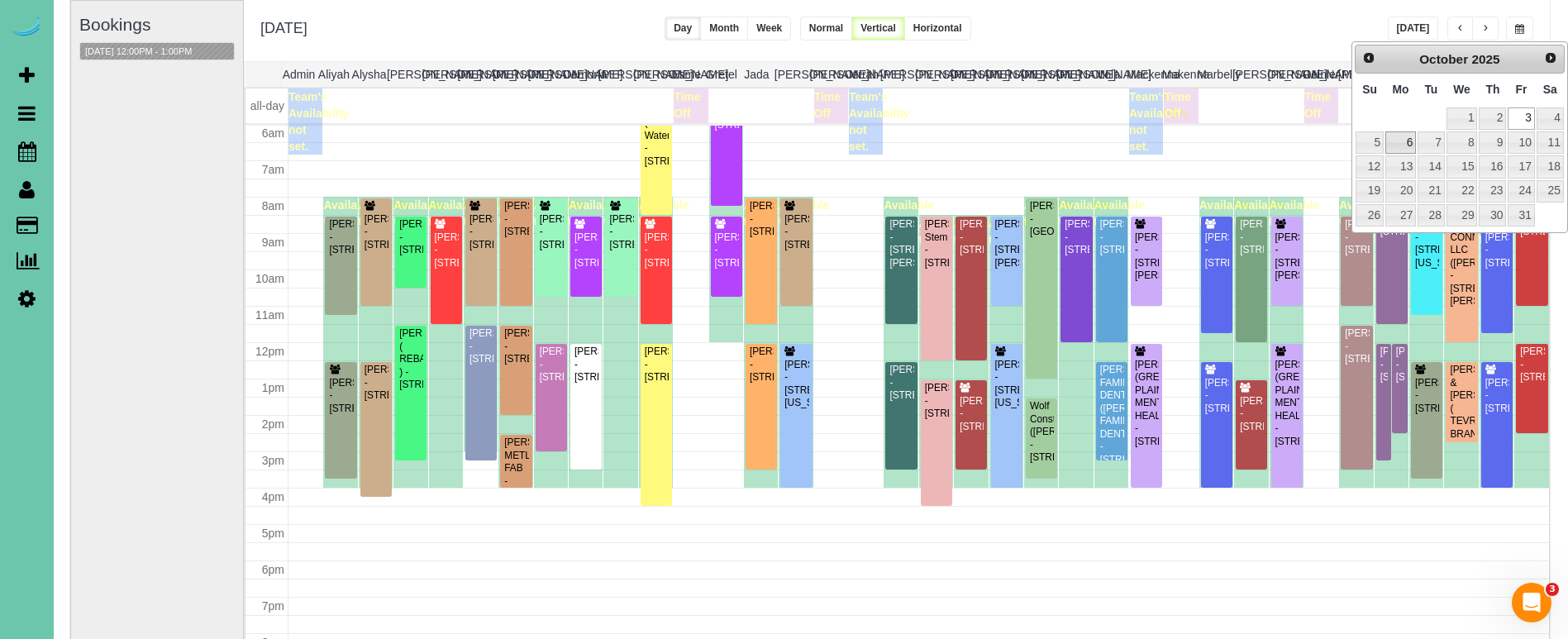
click at [1397, 144] on link "6" at bounding box center [1400, 142] width 30 height 22
type input "**********"
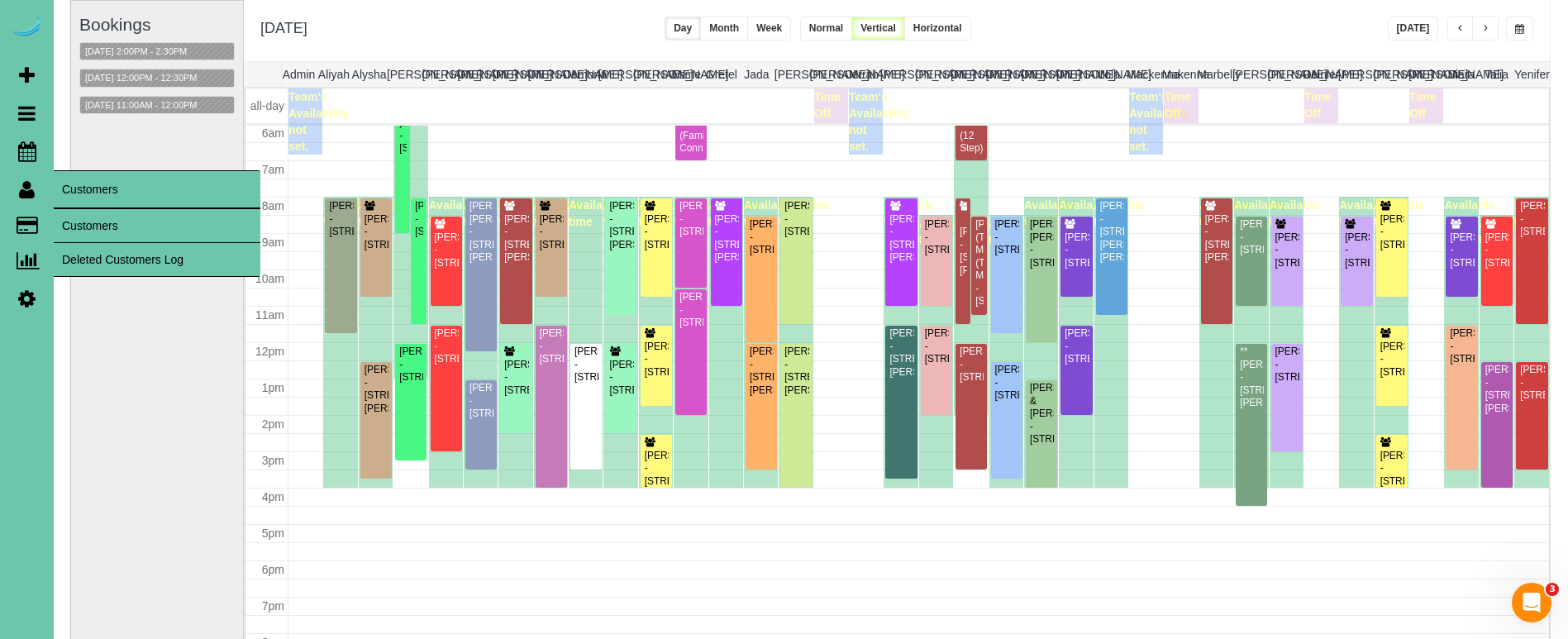
click at [80, 228] on link "Customers" at bounding box center [157, 225] width 207 height 33
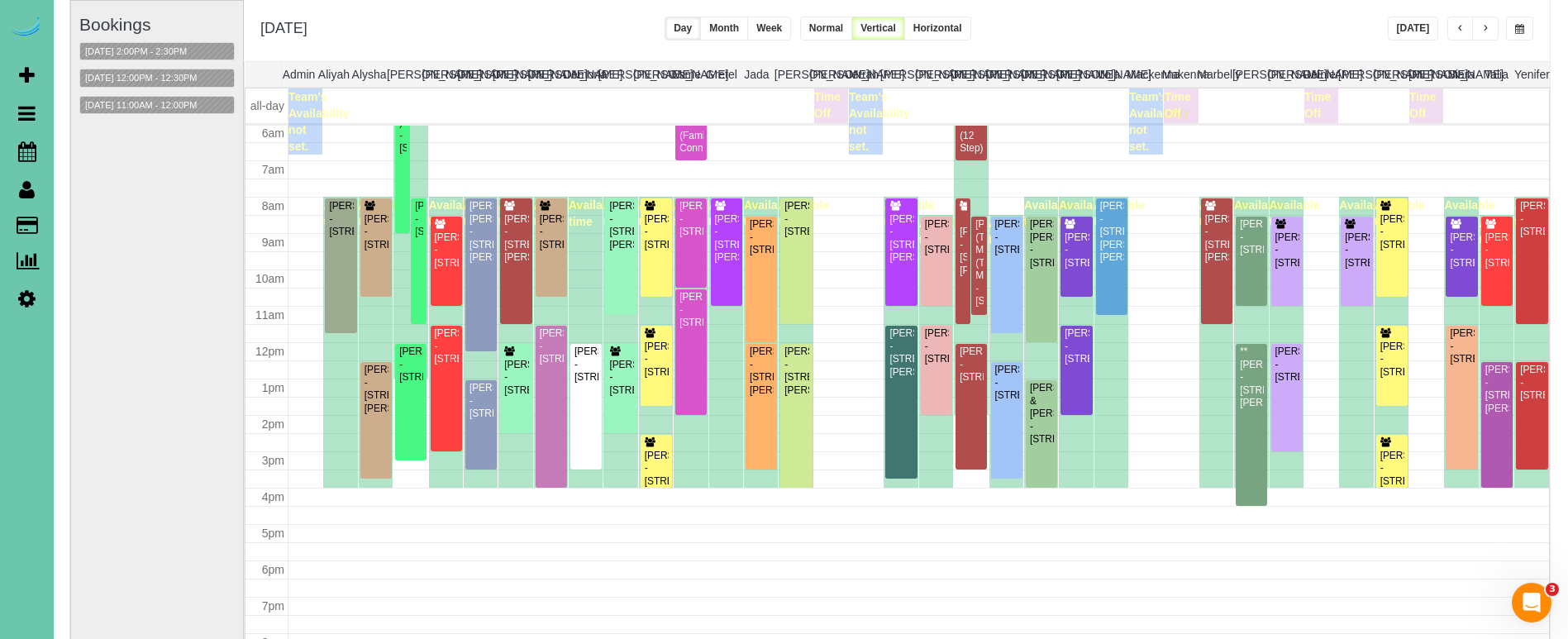
scroll to position [116, 0]
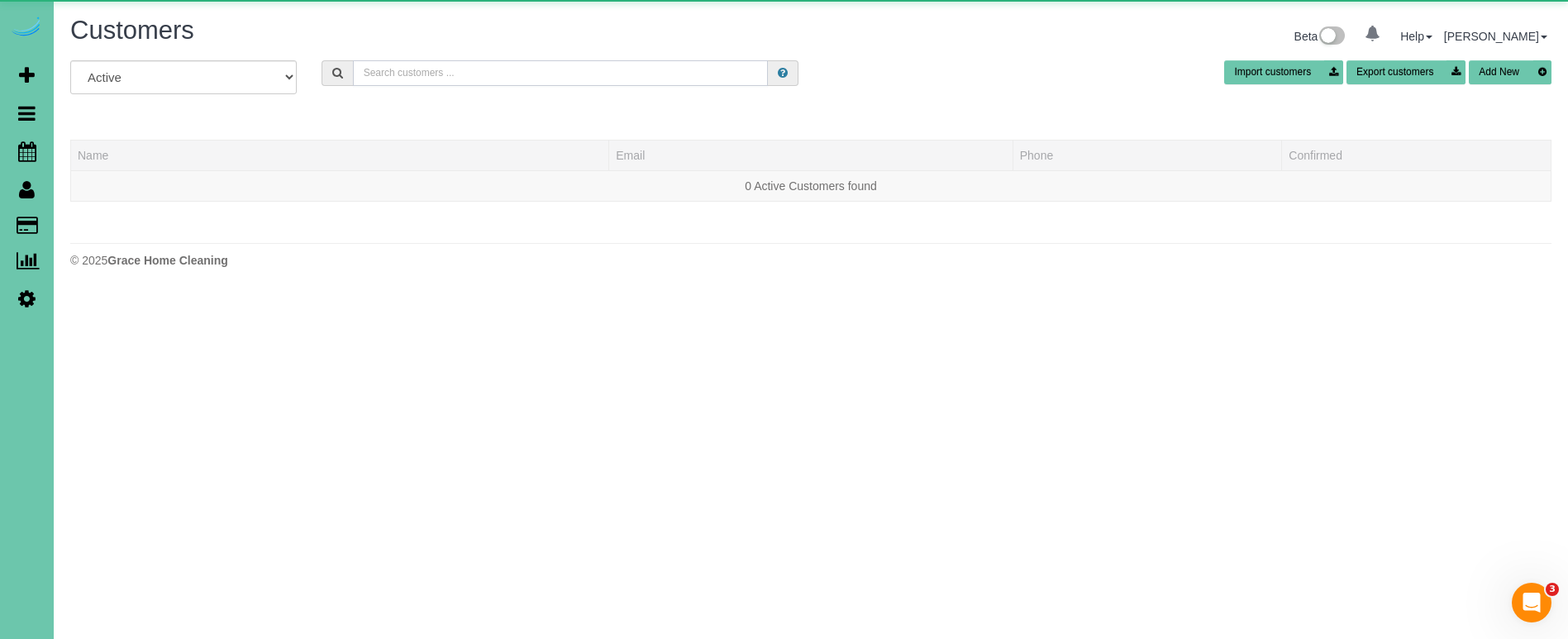
click at [424, 71] on input "text" at bounding box center [560, 73] width 415 height 26
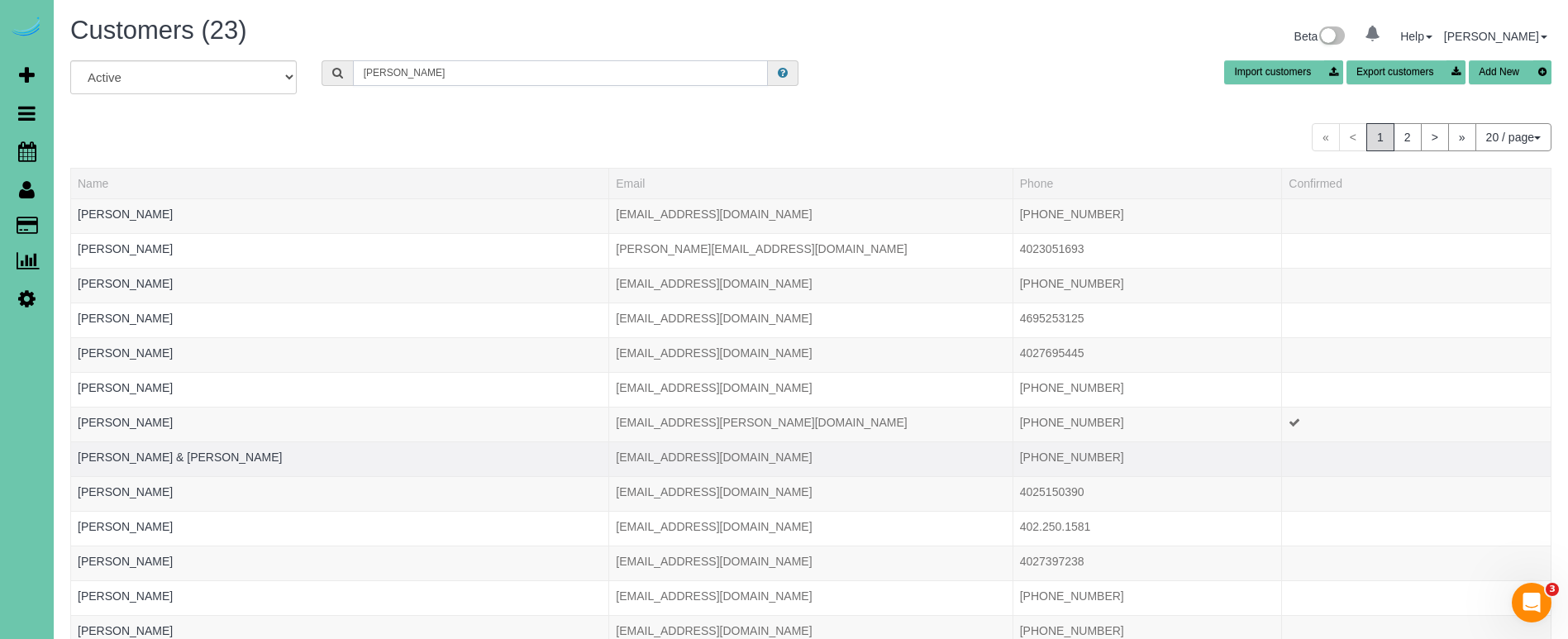
type input "baker"
click at [136, 463] on td "Gerry & Nadine Baker" at bounding box center [340, 459] width 538 height 35
click at [143, 459] on link "Gerry & Nadine Baker" at bounding box center [179, 457] width 204 height 13
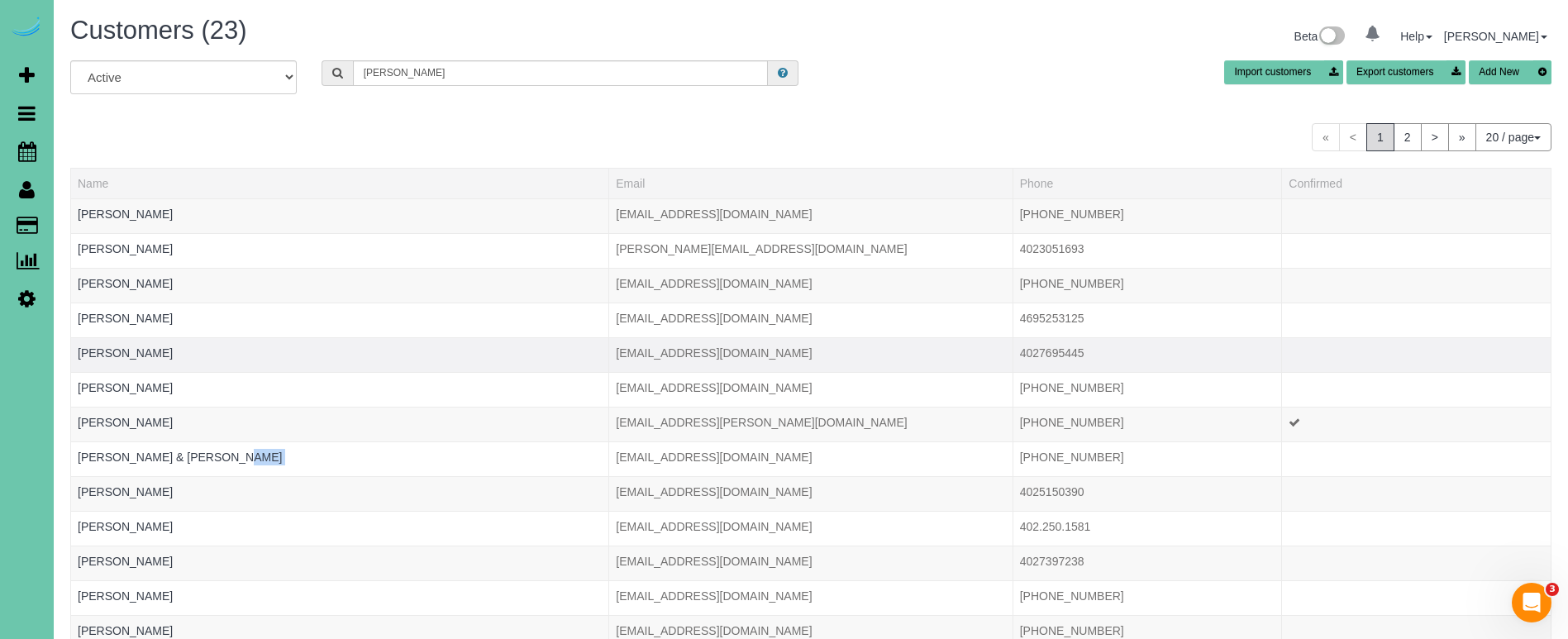
scroll to position [2, 0]
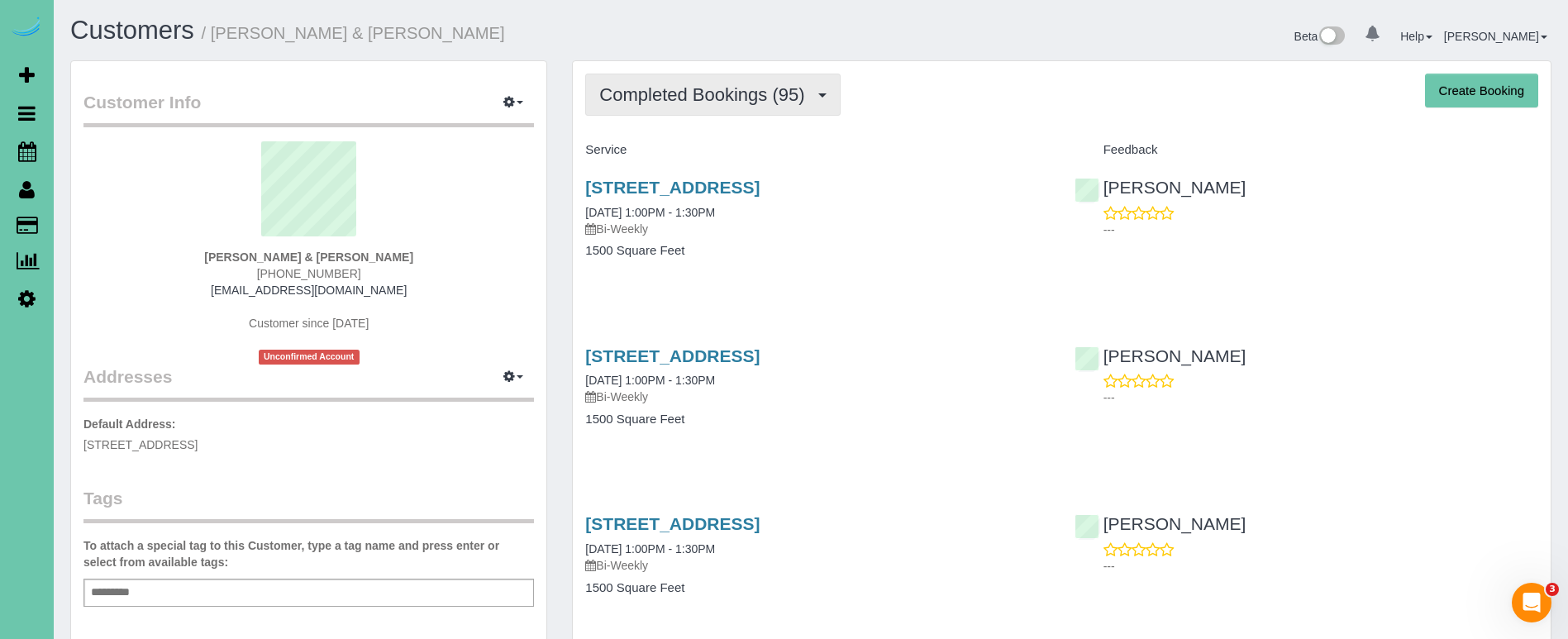
click at [667, 103] on span "Completed Bookings (95)" at bounding box center [706, 95] width 213 height 21
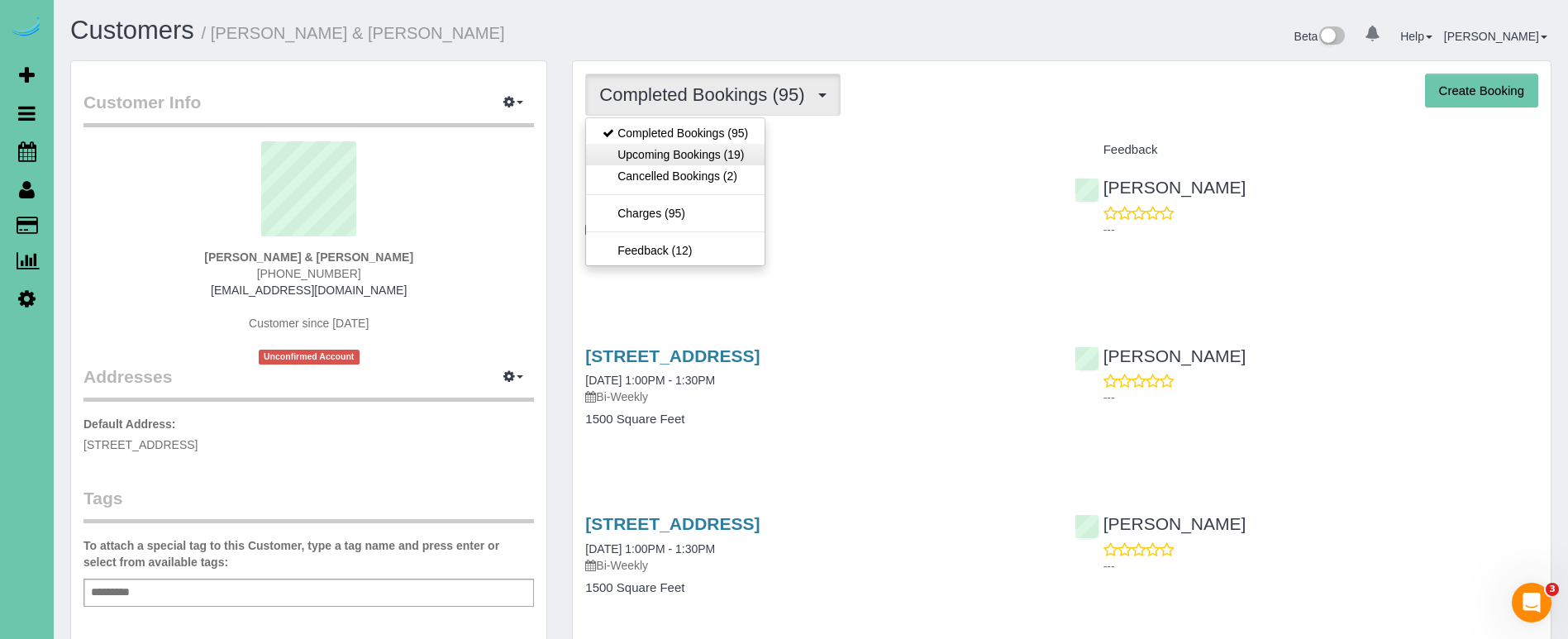
click at [658, 147] on link "Upcoming Bookings (19)" at bounding box center [675, 154] width 178 height 21
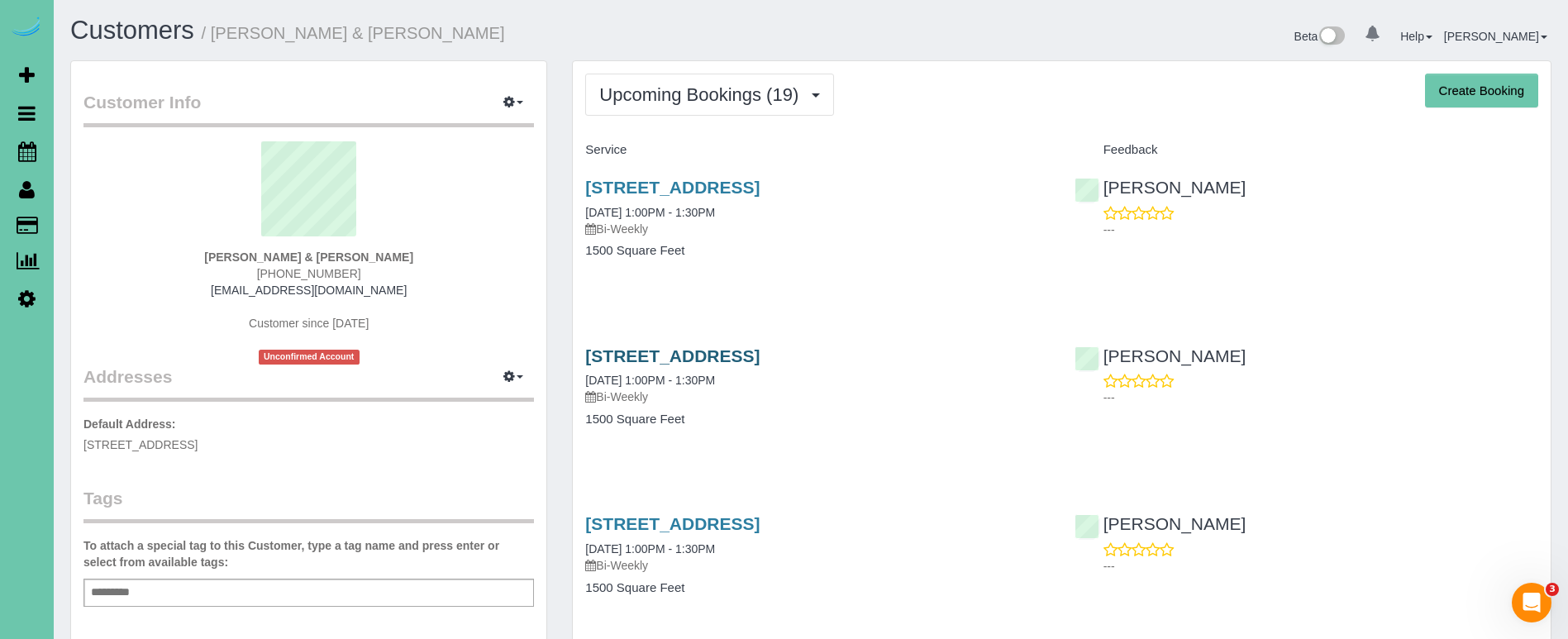
click at [744, 358] on link "1217 N 147th Plaza, Omaha, NE 68154" at bounding box center [673, 355] width 175 height 19
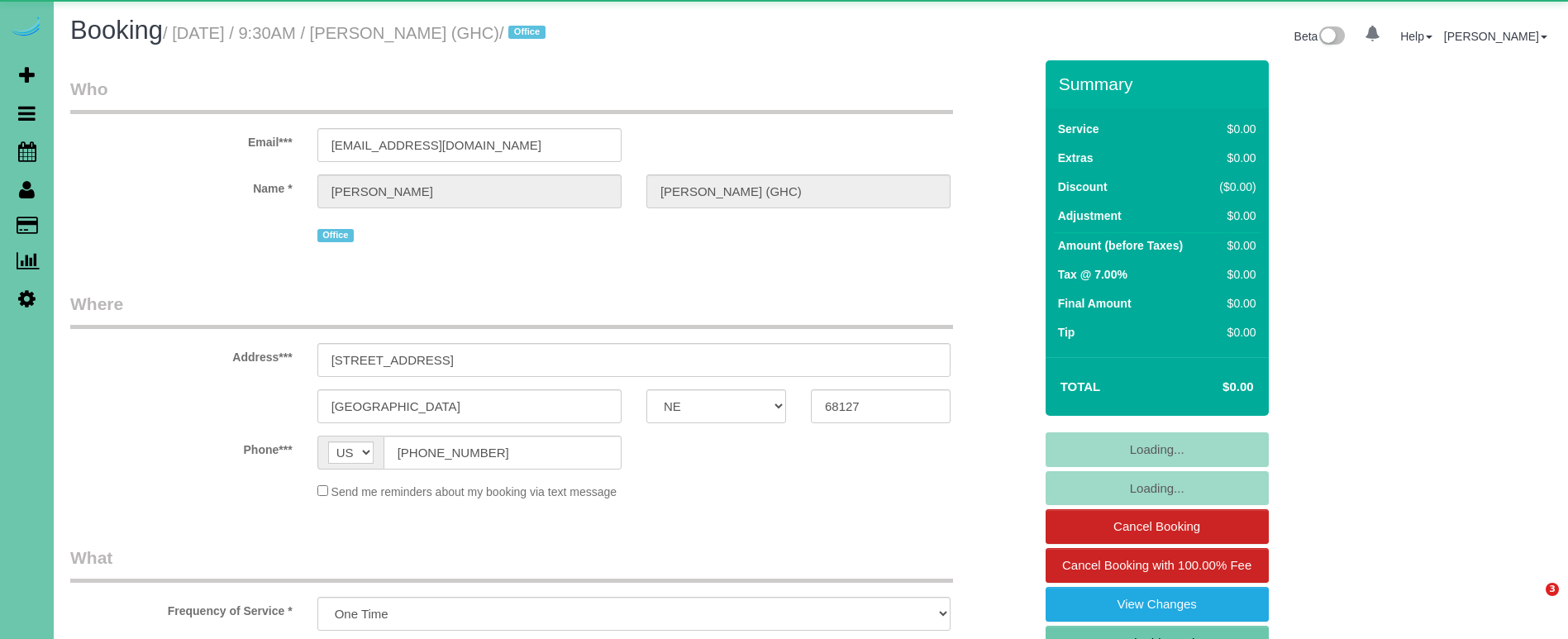
select select "NE"
select select "object:896"
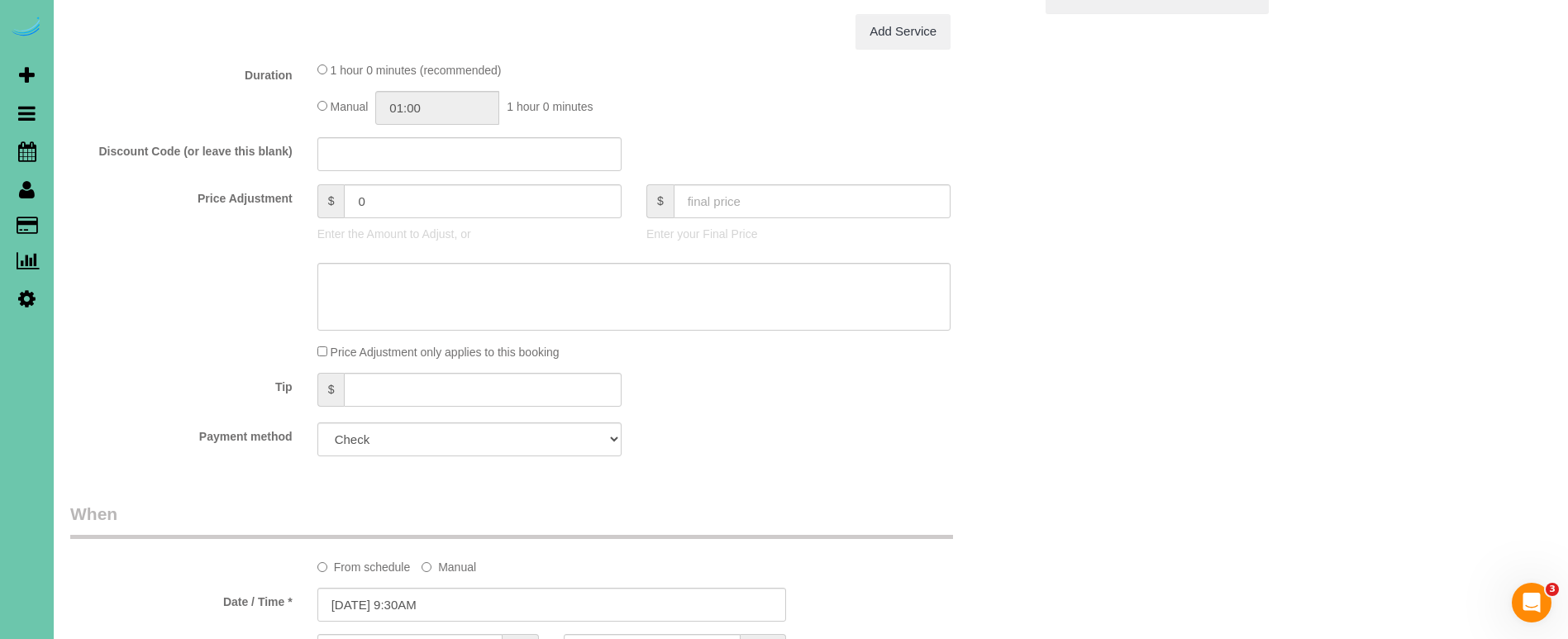
scroll to position [732, 0]
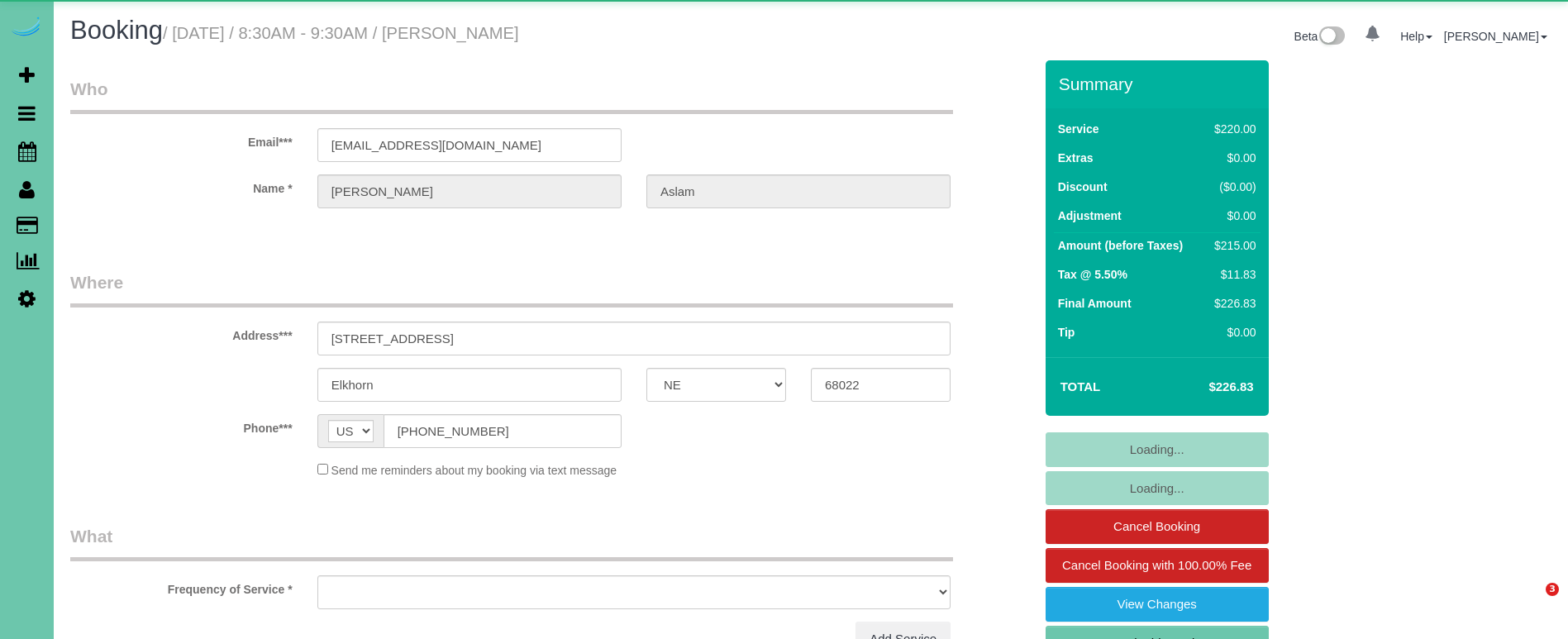
select select "NE"
select select "object:919"
select select "string:fspay-d8764939-ecc7-4084-ac6d-6f55f3bf2d48"
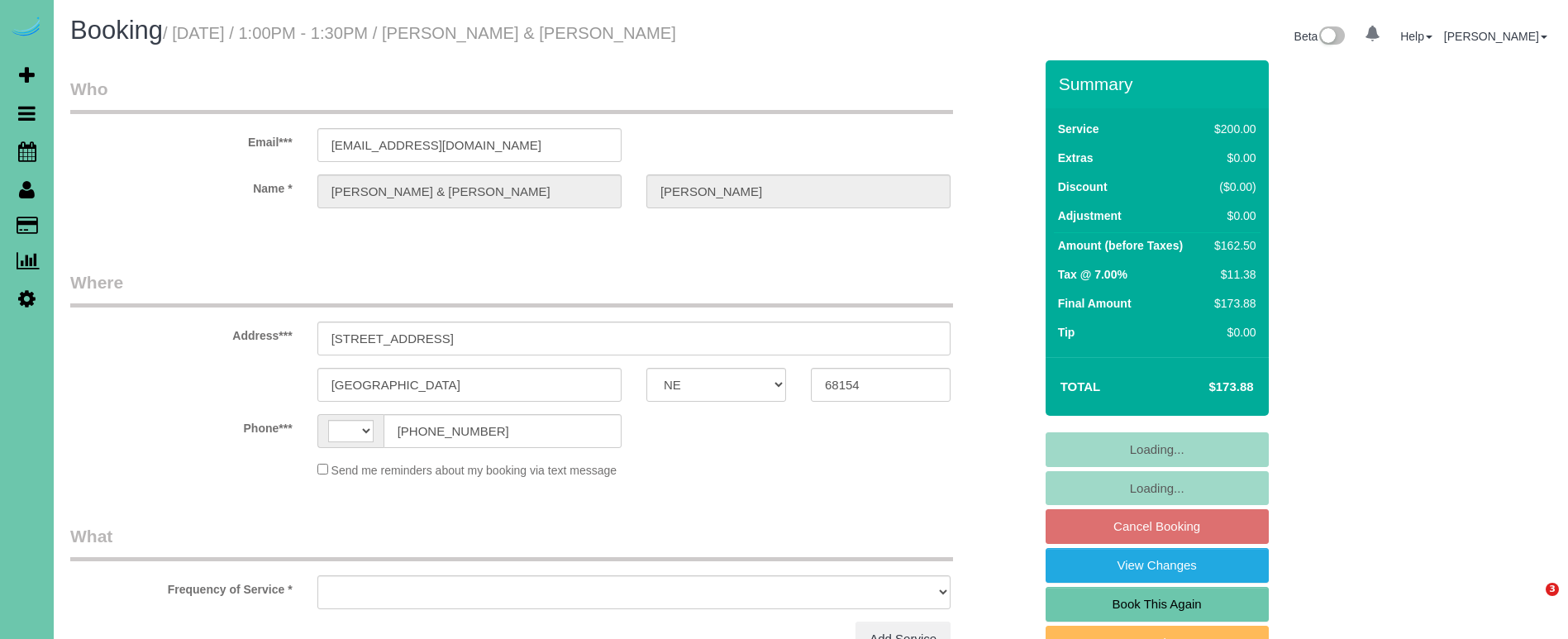
select select "NE"
select select "string:[GEOGRAPHIC_DATA]"
select select "object:878"
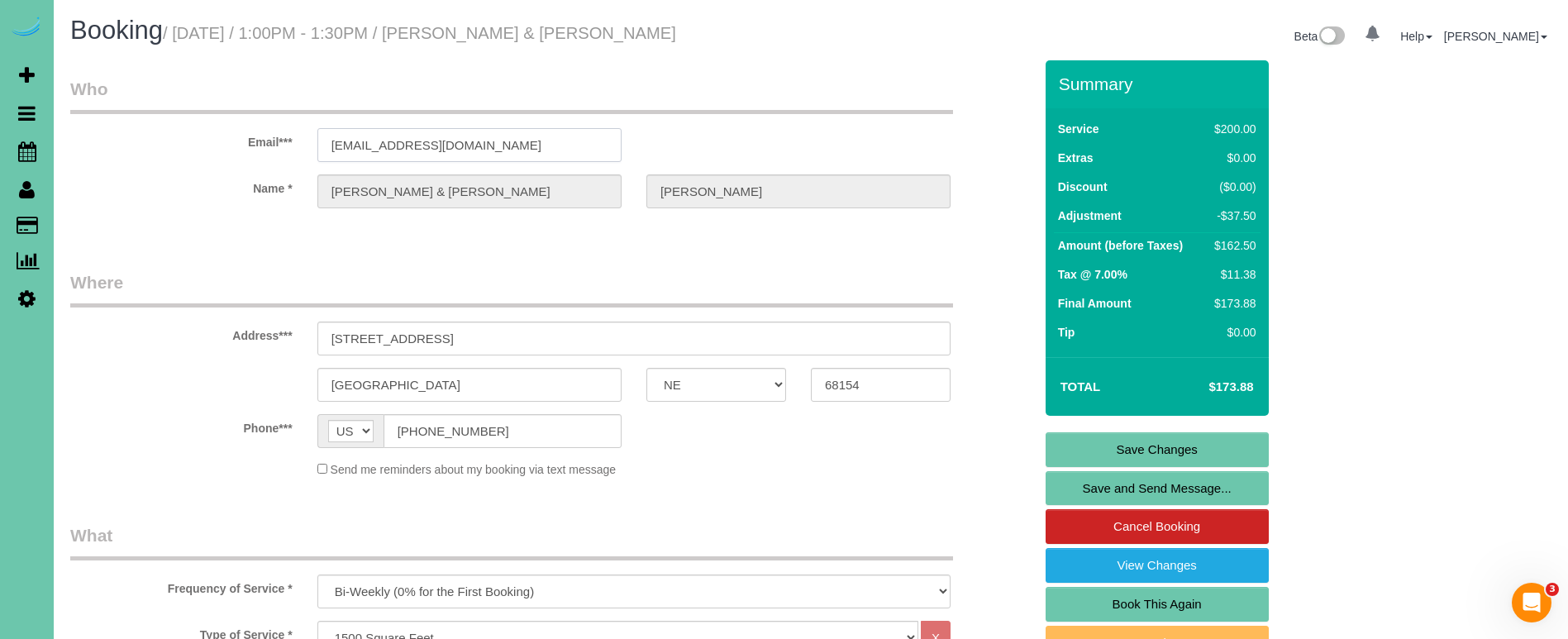
drag, startPoint x: 497, startPoint y: 146, endPoint x: 285, endPoint y: 129, distance: 212.7
drag, startPoint x: 388, startPoint y: 511, endPoint x: 373, endPoint y: 505, distance: 16.2
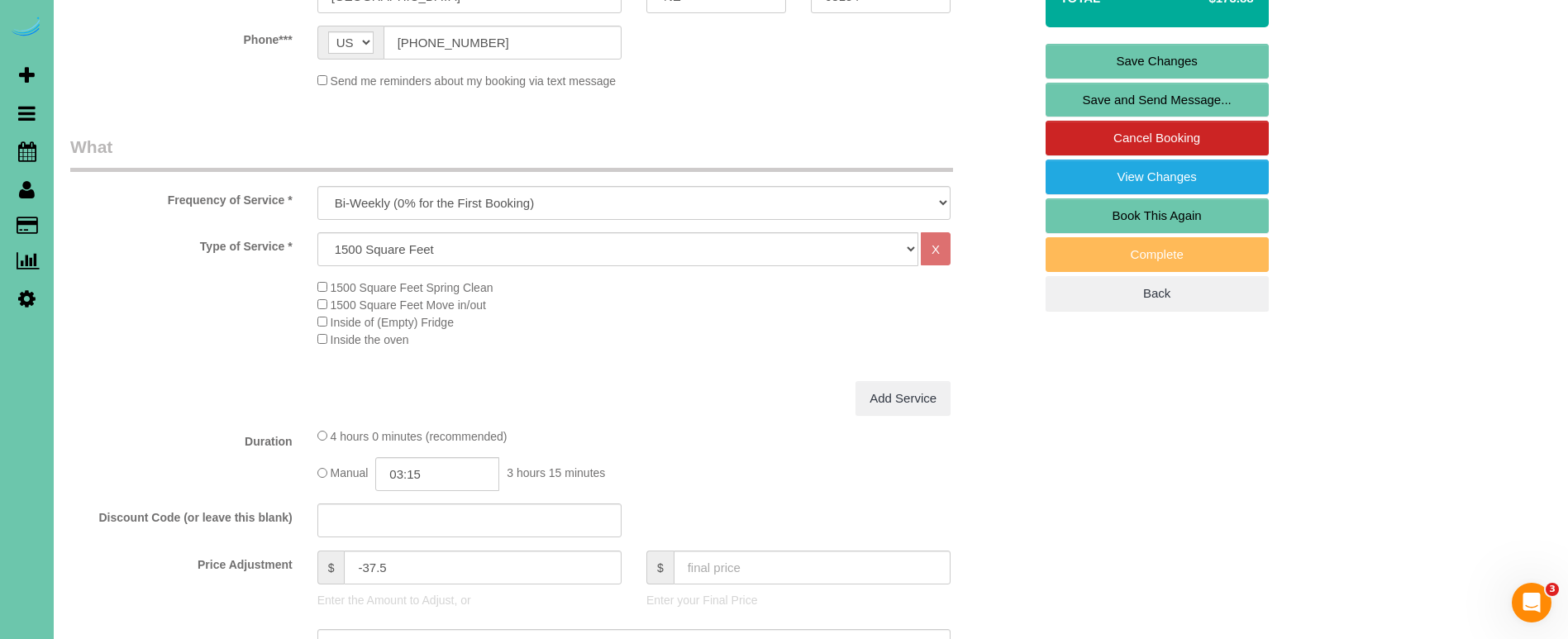
scroll to position [395, 0]
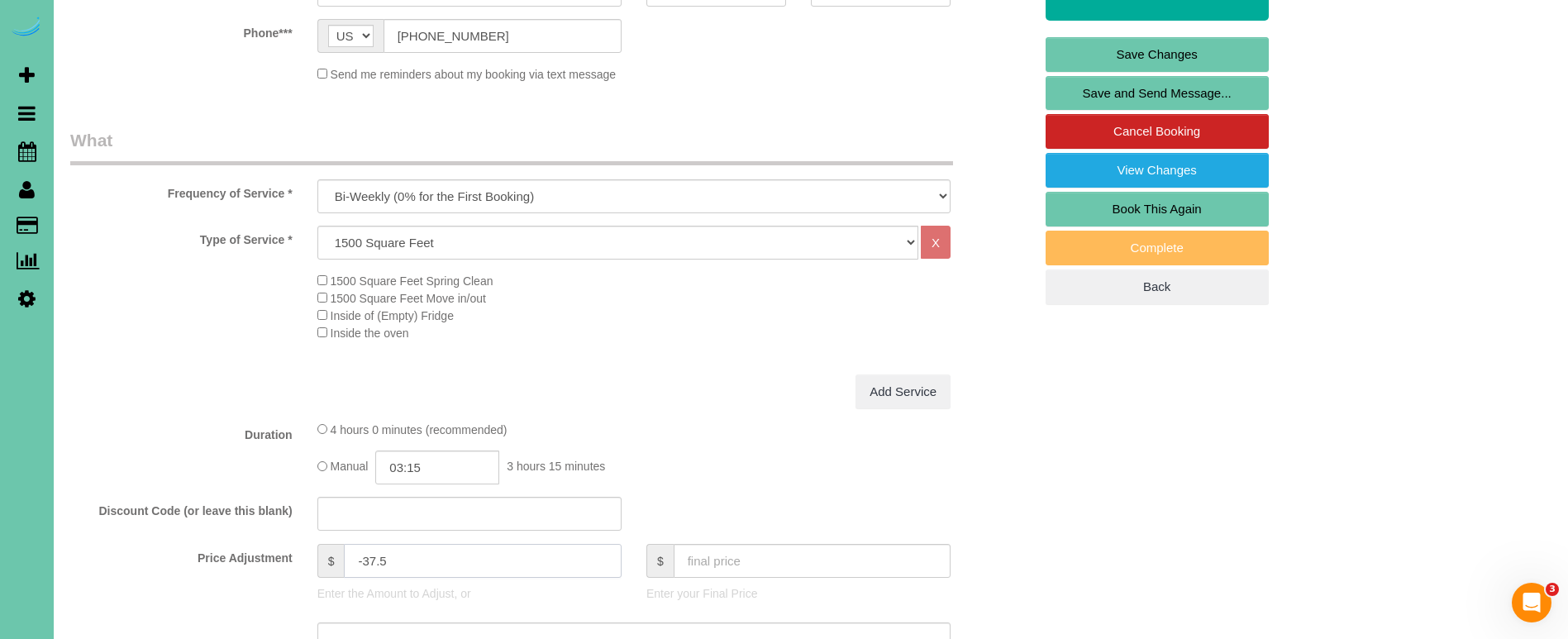
drag, startPoint x: 389, startPoint y: 558, endPoint x: 361, endPoint y: 558, distance: 28.0
click at [361, 558] on input "-37.5" at bounding box center [482, 561] width 276 height 34
type input "-27.25"
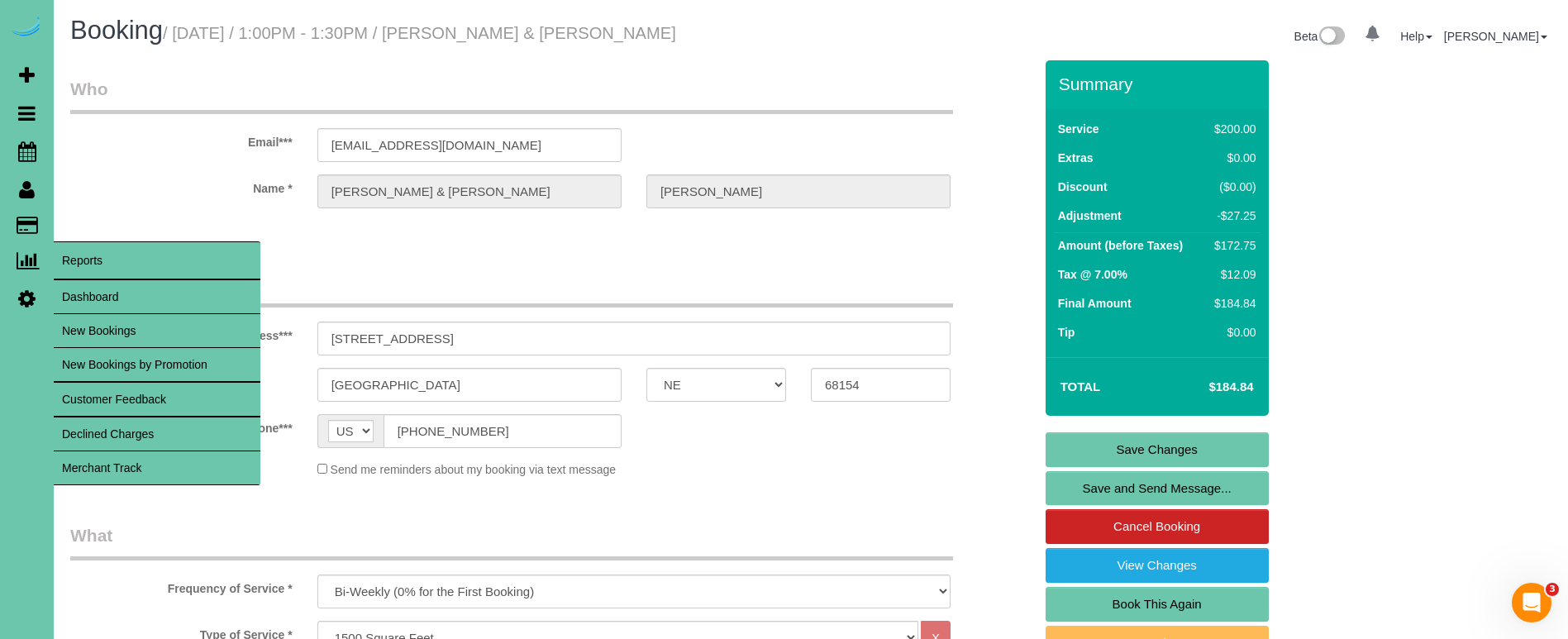
scroll to position [0, 0]
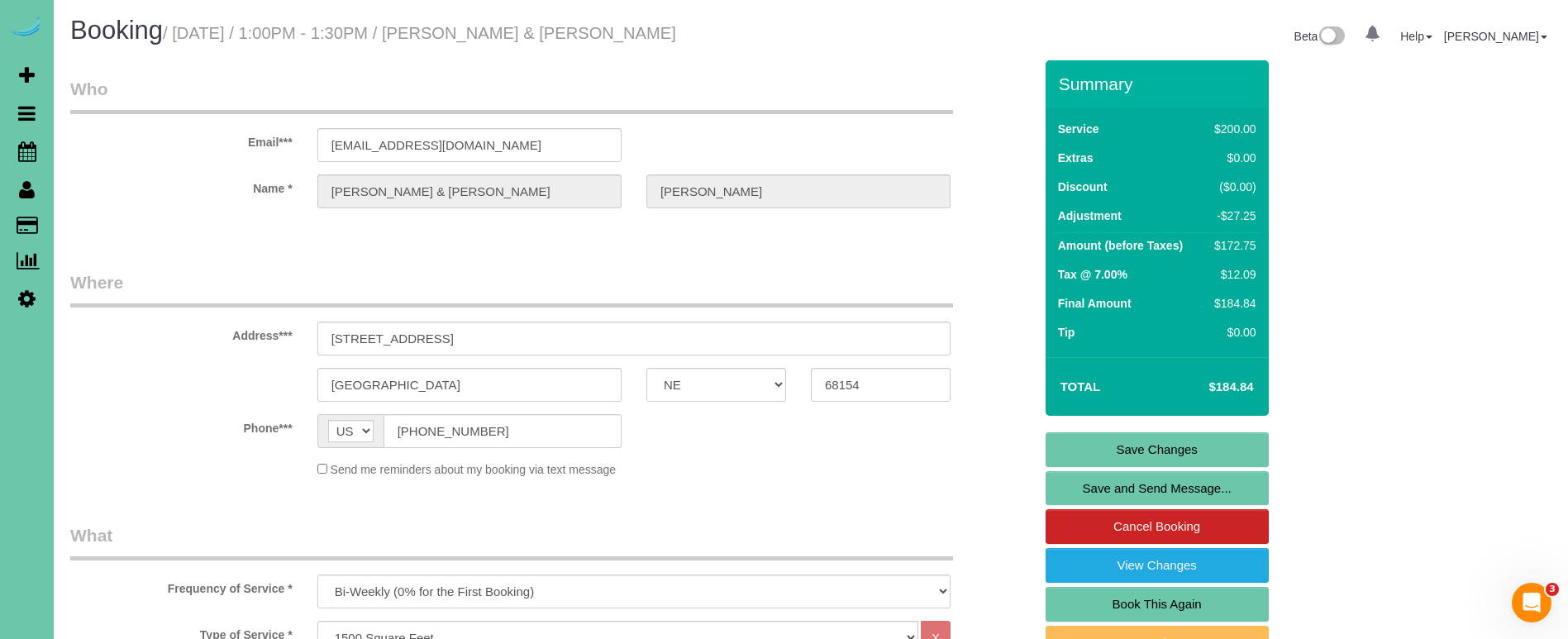
type textarea "new rate - 10/14/25"
click at [118, 411] on fieldset "Where Address*** 1217 N 147th Plaza Omaha AK AL AR AZ CA CO CT DC DE FL GA HI I…" at bounding box center [551, 380] width 962 height 220
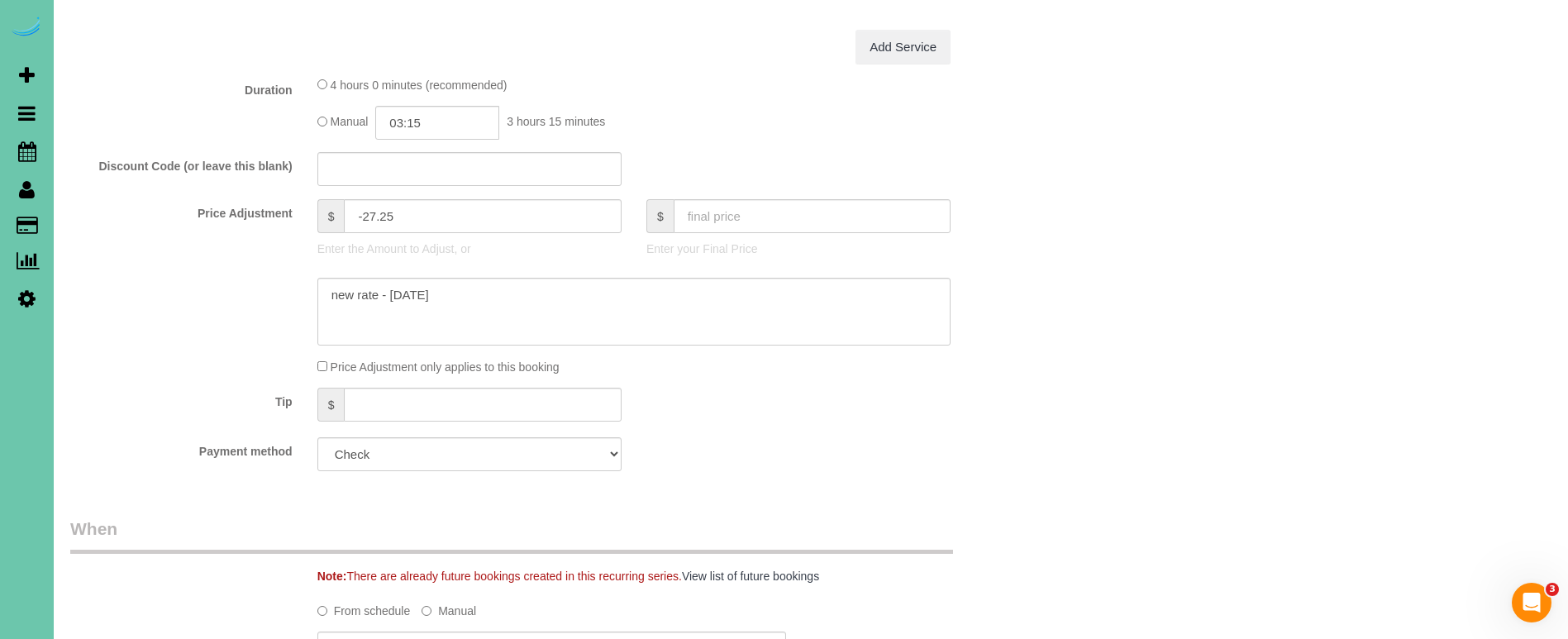
scroll to position [740, 0]
click at [388, 212] on input "-27.25" at bounding box center [482, 216] width 276 height 34
type input "-27.75"
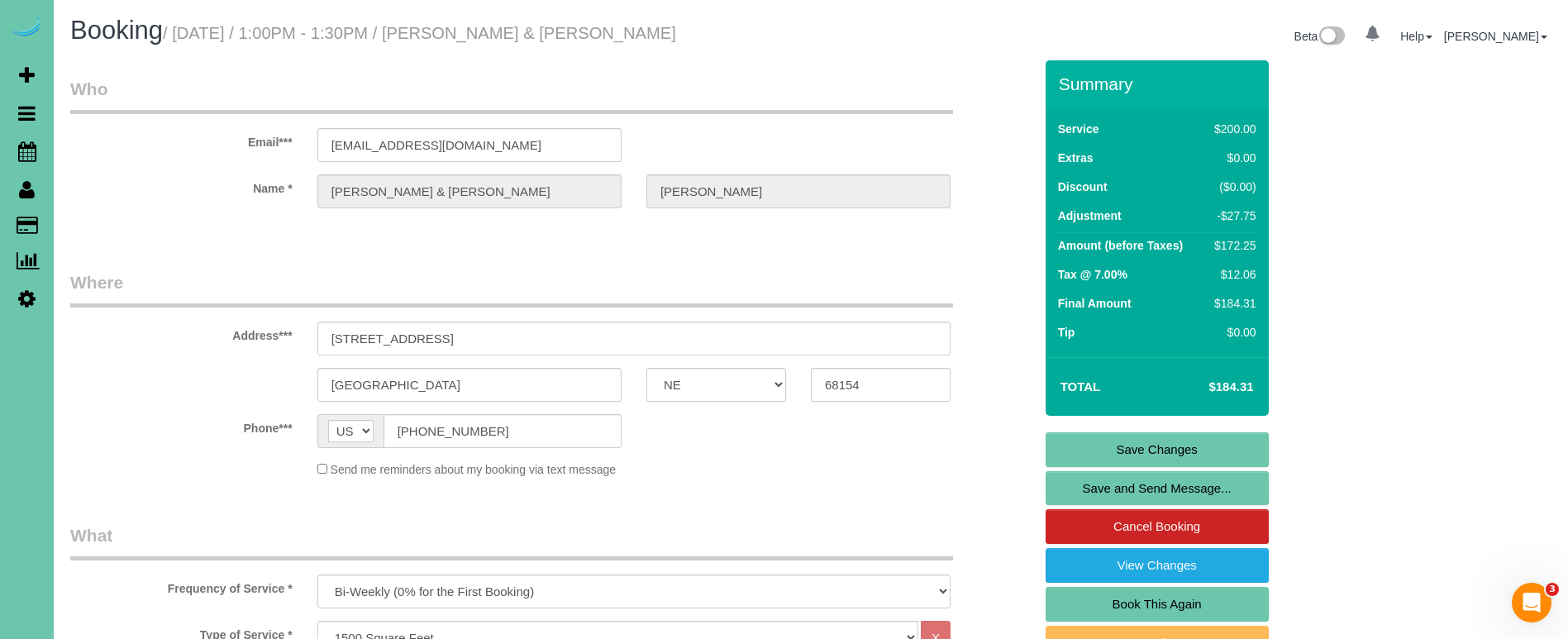
scroll to position [0, 0]
